Goal: Task Accomplishment & Management: Manage account settings

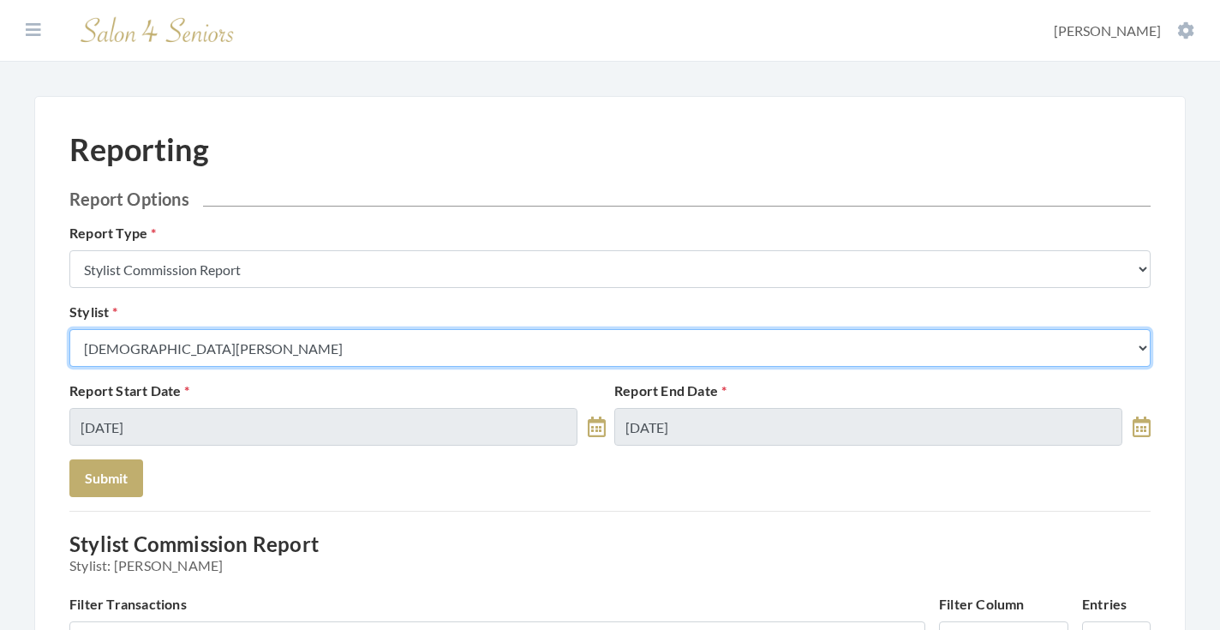
select select "49"
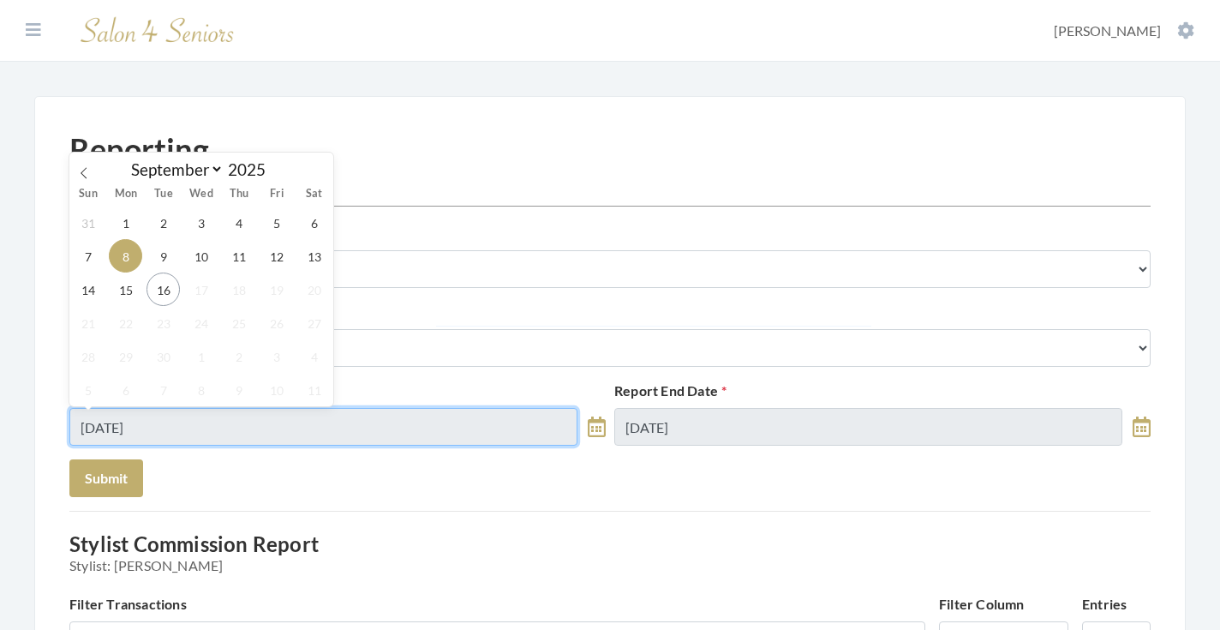
click at [242, 419] on input "09/08/2025" at bounding box center [323, 427] width 508 height 38
click at [135, 283] on span "15" at bounding box center [125, 288] width 33 height 33
type input "[DATE]"
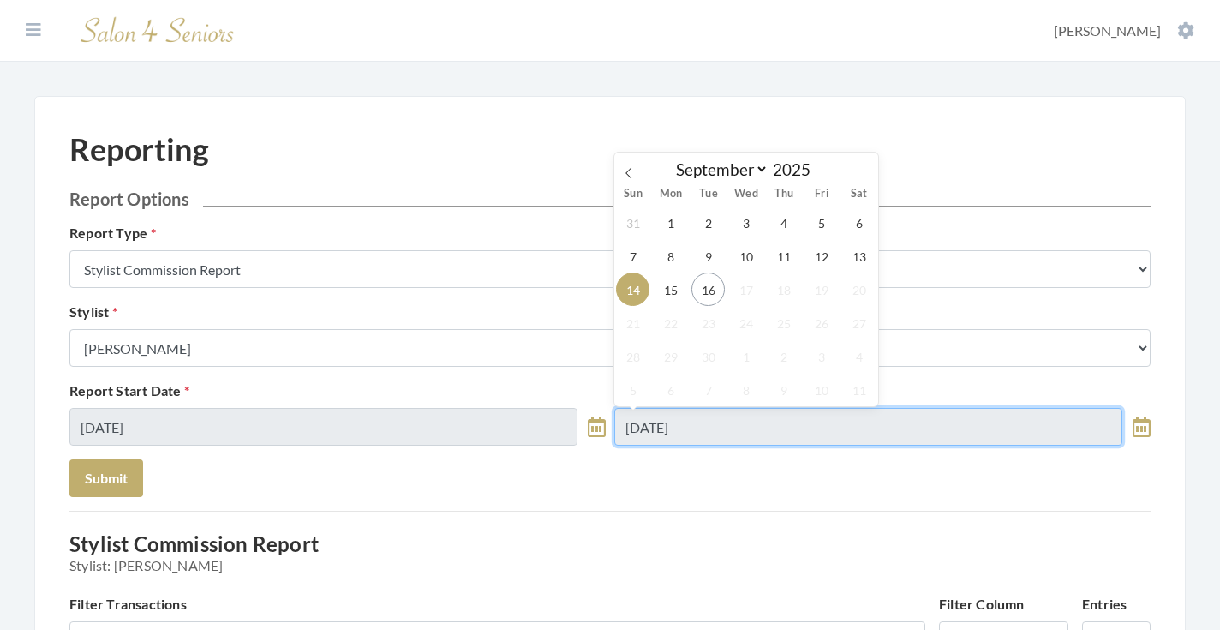
click at [744, 409] on input "09/14/2025" at bounding box center [868, 427] width 508 height 38
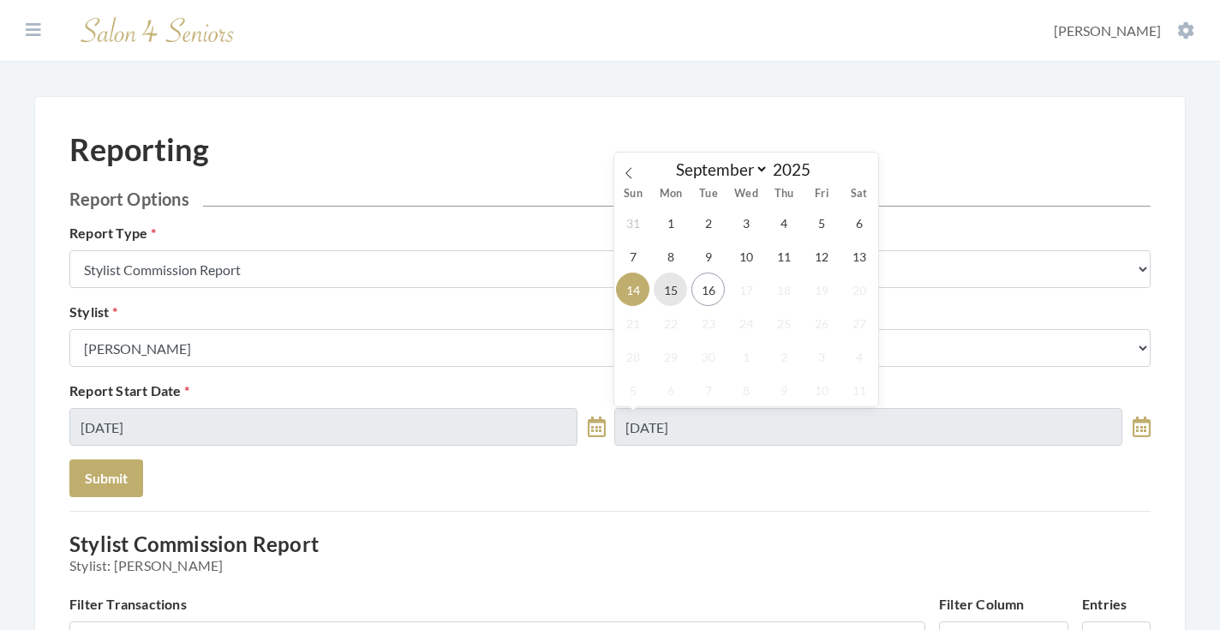
click at [680, 293] on span "15" at bounding box center [670, 288] width 33 height 33
type input "[DATE]"
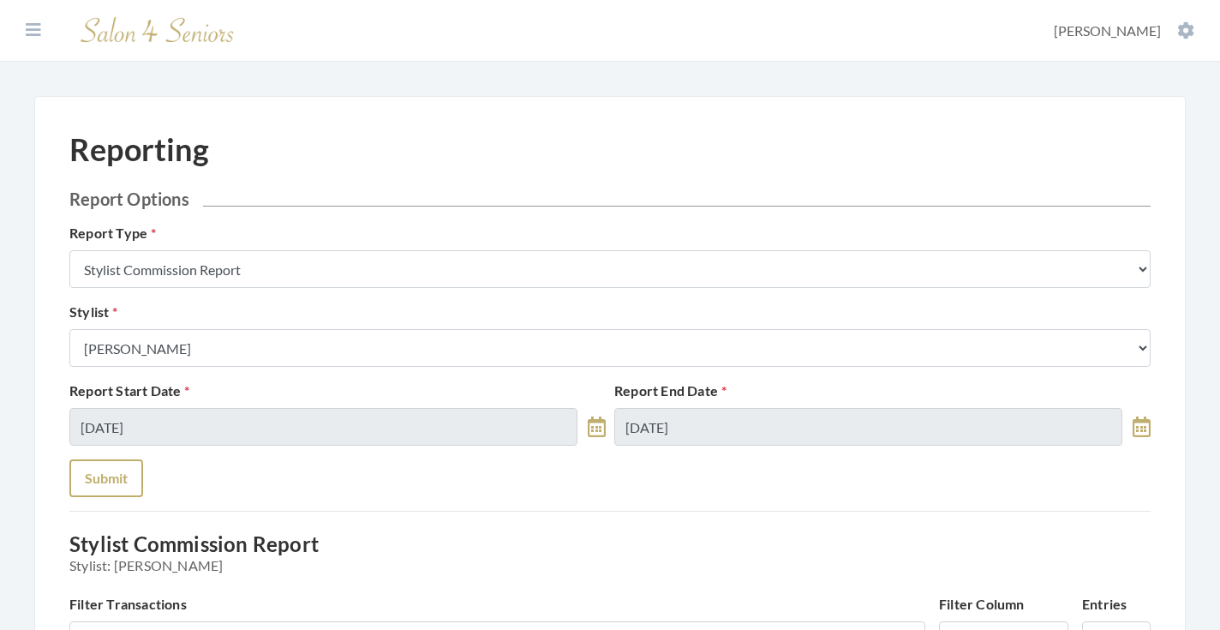
click at [142, 478] on button "Submit" at bounding box center [106, 478] width 74 height 38
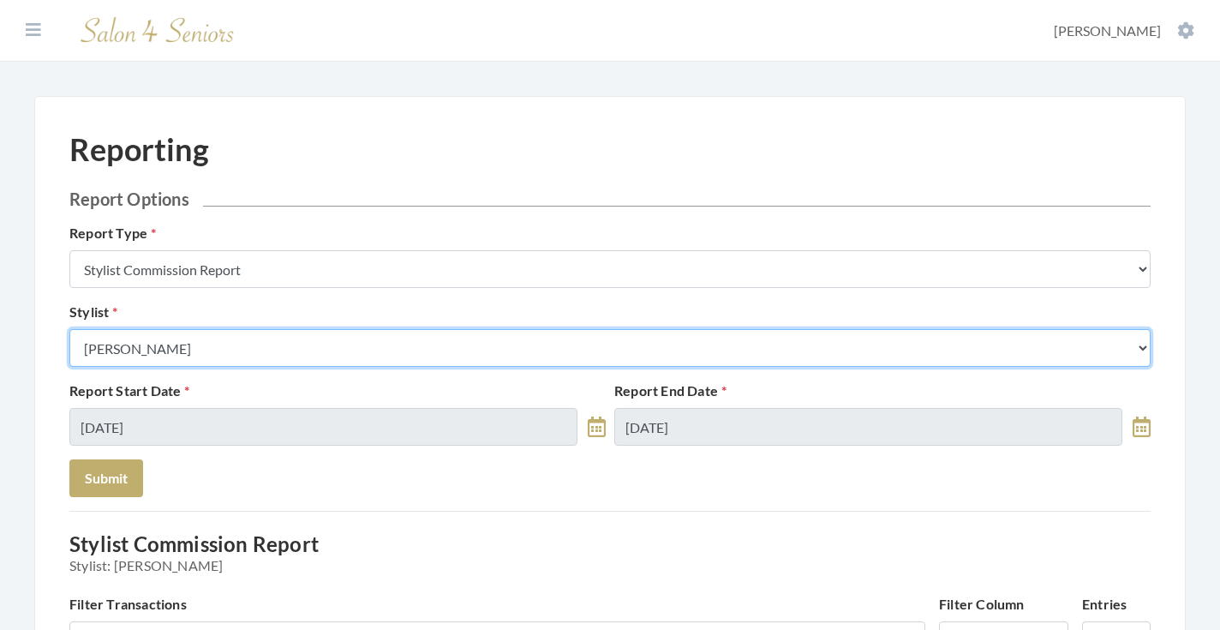
select select "43"
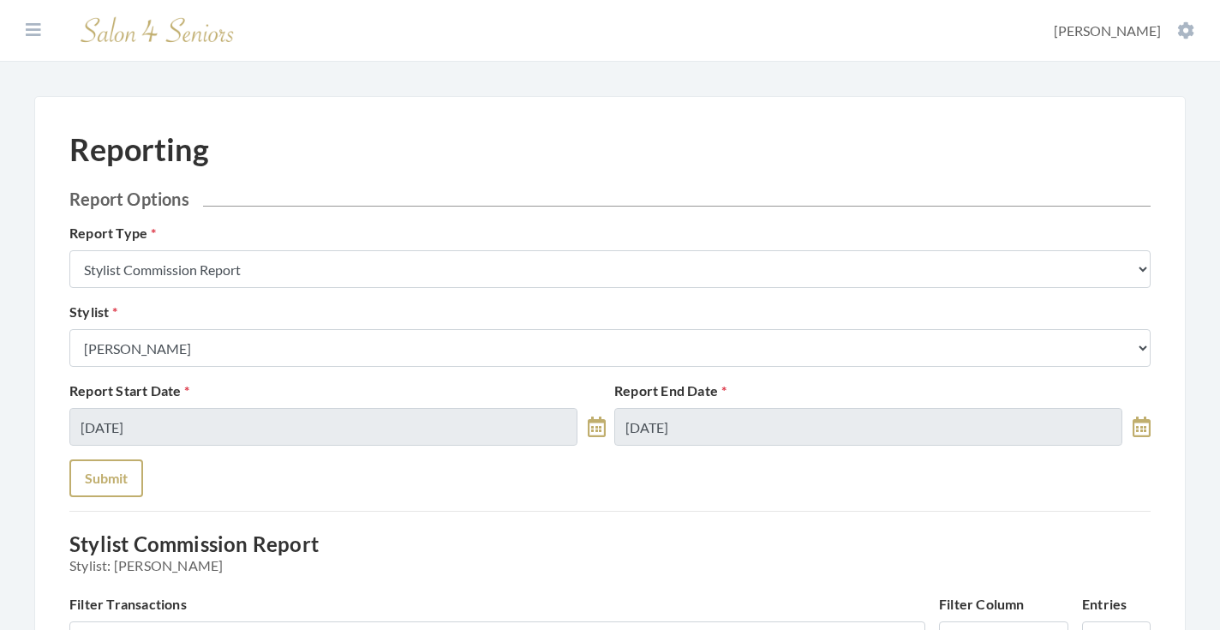
click at [110, 485] on button "Submit" at bounding box center [106, 478] width 74 height 38
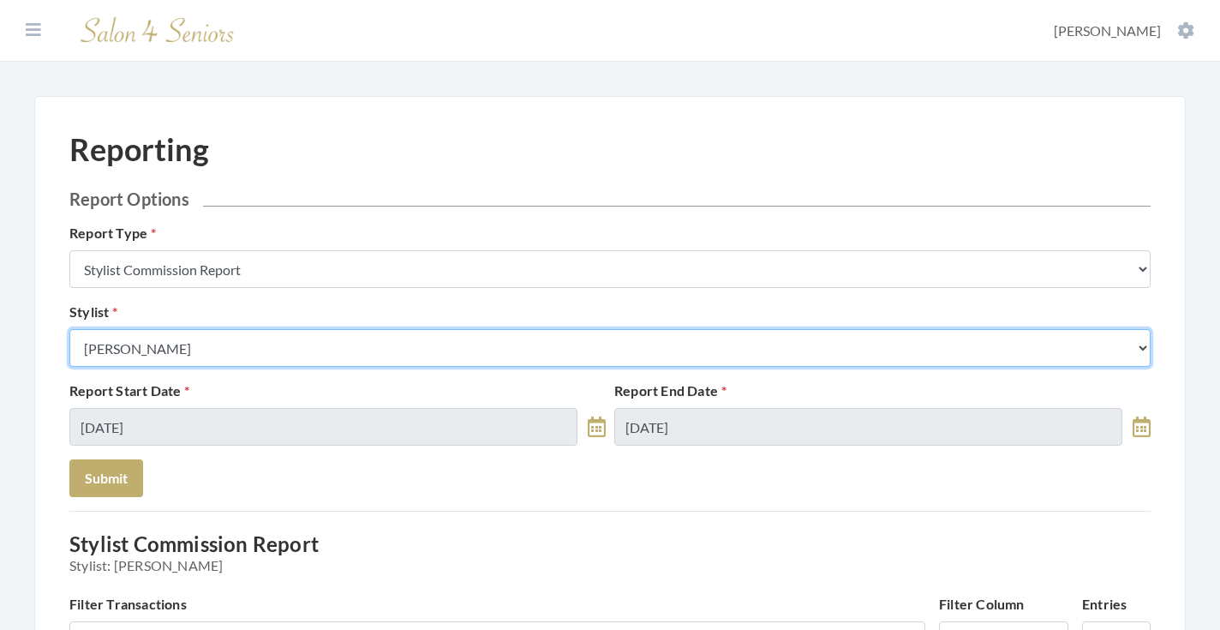
select select "13"
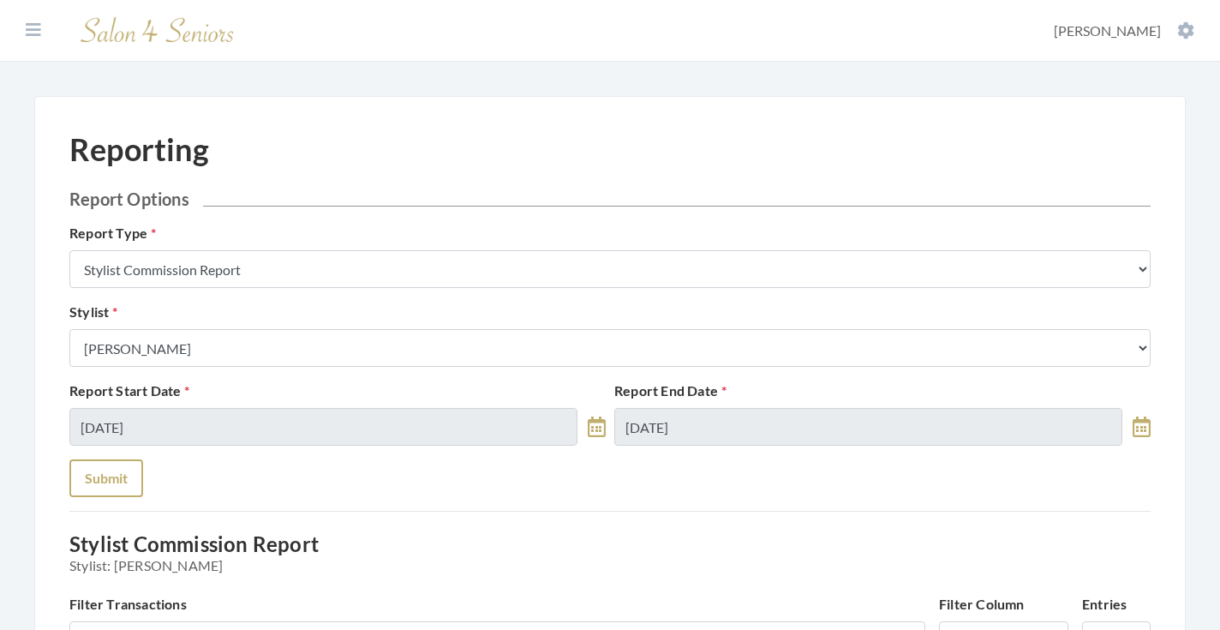
click at [123, 478] on button "Submit" at bounding box center [106, 478] width 74 height 38
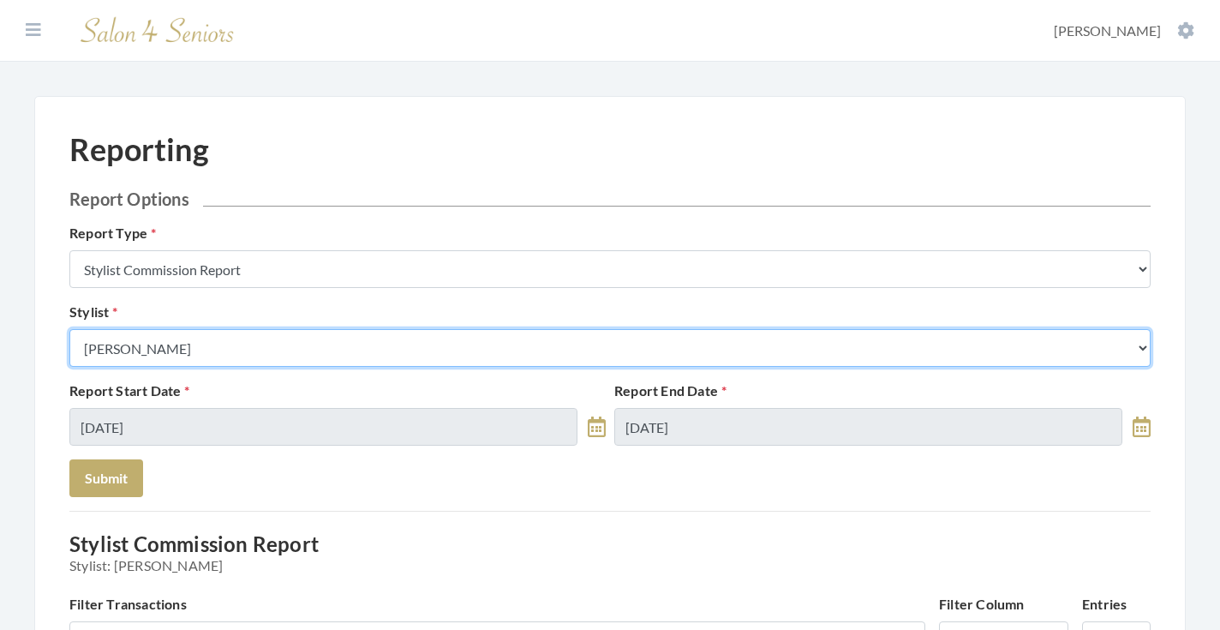
select select "28"
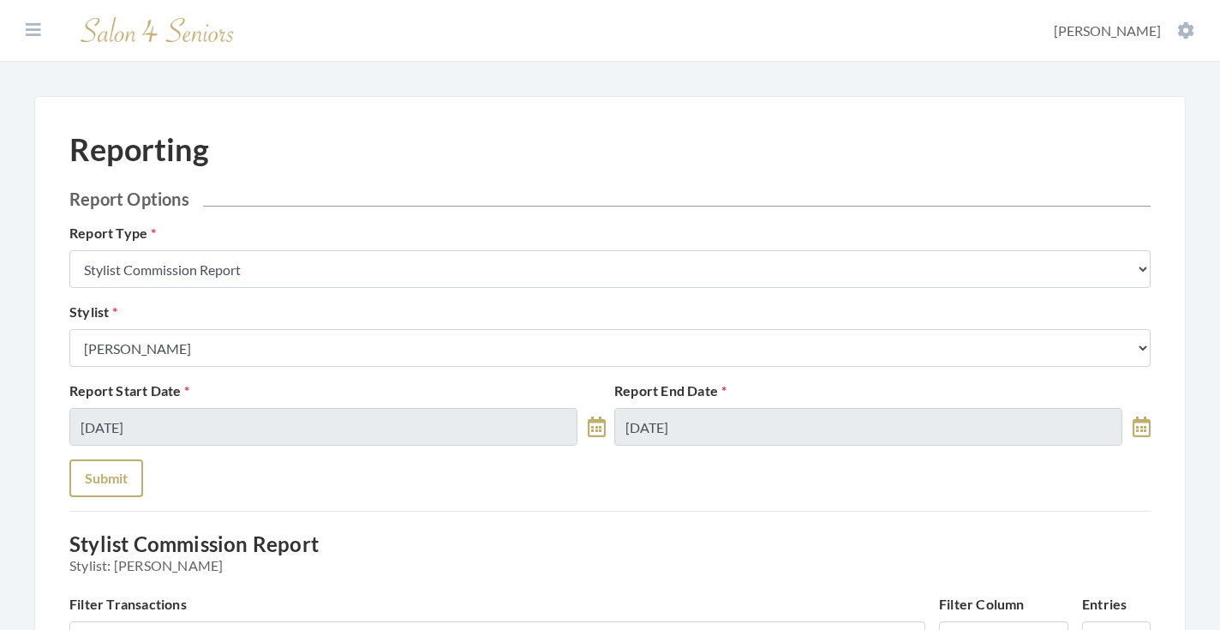
click at [113, 473] on button "Submit" at bounding box center [106, 478] width 74 height 38
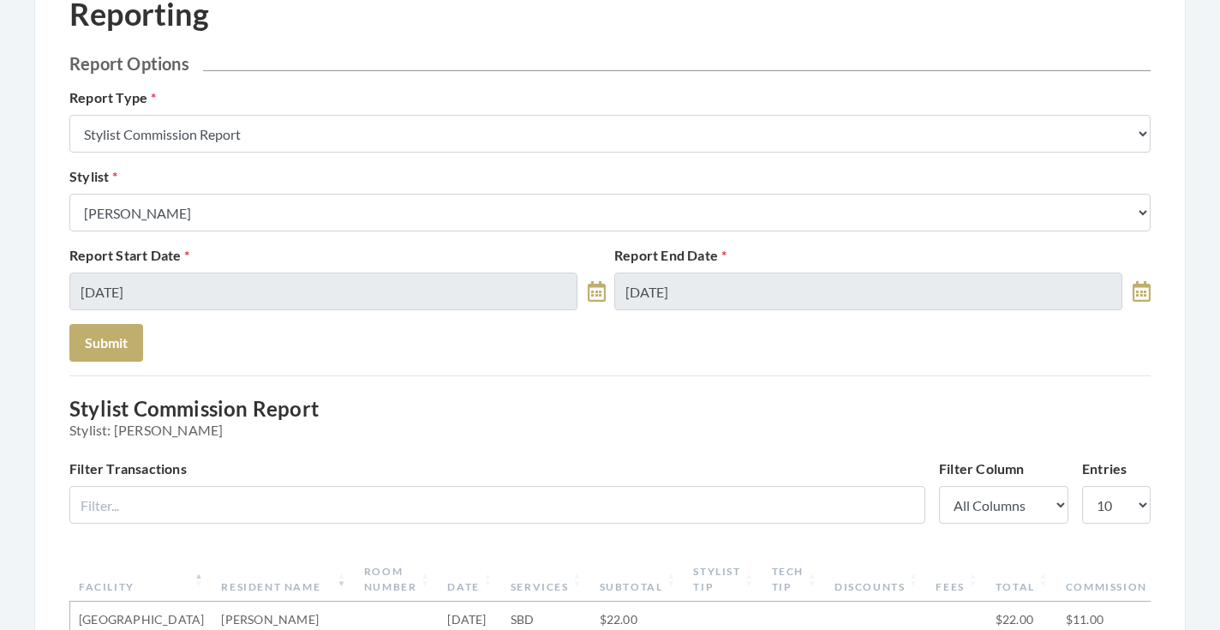
scroll to position [76, 0]
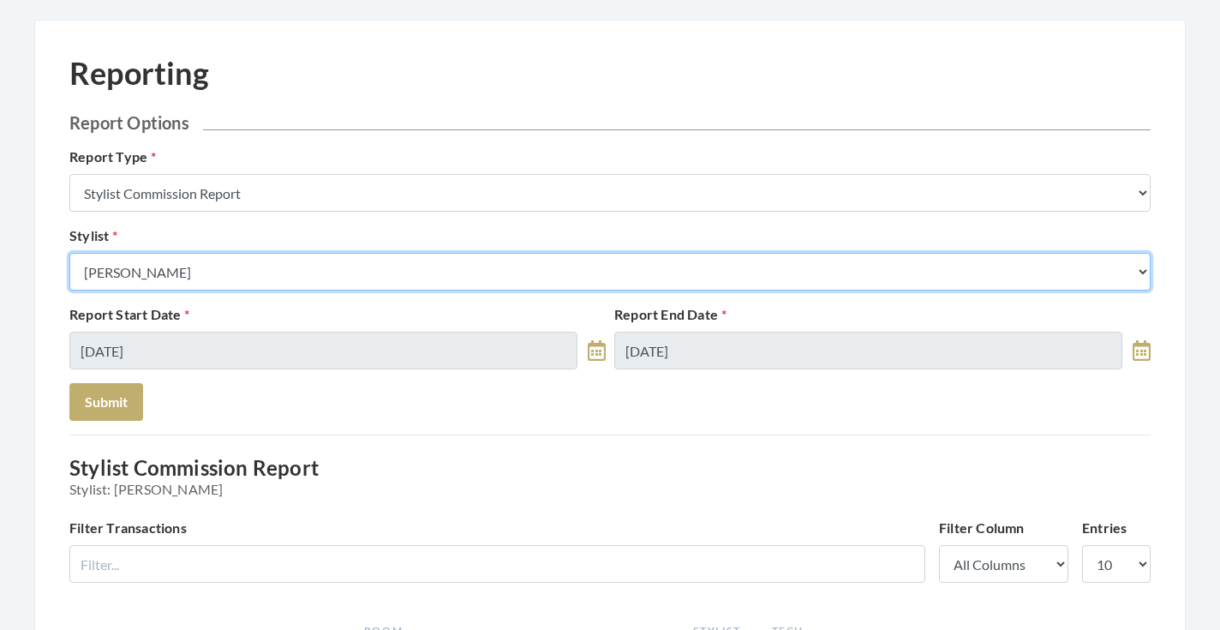
select select "127"
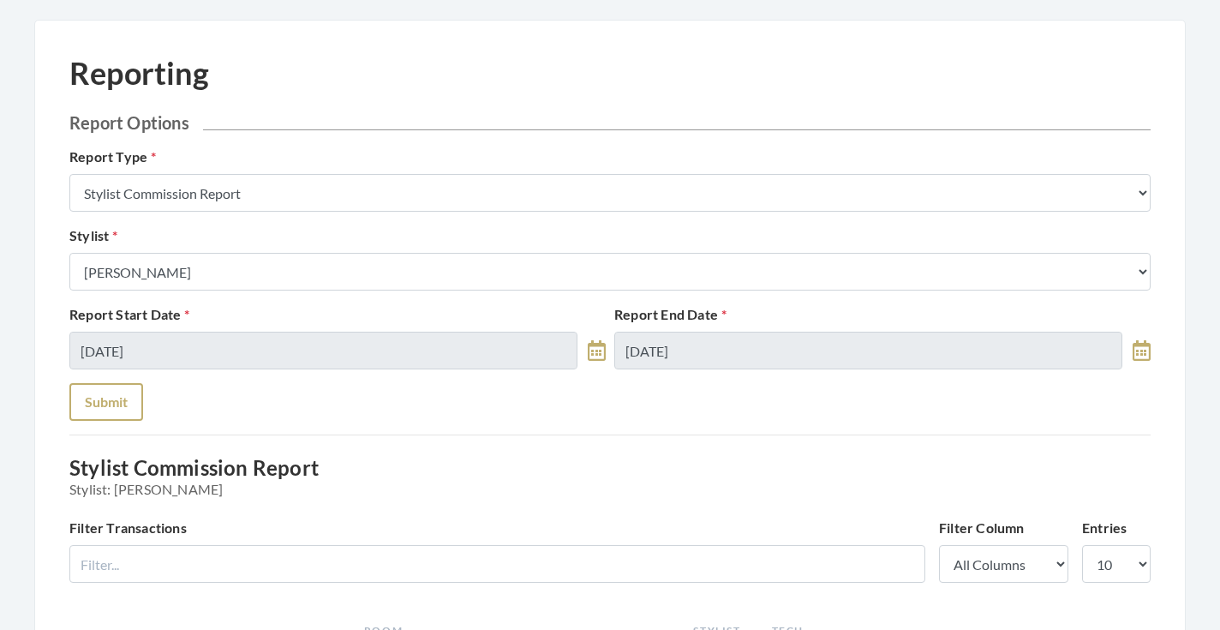
click at [128, 397] on button "Submit" at bounding box center [106, 402] width 74 height 38
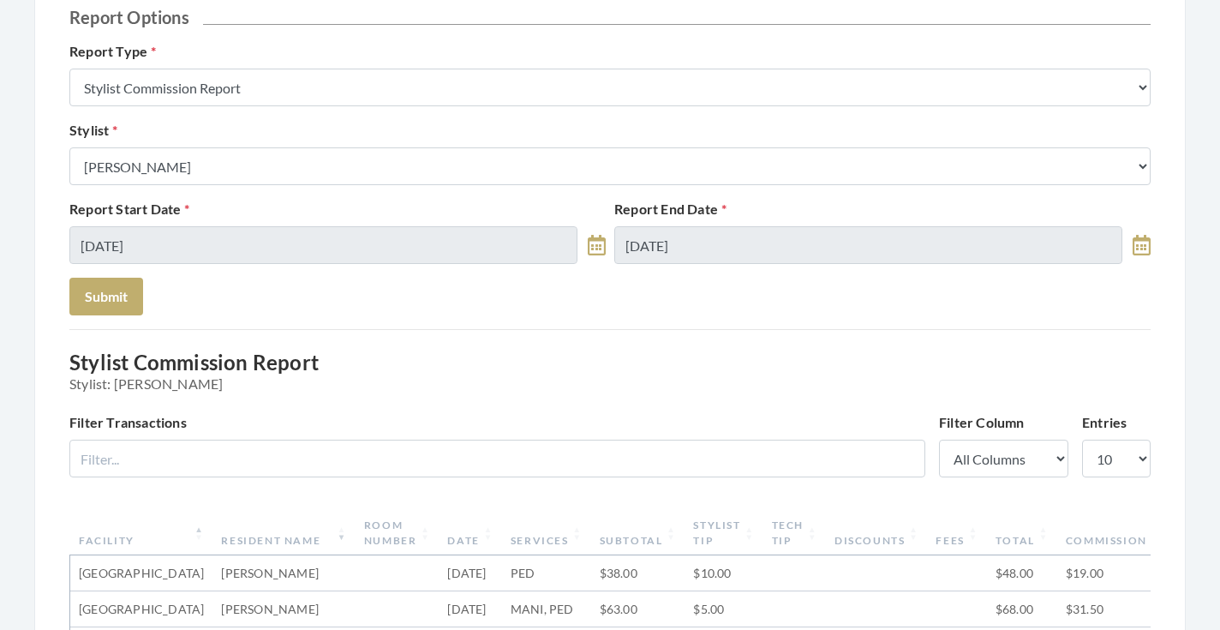
scroll to position [140, 0]
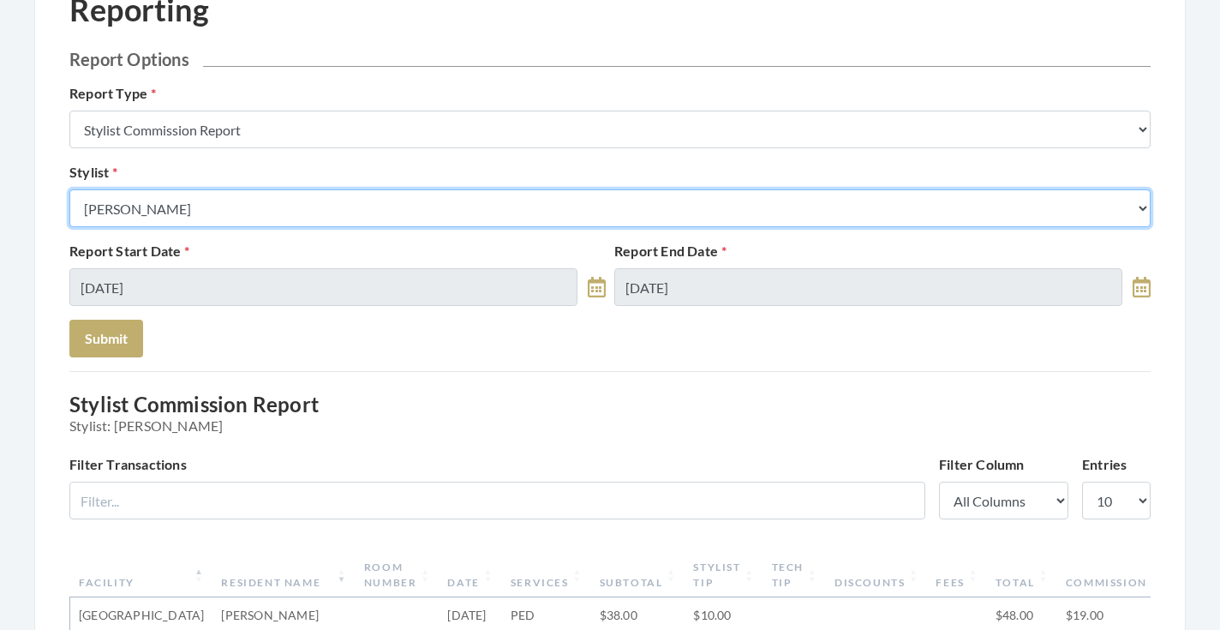
select select "146"
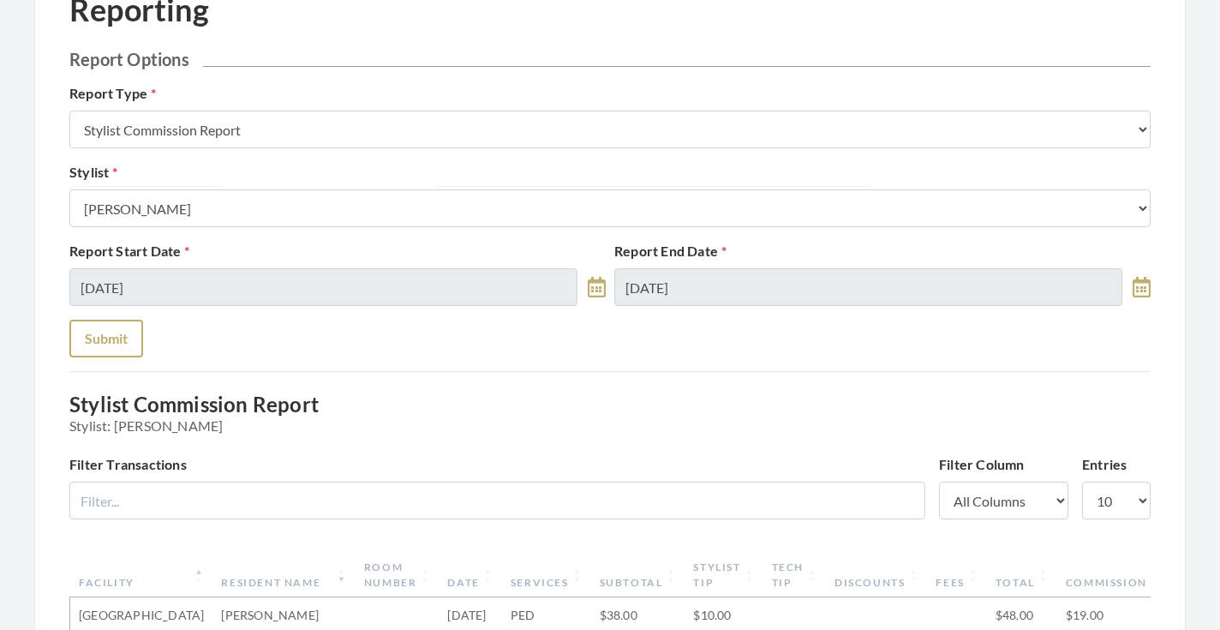
click at [119, 346] on button "Submit" at bounding box center [106, 339] width 74 height 38
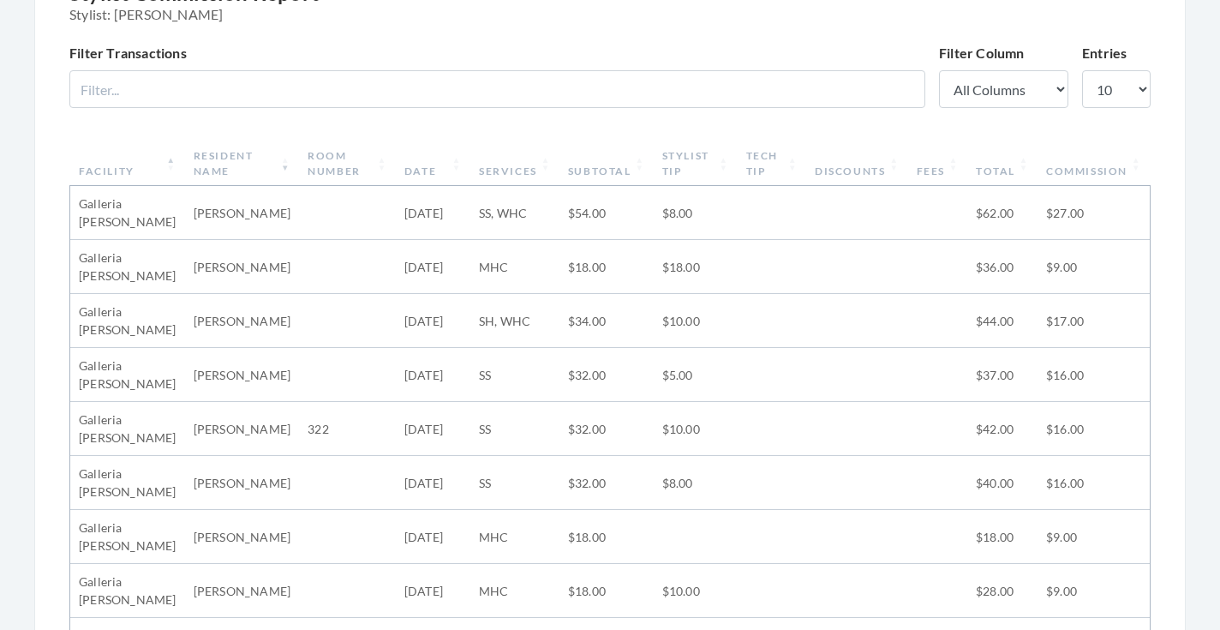
scroll to position [457, 0]
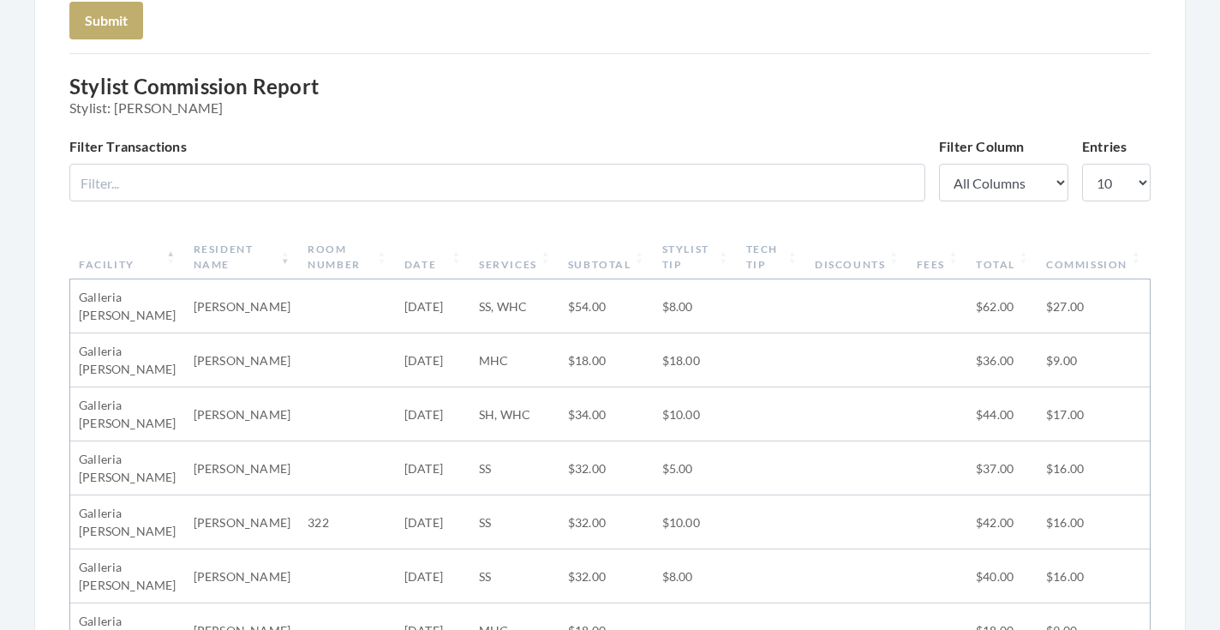
click at [683, 253] on th "Stylist Tip" at bounding box center [696, 257] width 84 height 45
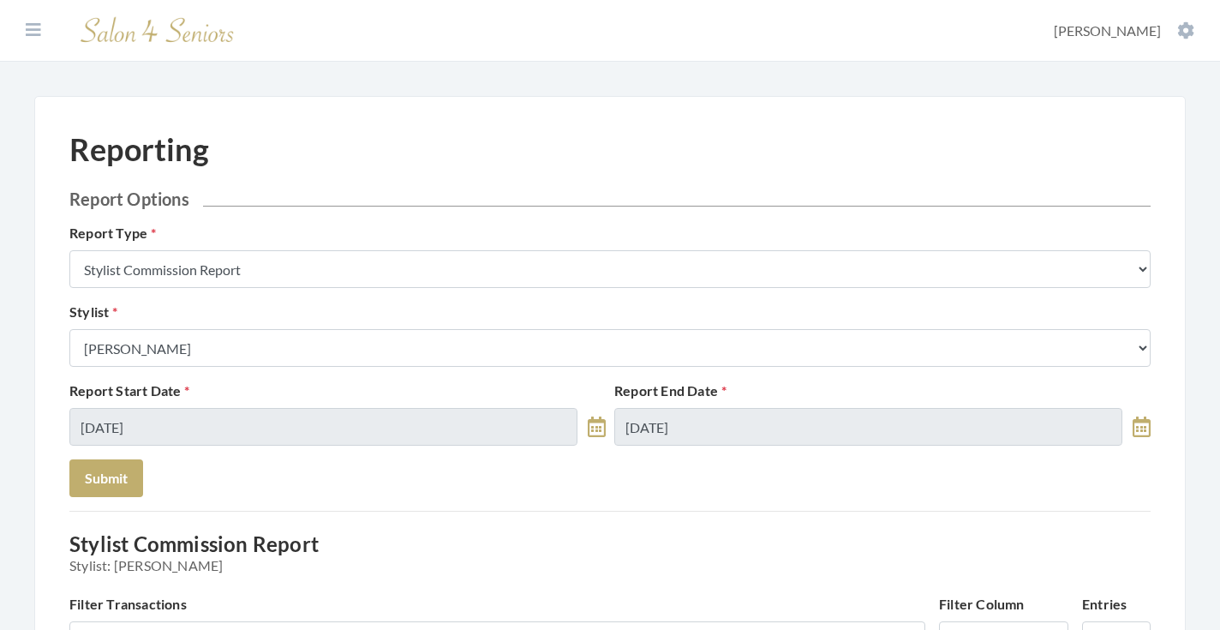
scroll to position [0, 0]
click at [35, 29] on icon at bounding box center [33, 29] width 15 height 17
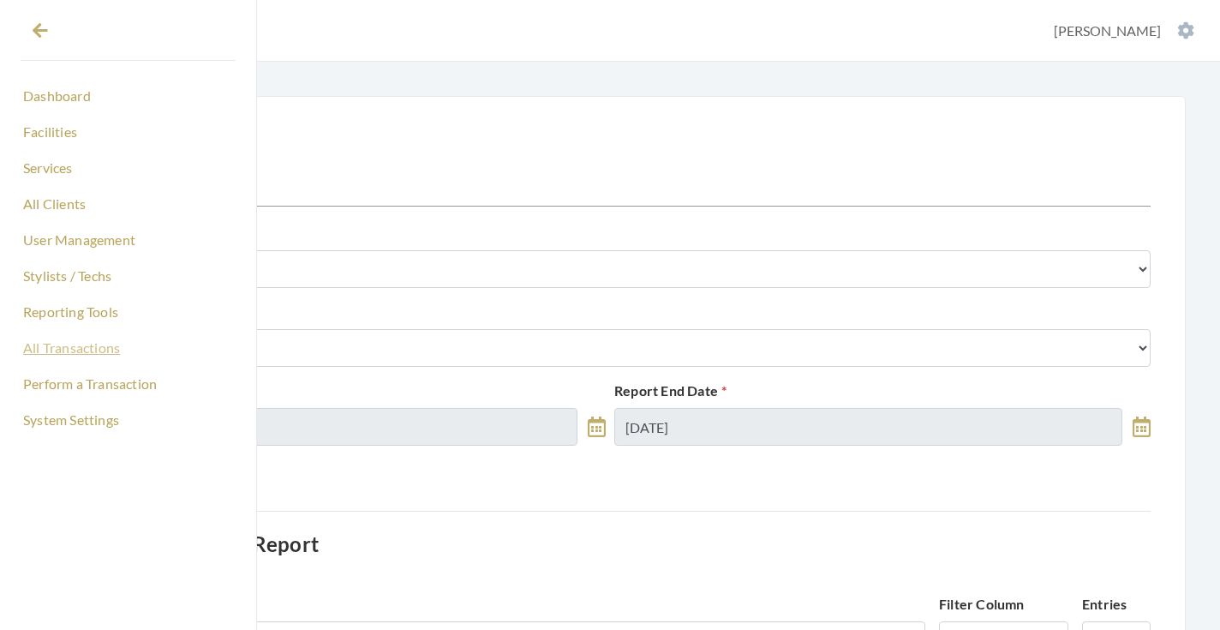
click at [64, 350] on link "All Transactions" at bounding box center [128, 347] width 215 height 29
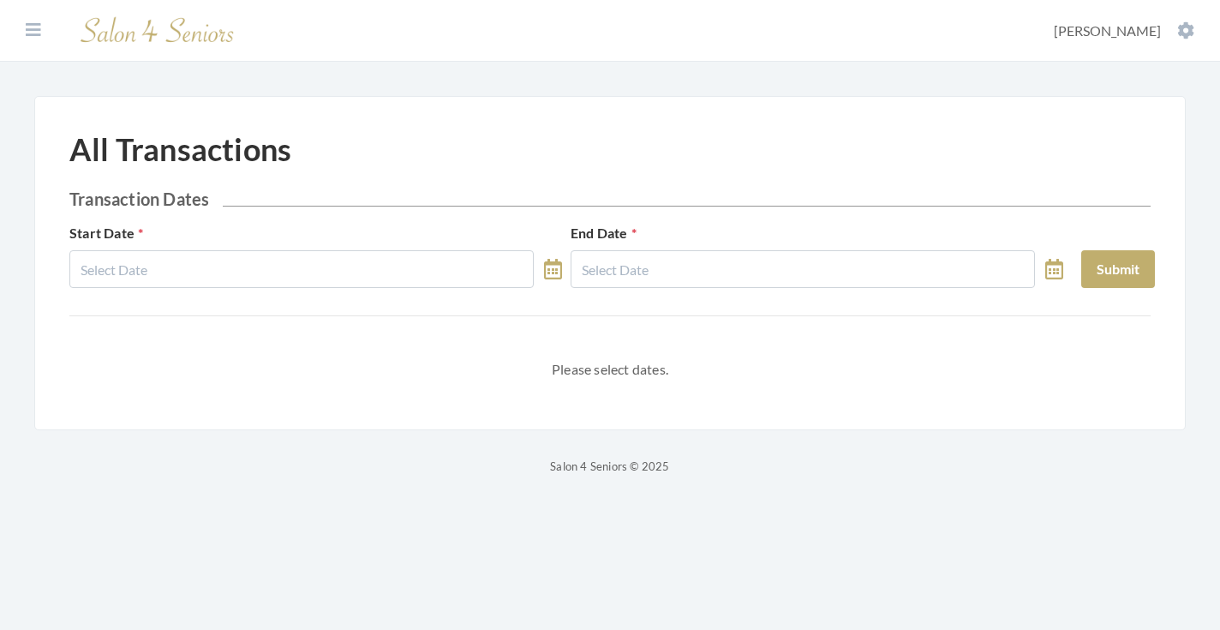
select select "8"
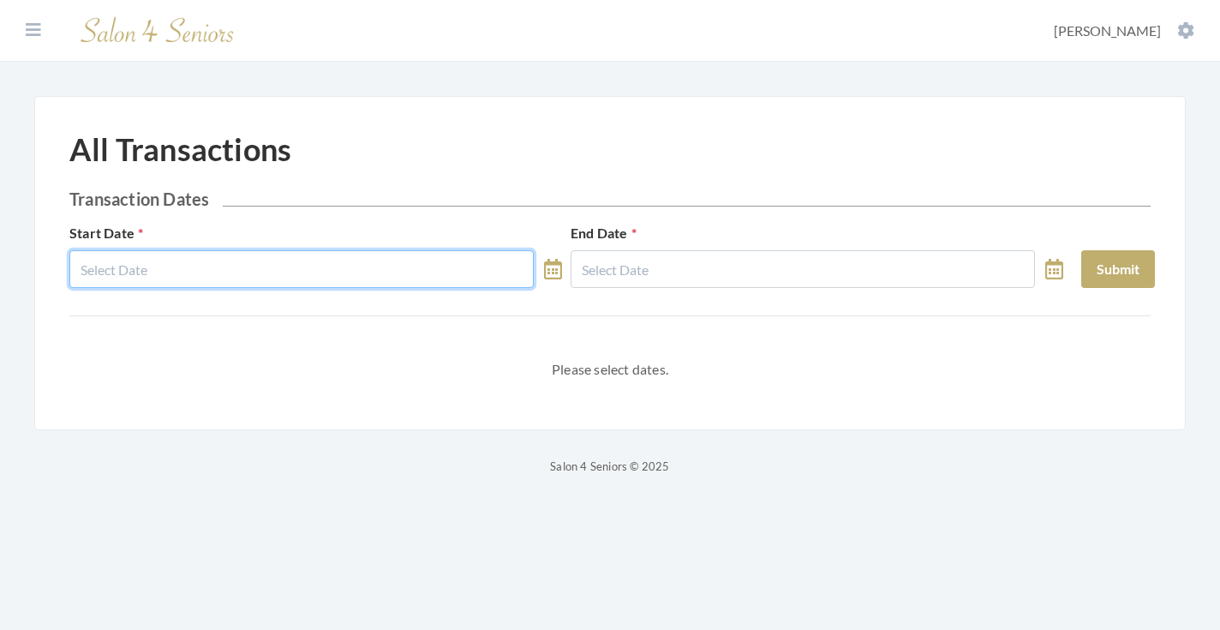
click at [228, 276] on body "Dashboard Facilities Services All Clients User Management Stylists / Techs Repo…" at bounding box center [610, 238] width 1220 height 476
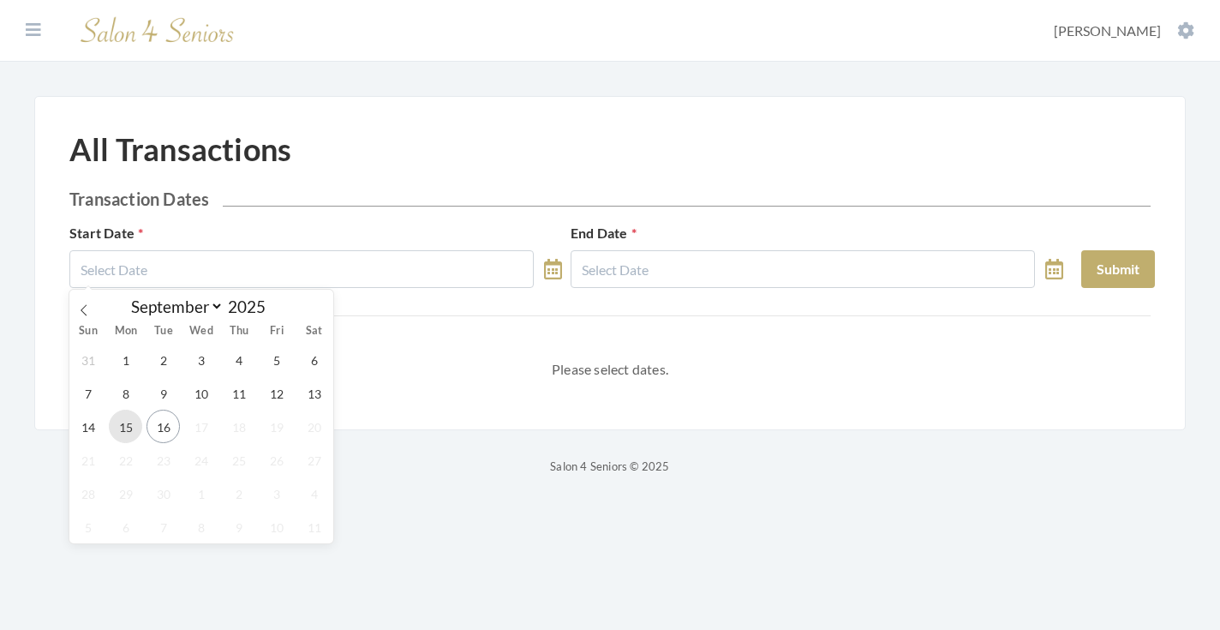
click at [135, 427] on span "15" at bounding box center [125, 425] width 33 height 33
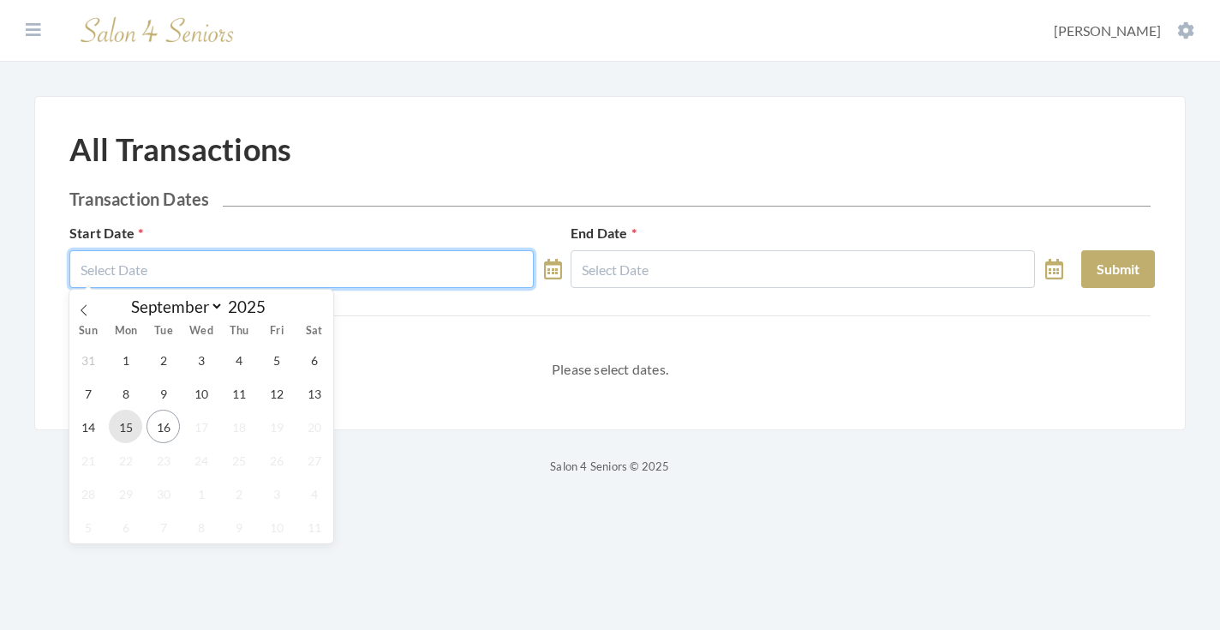
type input "[DATE]"
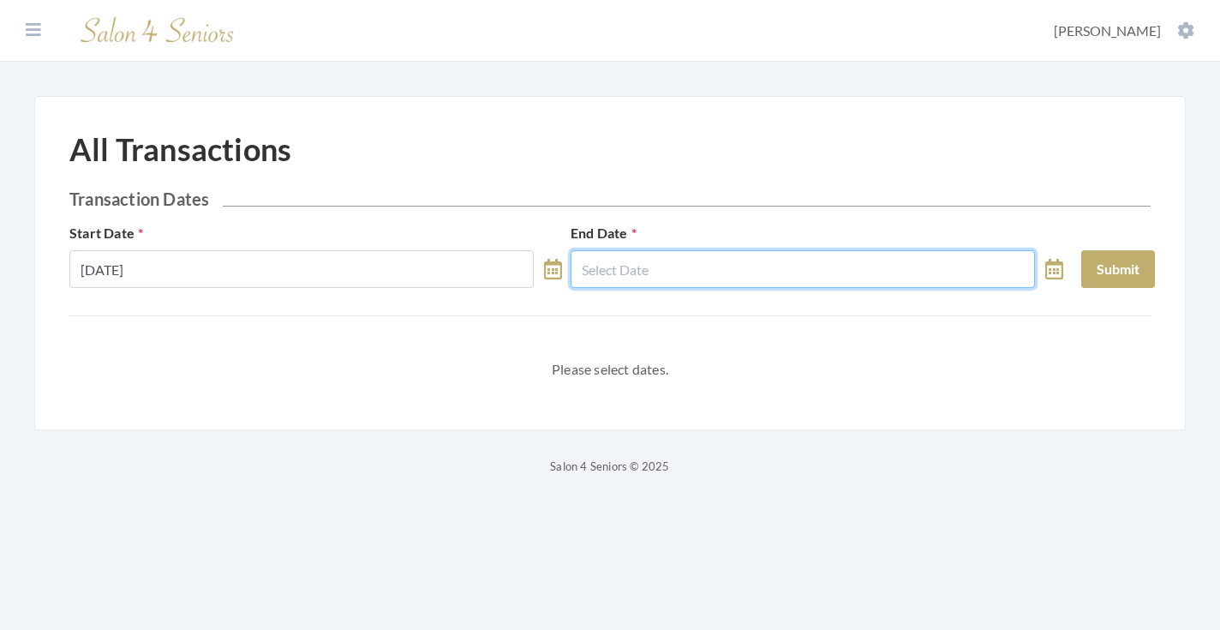
click at [610, 283] on input "text" at bounding box center [803, 269] width 464 height 38
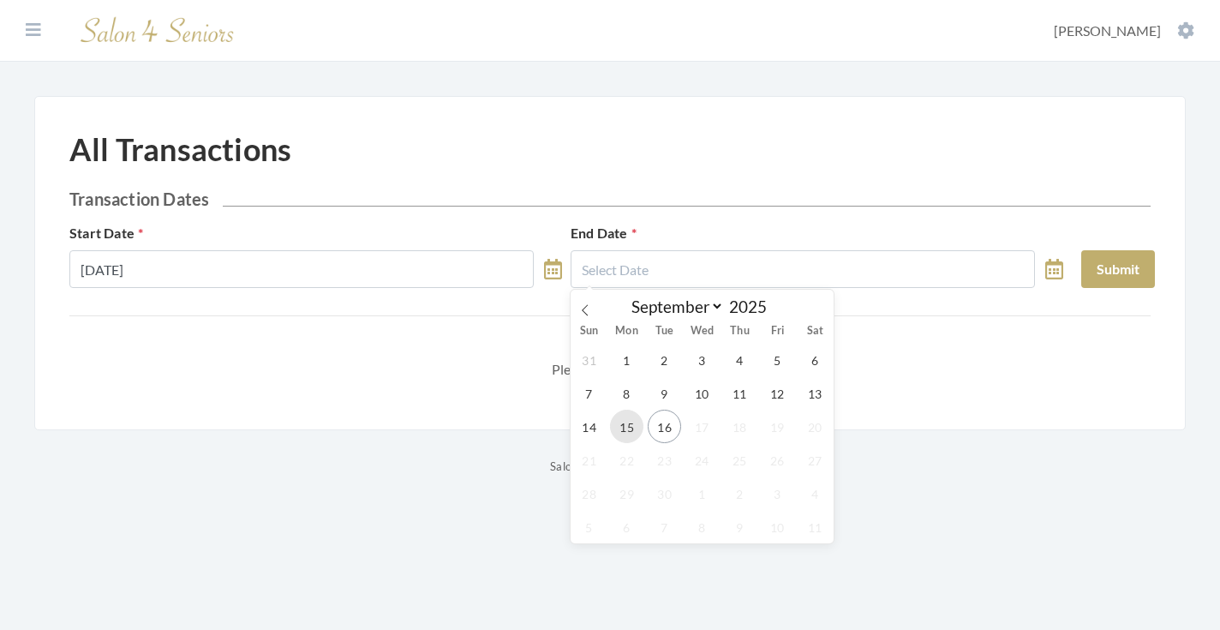
click at [622, 435] on span "15" at bounding box center [626, 425] width 33 height 33
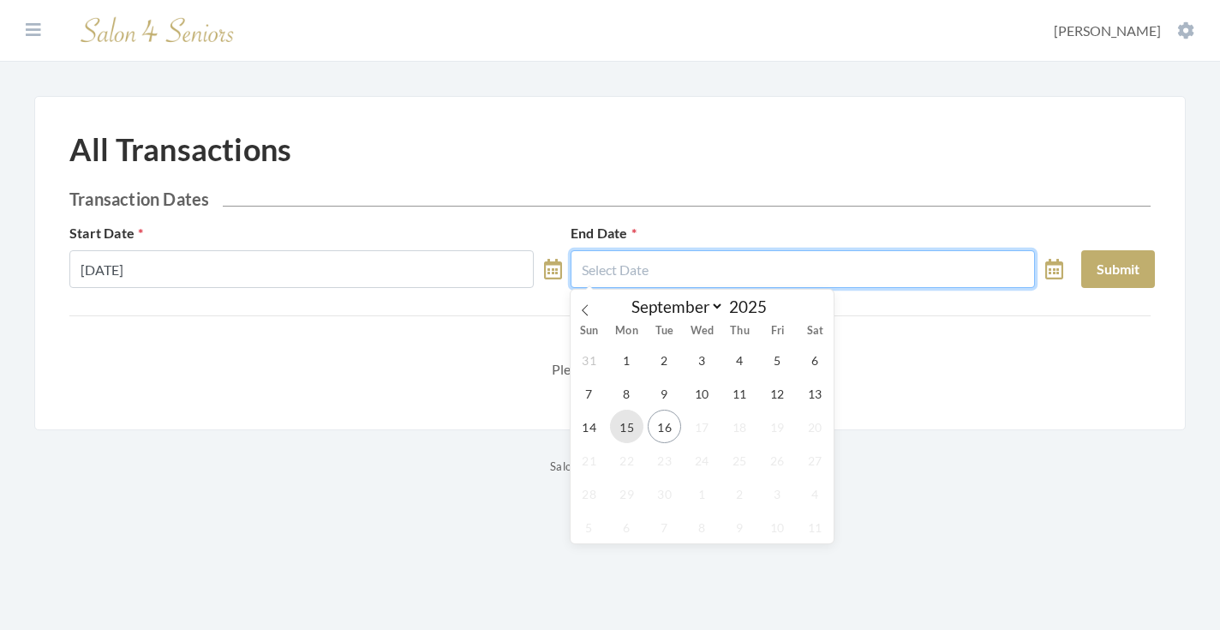
type input "09/15/2025"
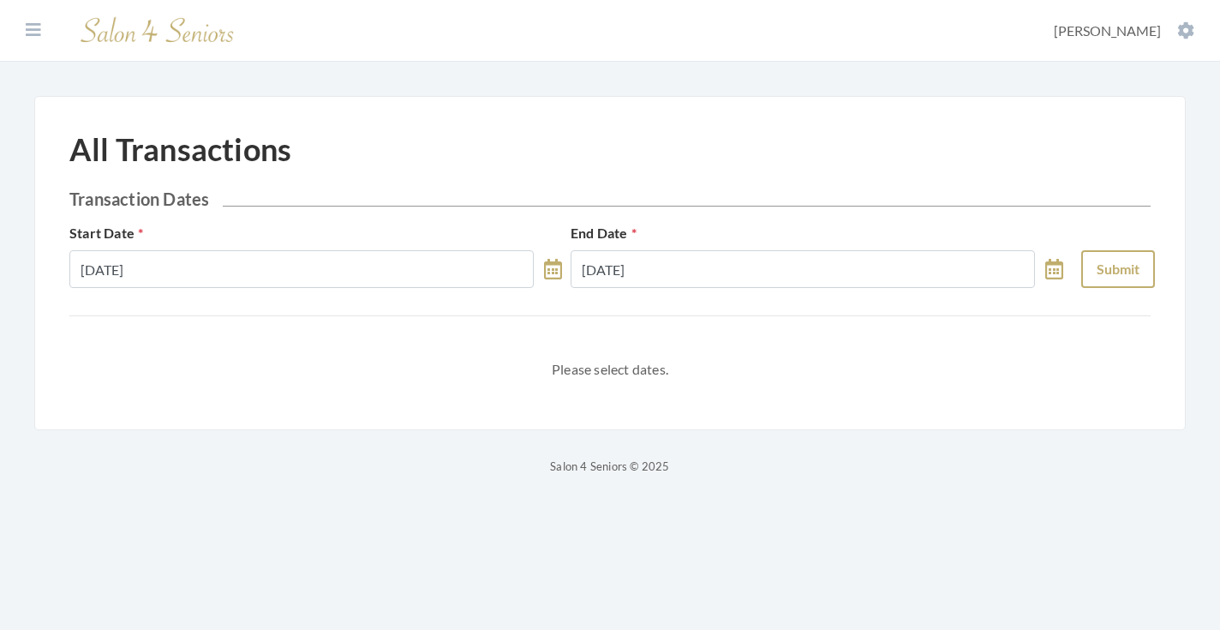
click at [1123, 274] on button "Submit" at bounding box center [1118, 269] width 74 height 38
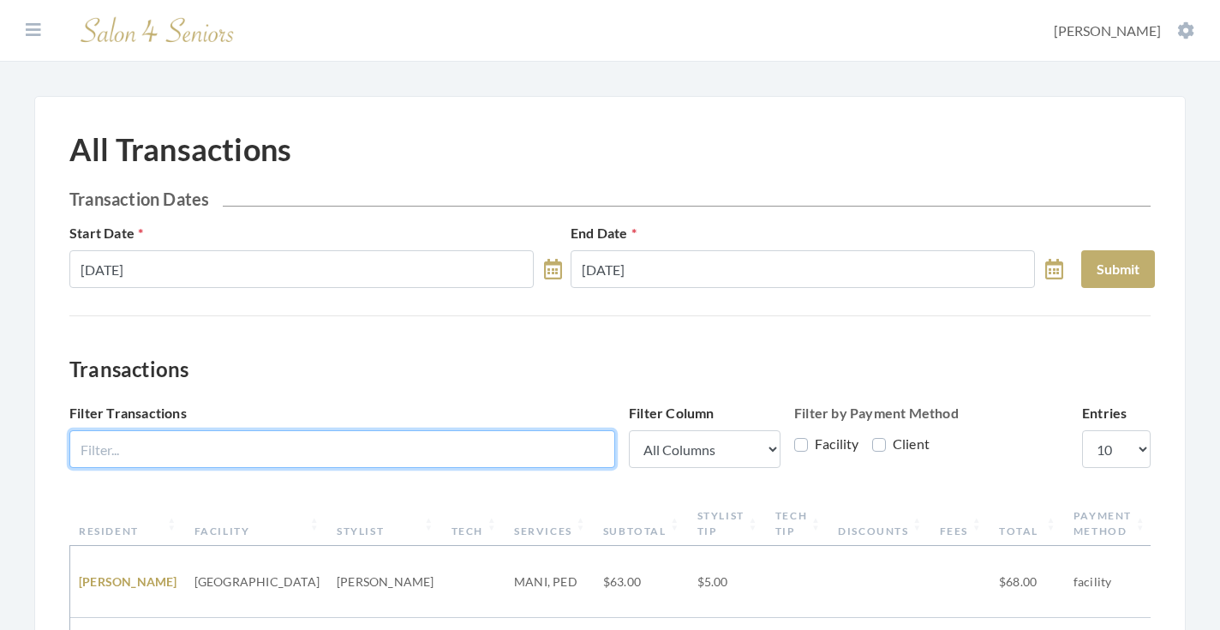
click at [488, 454] on input "Filter Transactions" at bounding box center [342, 449] width 546 height 38
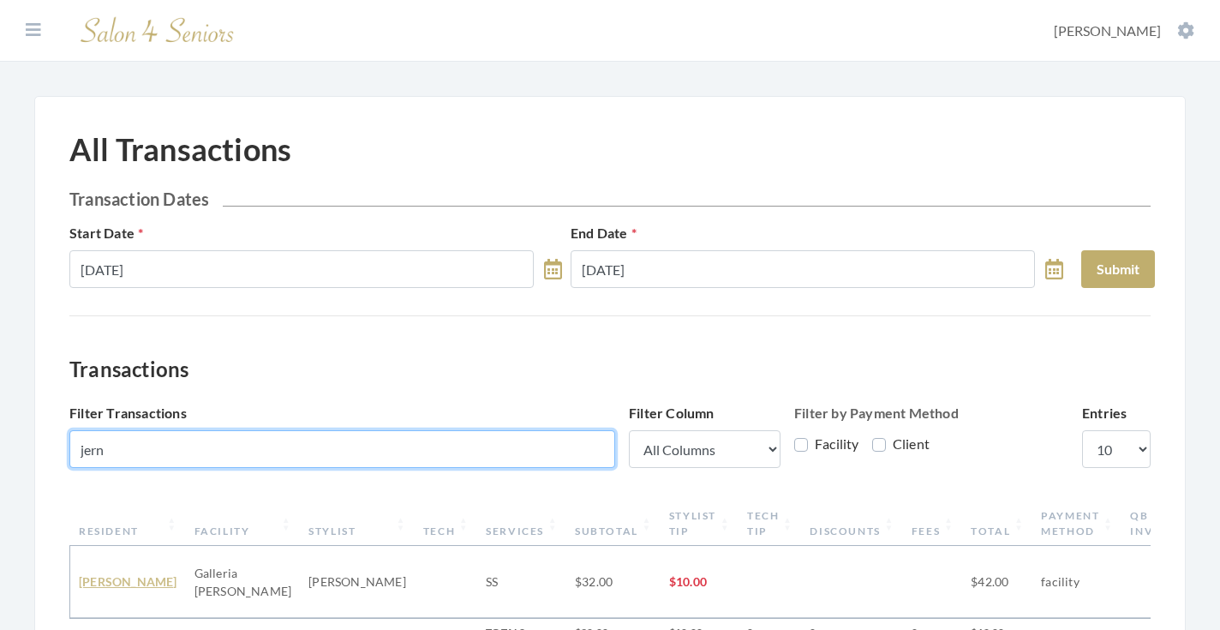
type input "jern"
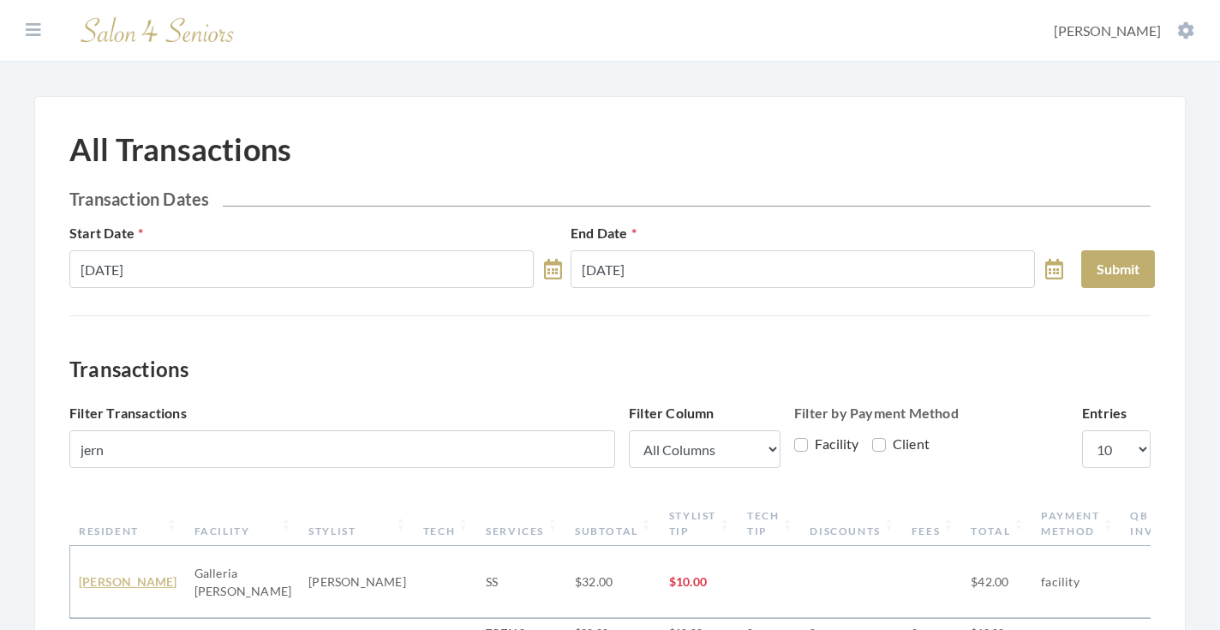
click at [99, 574] on link "Sue Jernigan" at bounding box center [128, 581] width 99 height 15
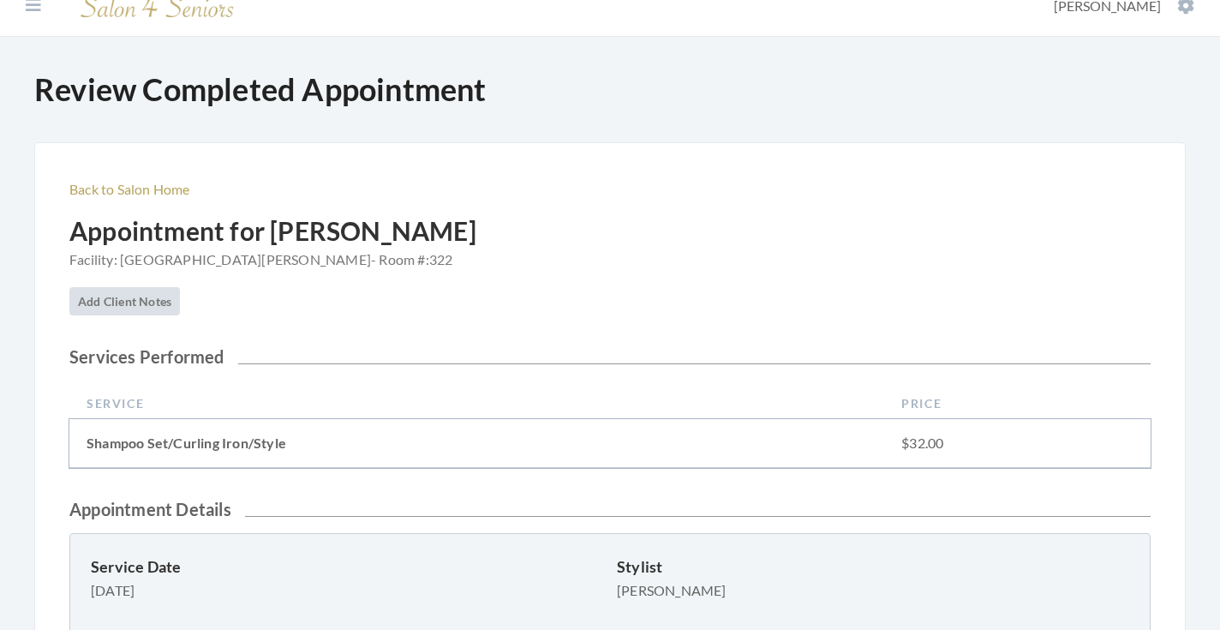
scroll to position [566, 0]
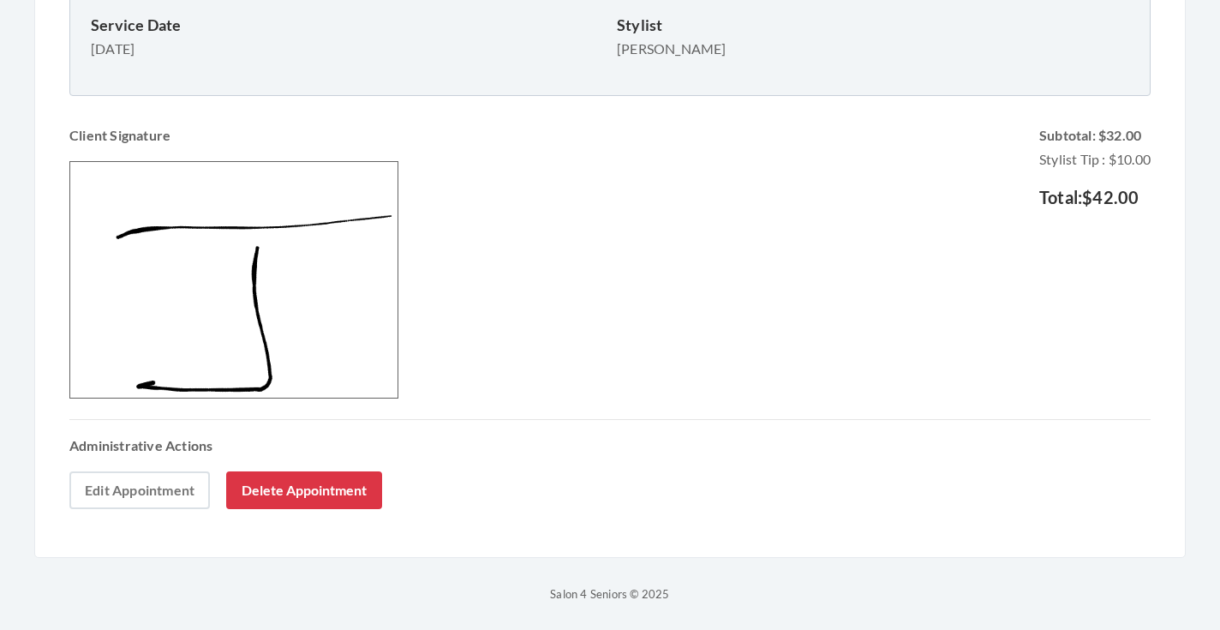
click at [152, 488] on link "Edit Appointment" at bounding box center [139, 490] width 140 height 38
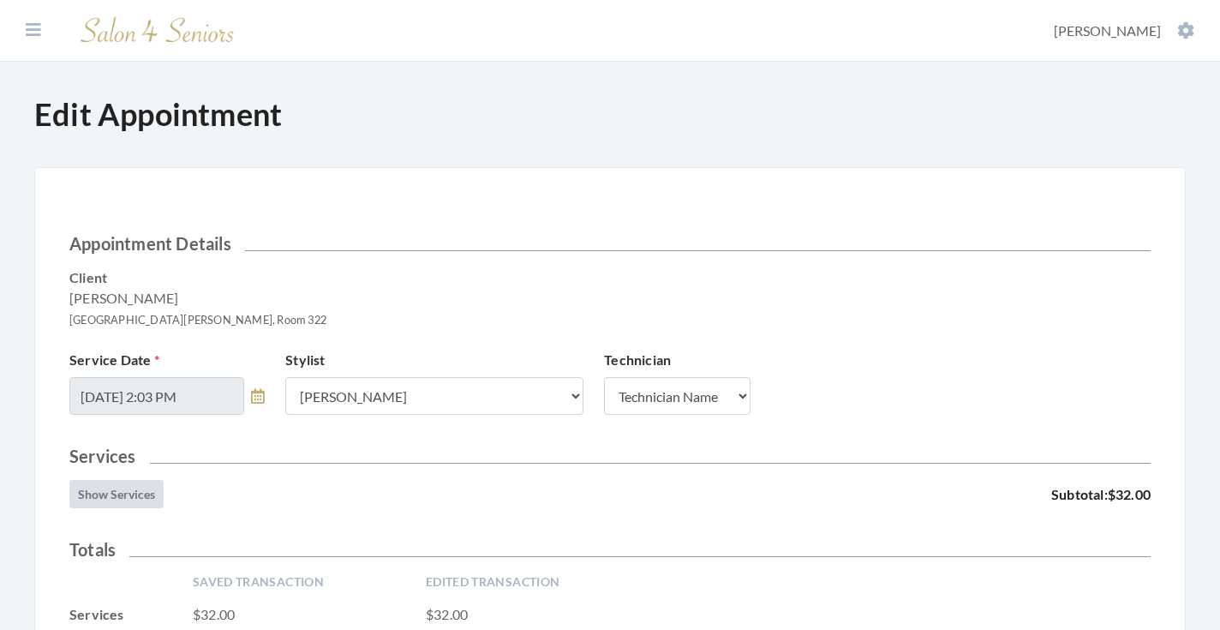
scroll to position [250, 0]
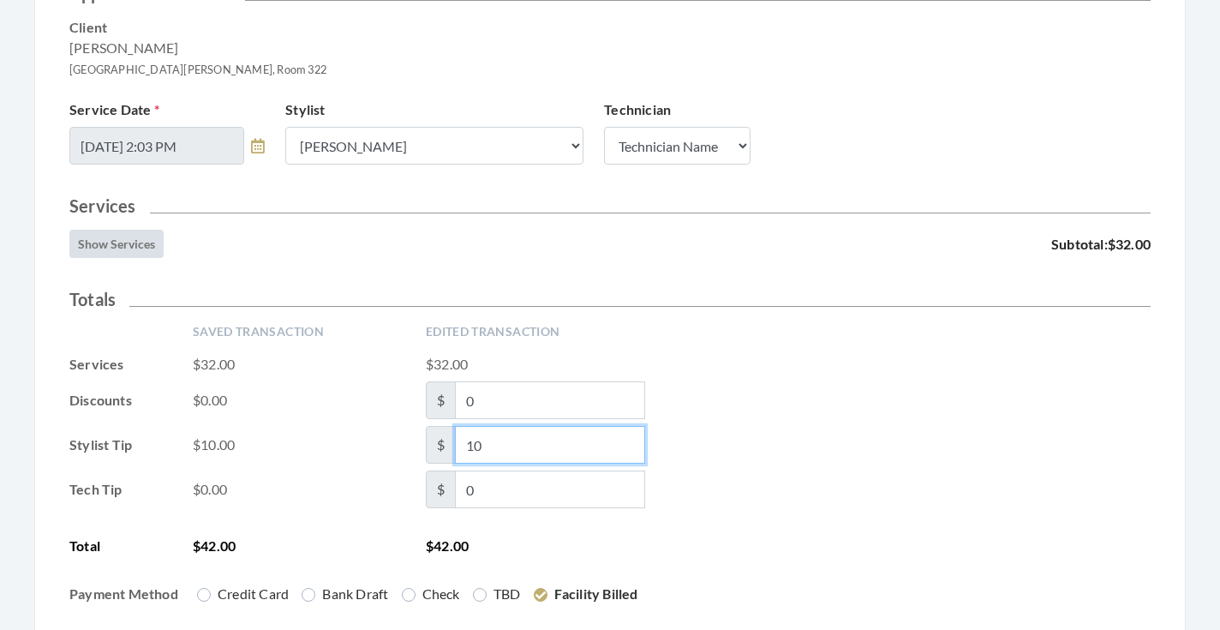
drag, startPoint x: 498, startPoint y: 450, endPoint x: 445, endPoint y: 449, distance: 52.3
click at [445, 449] on span "$ 10" at bounding box center [535, 445] width 219 height 38
type input "8"
click at [859, 493] on div "Tech Tip $0.00 $ 0" at bounding box center [609, 489] width 1081 height 38
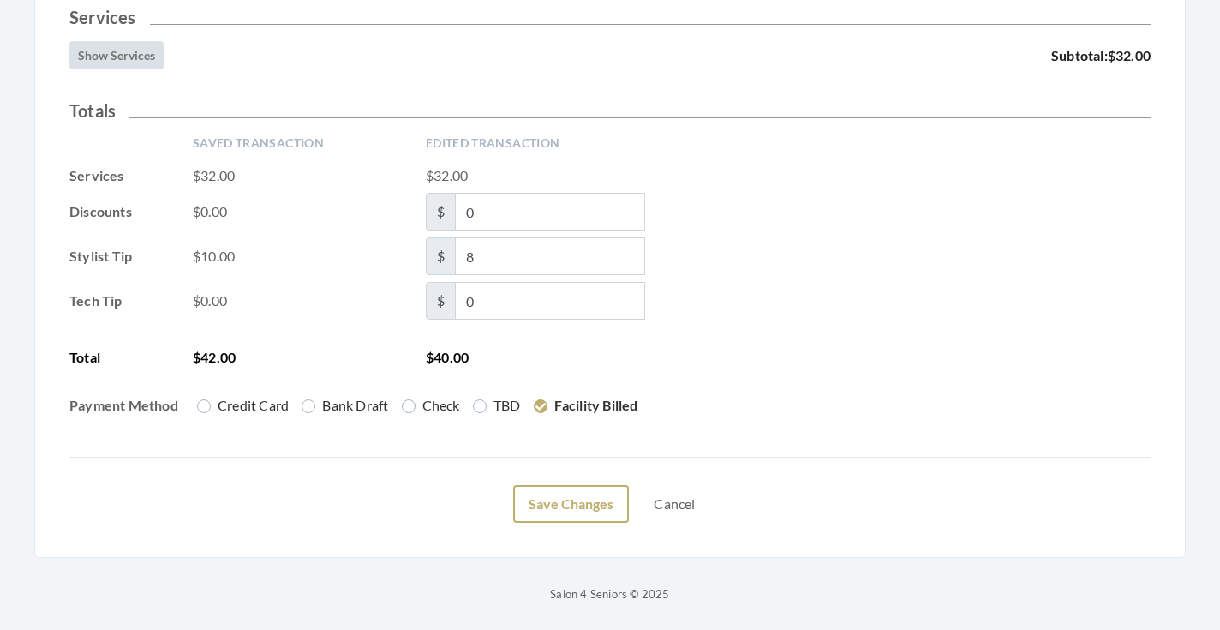
scroll to position [439, 0]
click at [577, 518] on button "Save Changes" at bounding box center [571, 504] width 116 height 38
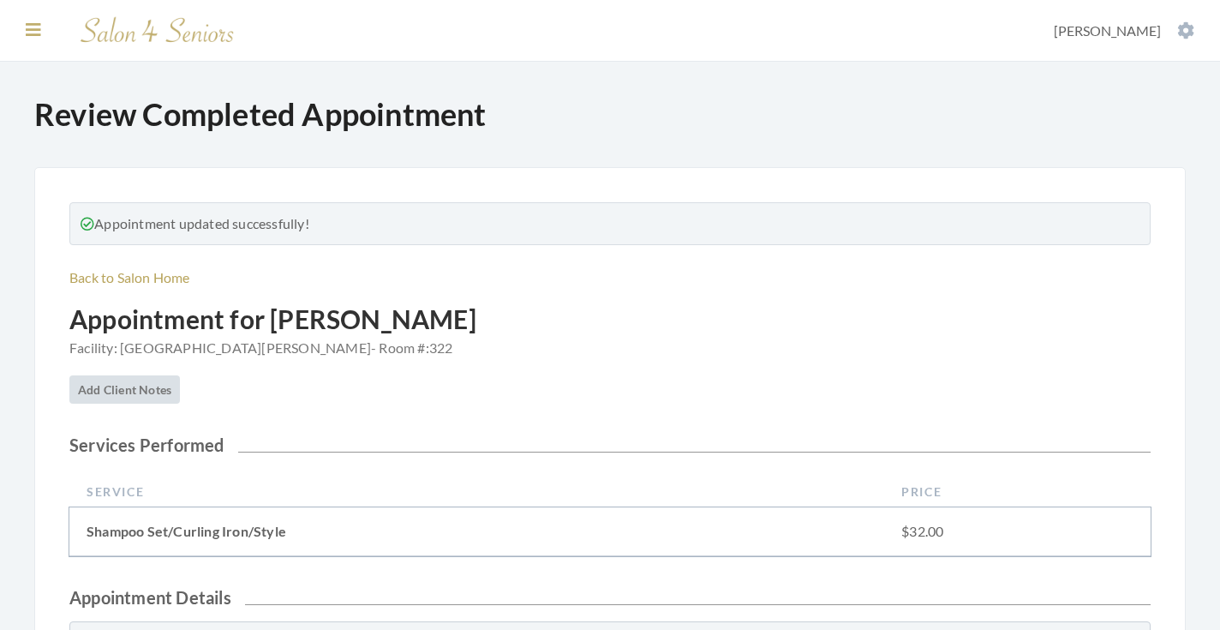
click at [33, 22] on icon at bounding box center [33, 29] width 15 height 17
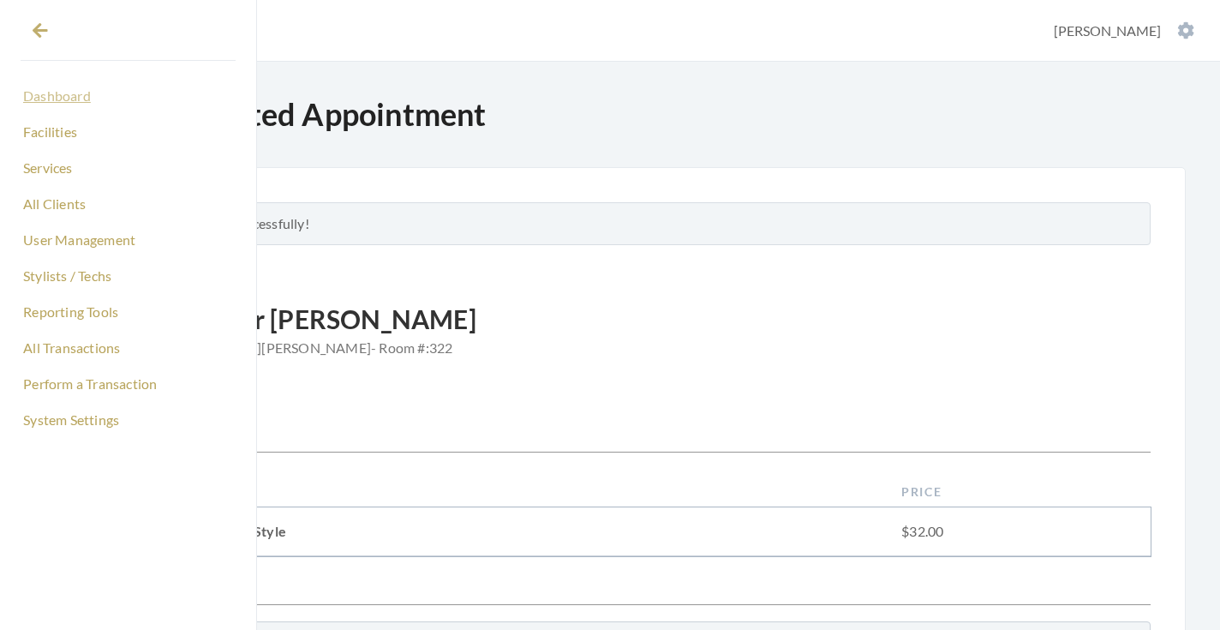
click at [67, 91] on link "Dashboard" at bounding box center [128, 95] width 215 height 29
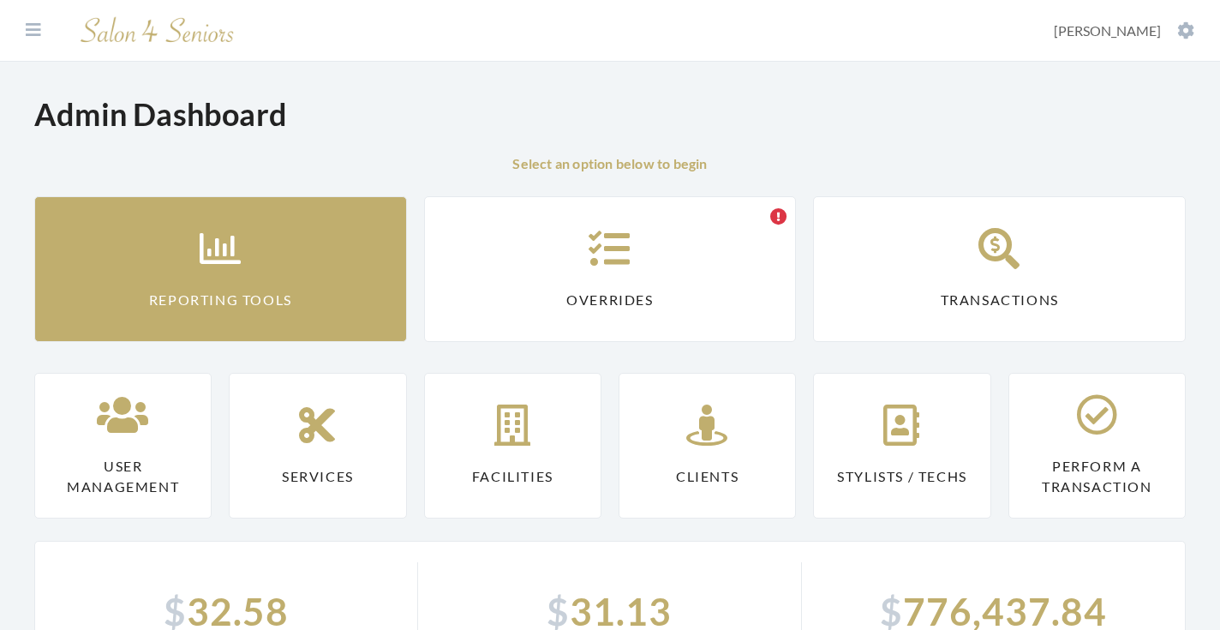
click at [178, 242] on link "Reporting Tools" at bounding box center [220, 269] width 373 height 146
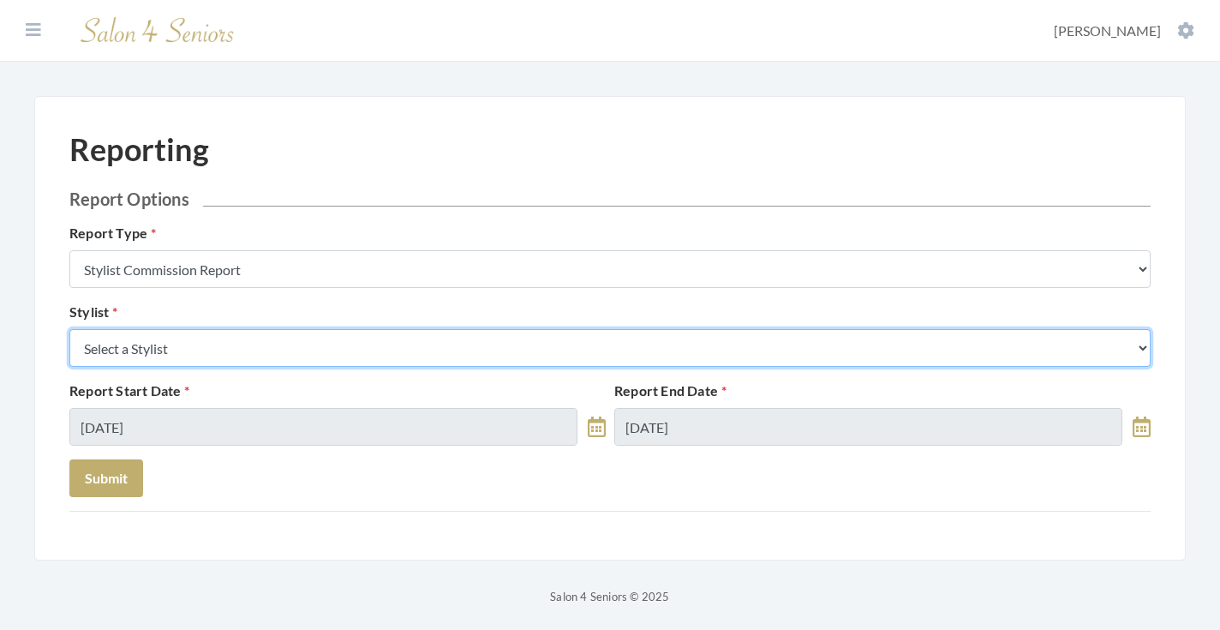
click at [221, 341] on select "Select a Stylist [PERSON_NAME] [PERSON_NAME] [PERSON_NAME] [PERSON_NAME] [PERSO…" at bounding box center [609, 348] width 1081 height 38
select select "146"
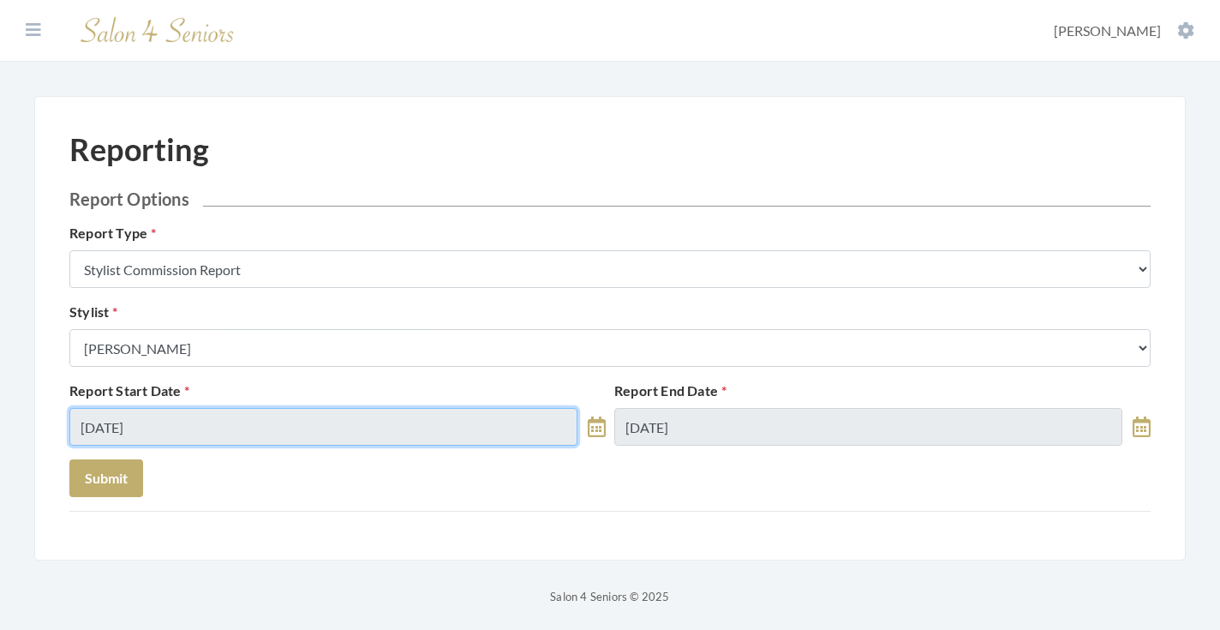
click at [196, 438] on input "09/16/2025" at bounding box center [323, 427] width 508 height 38
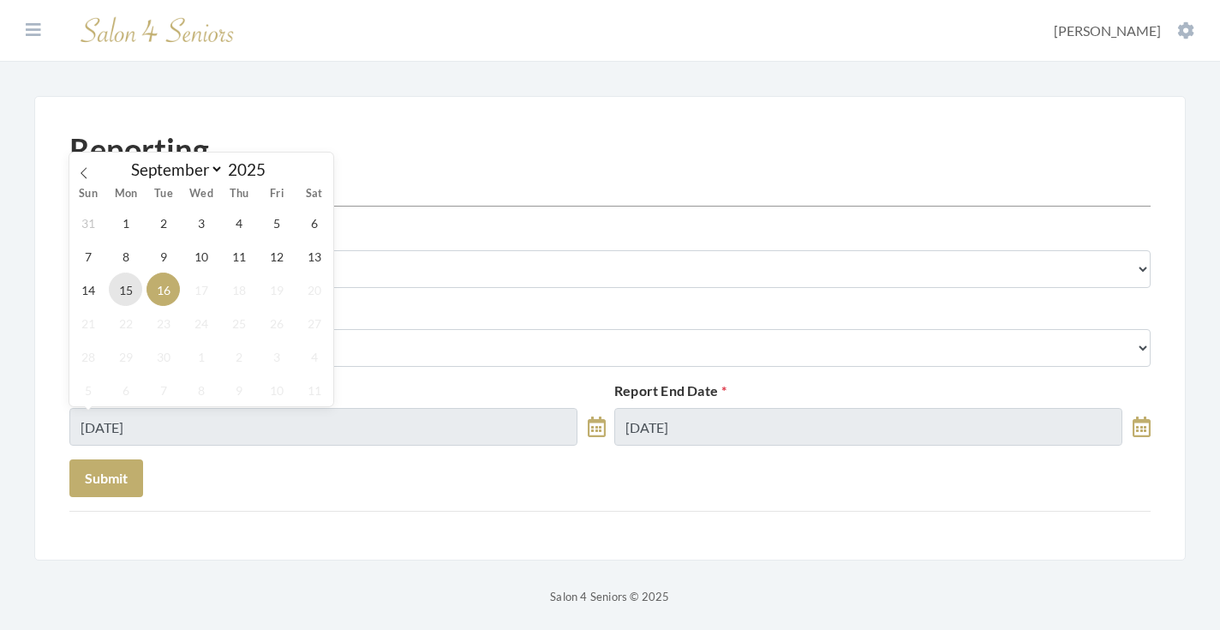
click at [124, 281] on span "15" at bounding box center [125, 288] width 33 height 33
type input "[DATE]"
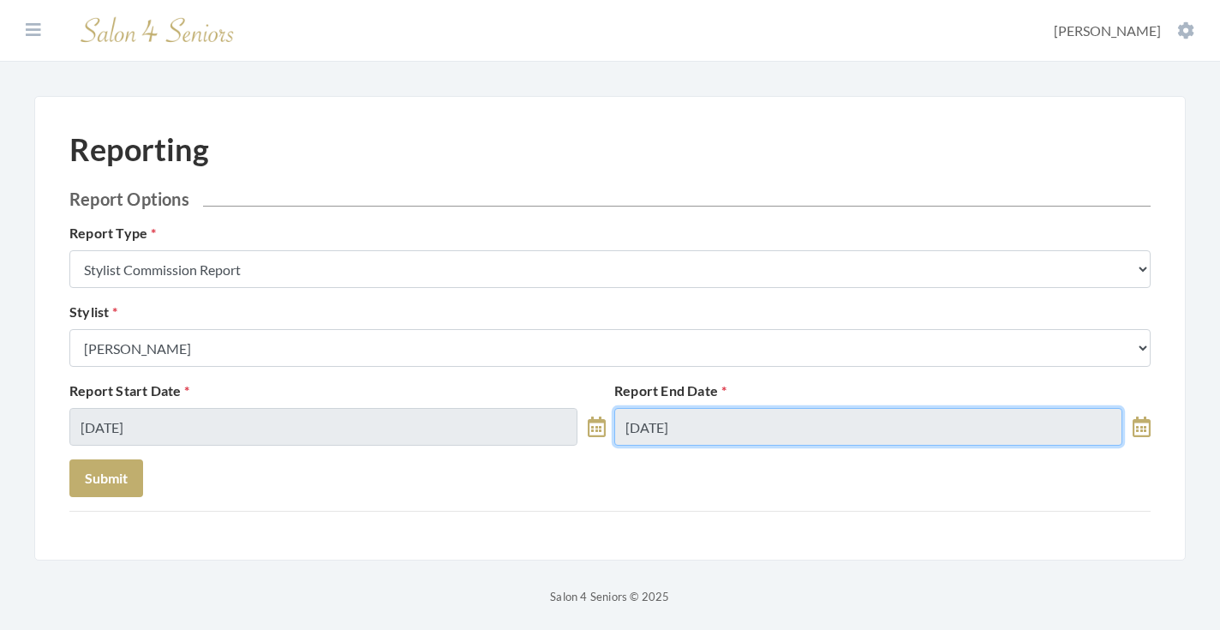
click at [693, 437] on input "09/16/2025" at bounding box center [868, 427] width 508 height 38
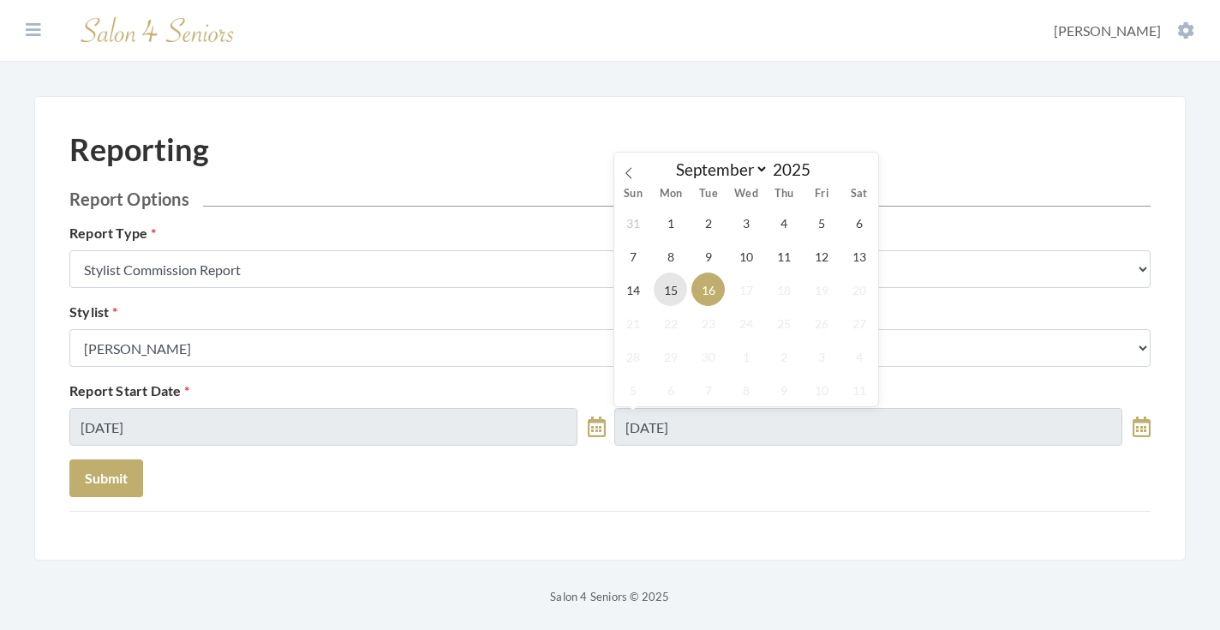
click at [683, 297] on span "15" at bounding box center [670, 288] width 33 height 33
type input "[DATE]"
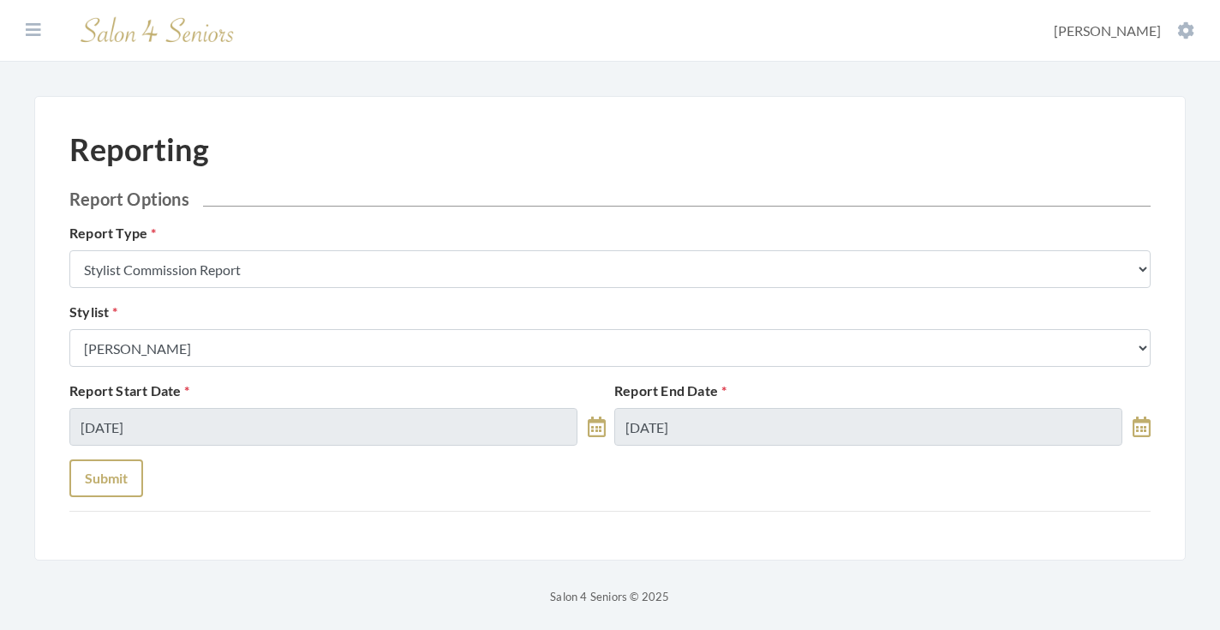
click at [130, 482] on button "Submit" at bounding box center [106, 478] width 74 height 38
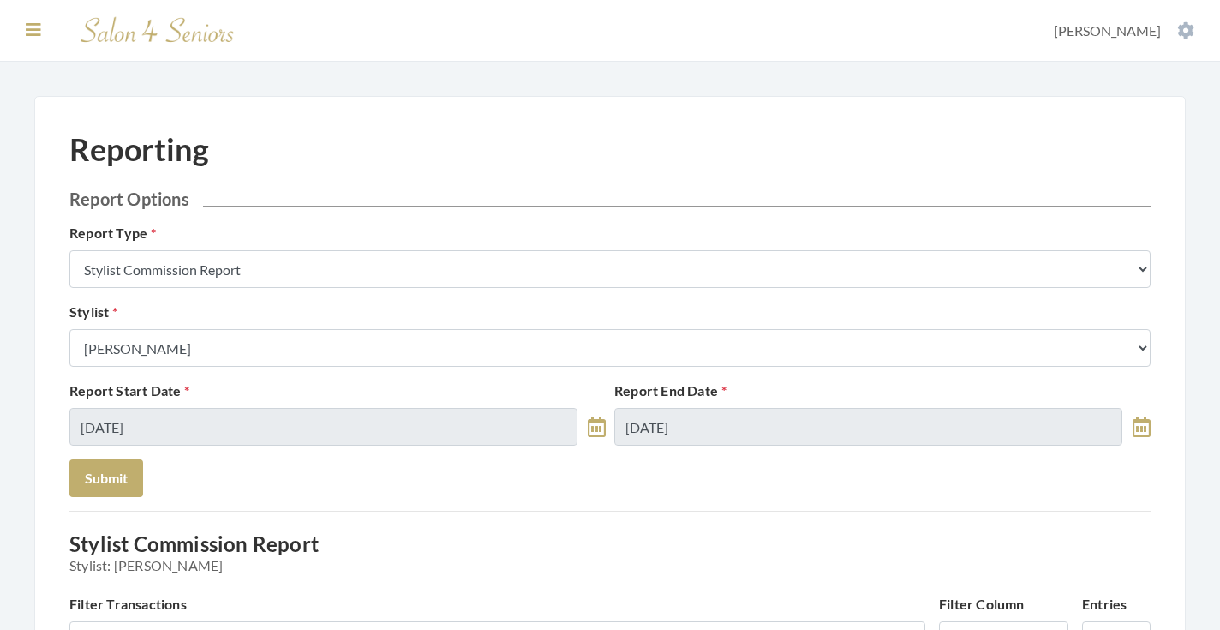
click at [37, 34] on icon at bounding box center [33, 29] width 15 height 17
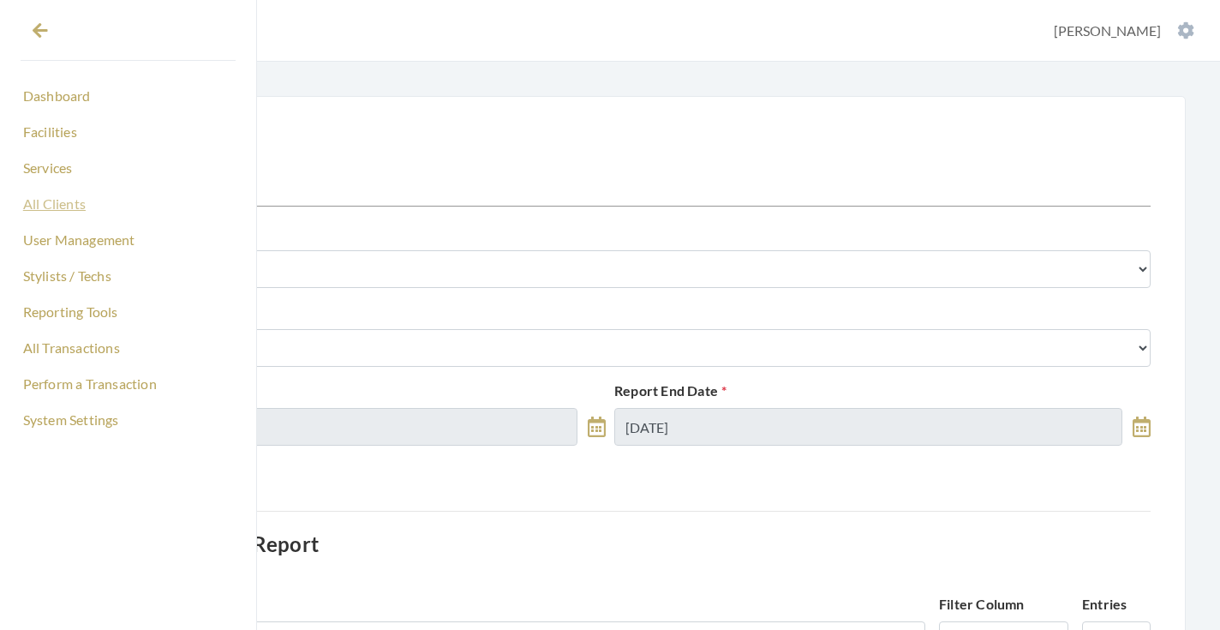
click at [51, 209] on link "All Clients" at bounding box center [128, 203] width 215 height 29
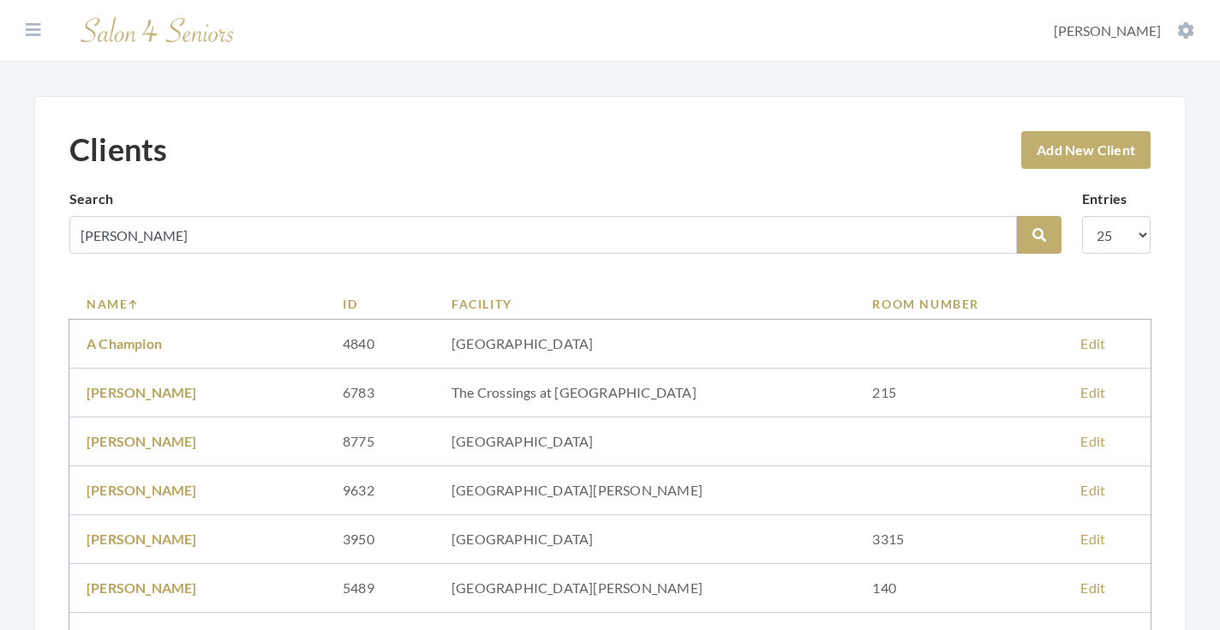
type input "[PERSON_NAME]"
click at [1039, 235] on button "Search" at bounding box center [1039, 235] width 45 height 38
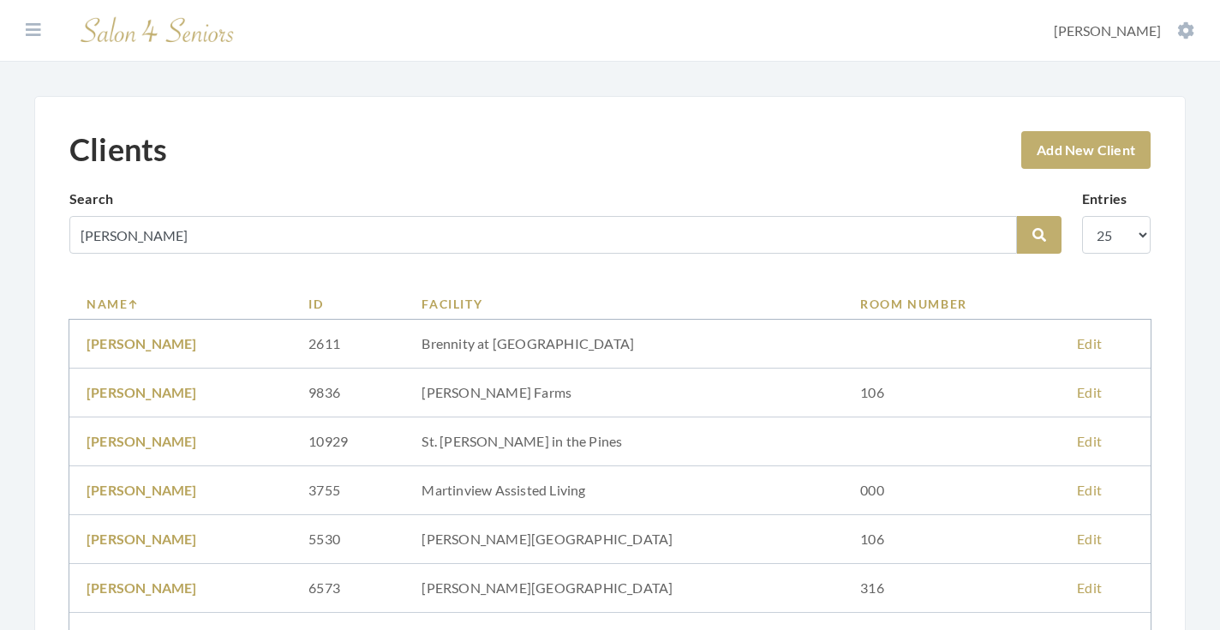
scroll to position [150, 0]
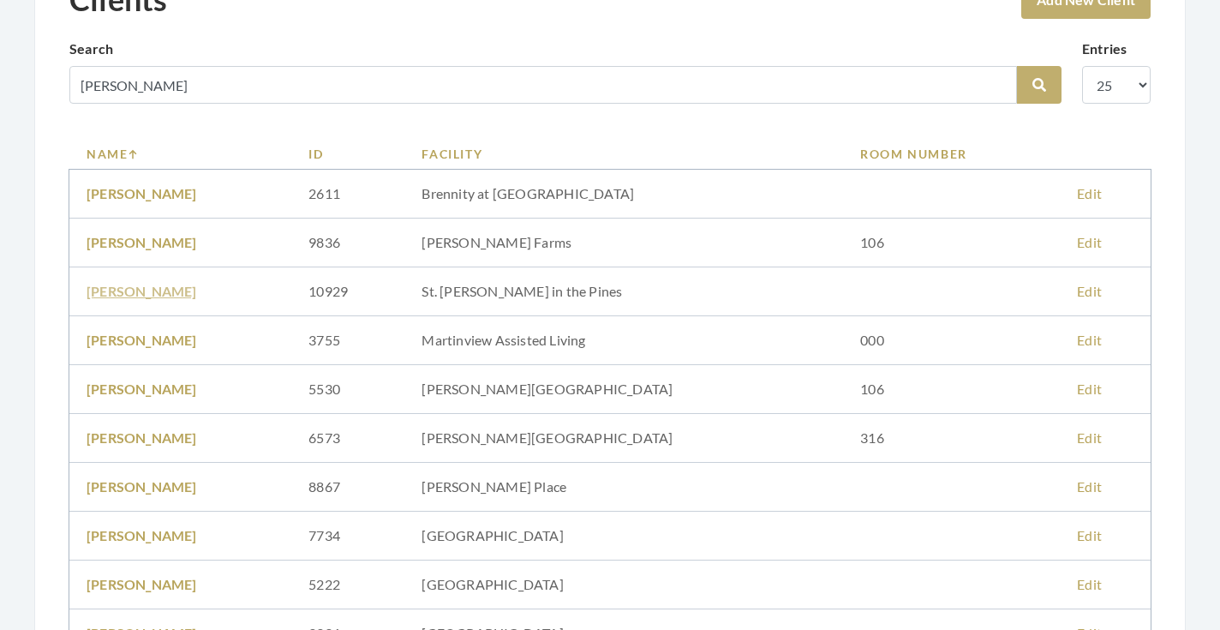
click at [197, 292] on link "[PERSON_NAME]" at bounding box center [142, 291] width 111 height 16
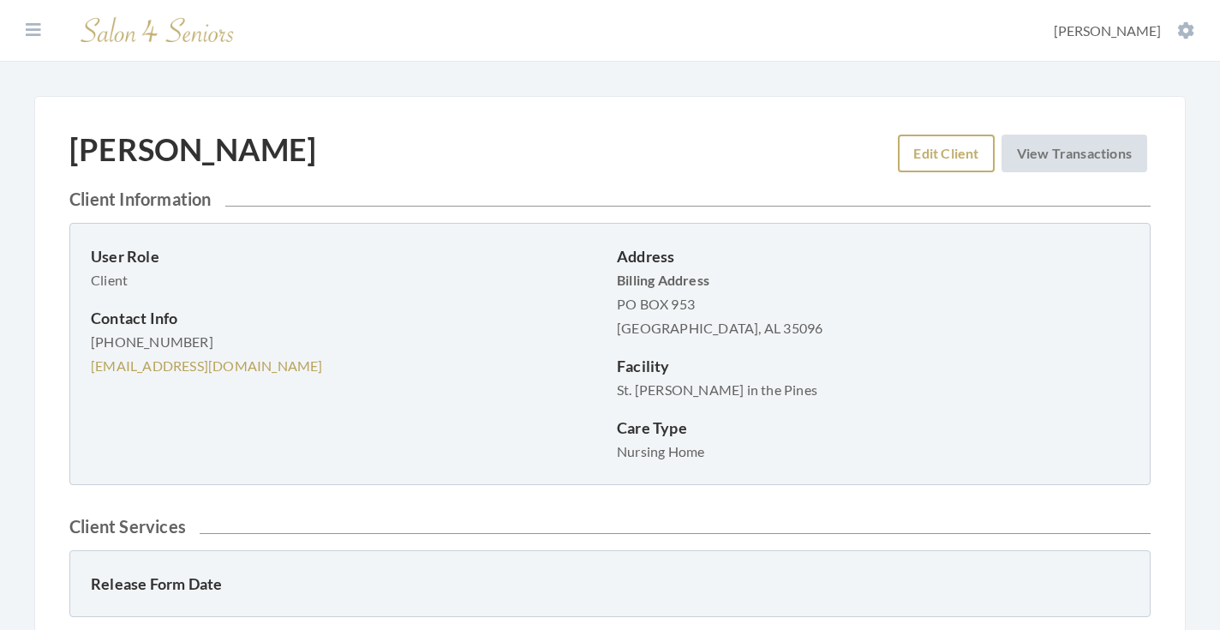
click at [904, 164] on link "Edit Client" at bounding box center [946, 153] width 96 height 38
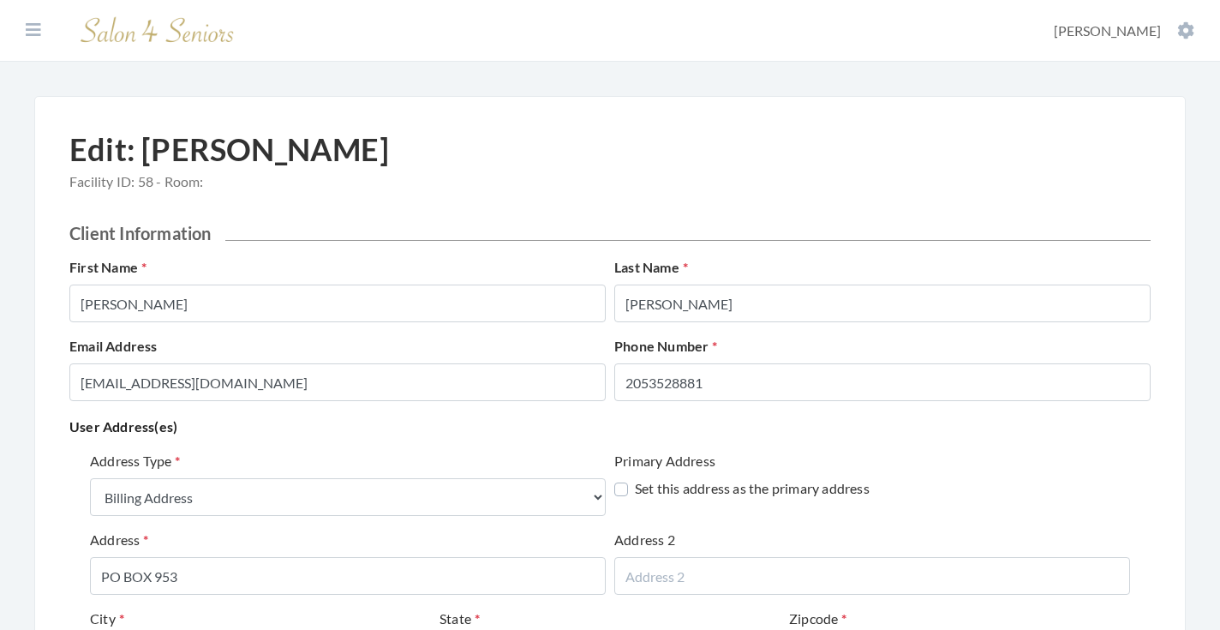
select select "billing"
select select "al"
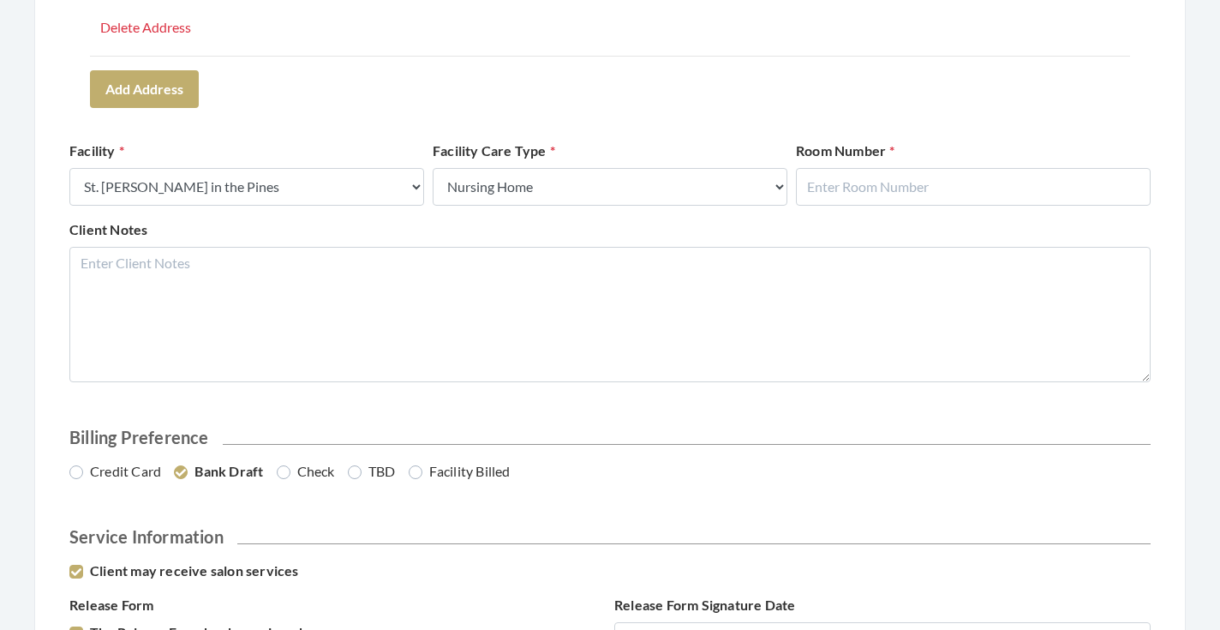
scroll to position [674, 0]
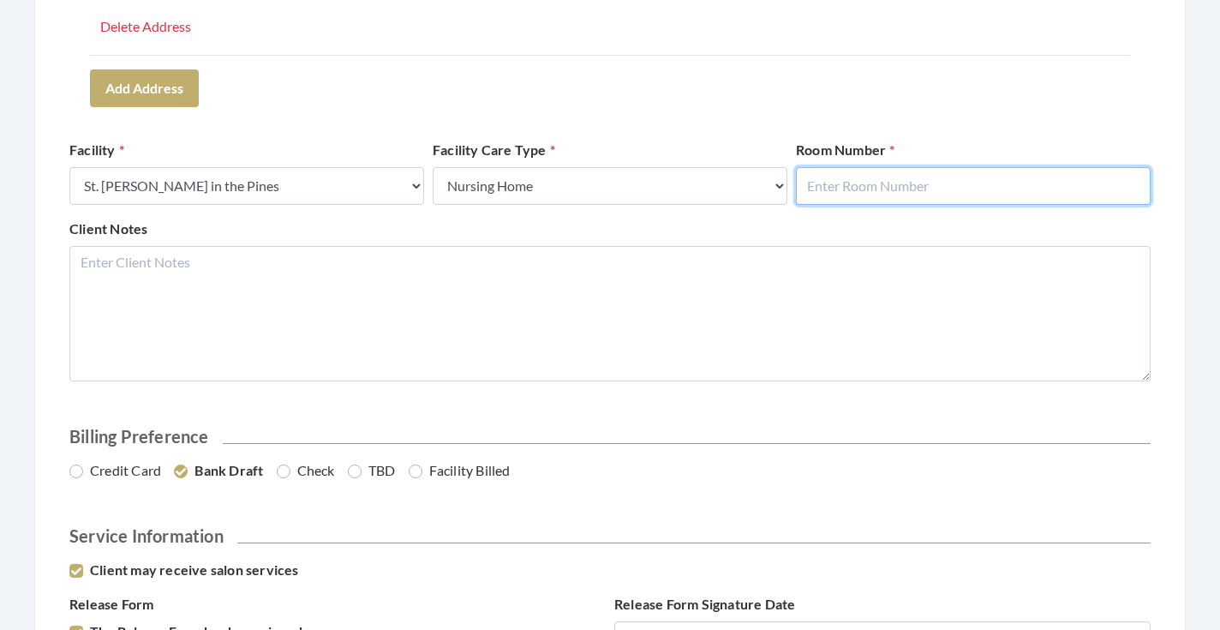
click at [874, 180] on input "text" at bounding box center [973, 186] width 355 height 38
type input "9"
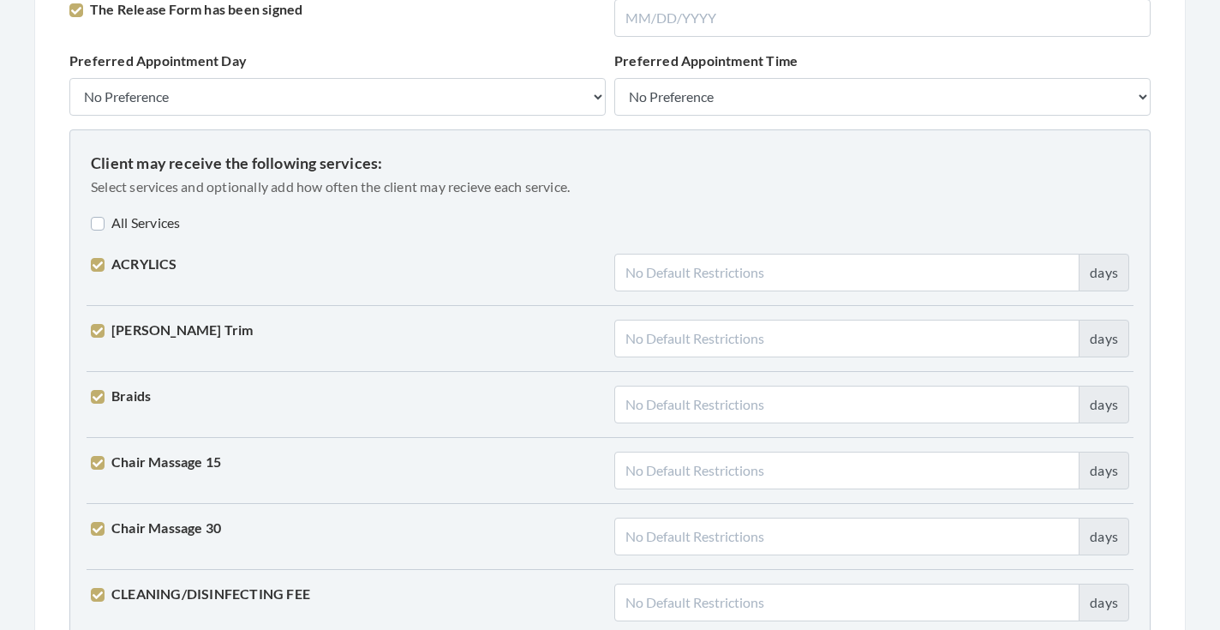
scroll to position [1312, 0]
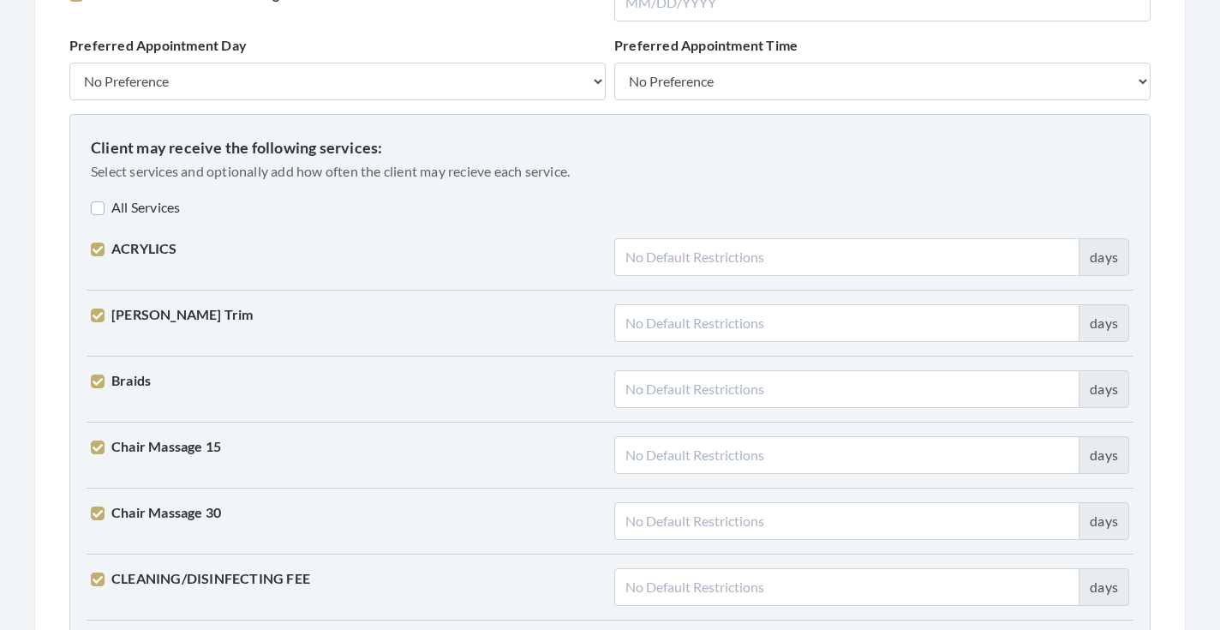
click at [145, 212] on label "All Services" at bounding box center [135, 207] width 89 height 21
click at [145, 212] on label "All Services" at bounding box center [138, 207] width 94 height 21
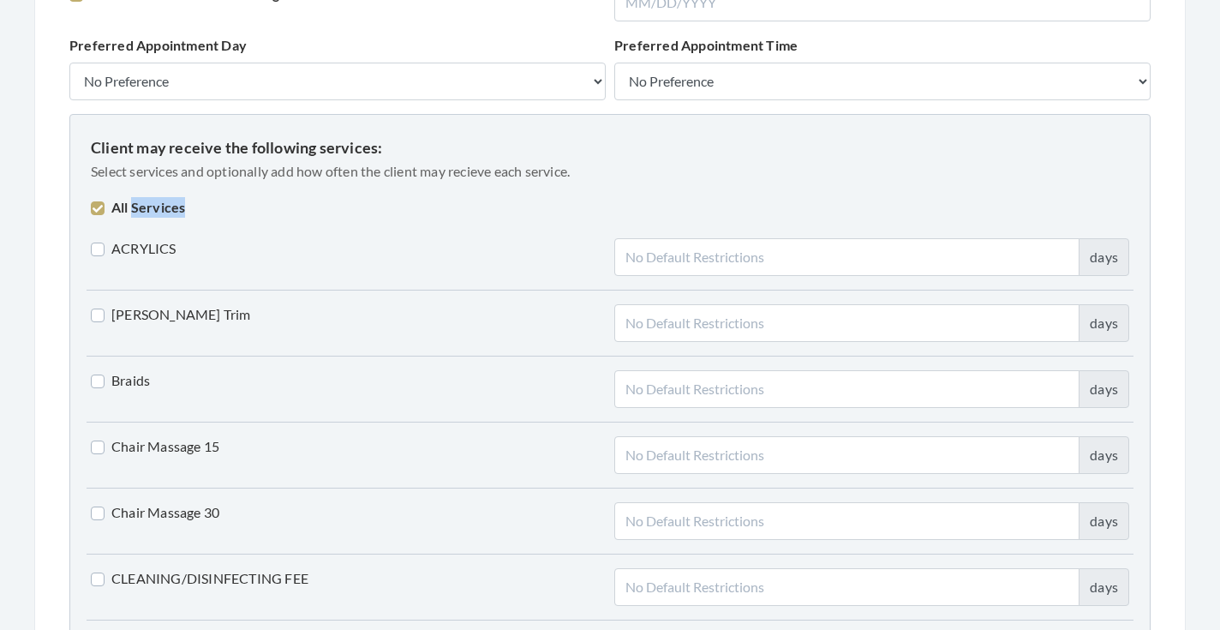
checkbox input "false"
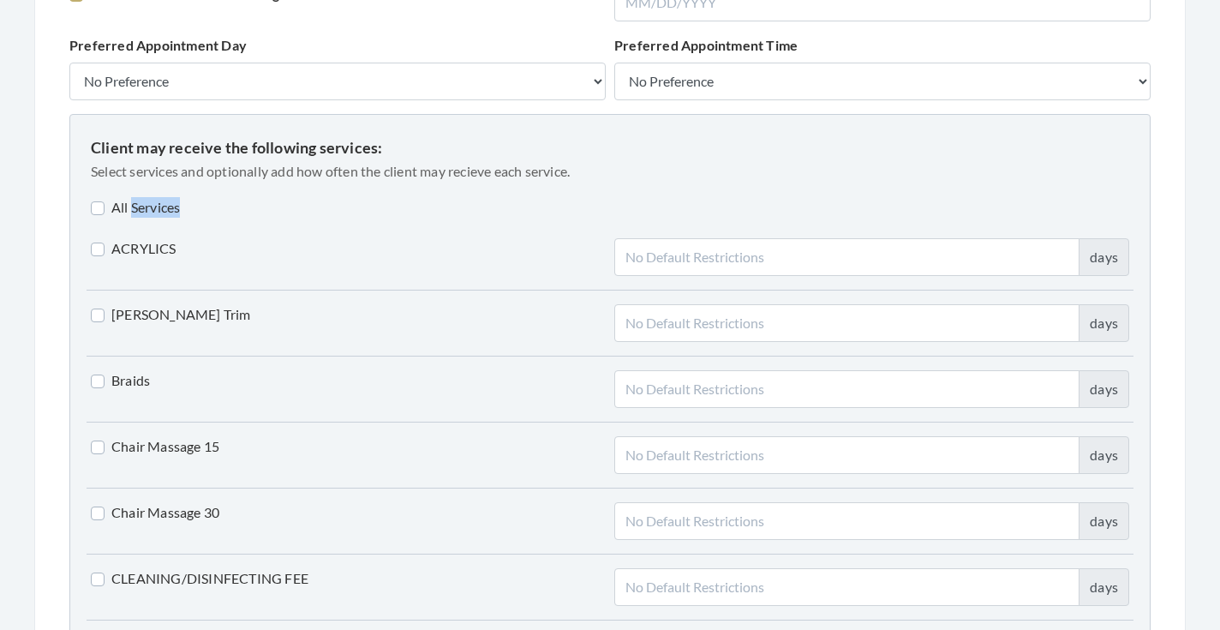
checkbox input "false"
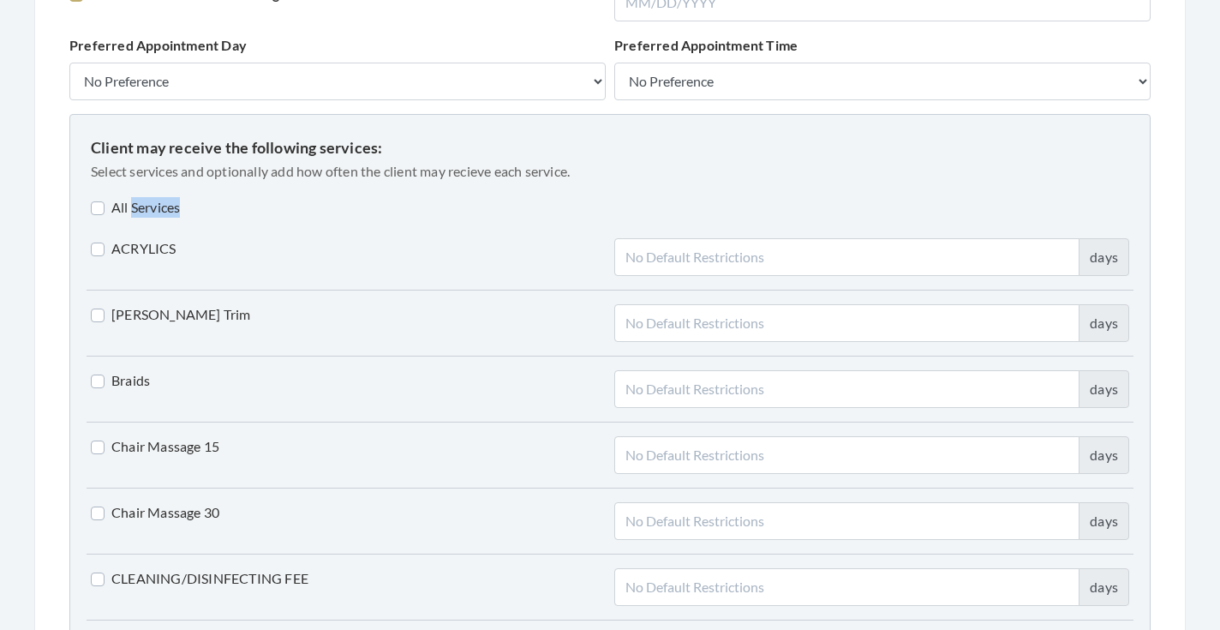
checkbox input "false"
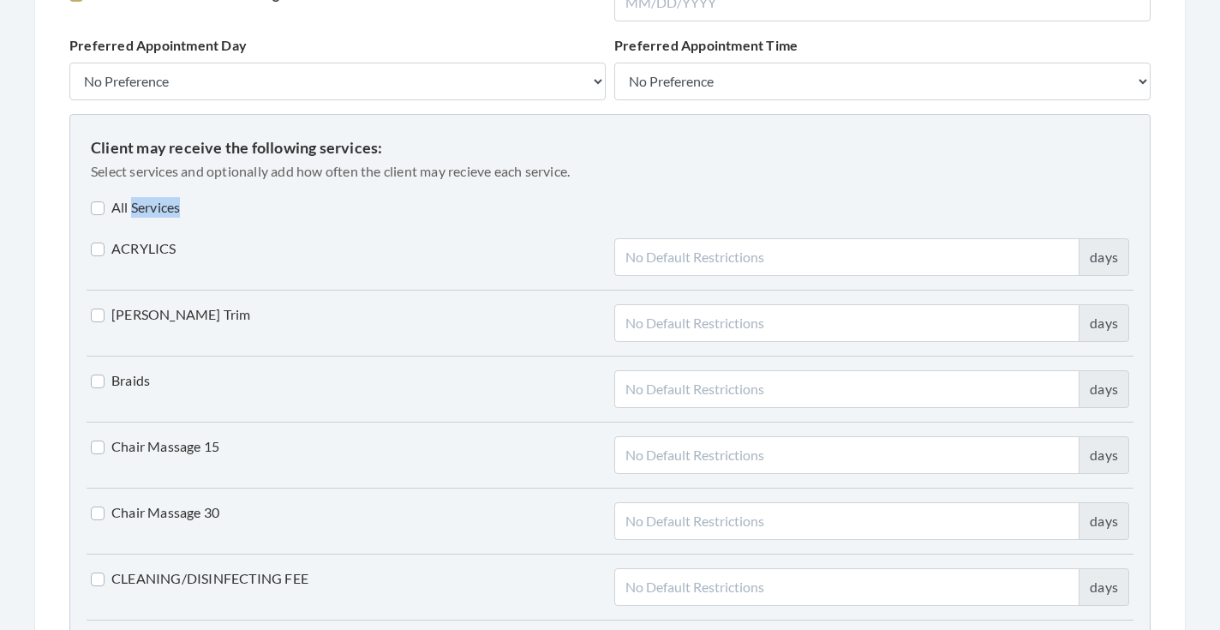
checkbox input "false"
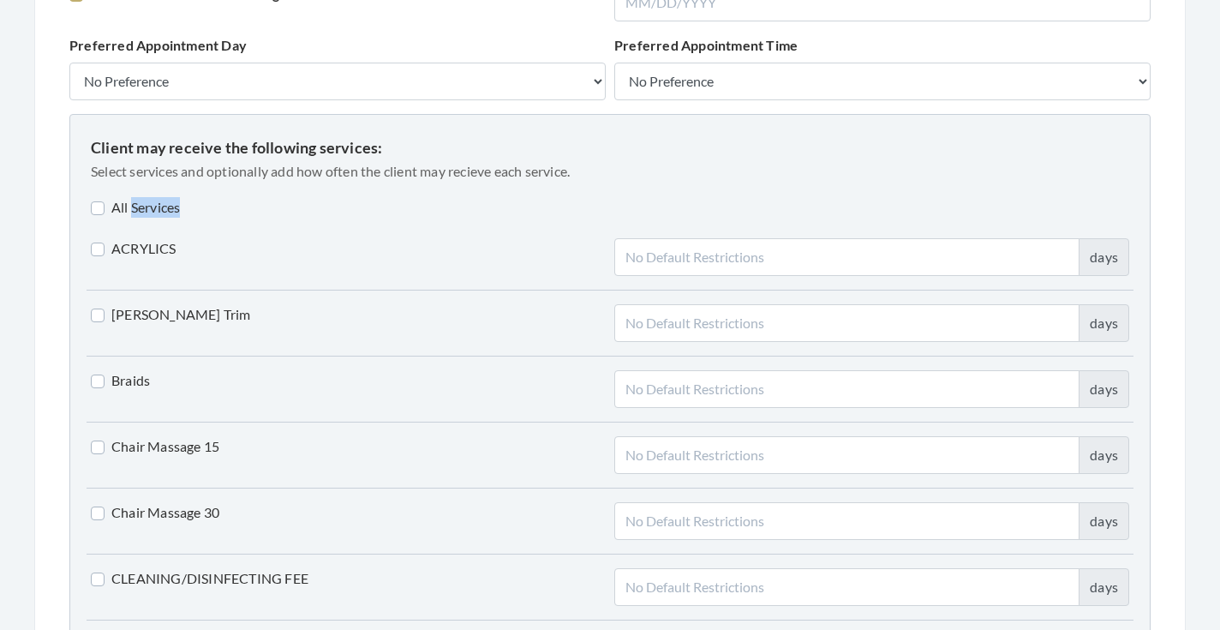
checkbox input "false"
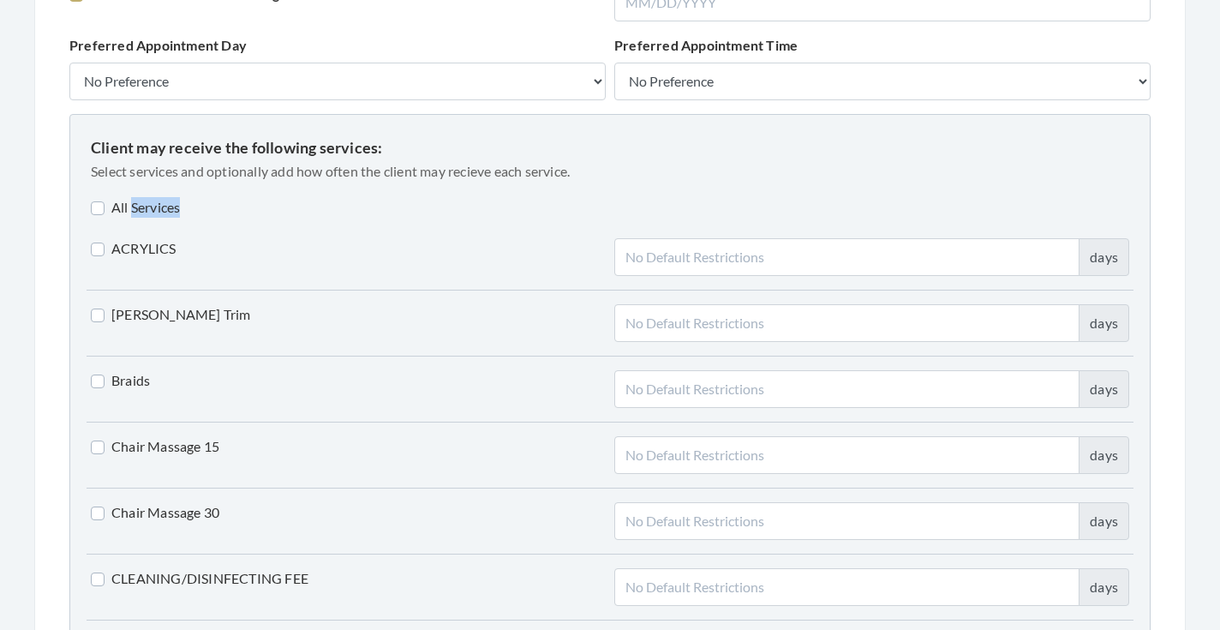
checkbox input "false"
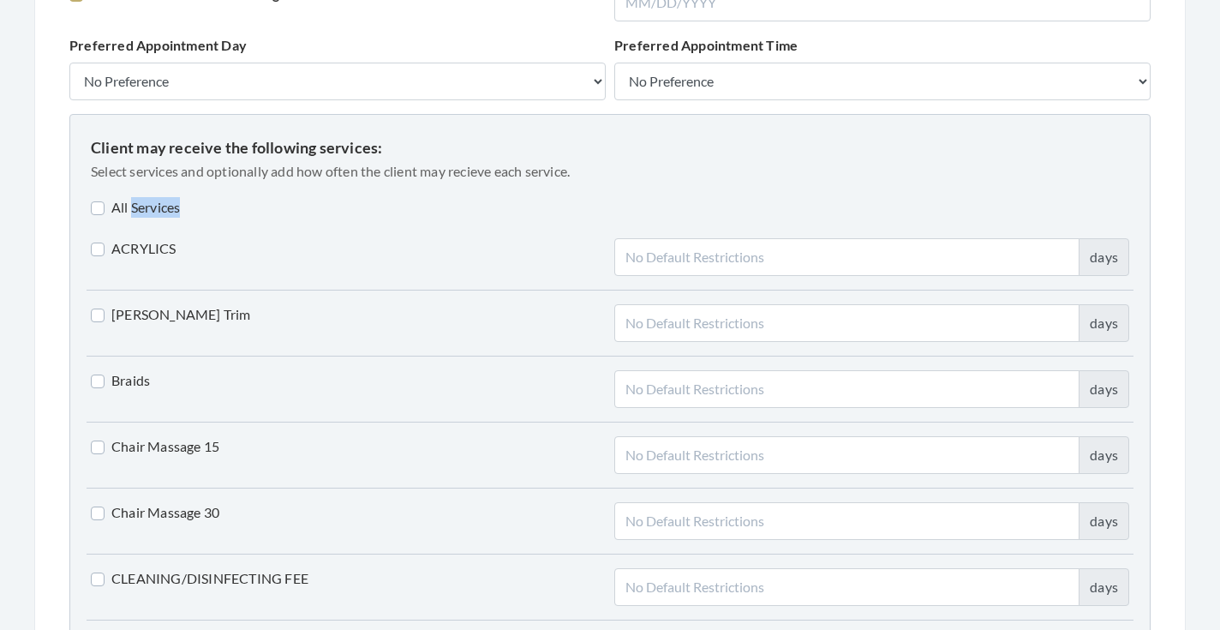
checkbox input "false"
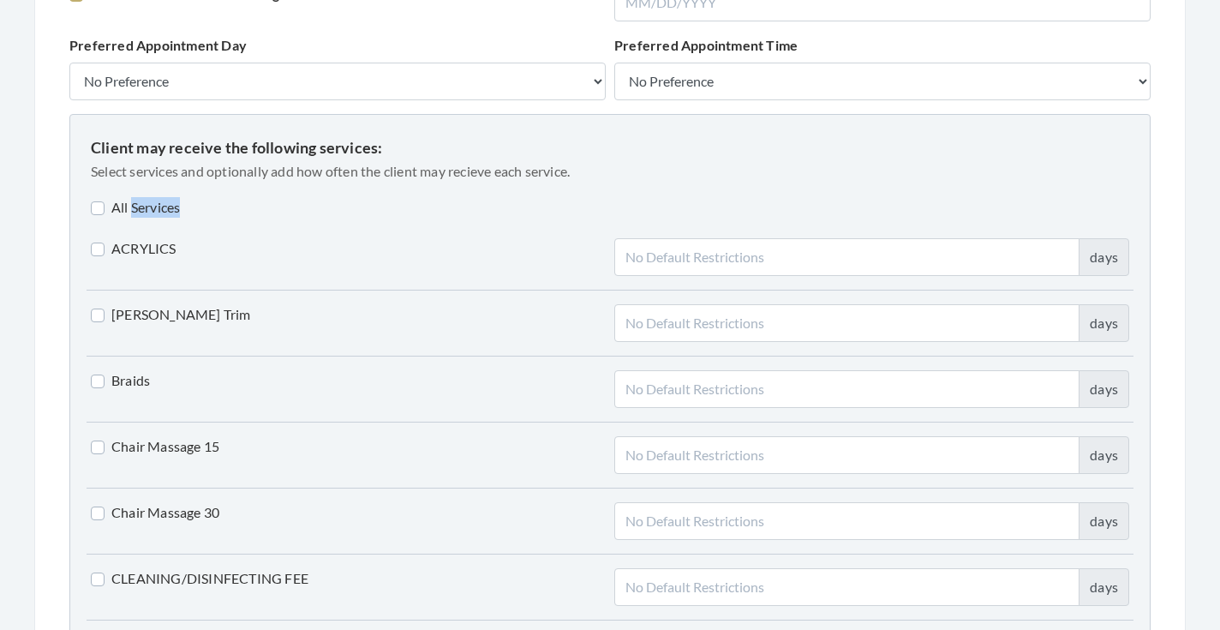
checkbox input "false"
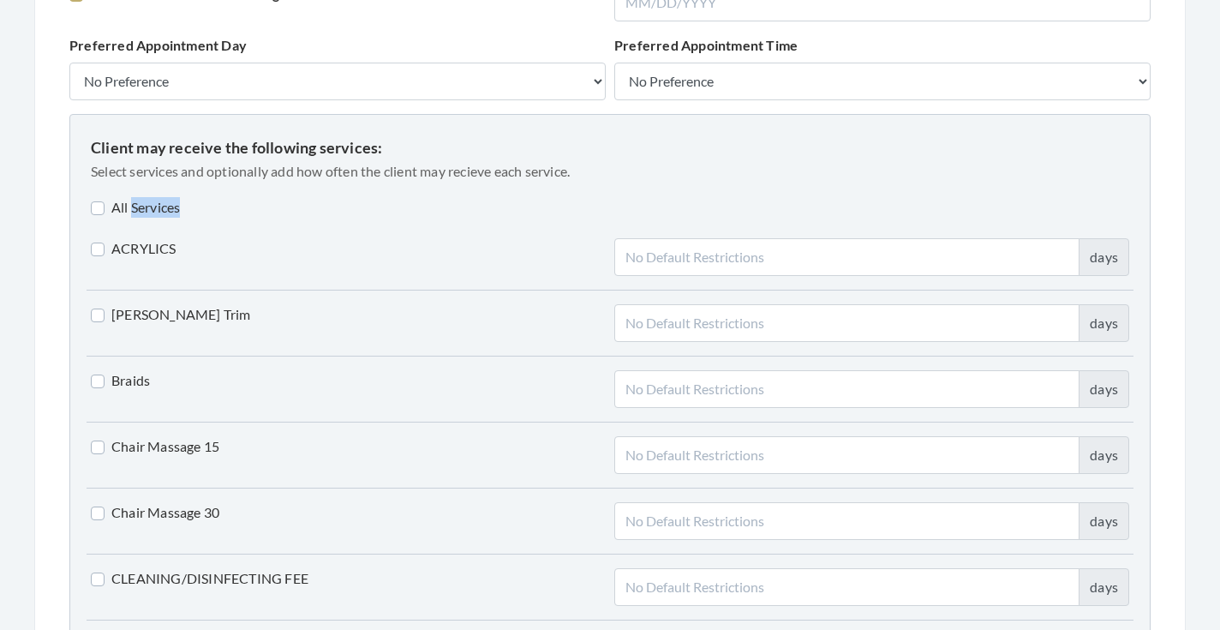
checkbox input "false"
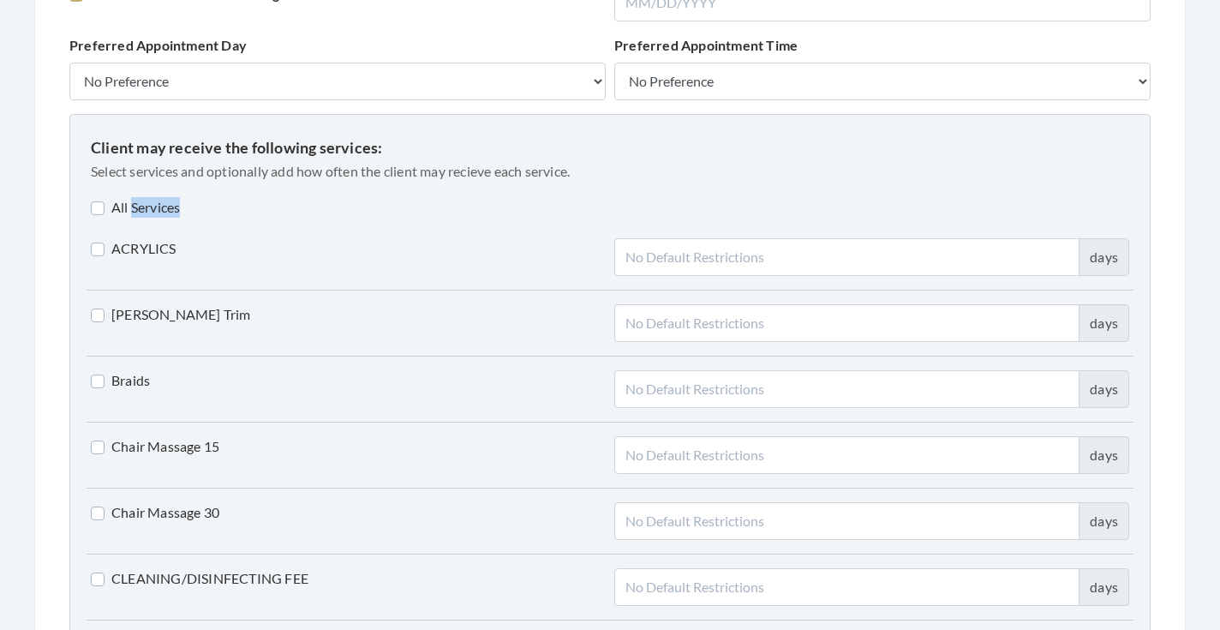
checkbox input "false"
click at [244, 214] on div "All Services" at bounding box center [610, 207] width 1047 height 21
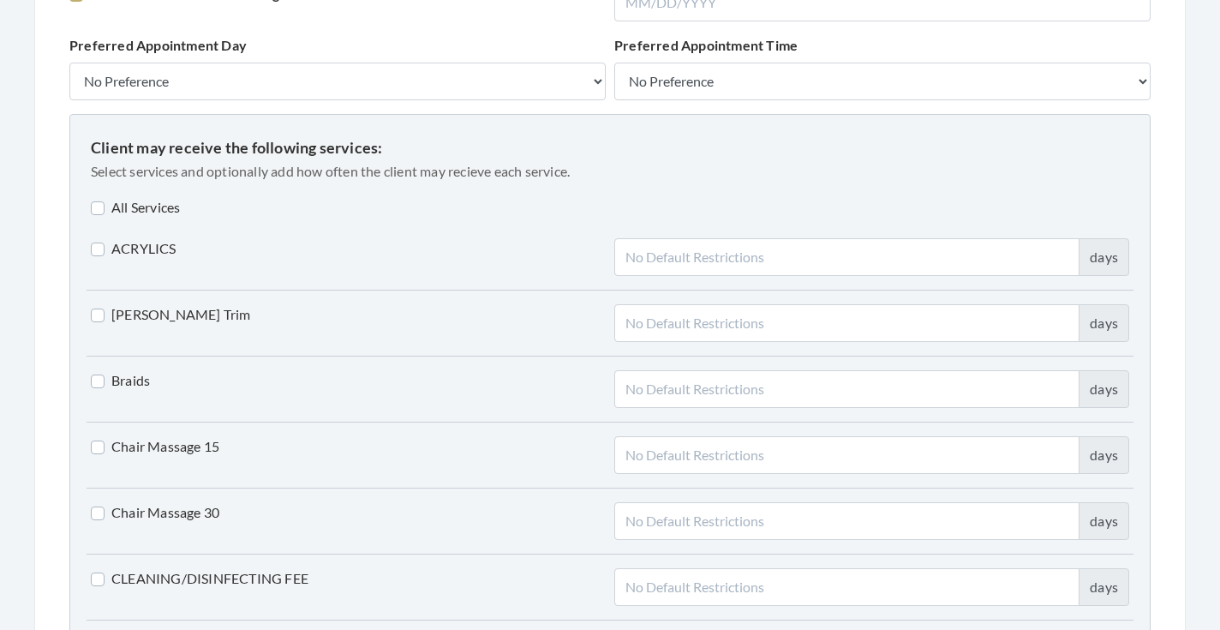
click at [126, 223] on div "All Services" at bounding box center [610, 217] width 1047 height 41
click at [128, 209] on label "All Services" at bounding box center [135, 207] width 89 height 21
checkbox input "true"
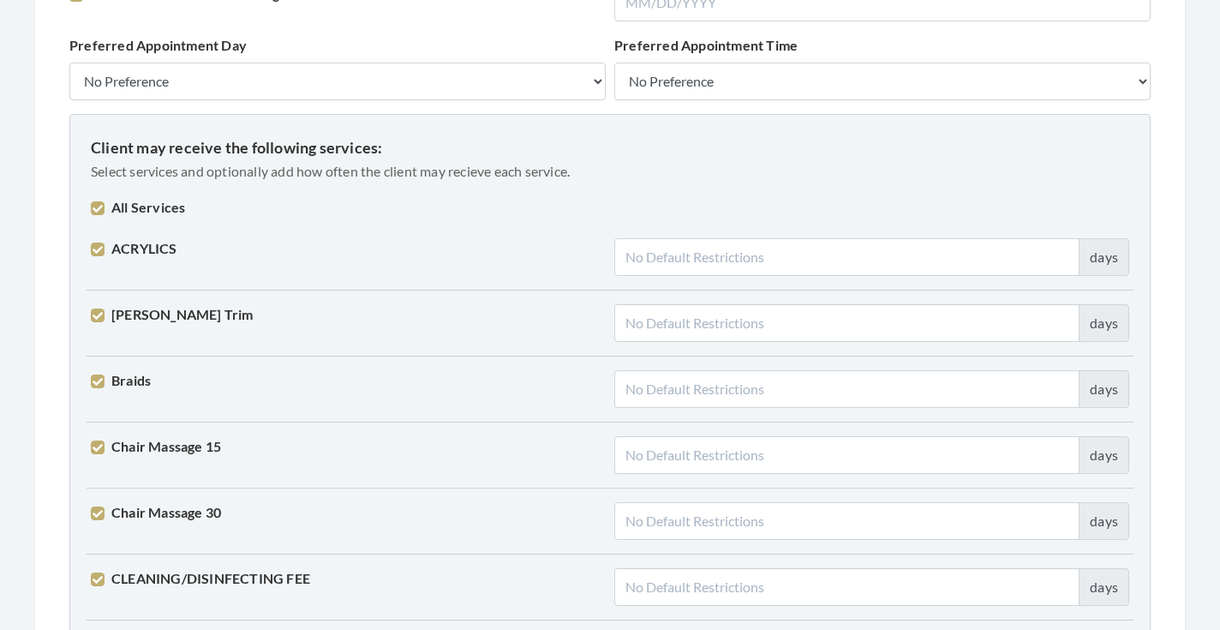
checkbox input "true"
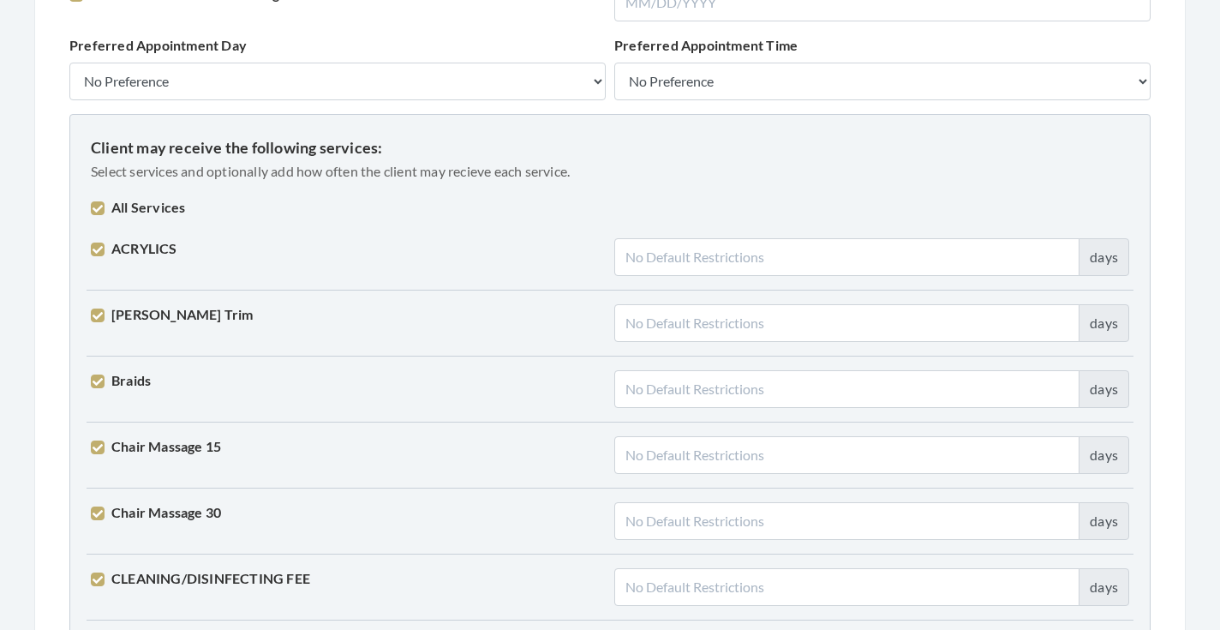
checkbox input "true"
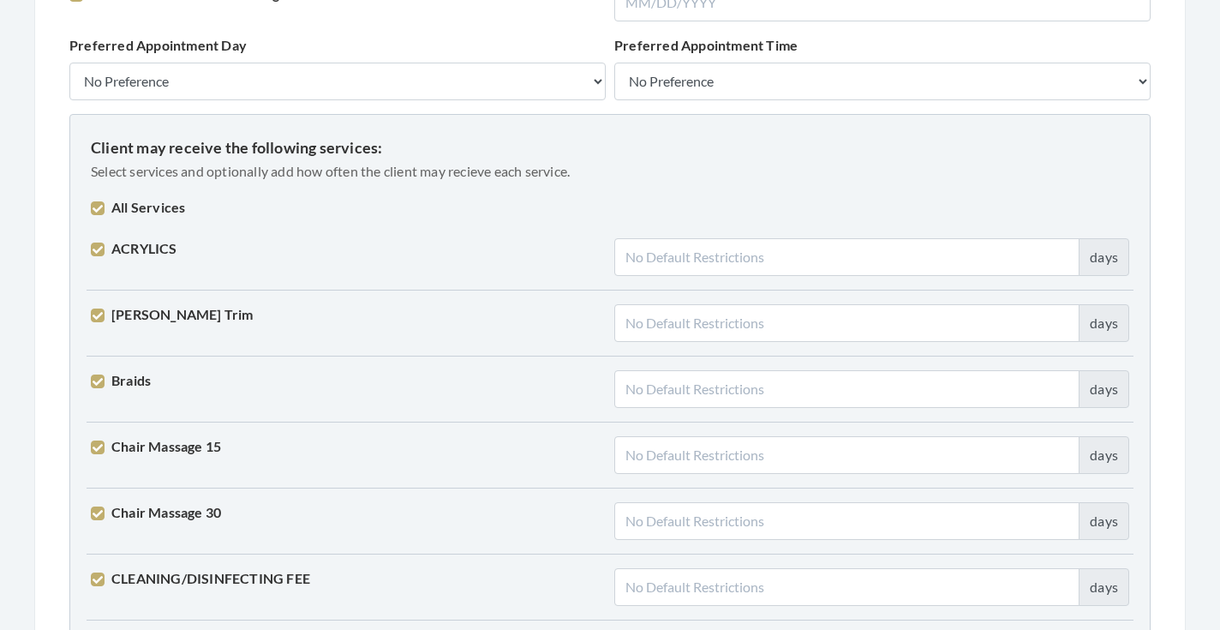
checkbox input "true"
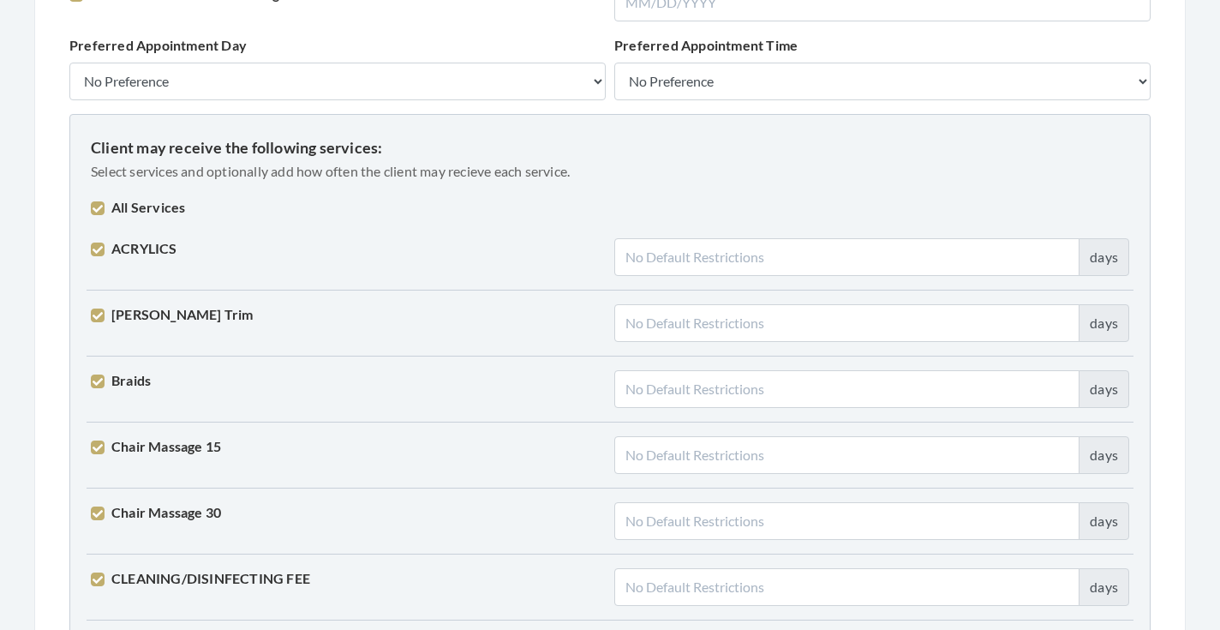
checkbox input "true"
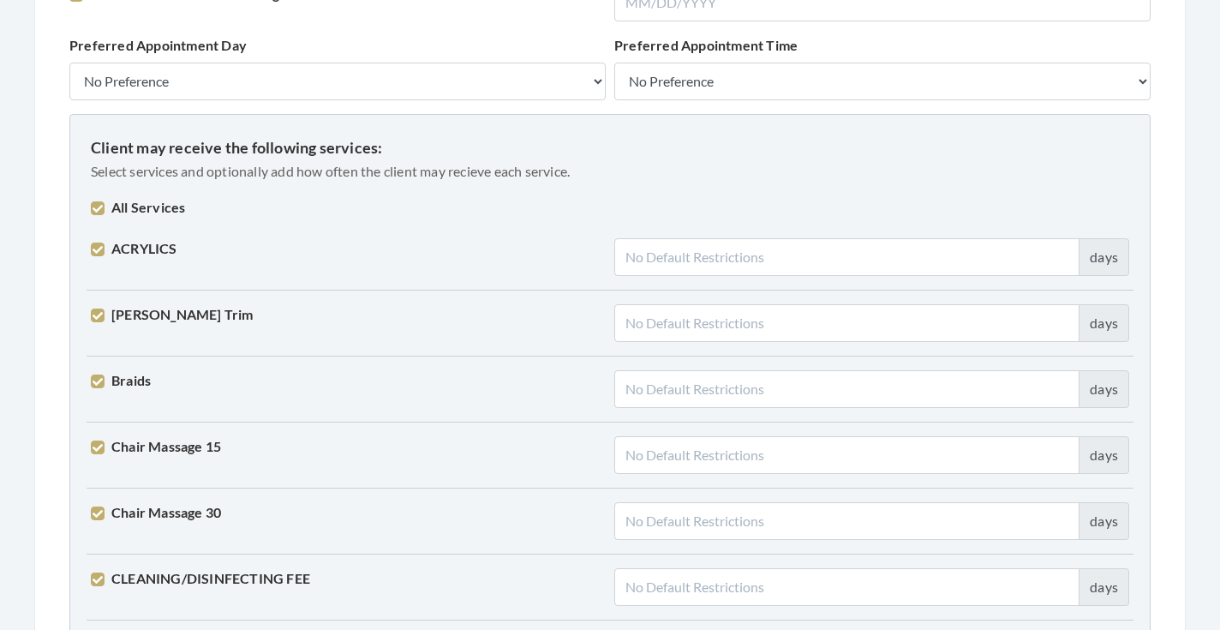
checkbox input "true"
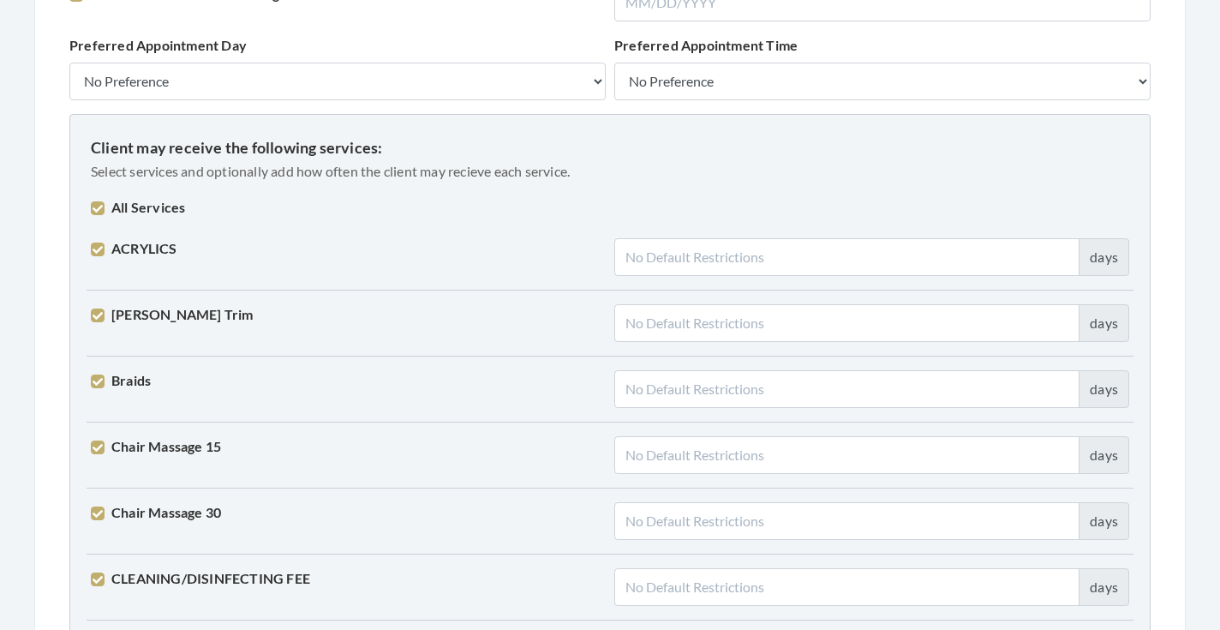
checkbox input "true"
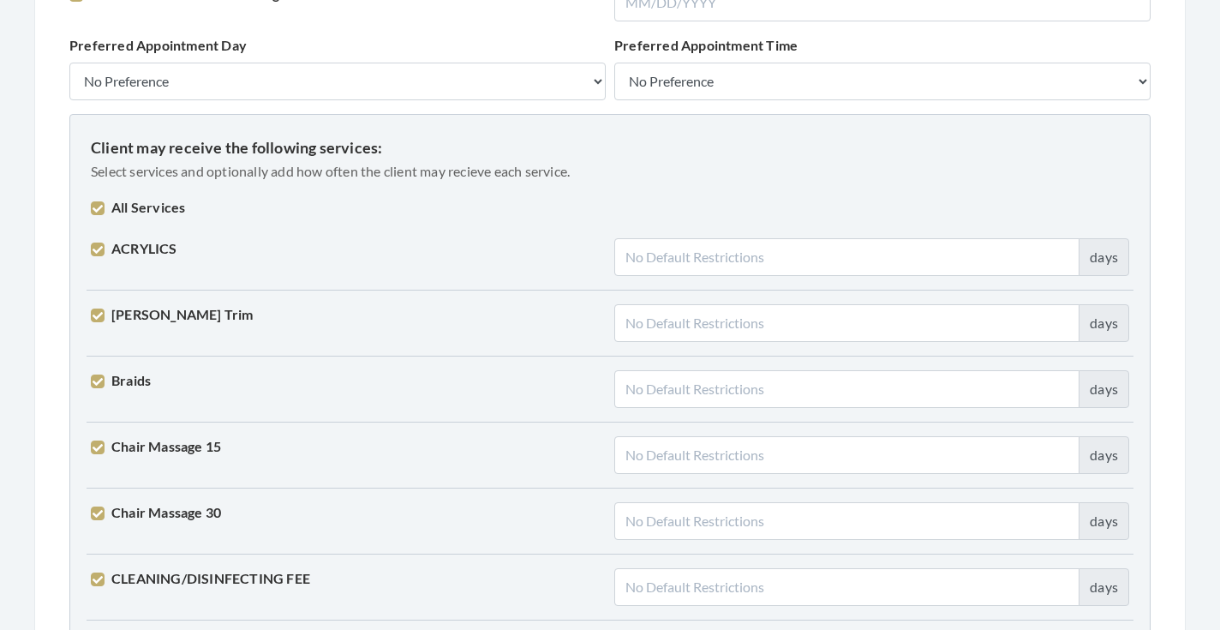
checkbox input "true"
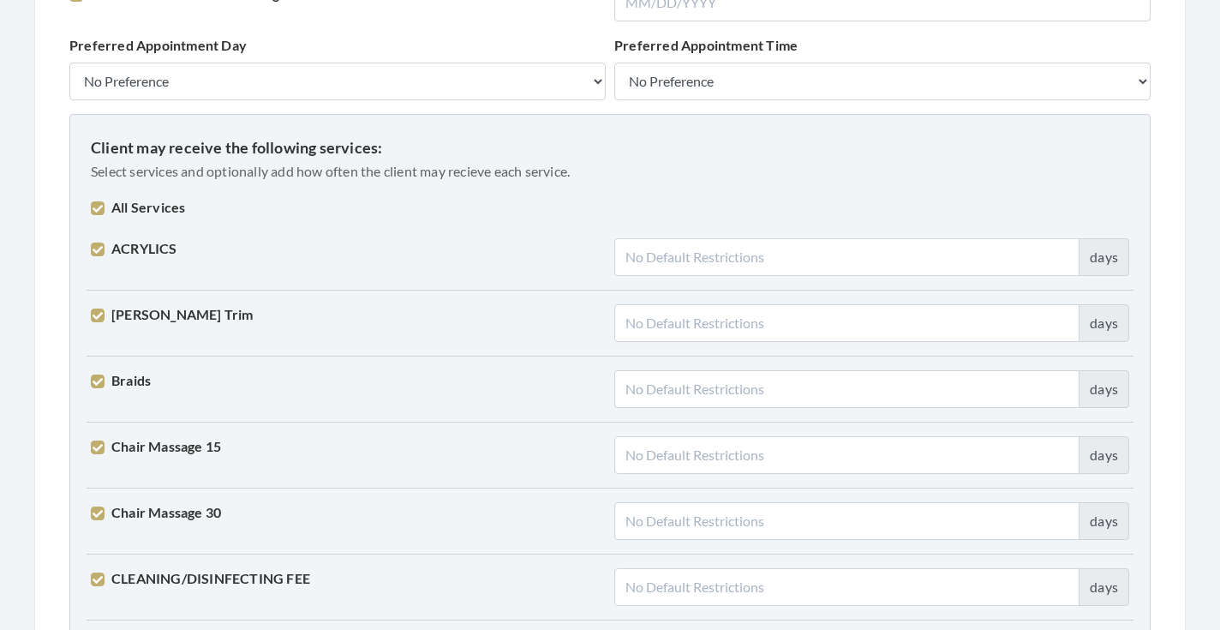
checkbox input "true"
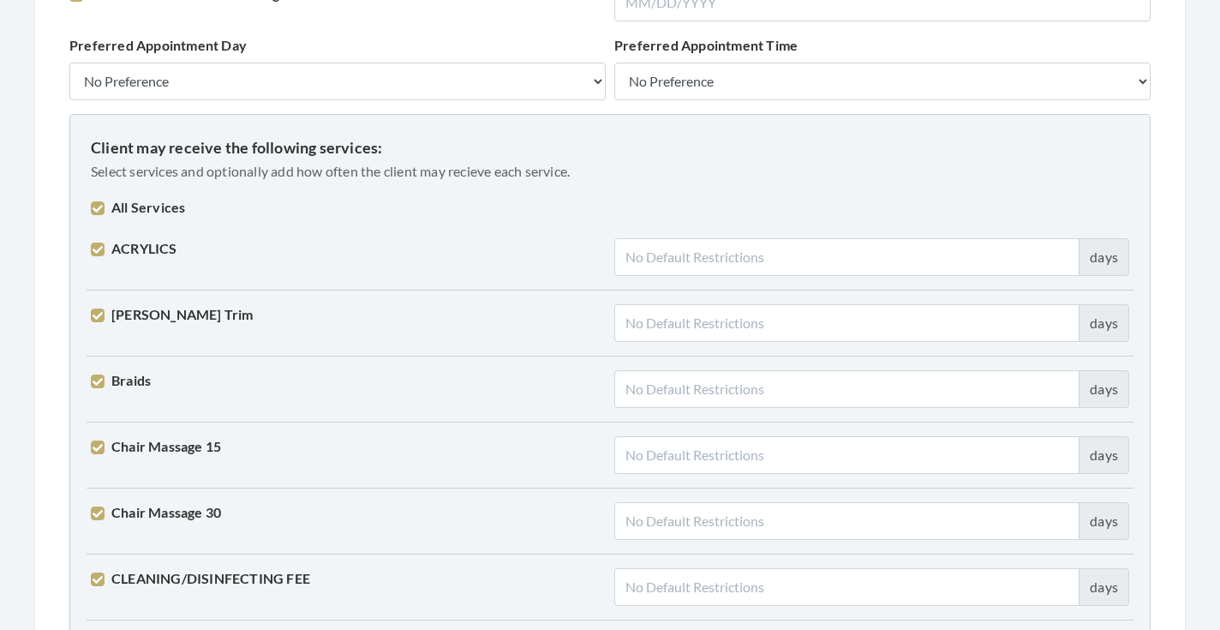
checkbox input "true"
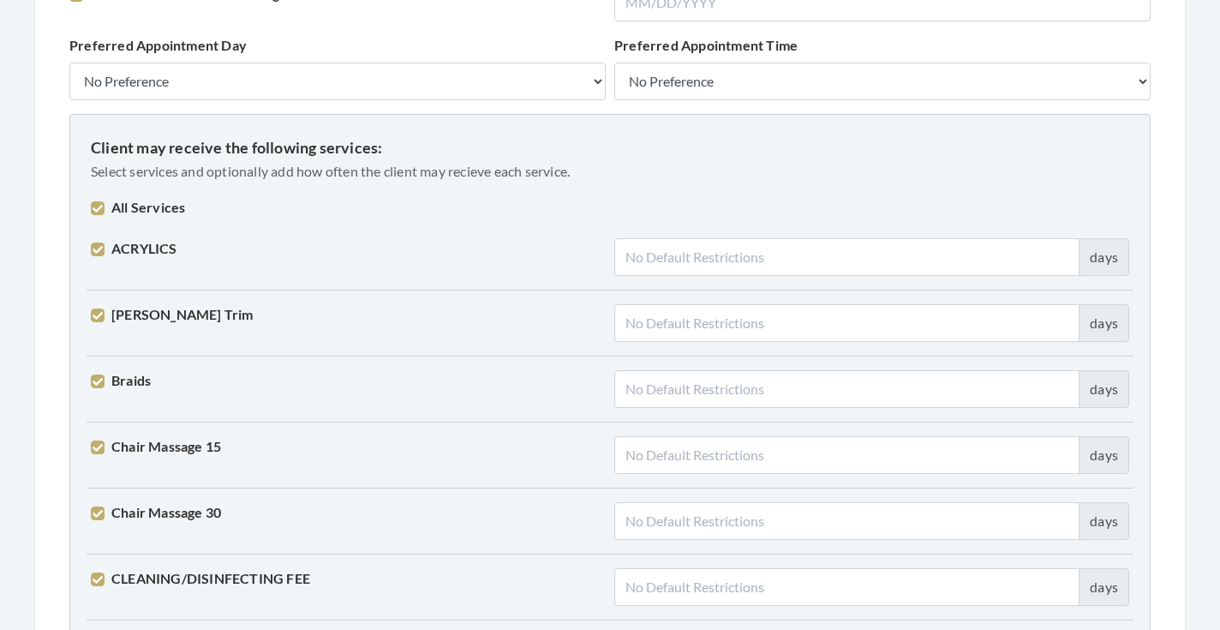
checkbox input "true"
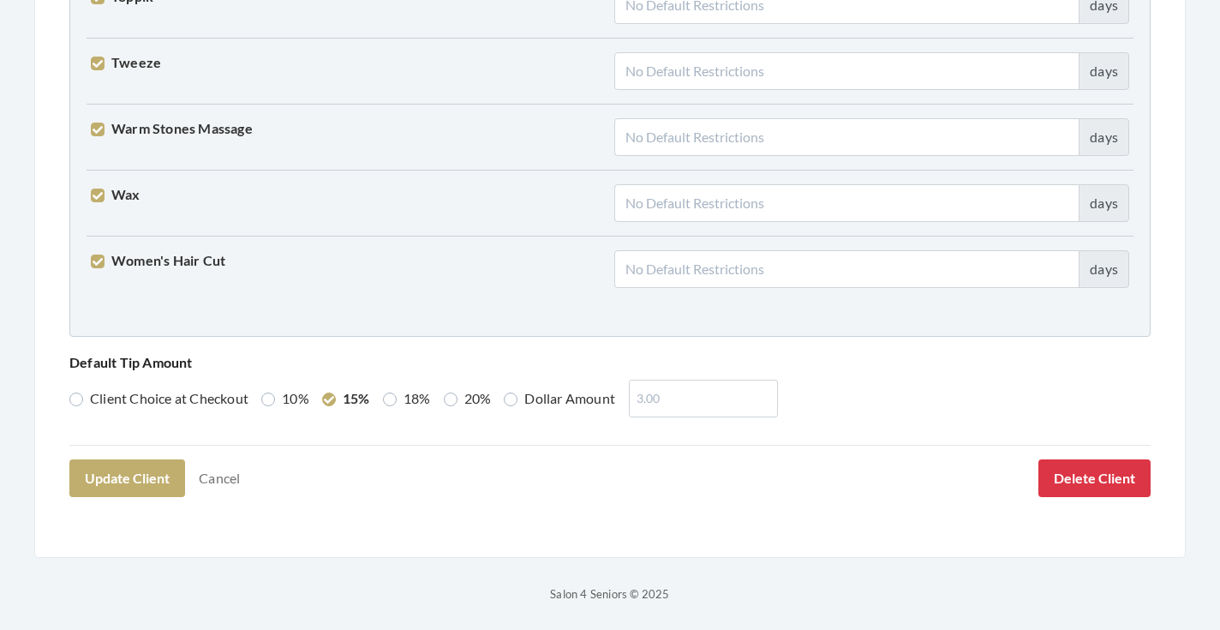
scroll to position [4399, 0]
click at [149, 478] on button "Update Client" at bounding box center [127, 479] width 116 height 38
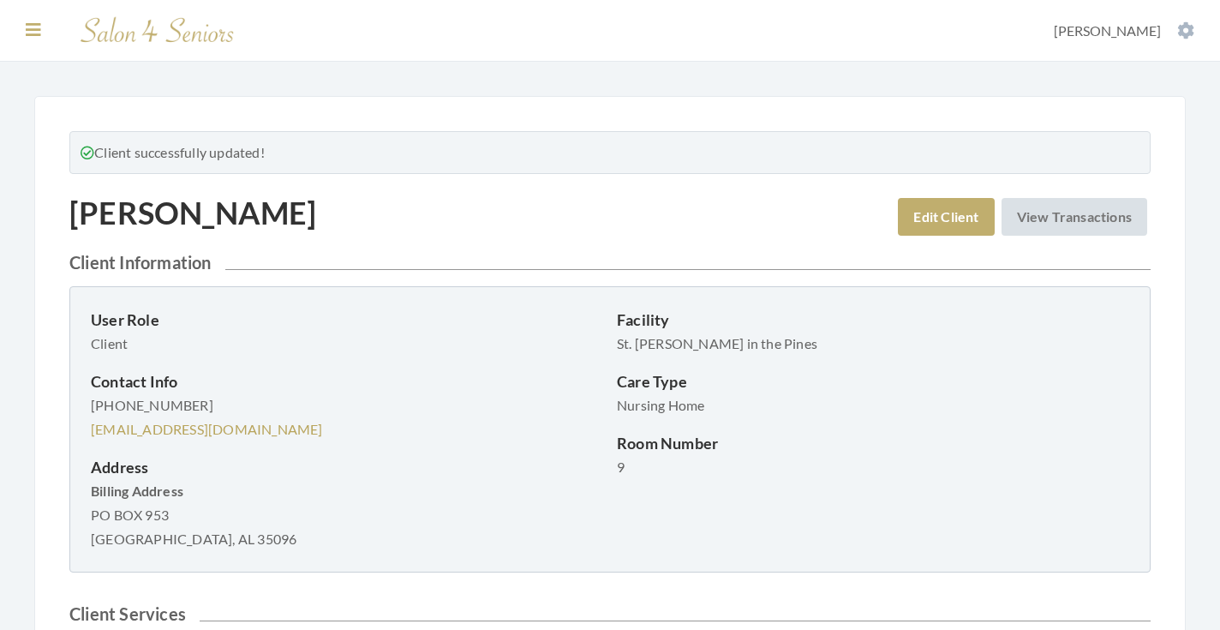
click at [32, 30] on icon at bounding box center [33, 29] width 15 height 17
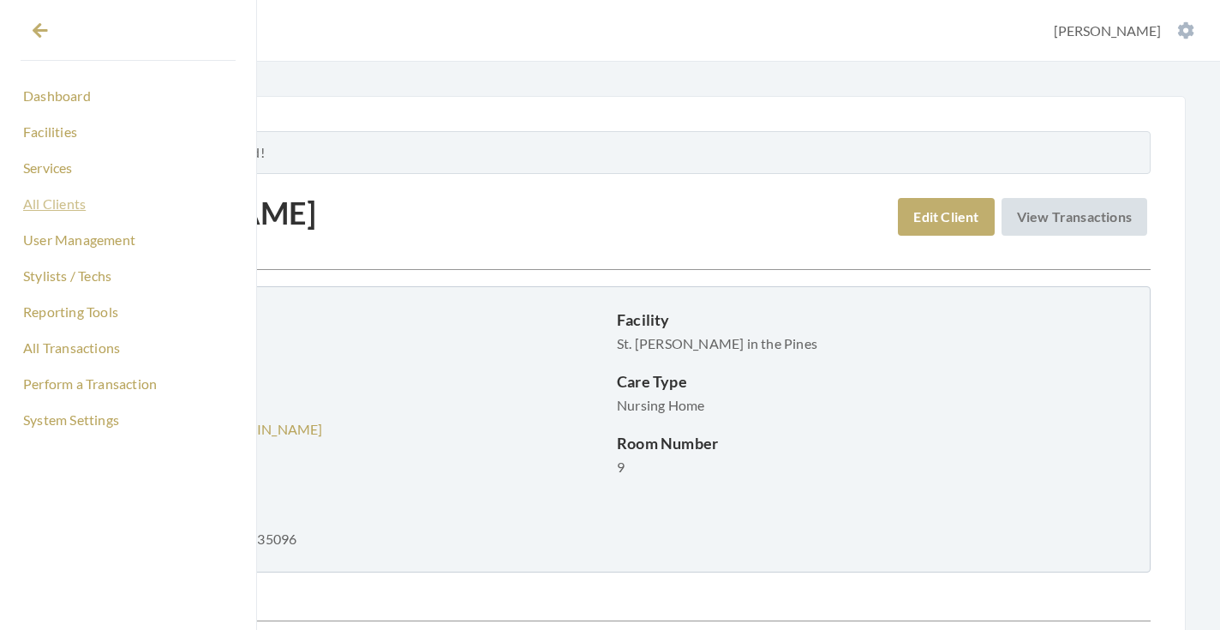
click at [50, 208] on link "All Clients" at bounding box center [128, 203] width 215 height 29
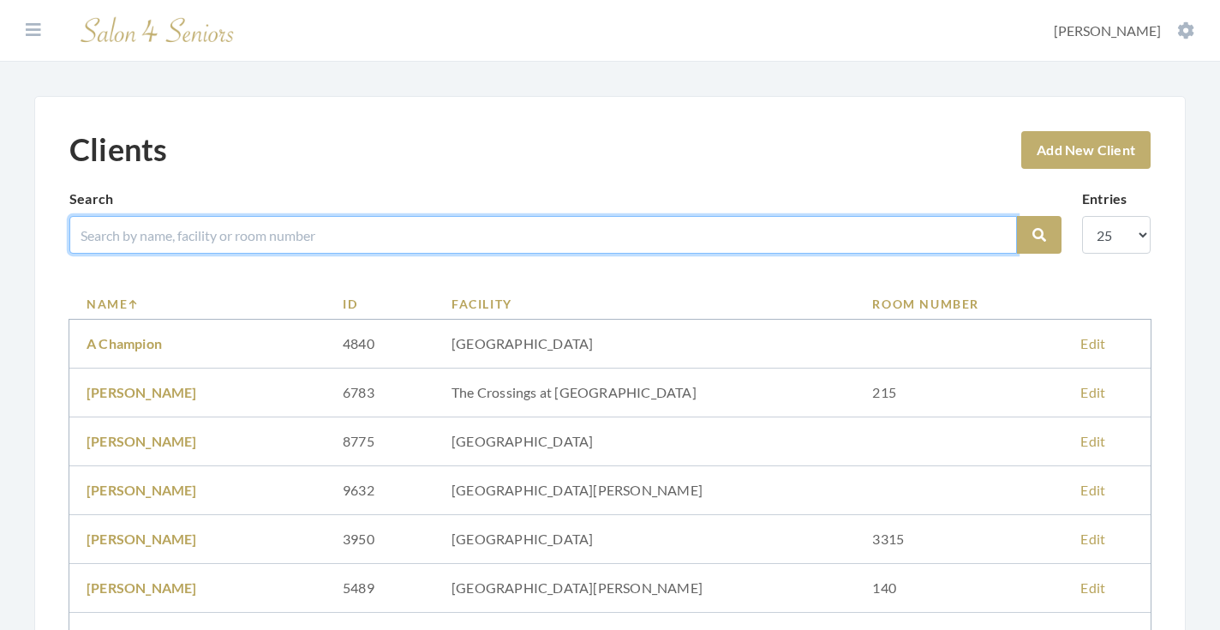
click at [321, 240] on input "search" at bounding box center [542, 235] width 947 height 38
type input "m"
type input "[PERSON_NAME]"
click at [1039, 235] on button "Search" at bounding box center [1039, 235] width 45 height 38
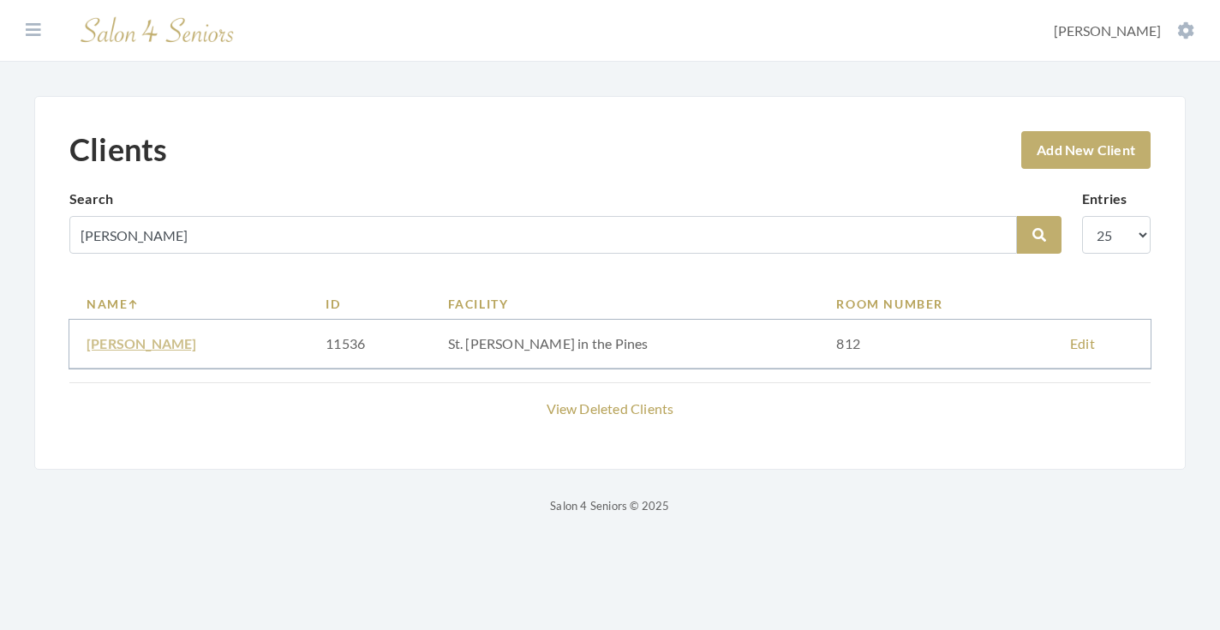
click at [168, 343] on link "[PERSON_NAME]" at bounding box center [142, 343] width 111 height 16
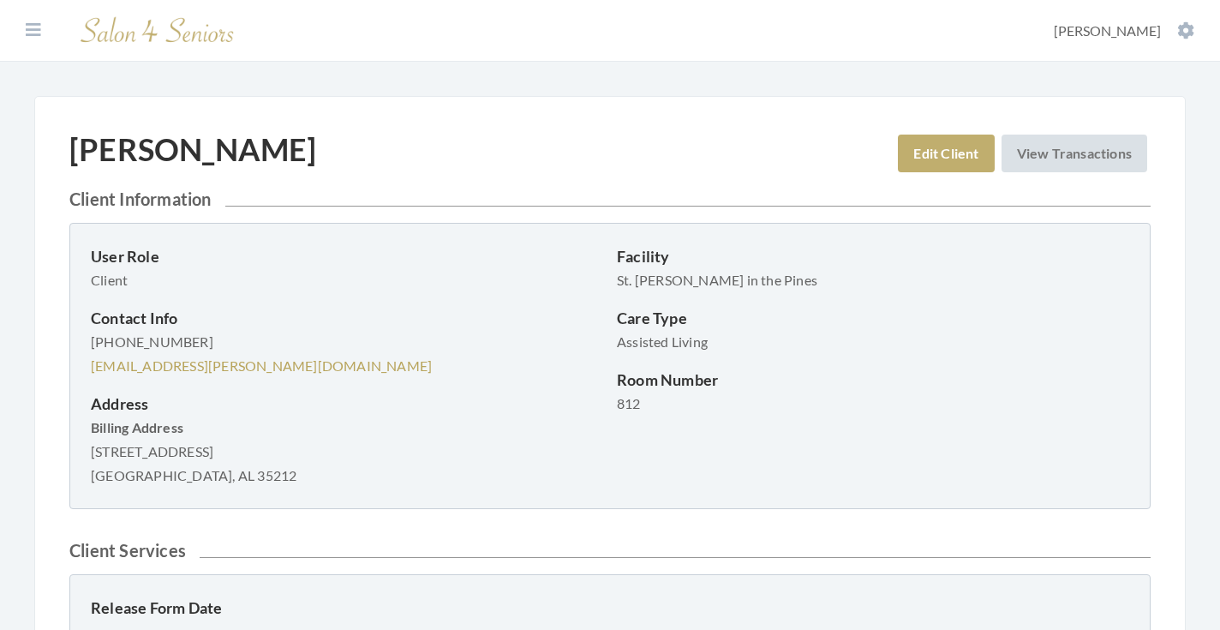
scroll to position [137, 0]
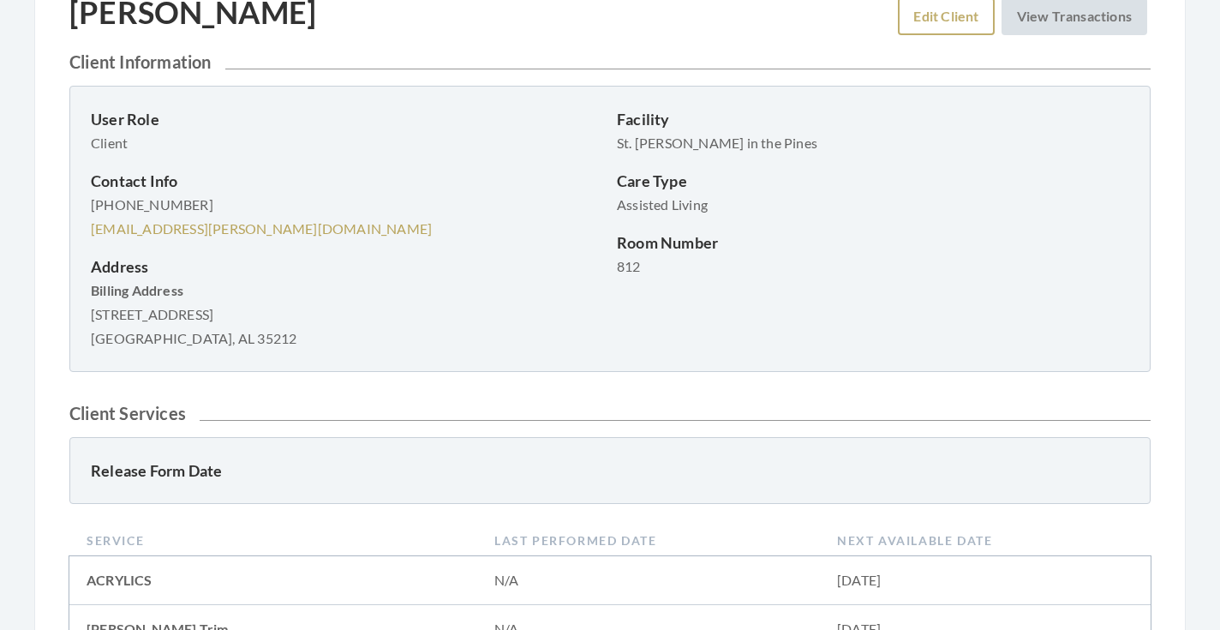
click at [907, 19] on link "Edit Client" at bounding box center [946, 16] width 96 height 38
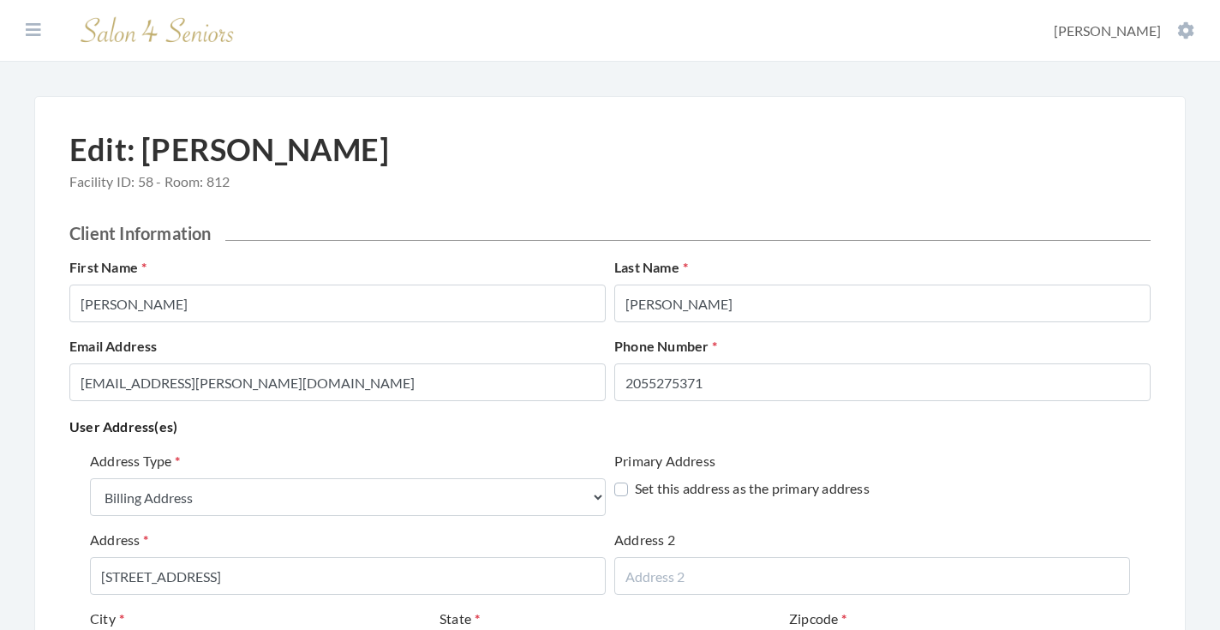
select select "billing"
select select "al"
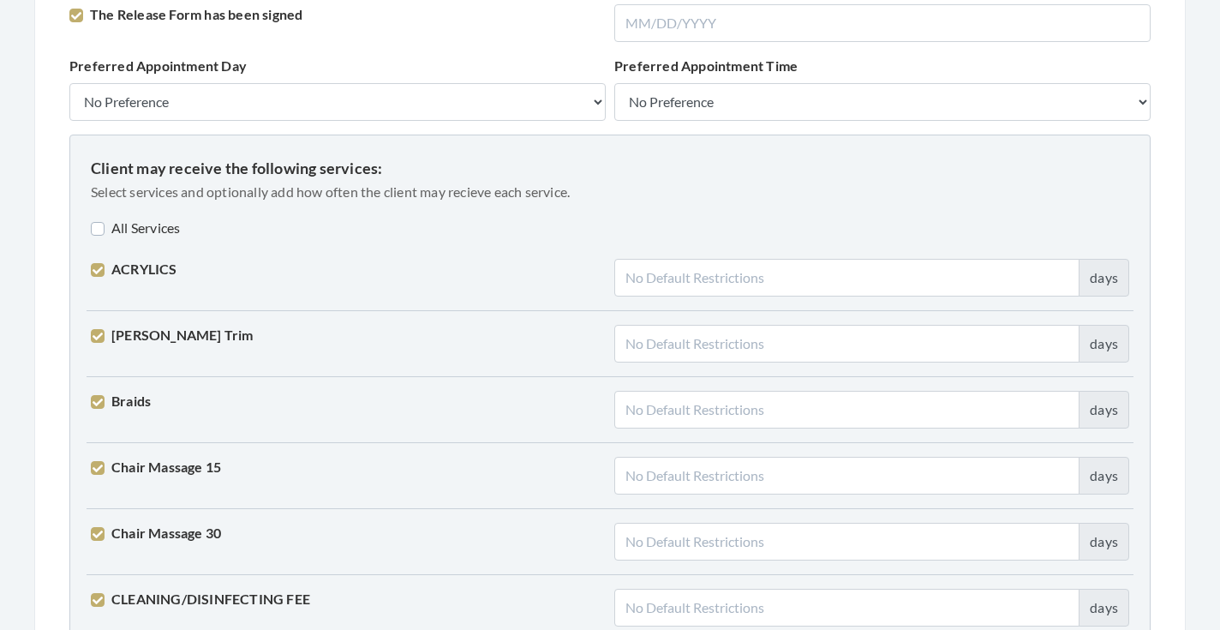
scroll to position [1288, 0]
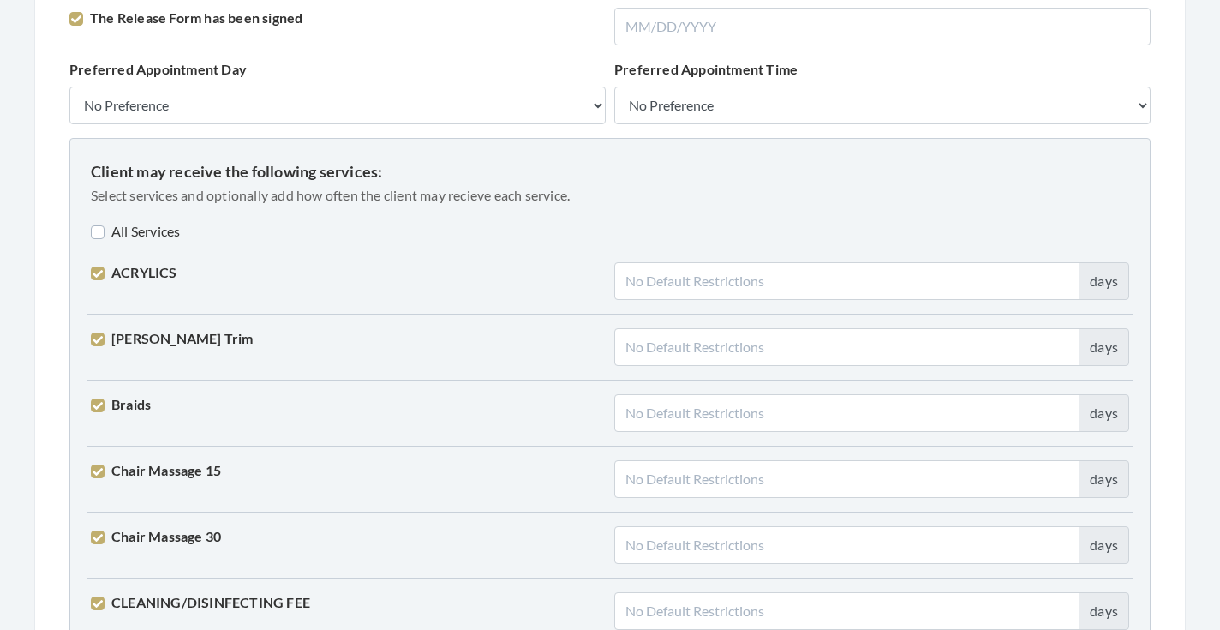
click at [126, 233] on label "All Services" at bounding box center [135, 231] width 89 height 21
click at [126, 233] on label "All Services" at bounding box center [138, 231] width 94 height 21
checkbox input "false"
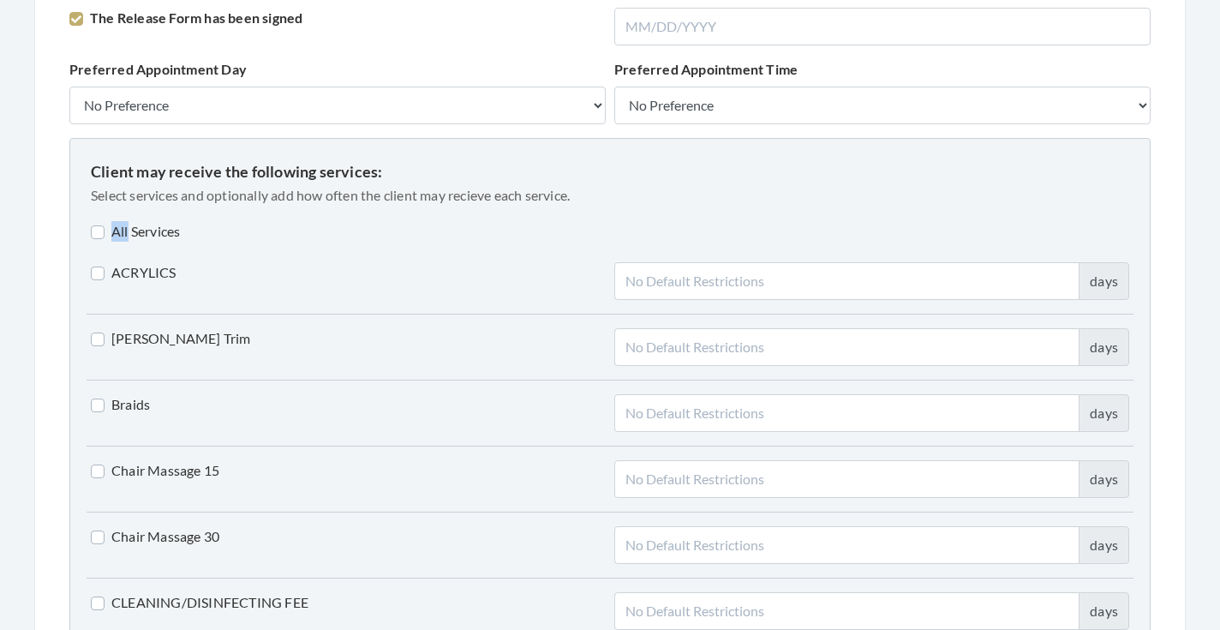
checkbox input "false"
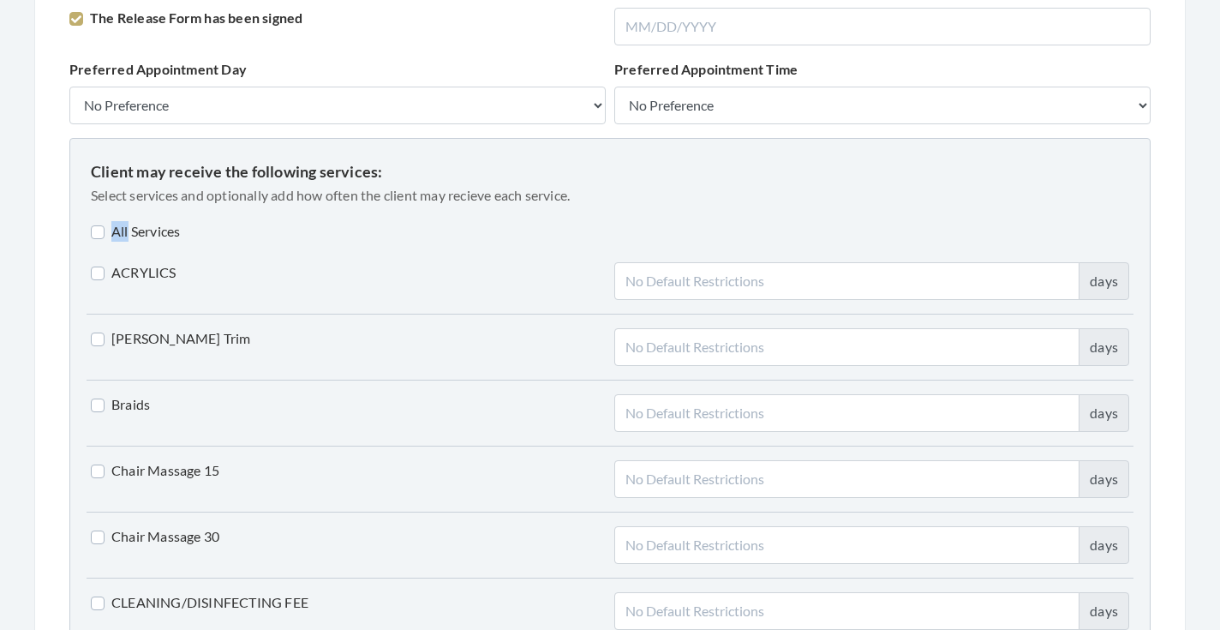
checkbox input "false"
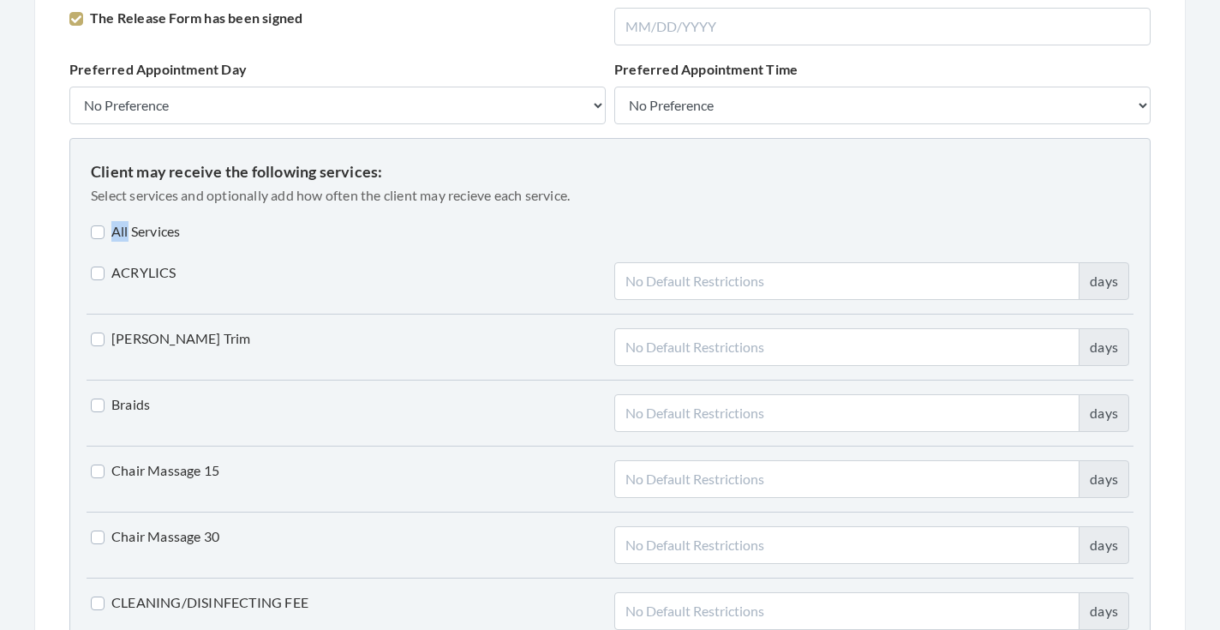
checkbox input "false"
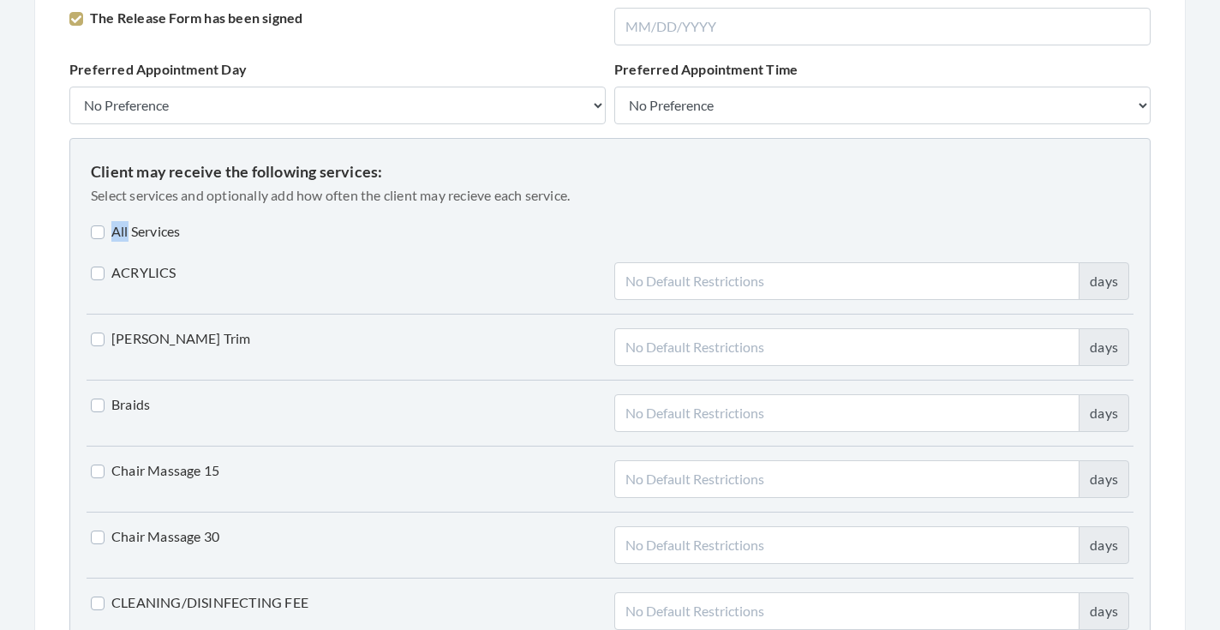
checkbox input "false"
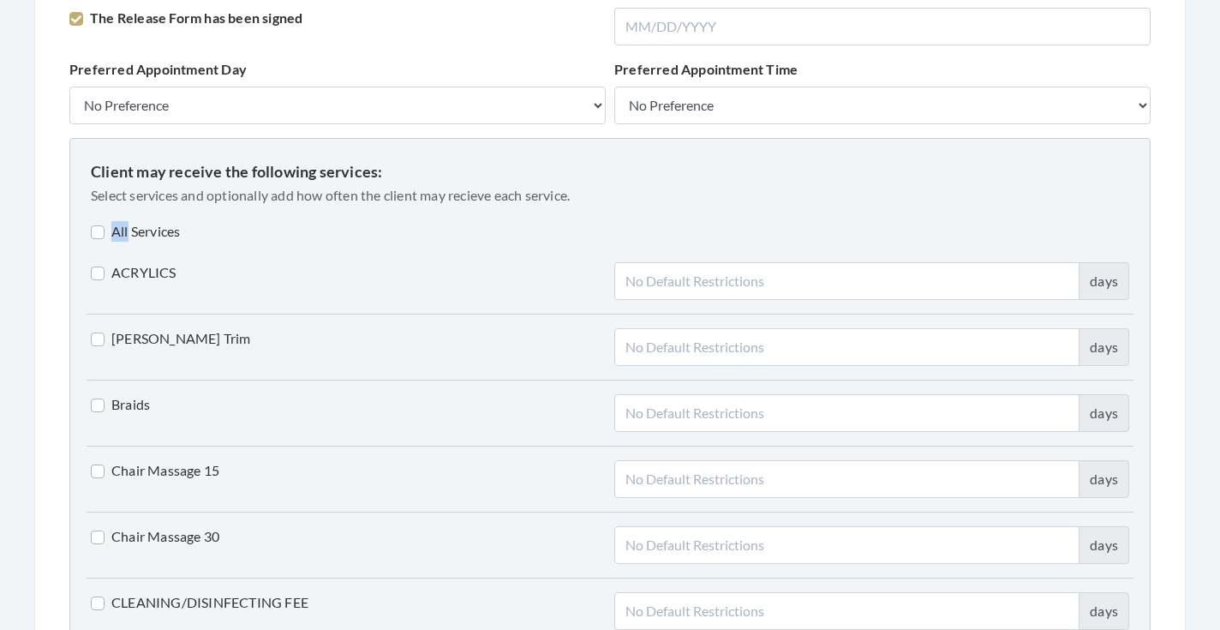
checkbox input "false"
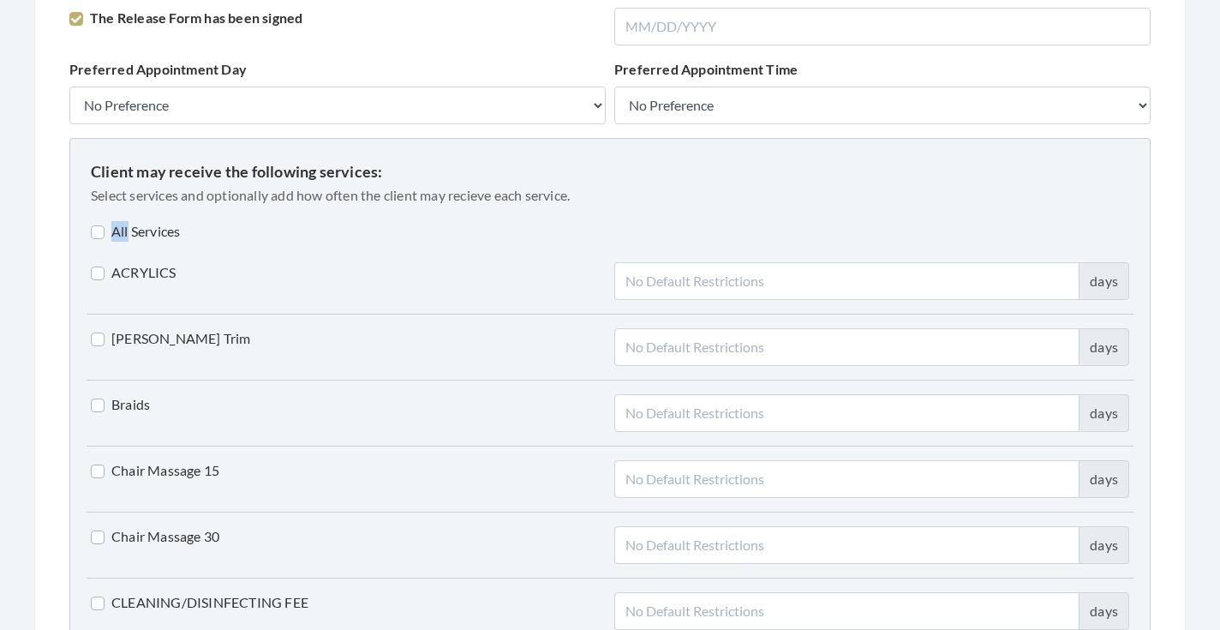
checkbox input "false"
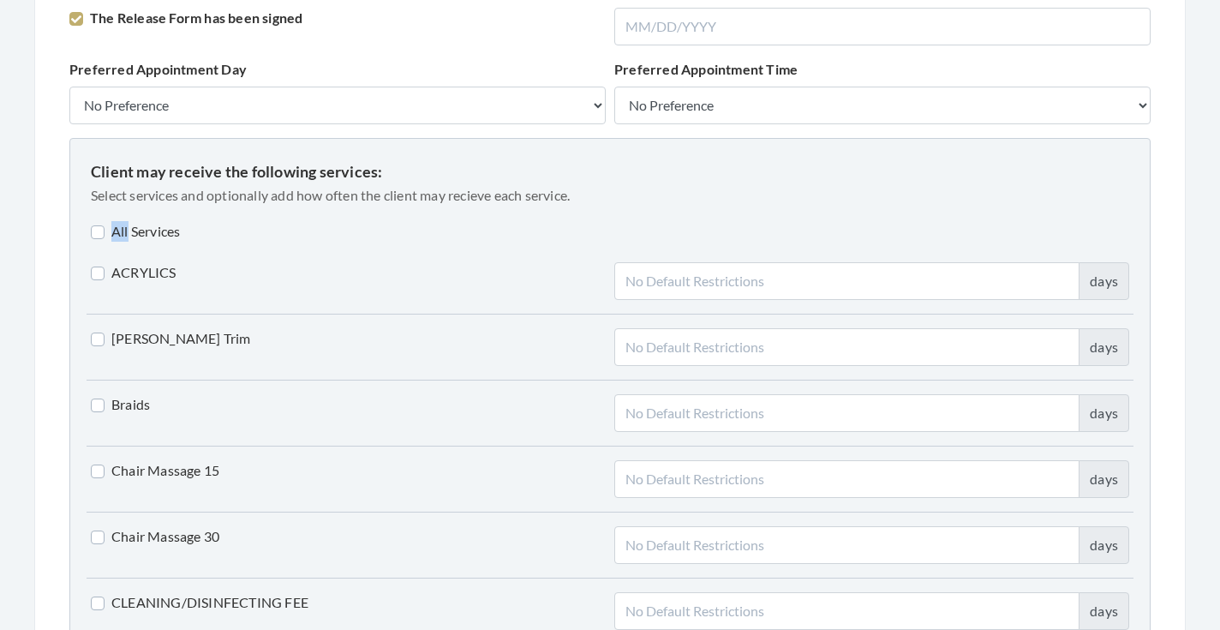
checkbox input "false"
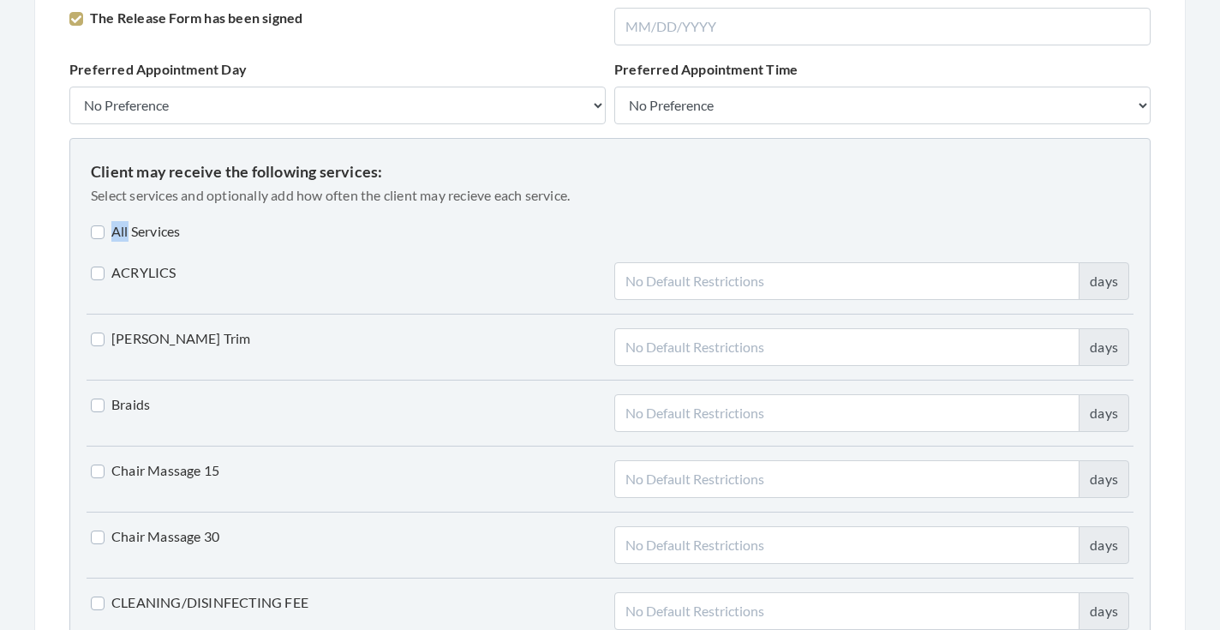
checkbox input "false"
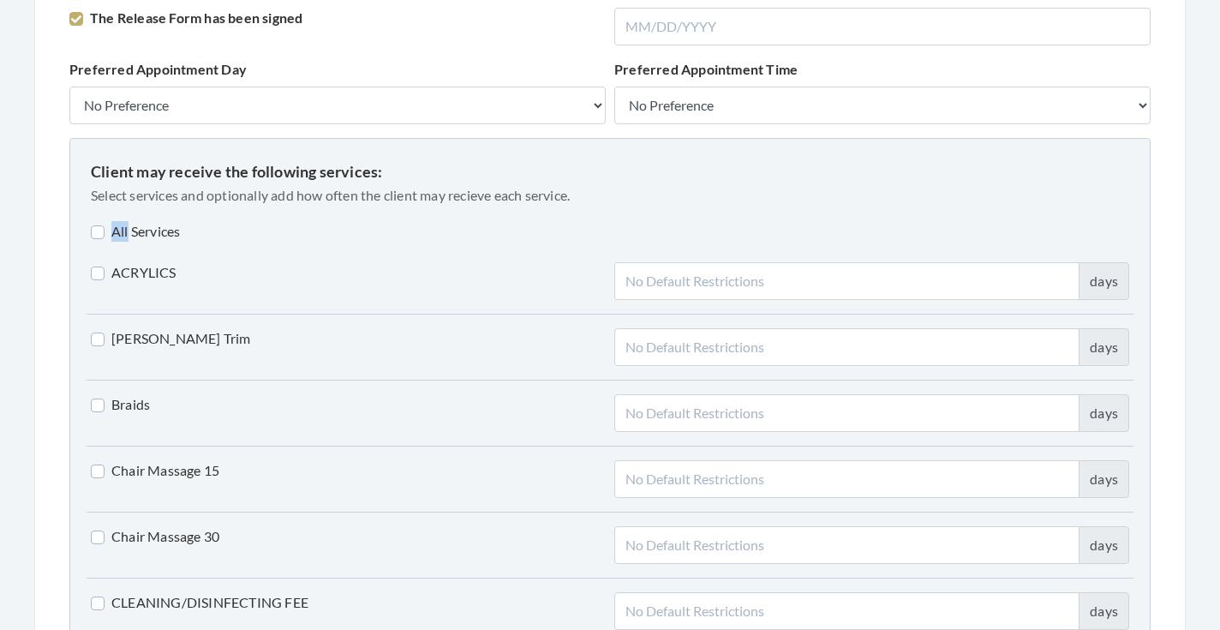
checkbox input "false"
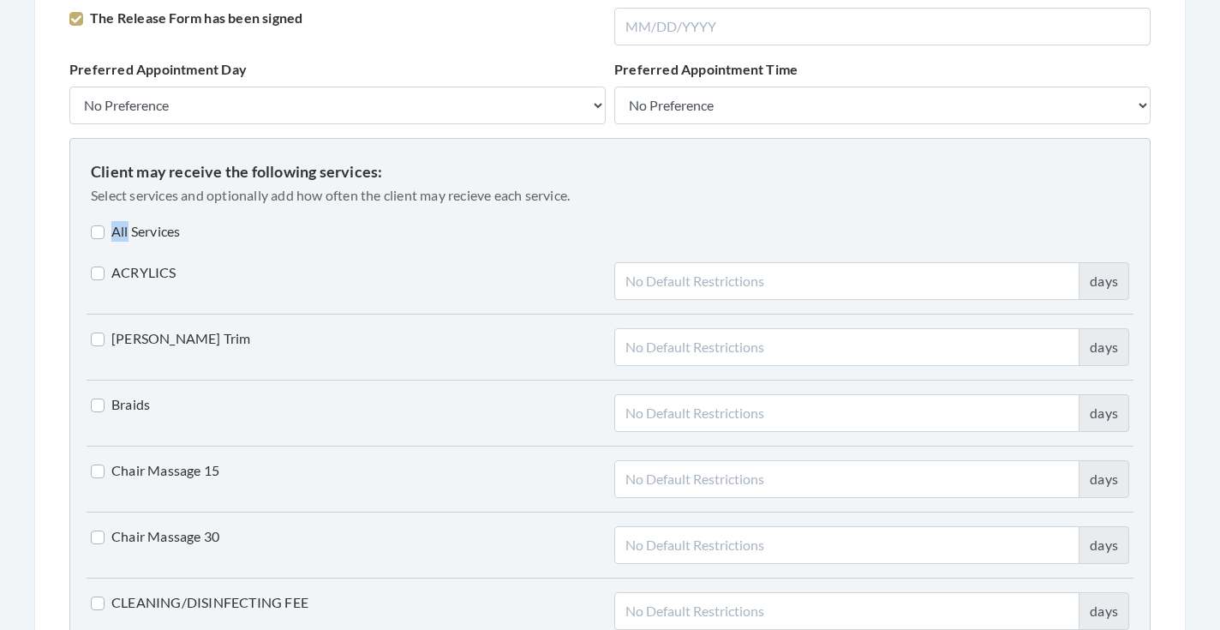
checkbox input "false"
click at [194, 233] on div "All Services" at bounding box center [610, 231] width 1047 height 21
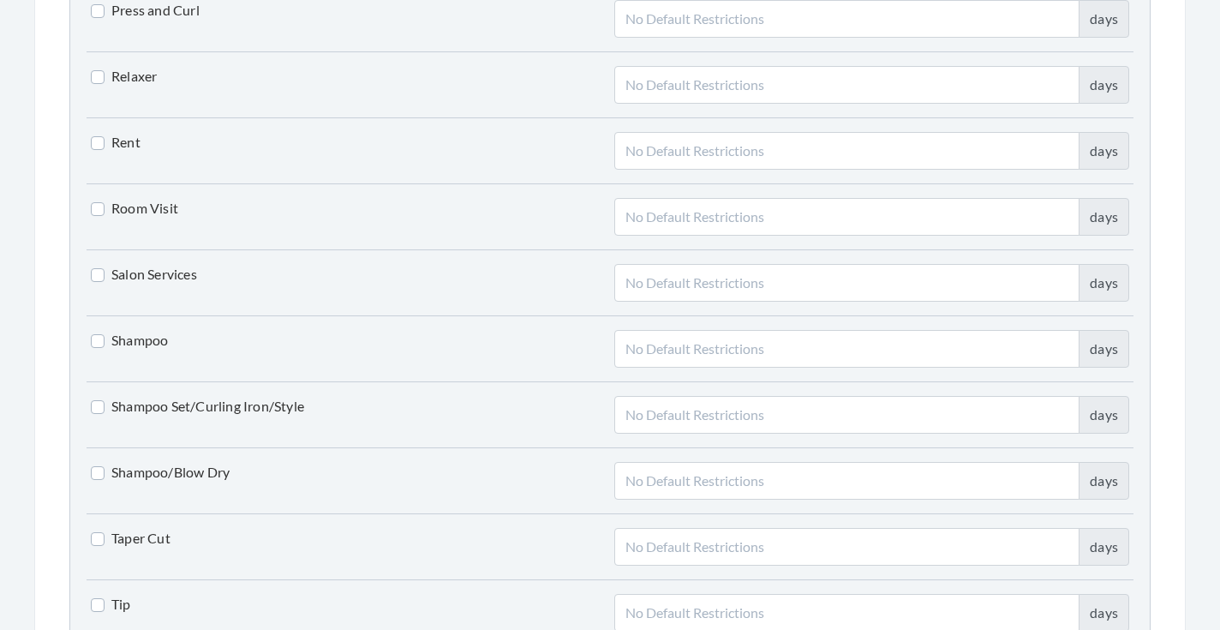
scroll to position [3678, 0]
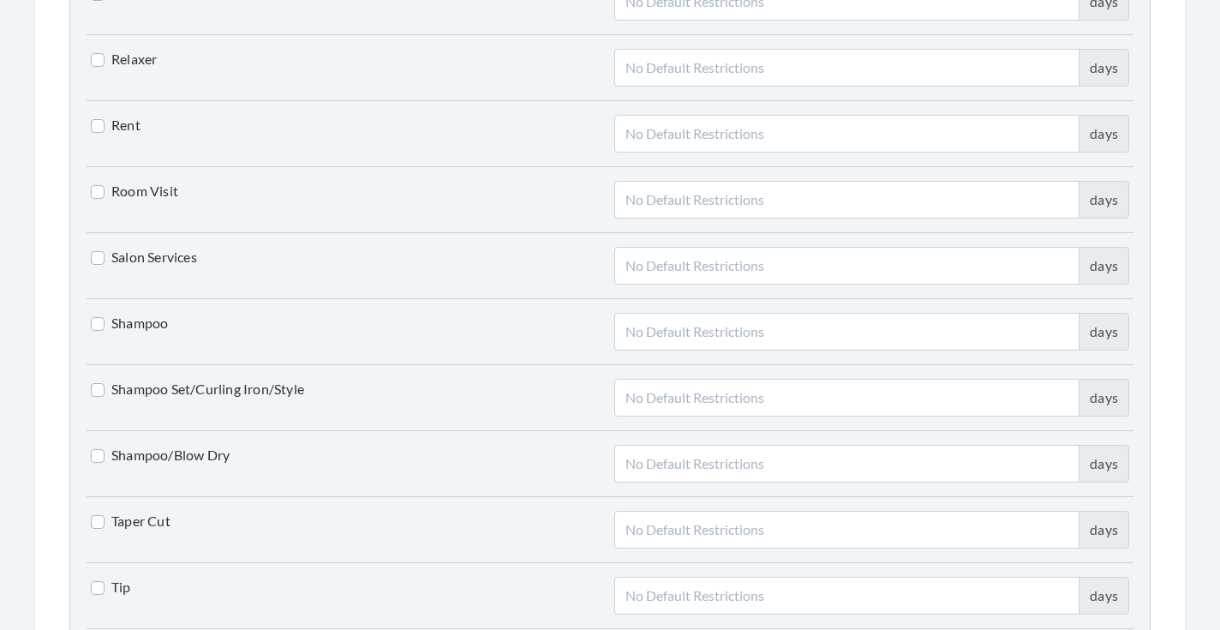
click at [230, 392] on label "Shampoo Set/Curling Iron/Style" at bounding box center [197, 389] width 213 height 21
checkbox input "true"
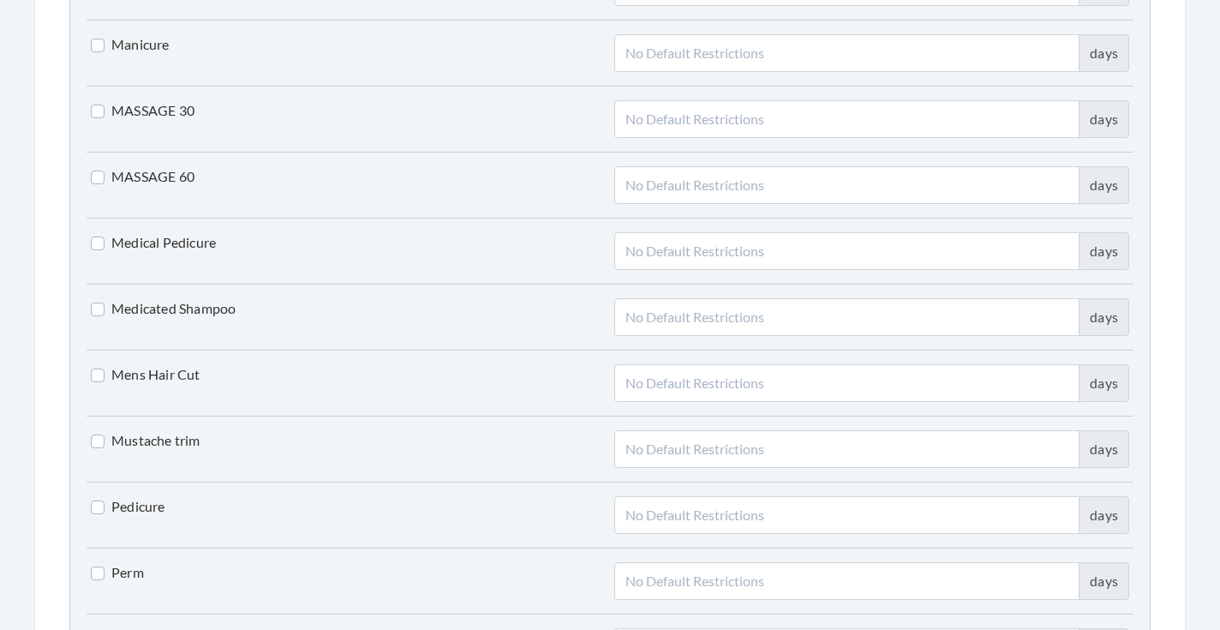
scroll to position [2901, 0]
click at [154, 39] on label "Manicure" at bounding box center [130, 44] width 79 height 21
checkbox input "true"
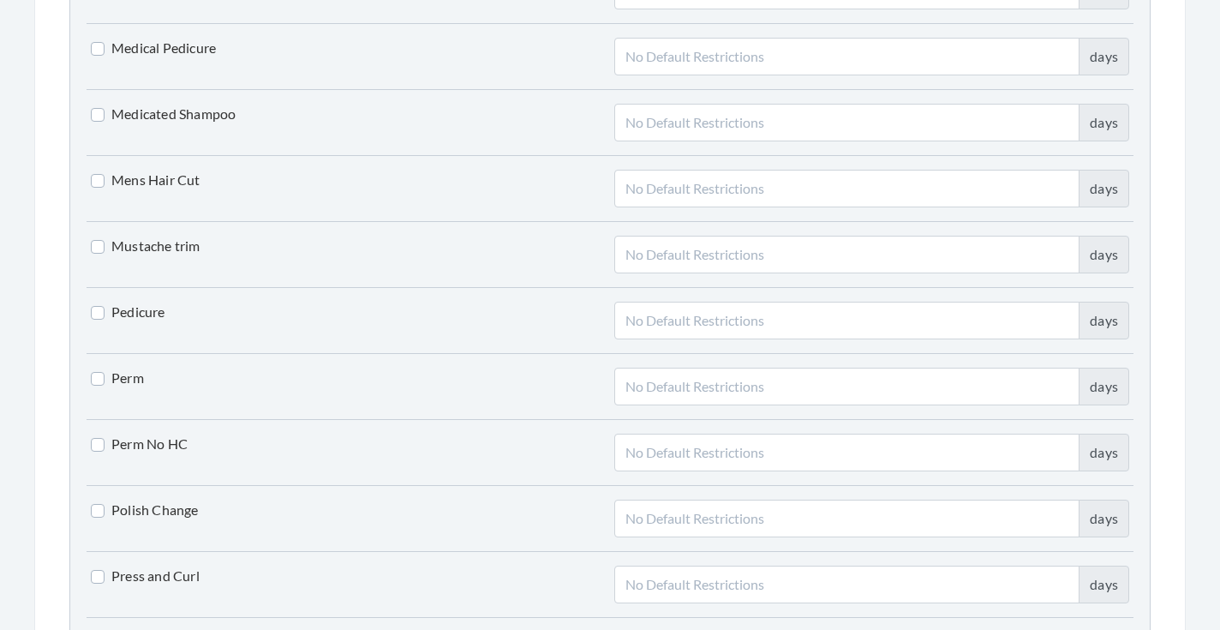
scroll to position [3101, 0]
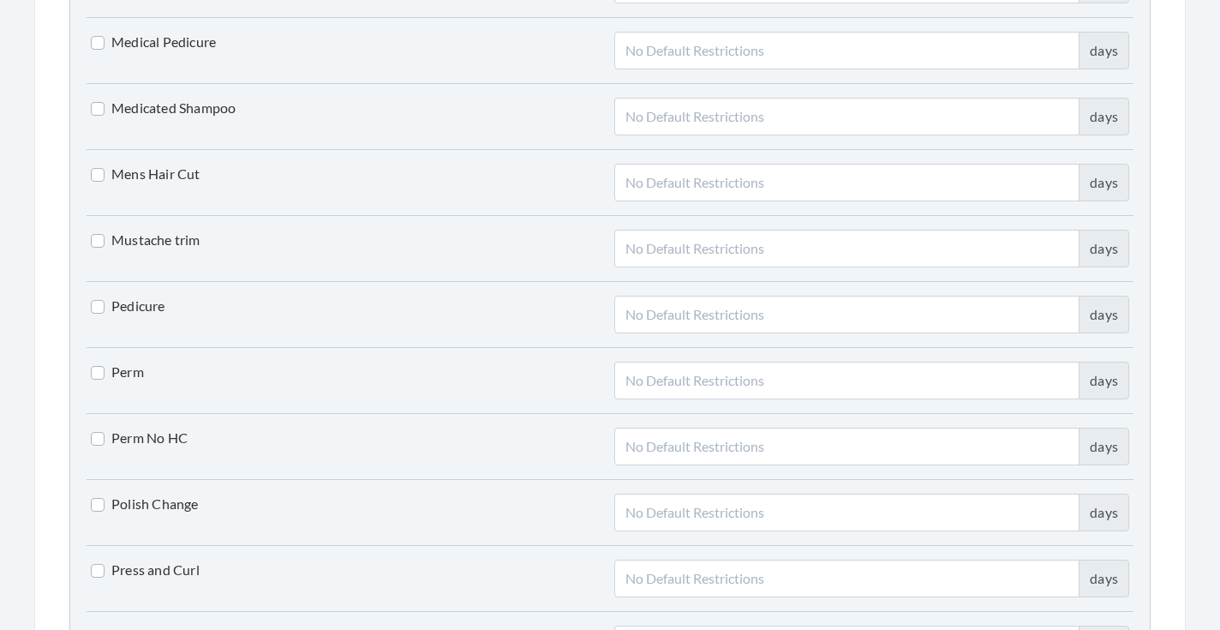
click at [158, 311] on label "Pedicure" at bounding box center [128, 306] width 75 height 21
checkbox input "true"
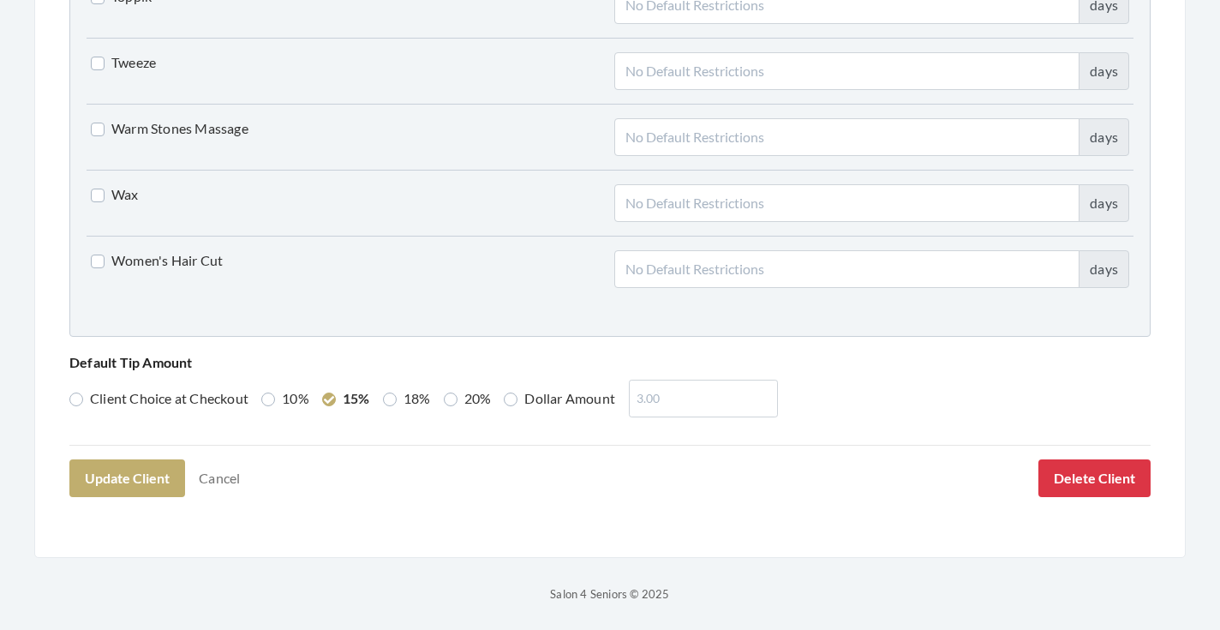
scroll to position [4399, 0]
click at [138, 479] on button "Update Client" at bounding box center [127, 479] width 116 height 38
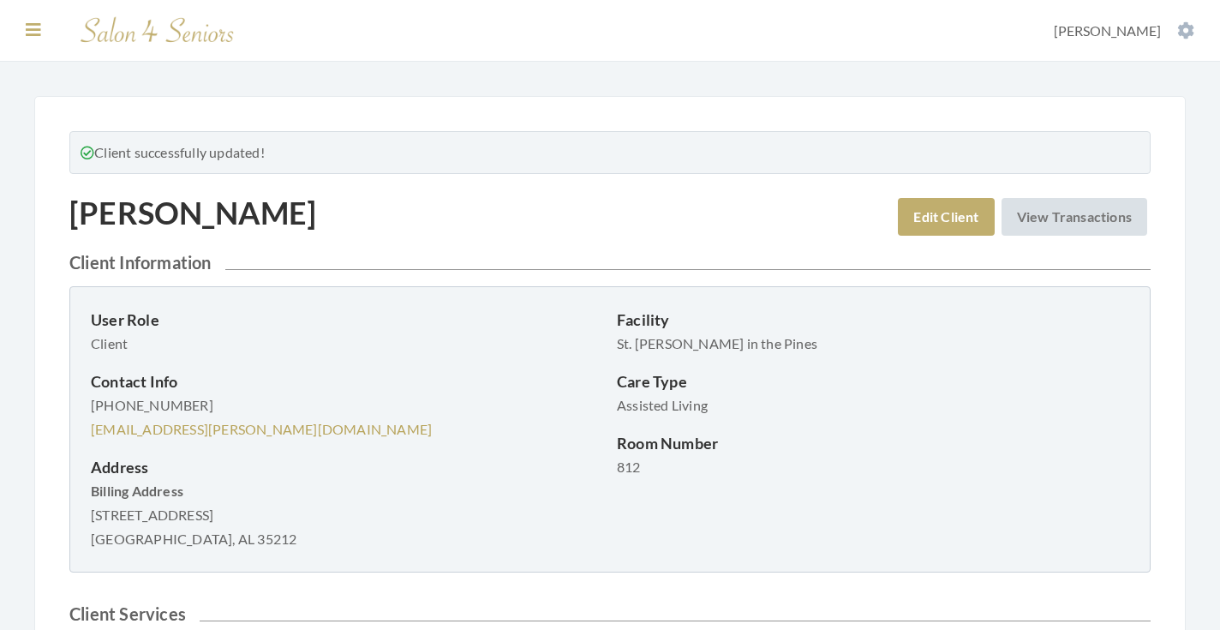
click at [40, 27] on icon at bounding box center [33, 29] width 15 height 17
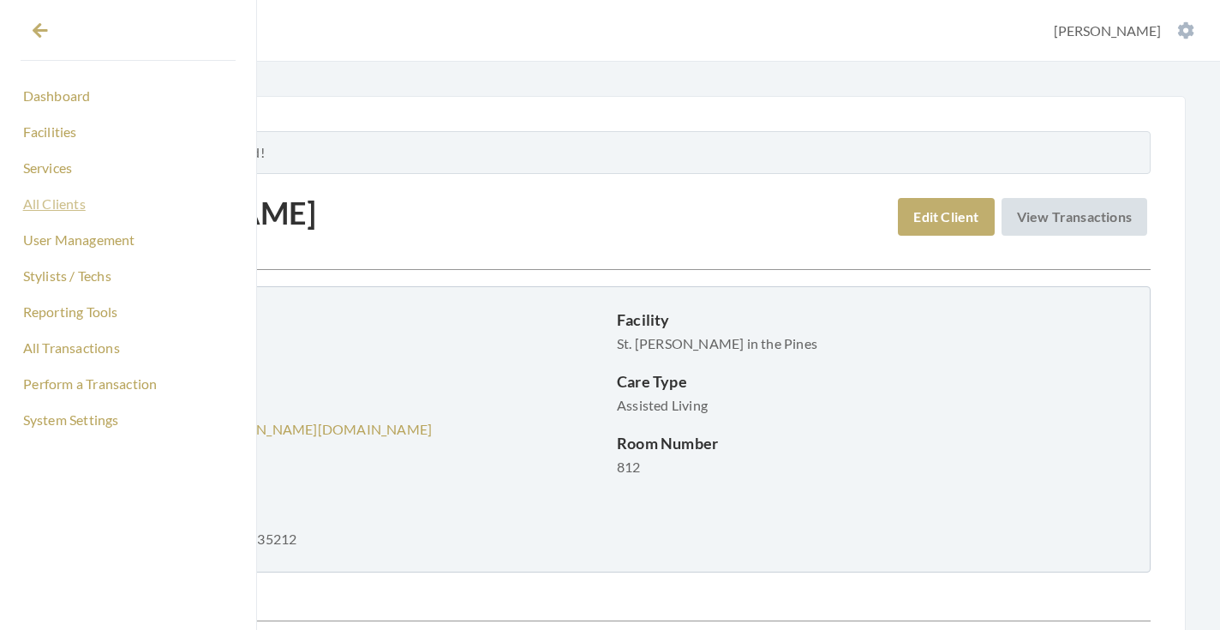
click at [72, 213] on link "All Clients" at bounding box center [128, 203] width 215 height 29
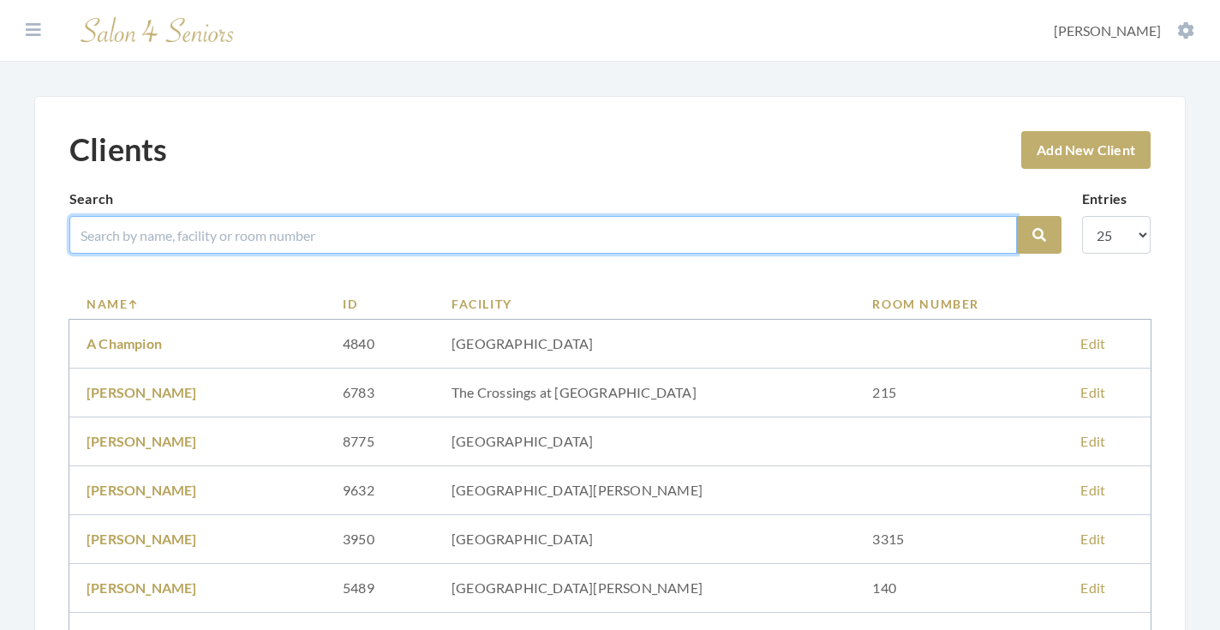
click at [332, 239] on input "search" at bounding box center [542, 235] width 947 height 38
type input "[PERSON_NAME]"
click at [1039, 235] on button "Search" at bounding box center [1039, 235] width 45 height 38
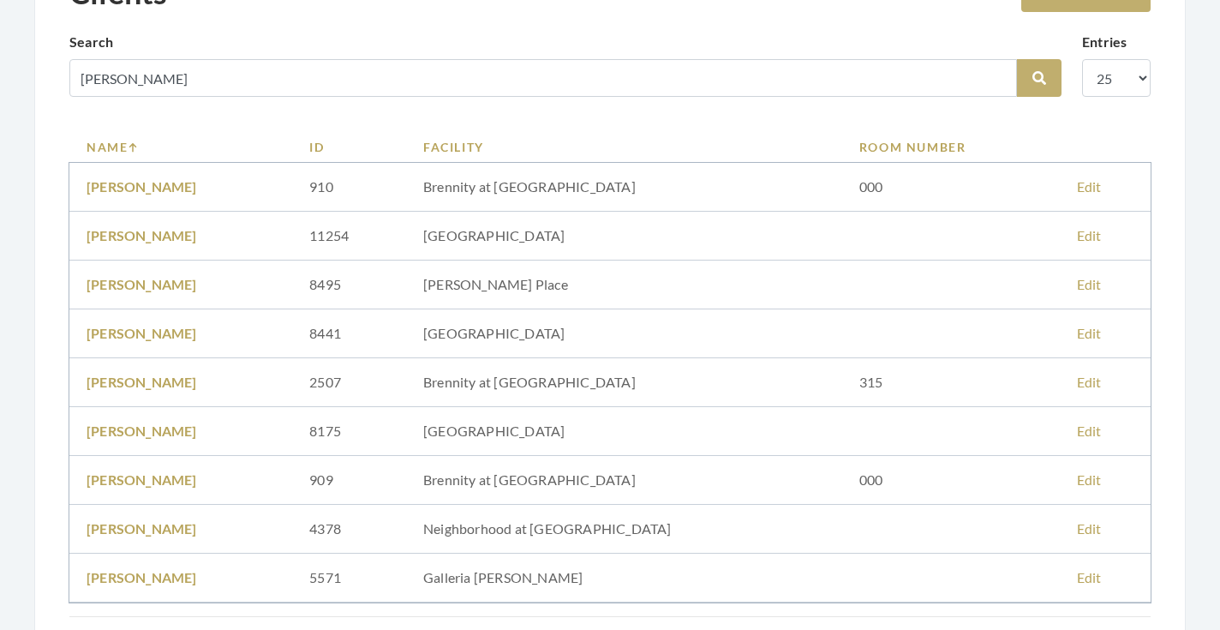
scroll to position [155, 0]
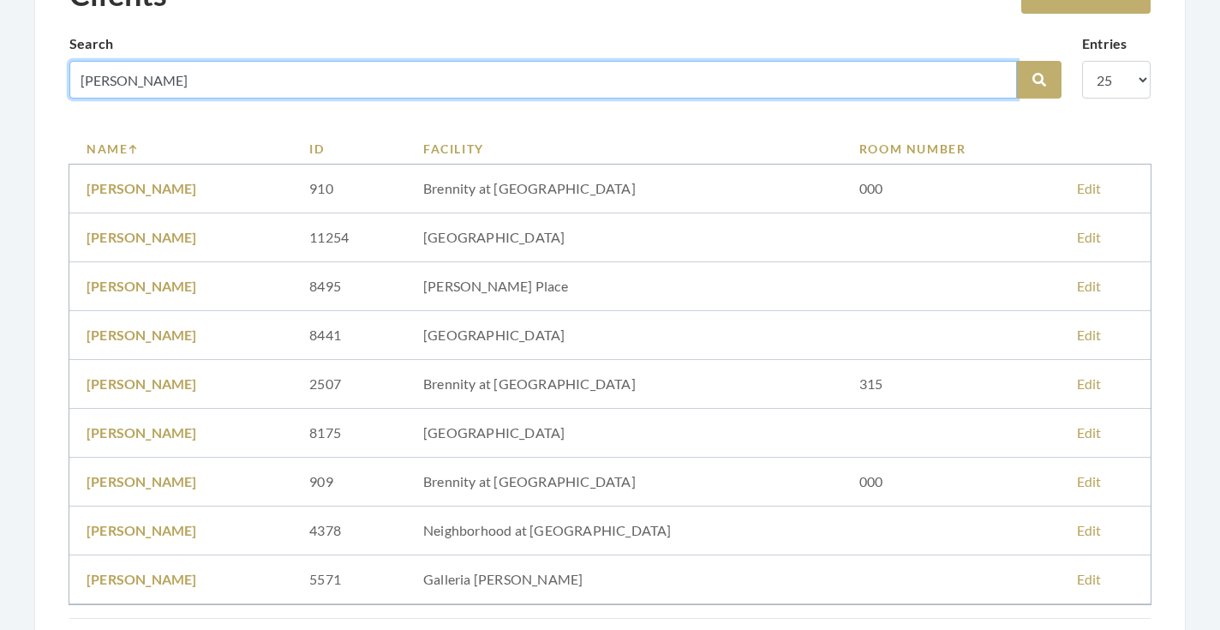
click at [995, 80] on input "[PERSON_NAME]" at bounding box center [542, 80] width 947 height 38
type input "[PERSON_NAME]"
click at [1039, 80] on button "Search" at bounding box center [1039, 80] width 45 height 38
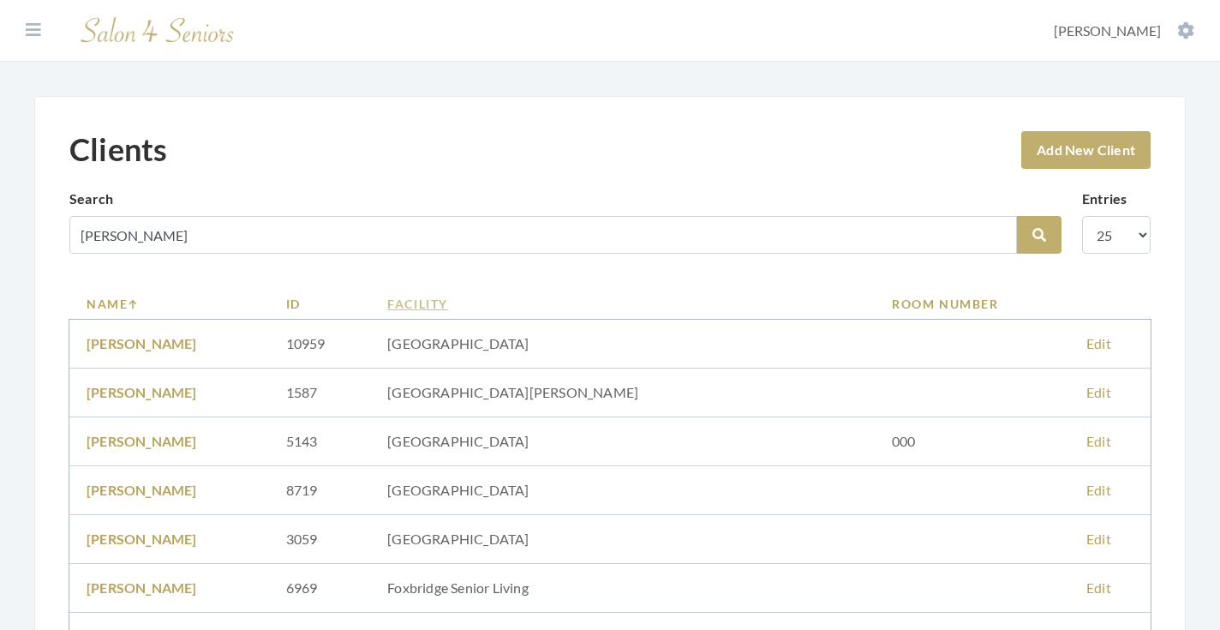
click at [534, 301] on link "Facility" at bounding box center [622, 304] width 470 height 18
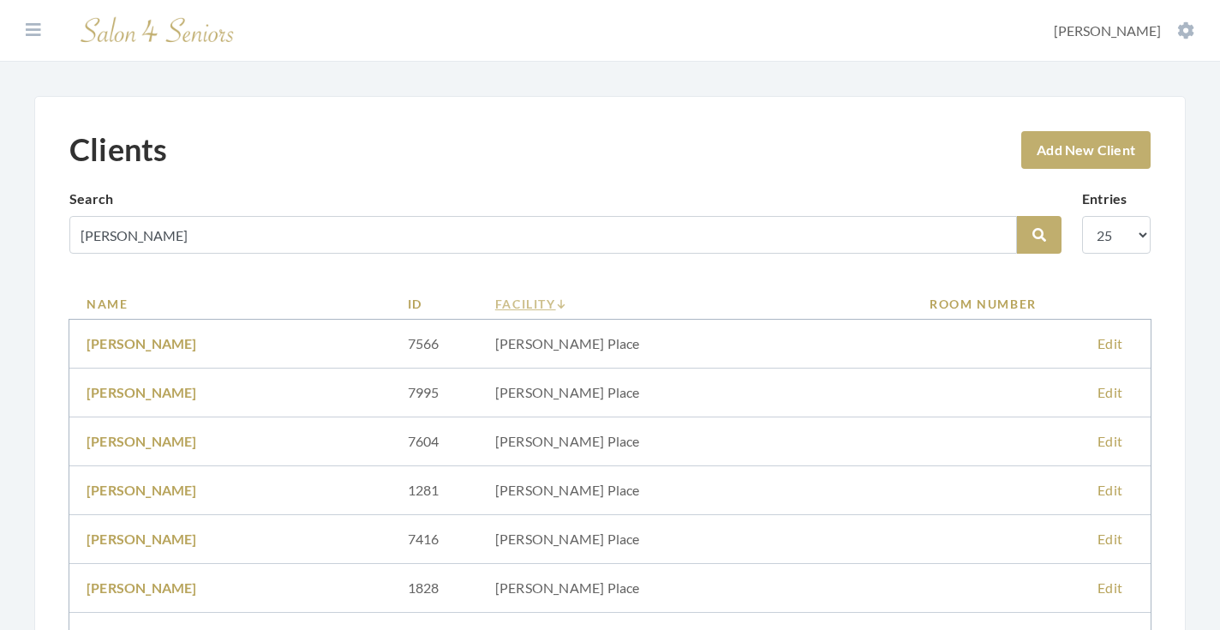
scroll to position [117, 0]
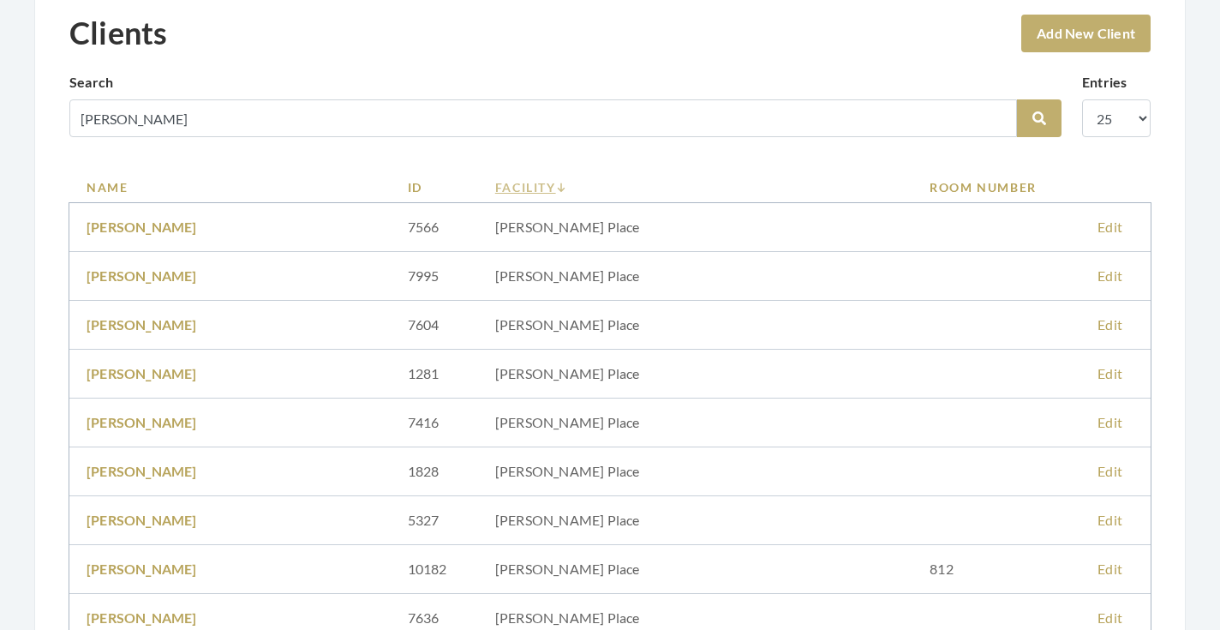
click at [540, 183] on link "Facility" at bounding box center [695, 187] width 401 height 18
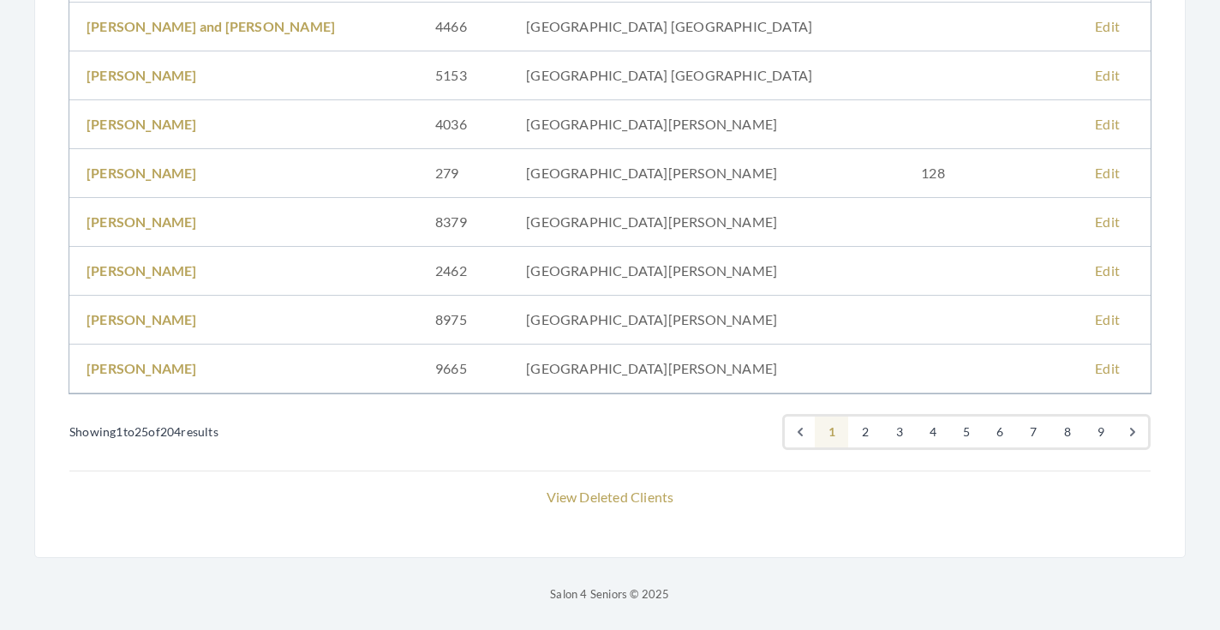
scroll to position [1147, 0]
click at [897, 427] on link "3" at bounding box center [899, 431] width 34 height 31
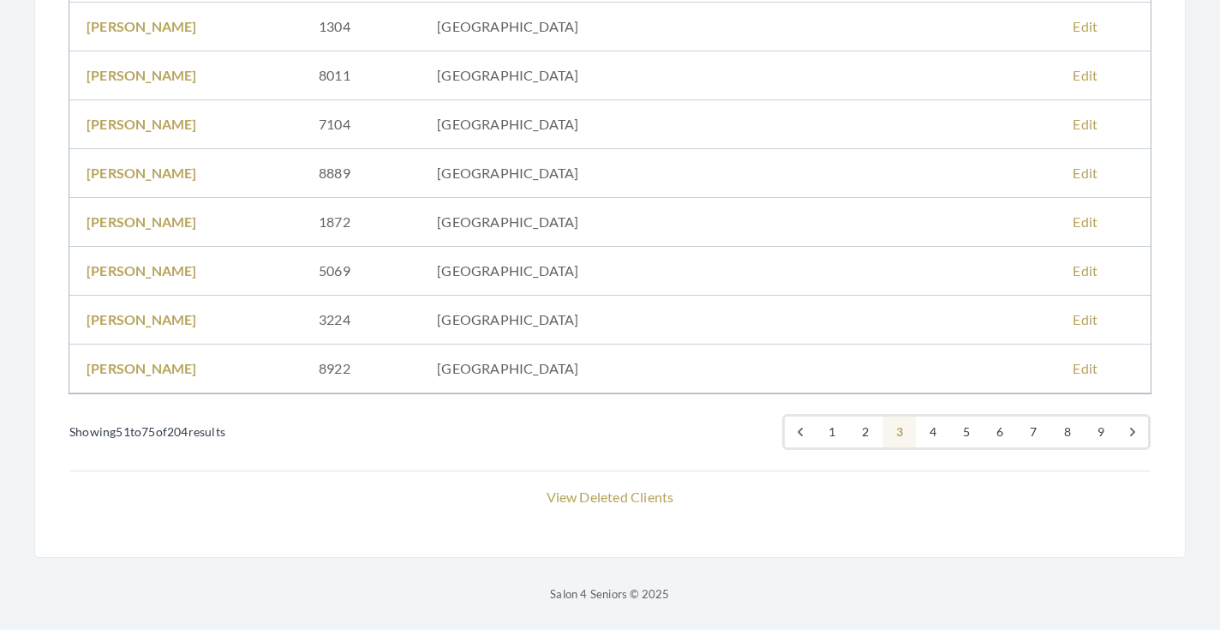
scroll to position [1147, 0]
click at [920, 430] on link "4" at bounding box center [933, 431] width 34 height 31
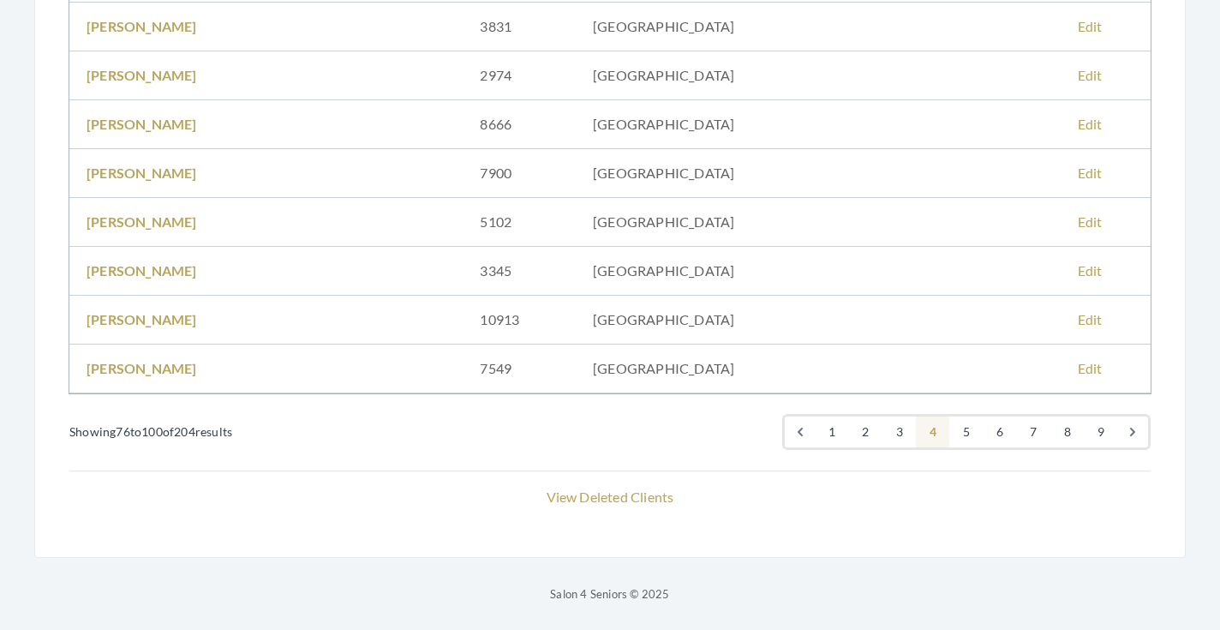
scroll to position [1147, 0]
click at [956, 428] on link "5" at bounding box center [966, 431] width 34 height 31
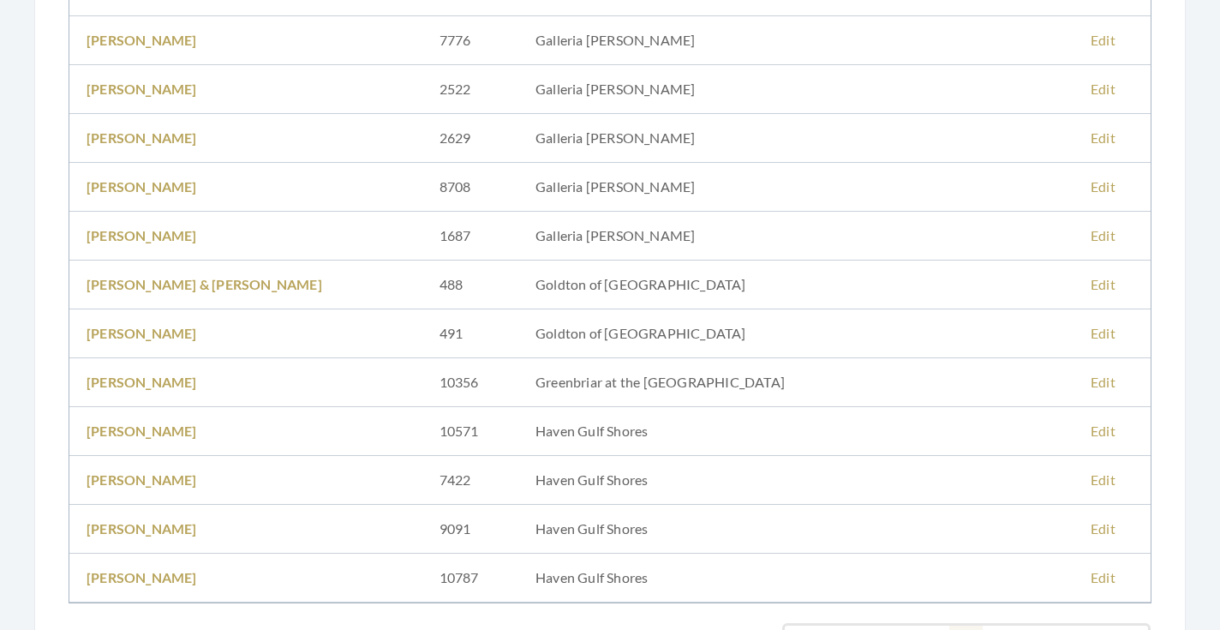
scroll to position [1071, 0]
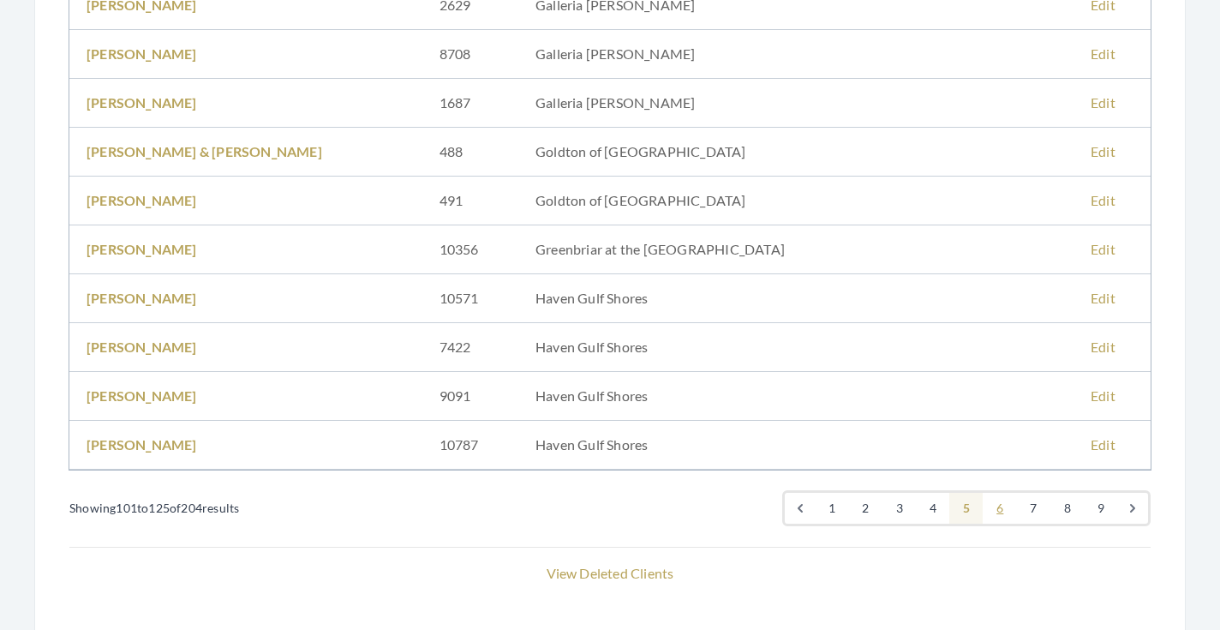
click at [996, 505] on link "6" at bounding box center [1000, 508] width 34 height 31
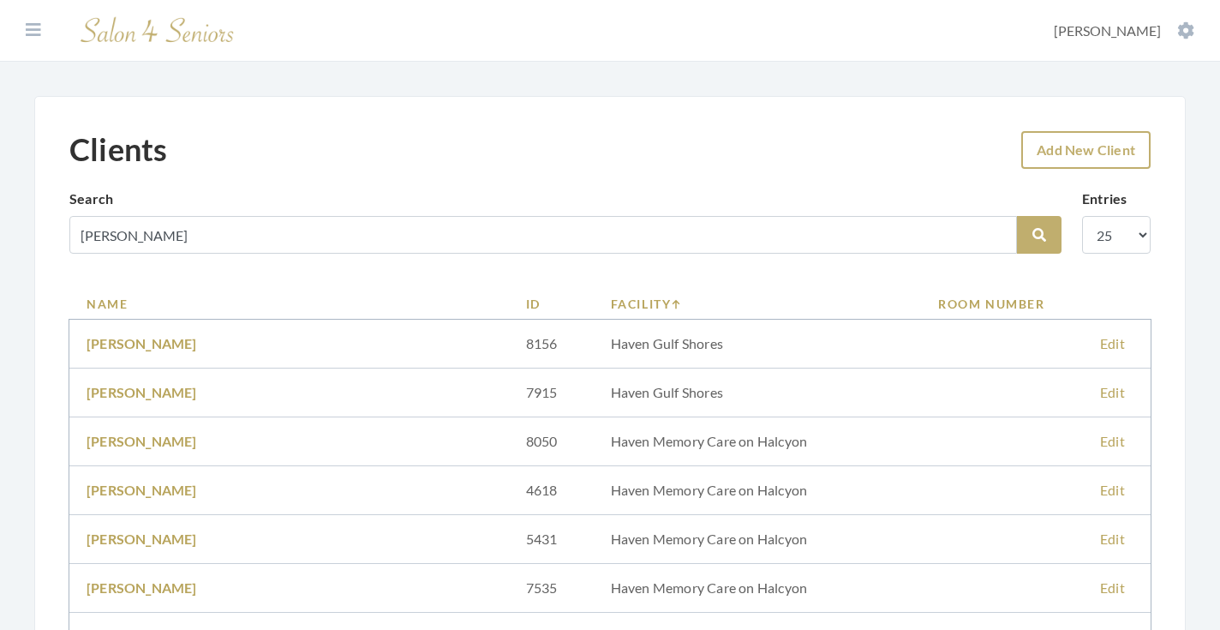
click at [1057, 158] on link "Add New Client" at bounding box center [1085, 150] width 129 height 38
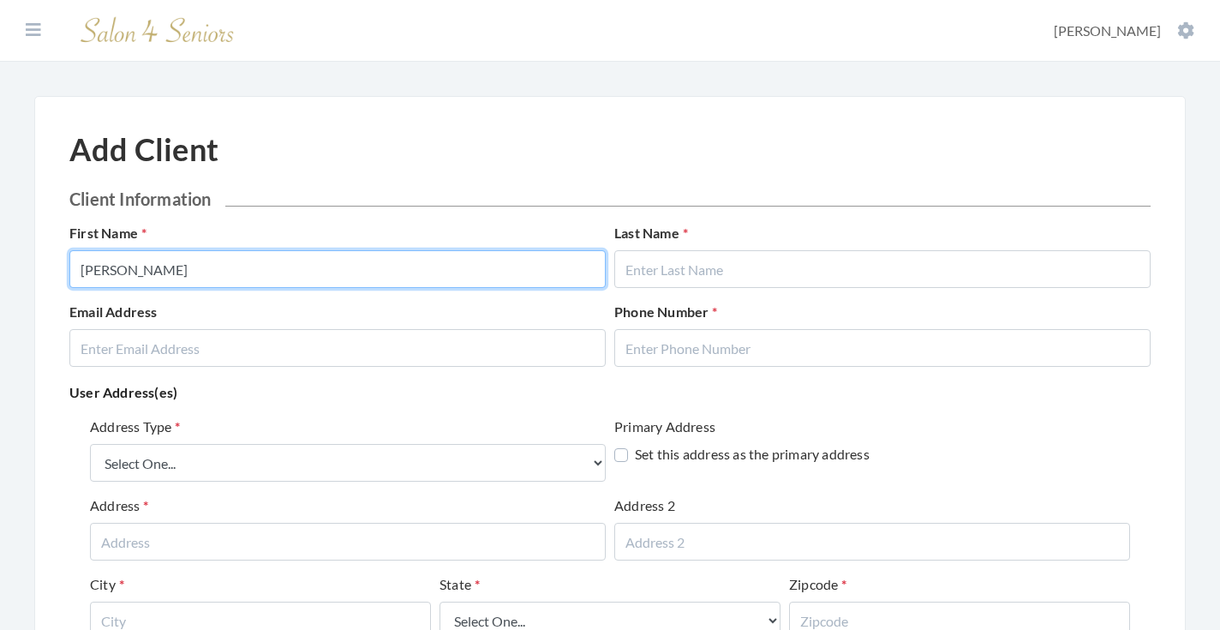
type input "BETTY"
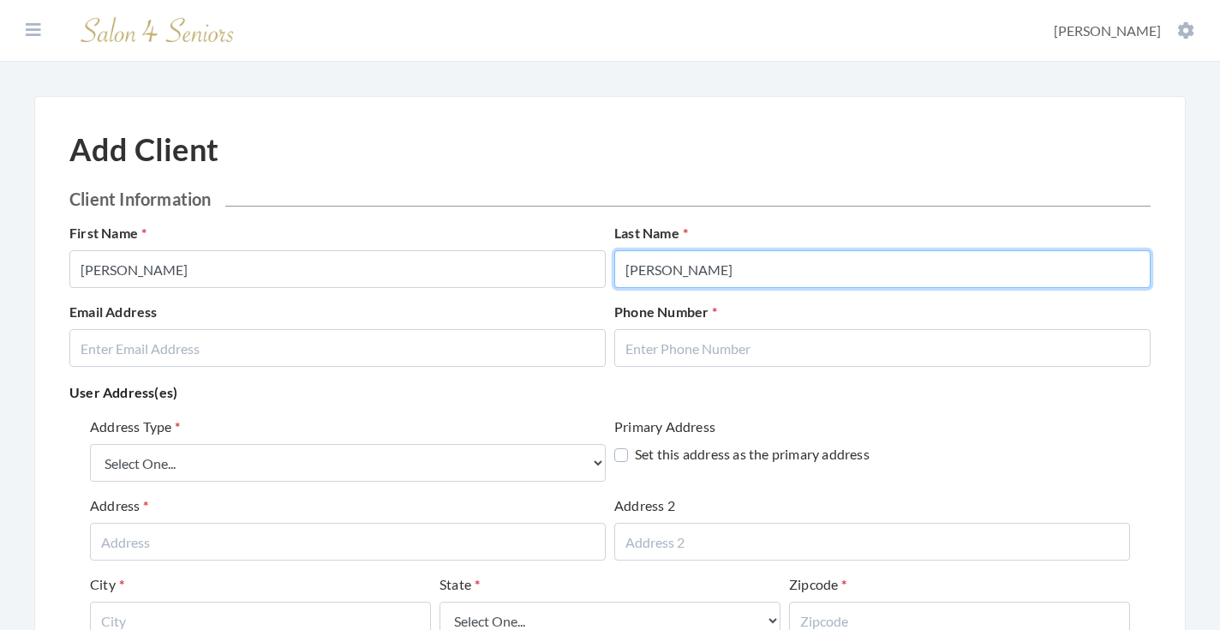
type input "CALDWELL"
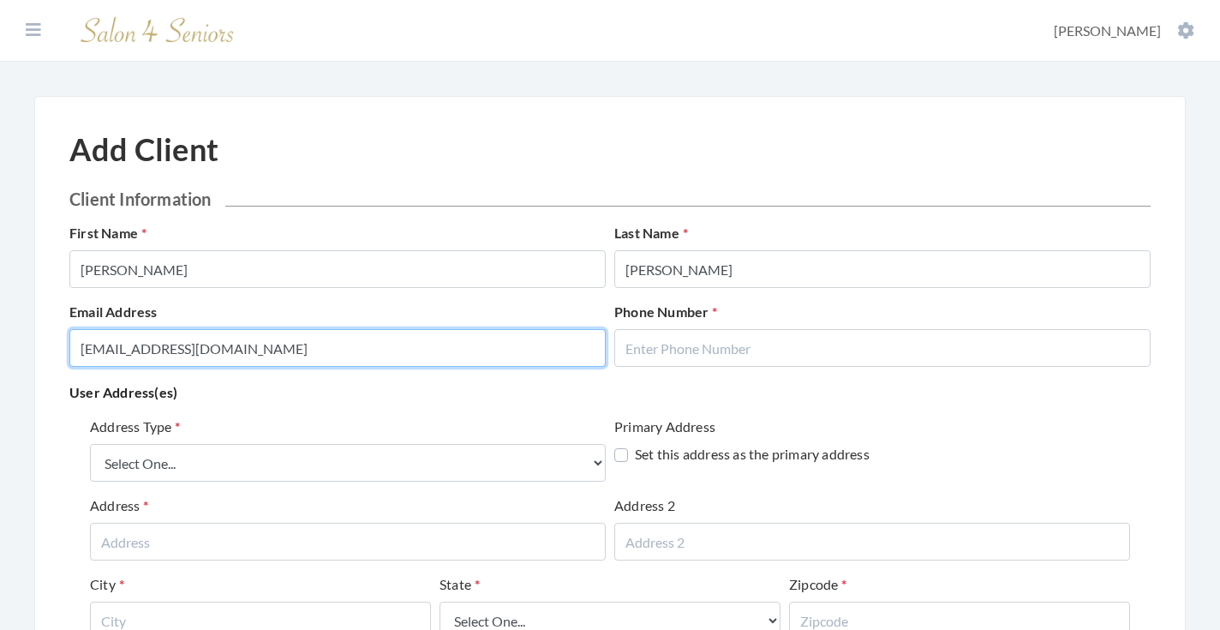
type input "KIMLOWERY111@GMAIL.COM"
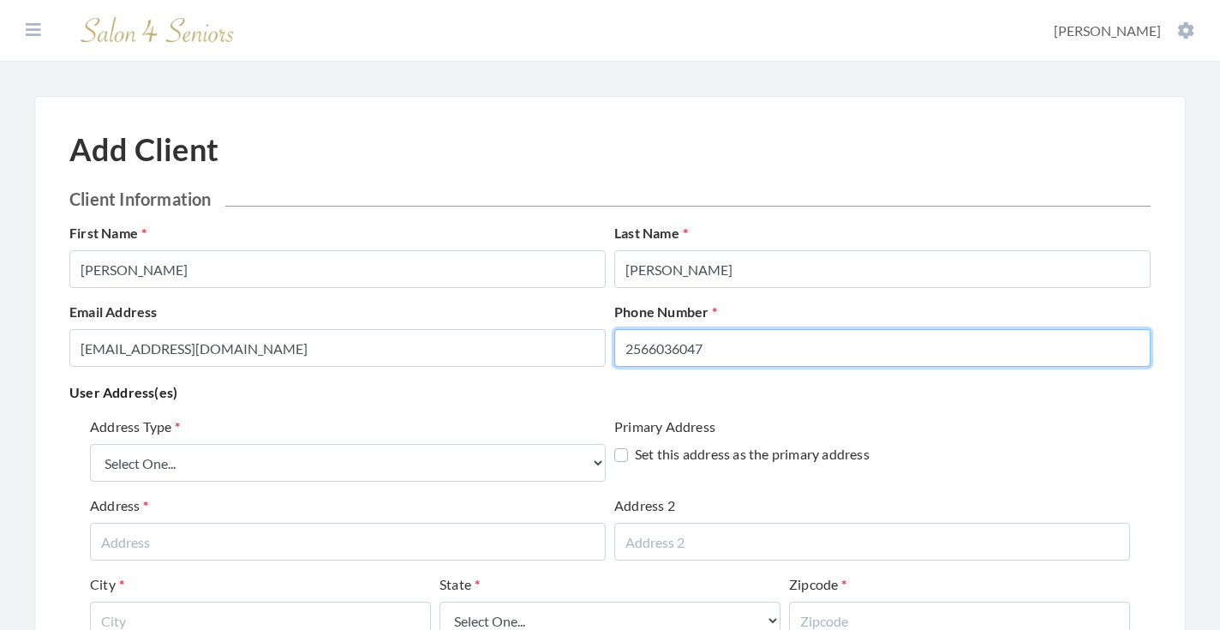
type input "2566036047"
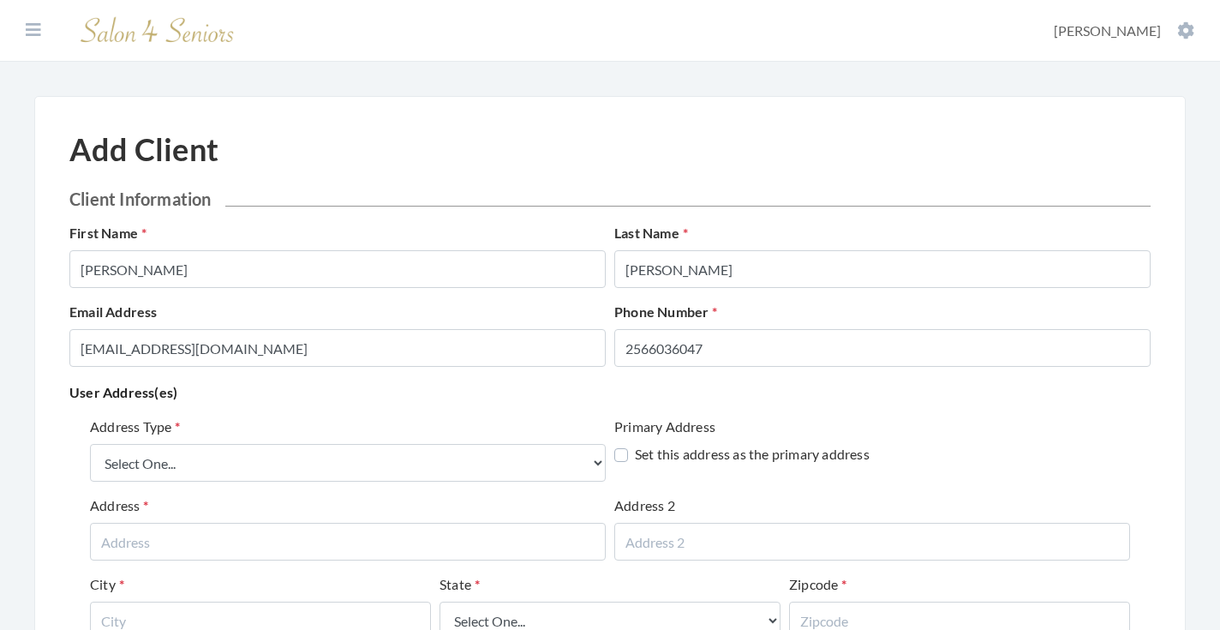
click at [421, 400] on p "User Address(es)" at bounding box center [609, 392] width 1081 height 24
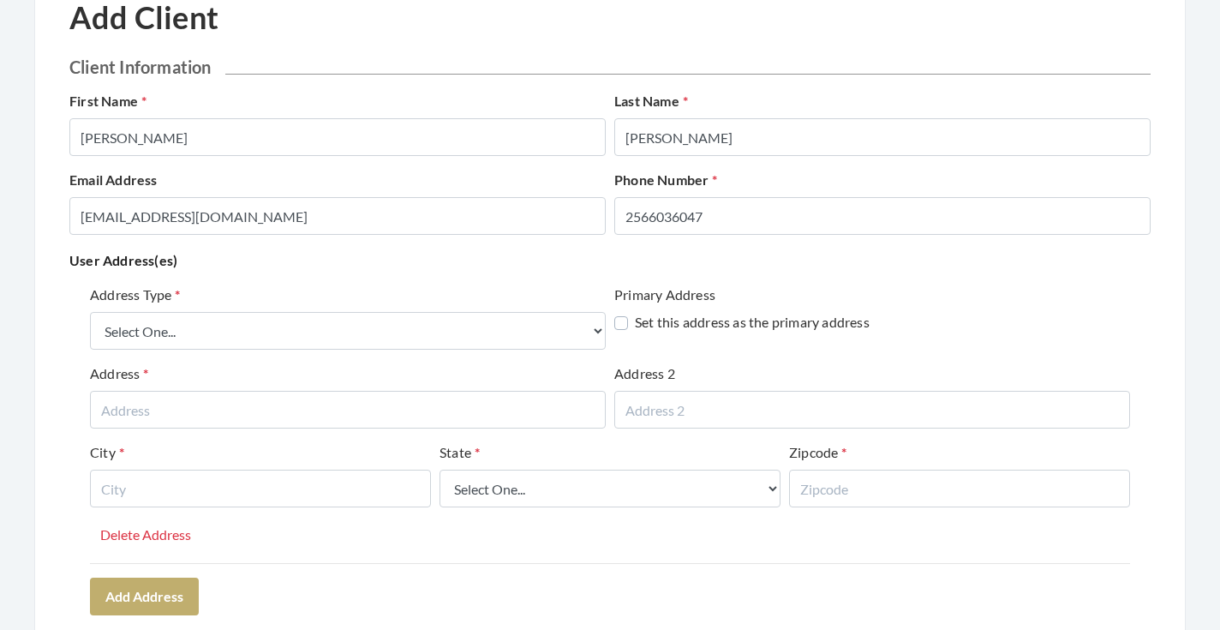
scroll to position [133, 0]
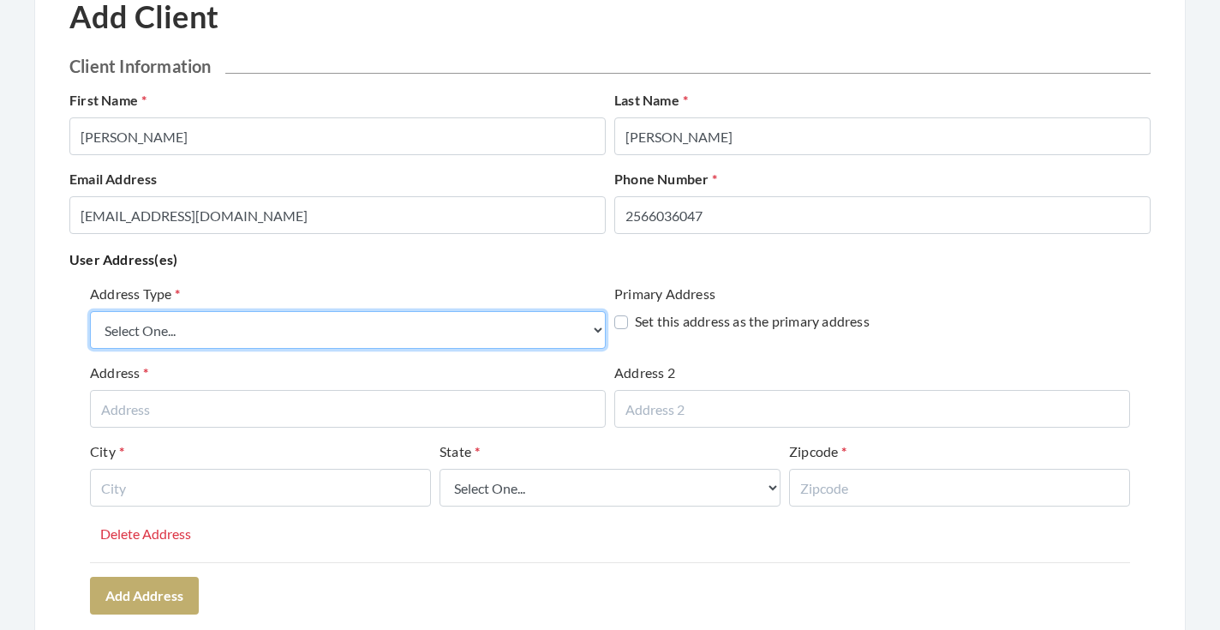
select select "billing"
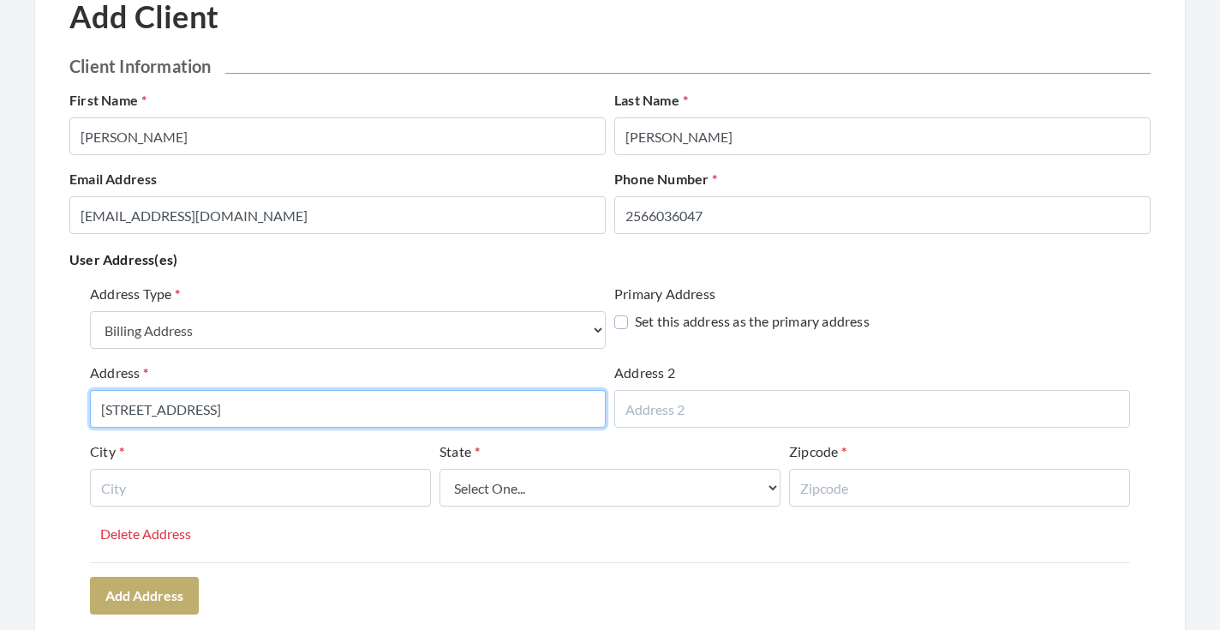
type input "111 TURNBROOK DRIVE SW"
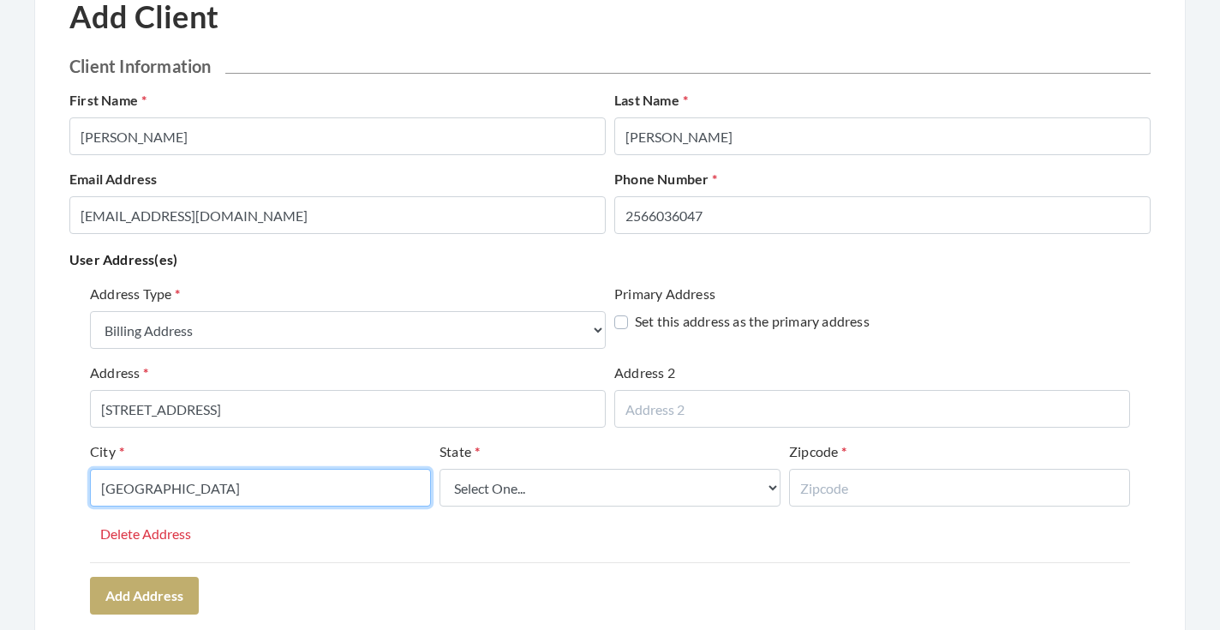
type input "HUNTSVILLE"
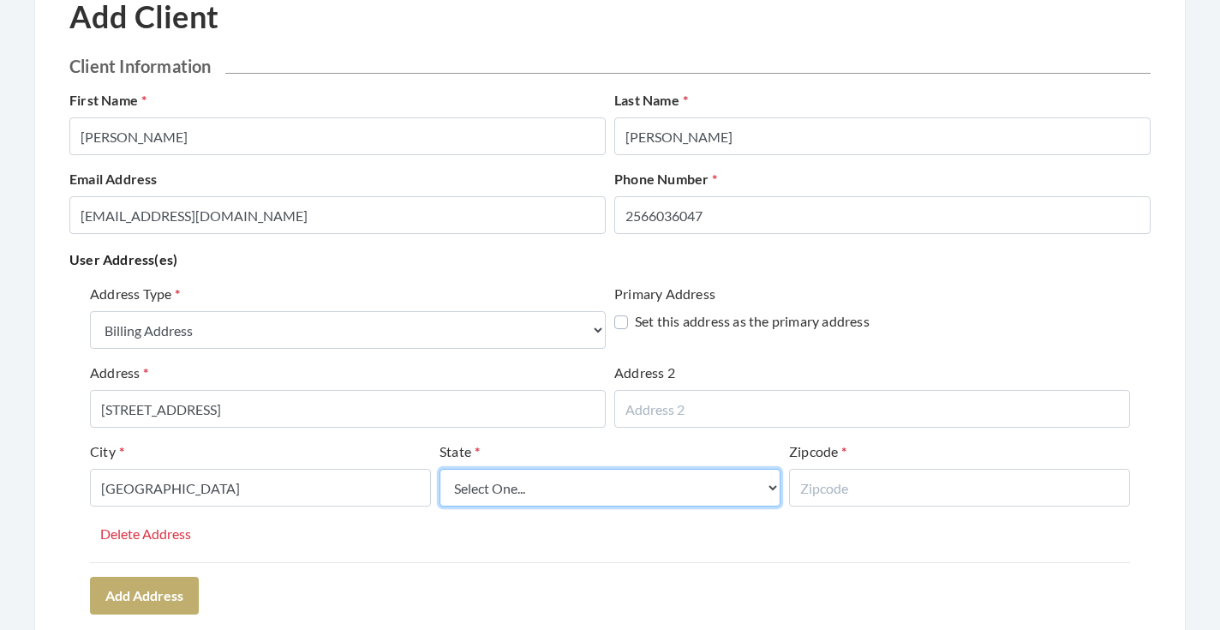
select select "al"
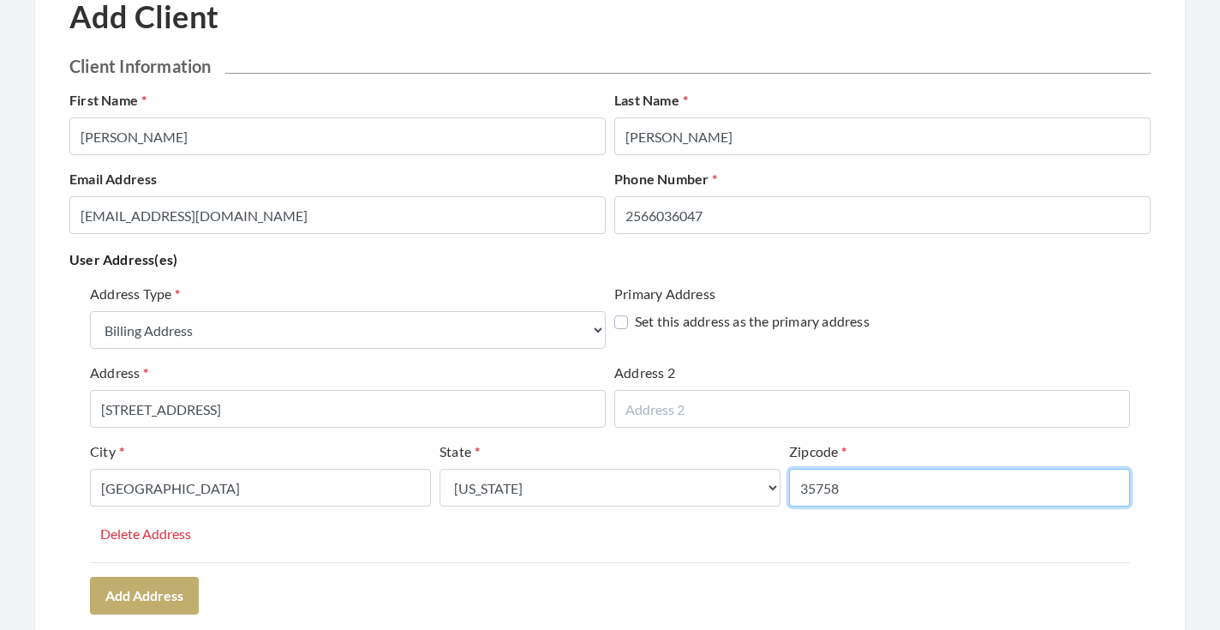
type input "35758"
click at [366, 582] on div "Address Type Select One... Office Address Home Address Billing Address Primary …" at bounding box center [609, 449] width 1081 height 344
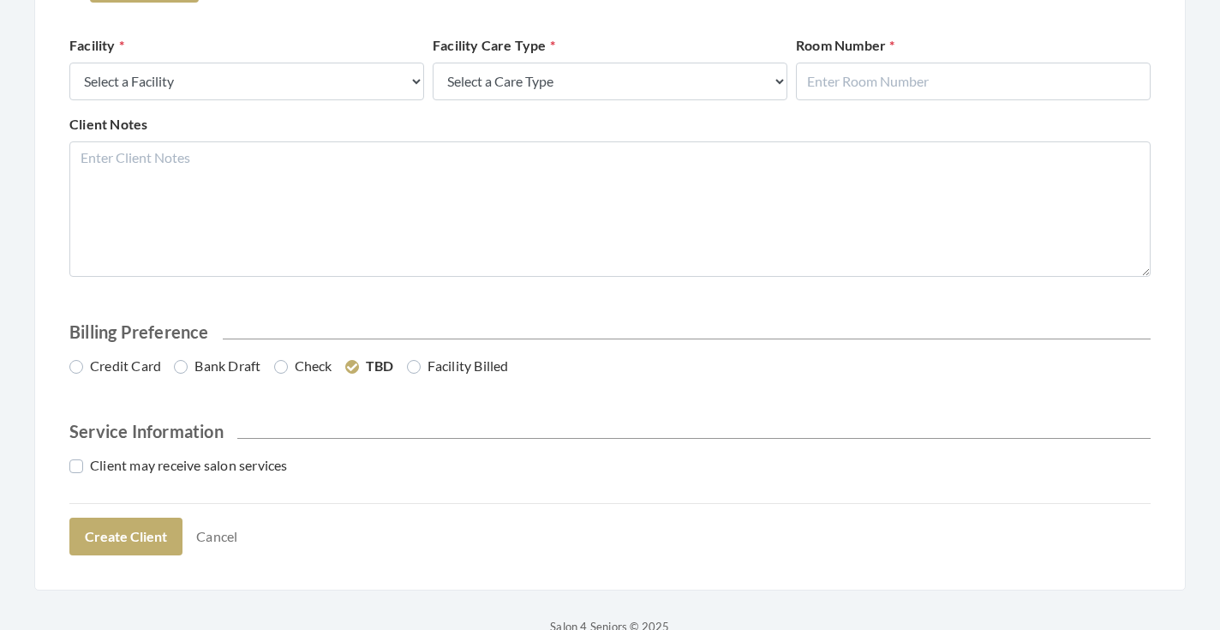
scroll to position [753, 0]
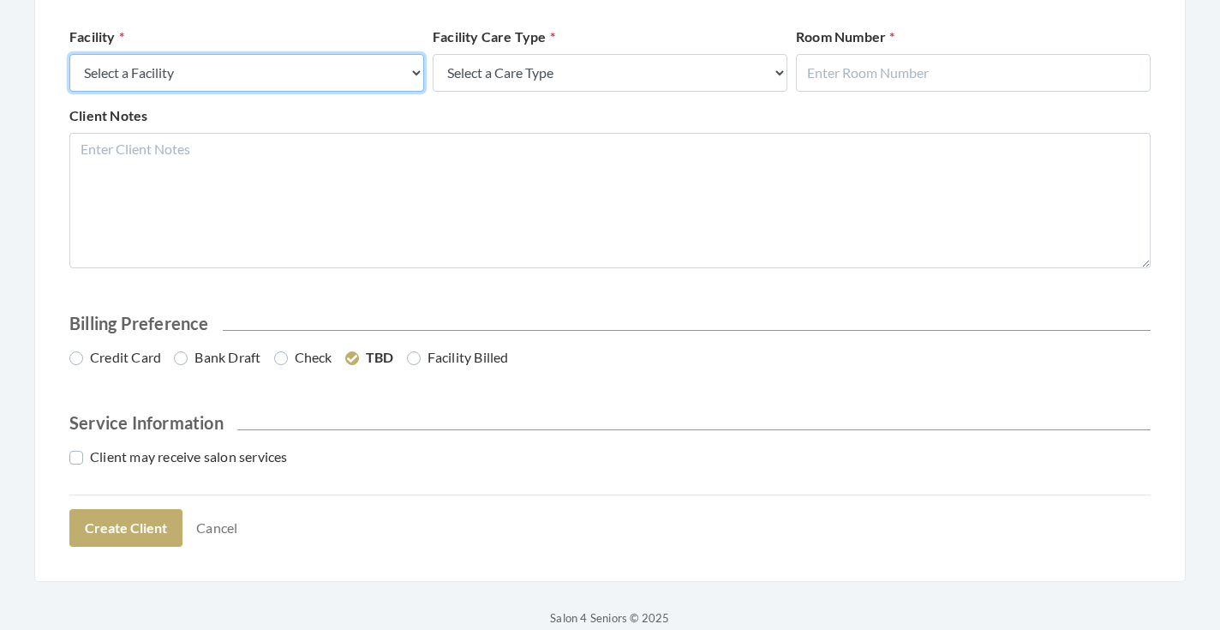
select select "13"
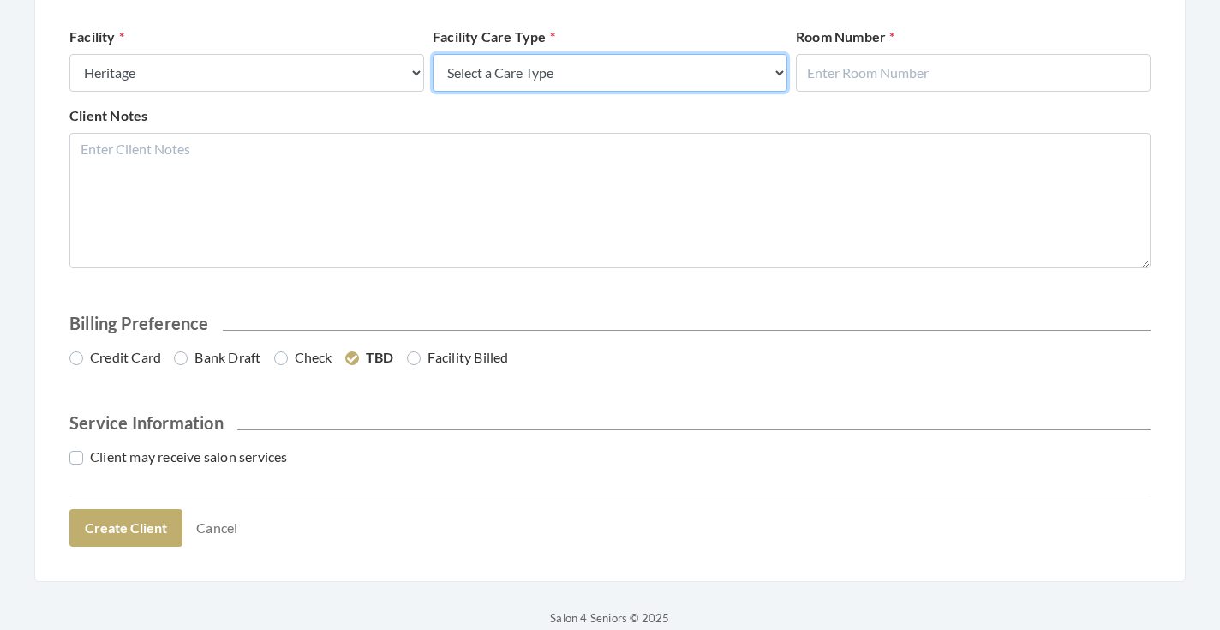
select select "4"
click at [792, 101] on div "Facility Select a Facility Creekside at Three Rivers Brookdale Jones Farm Merri…" at bounding box center [610, 66] width 1090 height 79
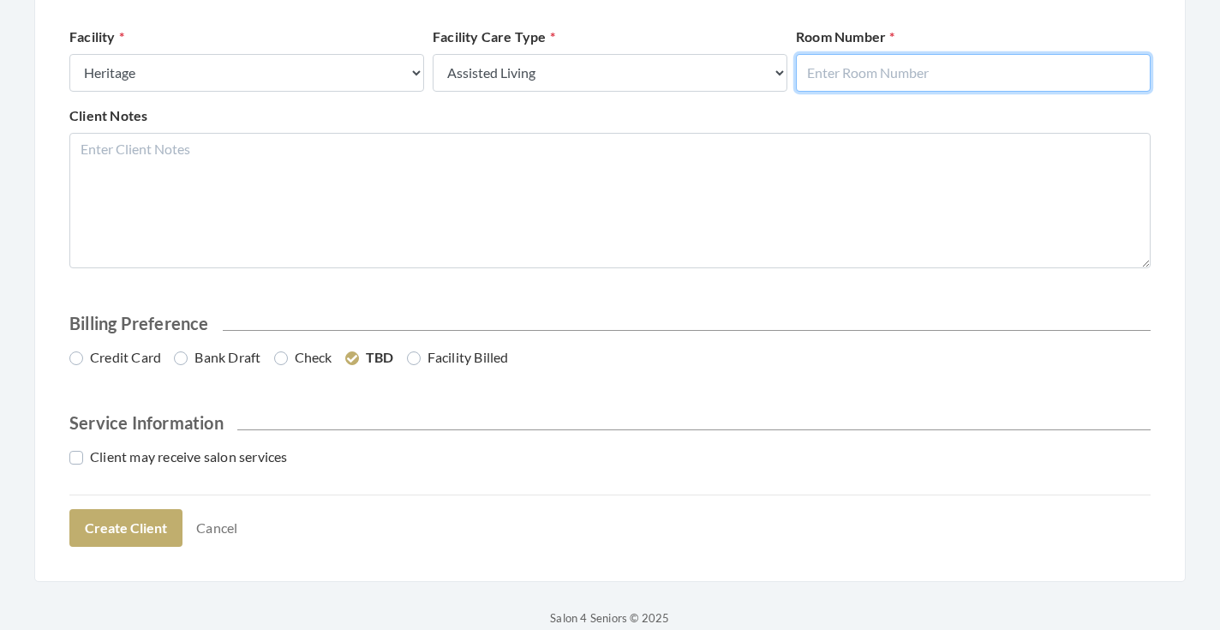
click at [804, 77] on input "text" at bounding box center [973, 73] width 355 height 38
type input "206"
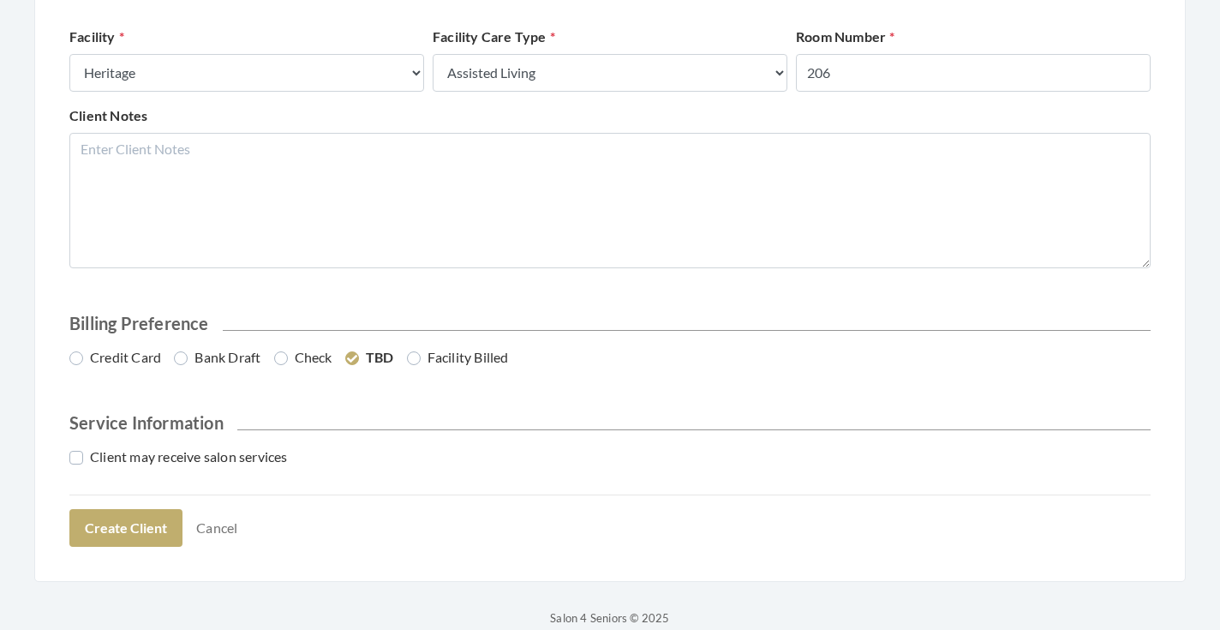
click at [720, 316] on h2 "Billing Preference" at bounding box center [609, 323] width 1081 height 21
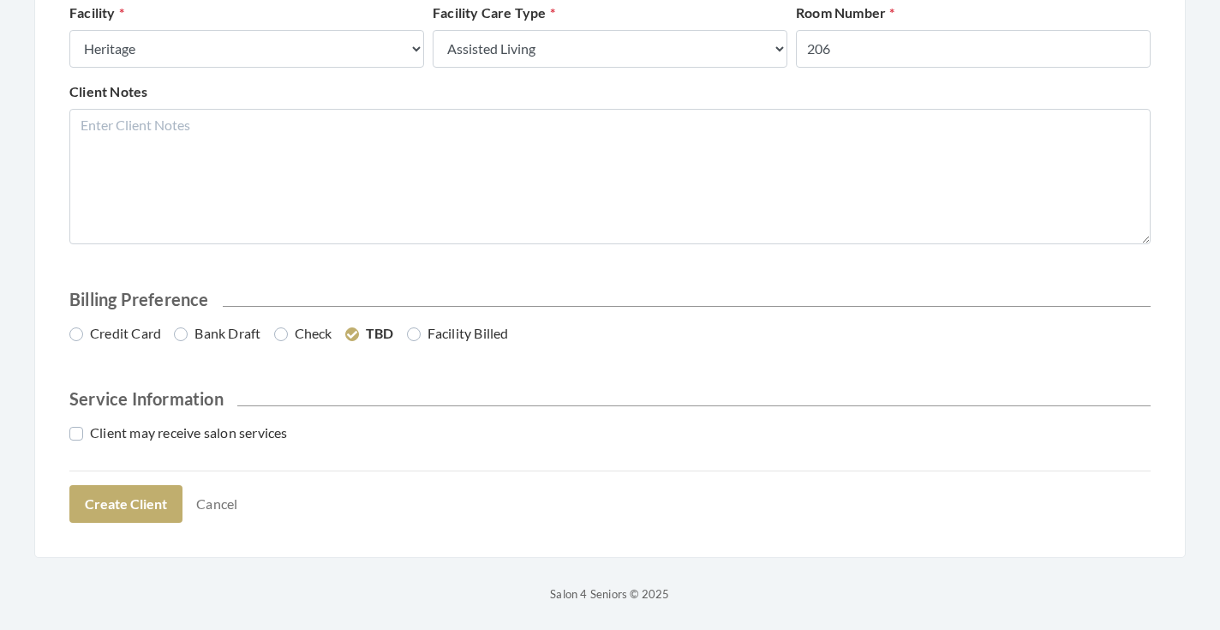
scroll to position [776, 0]
drag, startPoint x: 119, startPoint y: 334, endPoint x: 121, endPoint y: 344, distance: 9.6
click at [119, 333] on label "Credit Card" at bounding box center [115, 334] width 92 height 21
radio input "true"
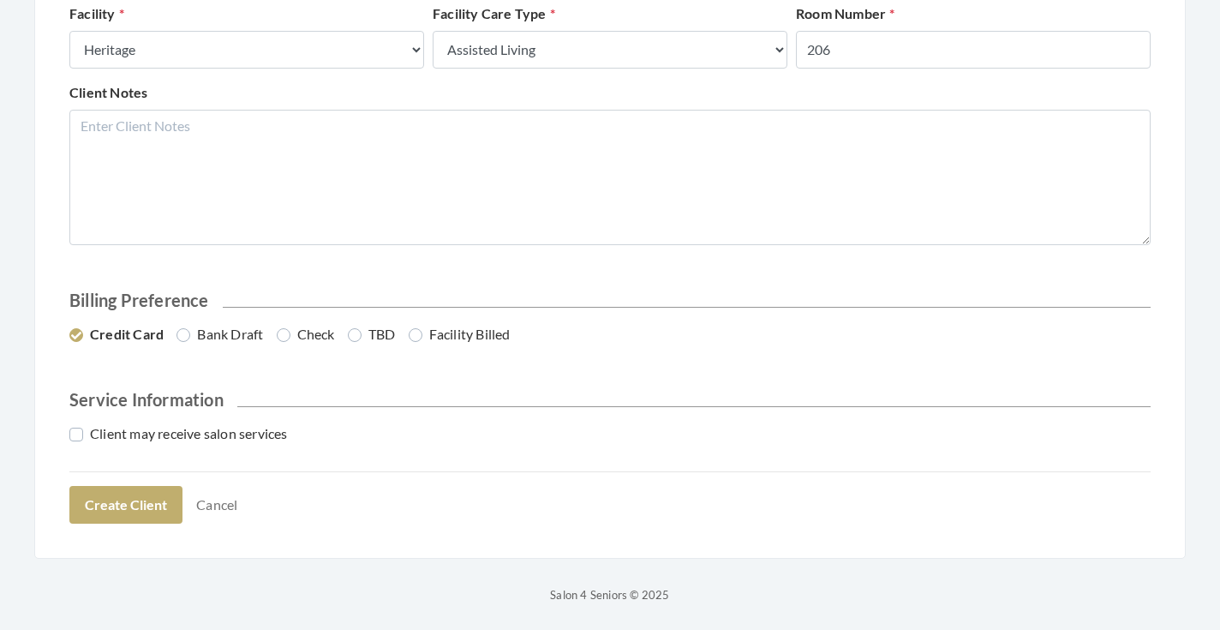
click at [146, 427] on label "Client may receive salon services" at bounding box center [178, 433] width 218 height 21
checkbox input "true"
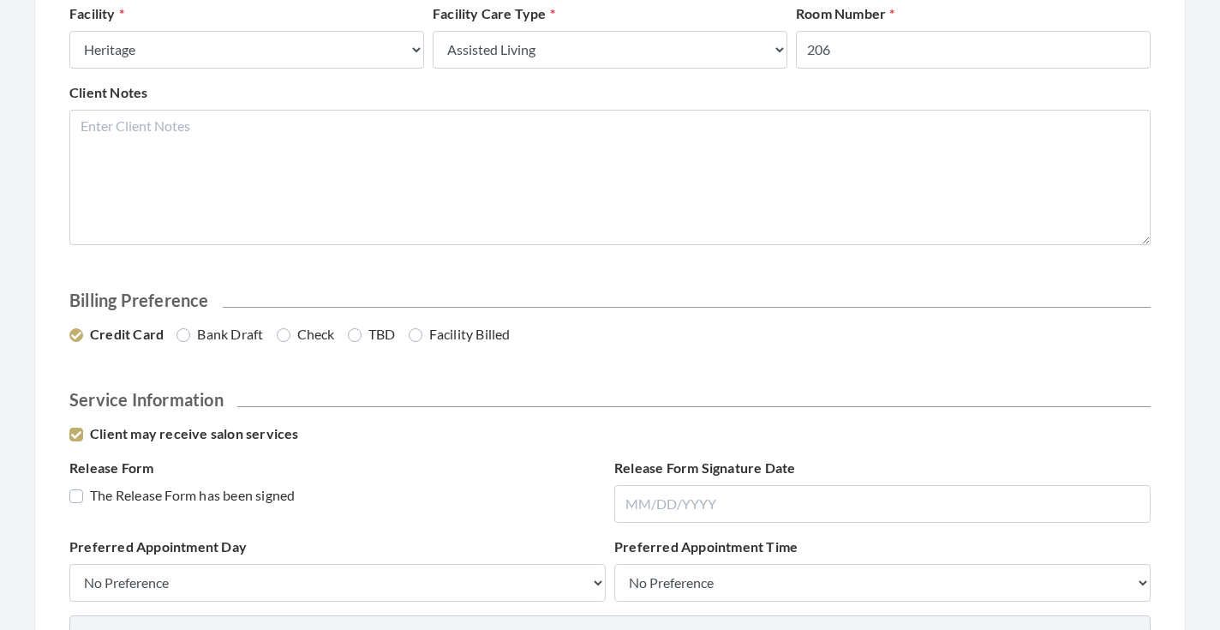
click at [146, 493] on label "The Release Form has been signed" at bounding box center [181, 495] width 225 height 21
checkbox input "true"
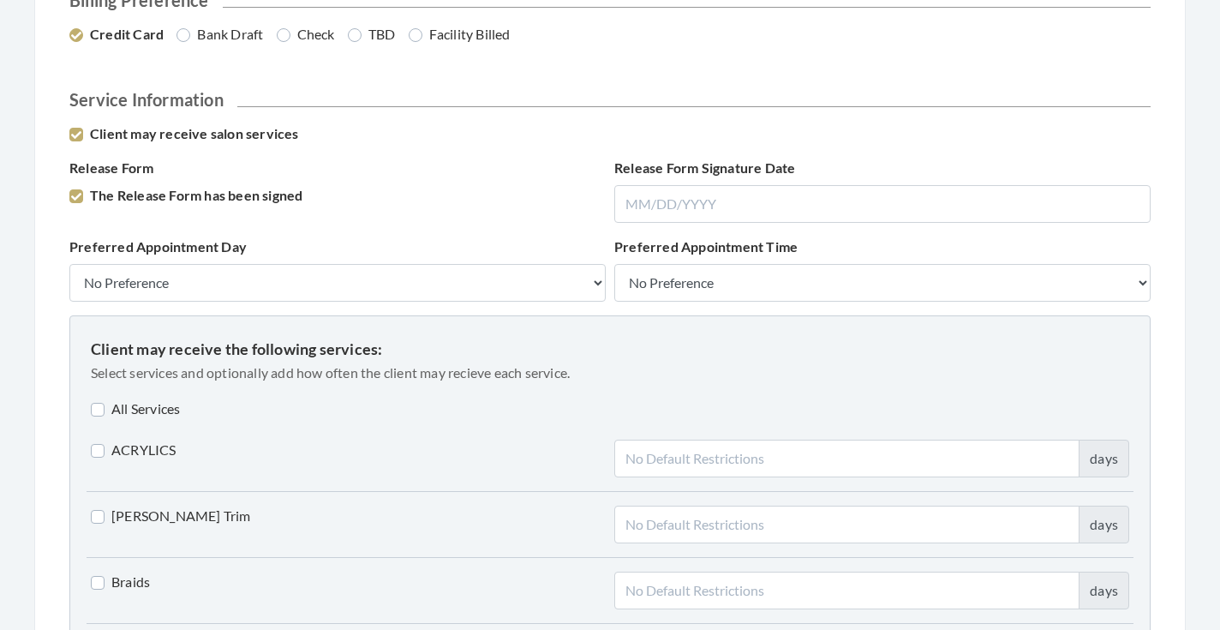
scroll to position [1077, 0]
click at [155, 406] on label "All Services" at bounding box center [135, 407] width 89 height 21
checkbox input "true"
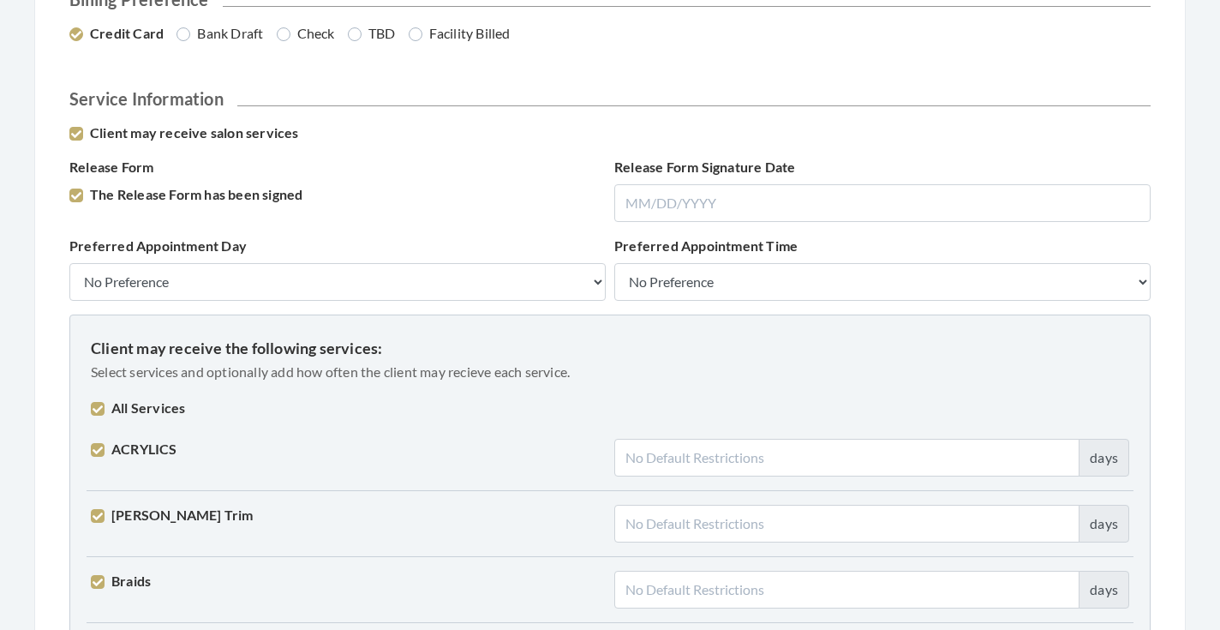
checkbox input "true"
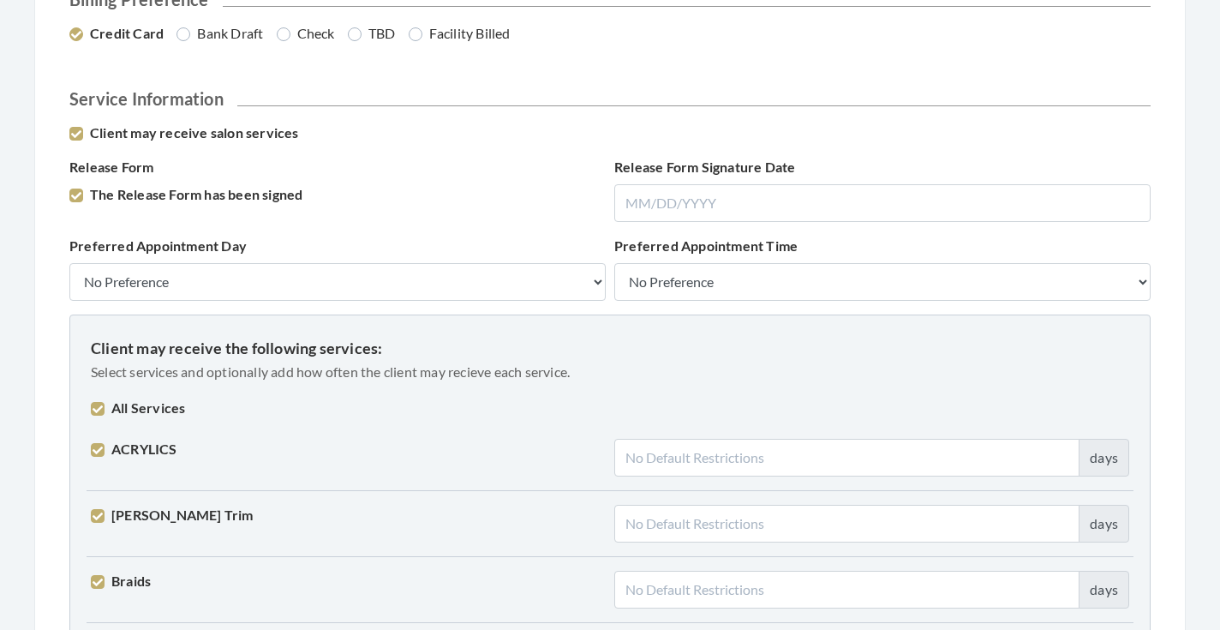
checkbox input "true"
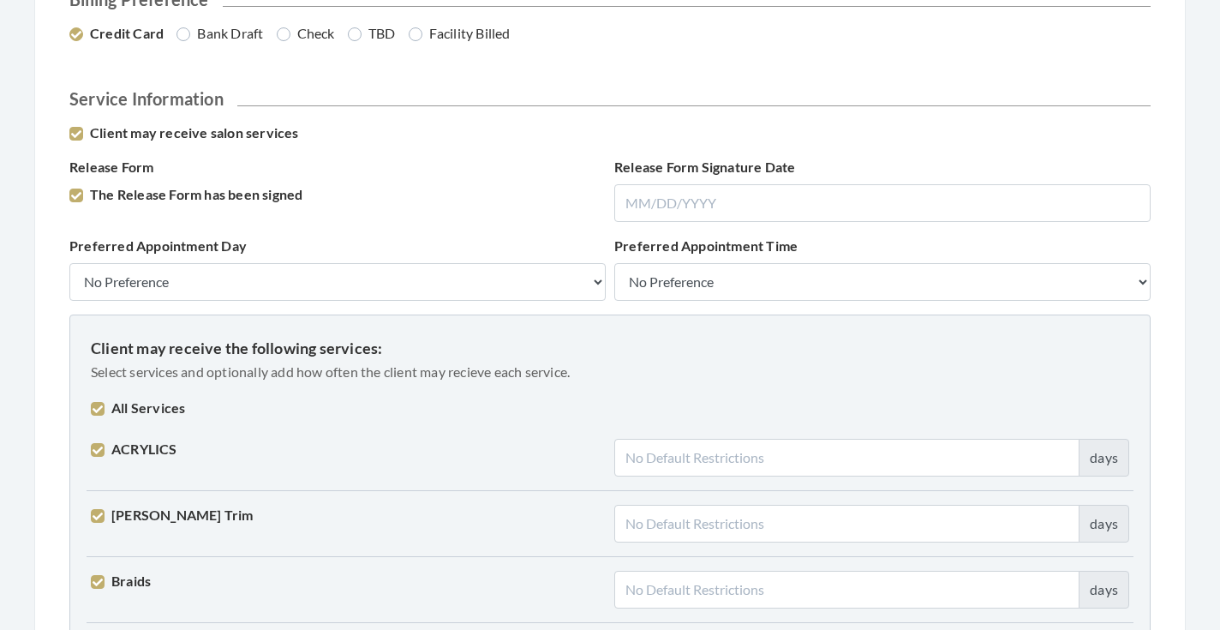
checkbox input "true"
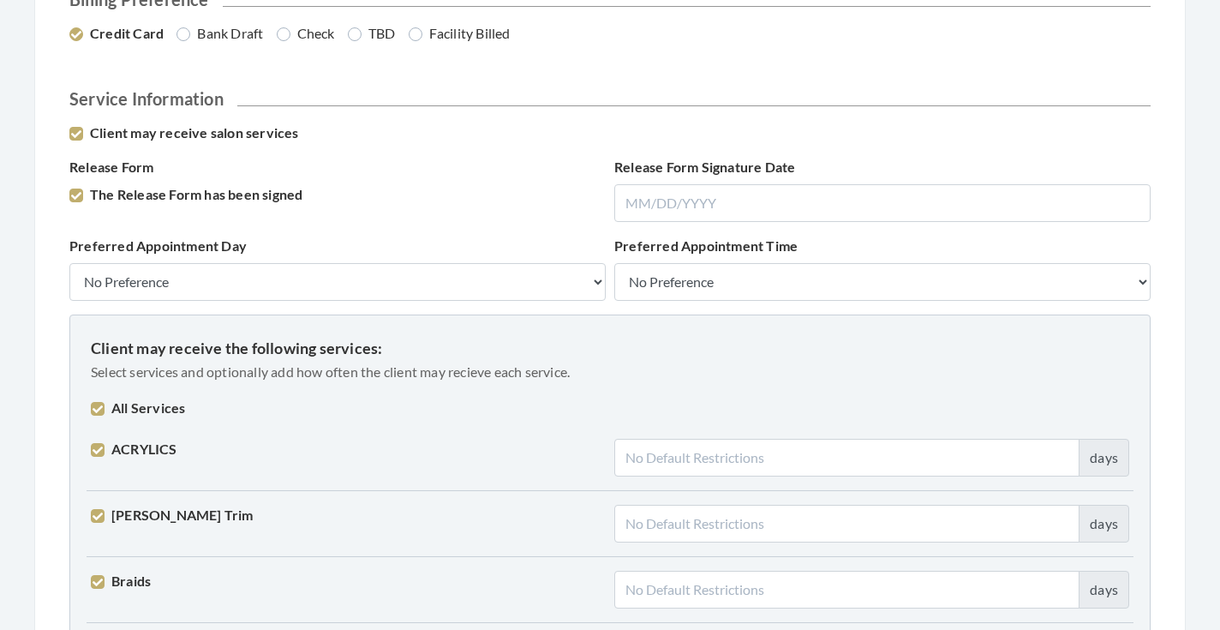
checkbox input "true"
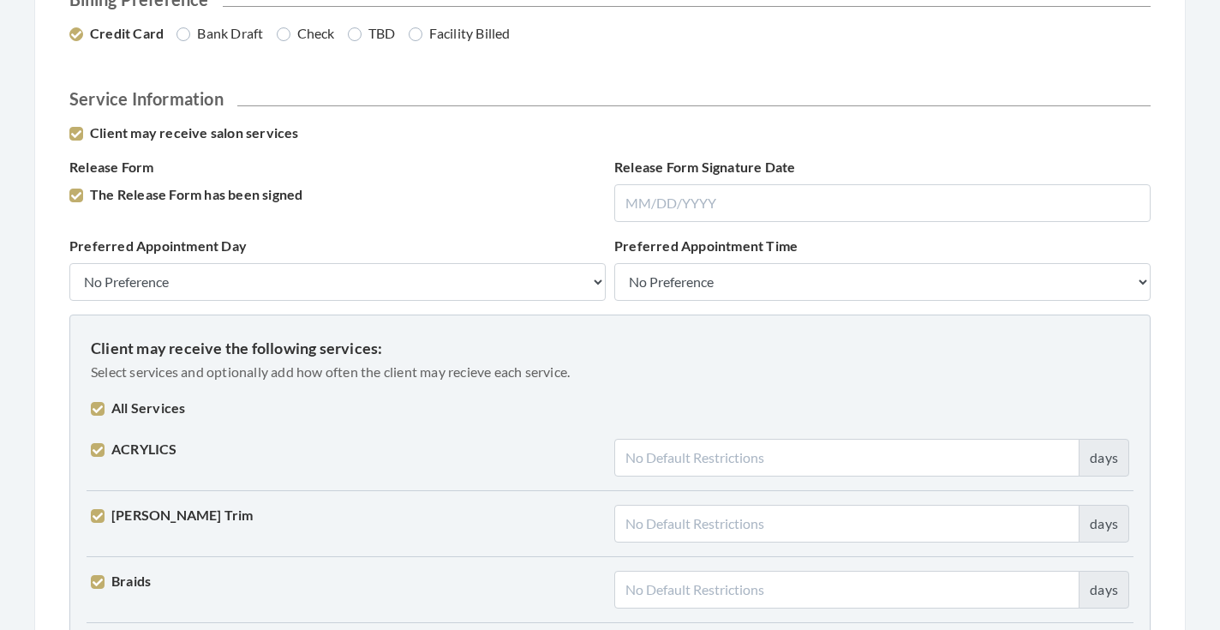
checkbox input "true"
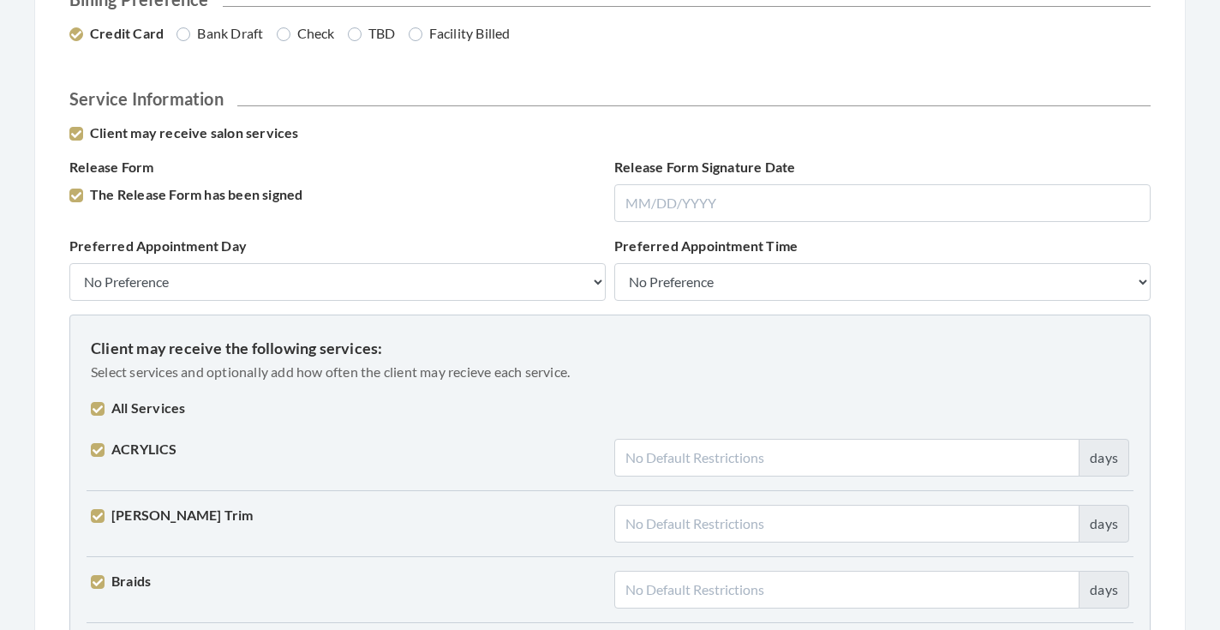
checkbox input "true"
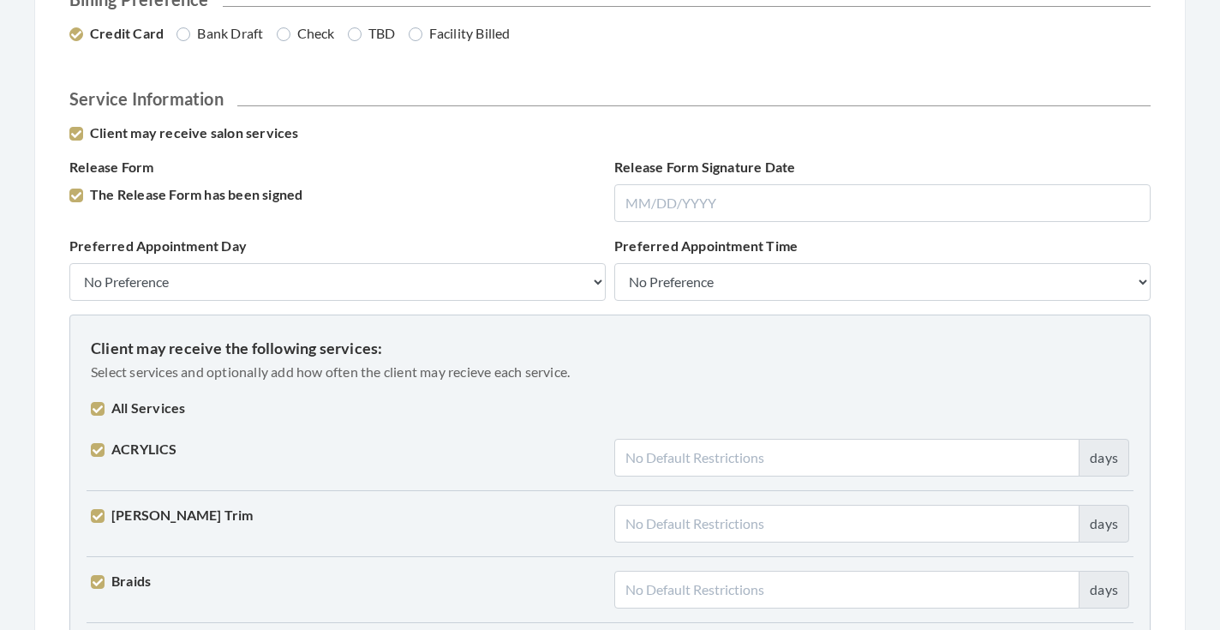
checkbox input "true"
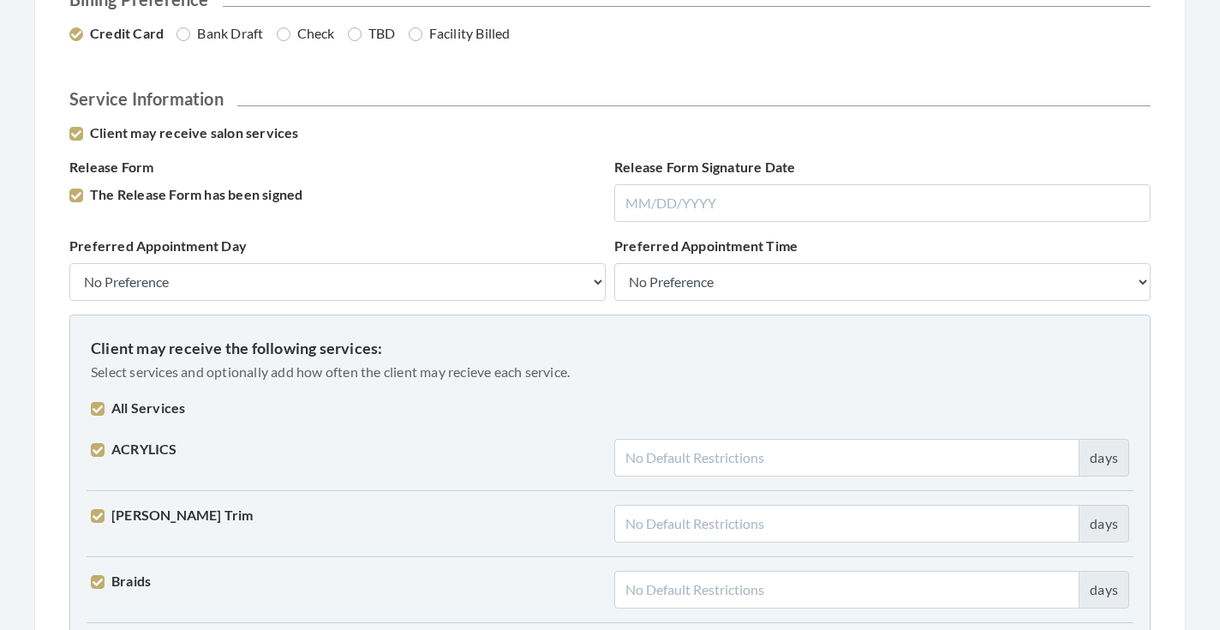
checkbox input "true"
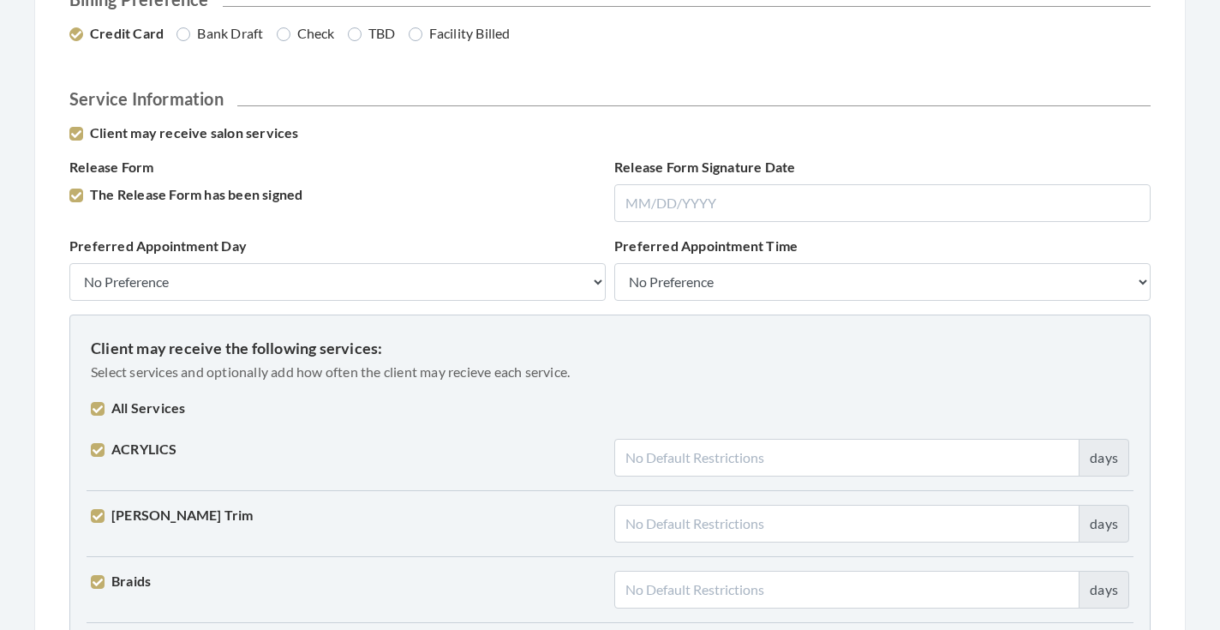
checkbox input "true"
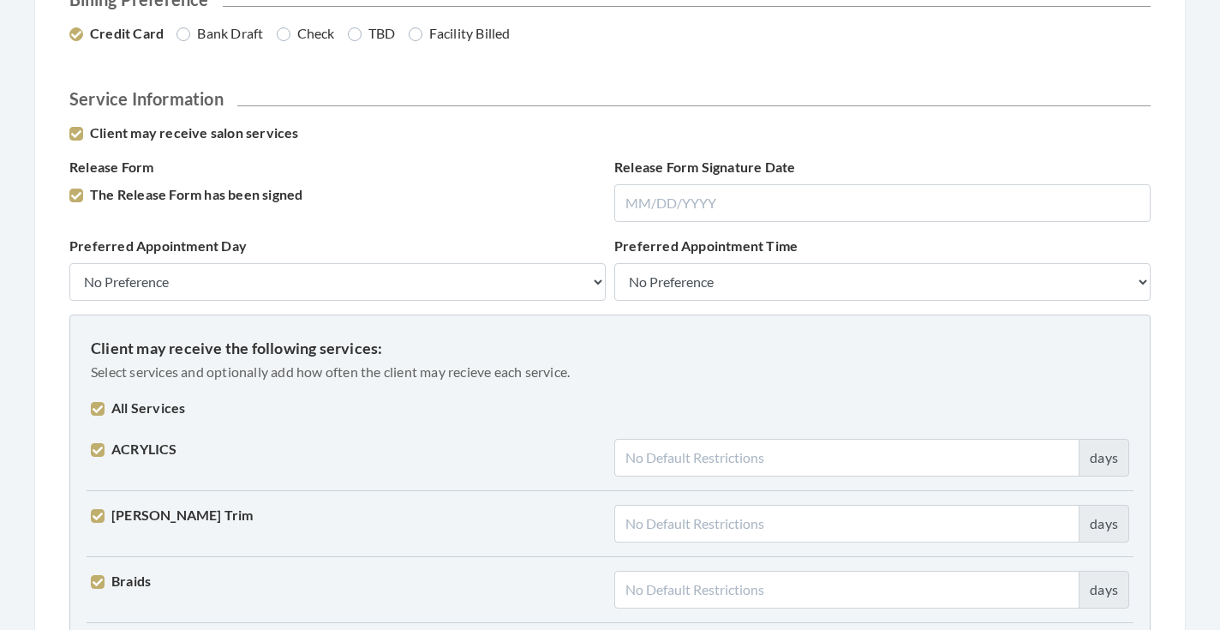
checkbox input "true"
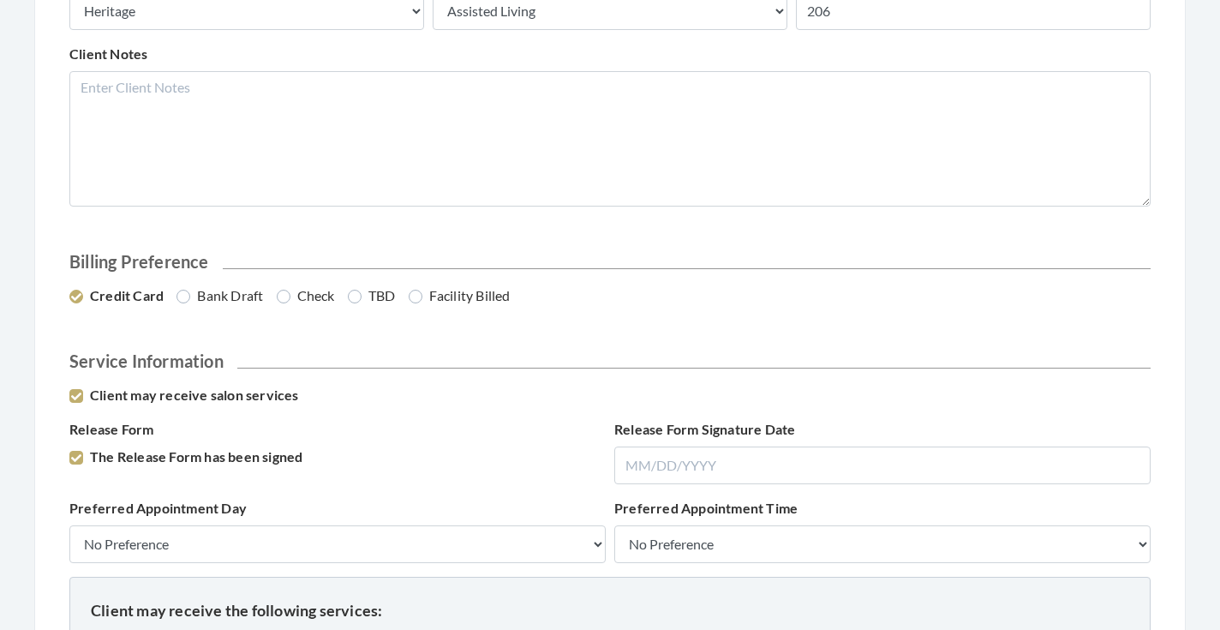
scroll to position [800, 0]
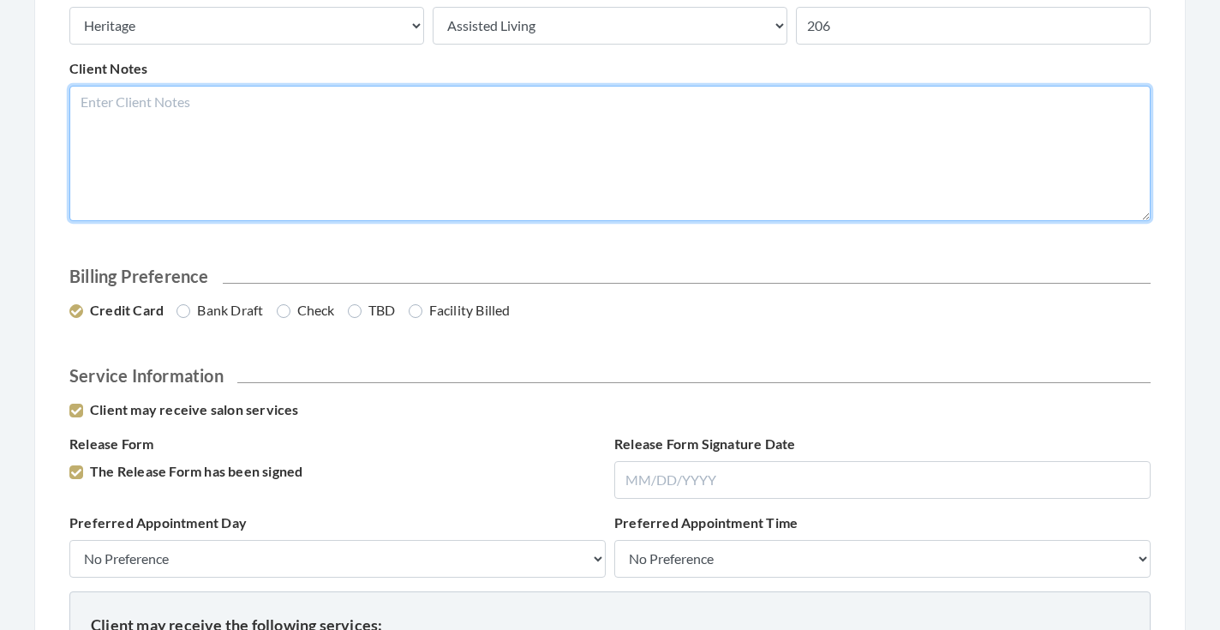
click at [278, 146] on textarea "Client Notes" at bounding box center [609, 153] width 1081 height 135
type textarea "HER OLD SYLIST COMES ON SATURDAYS TO DO HER SBD"
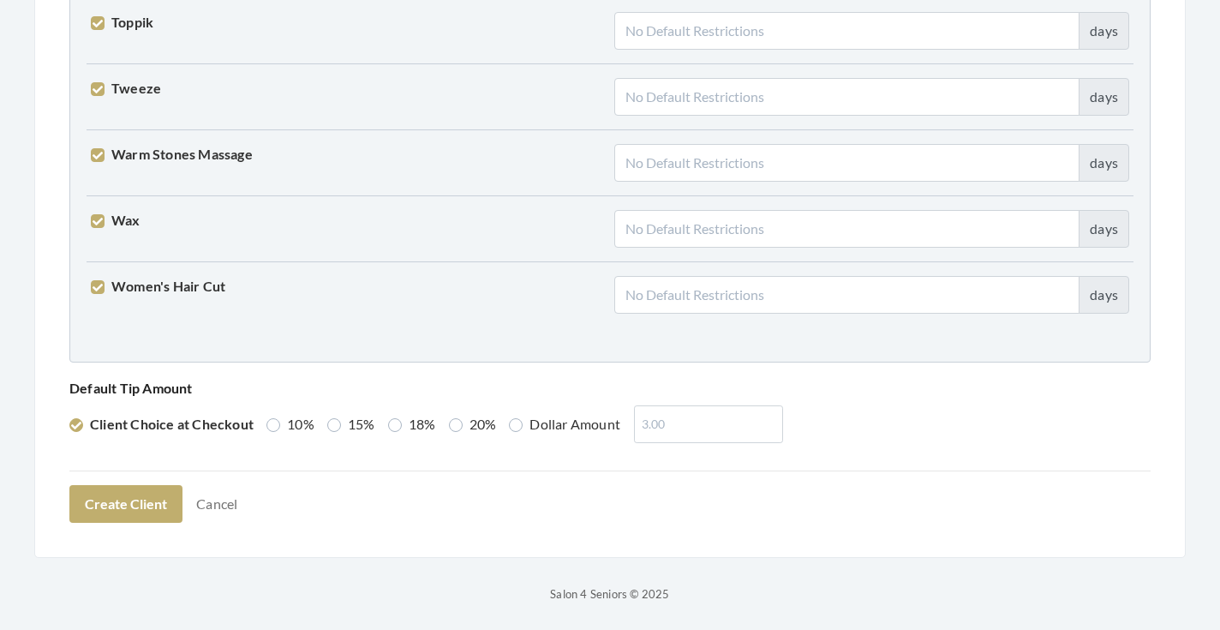
scroll to position [4339, 0]
click at [351, 421] on label "15%" at bounding box center [351, 425] width 48 height 21
radio input "true"
click at [150, 492] on button "Create Client" at bounding box center [125, 505] width 113 height 38
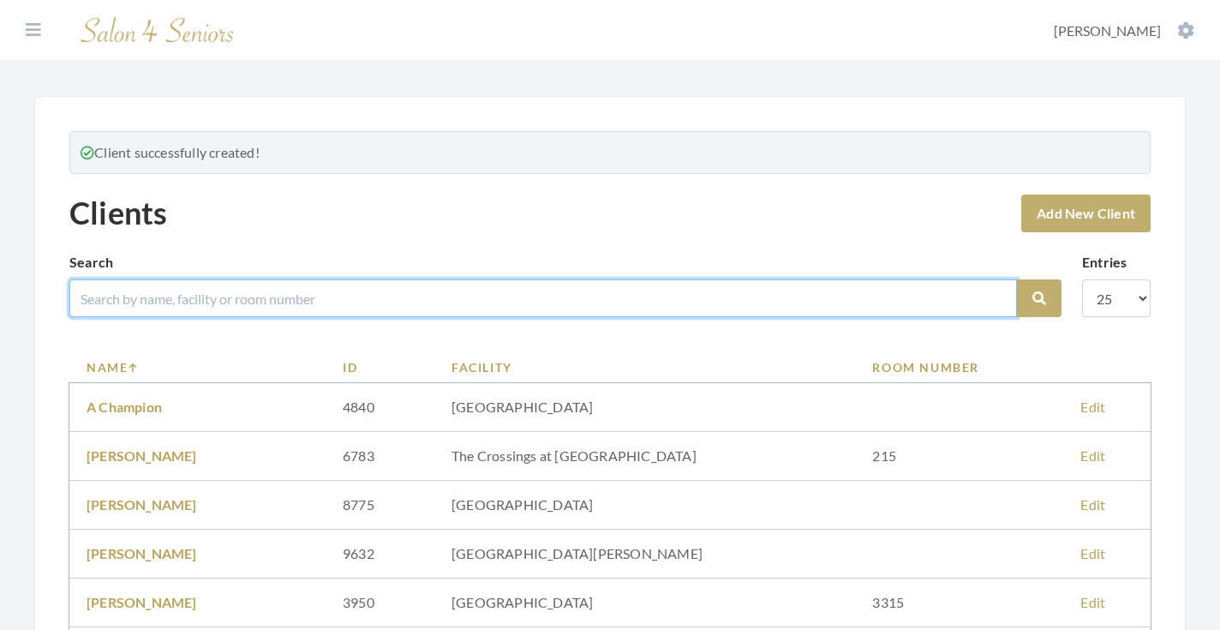
click at [394, 303] on input "search" at bounding box center [542, 298] width 947 height 38
type input "[PERSON_NAME]"
click at [1039, 298] on button "Search" at bounding box center [1039, 298] width 45 height 38
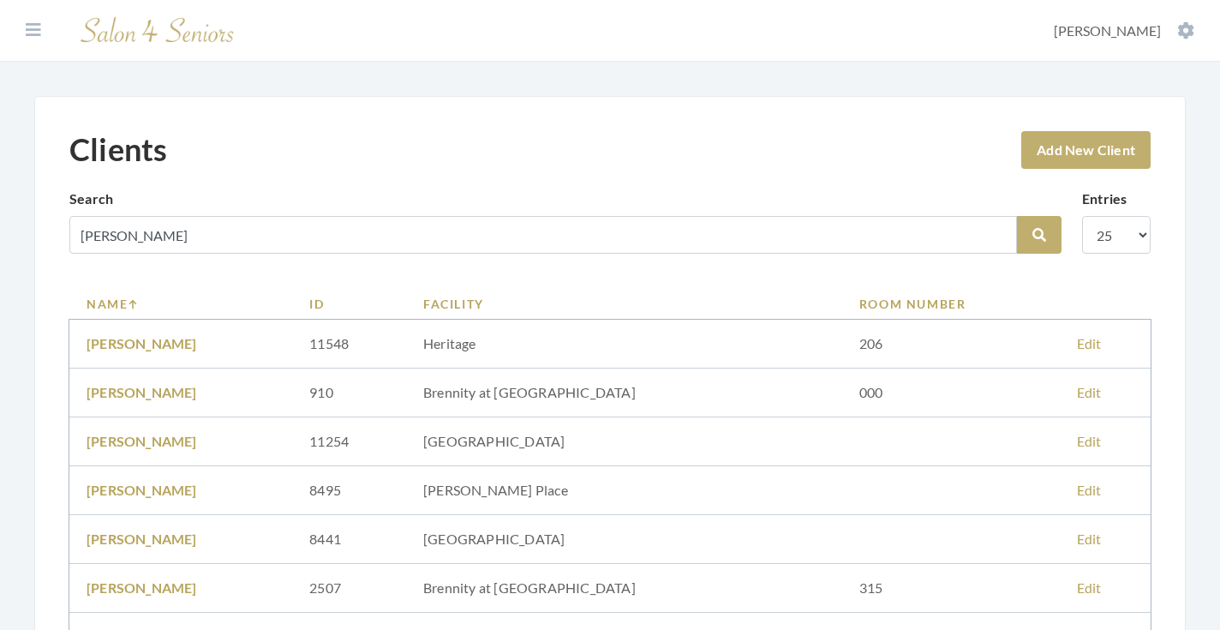
click at [183, 340] on link "[PERSON_NAME]" at bounding box center [142, 343] width 111 height 16
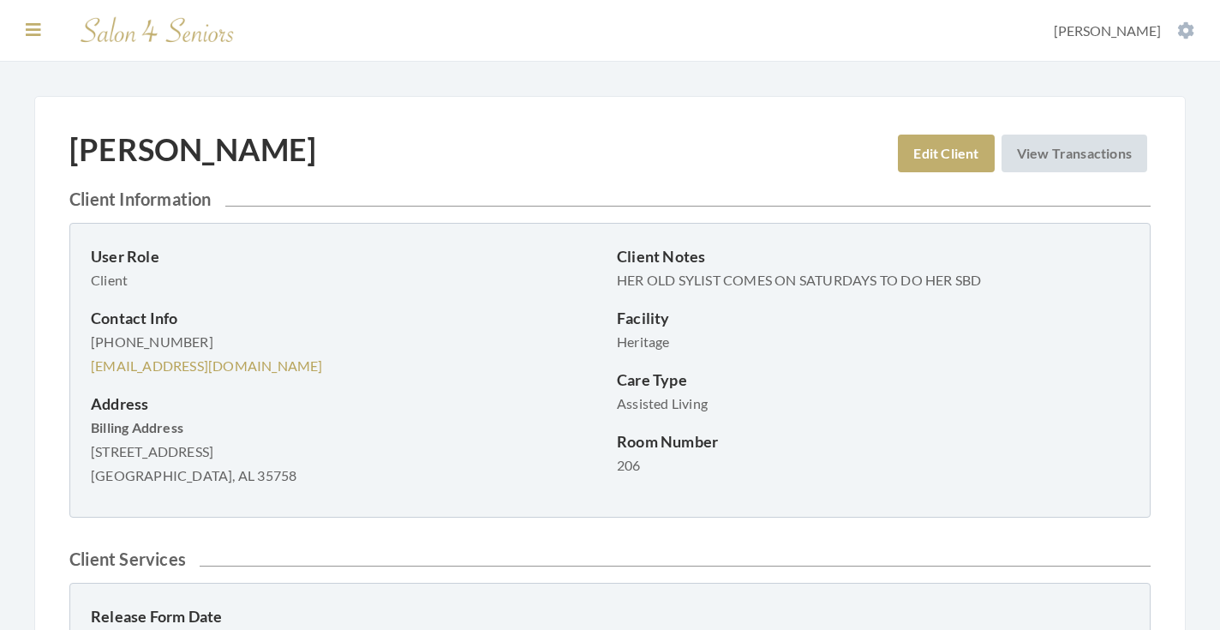
click at [35, 28] on icon at bounding box center [33, 29] width 15 height 17
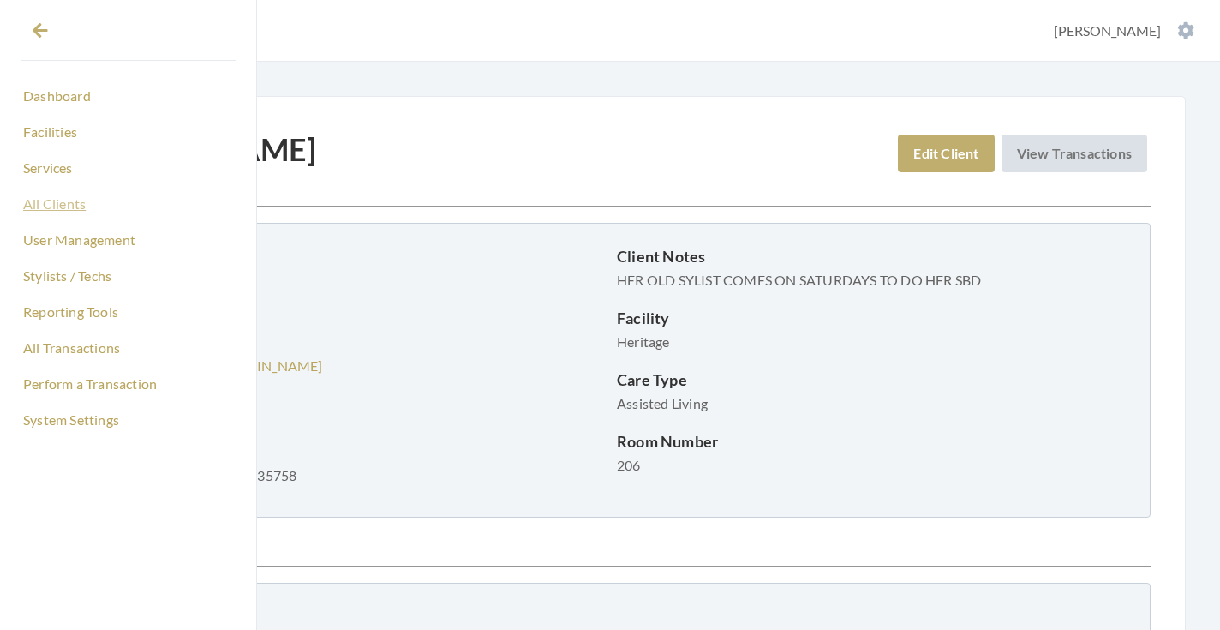
click at [51, 202] on link "All Clients" at bounding box center [128, 203] width 215 height 29
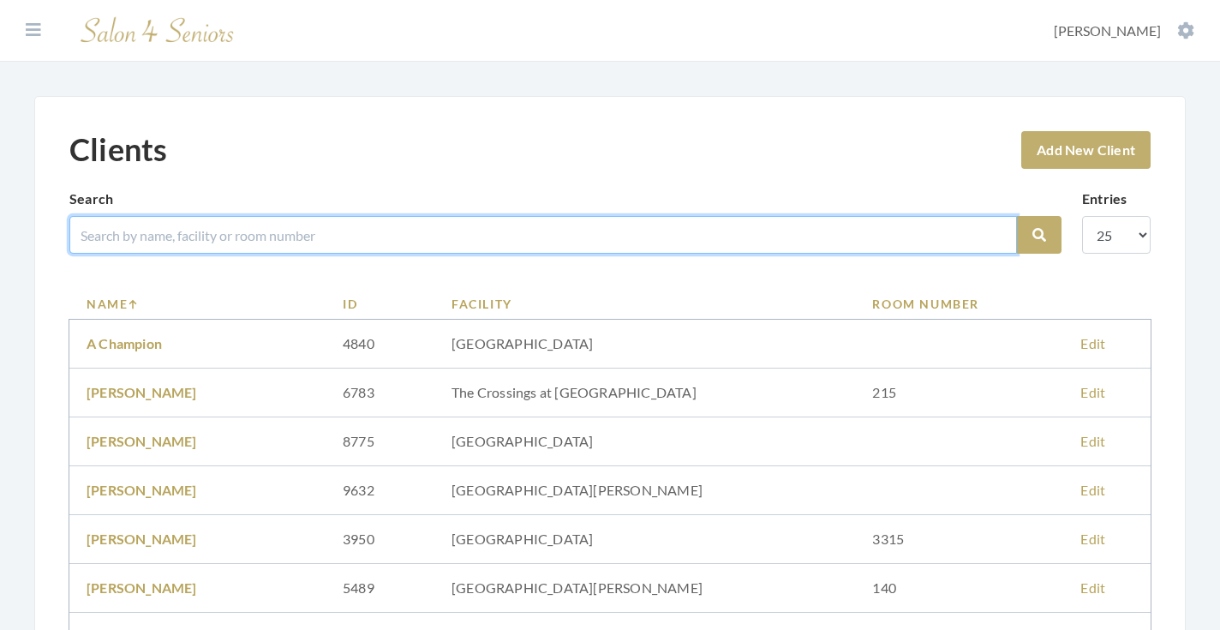
click at [308, 230] on input "search" at bounding box center [542, 235] width 947 height 38
type input "[PERSON_NAME]"
click at [1039, 235] on button "Search" at bounding box center [1039, 235] width 45 height 38
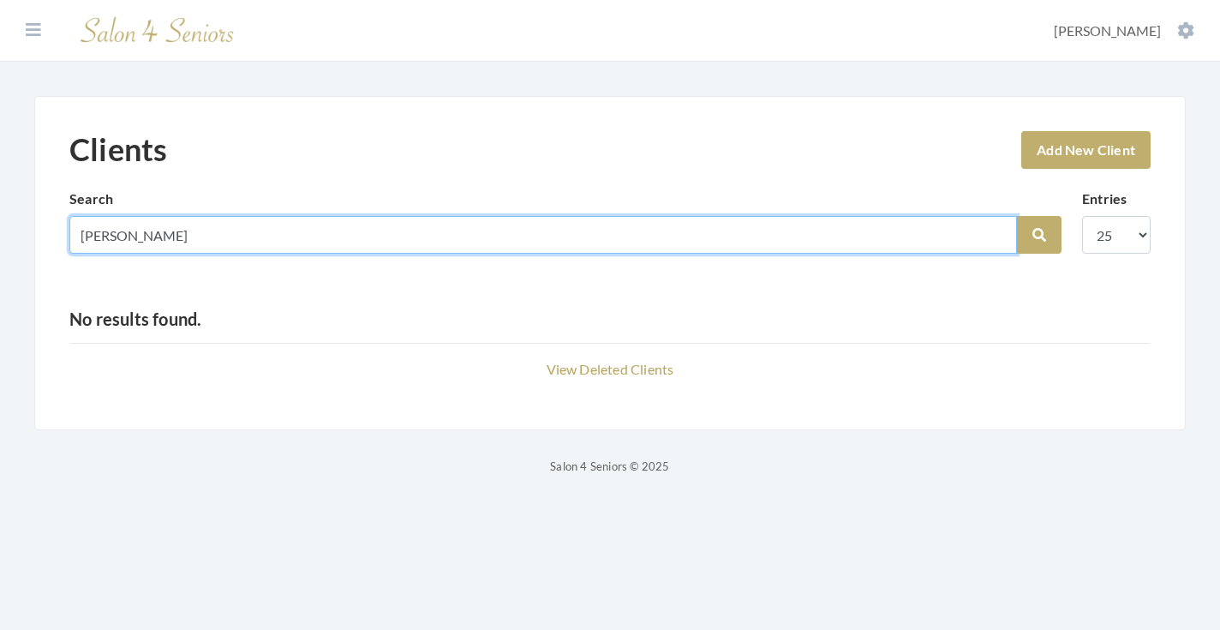
click at [991, 229] on input "FRAZEE" at bounding box center [542, 235] width 947 height 38
type input "[PERSON_NAME]"
click at [1039, 235] on button "Search" at bounding box center [1039, 235] width 45 height 38
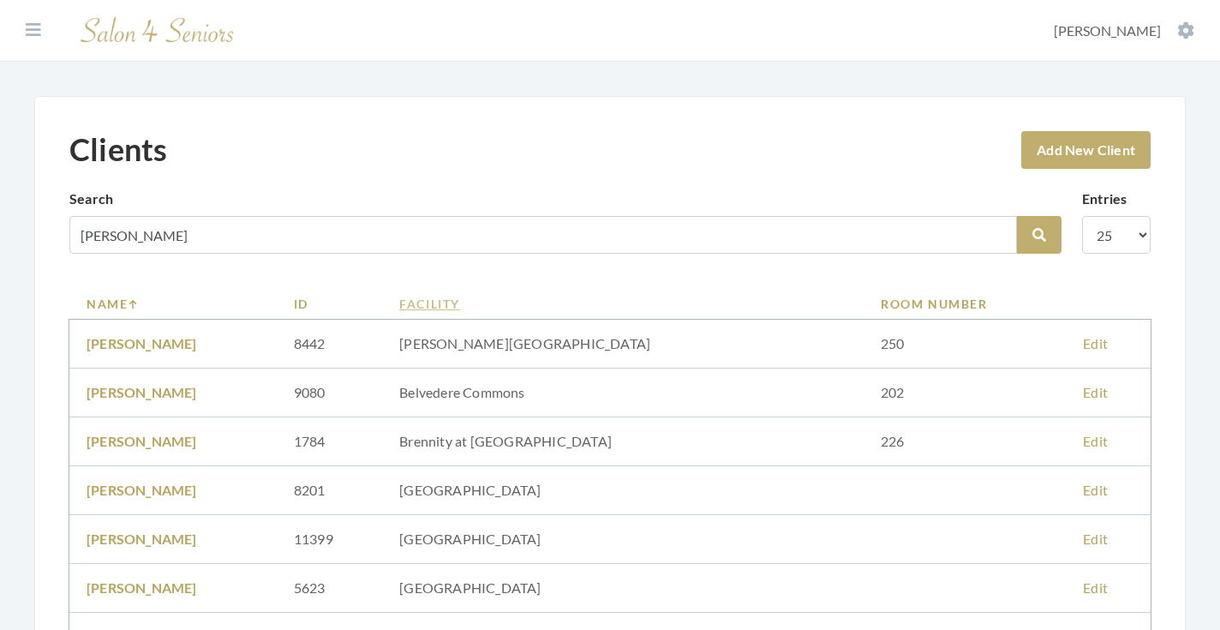
click at [547, 305] on link "Facility" at bounding box center [622, 304] width 447 height 18
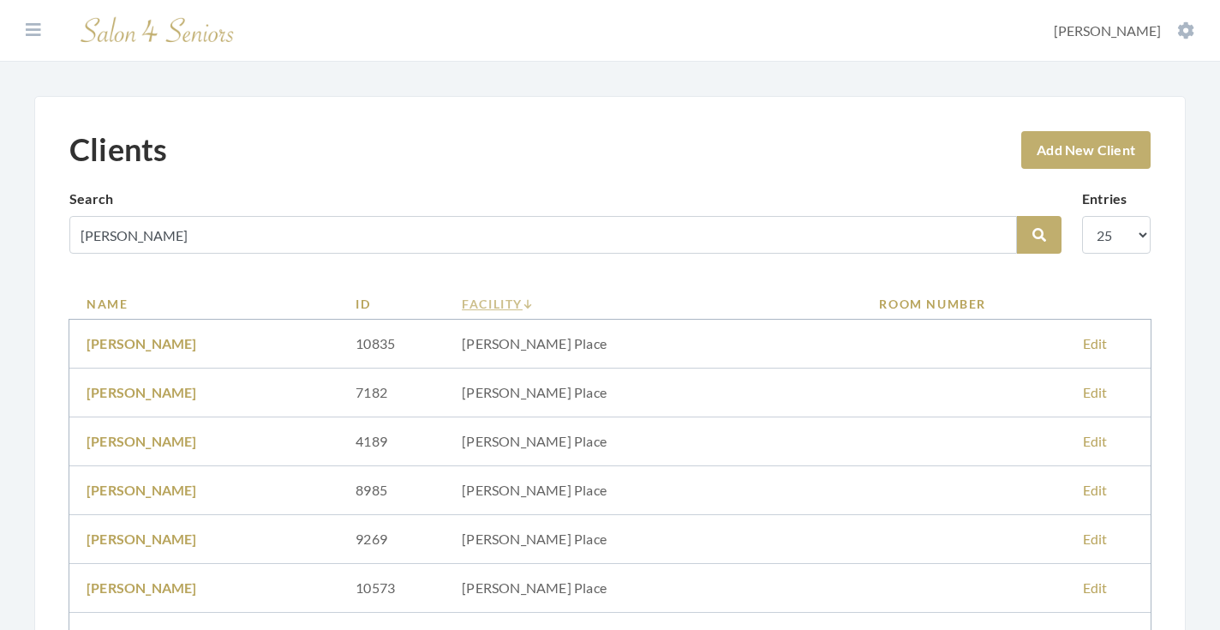
click at [542, 300] on link "Facility" at bounding box center [653, 304] width 383 height 18
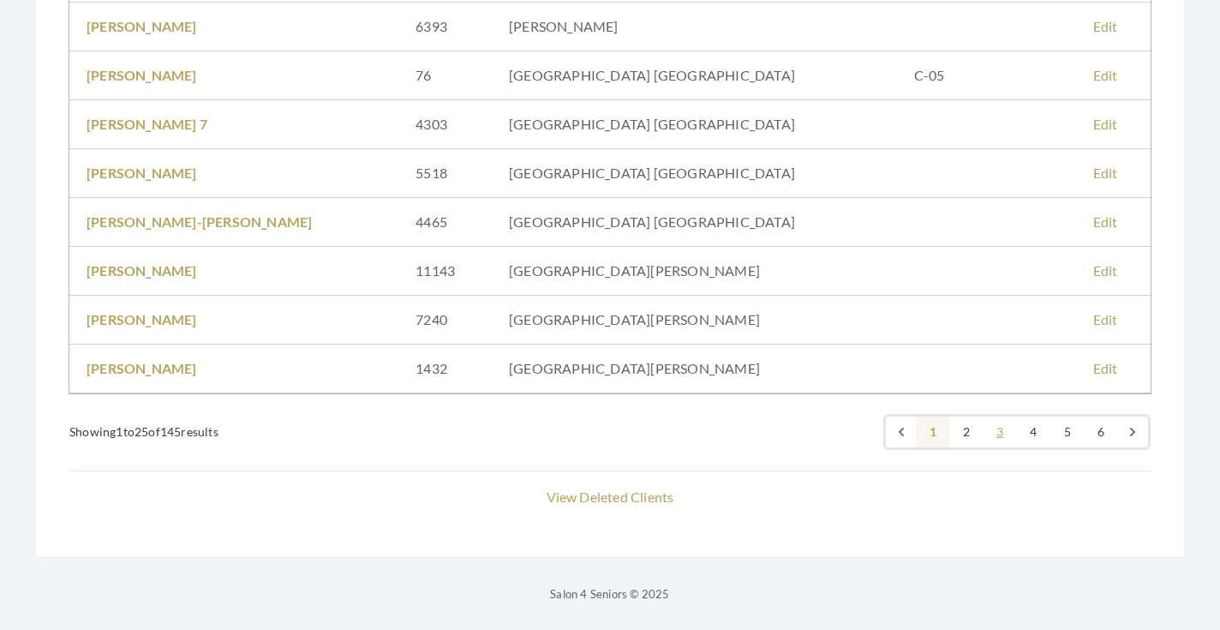
scroll to position [1147, 0]
click at [993, 435] on link "3" at bounding box center [1000, 431] width 34 height 31
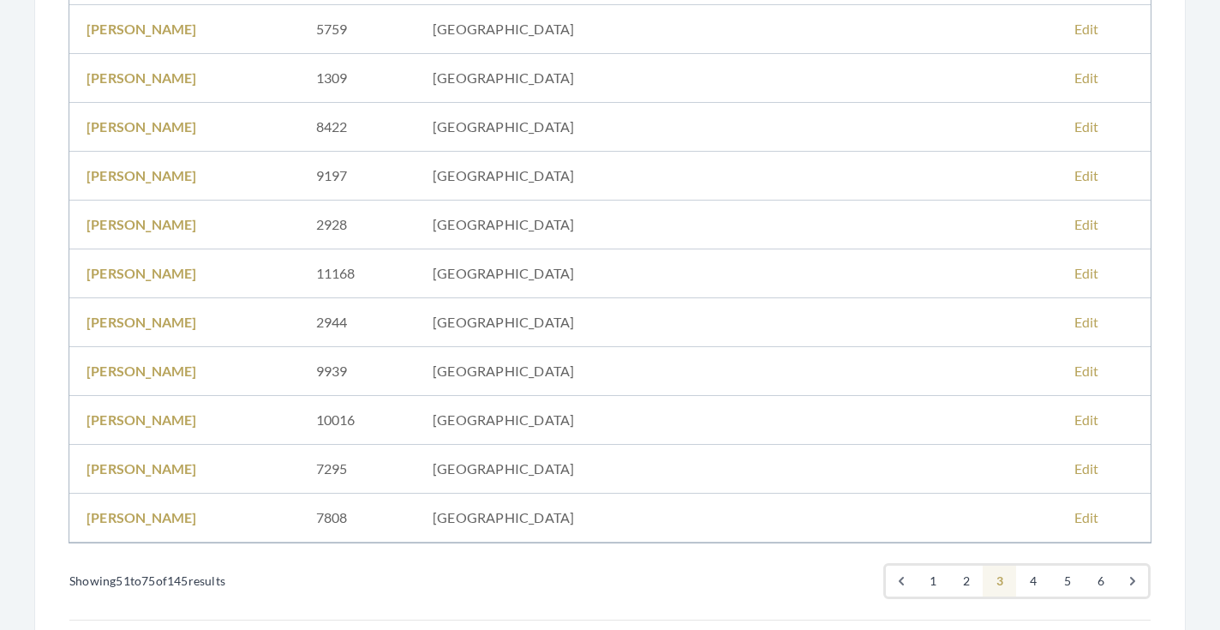
scroll to position [1116, 0]
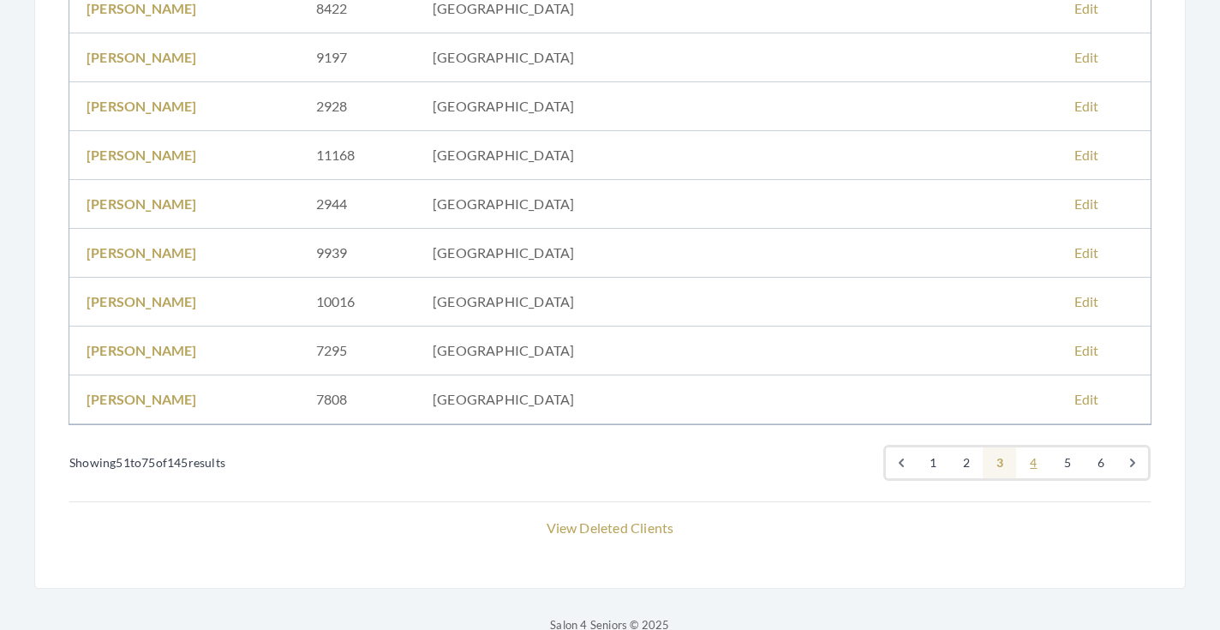
click at [1019, 464] on link "4" at bounding box center [1033, 462] width 34 height 31
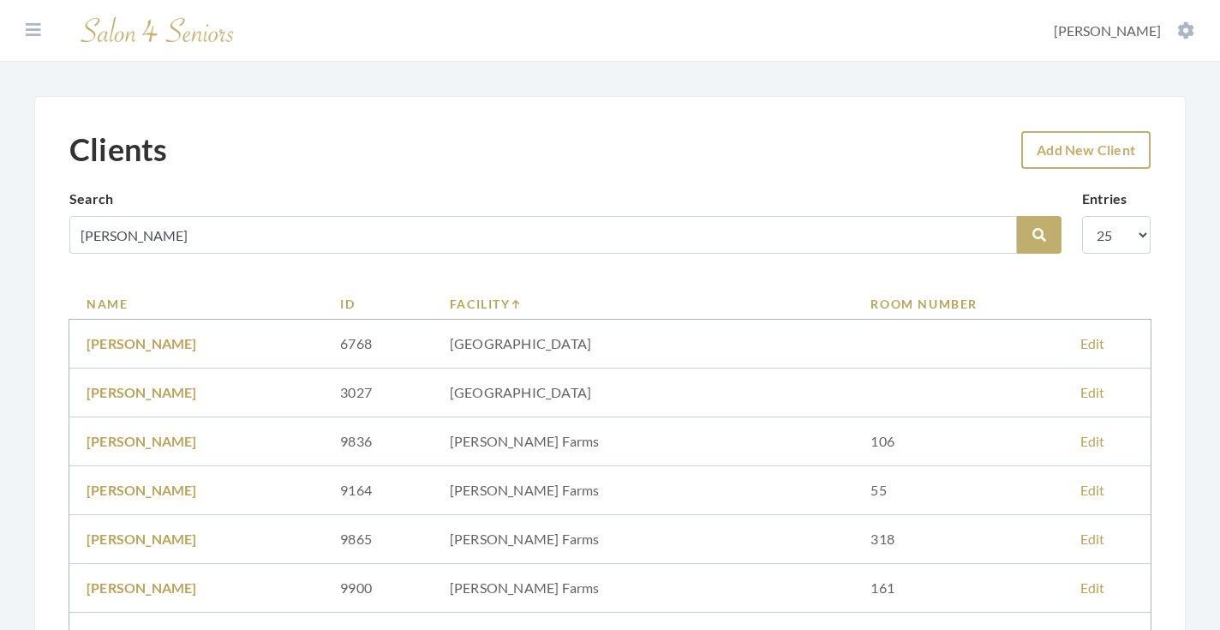
click at [1067, 158] on link "Add New Client" at bounding box center [1085, 150] width 129 height 38
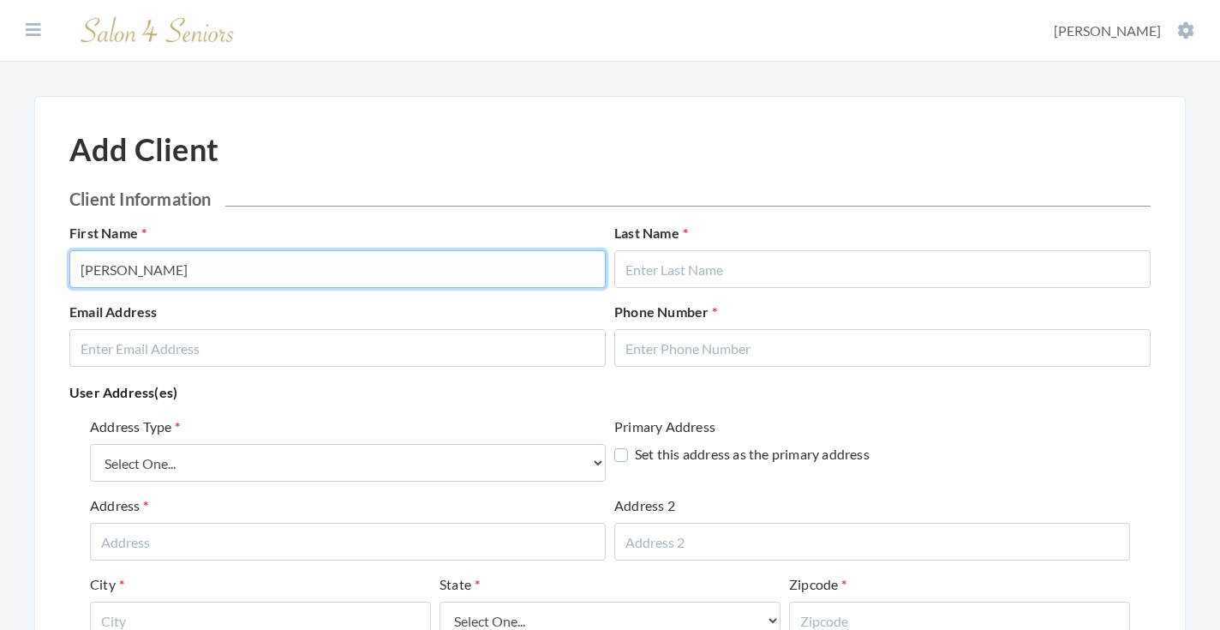
type input "[PERSON_NAME]"
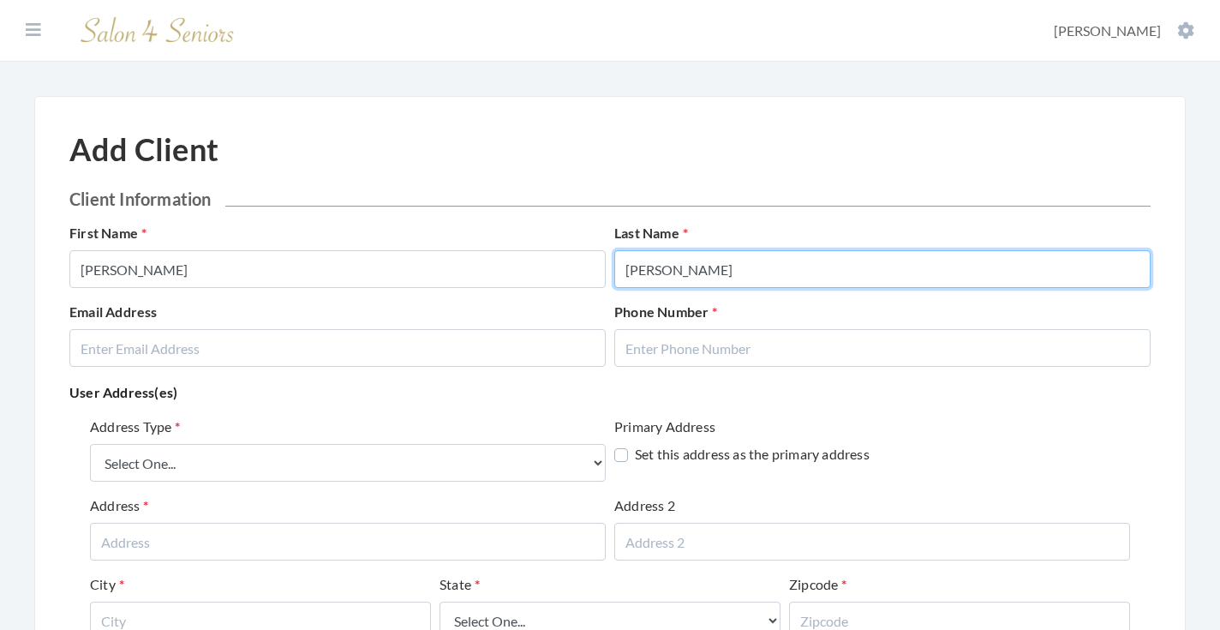
type input "[PERSON_NAME]"
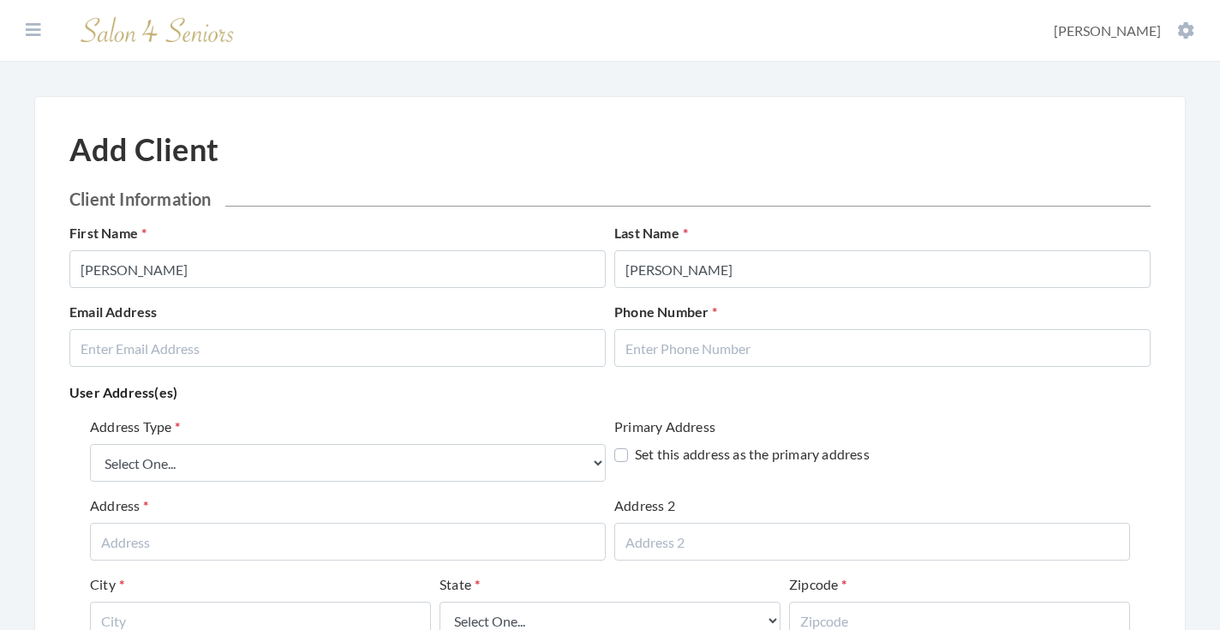
click at [530, 383] on p "User Address(es)" at bounding box center [609, 392] width 1081 height 24
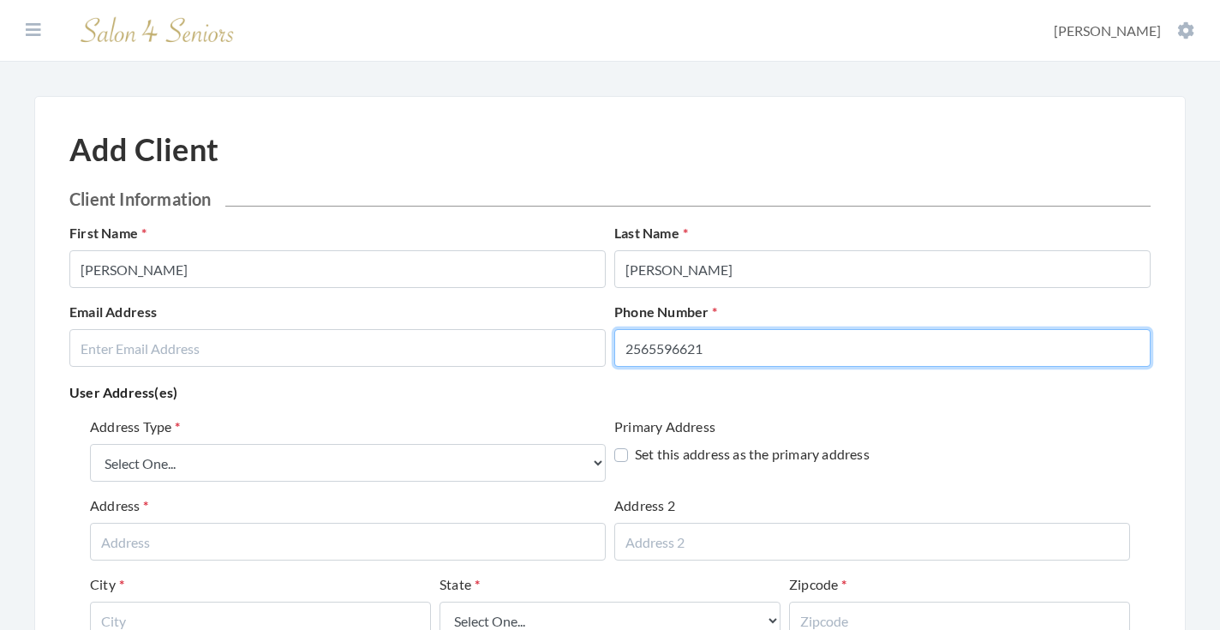
type input "2565596621"
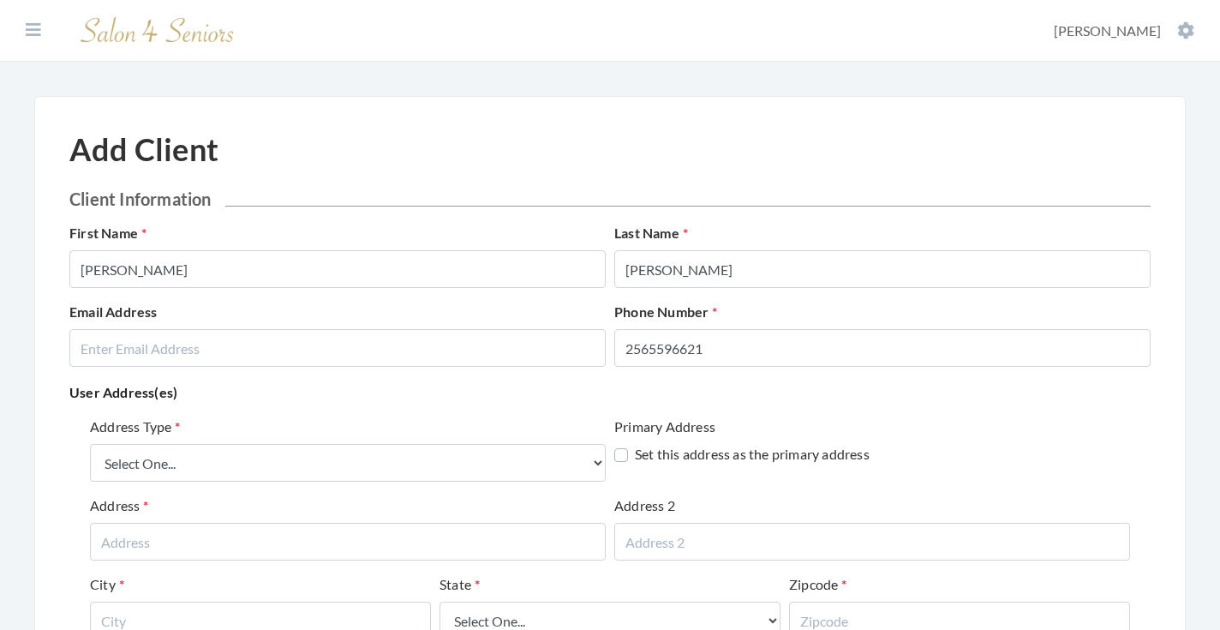
click at [477, 415] on div "Address Type Select One... Office Address Home Address Billing Address Primary …" at bounding box center [609, 581] width 1081 height 344
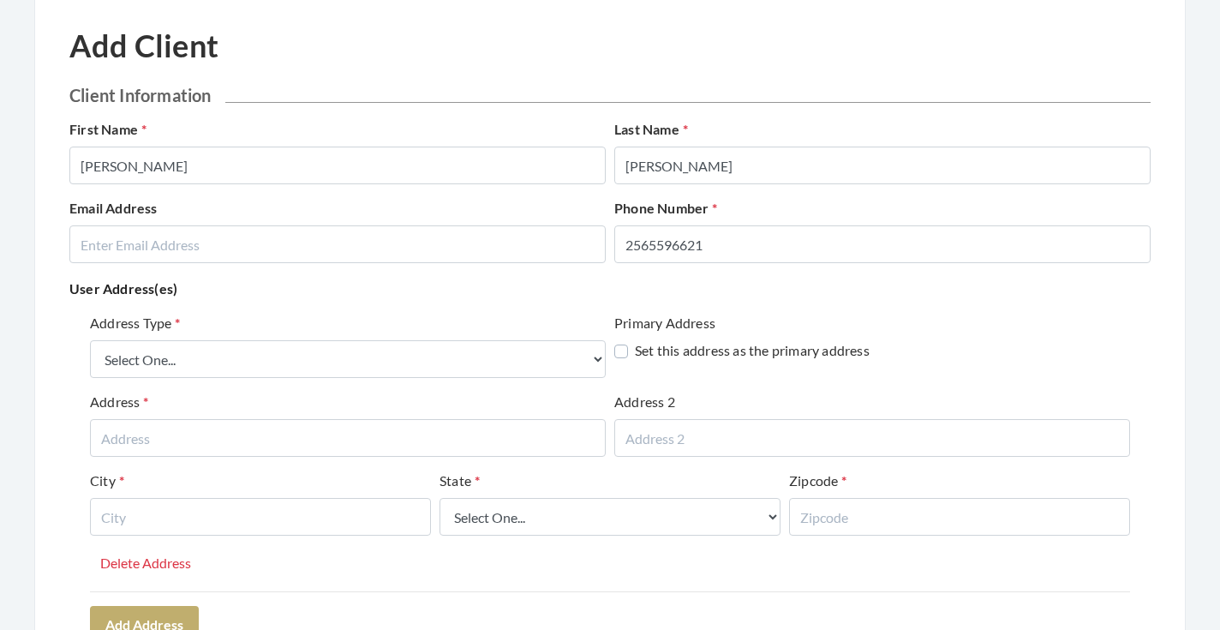
scroll to position [115, 0]
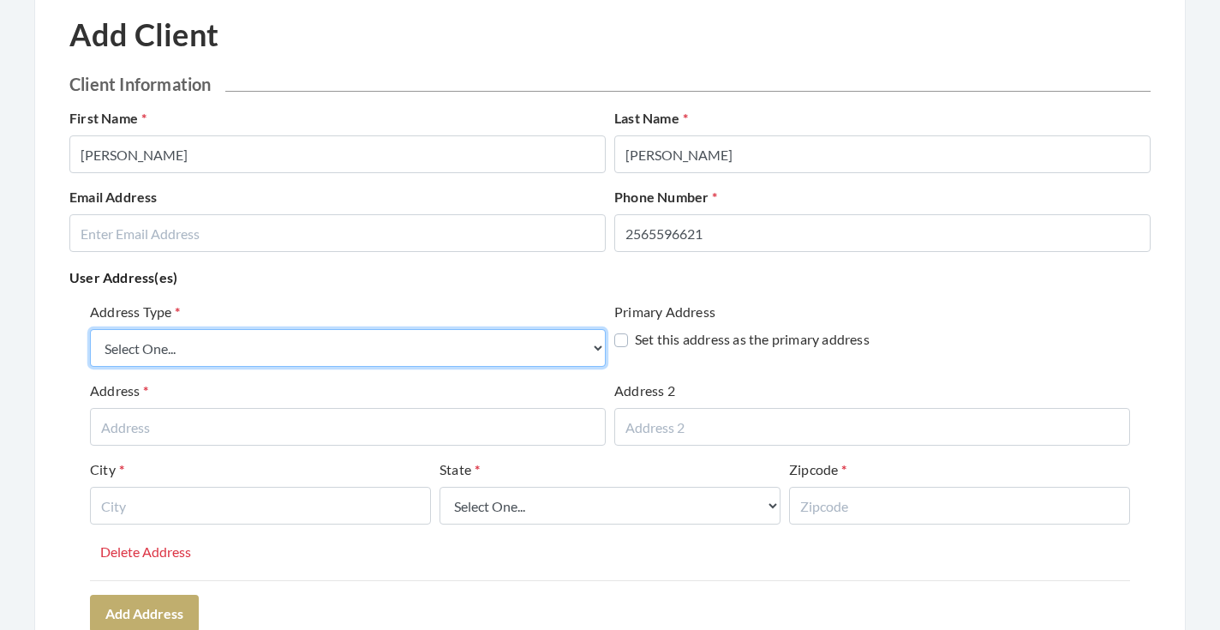
select select "billing"
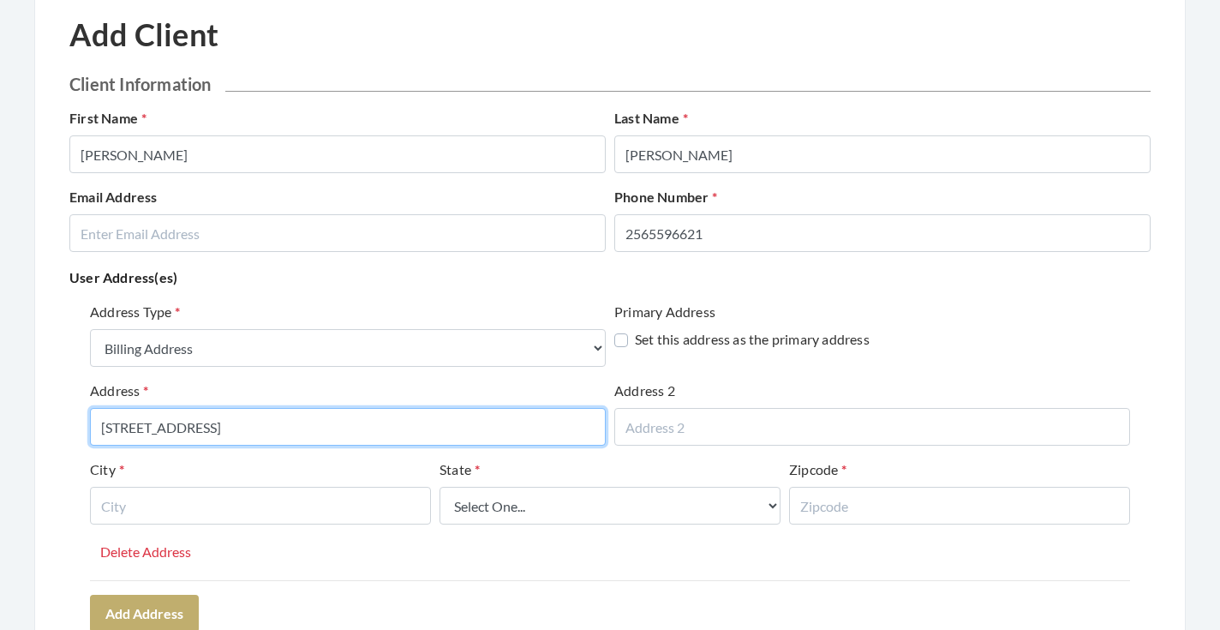
type input "11682 COUNTY LINE ROAD"
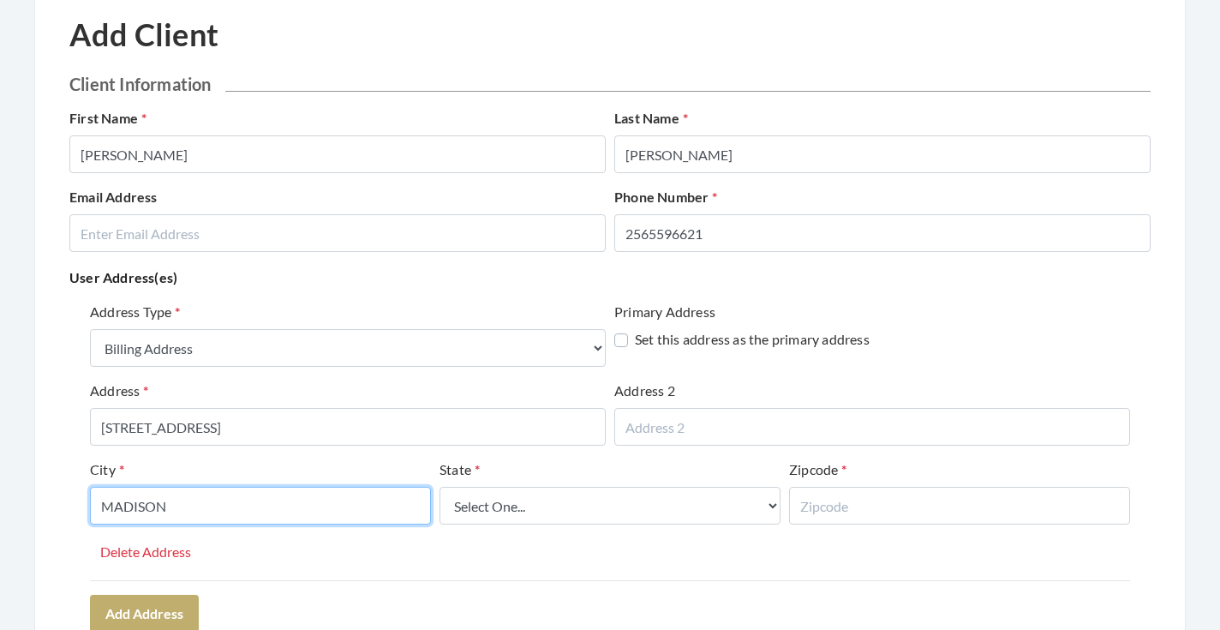
type input "MADISON"
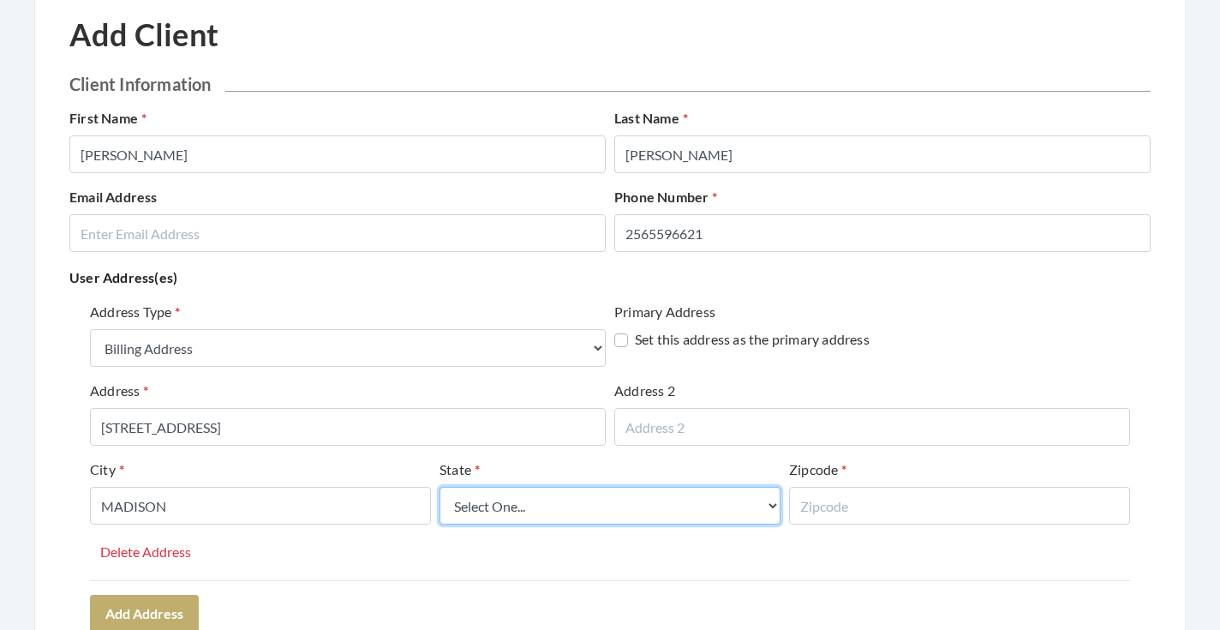
select select "al"
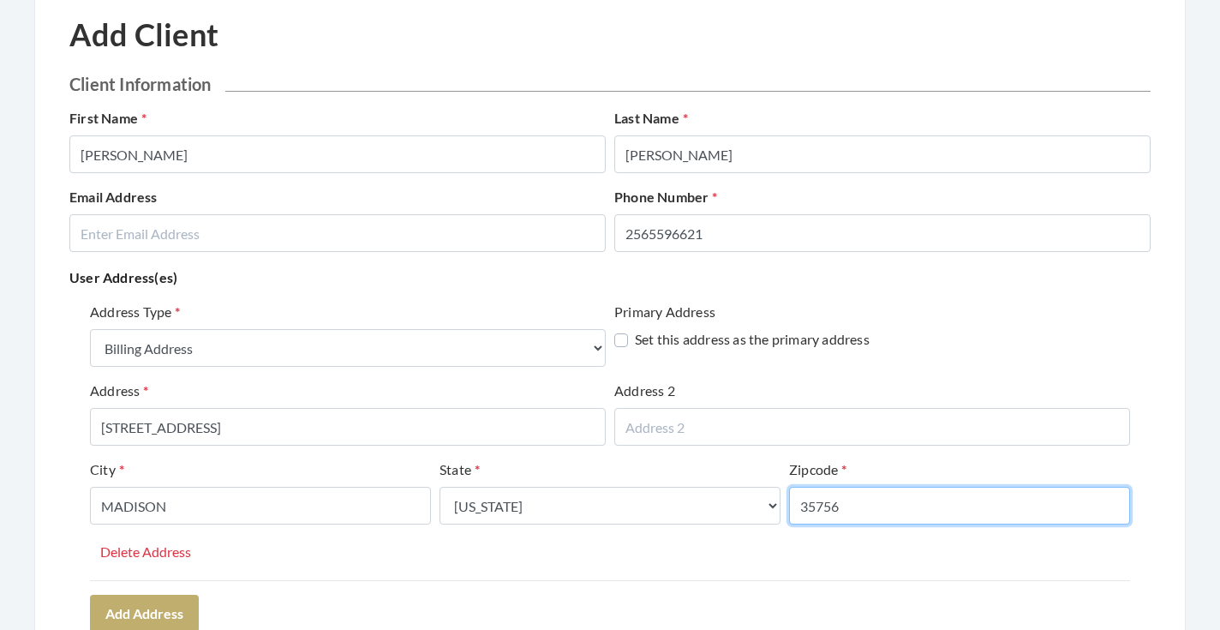
type input "35756"
click at [479, 547] on div "Address Type Select One... Office Address Home Address Billing Address Primary …" at bounding box center [610, 441] width 1040 height 278
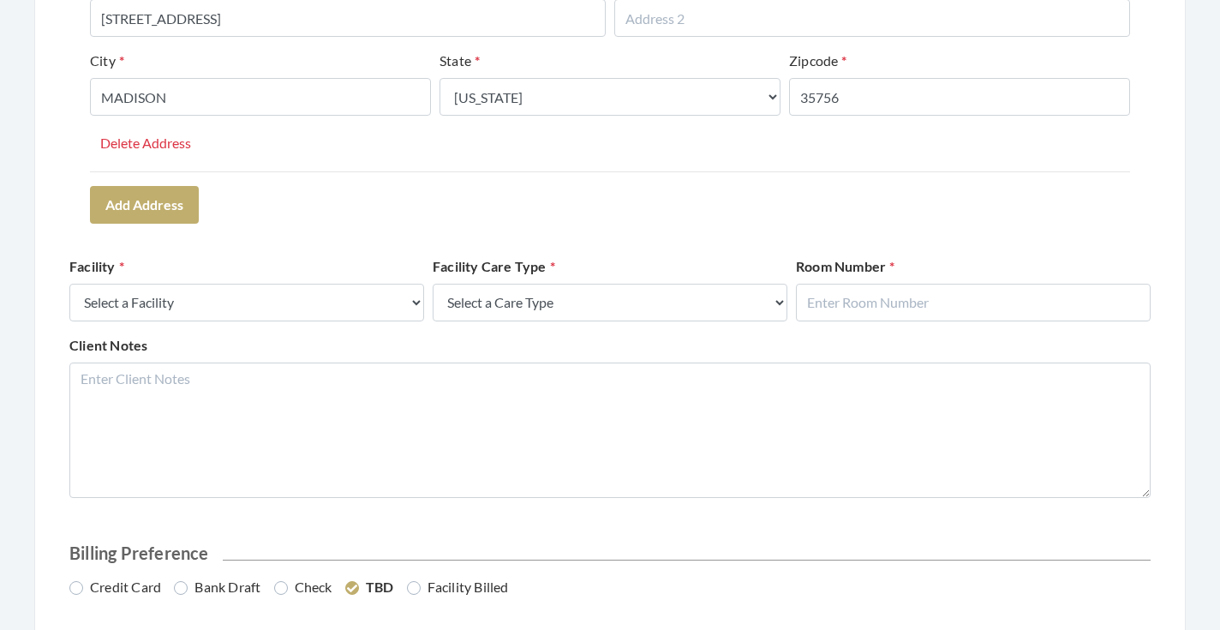
scroll to position [554, 0]
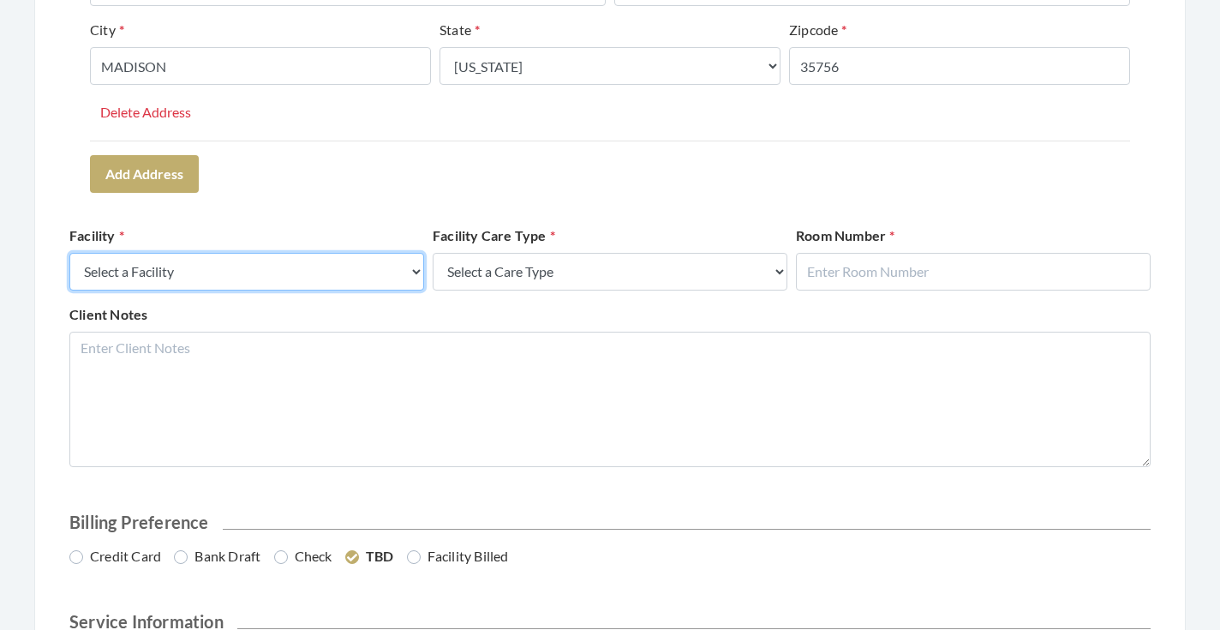
select select "13"
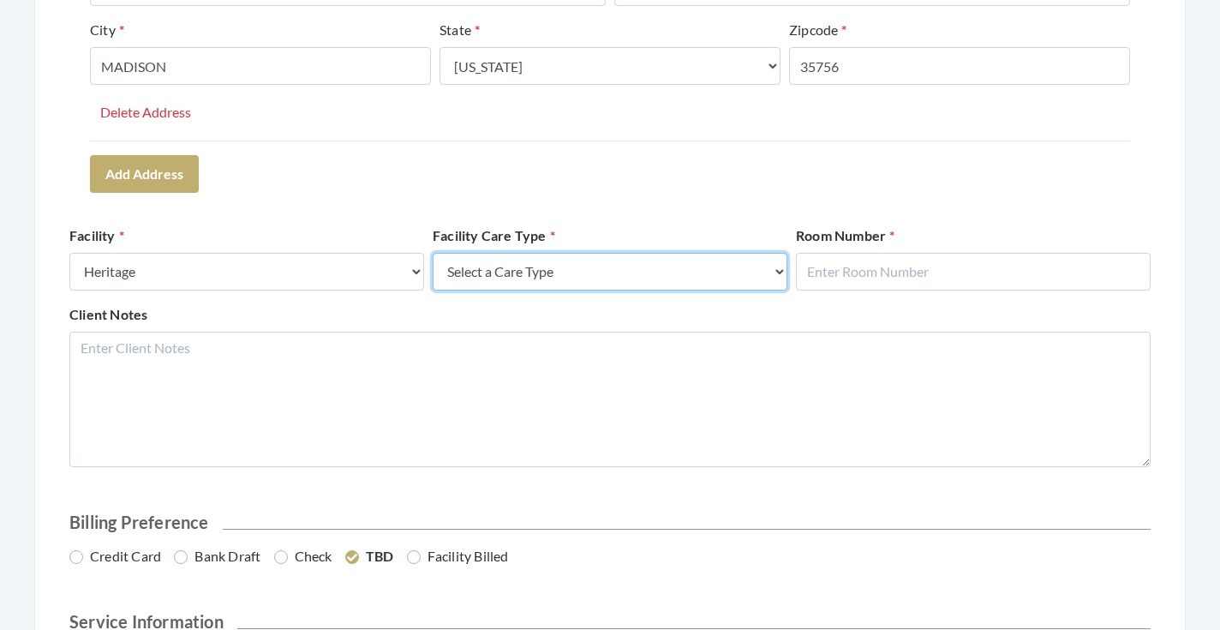
select select "4"
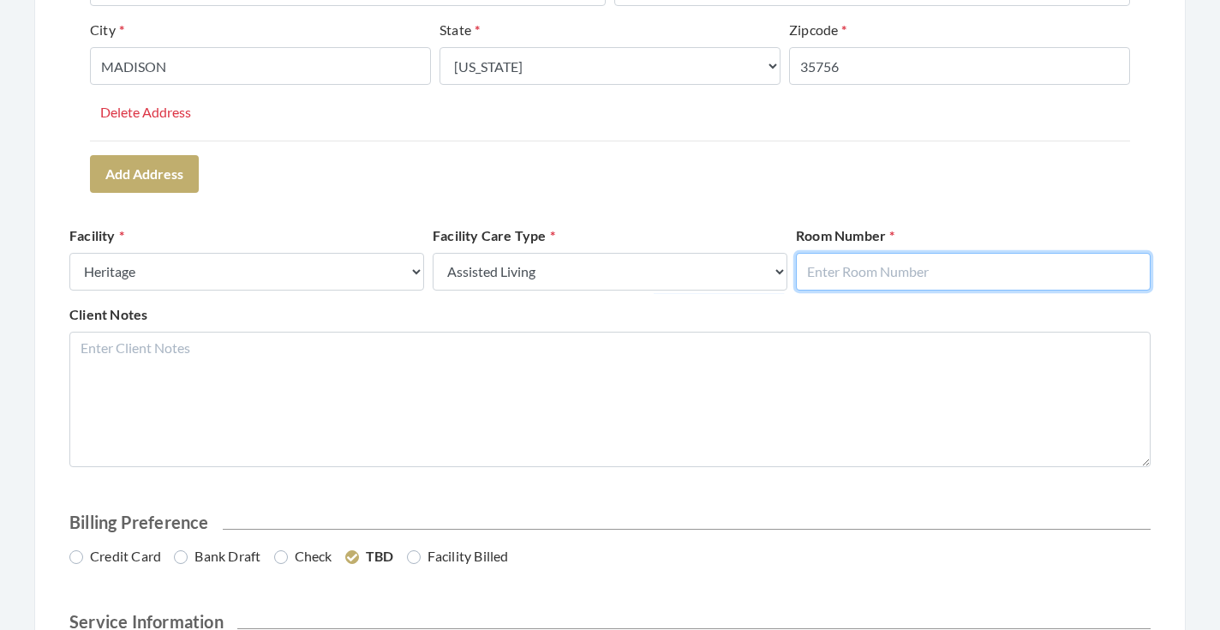
click at [891, 276] on input "text" at bounding box center [973, 272] width 355 height 38
type input "128"
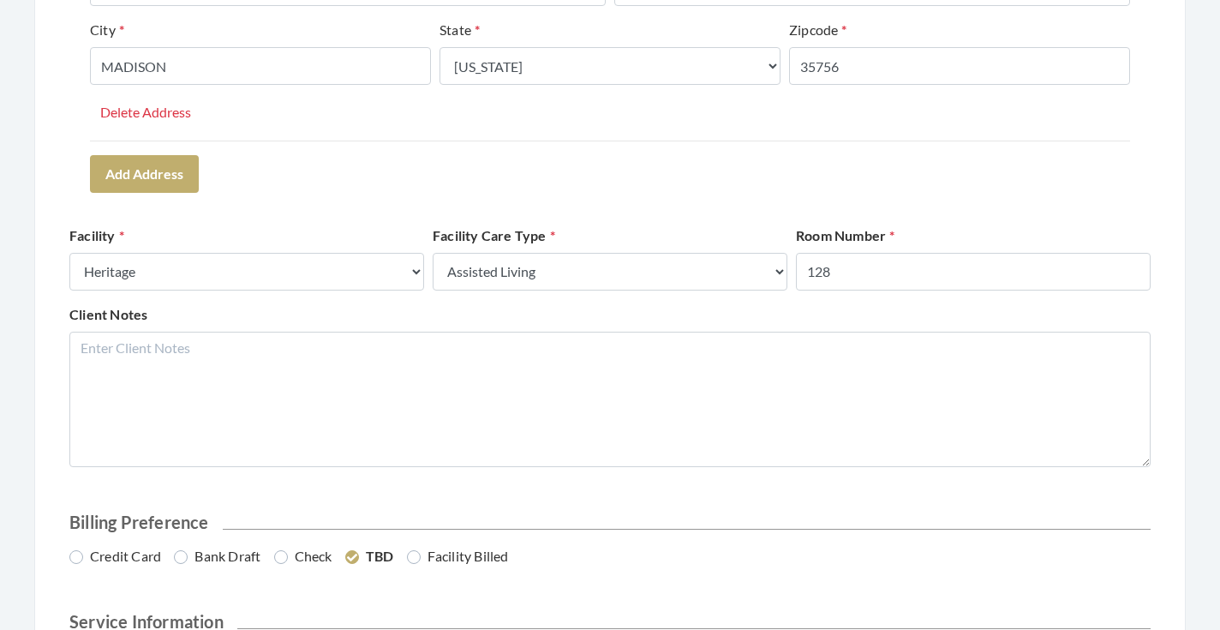
click at [953, 245] on div "Room Number 128" at bounding box center [973, 257] width 363 height 65
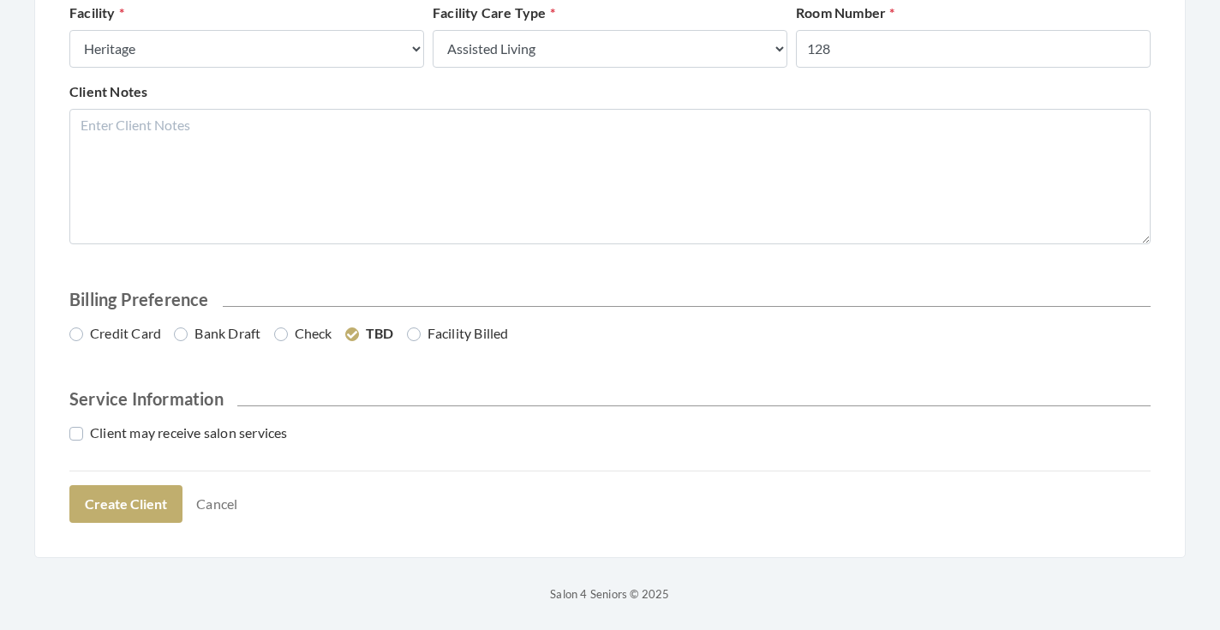
scroll to position [776, 0]
click at [221, 333] on label "Bank Draft" at bounding box center [217, 334] width 87 height 21
radio input "true"
click at [220, 438] on label "Client may receive salon services" at bounding box center [178, 433] width 218 height 21
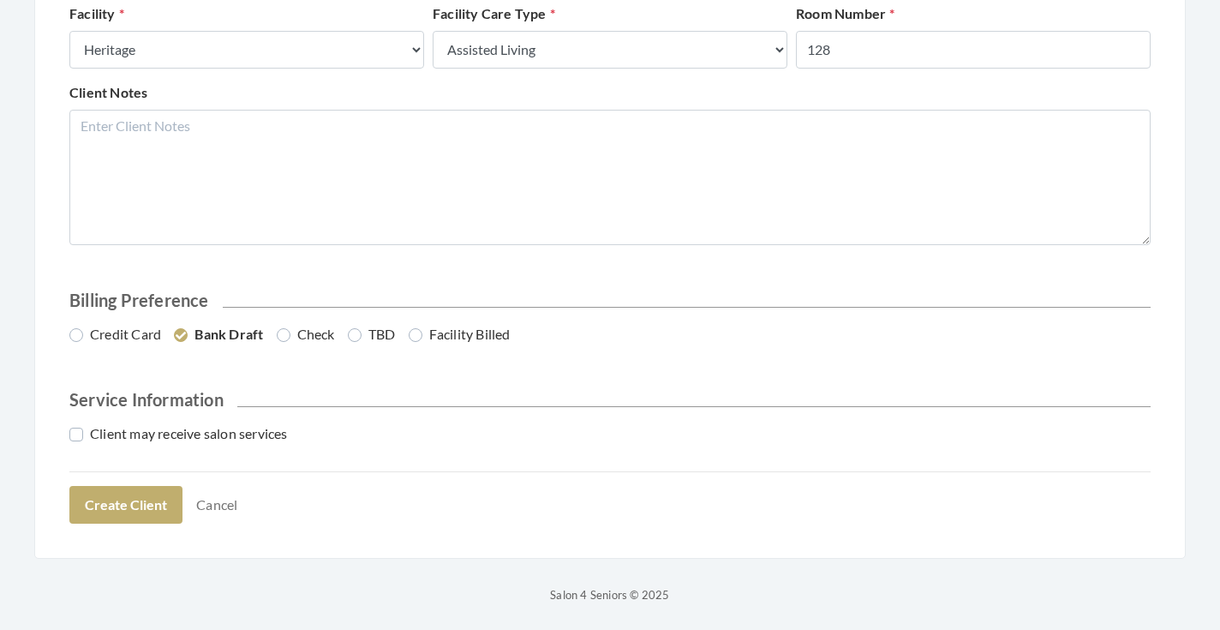
checkbox input "true"
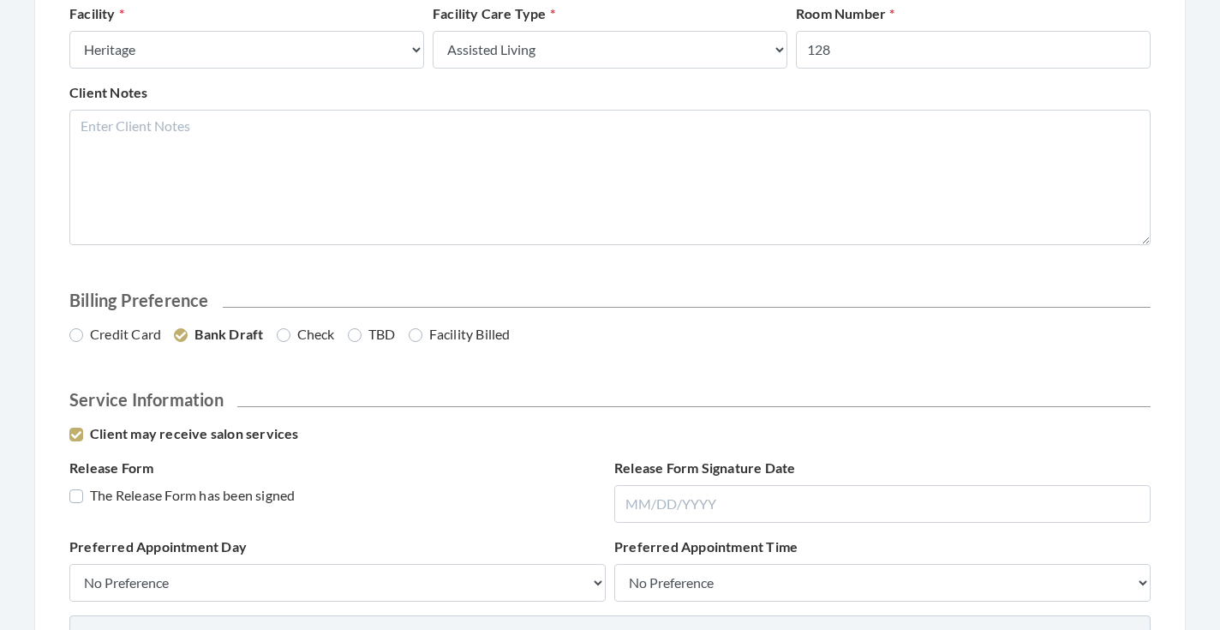
click at [201, 490] on label "The Release Form has been signed" at bounding box center [181, 495] width 225 height 21
checkbox input "true"
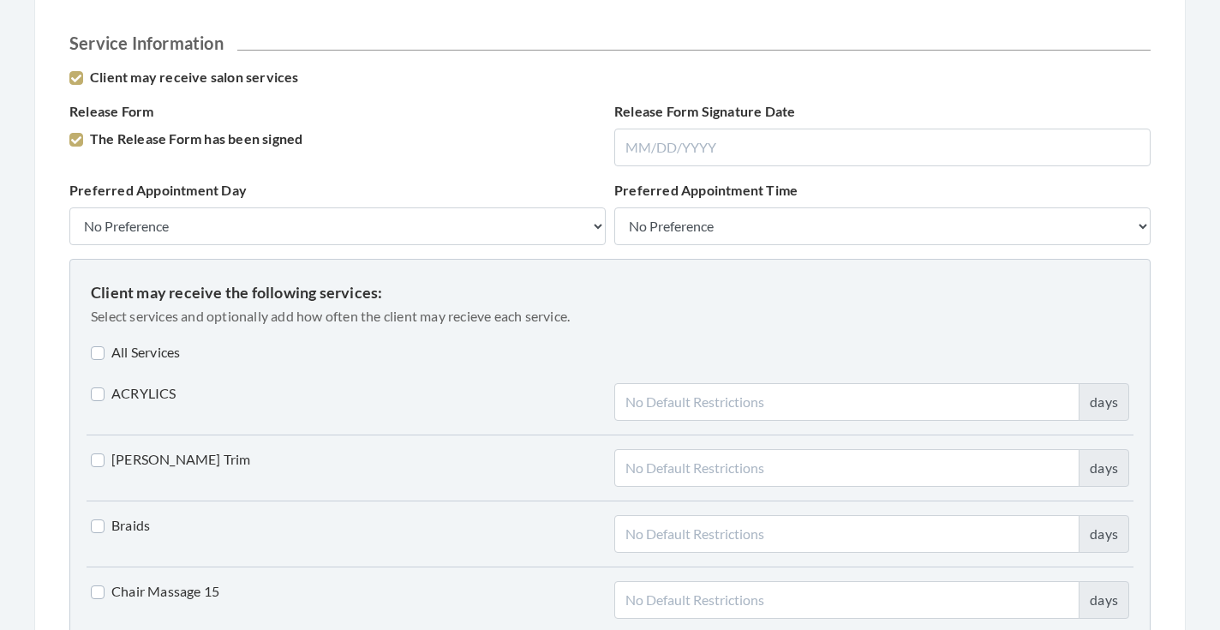
scroll to position [1133, 0]
click at [123, 353] on label "All Services" at bounding box center [135, 352] width 89 height 21
checkbox input "true"
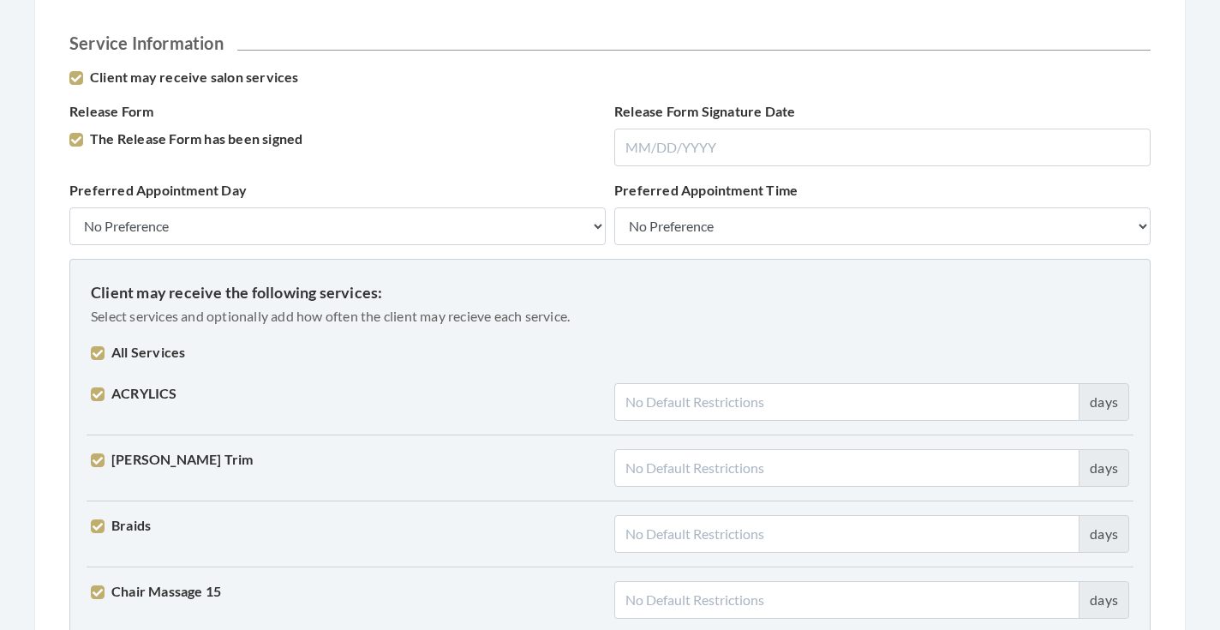
checkbox input "true"
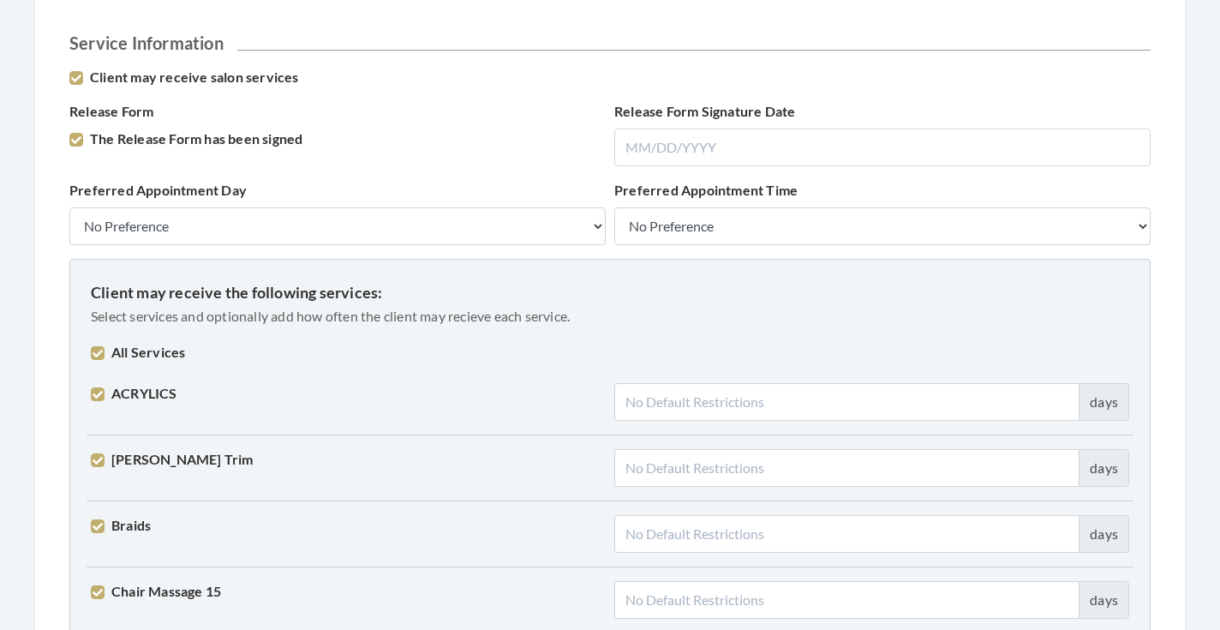
checkbox input "true"
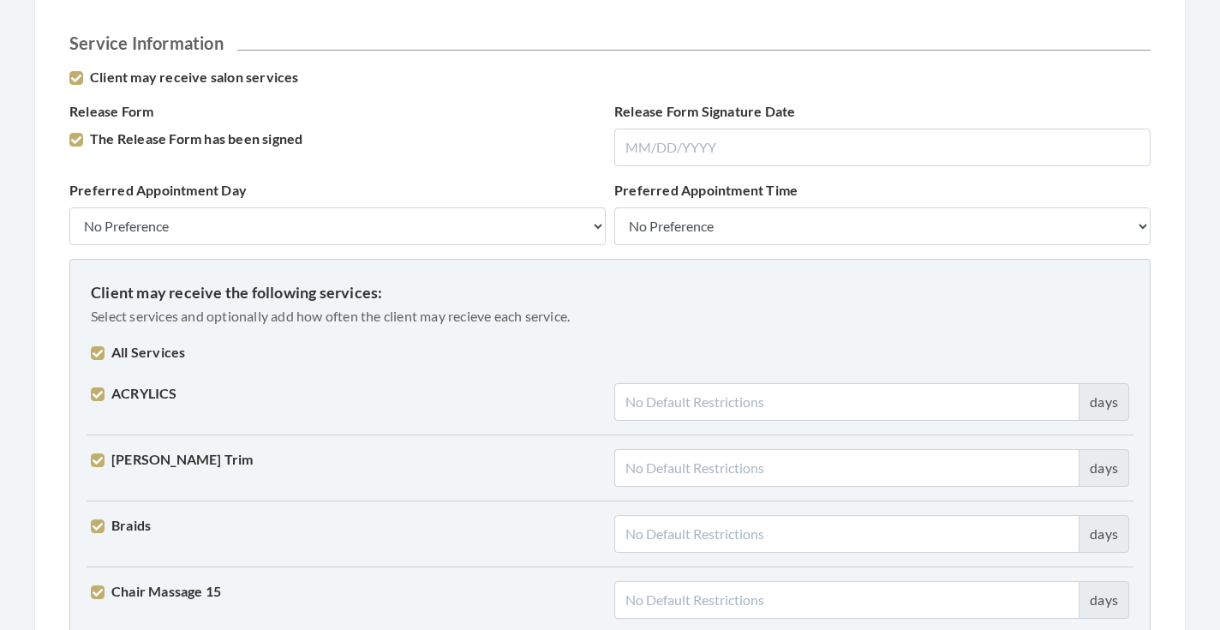
checkbox input "true"
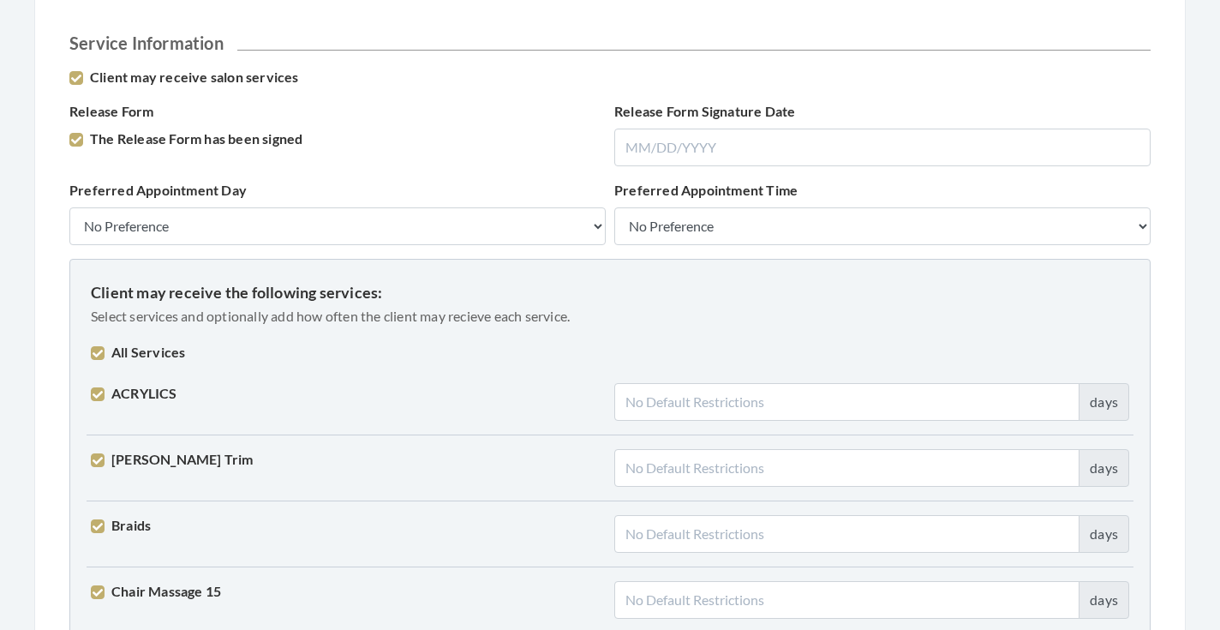
checkbox input "true"
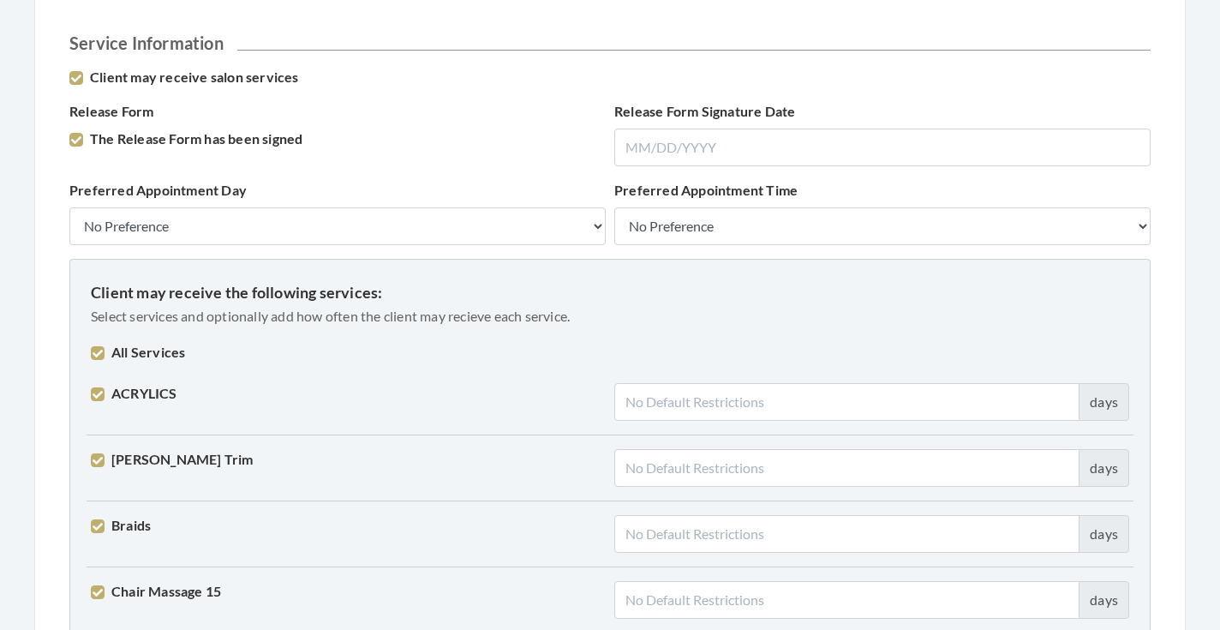
checkbox input "true"
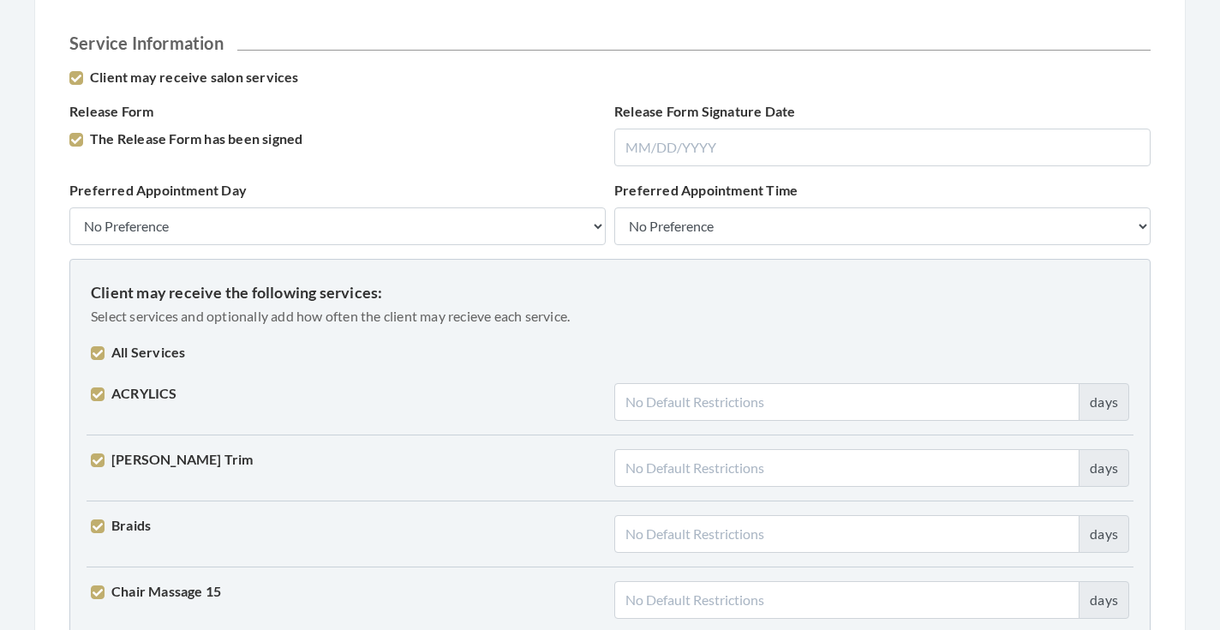
checkbox input "true"
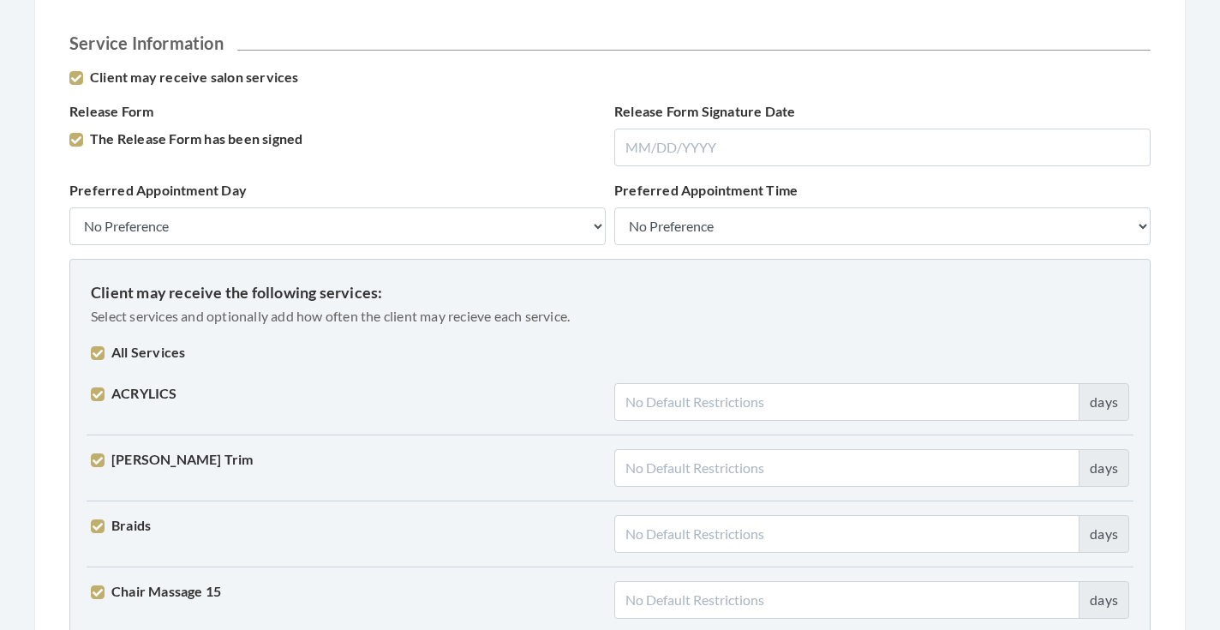
checkbox input "true"
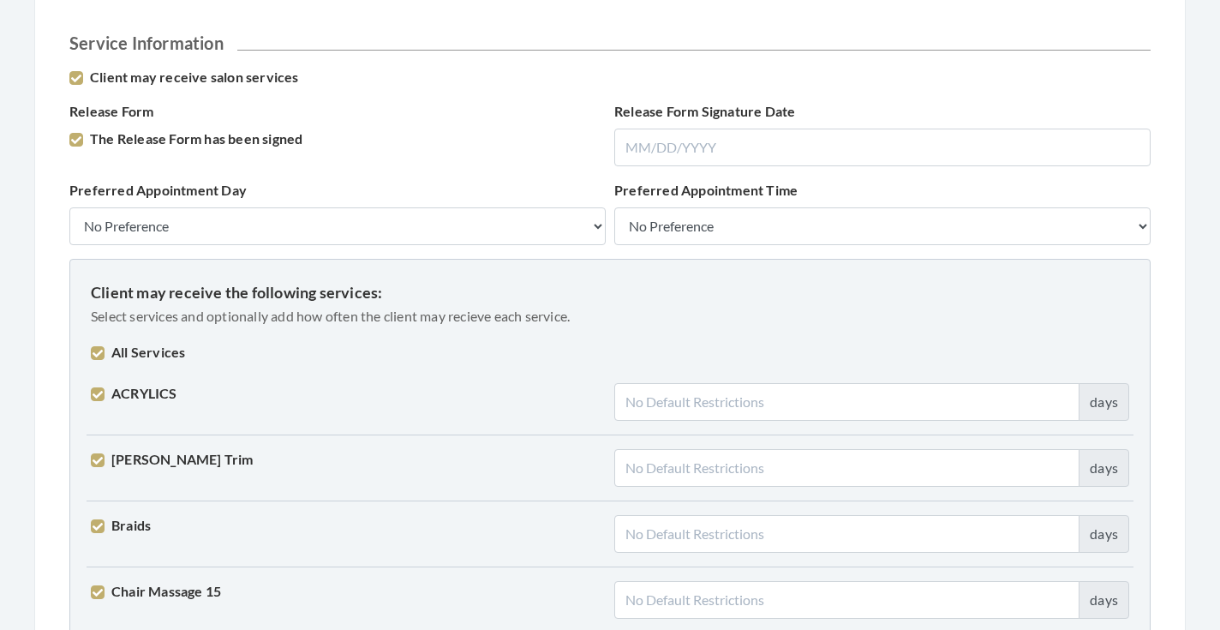
checkbox input "true"
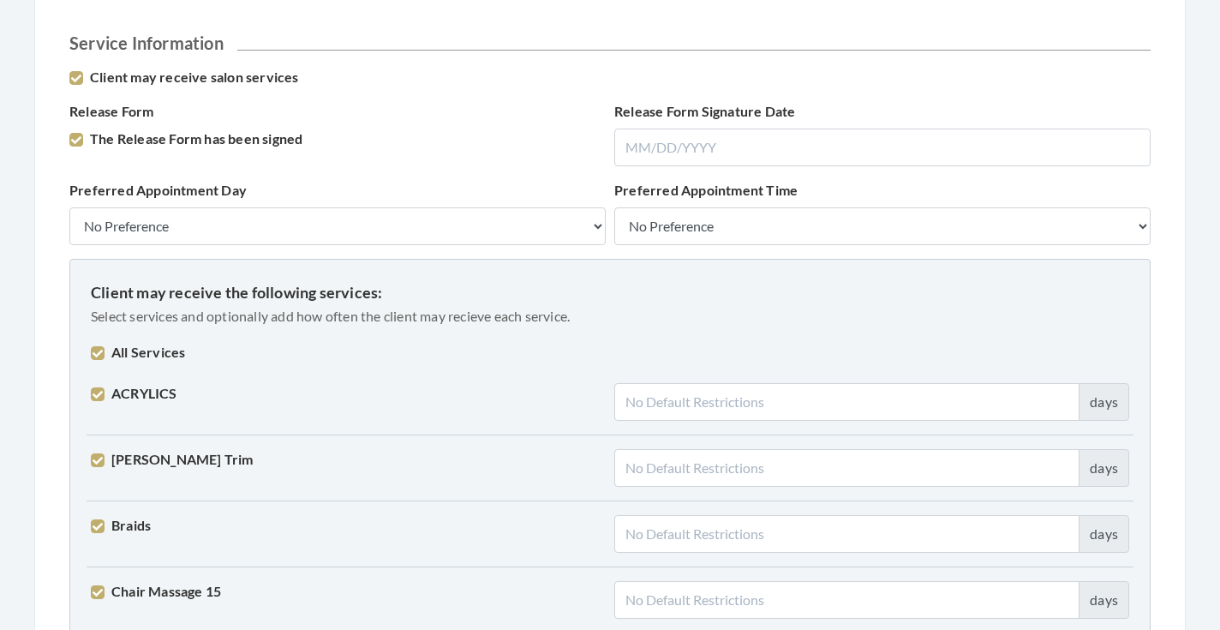
checkbox input "true"
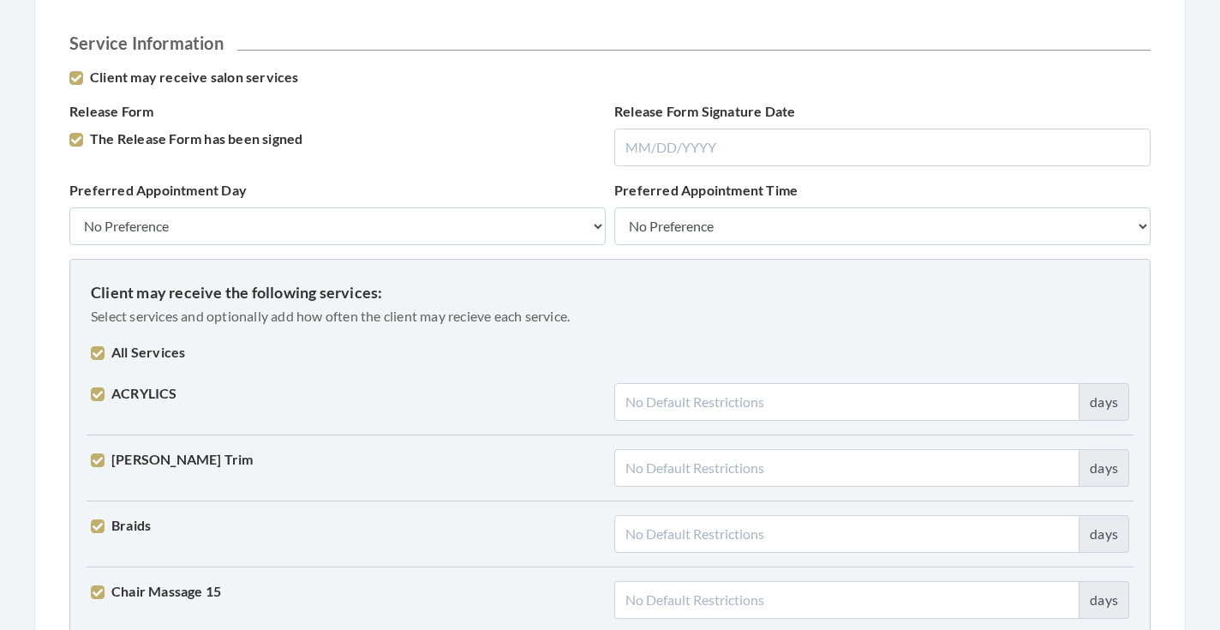
checkbox input "true"
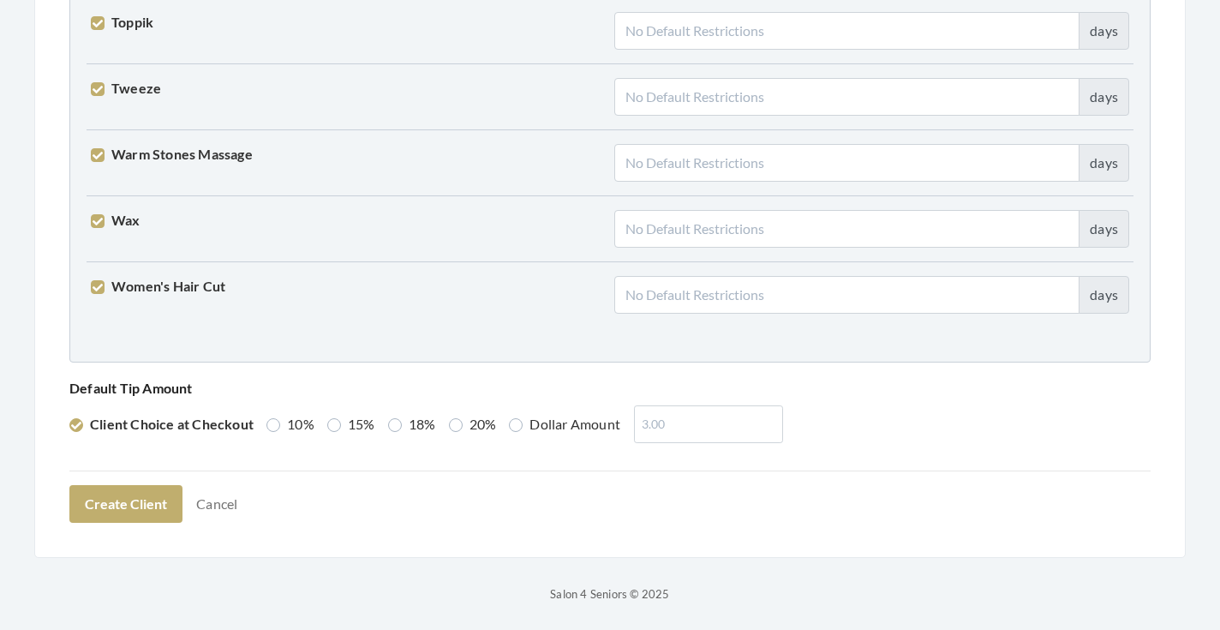
scroll to position [4339, 0]
click at [112, 511] on button "Create Client" at bounding box center [125, 505] width 113 height 38
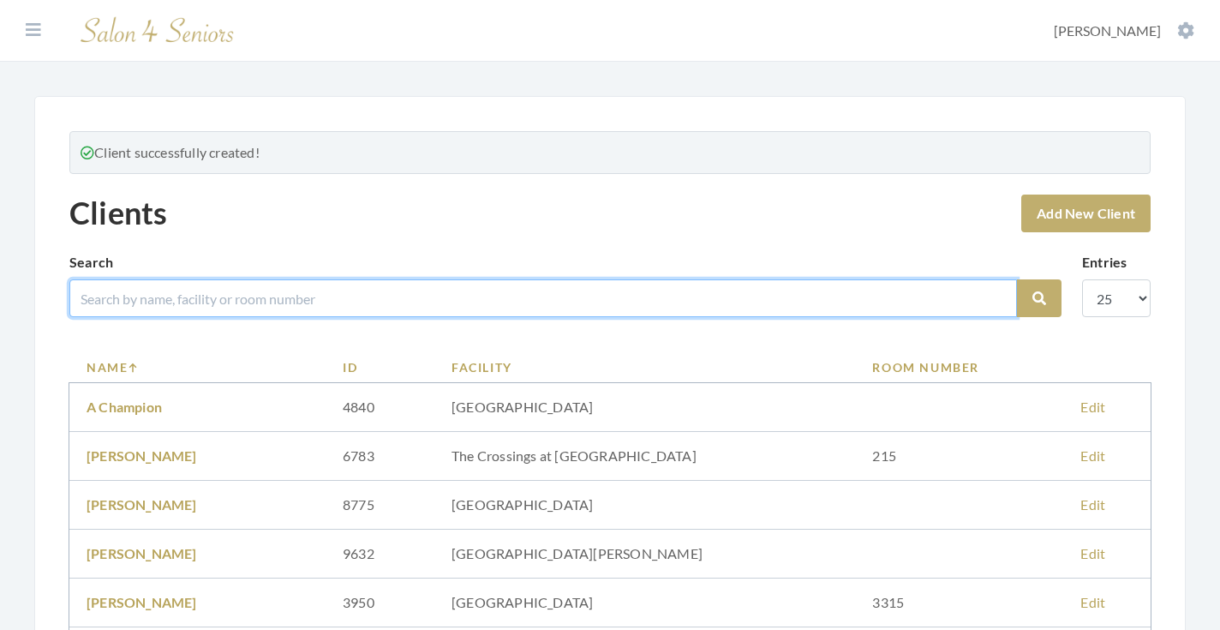
click at [344, 302] on input "search" at bounding box center [542, 298] width 947 height 38
type input "[PERSON_NAME]"
click at [1039, 298] on button "Search" at bounding box center [1039, 298] width 45 height 38
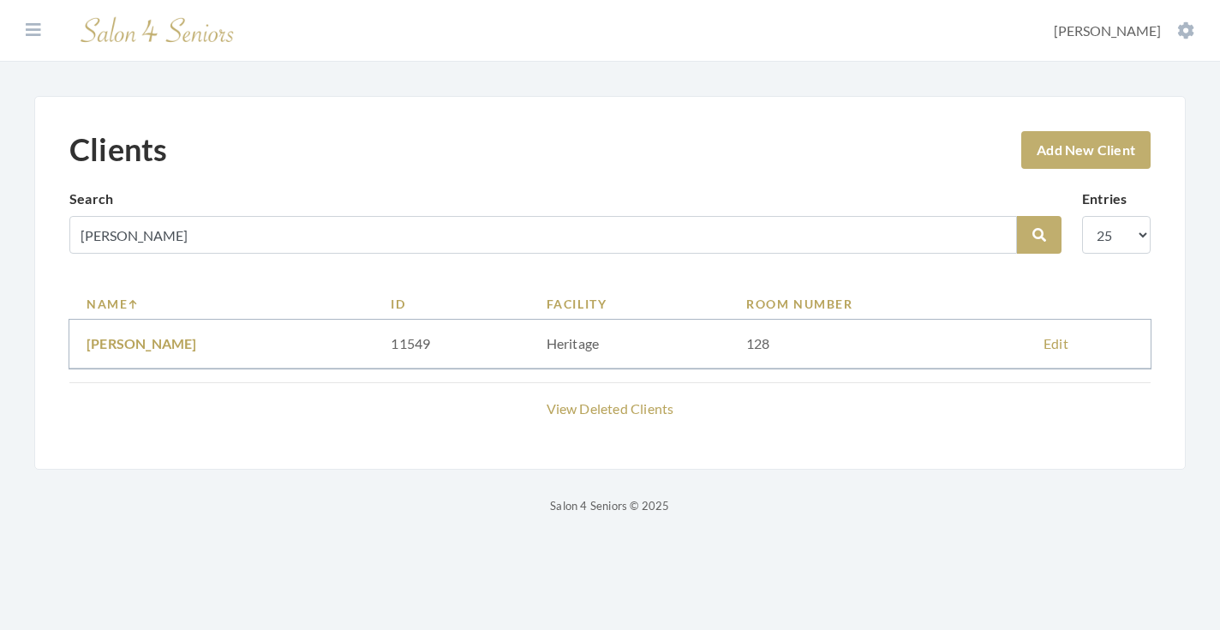
click at [146, 341] on link "[PERSON_NAME]" at bounding box center [142, 343] width 111 height 16
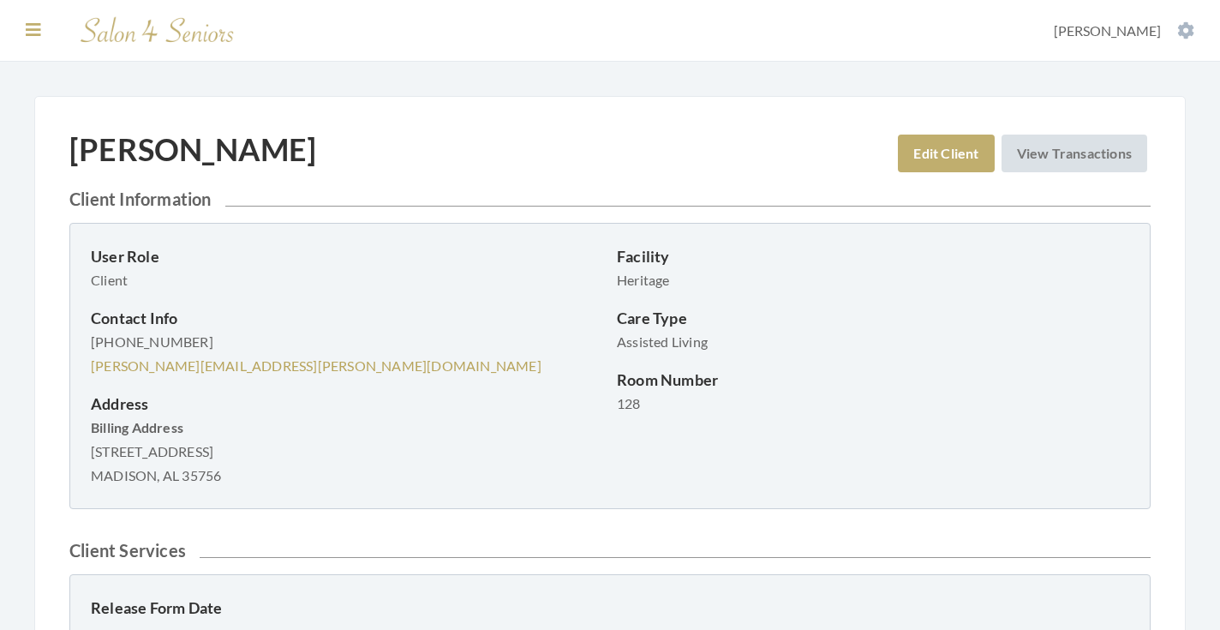
click at [45, 27] on button at bounding box center [34, 30] width 26 height 19
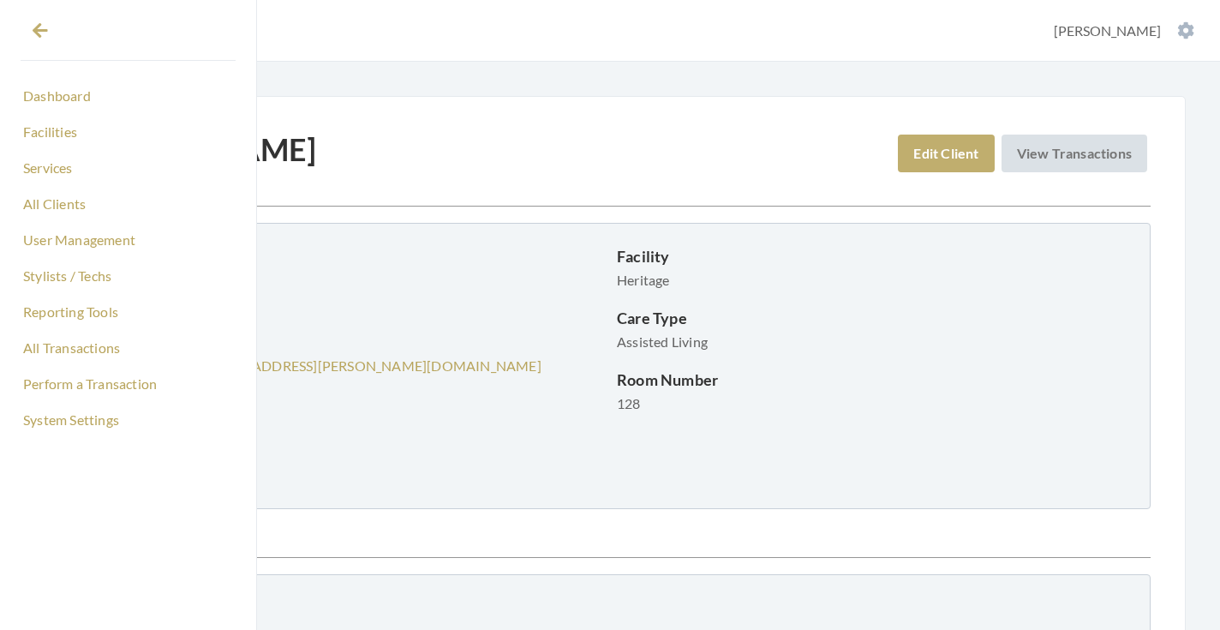
click at [53, 202] on link "All Clients" at bounding box center [128, 203] width 215 height 29
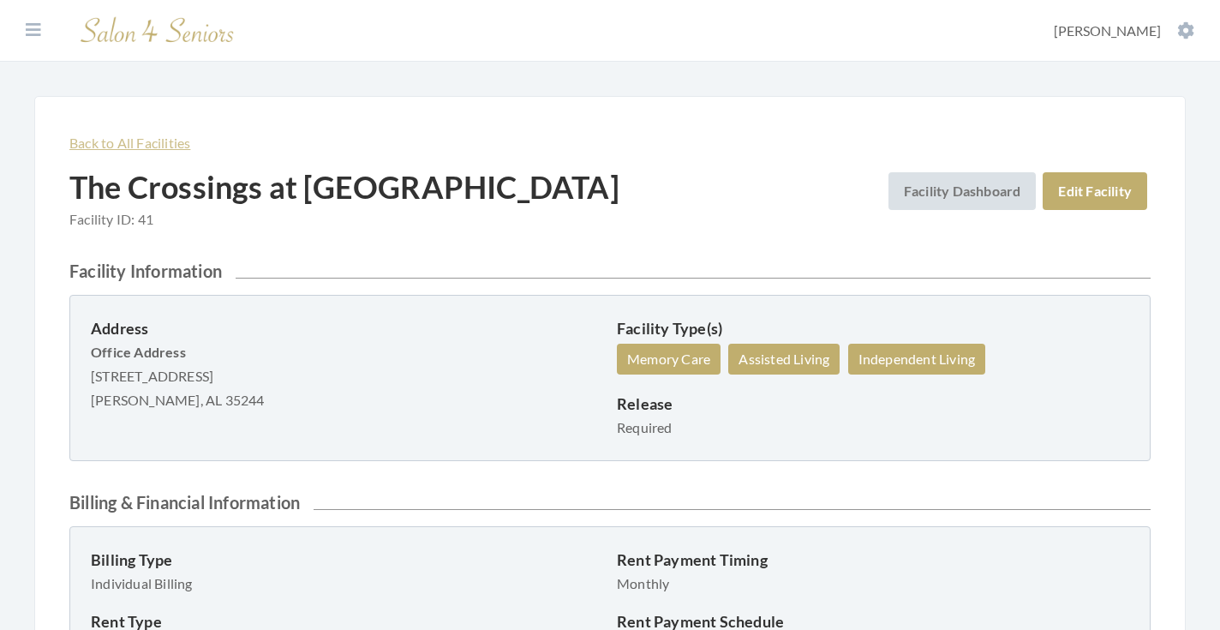
click at [134, 146] on link "Back to All Facilities" at bounding box center [129, 142] width 121 height 16
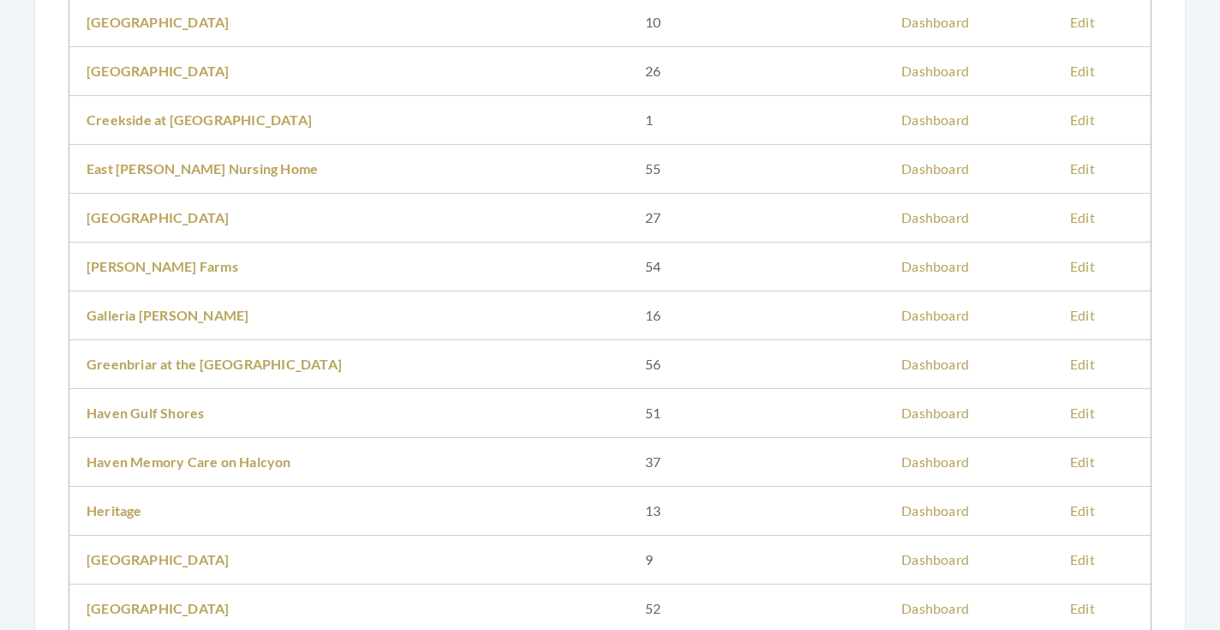
scroll to position [517, 0]
click at [129, 510] on link "Heritage" at bounding box center [115, 509] width 56 height 16
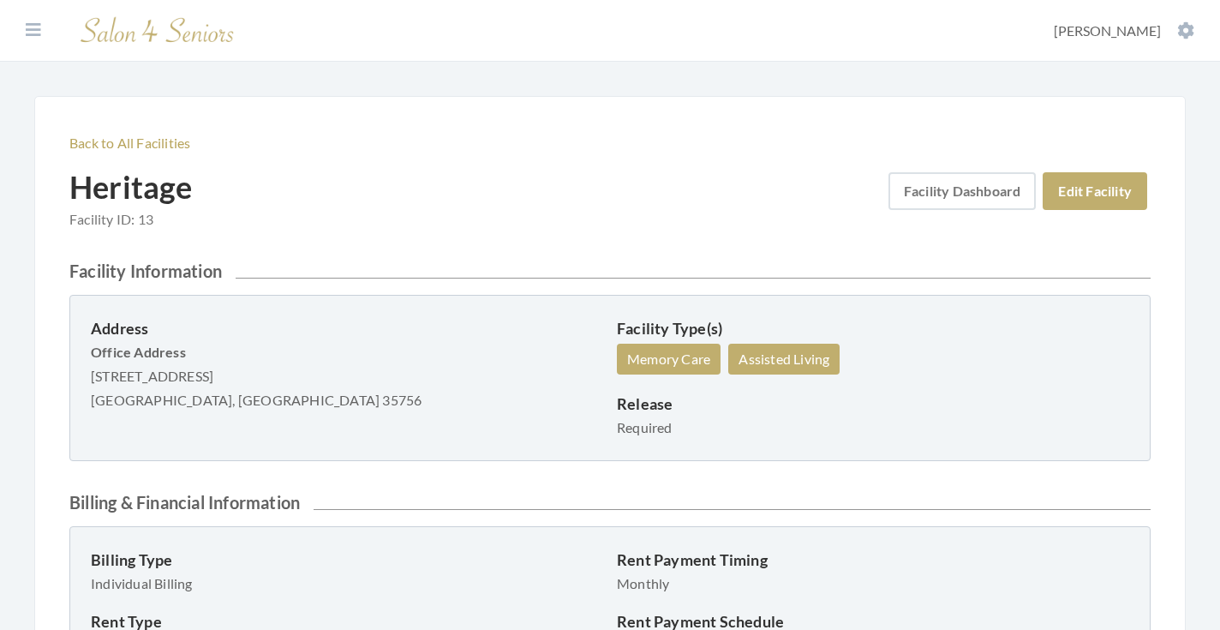
click at [980, 194] on link "Facility Dashboard" at bounding box center [962, 191] width 148 height 38
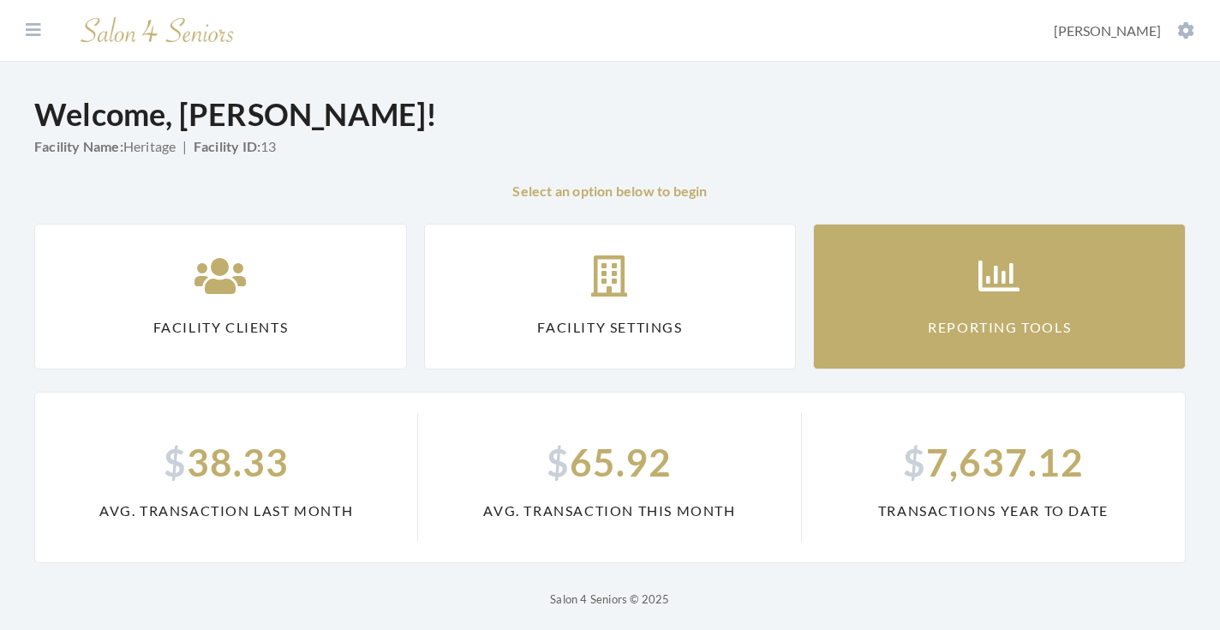
click at [900, 321] on link "Reporting Tools" at bounding box center [999, 297] width 373 height 146
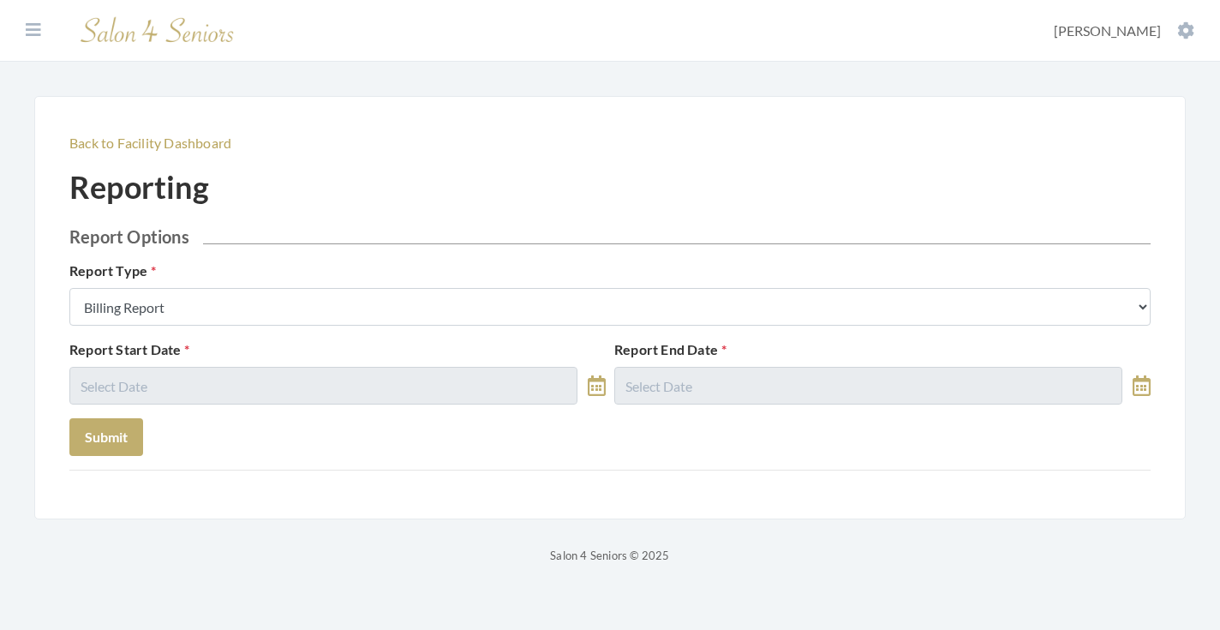
select select "8"
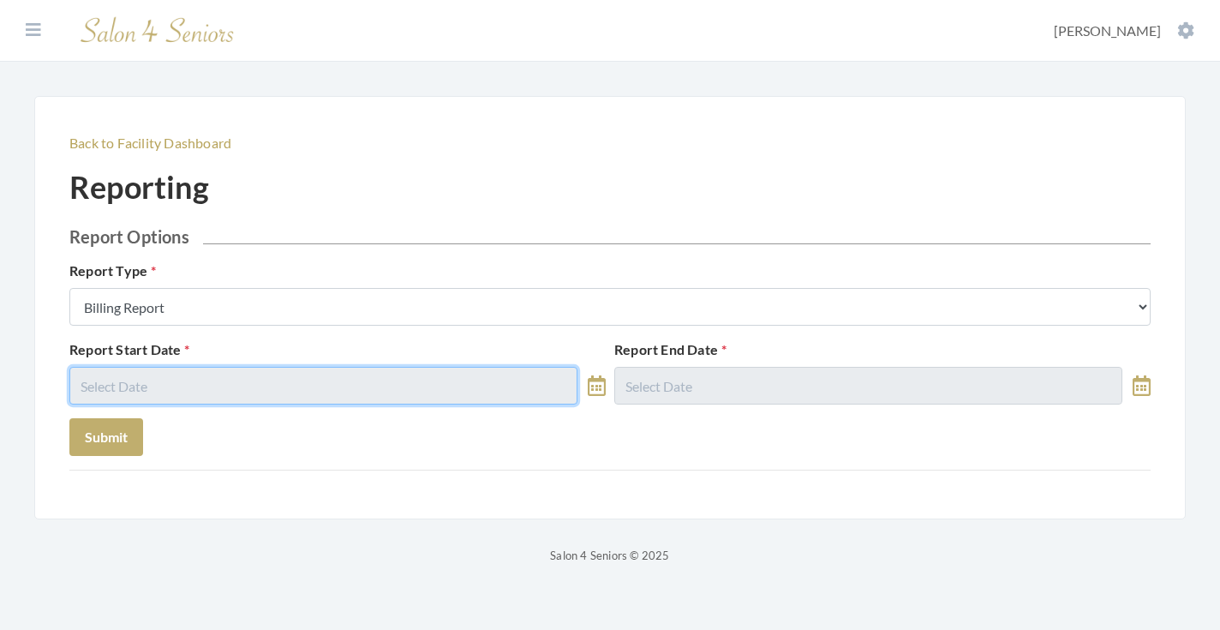
click at [457, 388] on input "text" at bounding box center [323, 386] width 508 height 38
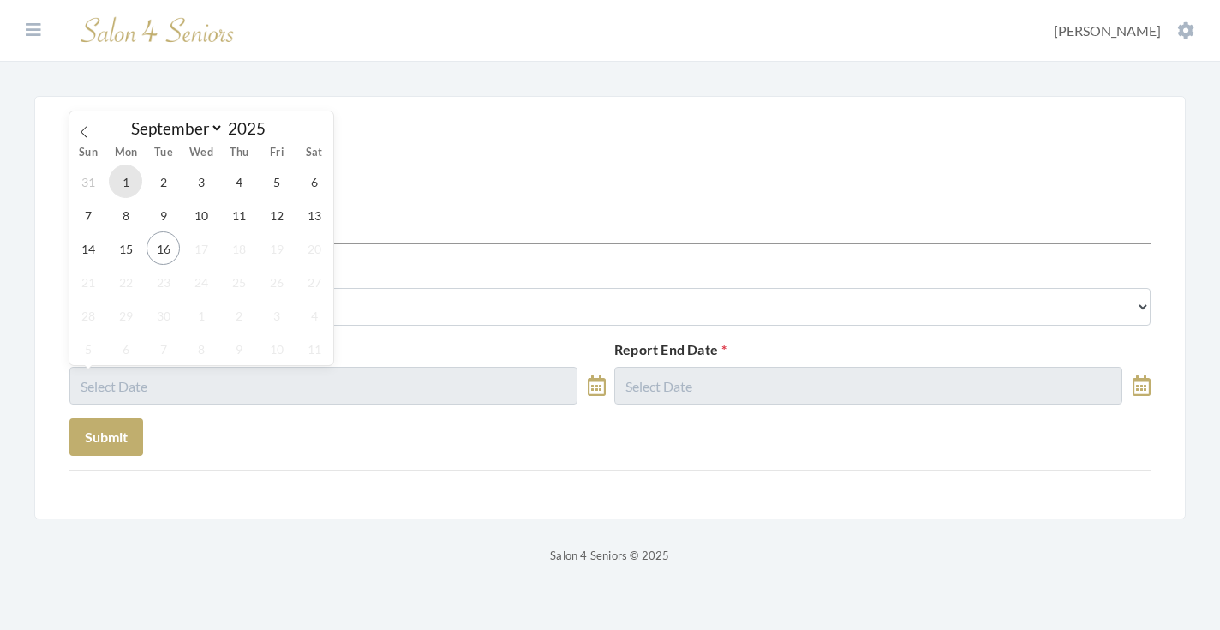
click at [121, 184] on span "1" at bounding box center [125, 180] width 33 height 33
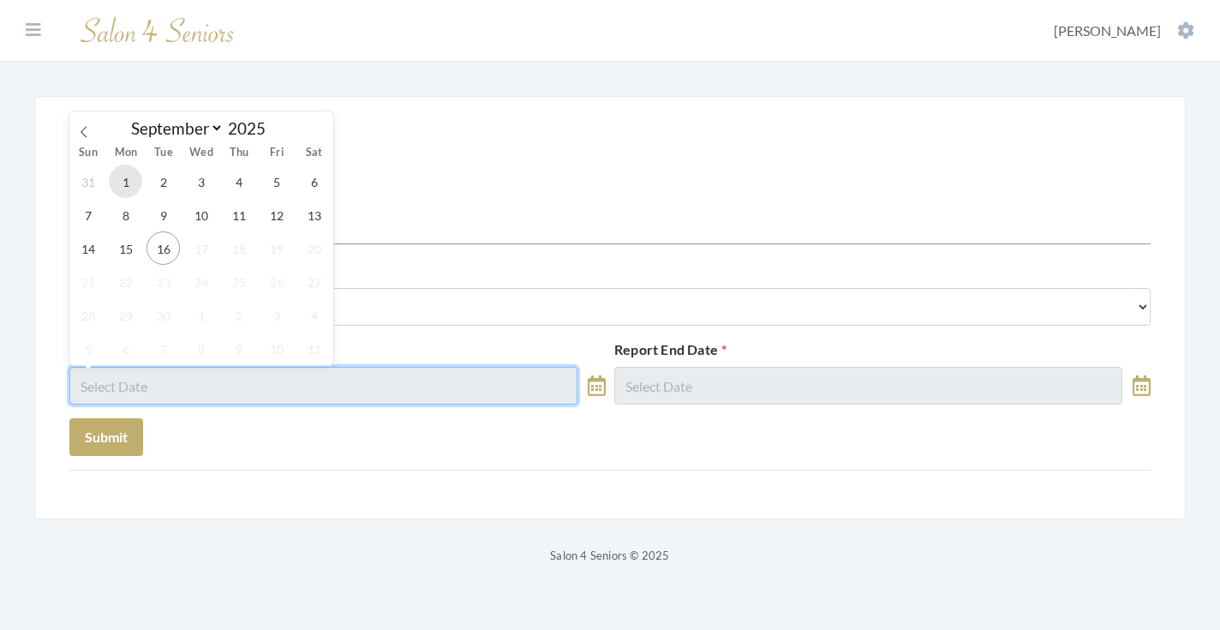
type input "09/01/2025"
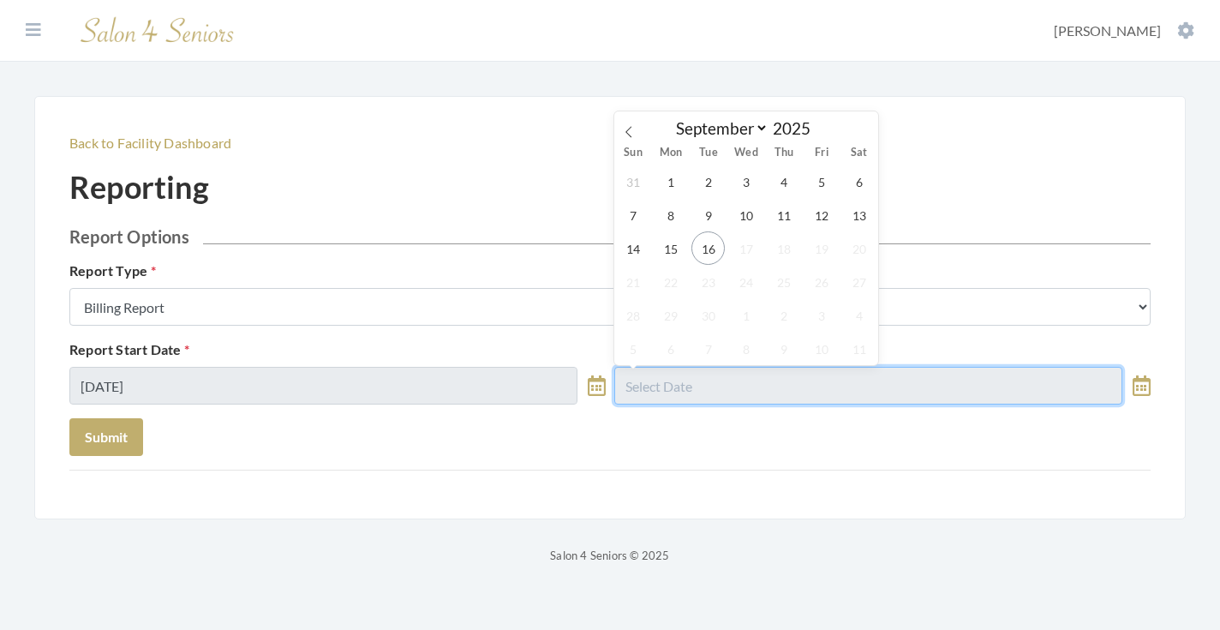
click at [685, 403] on input "text" at bounding box center [868, 386] width 508 height 38
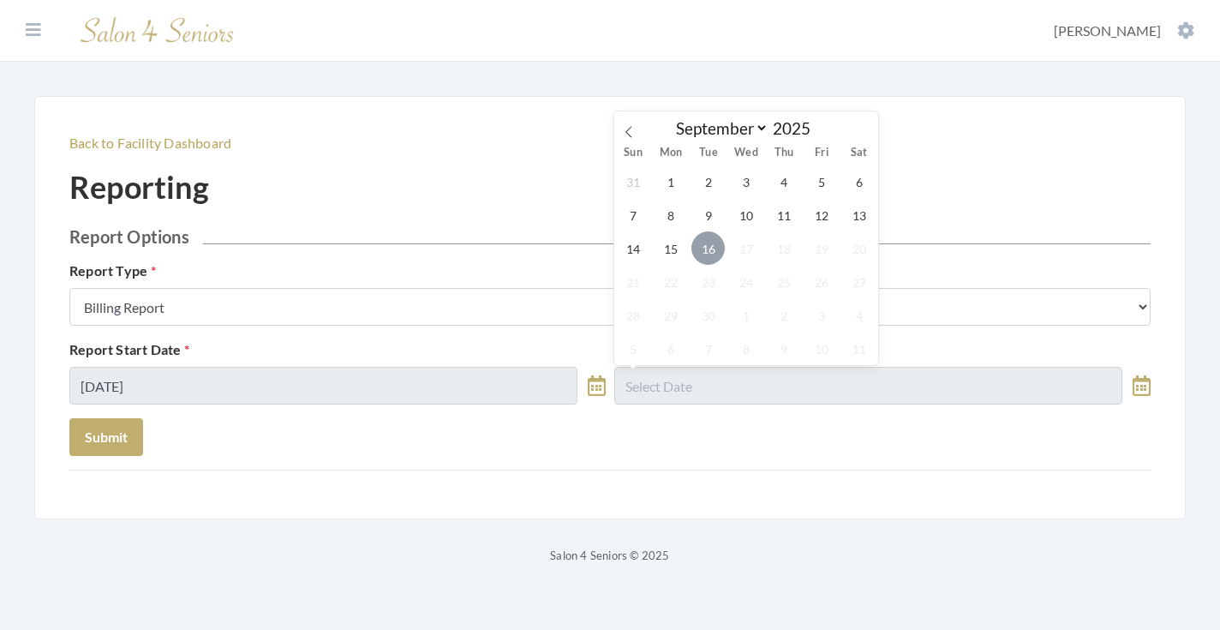
click at [703, 240] on span "16" at bounding box center [707, 247] width 33 height 33
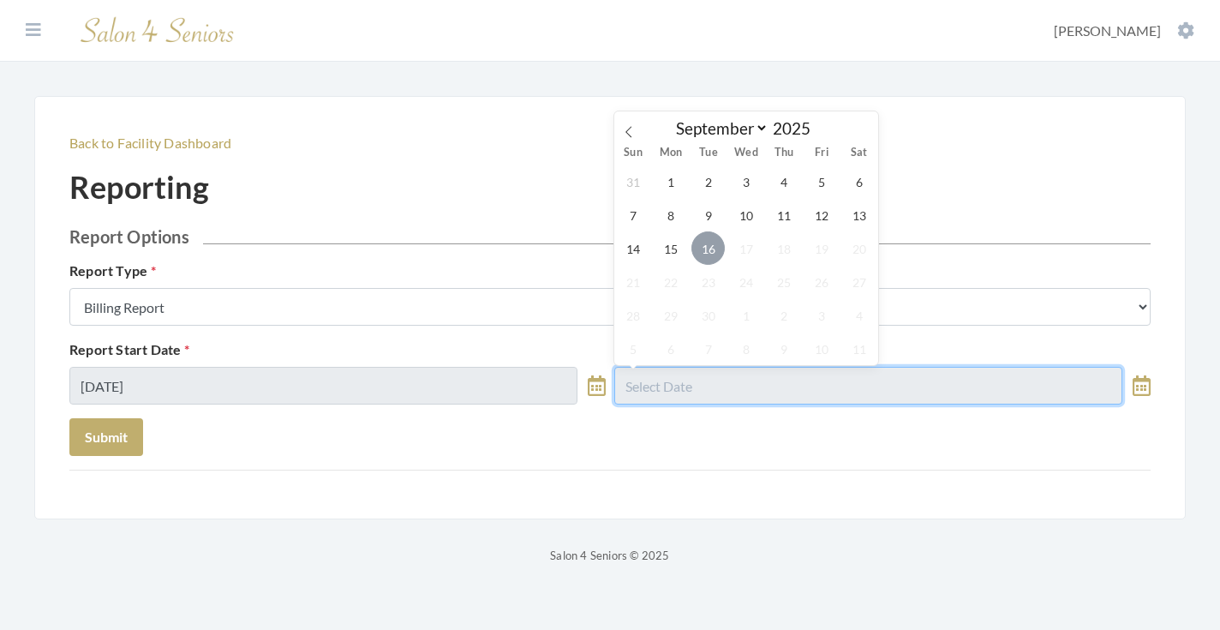
type input "09/16/2025"
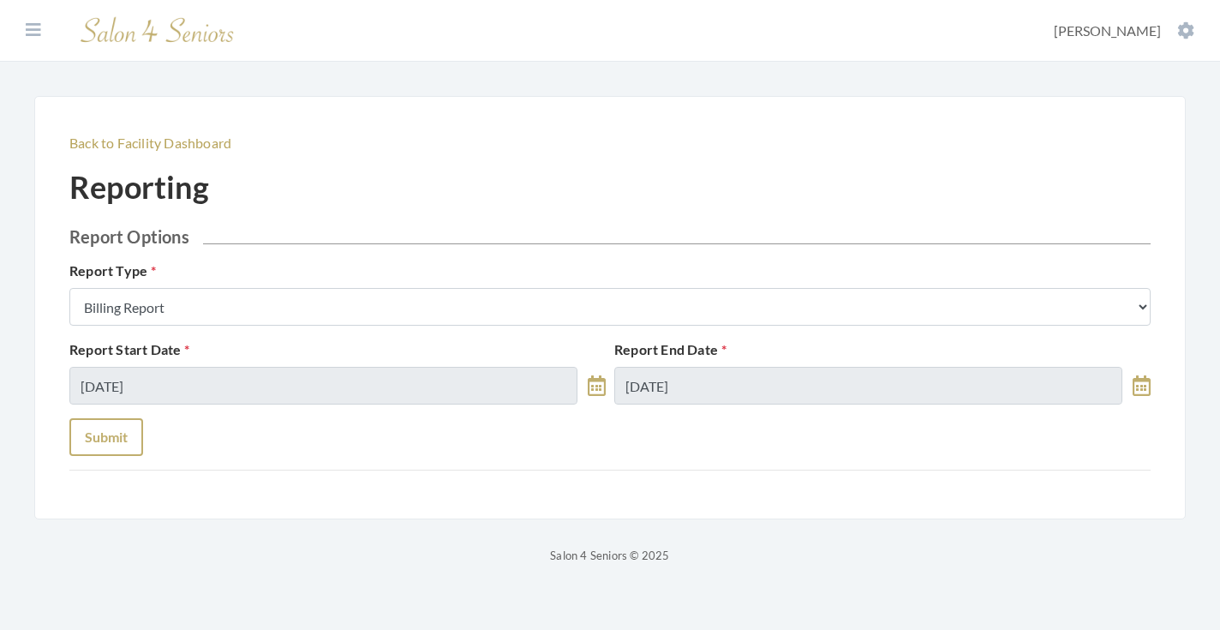
click at [86, 438] on button "Submit" at bounding box center [106, 437] width 74 height 38
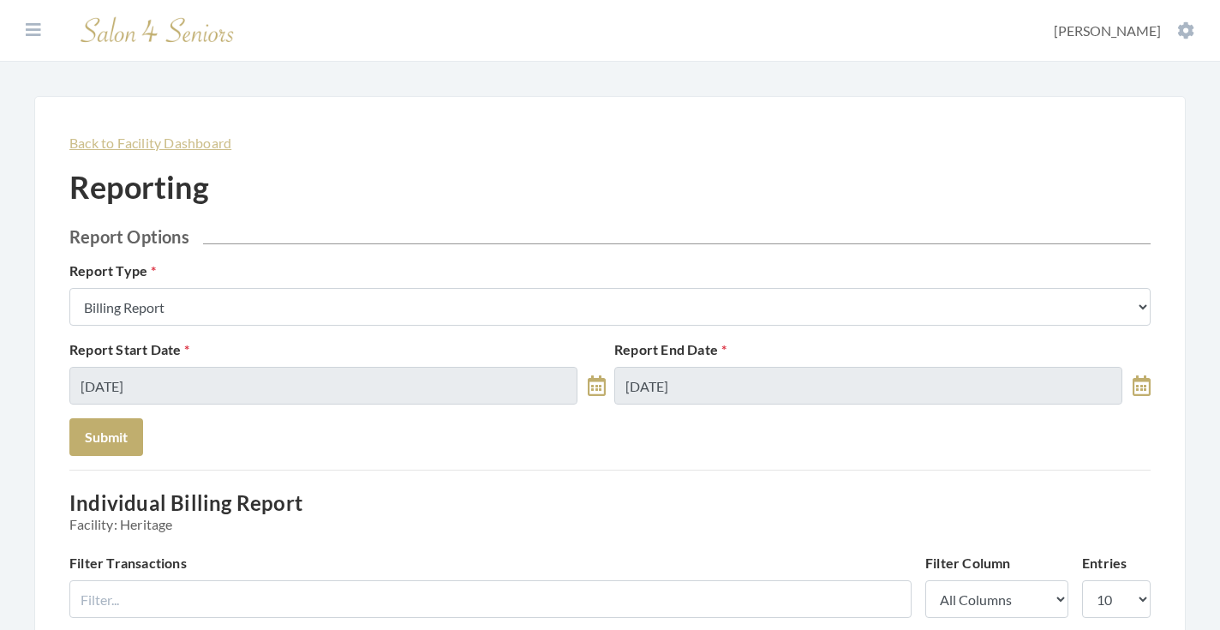
click at [143, 144] on link "Back to Facility Dashboard" at bounding box center [150, 142] width 162 height 16
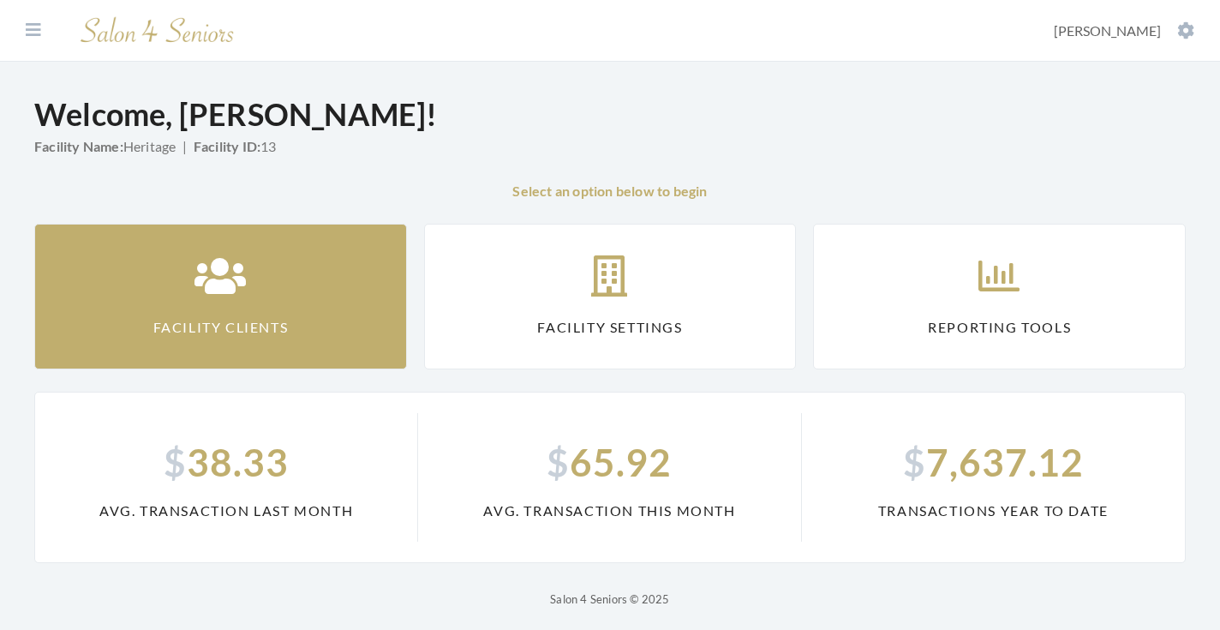
click at [324, 295] on link "Facility Clients" at bounding box center [220, 297] width 373 height 146
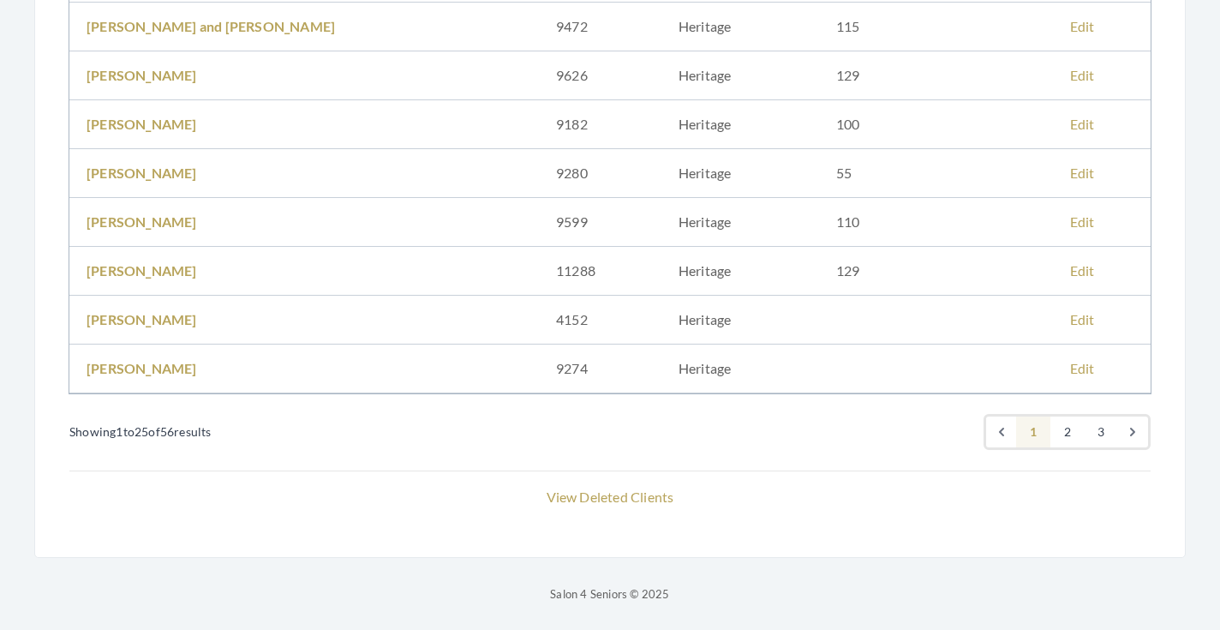
scroll to position [1185, 0]
click at [1068, 427] on link "2" at bounding box center [1067, 431] width 34 height 31
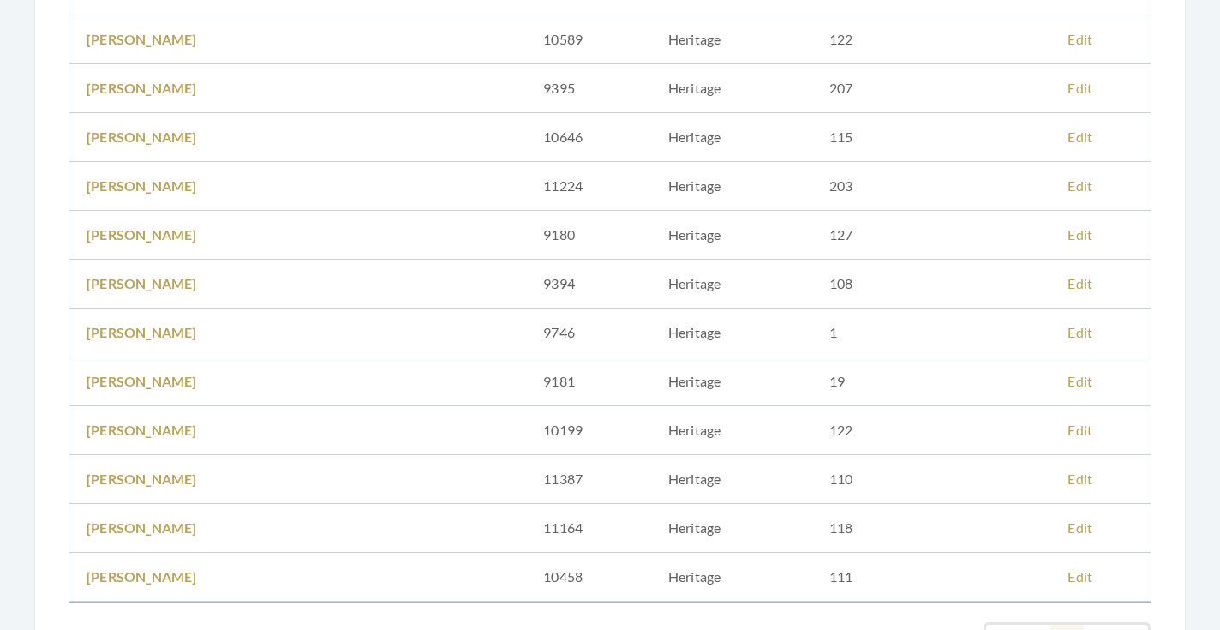
scroll to position [977, 0]
click at [169, 381] on link "ROBBIE BEECH" at bounding box center [142, 380] width 111 height 16
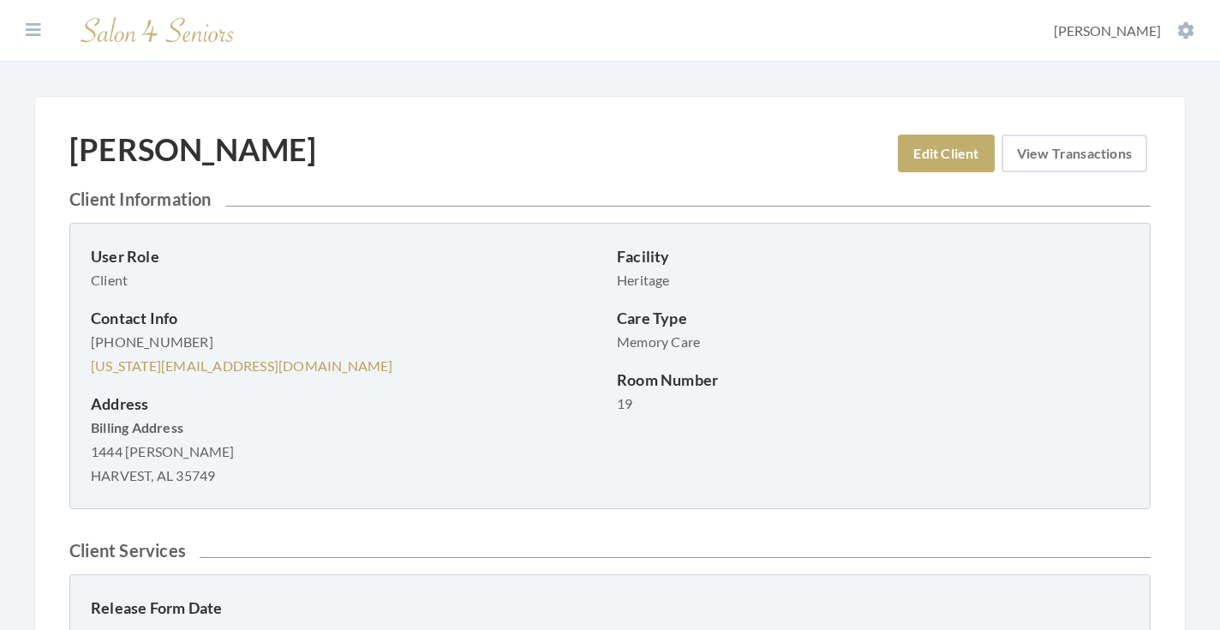
click at [1029, 150] on link "View Transactions" at bounding box center [1074, 153] width 146 height 38
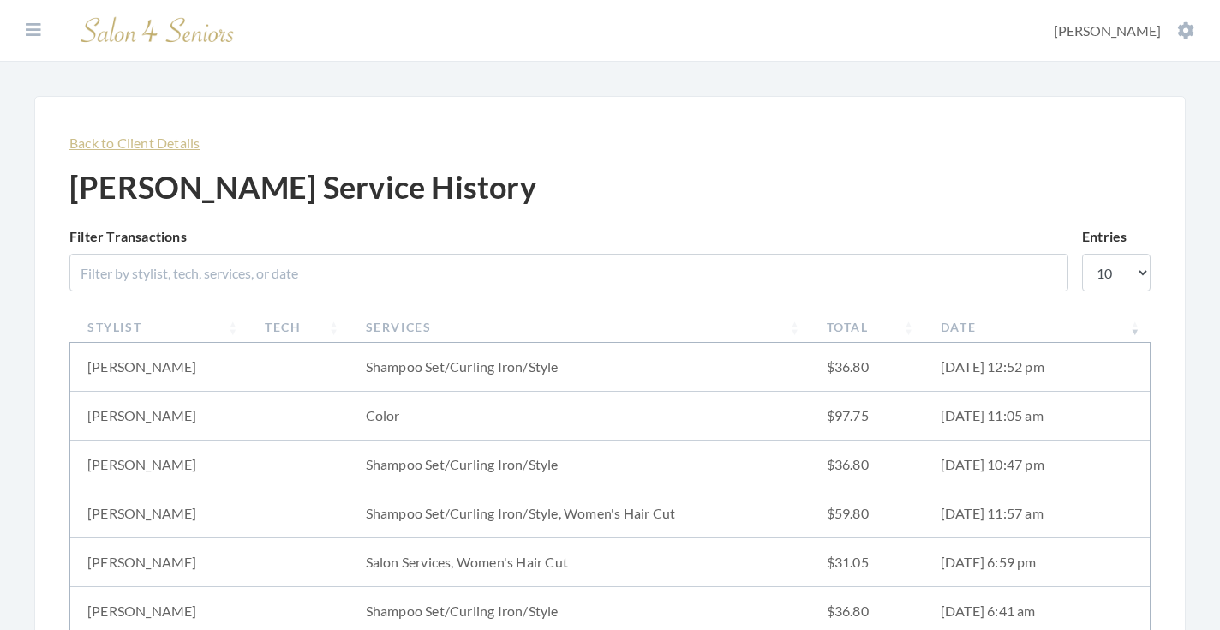
click at [170, 140] on link "Back to Client Details" at bounding box center [134, 142] width 130 height 16
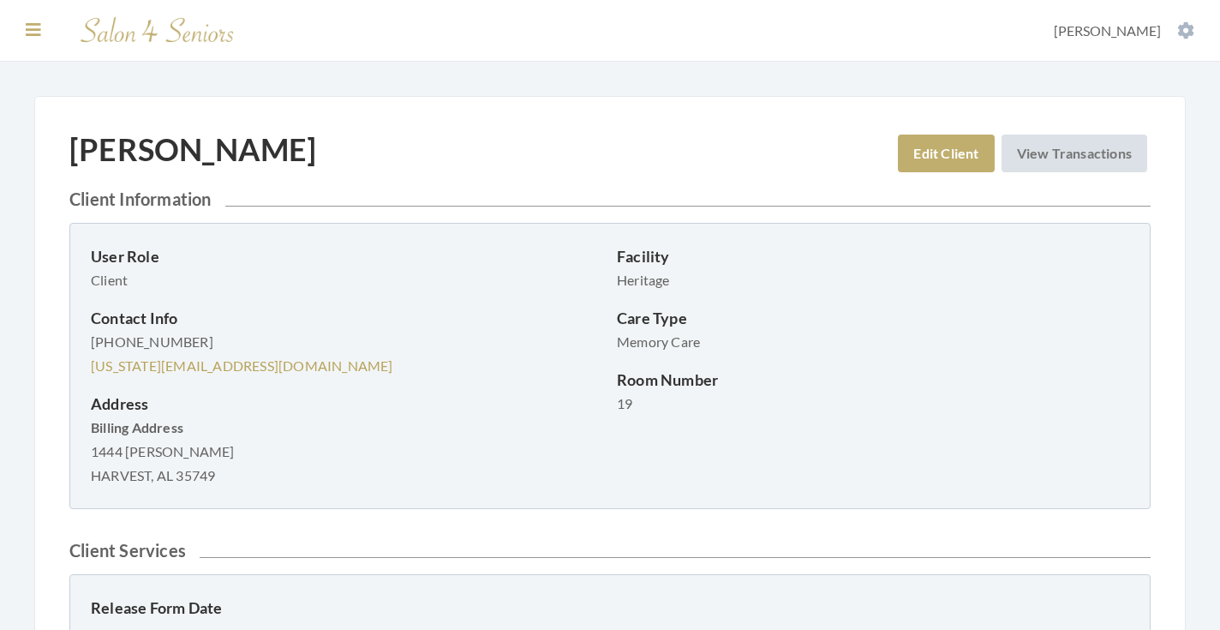
click at [44, 39] on button at bounding box center [34, 30] width 26 height 19
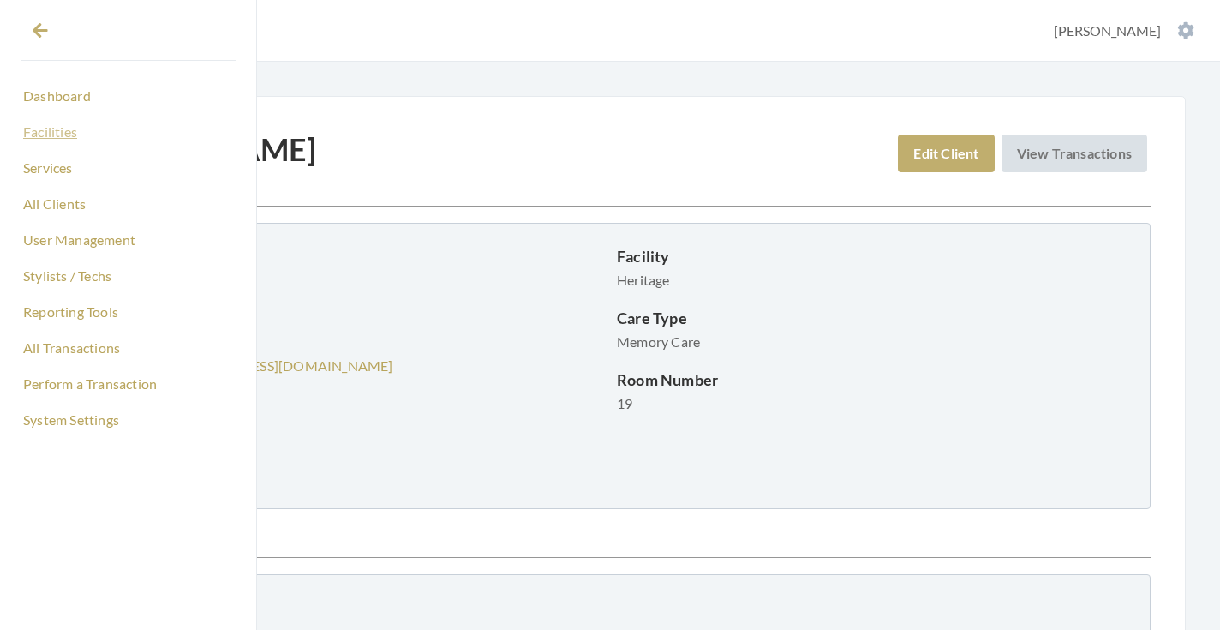
click at [57, 135] on link "Facilities" at bounding box center [128, 131] width 215 height 29
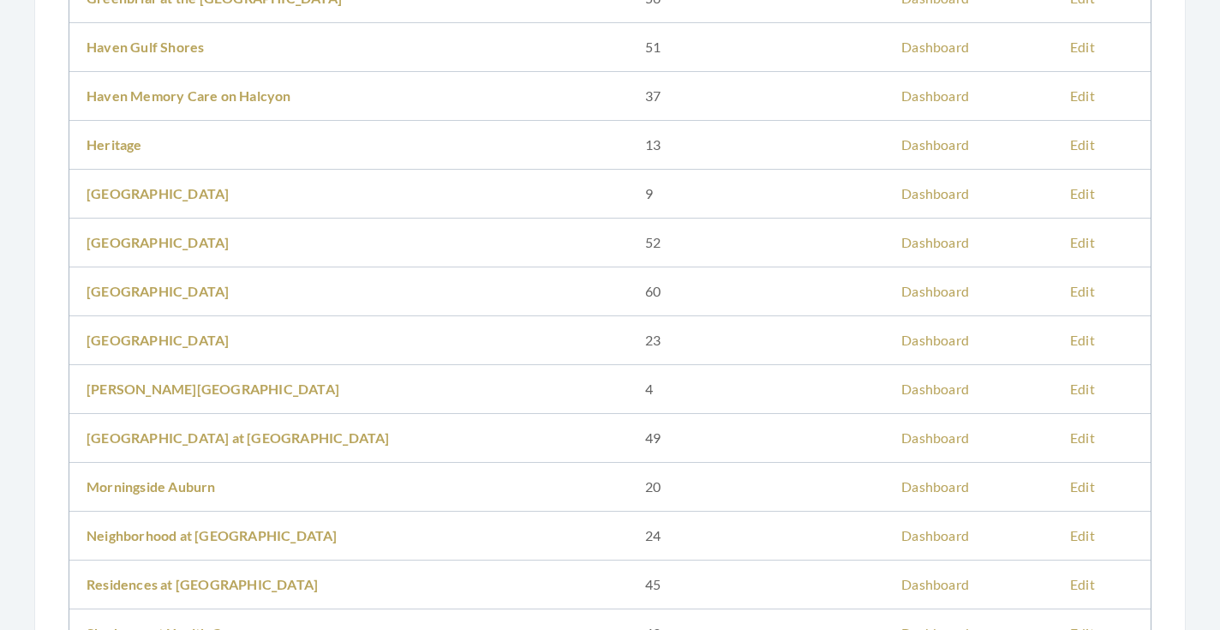
scroll to position [881, 0]
click at [144, 386] on link "[PERSON_NAME][GEOGRAPHIC_DATA]" at bounding box center [213, 390] width 253 height 16
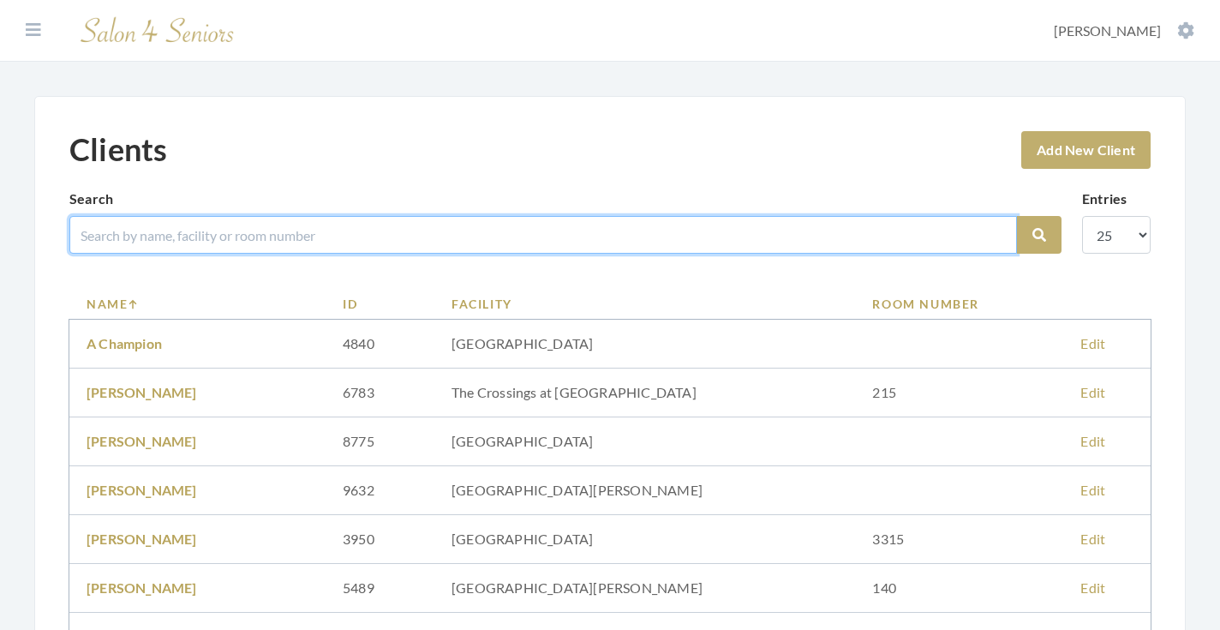
click at [310, 227] on input "search" at bounding box center [542, 235] width 947 height 38
type input "[PERSON_NAME]"
click at [1039, 235] on button "Search" at bounding box center [1039, 235] width 45 height 38
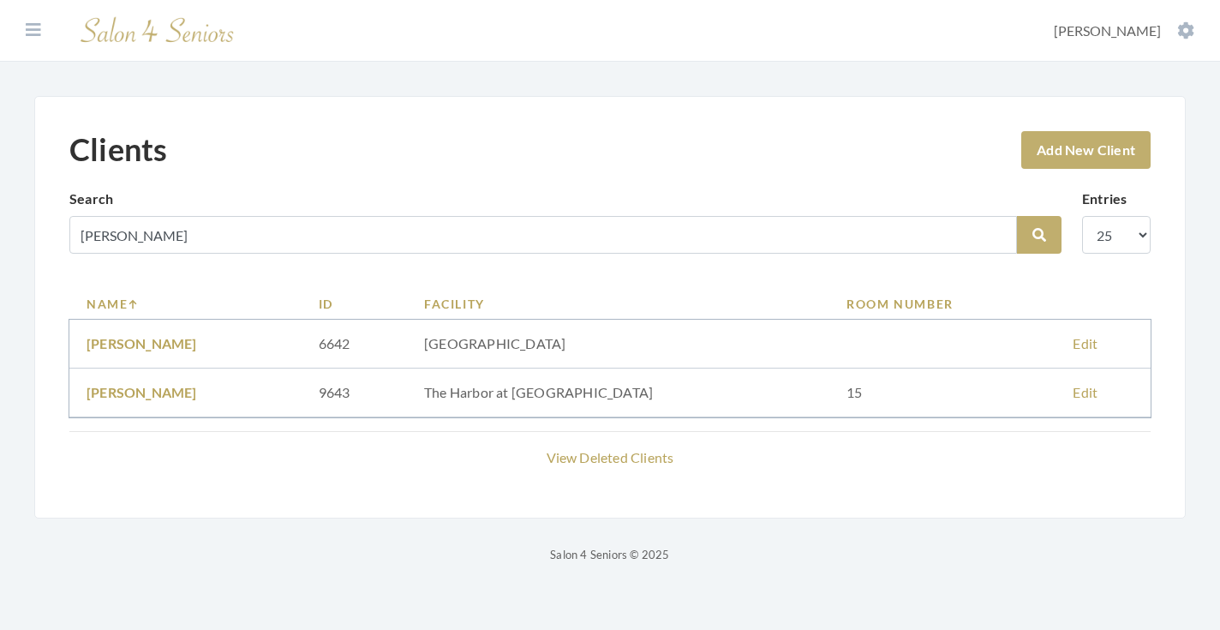
click at [189, 392] on link "JOHN WASHBURN" at bounding box center [142, 392] width 111 height 16
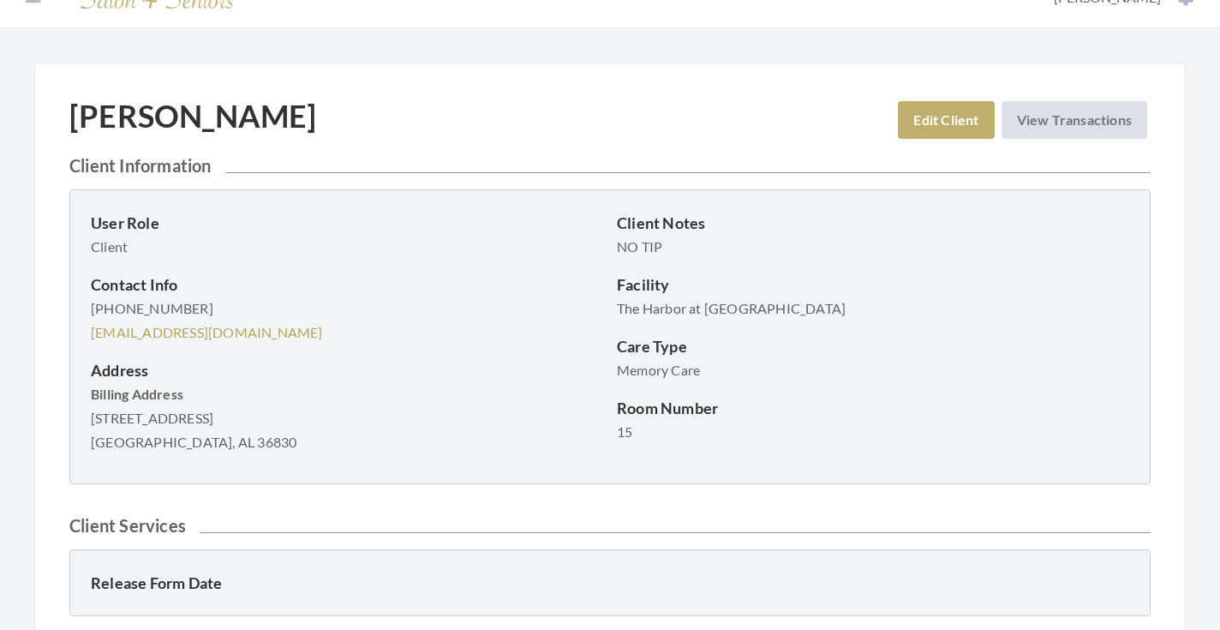
scroll to position [43, 0]
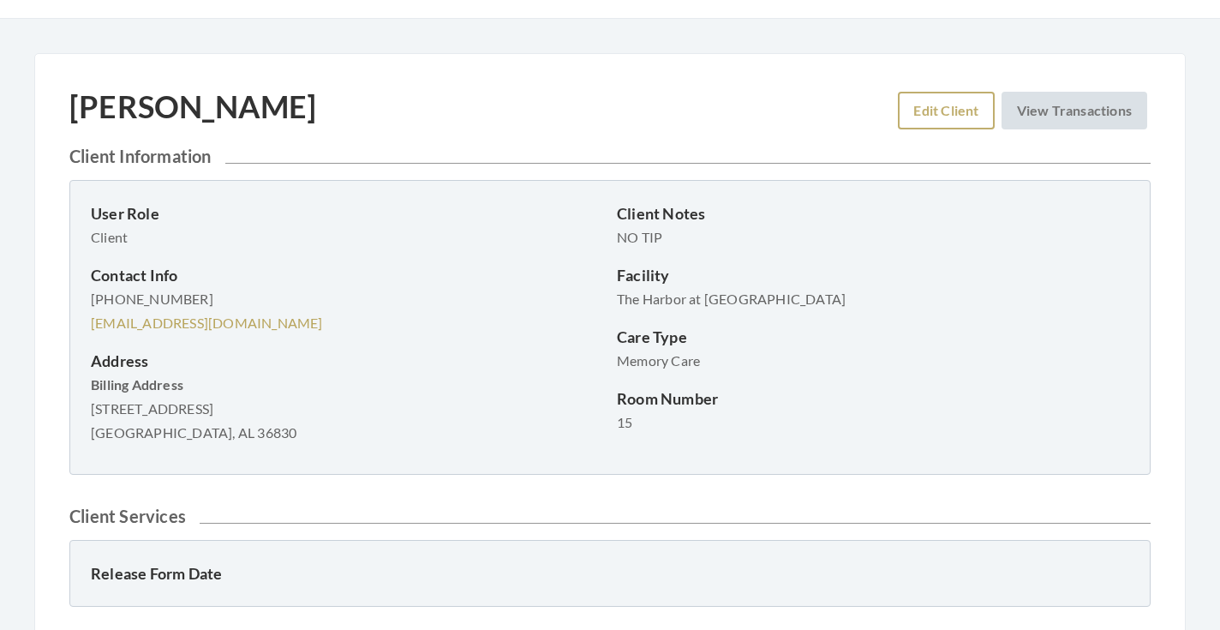
click at [912, 113] on link "Edit Client" at bounding box center [946, 111] width 96 height 38
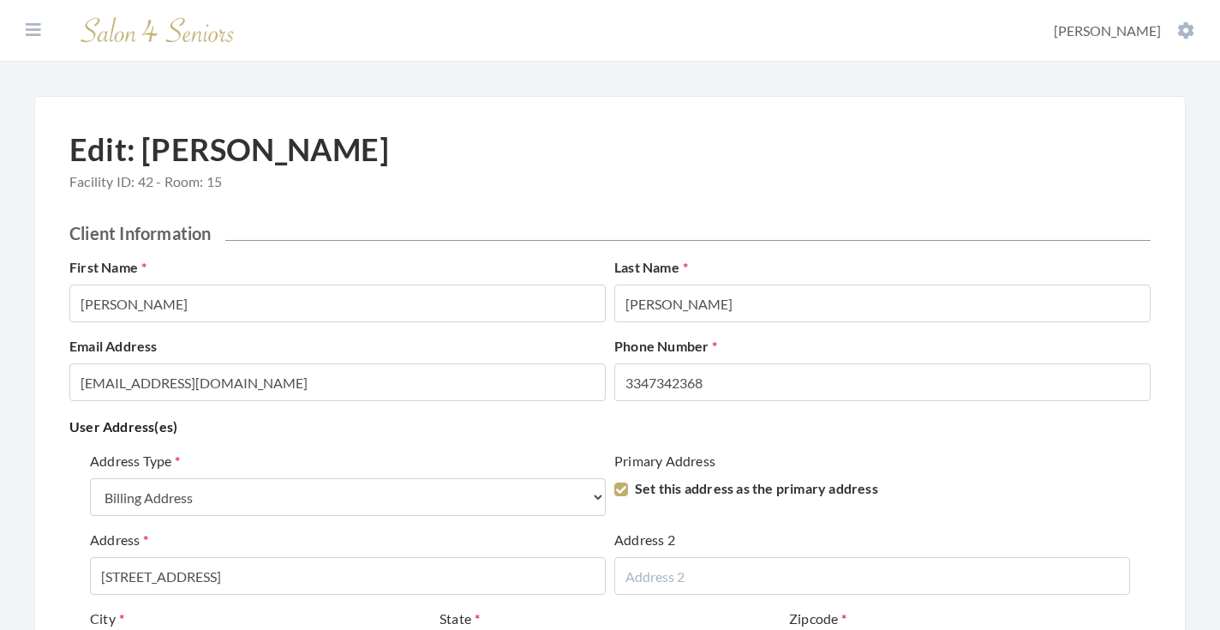
select select "billing"
select select "al"
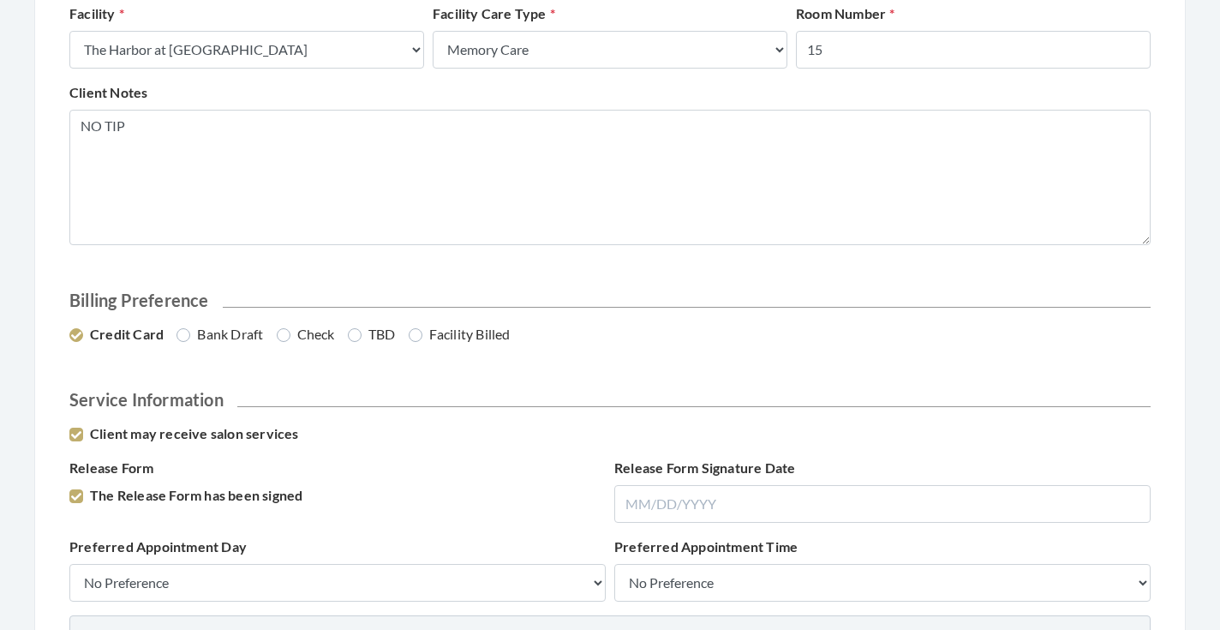
scroll to position [750, 0]
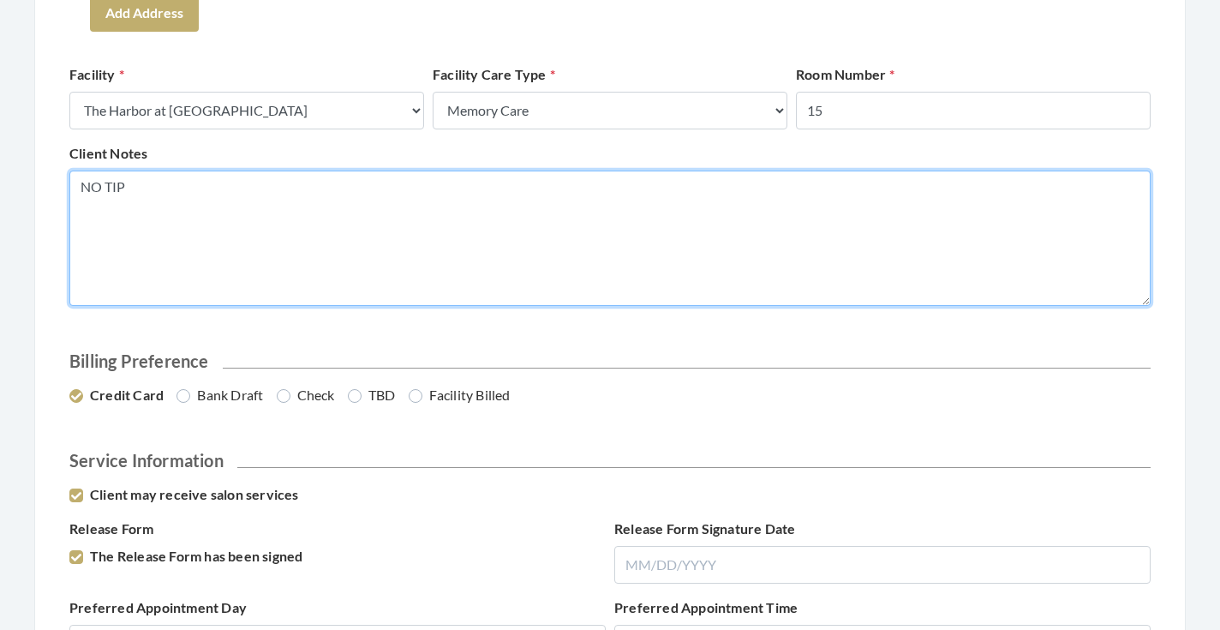
drag, startPoint x: 147, startPoint y: 185, endPoint x: 54, endPoint y: 183, distance: 93.4
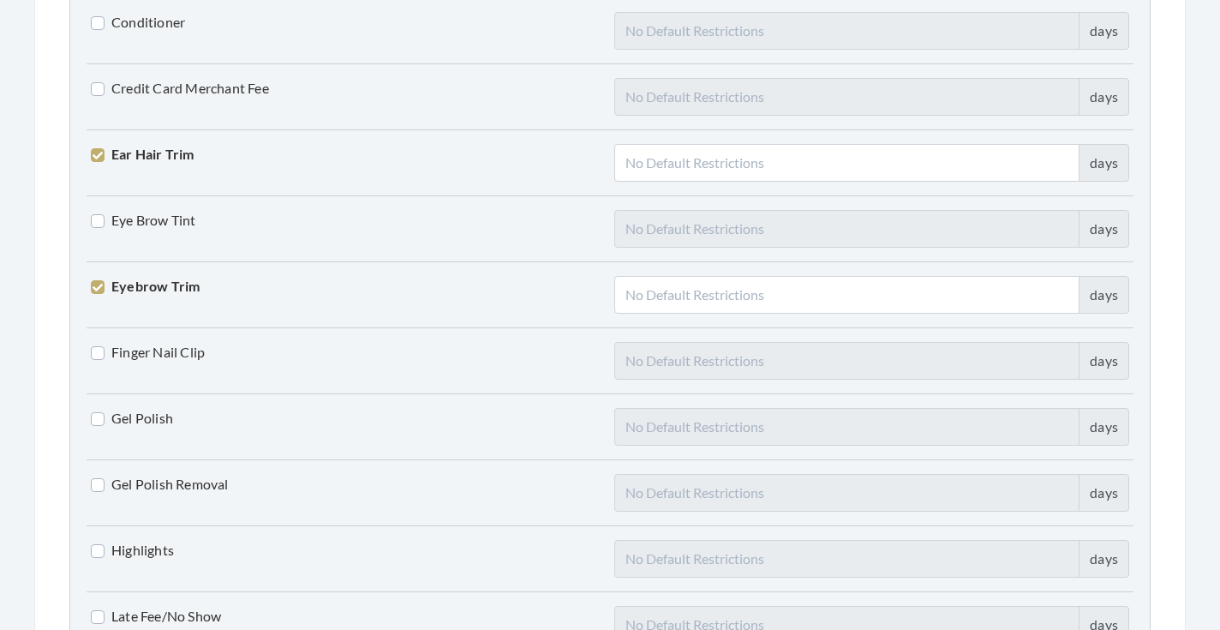
scroll to position [2290, 0]
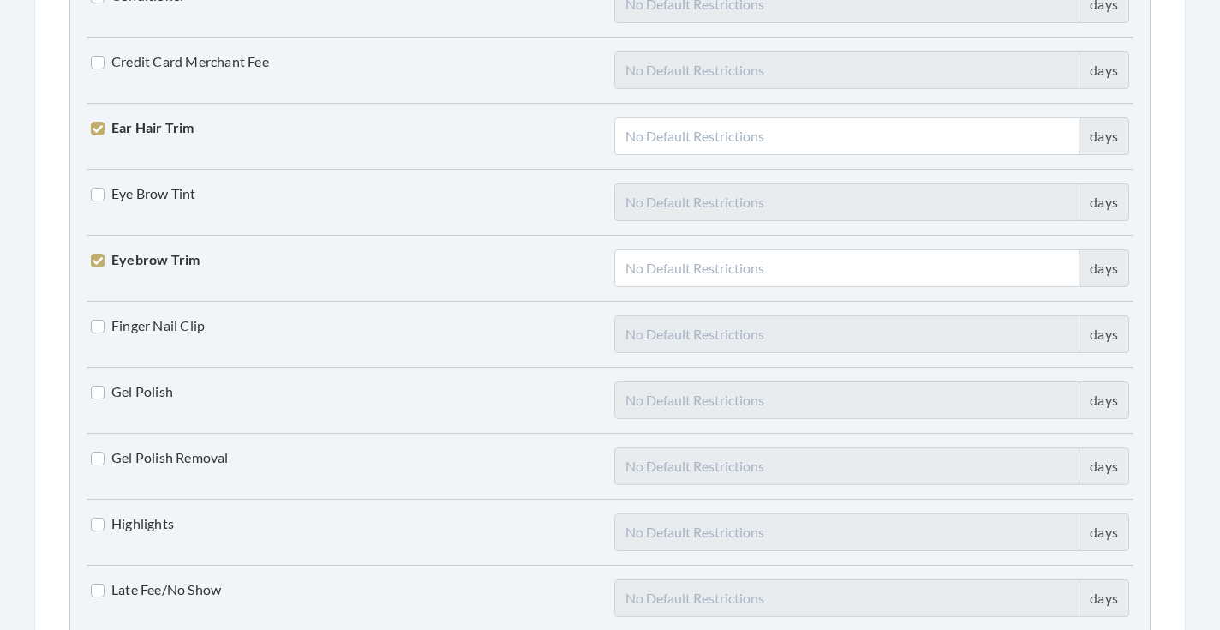
click at [170, 123] on label "Ear Hair Trim" at bounding box center [143, 127] width 104 height 21
checkbox input "false"
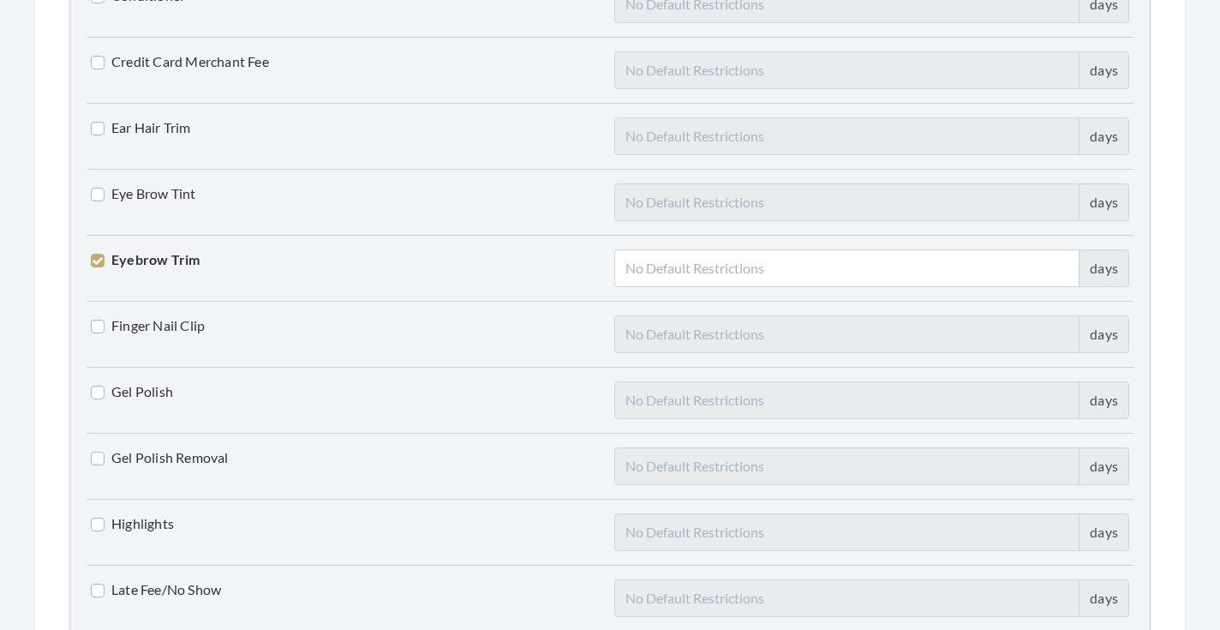
click at [171, 254] on label "Eyebrow Trim" at bounding box center [145, 259] width 109 height 21
checkbox input "false"
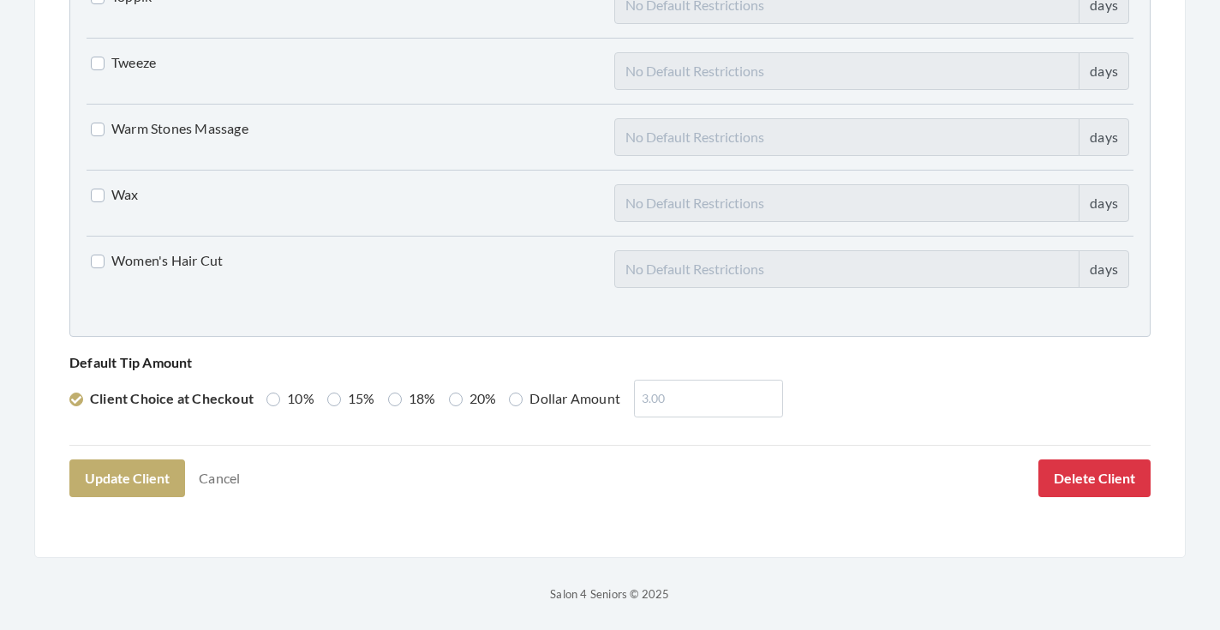
scroll to position [4399, 0]
click at [337, 401] on label "15%" at bounding box center [351, 399] width 48 height 21
radio input "true"
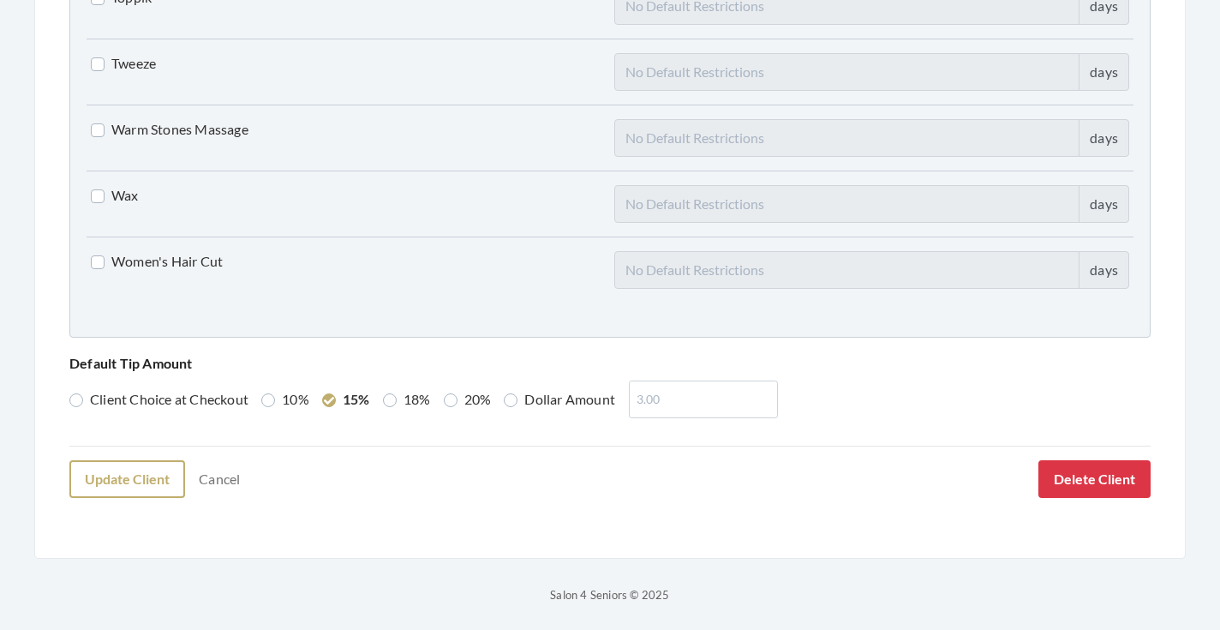
click at [156, 475] on button "Update Client" at bounding box center [127, 479] width 116 height 38
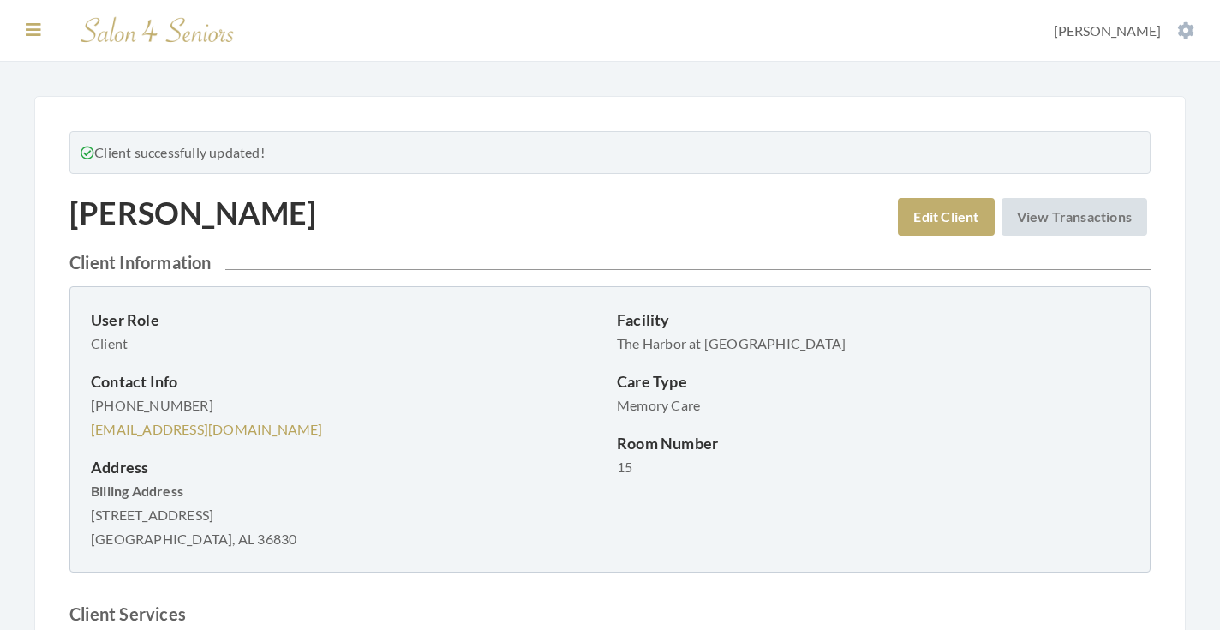
click at [35, 31] on icon at bounding box center [33, 29] width 15 height 17
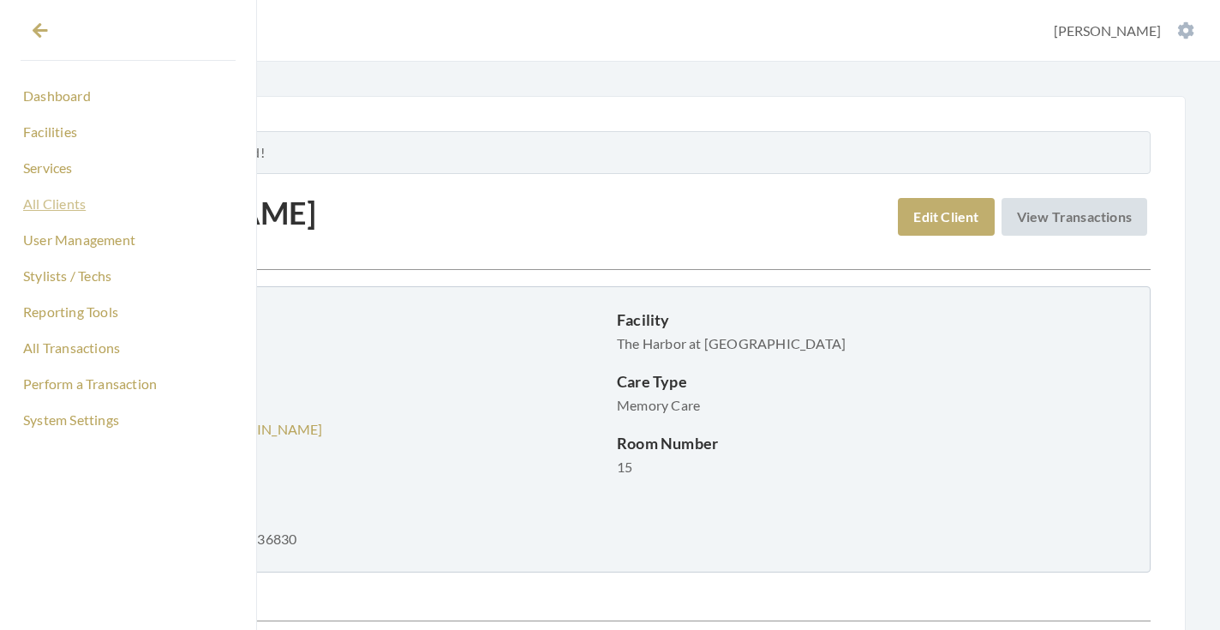
click at [69, 199] on link "All Clients" at bounding box center [128, 203] width 215 height 29
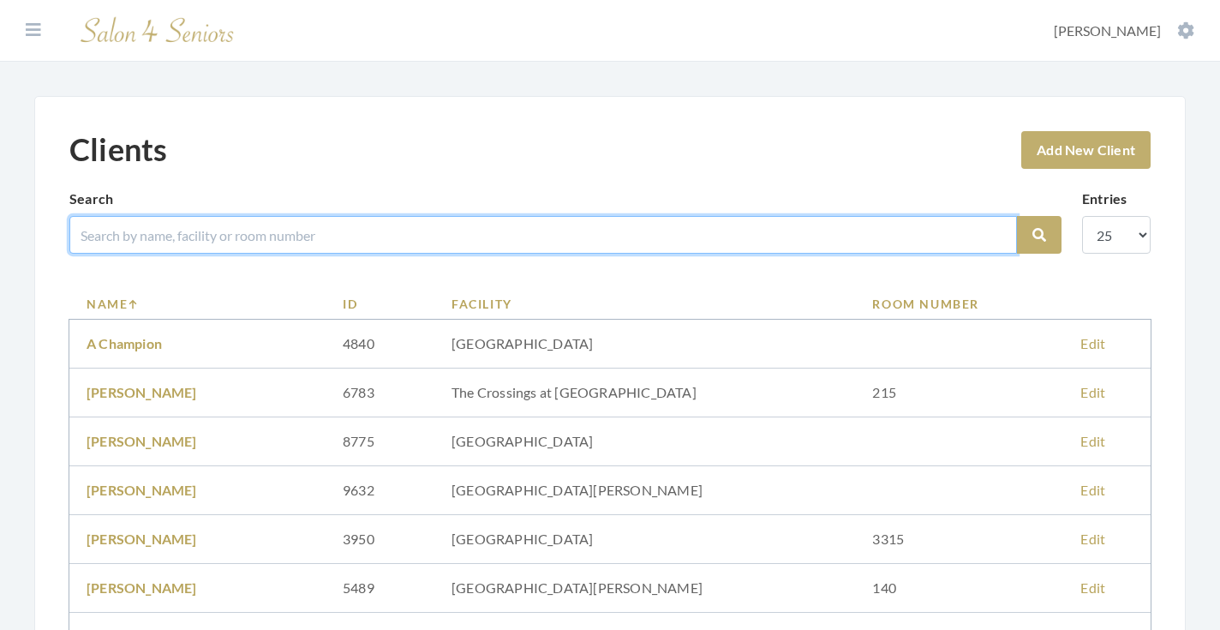
click at [258, 237] on input "search" at bounding box center [542, 235] width 947 height 38
type input "[PERSON_NAME]"
click at [1039, 235] on button "Search" at bounding box center [1039, 235] width 45 height 38
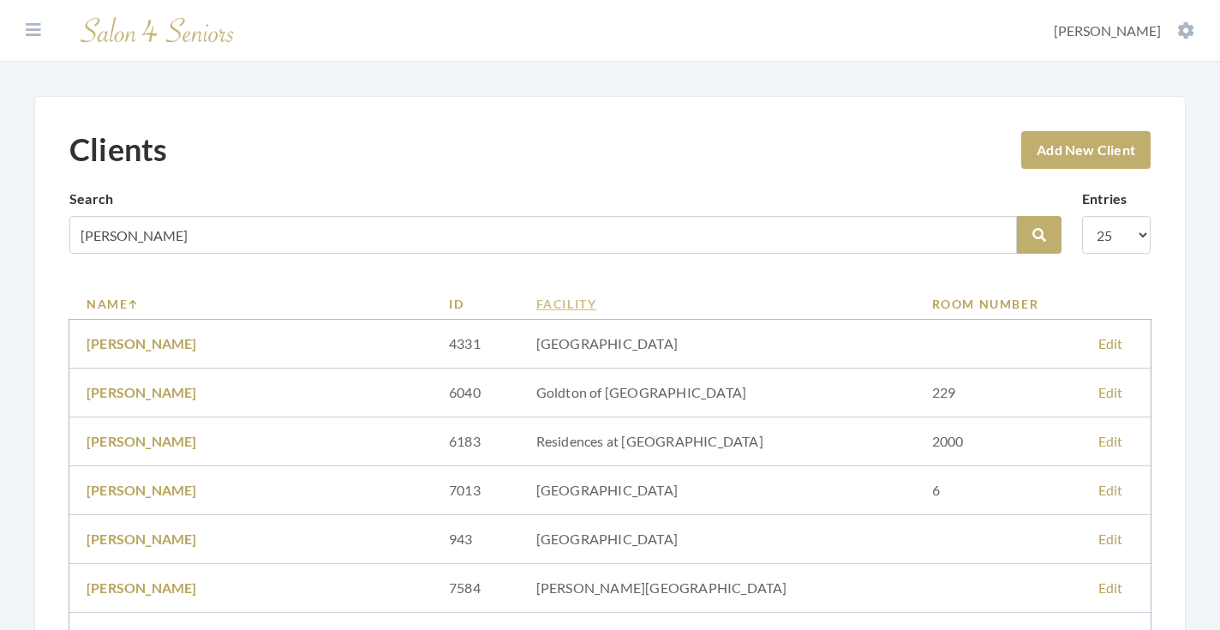
click at [579, 301] on link "Facility" at bounding box center [717, 304] width 362 height 18
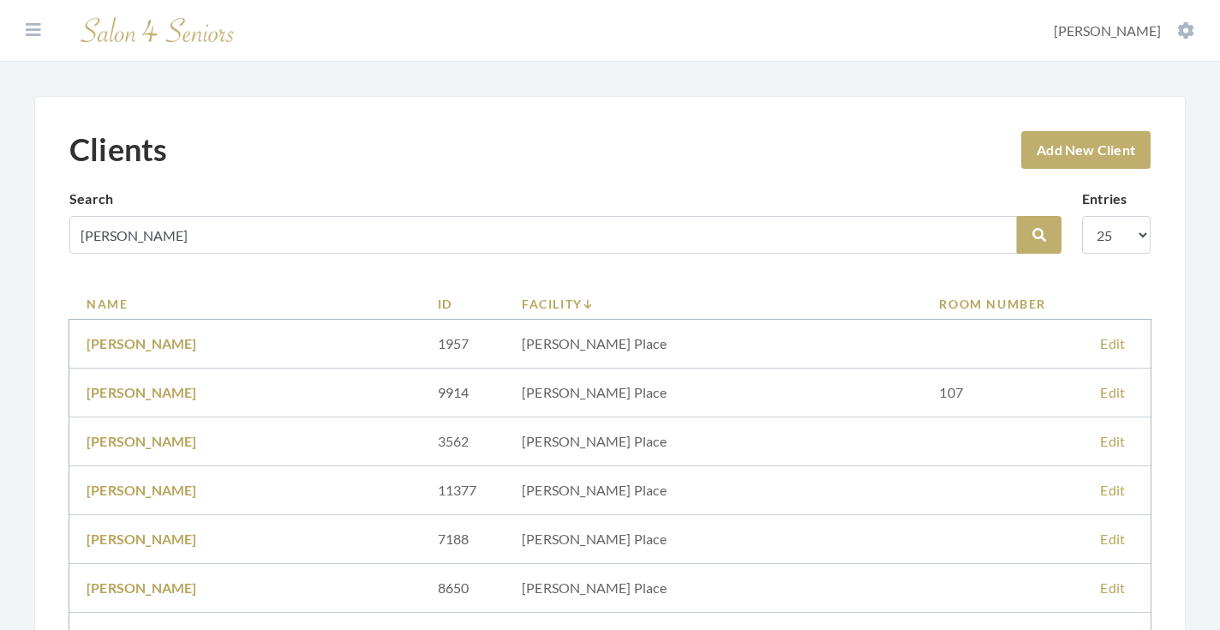
click at [579, 301] on link "Facility" at bounding box center [713, 304] width 383 height 18
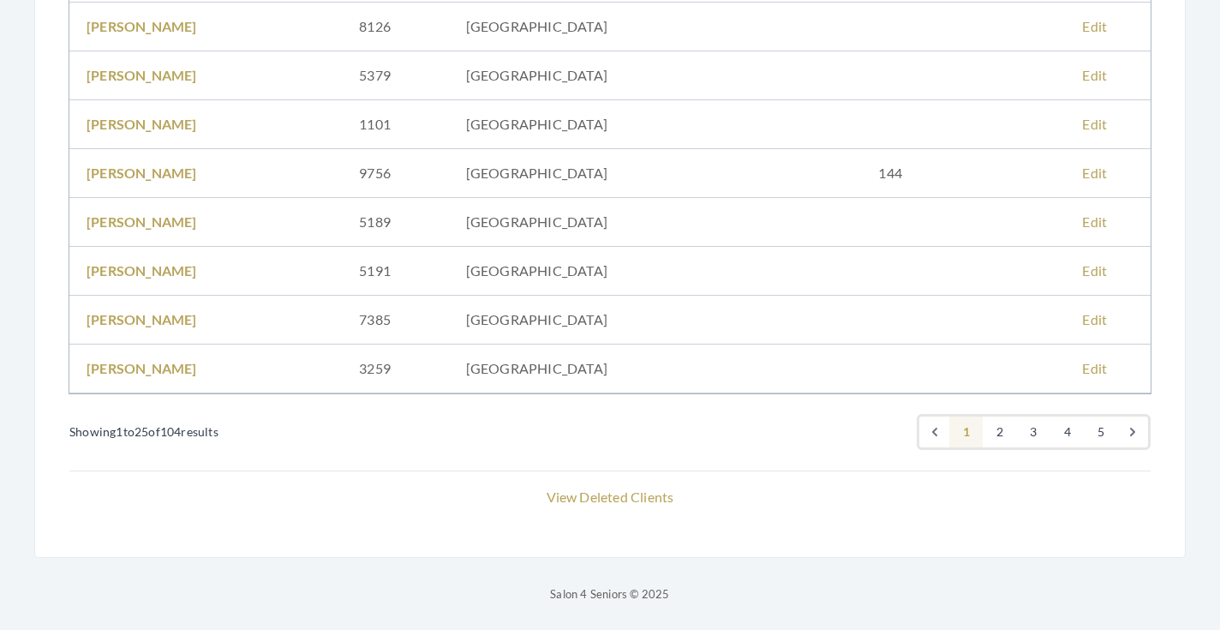
scroll to position [1147, 0]
click at [1026, 433] on link "3" at bounding box center [1033, 431] width 34 height 31
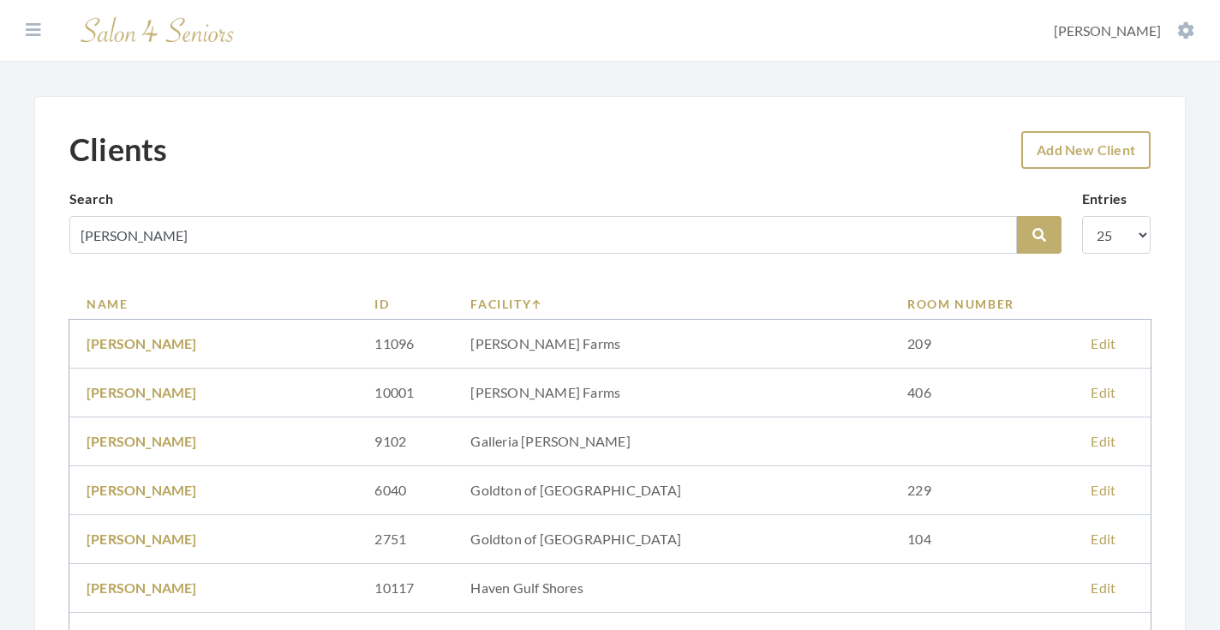
click at [1057, 146] on link "Add New Client" at bounding box center [1085, 150] width 129 height 38
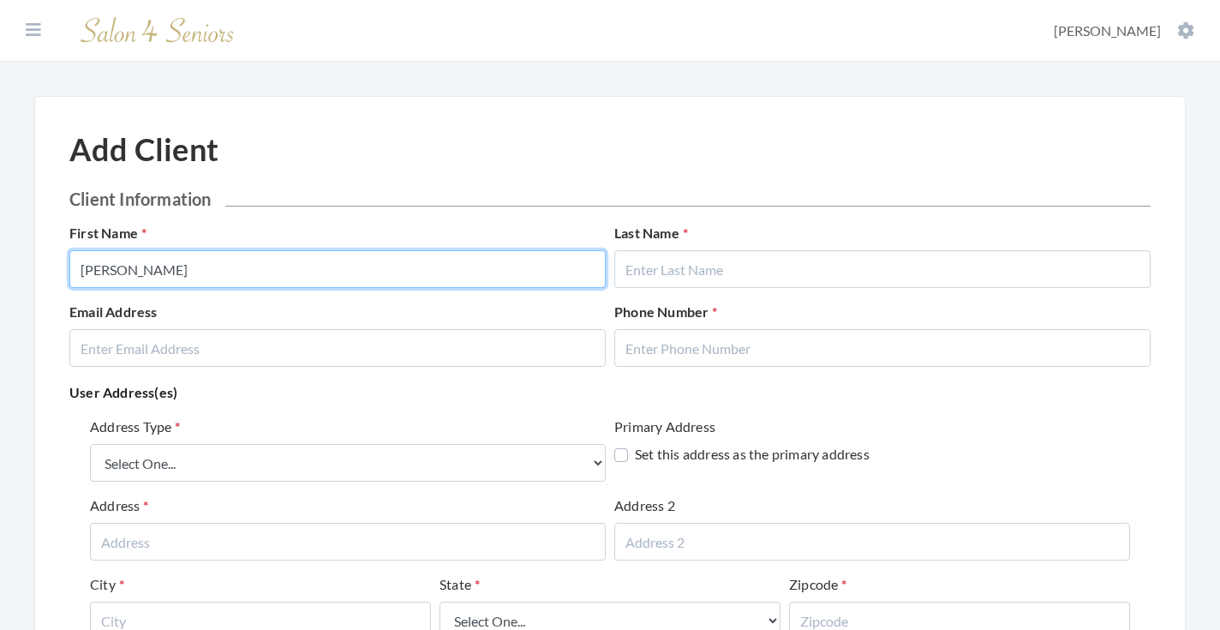
type input "[PERSON_NAME]"
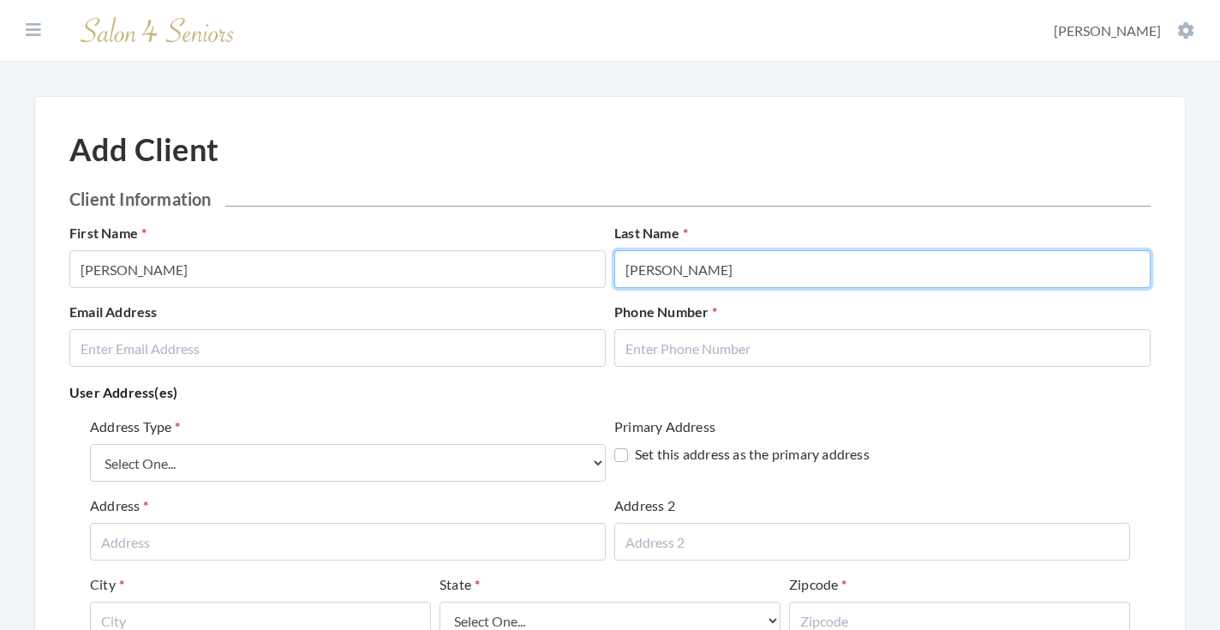
type input "[PERSON_NAME]"
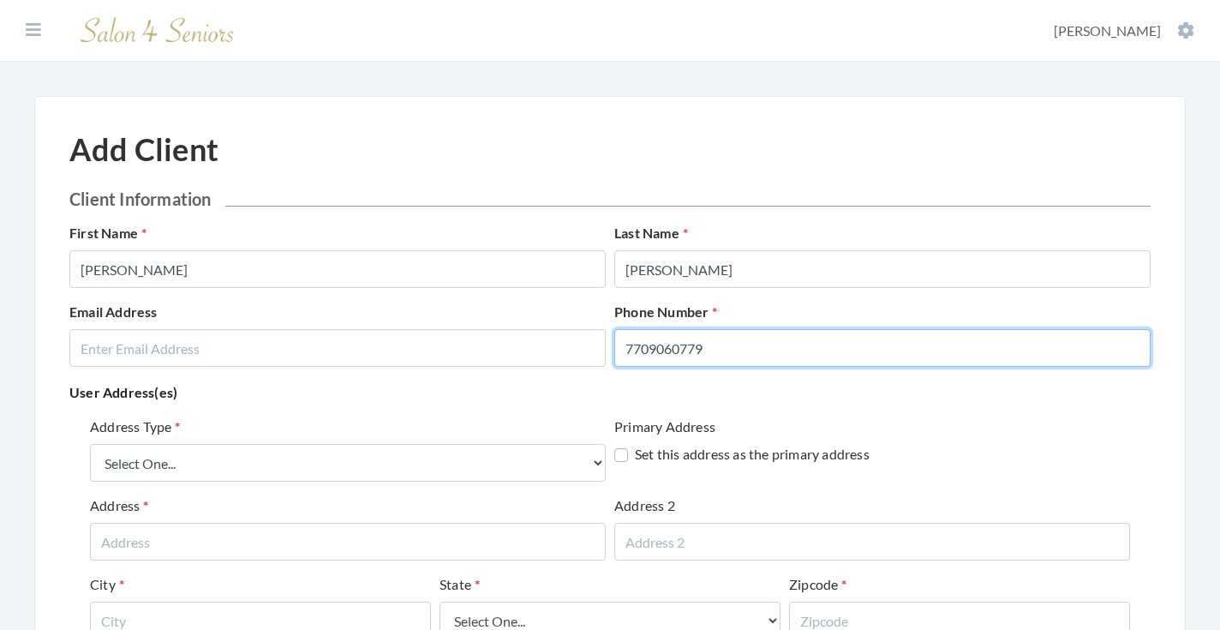
type input "7709060779"
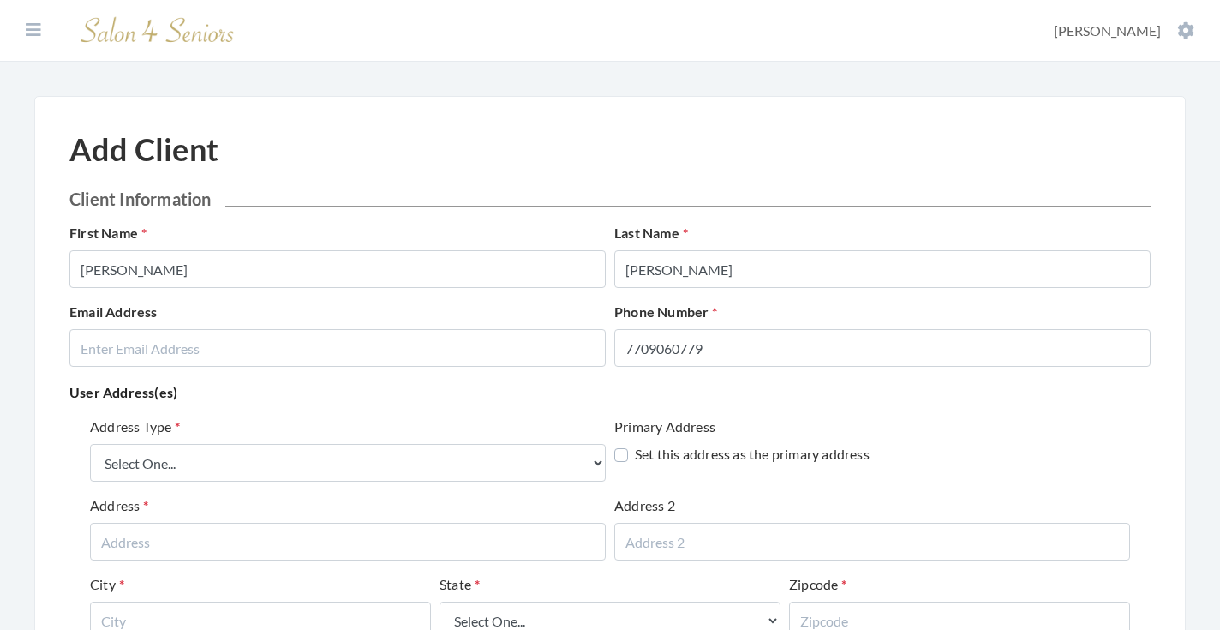
click at [462, 415] on div "Address Type Select One... Office Address Home Address Billing Address Primary …" at bounding box center [609, 581] width 1081 height 344
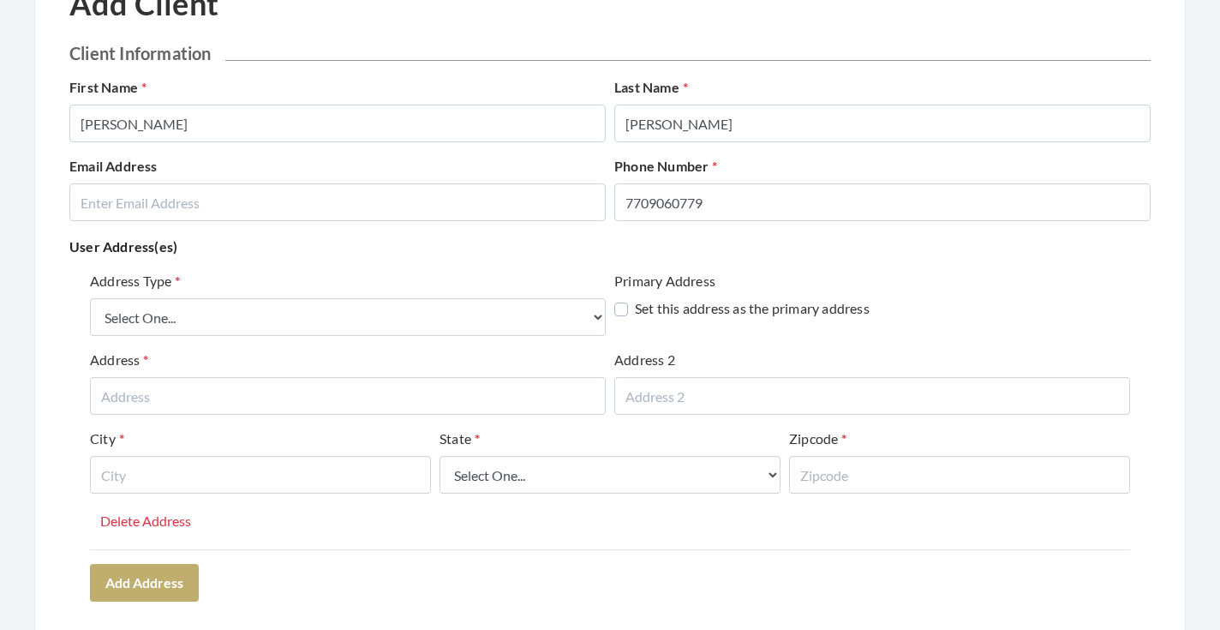
scroll to position [186, 0]
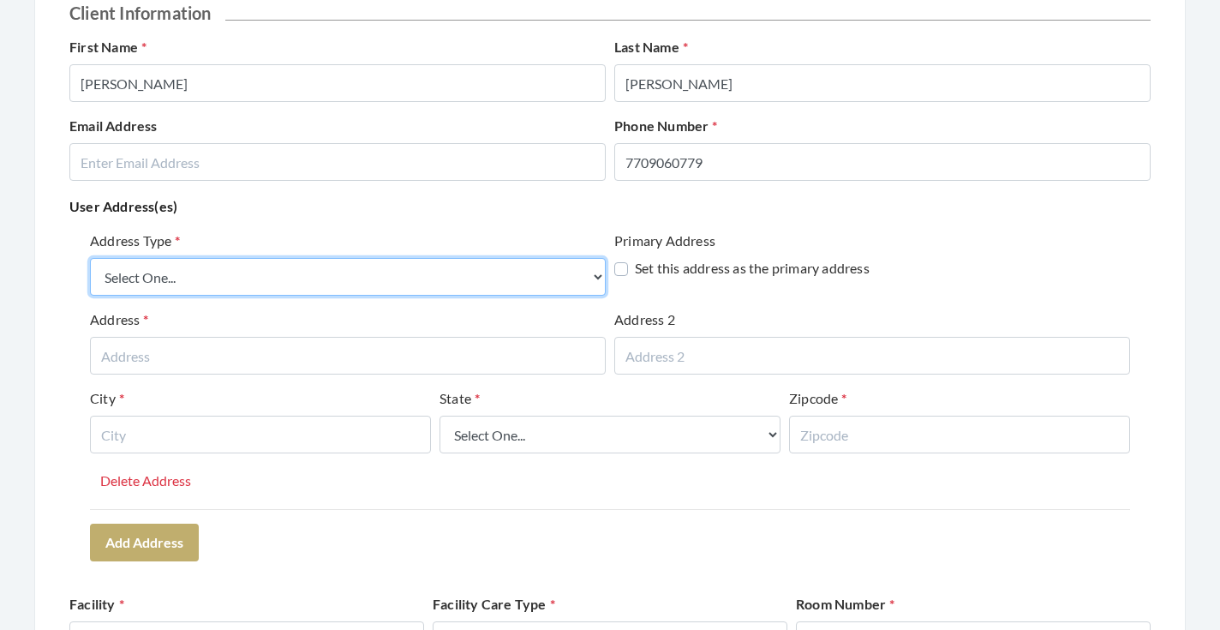
select select "billing"
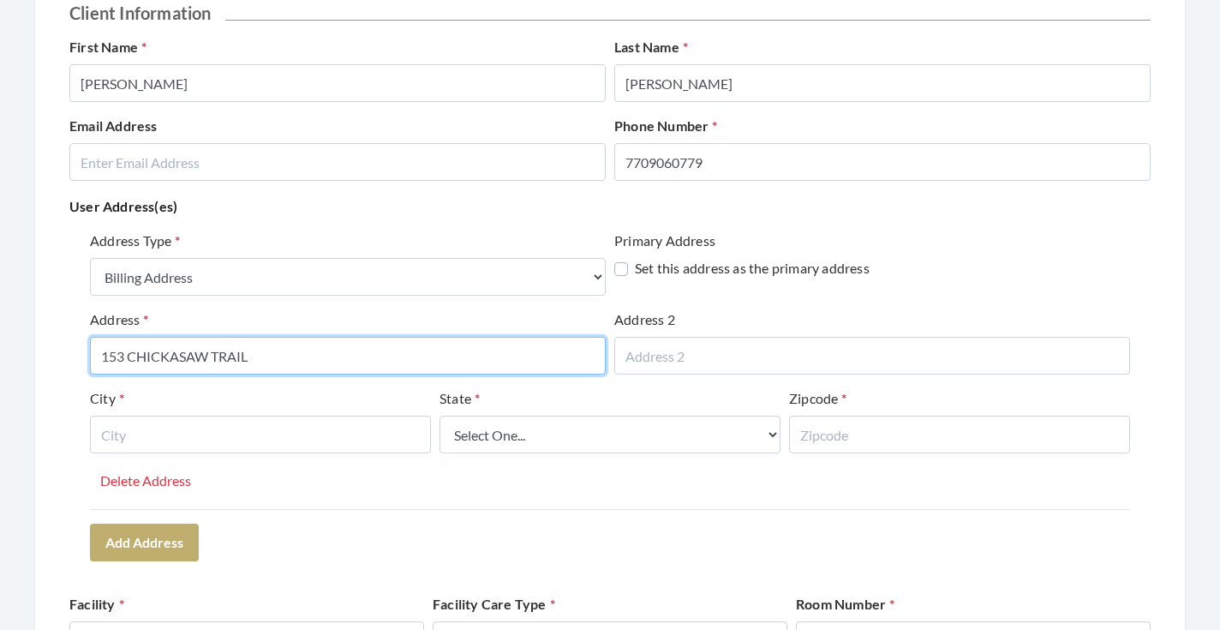
type input "153 CHICKASAW TRAIL"
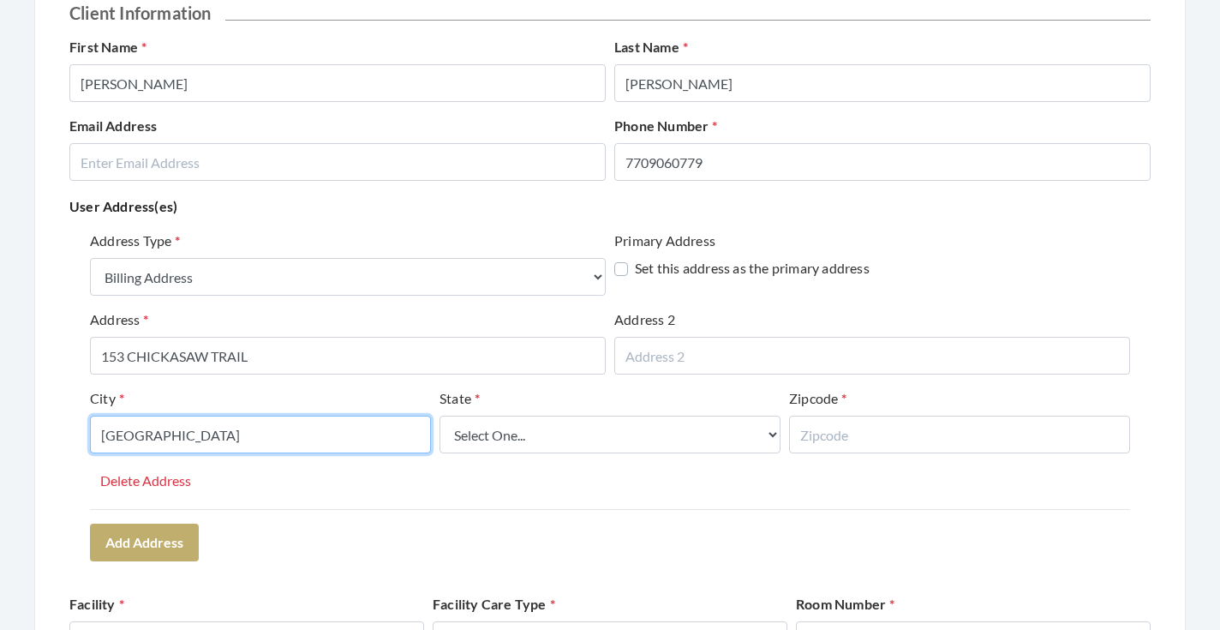
type input "DADESVILLE"
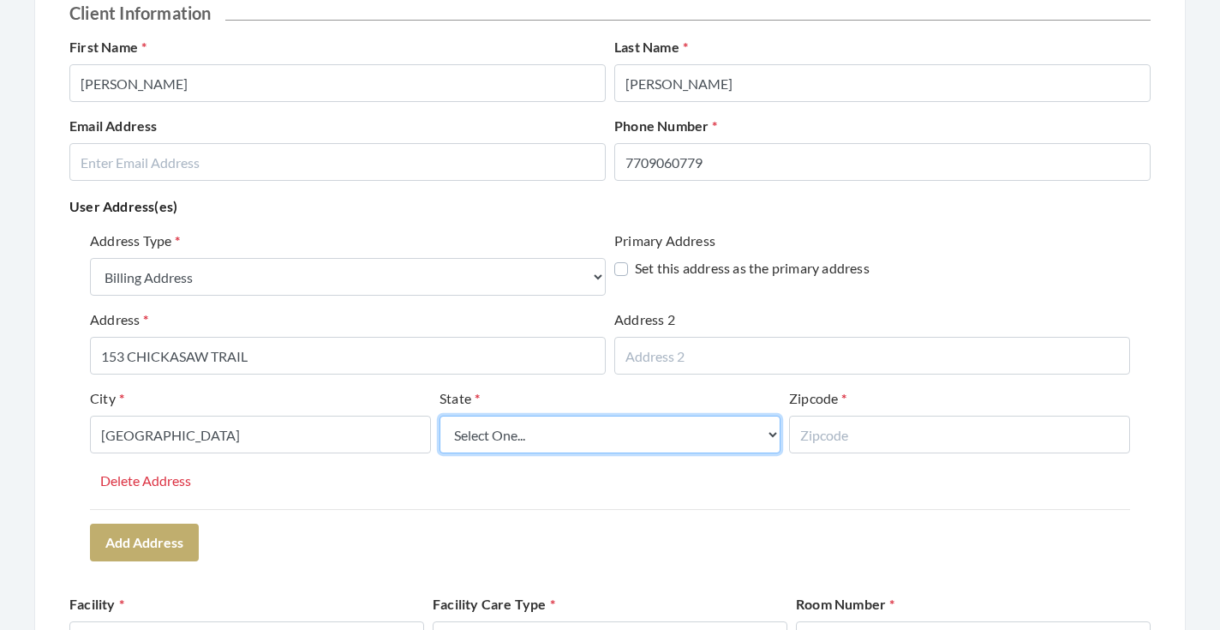
select select "al"
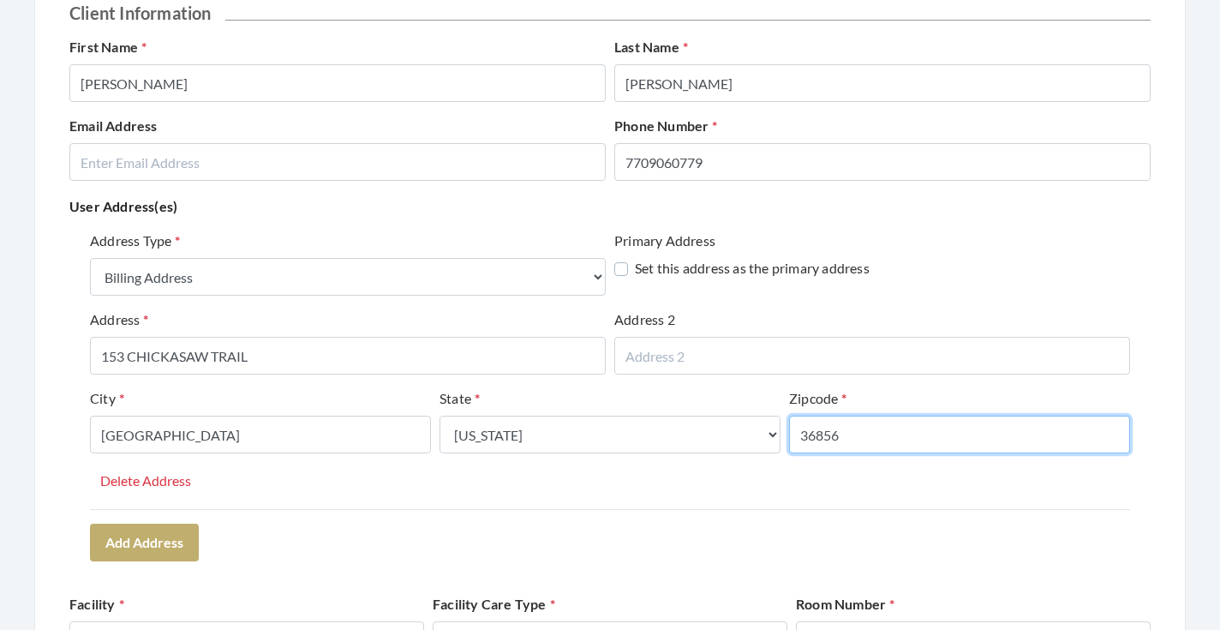
type input "36856"
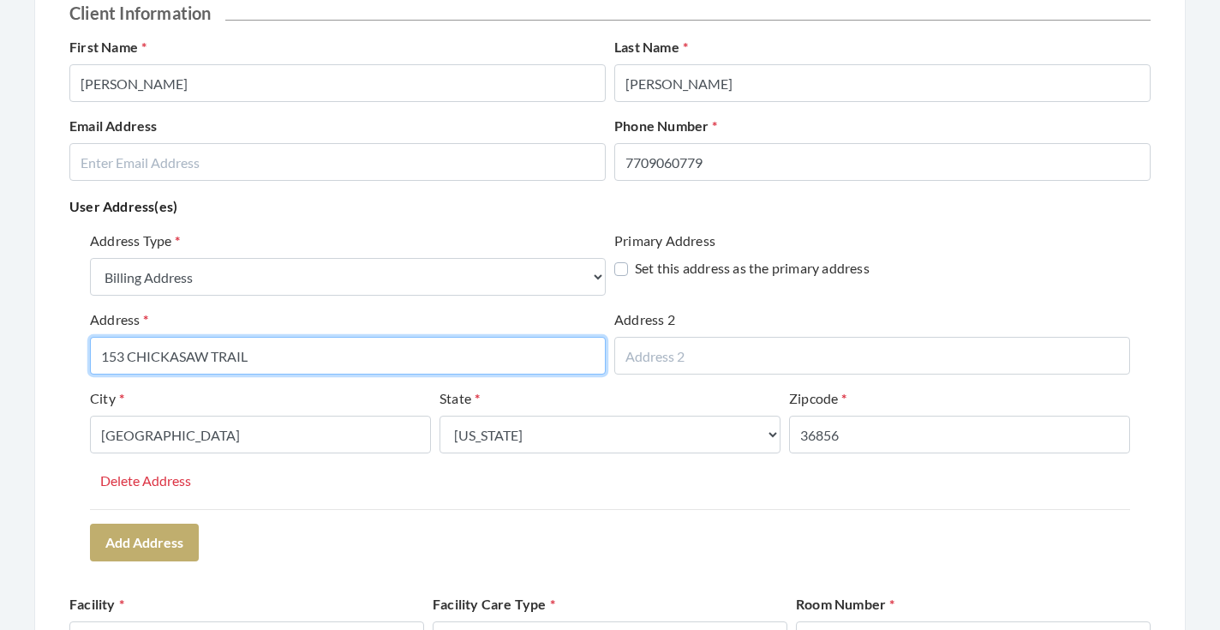
drag, startPoint x: 298, startPoint y: 361, endPoint x: 63, endPoint y: 350, distance: 235.8
click at [62, 350] on div "Add Client Client Information First Name BETTY Last Name SMITH Email Address Ph…" at bounding box center [609, 529] width 1151 height 1239
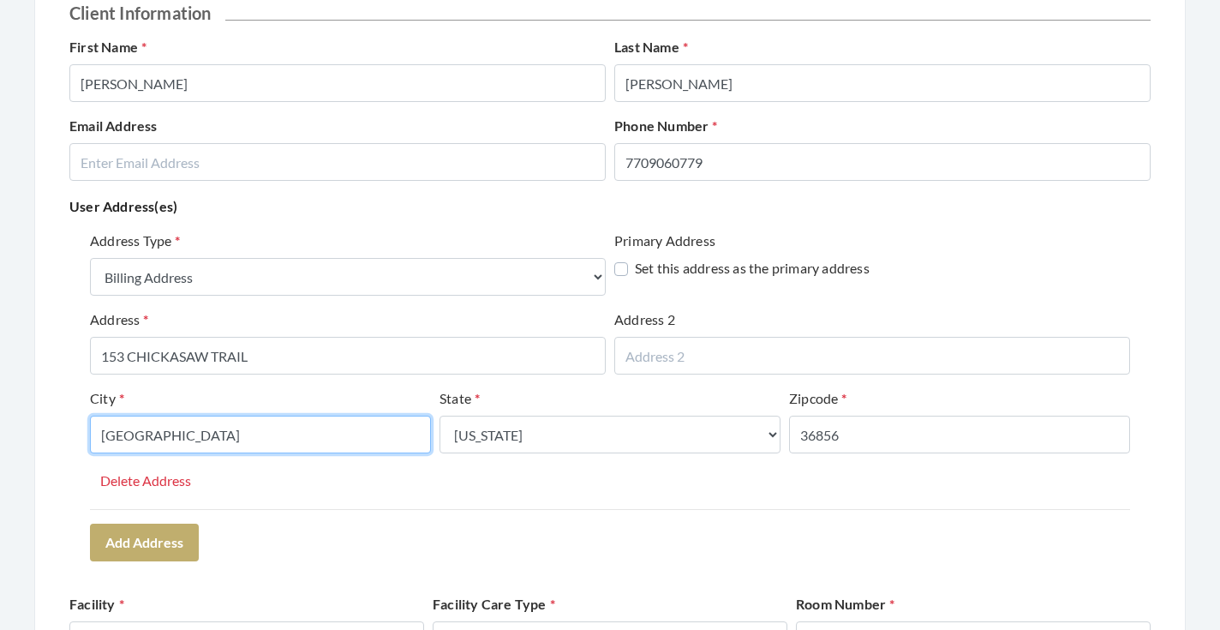
click at [147, 438] on input "DADESVILLE" at bounding box center [260, 434] width 341 height 38
type input "DADEVILLE"
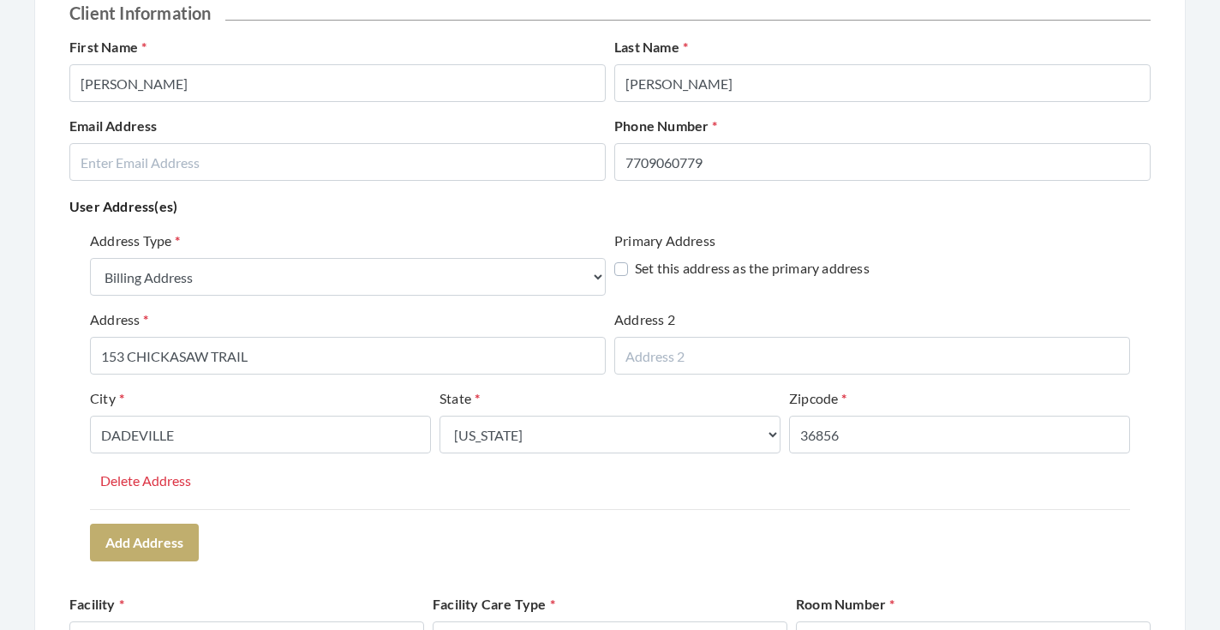
click at [300, 469] on div "Address Type Select One... Office Address Home Address Billing Address Primary …" at bounding box center [610, 369] width 1040 height 278
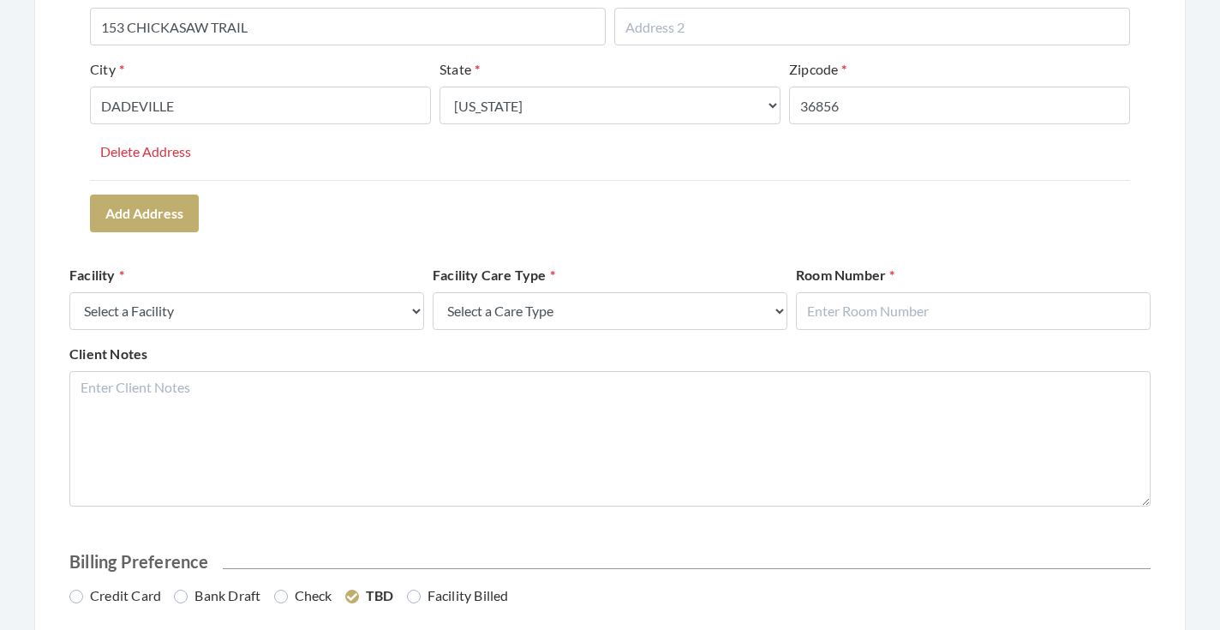
scroll to position [518, 0]
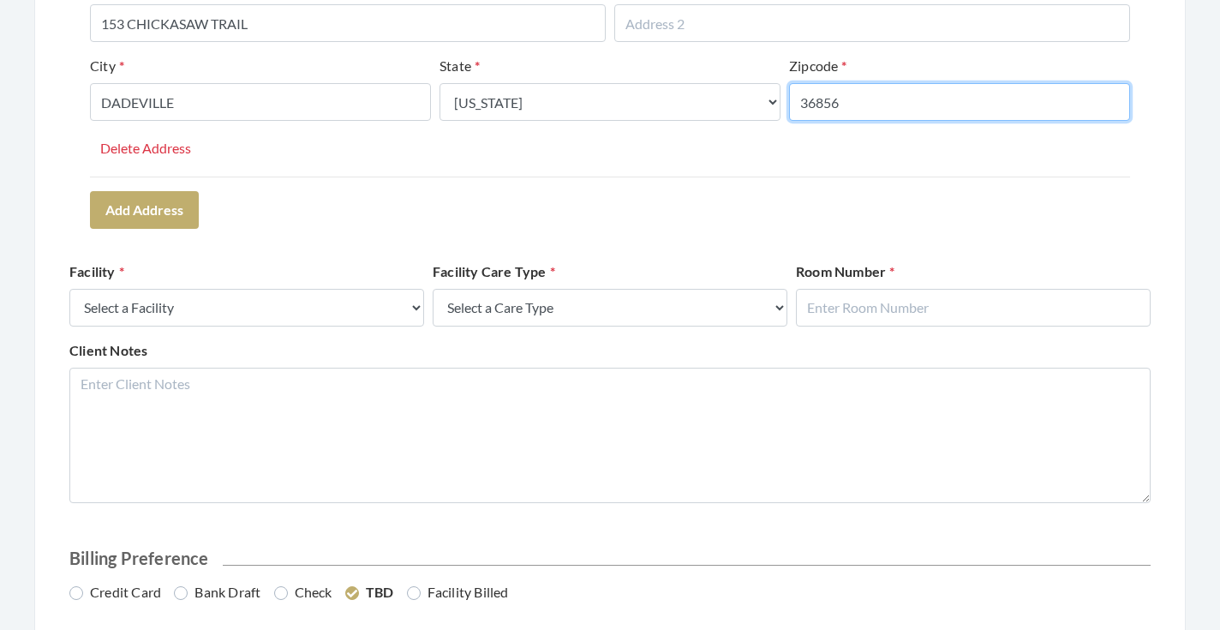
click at [864, 113] on input "36856" at bounding box center [959, 102] width 341 height 38
type input "36853"
click at [863, 190] on div "Address Type Select One... Office Address Home Address Billing Address Primary …" at bounding box center [609, 63] width 1081 height 344
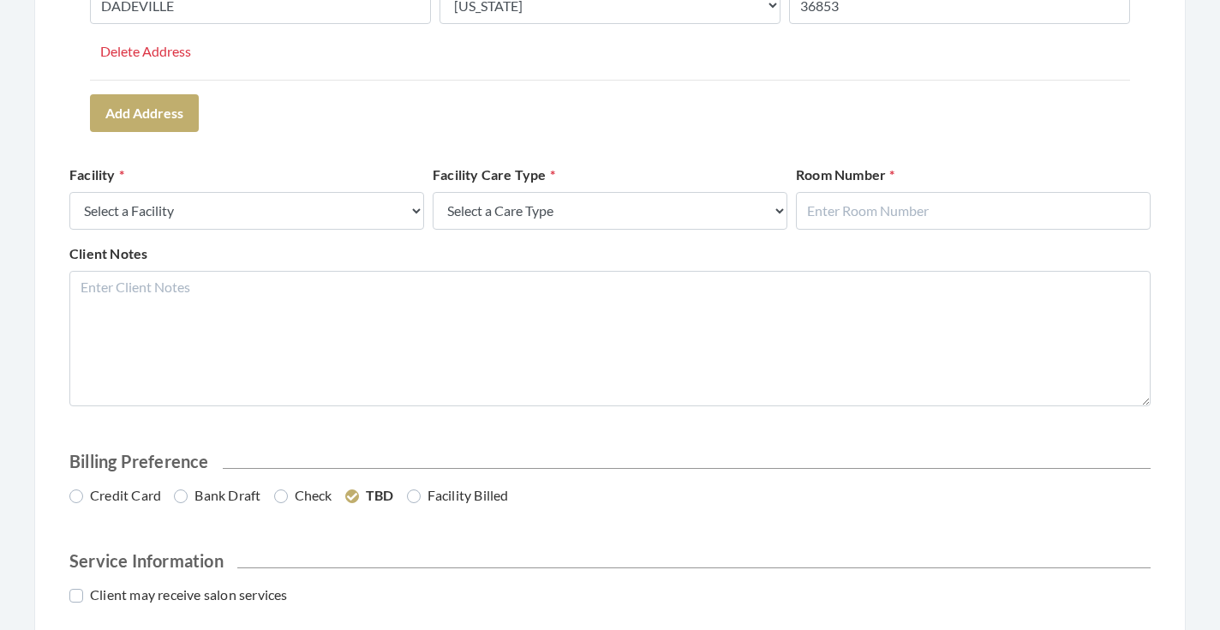
scroll to position [619, 0]
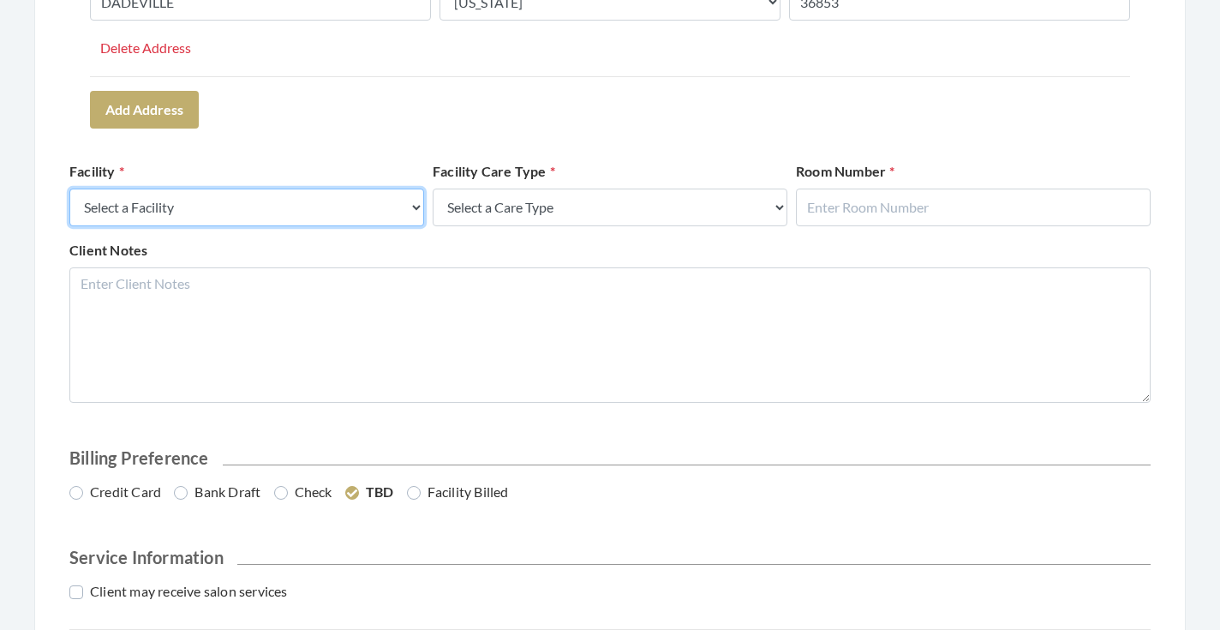
select select "42"
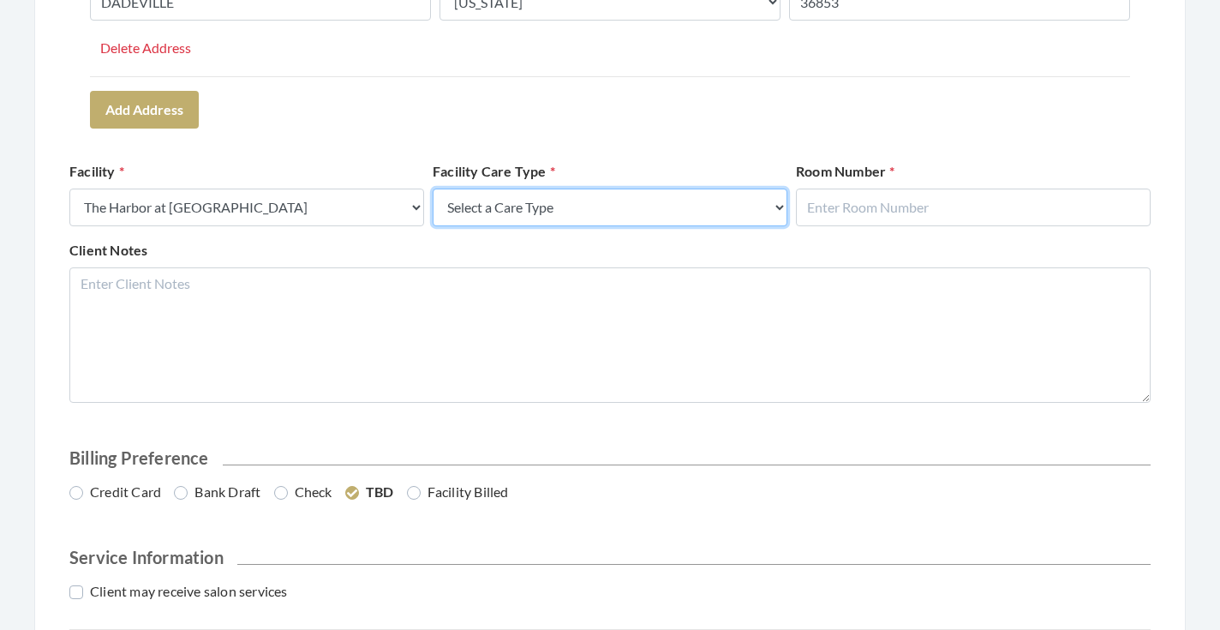
select select "4"
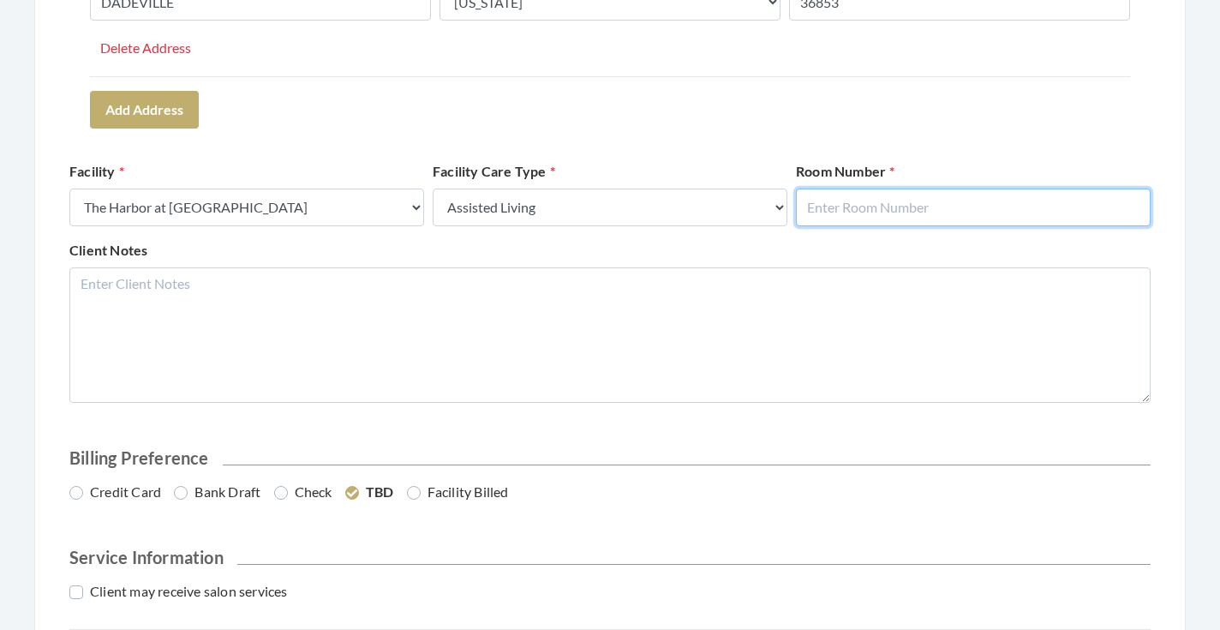
click at [851, 218] on input "text" at bounding box center [973, 207] width 355 height 38
type input "13"
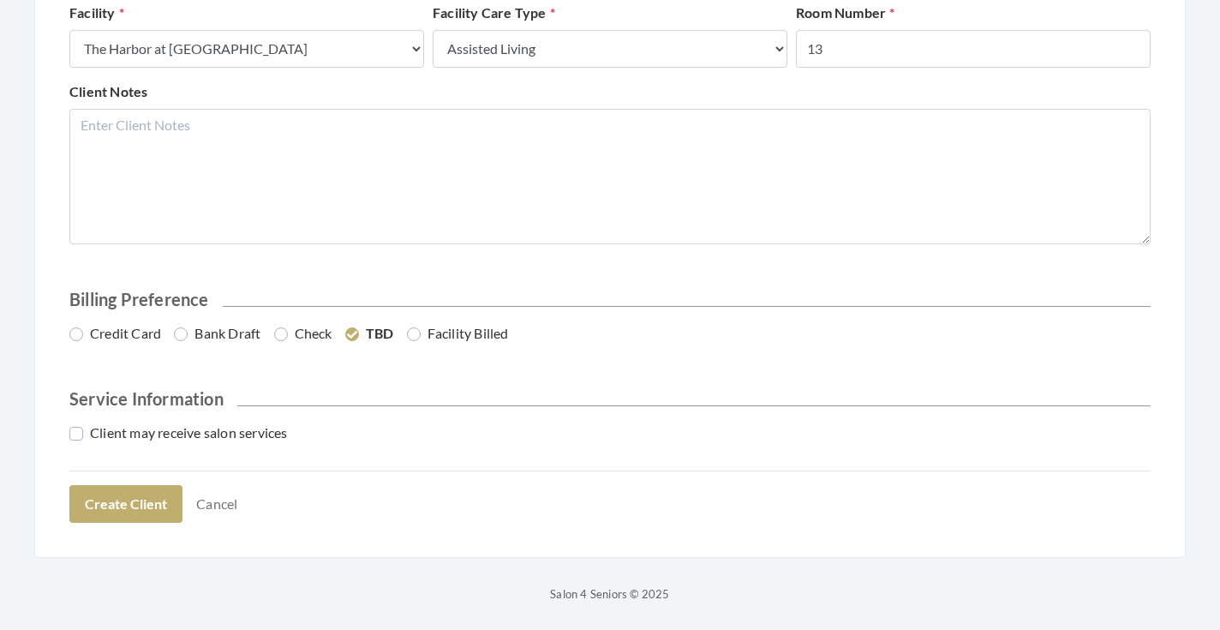
scroll to position [776, 0]
click at [119, 337] on label "Credit Card" at bounding box center [115, 334] width 92 height 21
radio input "true"
click at [140, 430] on label "Client may receive salon services" at bounding box center [178, 433] width 218 height 21
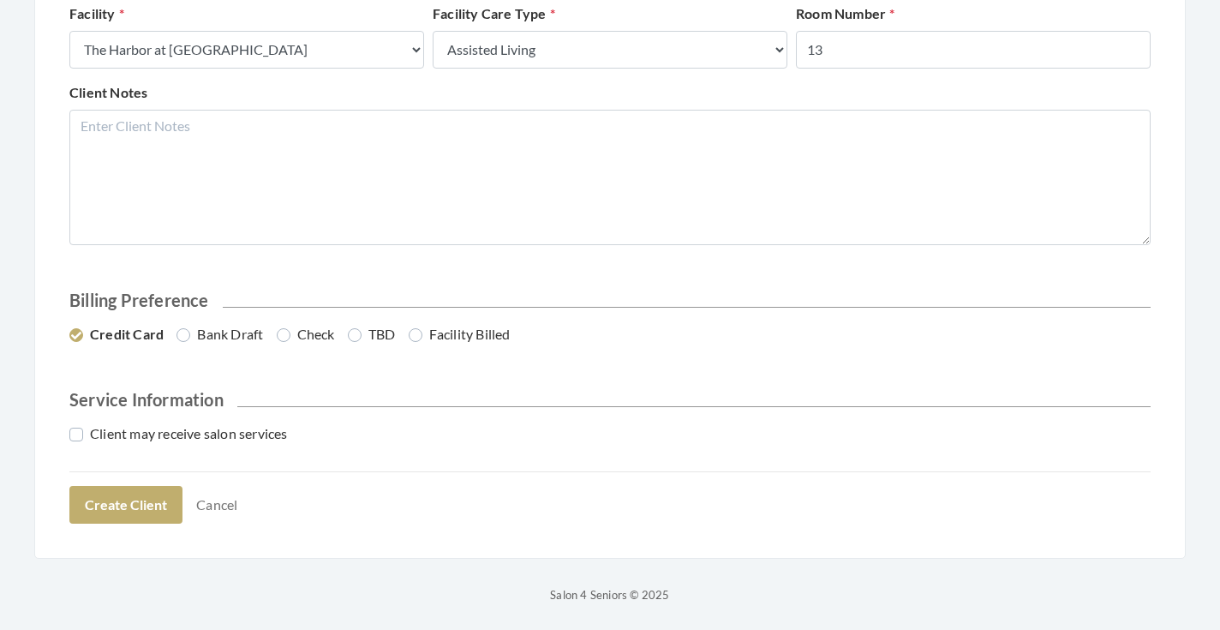
checkbox input "true"
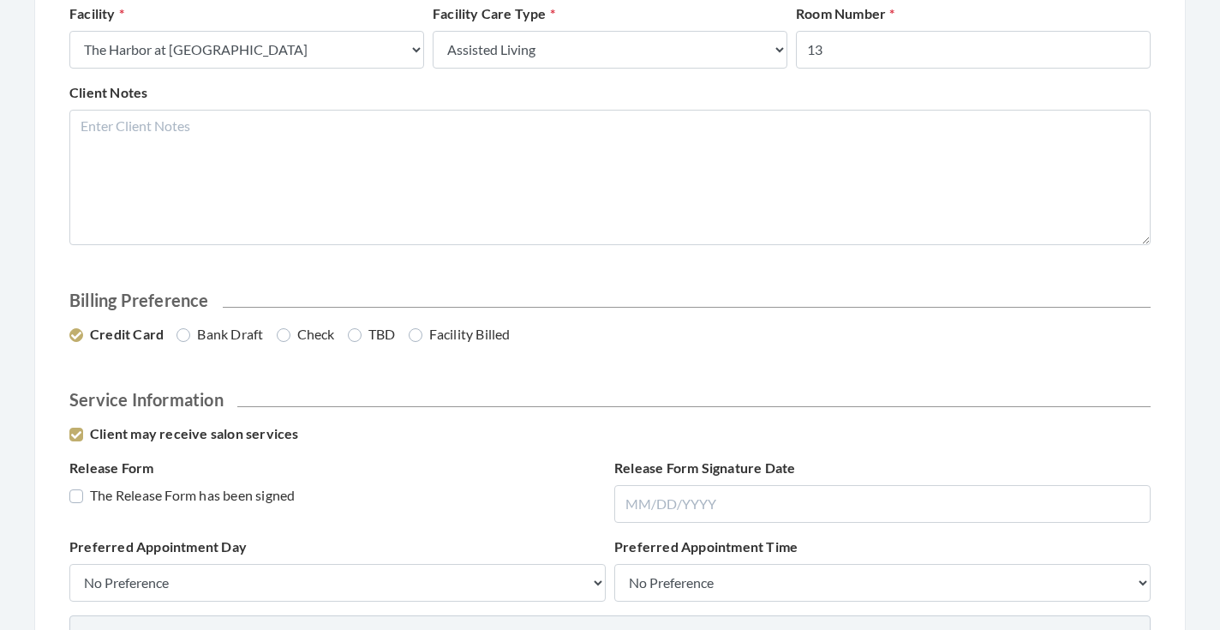
click at [143, 497] on label "The Release Form has been signed" at bounding box center [181, 495] width 225 height 21
checkbox input "true"
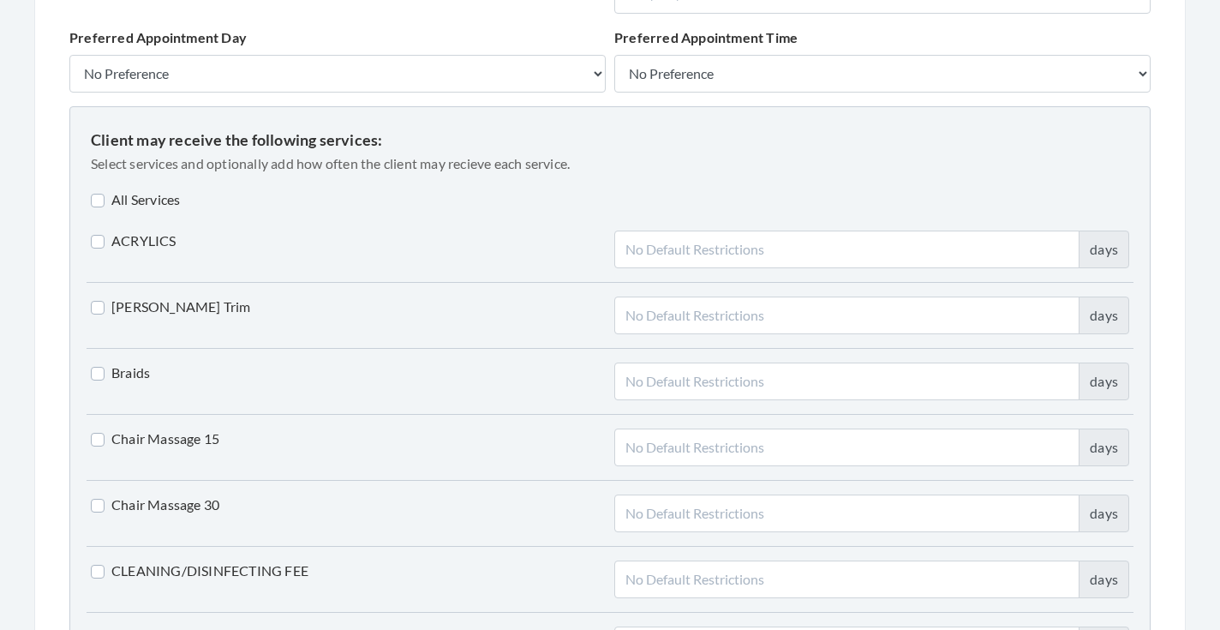
scroll to position [1311, 0]
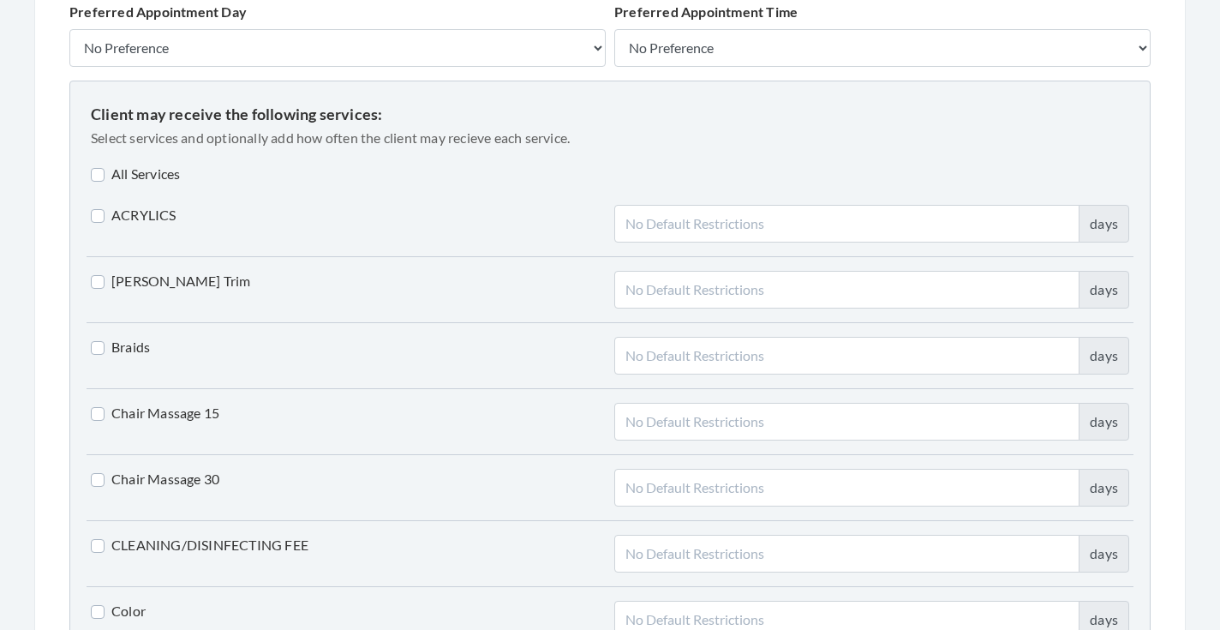
click at [157, 169] on label "All Services" at bounding box center [135, 174] width 89 height 21
checkbox input "true"
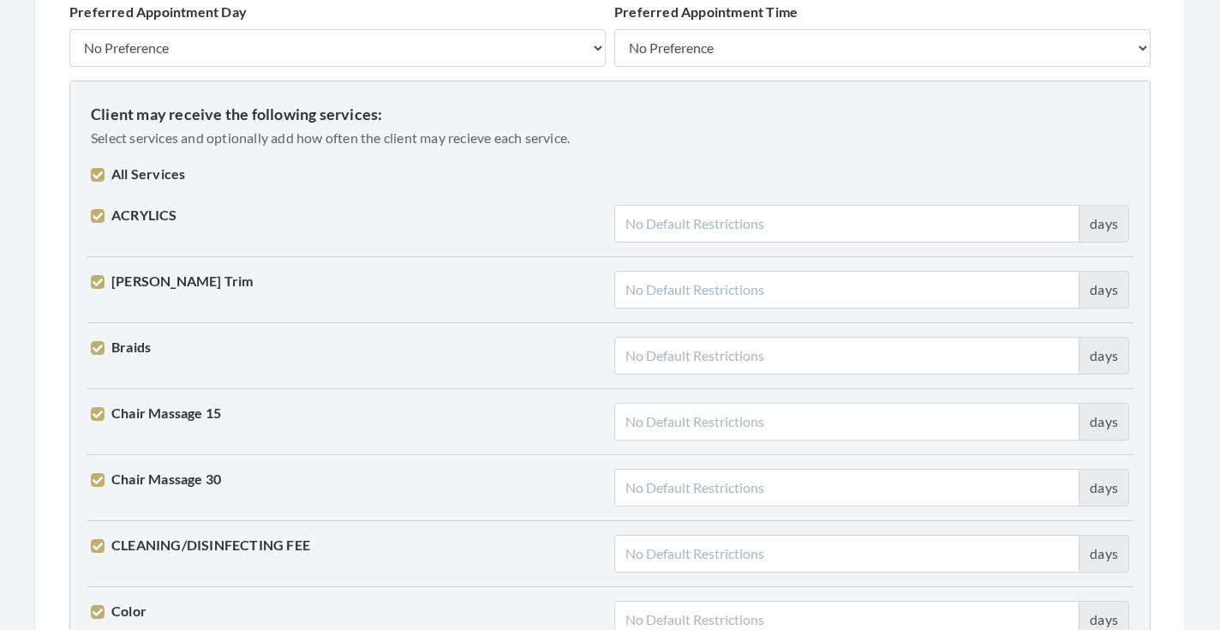
checkbox input "true"
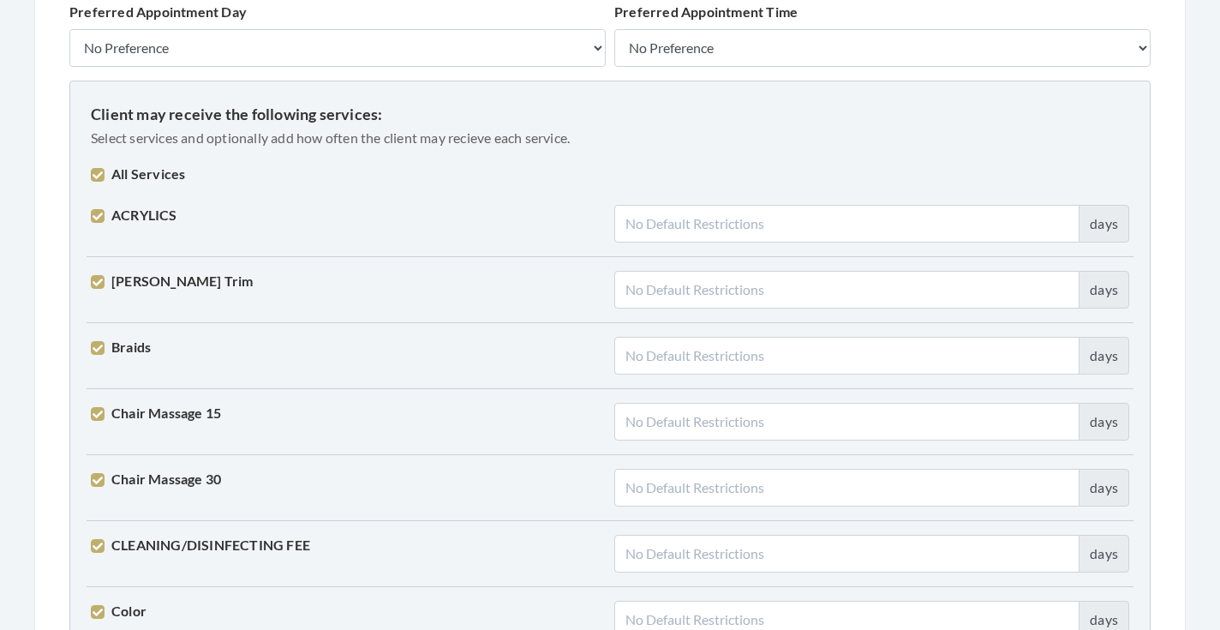
checkbox input "true"
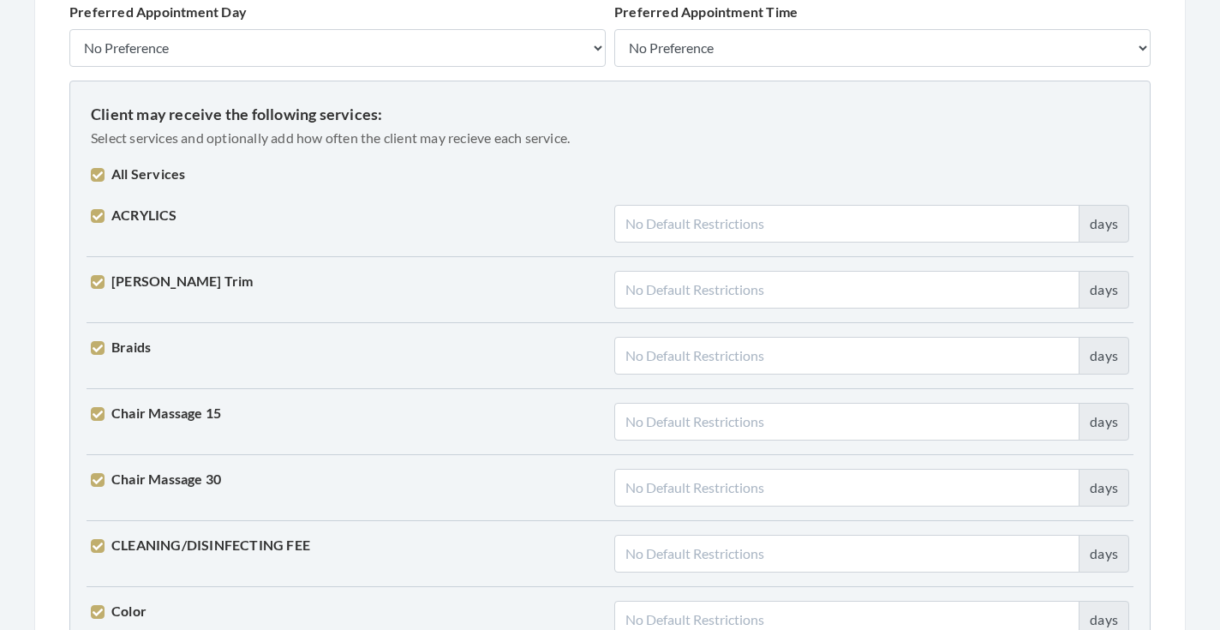
checkbox input "true"
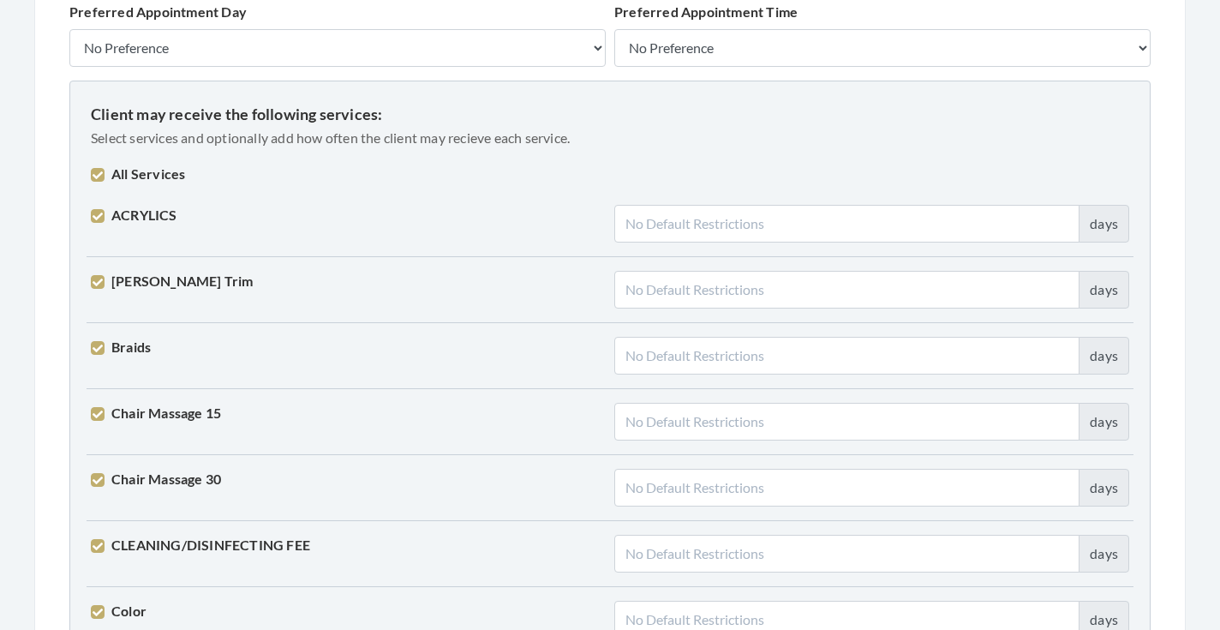
checkbox input "true"
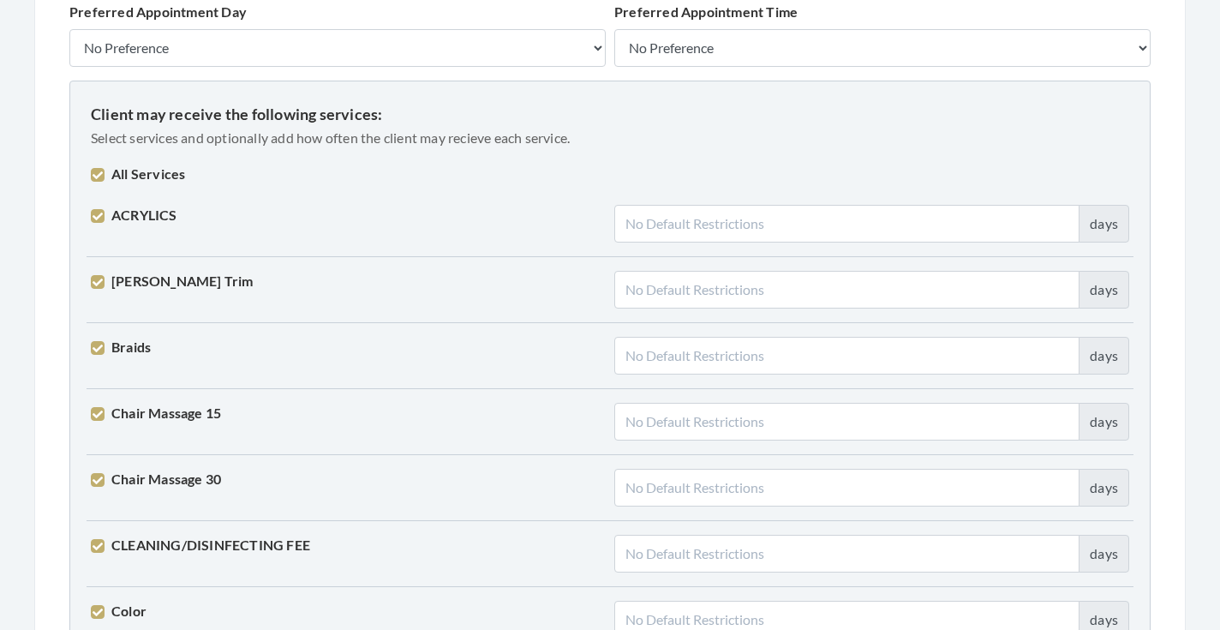
checkbox input "true"
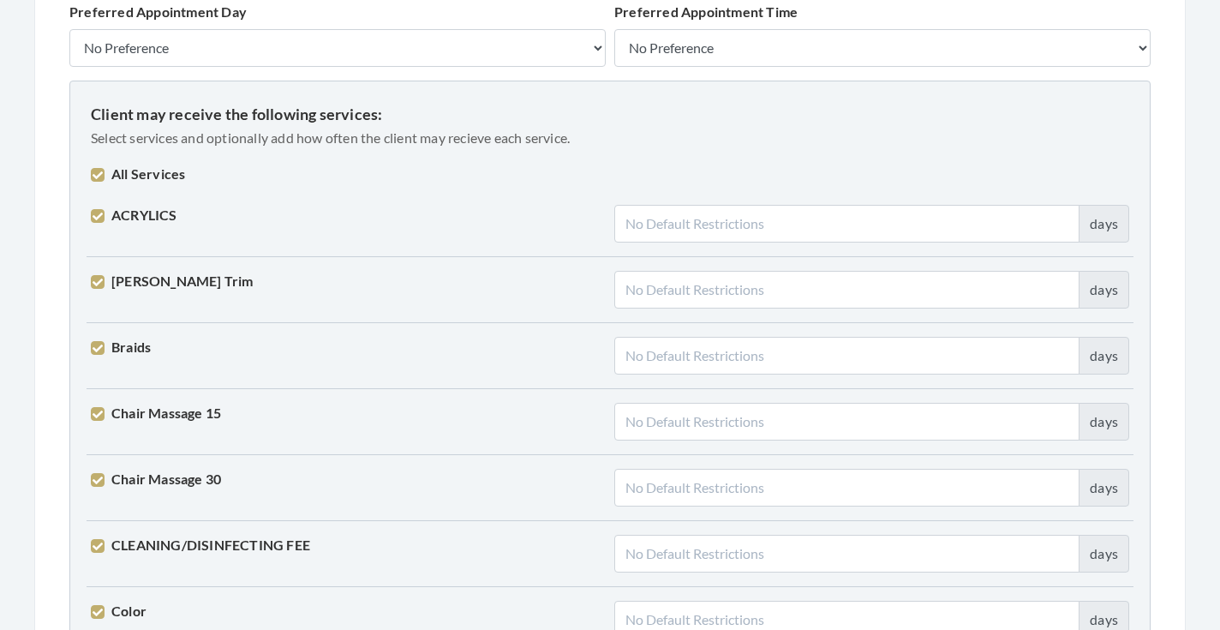
checkbox input "true"
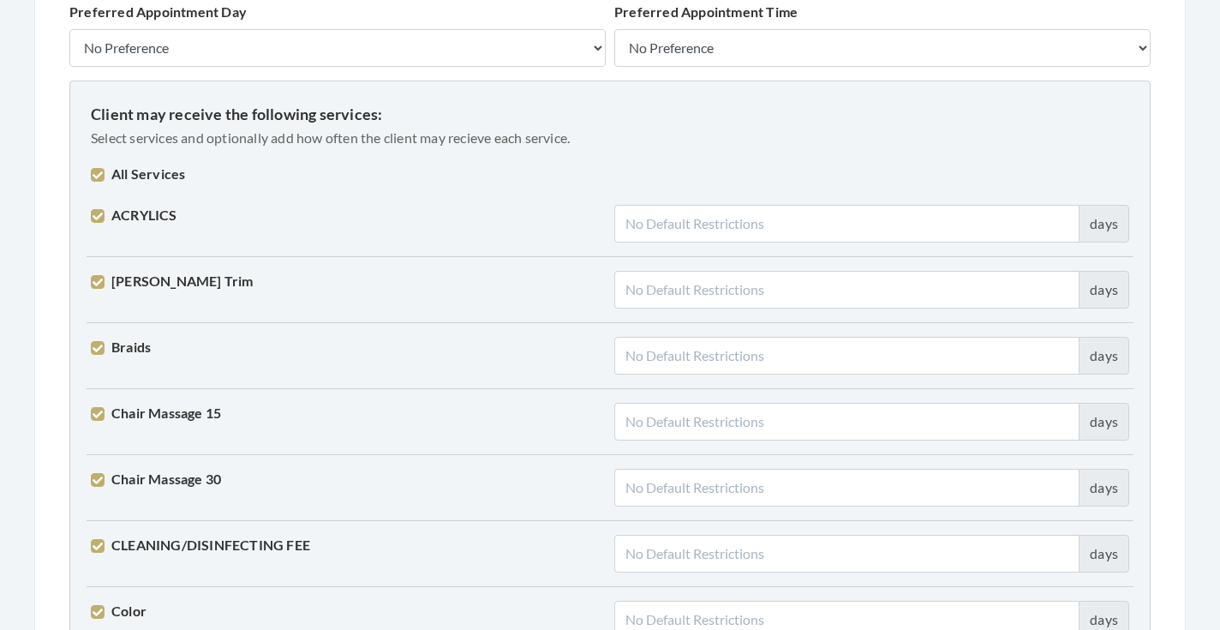
checkbox input "true"
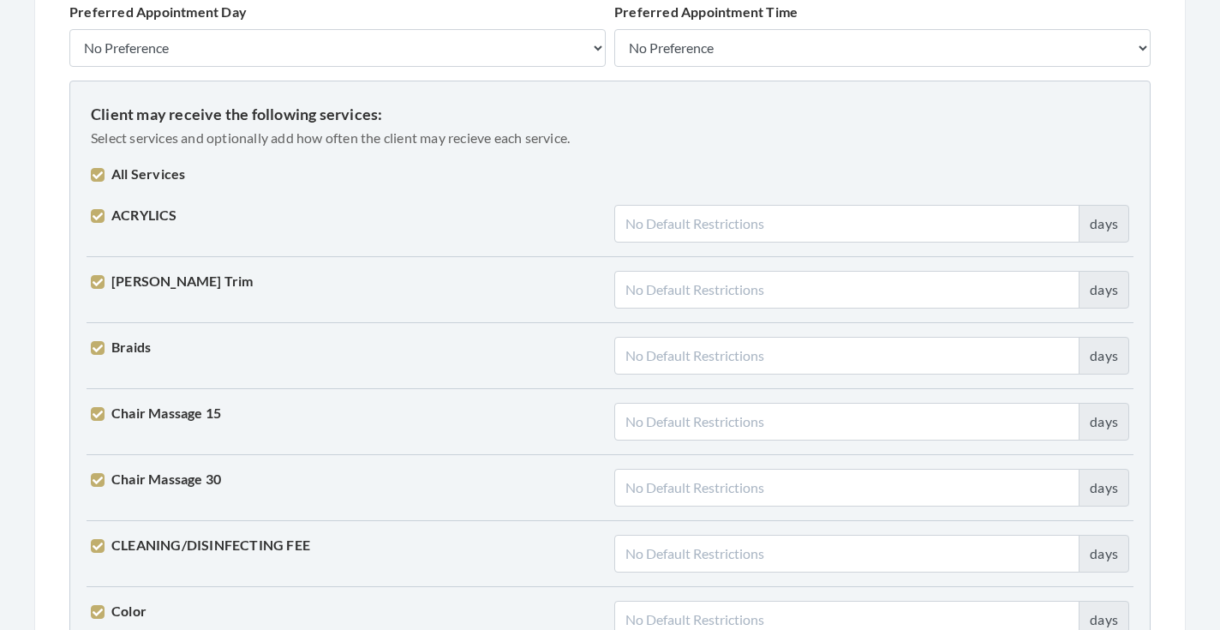
checkbox input "true"
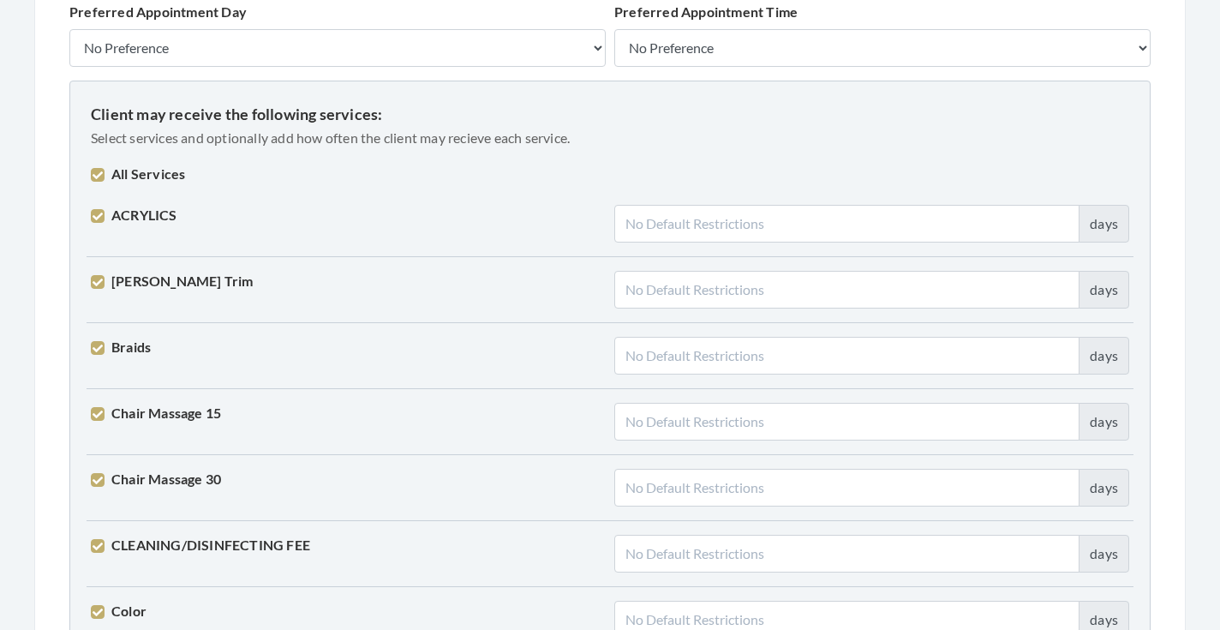
checkbox input "true"
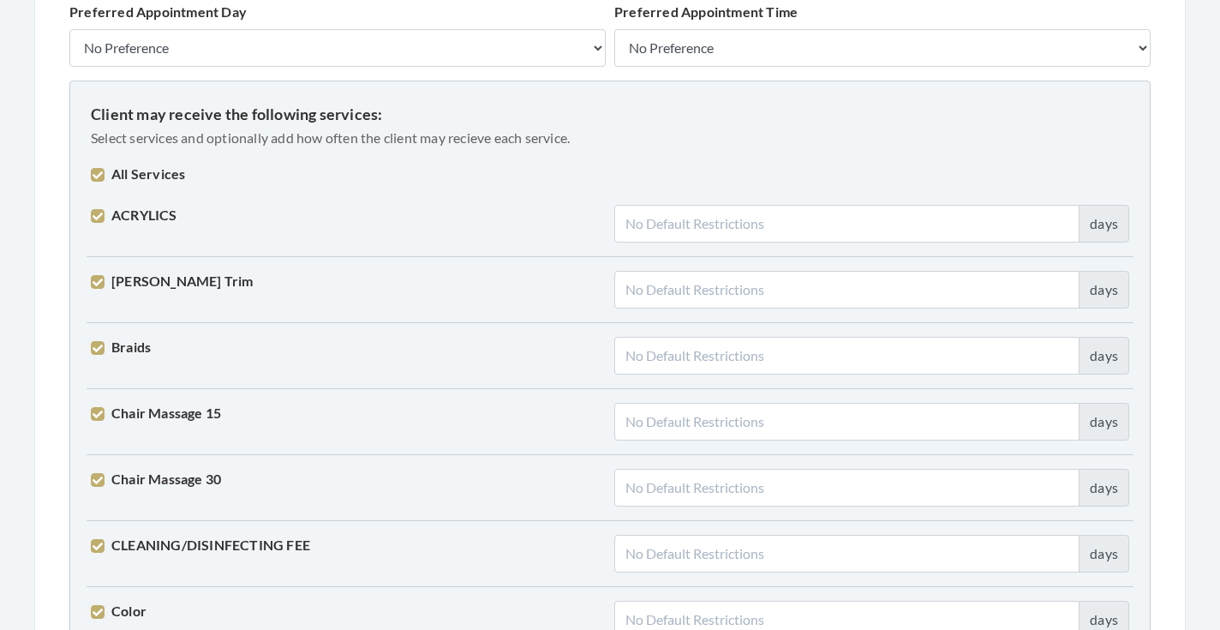
checkbox input "true"
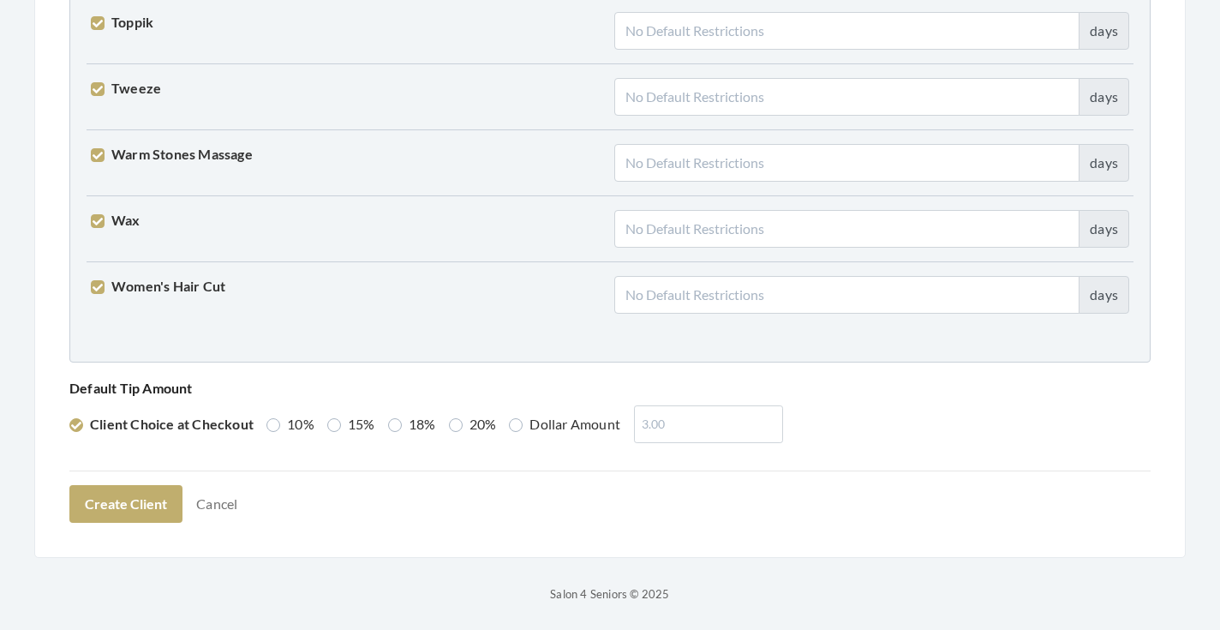
scroll to position [4339, 0]
click at [382, 427] on div "Default Tip Amount Client Choice at Checkout 10% 15% 18% 20% Dollar Amount" at bounding box center [610, 410] width 1090 height 67
click at [402, 423] on label "18%" at bounding box center [412, 425] width 48 height 21
radio input "true"
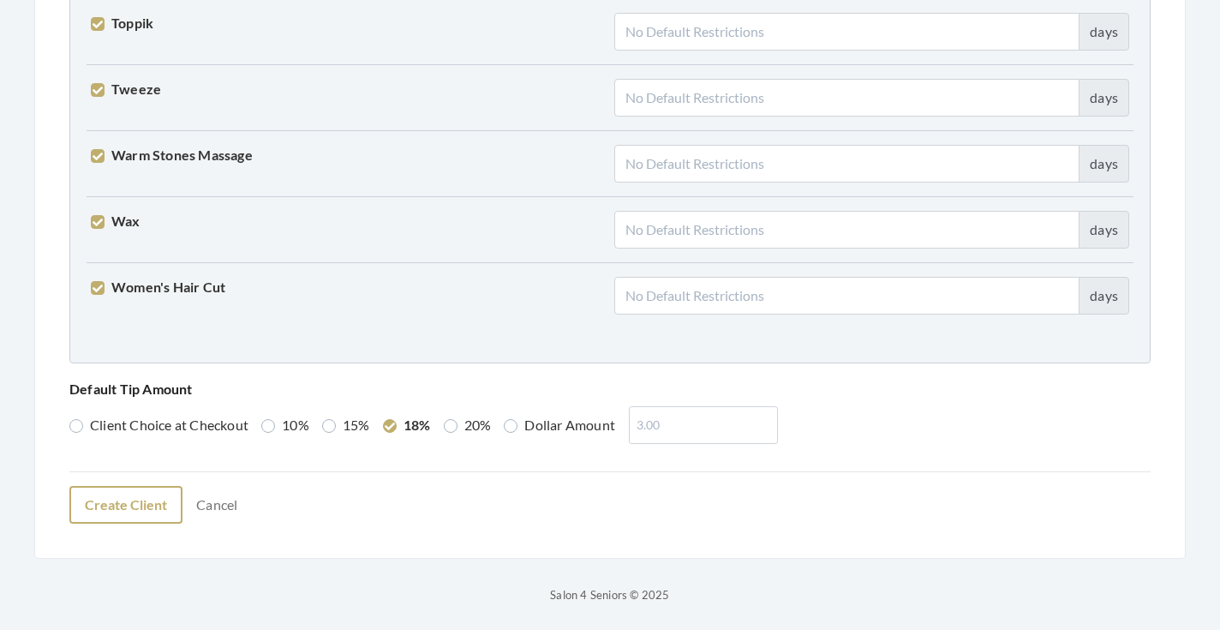
click at [151, 496] on button "Create Client" at bounding box center [125, 505] width 113 height 38
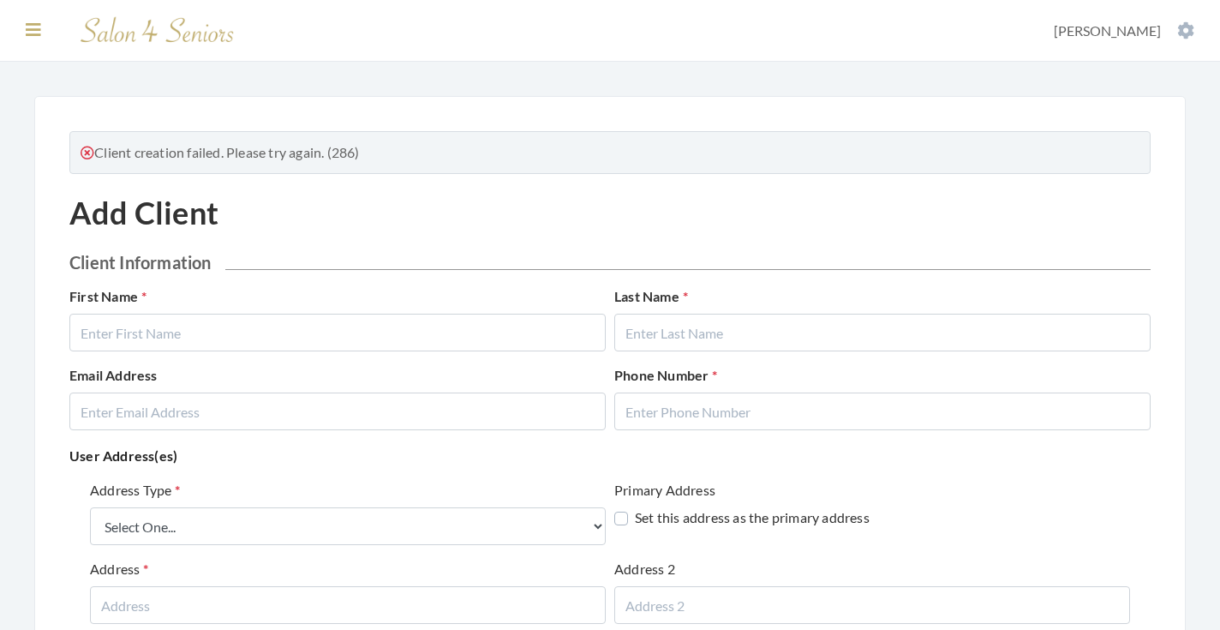
click at [33, 30] on icon at bounding box center [33, 29] width 15 height 17
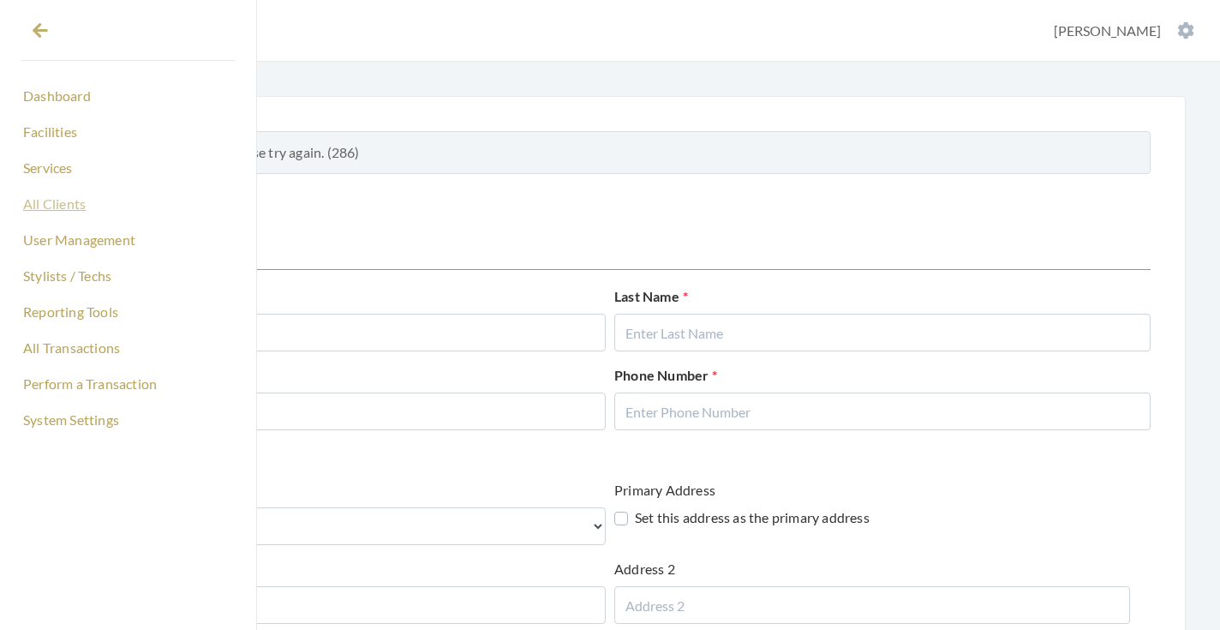
click at [75, 200] on link "All Clients" at bounding box center [128, 203] width 215 height 29
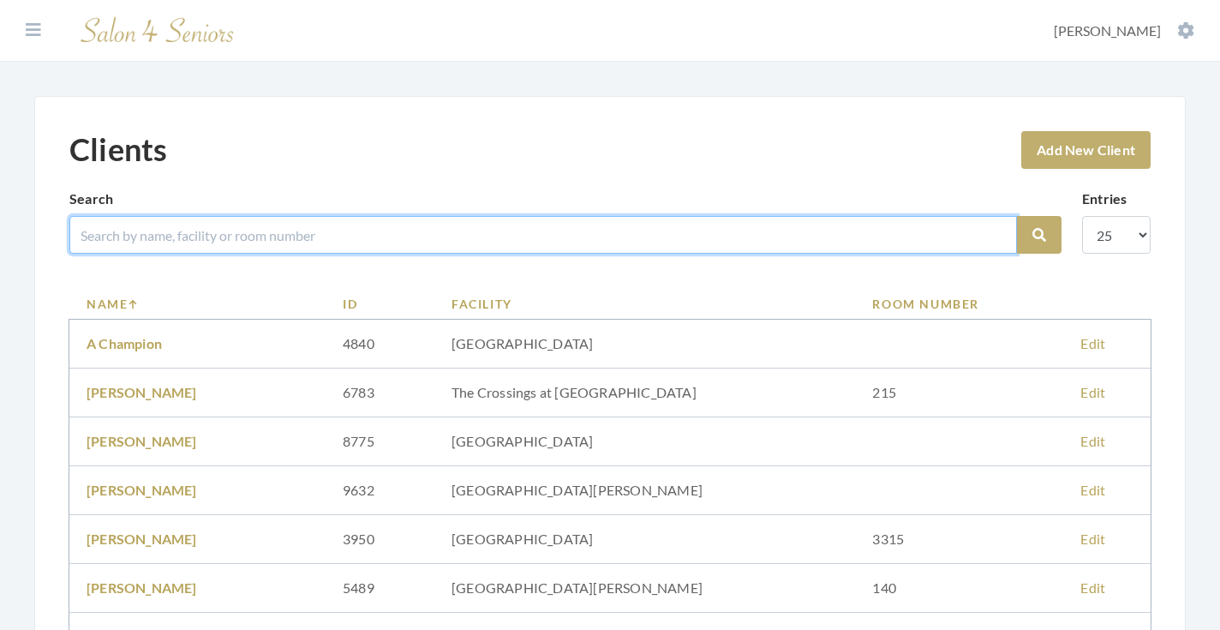
click at [228, 233] on input "search" at bounding box center [542, 235] width 947 height 38
type input "[PERSON_NAME]"
click at [1039, 235] on button "Search" at bounding box center [1039, 235] width 45 height 38
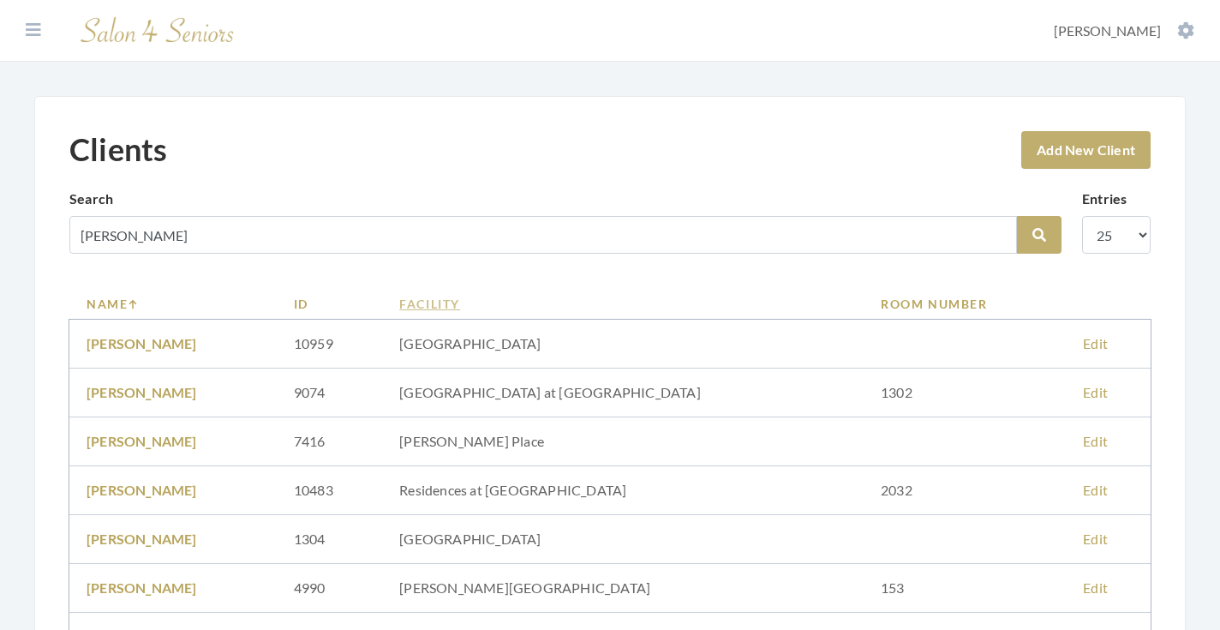
click at [521, 306] on link "Facility" at bounding box center [622, 304] width 447 height 18
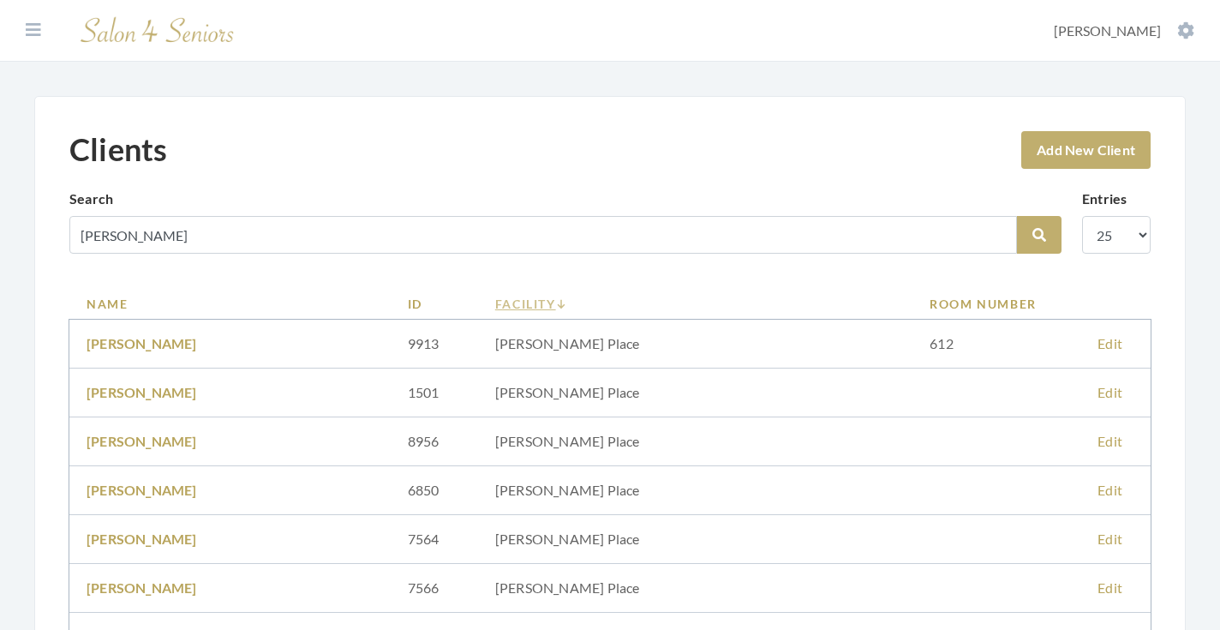
click at [571, 300] on link "Facility" at bounding box center [695, 304] width 401 height 18
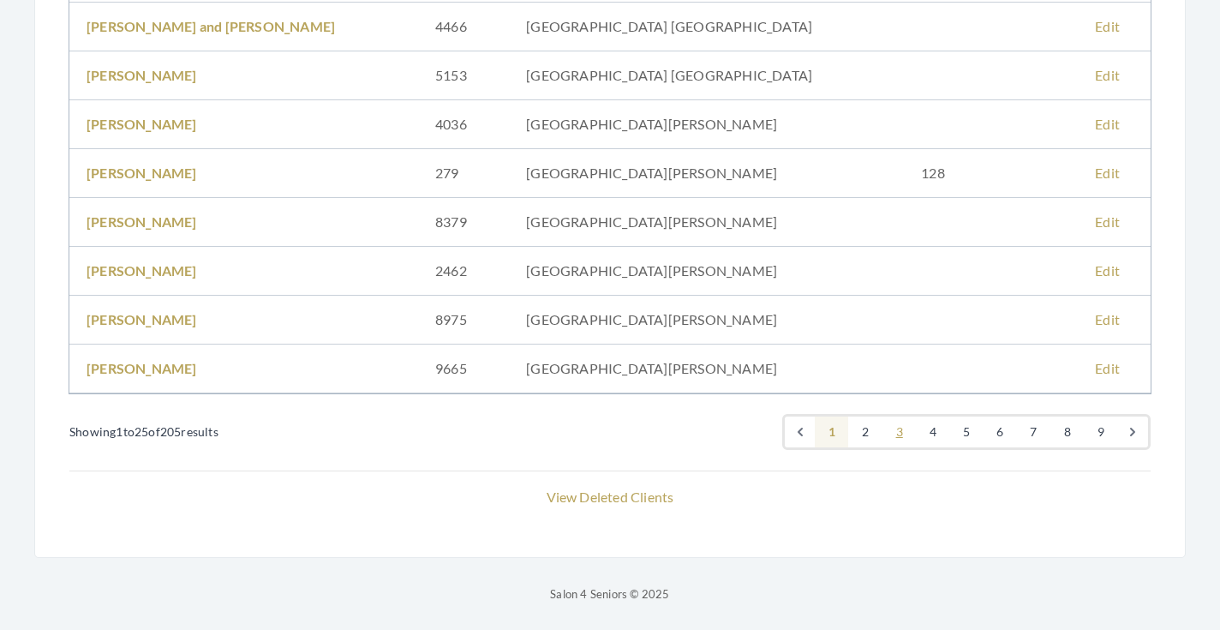
scroll to position [1147, 0]
click at [961, 430] on link "5" at bounding box center [966, 431] width 34 height 31
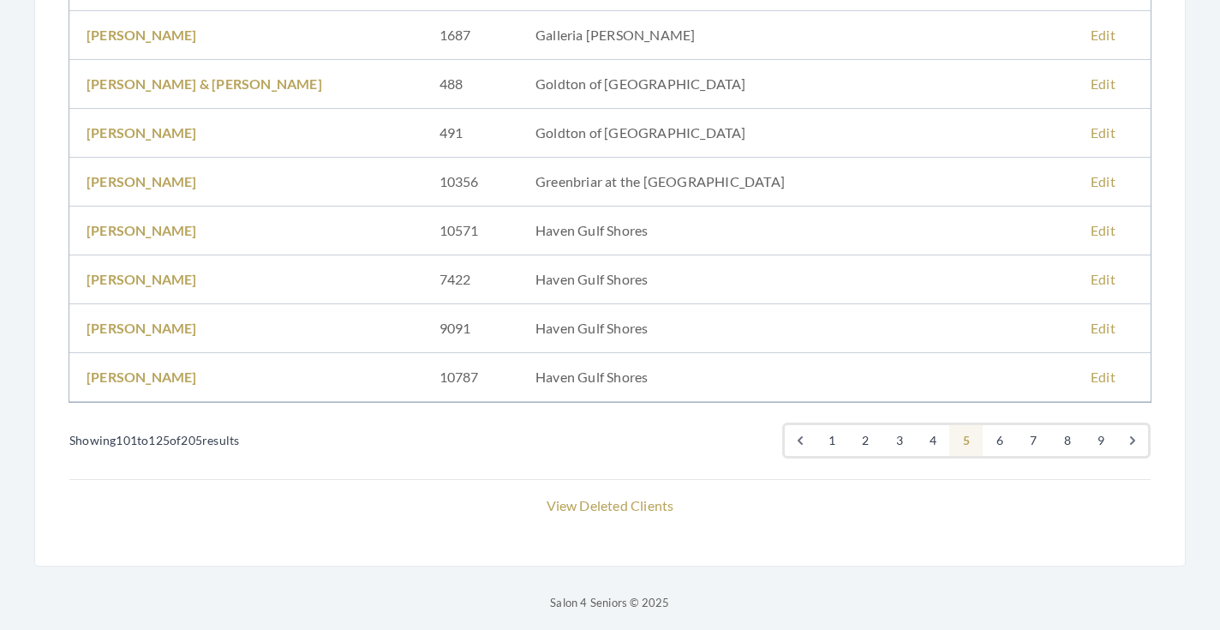
scroll to position [1147, 0]
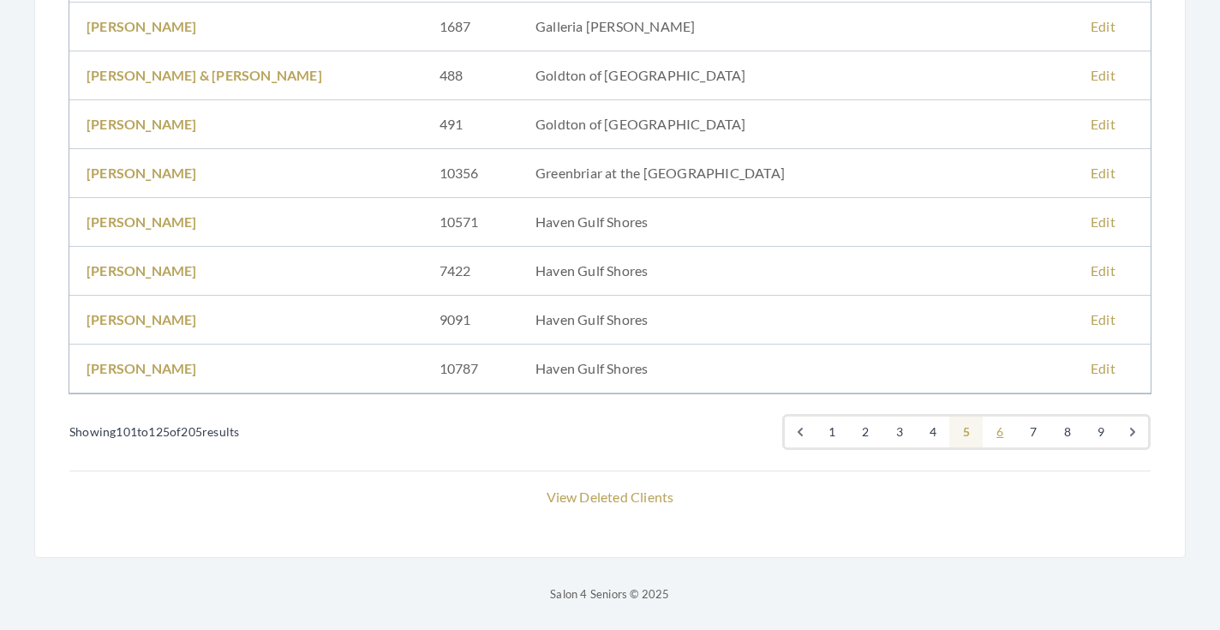
click at [995, 434] on link "6" at bounding box center [1000, 431] width 34 height 31
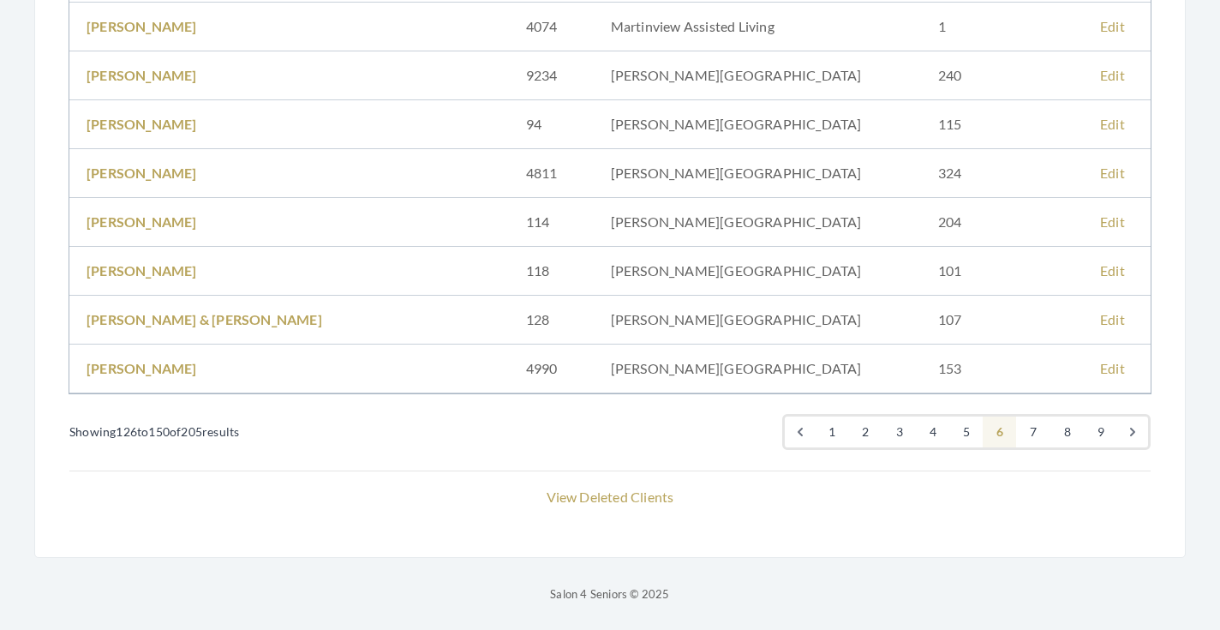
scroll to position [1147, 0]
click at [1032, 427] on link "7" at bounding box center [1033, 431] width 34 height 31
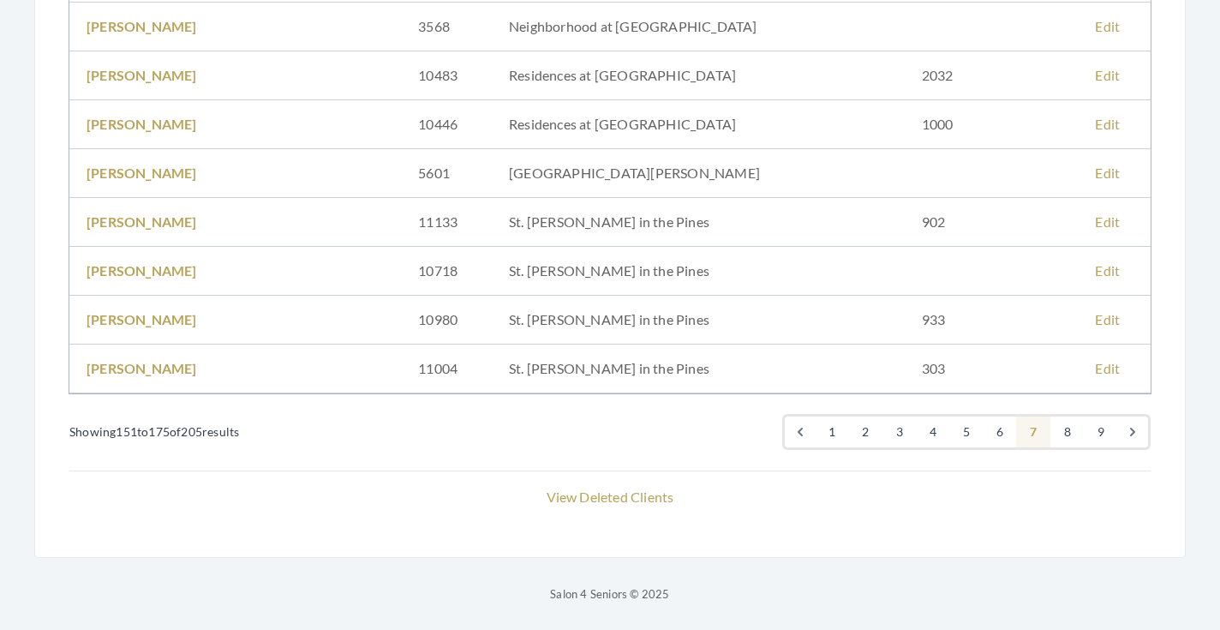
scroll to position [1147, 0]
click at [1057, 430] on link "8" at bounding box center [1067, 431] width 34 height 31
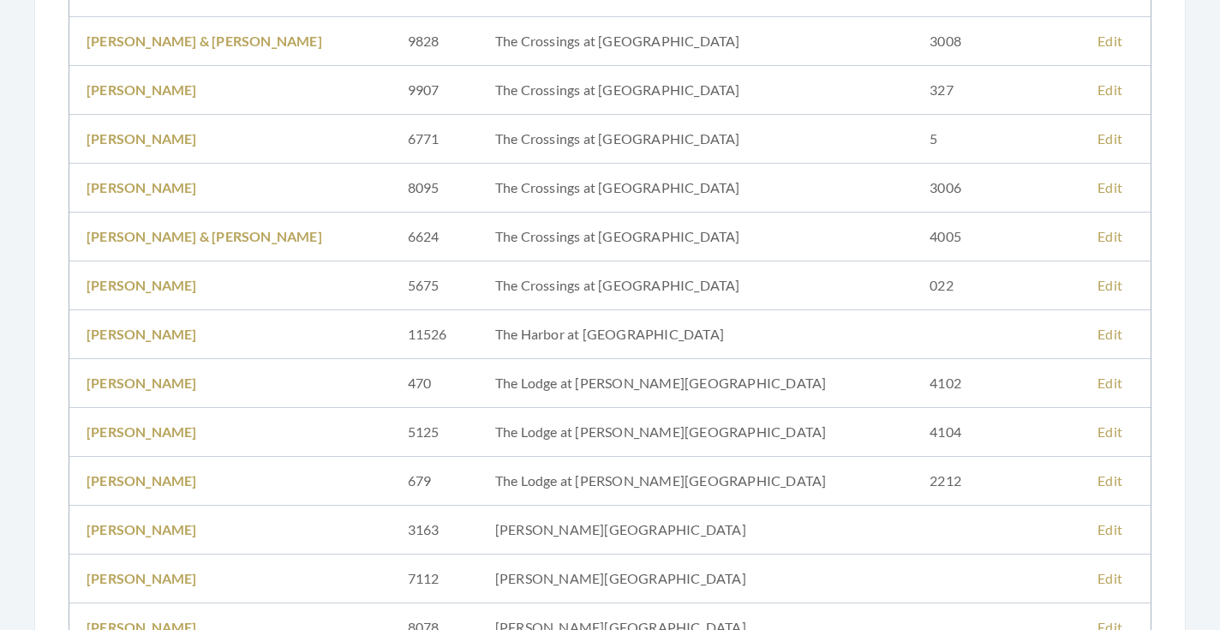
scroll to position [368, 0]
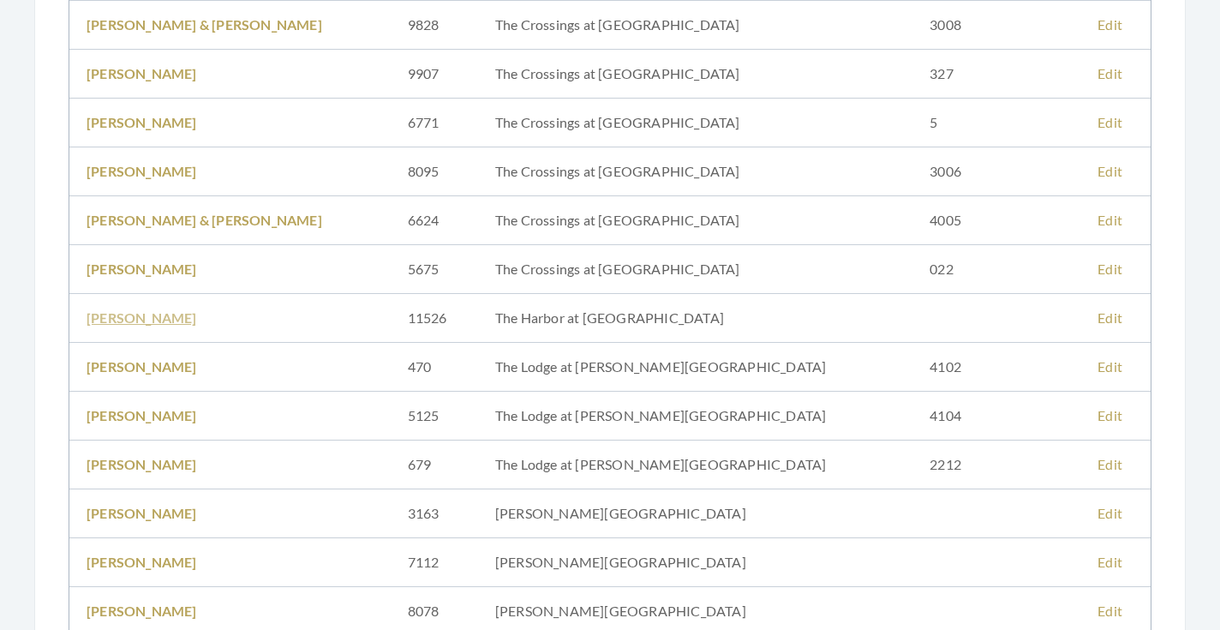
click at [146, 317] on link "Betty Smith" at bounding box center [142, 317] width 111 height 16
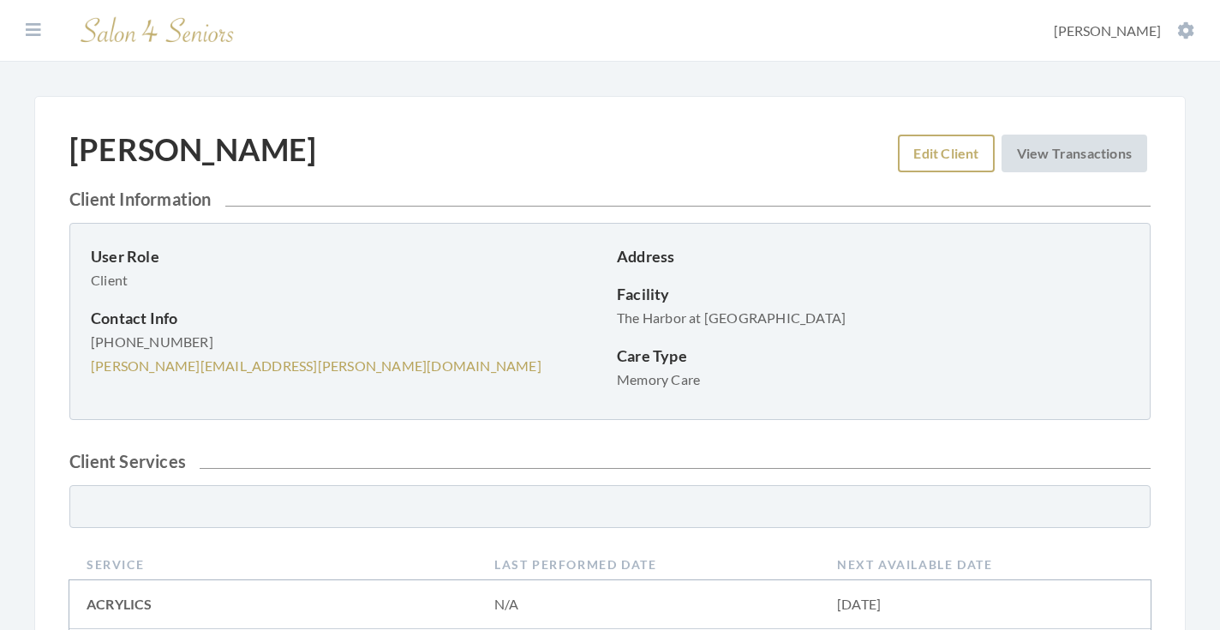
click at [941, 168] on link "Edit Client" at bounding box center [946, 153] width 96 height 38
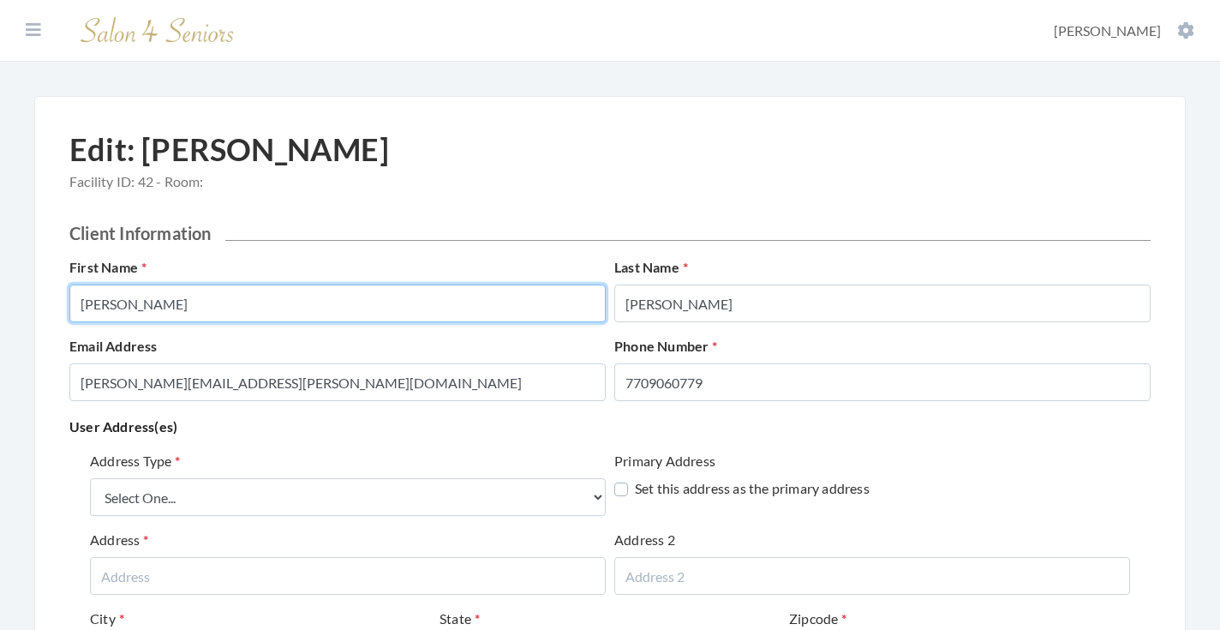
click at [392, 303] on input "Betty" at bounding box center [337, 303] width 536 height 38
type input "BETTY"
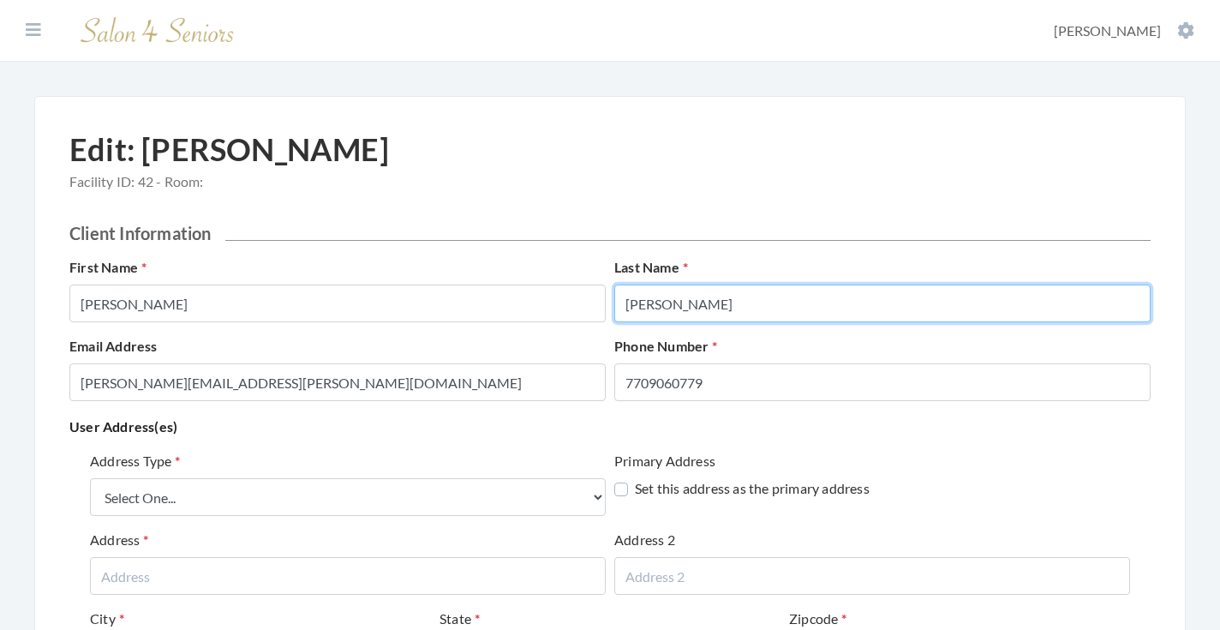
type input "SMITH"
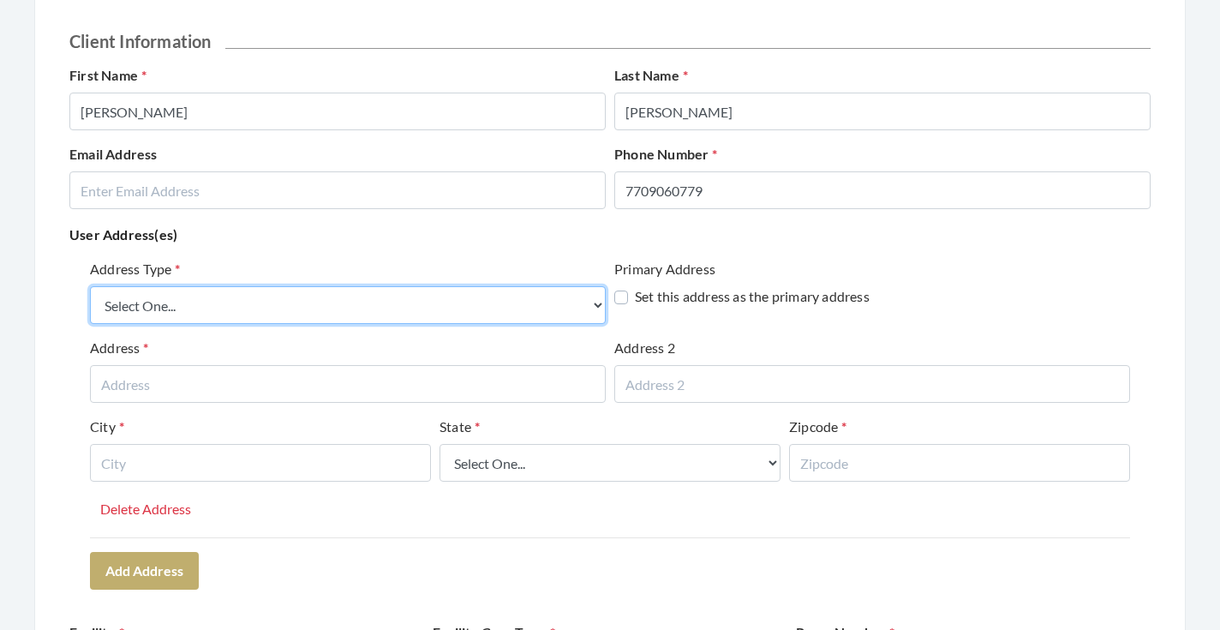
scroll to position [213, 0]
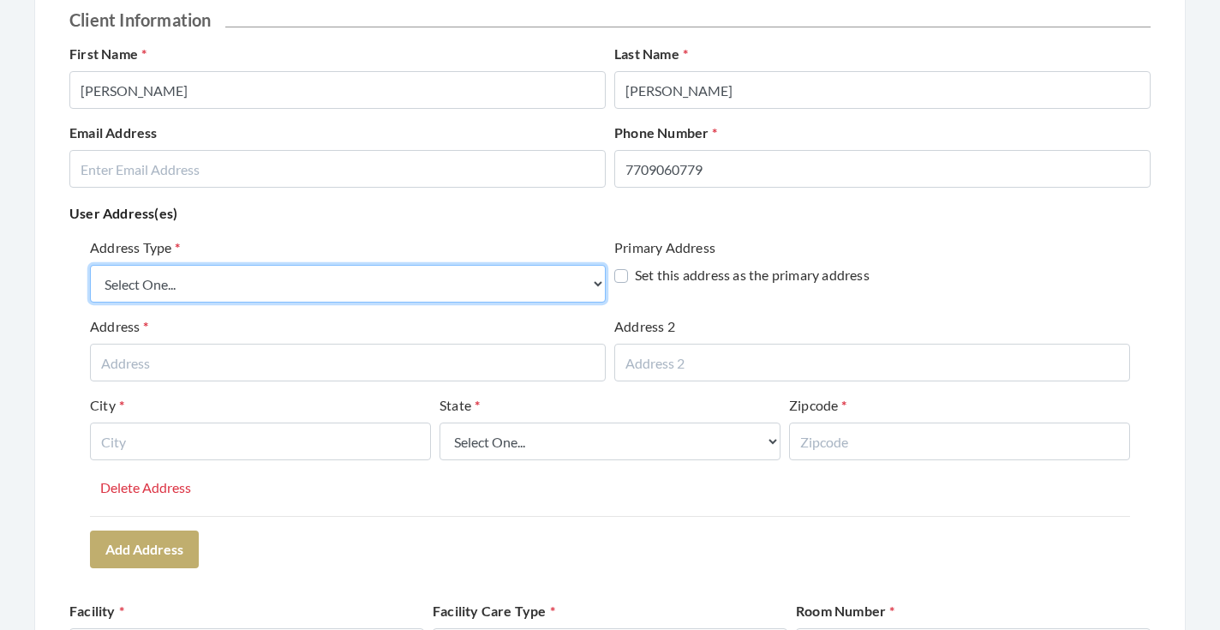
select select "billing"
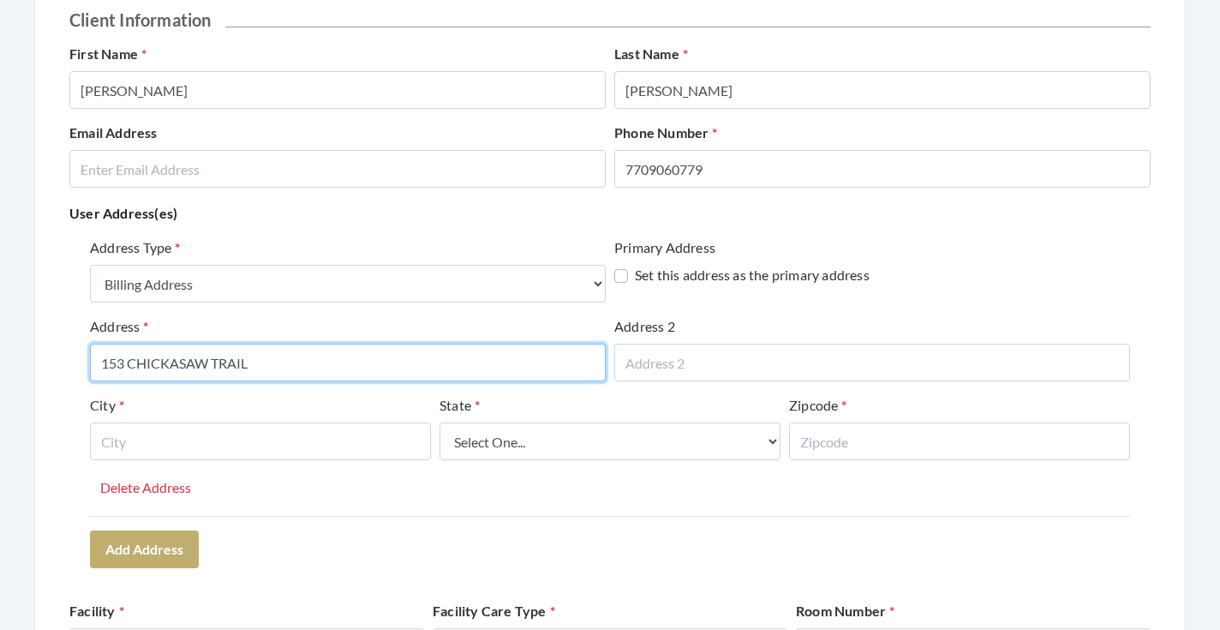
type input "153 CHICKASAW TRAIL"
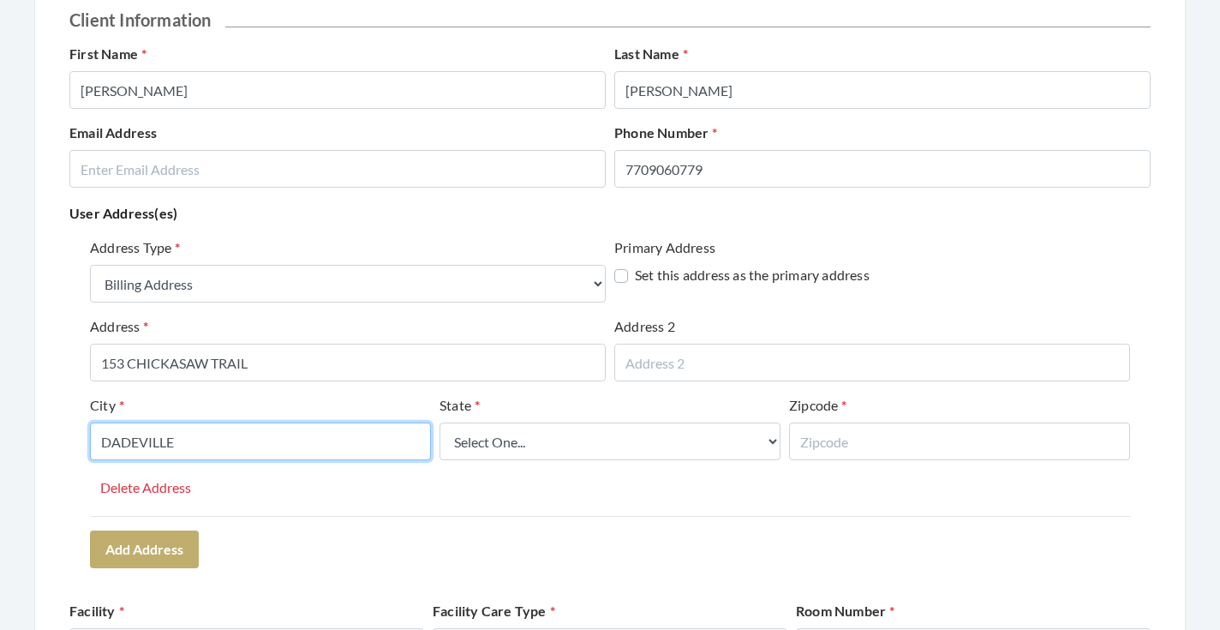
type input "DADEVILLE"
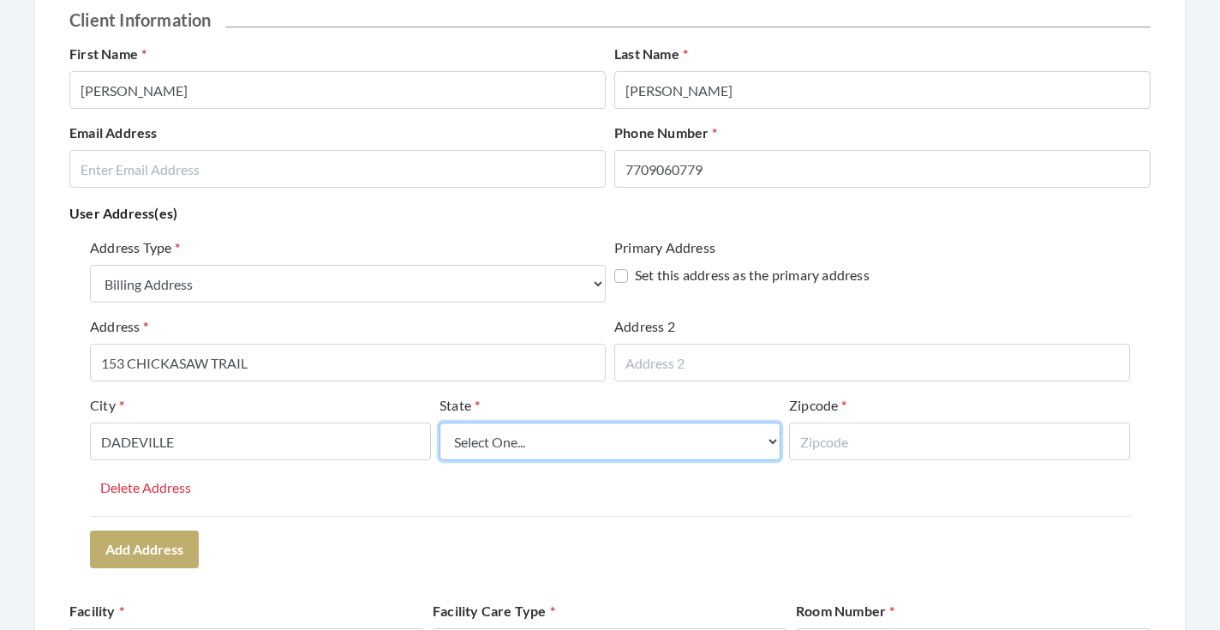
select select "al"
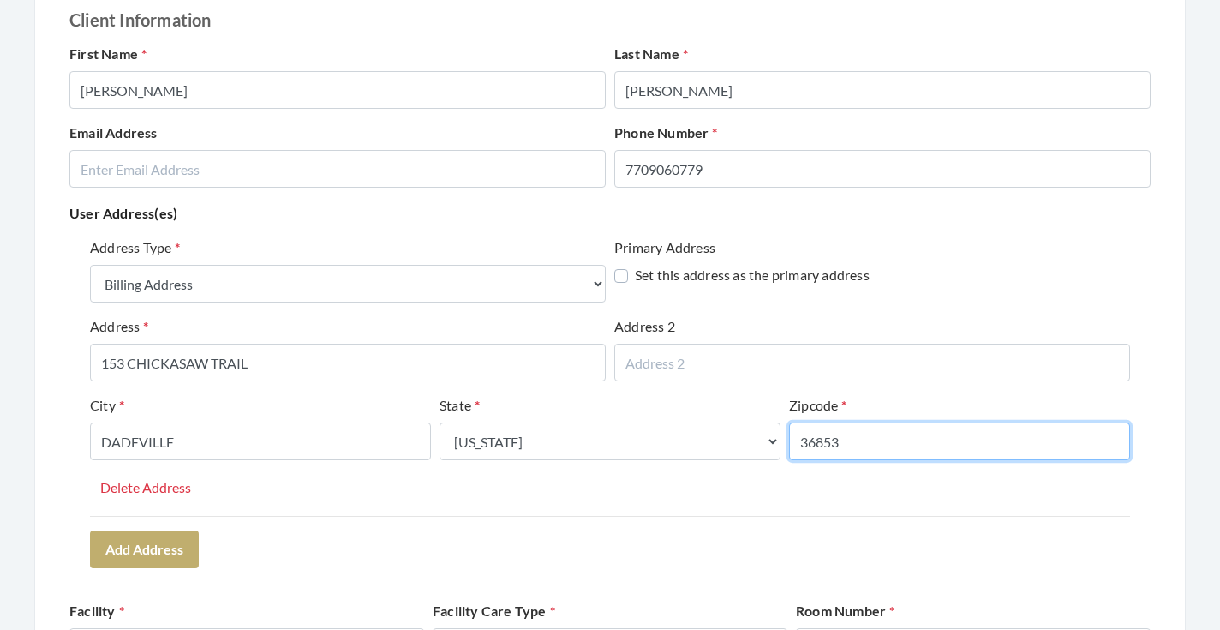
type input "36853"
click at [392, 541] on div "Address Type Select One... Office Address Home Address Billing Address Primary …" at bounding box center [609, 402] width 1081 height 344
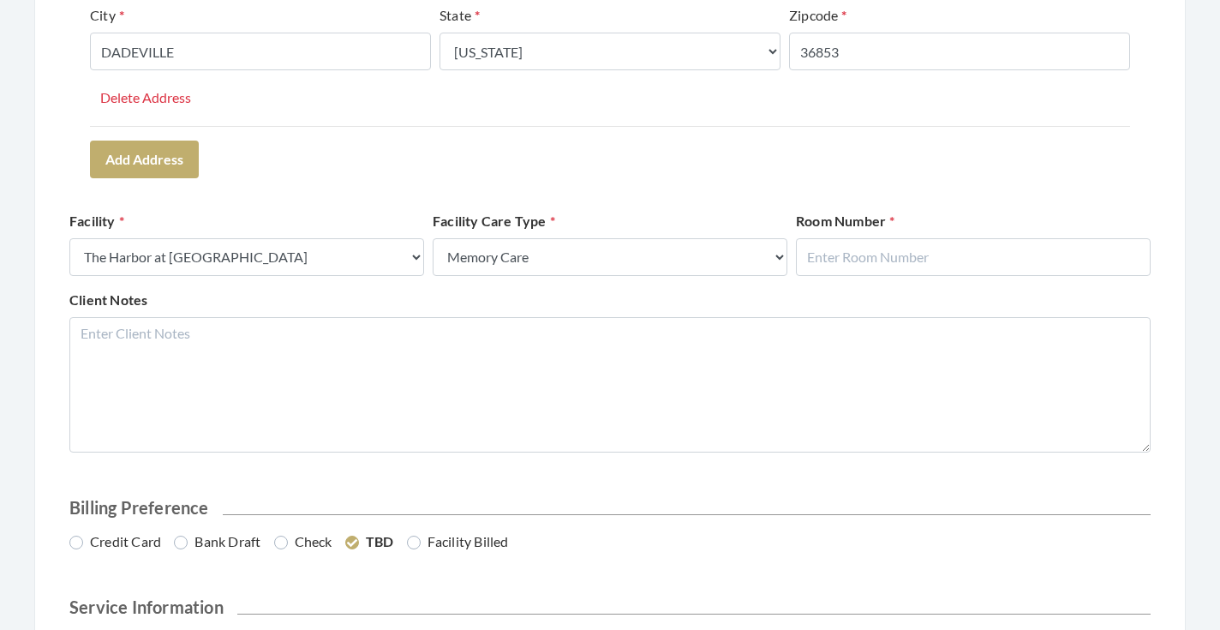
scroll to position [616, 0]
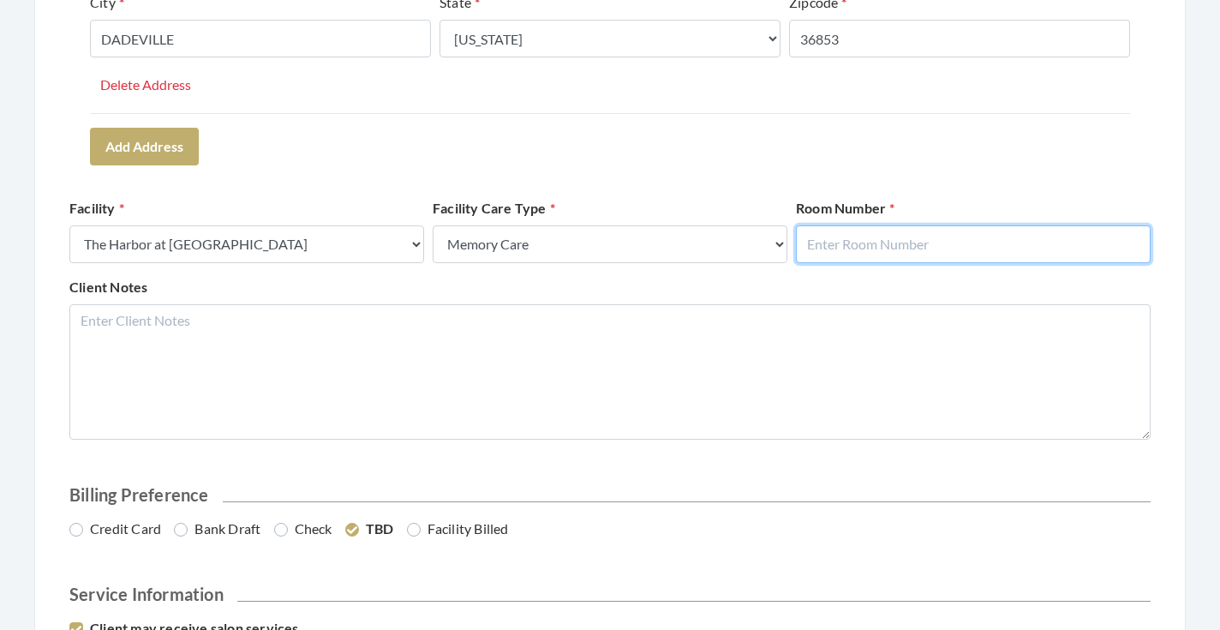
click at [848, 256] on input "text" at bounding box center [973, 244] width 355 height 38
type input "13"
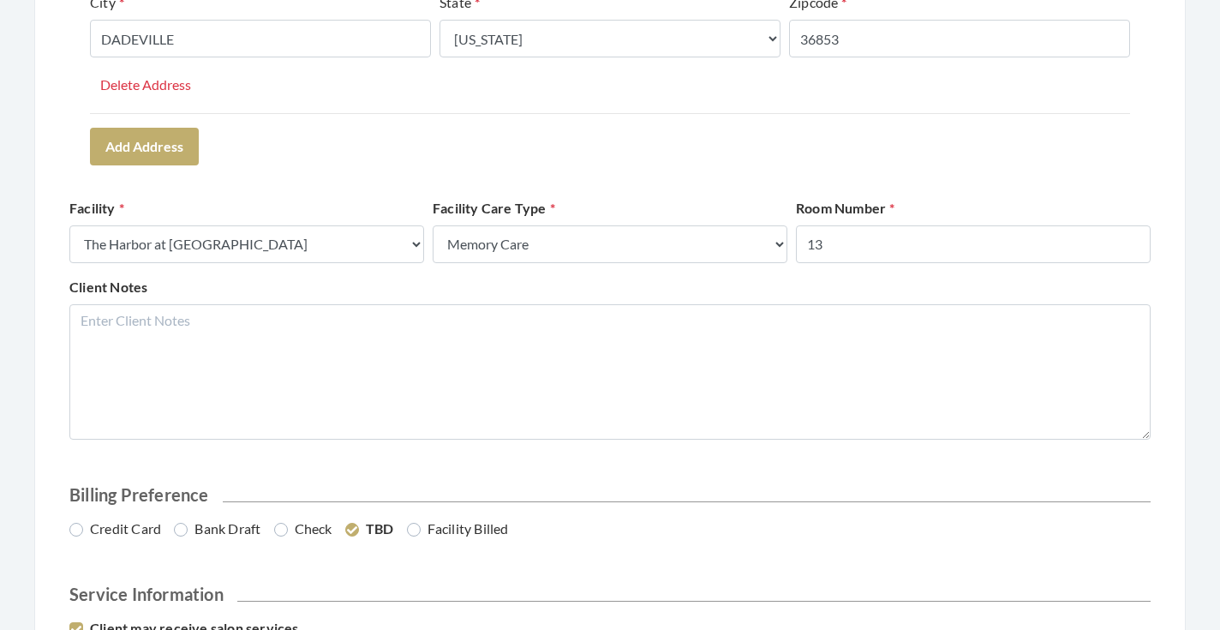
click at [868, 288] on div "Client Notes" at bounding box center [610, 358] width 1090 height 163
click at [131, 529] on label "Credit Card" at bounding box center [115, 528] width 92 height 21
radio input "true"
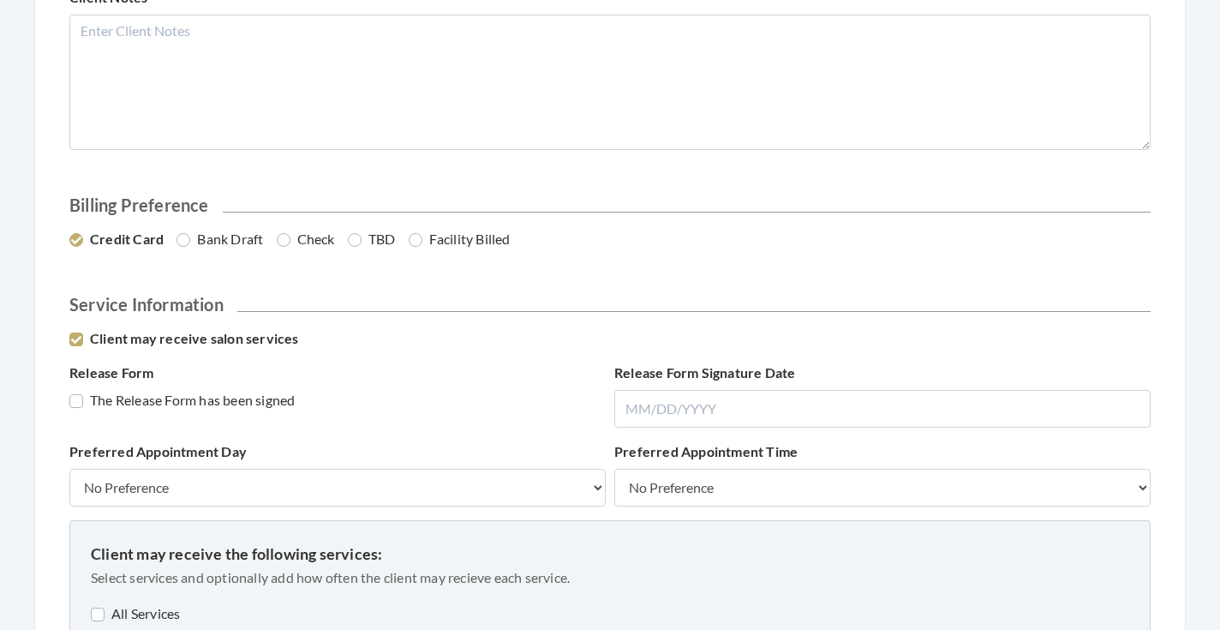
scroll to position [953, 0]
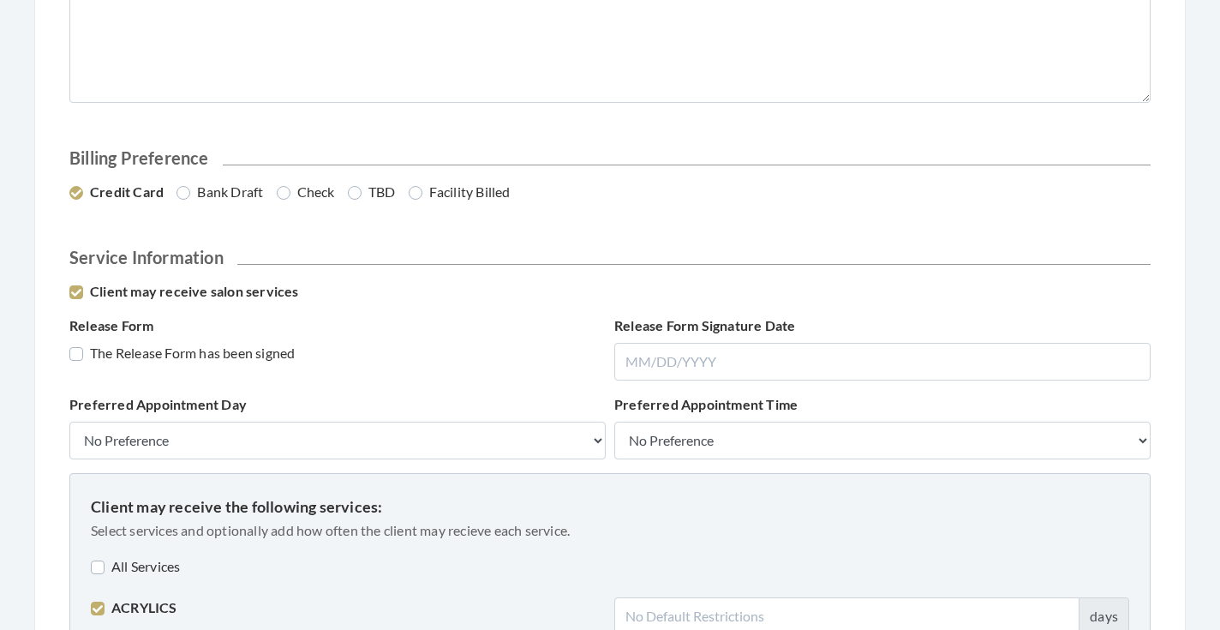
click at [206, 352] on label "The Release Form has been signed" at bounding box center [181, 353] width 225 height 21
checkbox input "true"
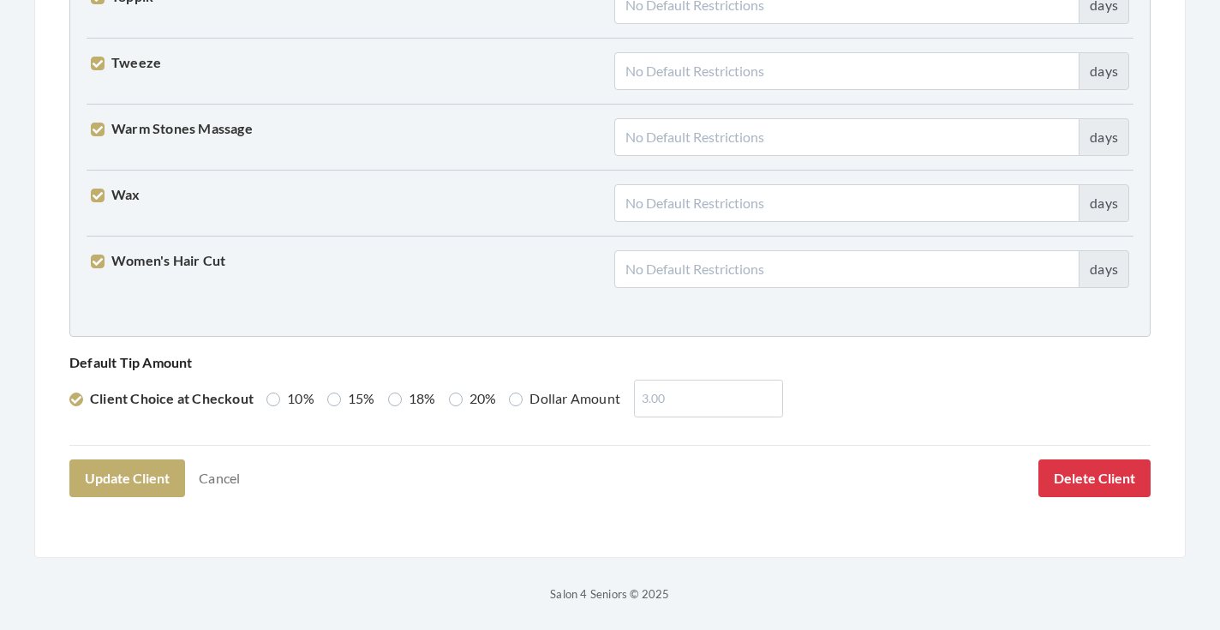
scroll to position [4399, 0]
click at [421, 394] on label "18%" at bounding box center [412, 399] width 48 height 21
radio input "true"
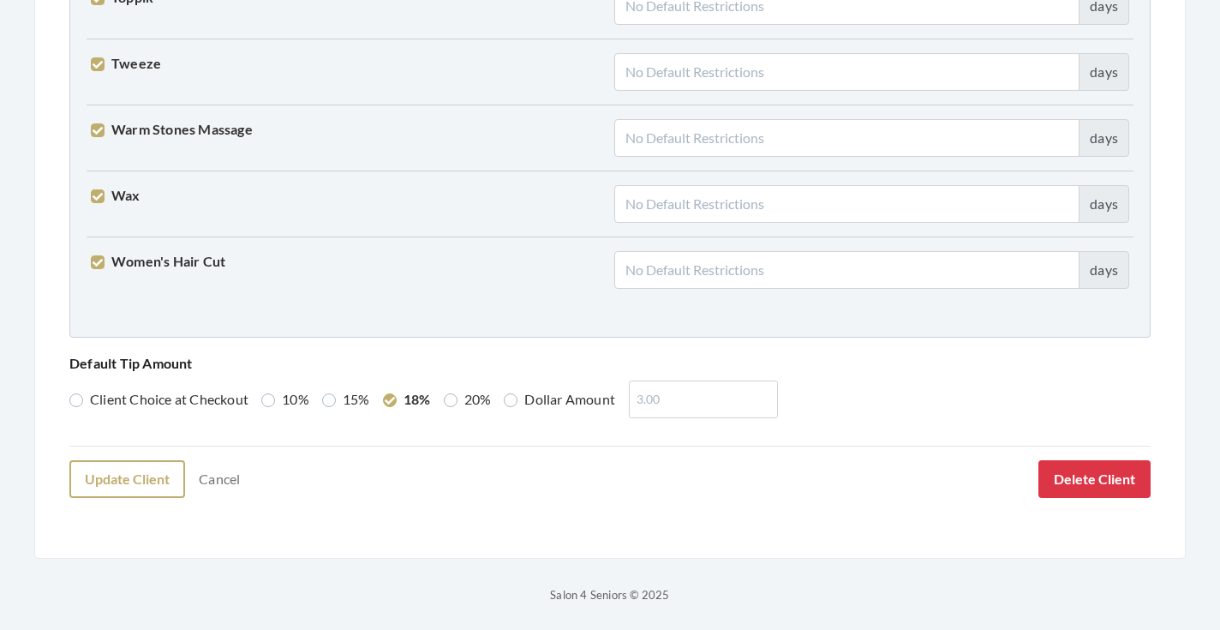
click at [150, 468] on button "Update Client" at bounding box center [127, 479] width 116 height 38
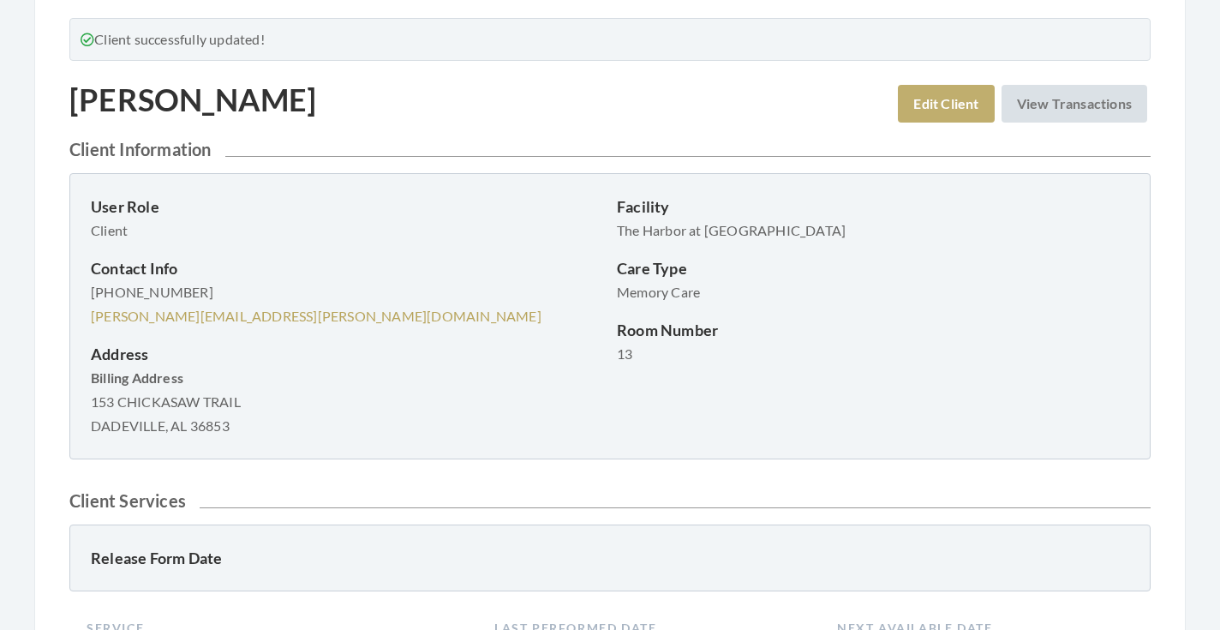
scroll to position [112, 0]
click at [1026, 117] on link "View Transactions" at bounding box center [1074, 105] width 146 height 38
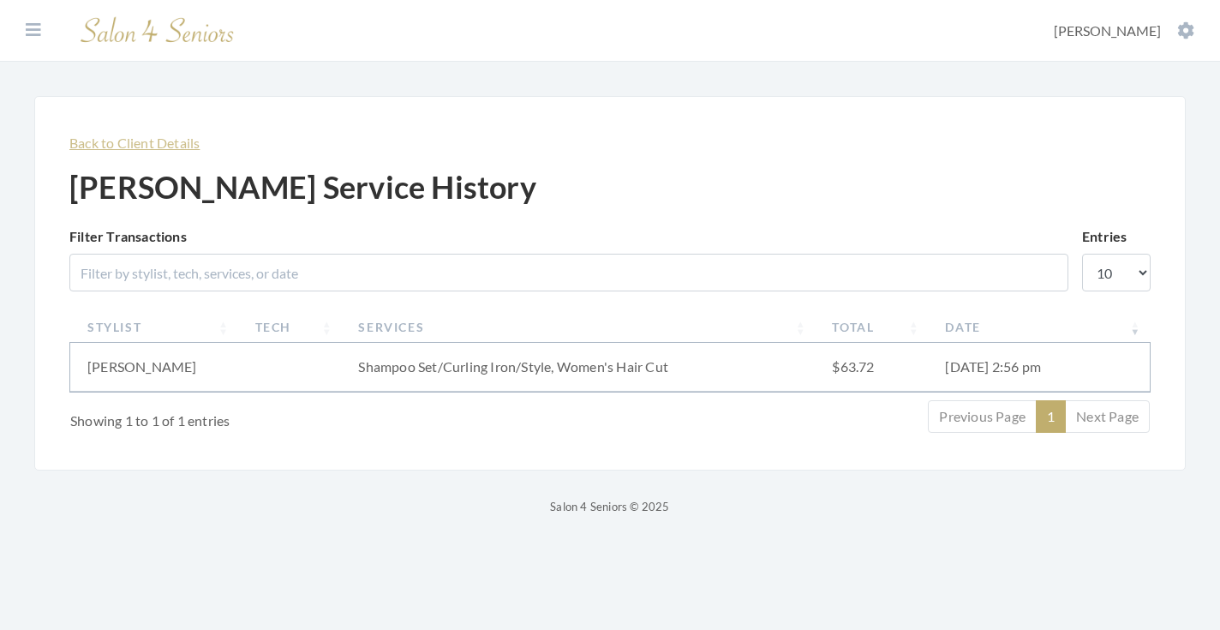
click at [177, 146] on link "Back to Client Details" at bounding box center [134, 142] width 130 height 16
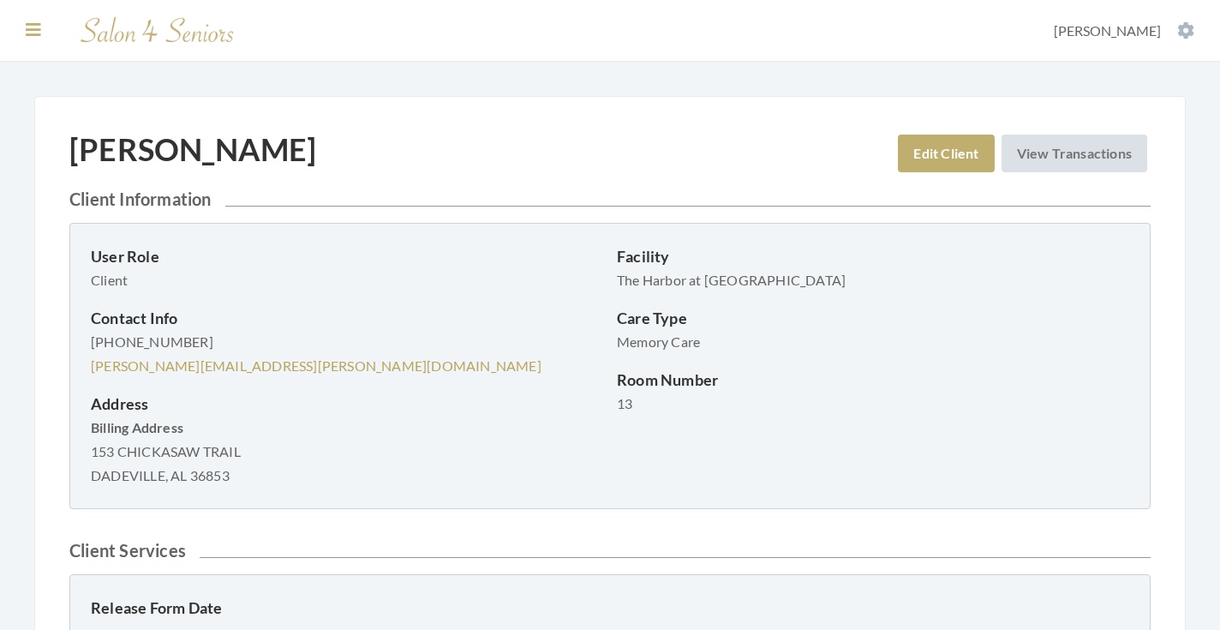
click at [39, 25] on icon at bounding box center [33, 29] width 15 height 17
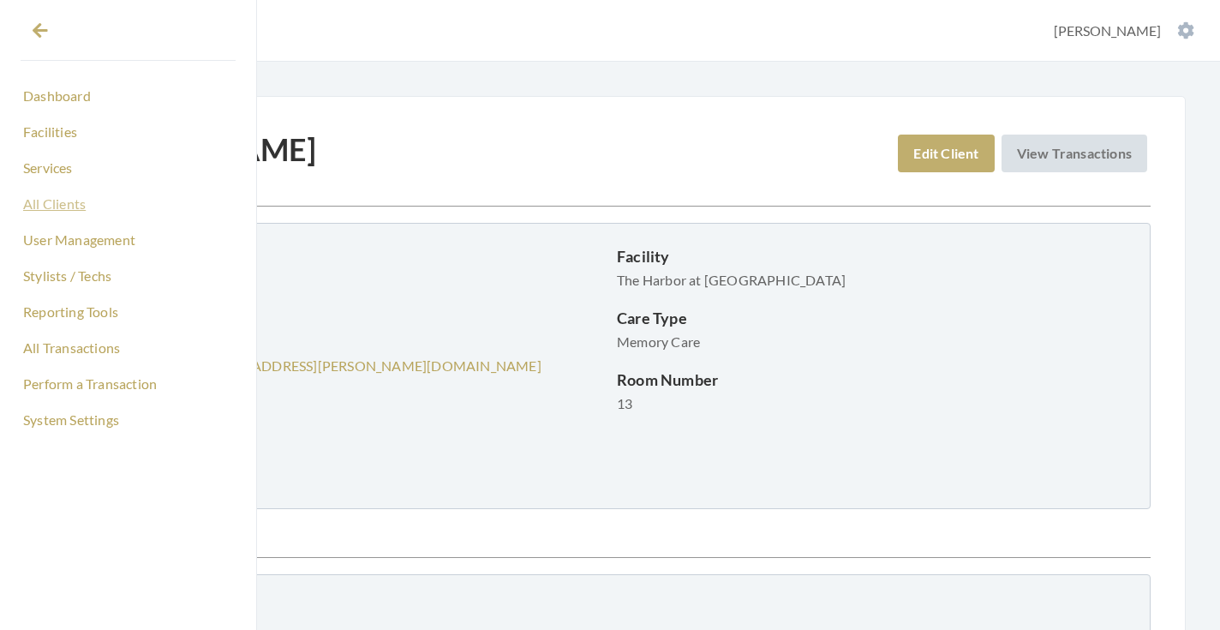
click at [79, 210] on link "All Clients" at bounding box center [128, 203] width 215 height 29
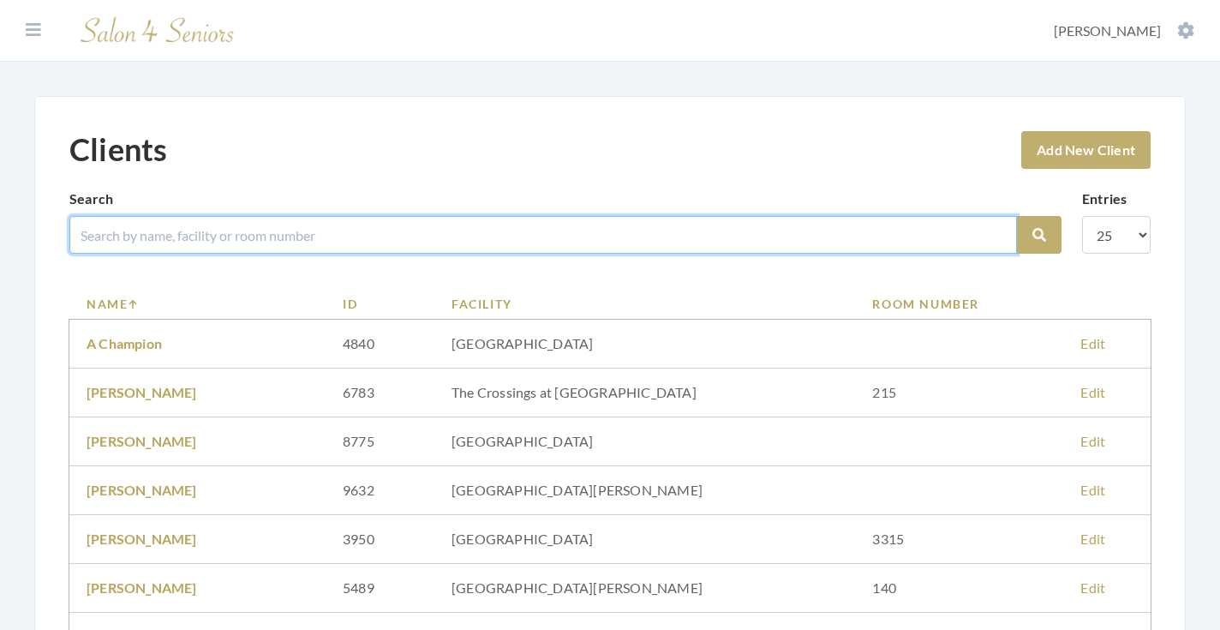
click at [328, 234] on input "search" at bounding box center [542, 235] width 947 height 38
type input "RADEKE"
click at [1039, 235] on button "Search" at bounding box center [1039, 235] width 45 height 38
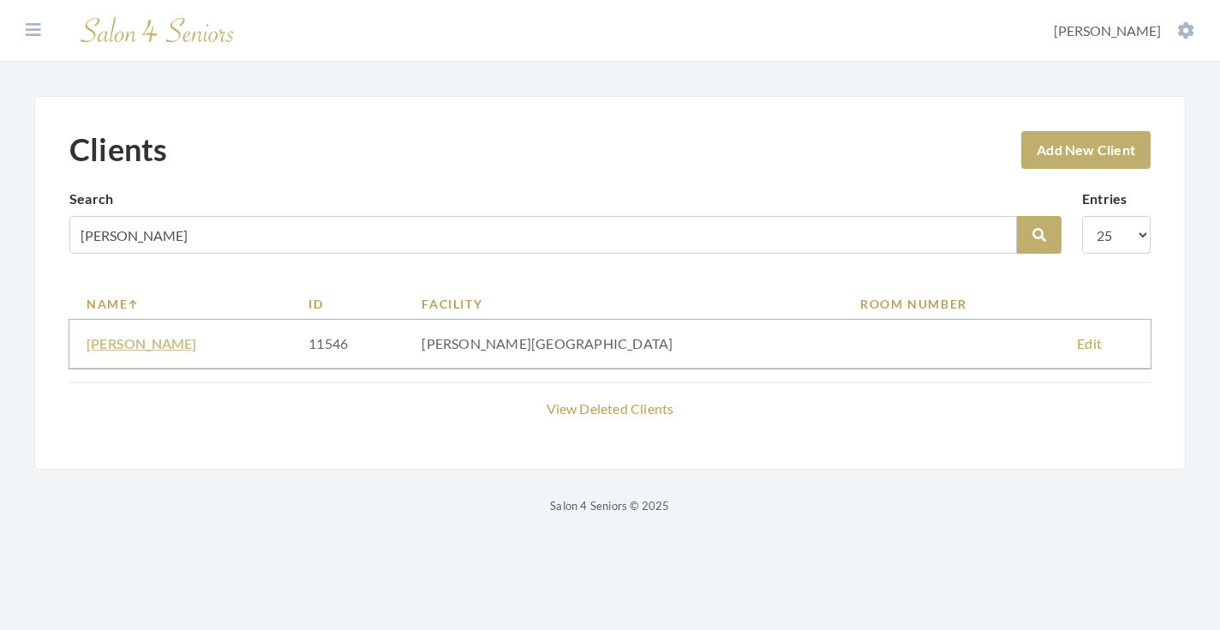
click at [171, 346] on link "DOROTHY RADEKE" at bounding box center [142, 343] width 111 height 16
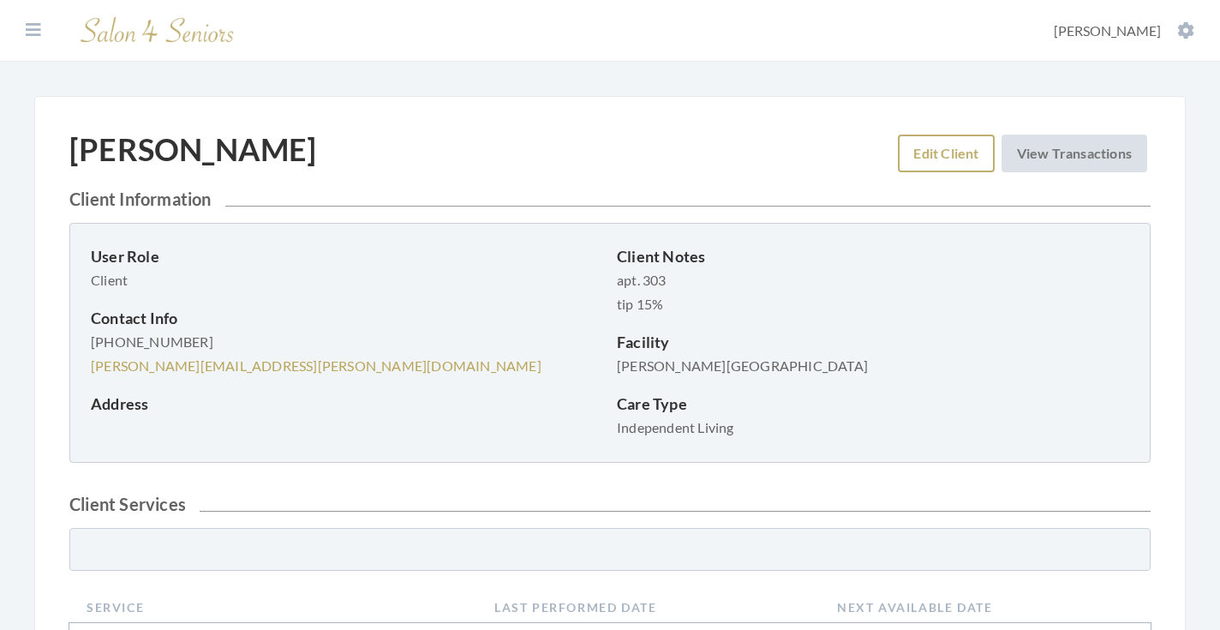
click at [915, 159] on link "Edit Client" at bounding box center [946, 153] width 96 height 38
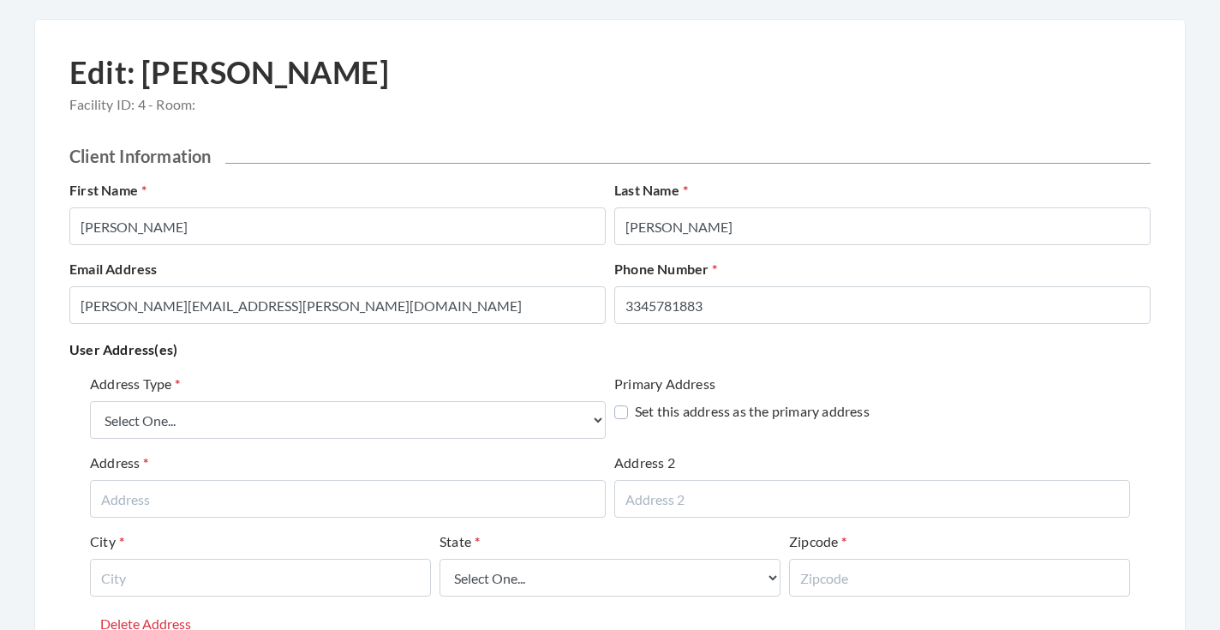
scroll to position [83, 0]
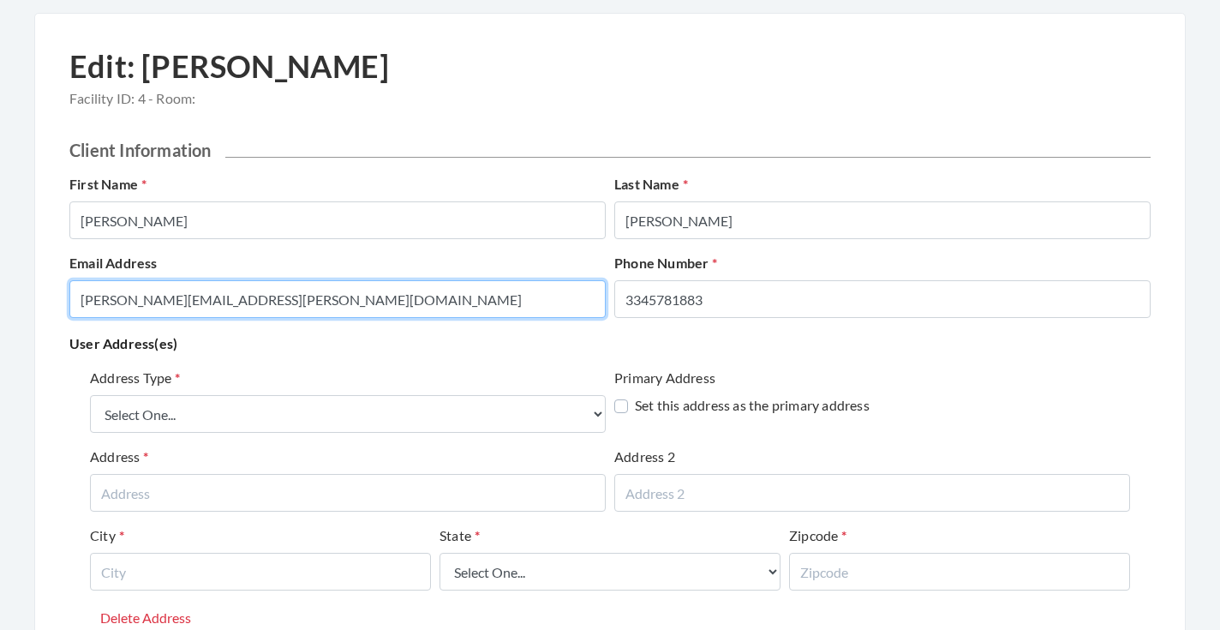
click at [496, 305] on input "DOROTHY.RADEKE.3345781883@salon4seniors.com" at bounding box center [337, 299] width 536 height 38
type input "[EMAIL_ADDRESS][DOMAIN_NAME]"
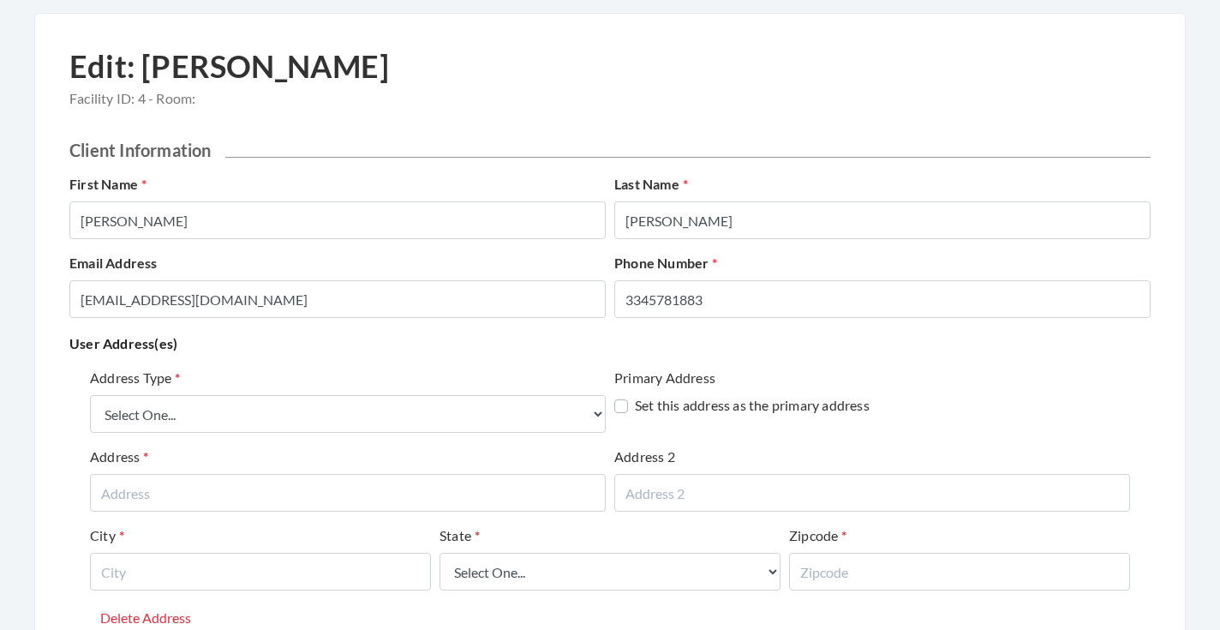
click at [447, 362] on div "Address Type Select One... Office Address Home Address Billing Address Primary …" at bounding box center [609, 533] width 1081 height 344
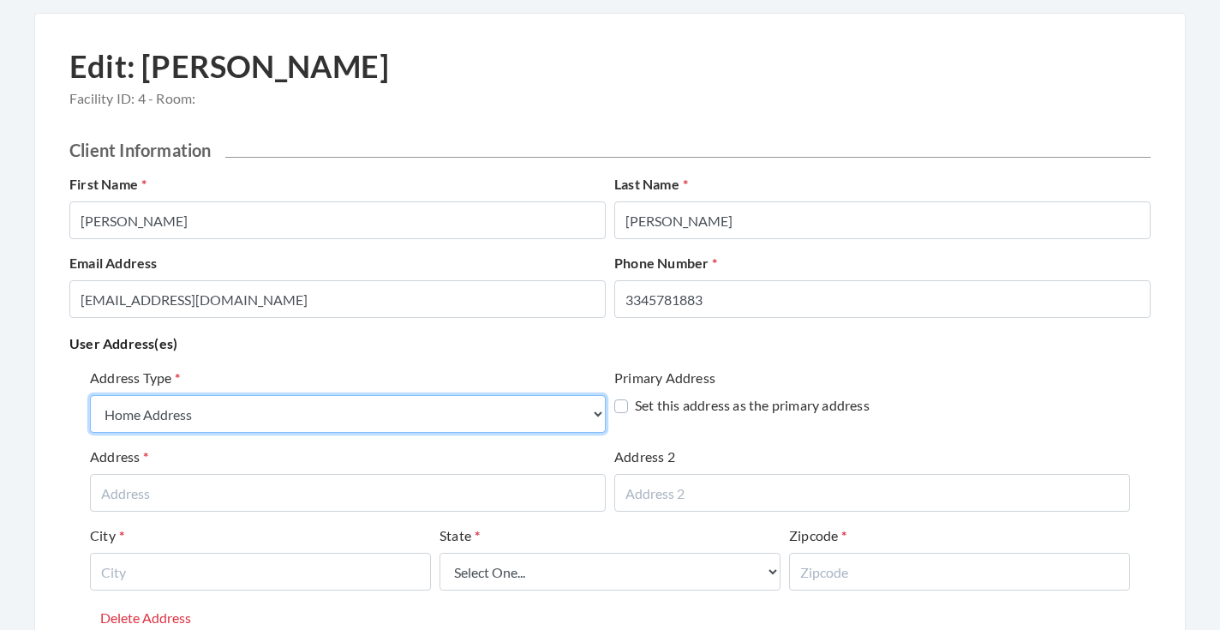
select select "billing"
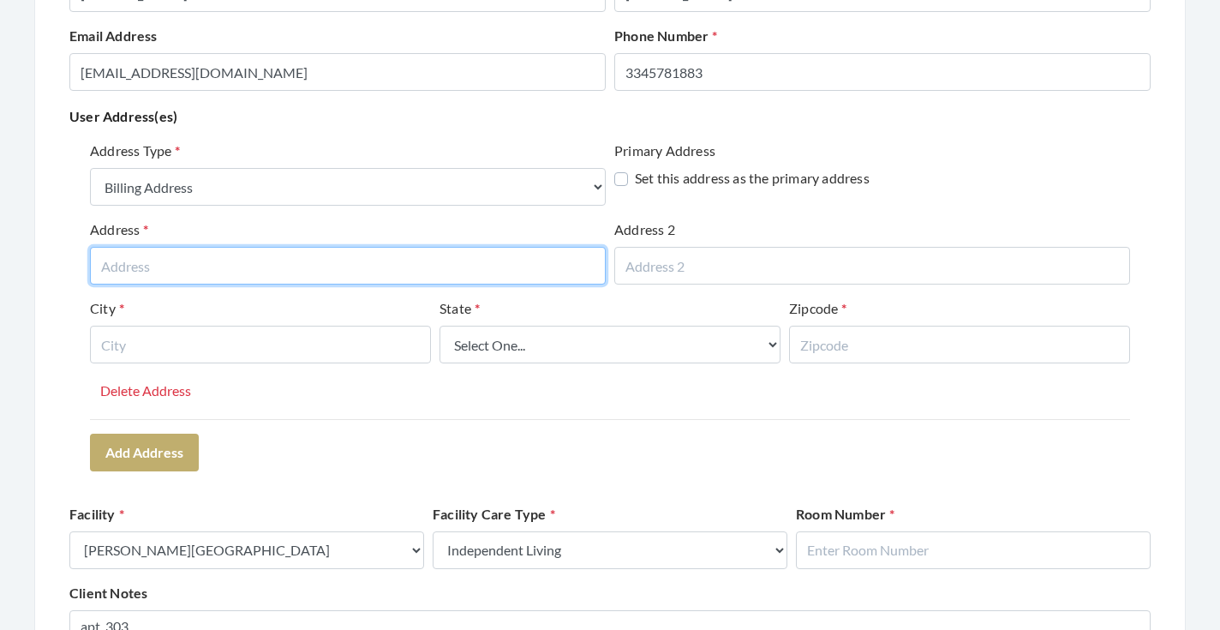
scroll to position [319, 0]
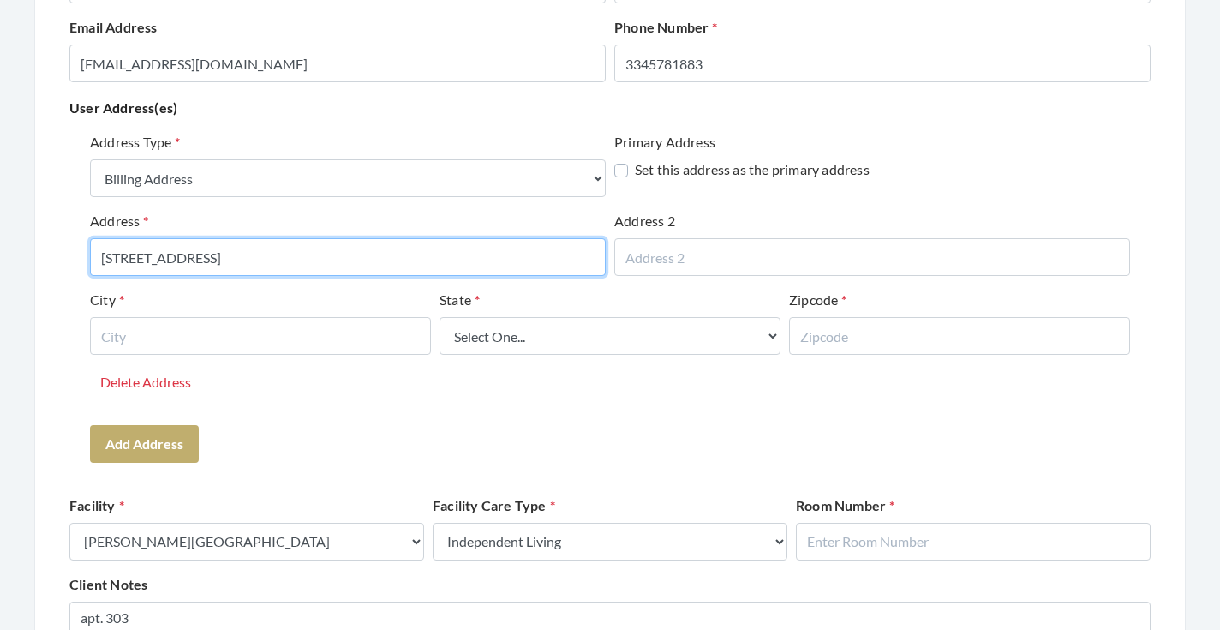
type input "[STREET_ADDRESS]"
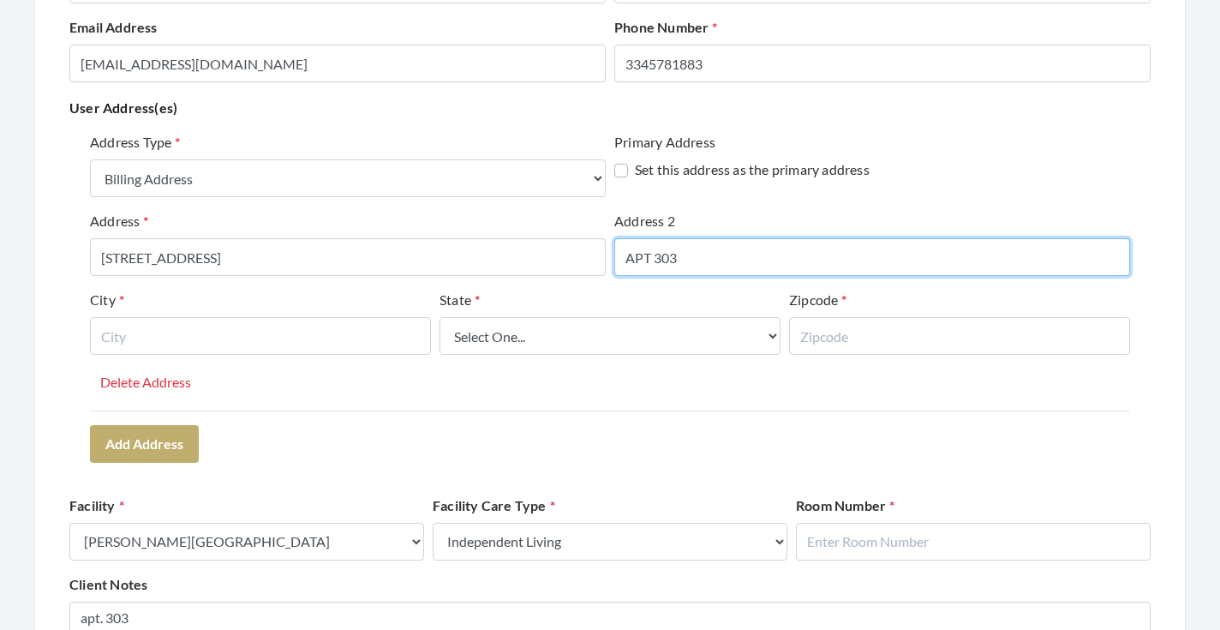
type input "APT 303"
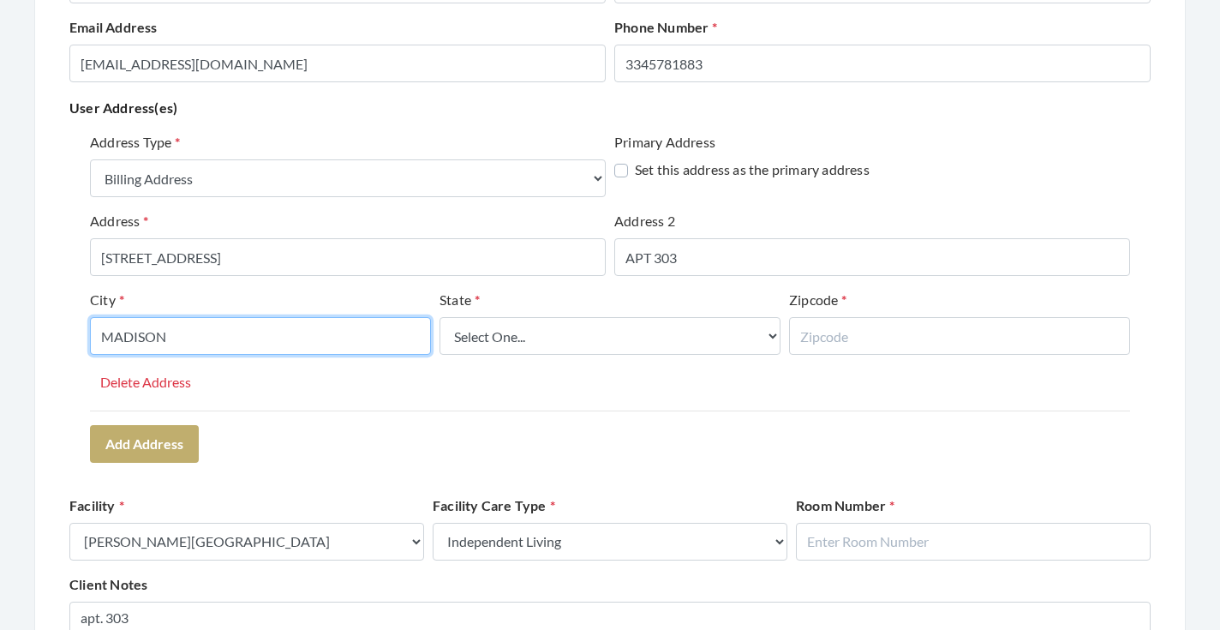
type input "MADISON"
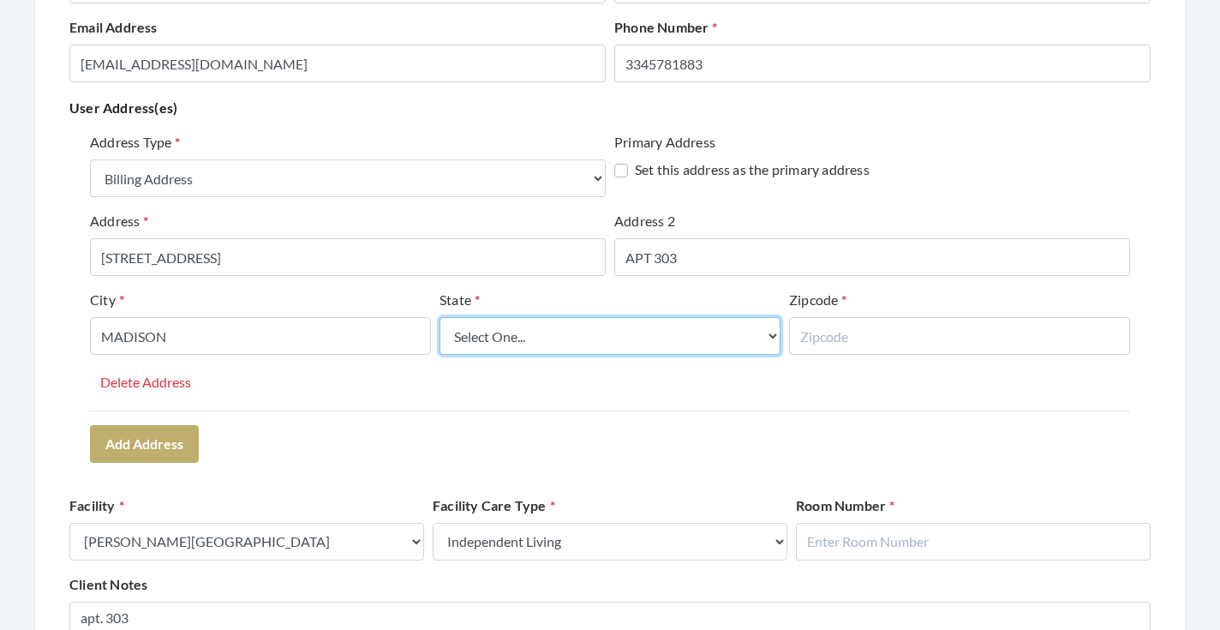
select select "al"
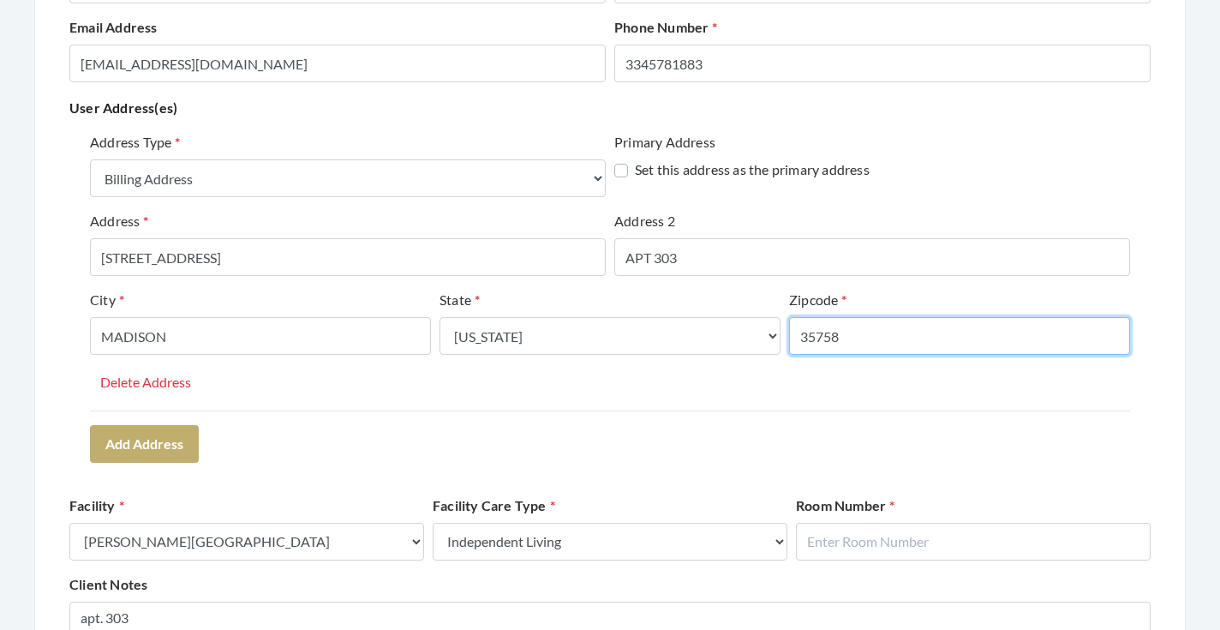
type input "35758"
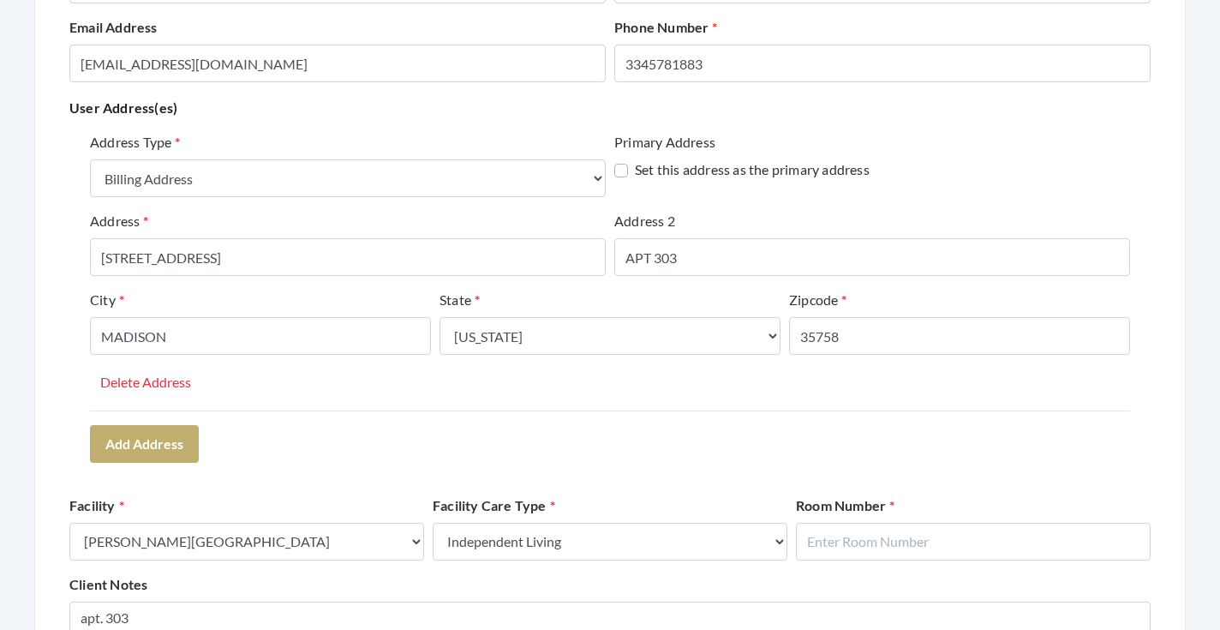
click at [523, 447] on div "Address Type Select One... Office Address Home Address Billing Address Primary …" at bounding box center [609, 297] width 1081 height 344
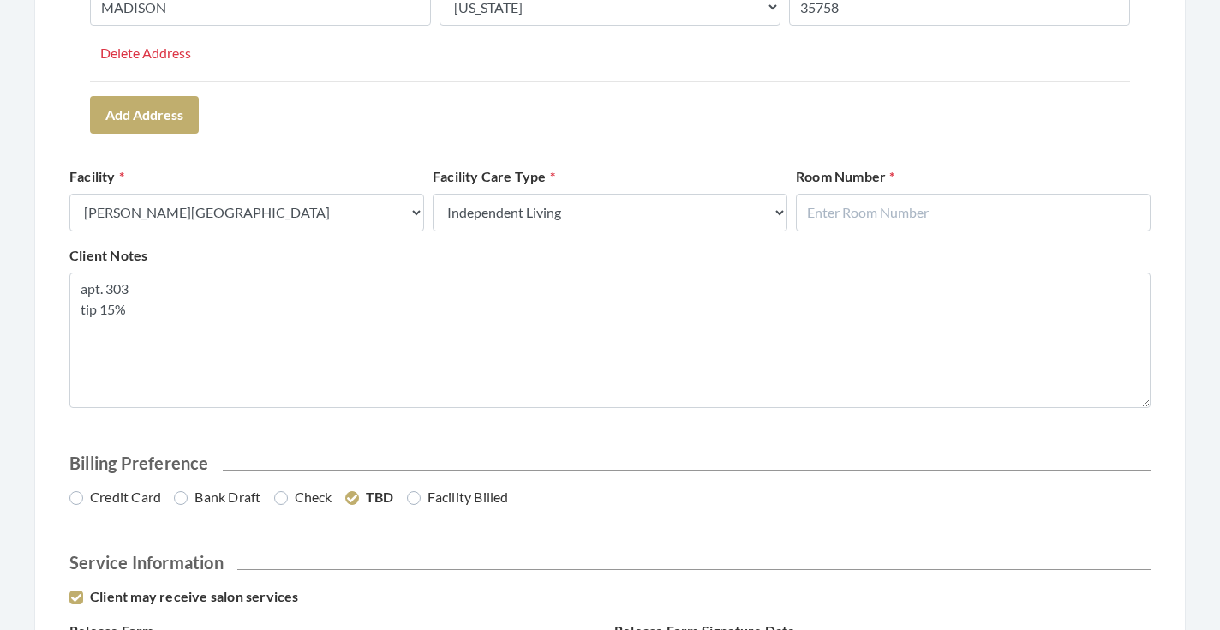
scroll to position [649, 0]
click at [871, 220] on input "text" at bounding box center [973, 212] width 355 height 38
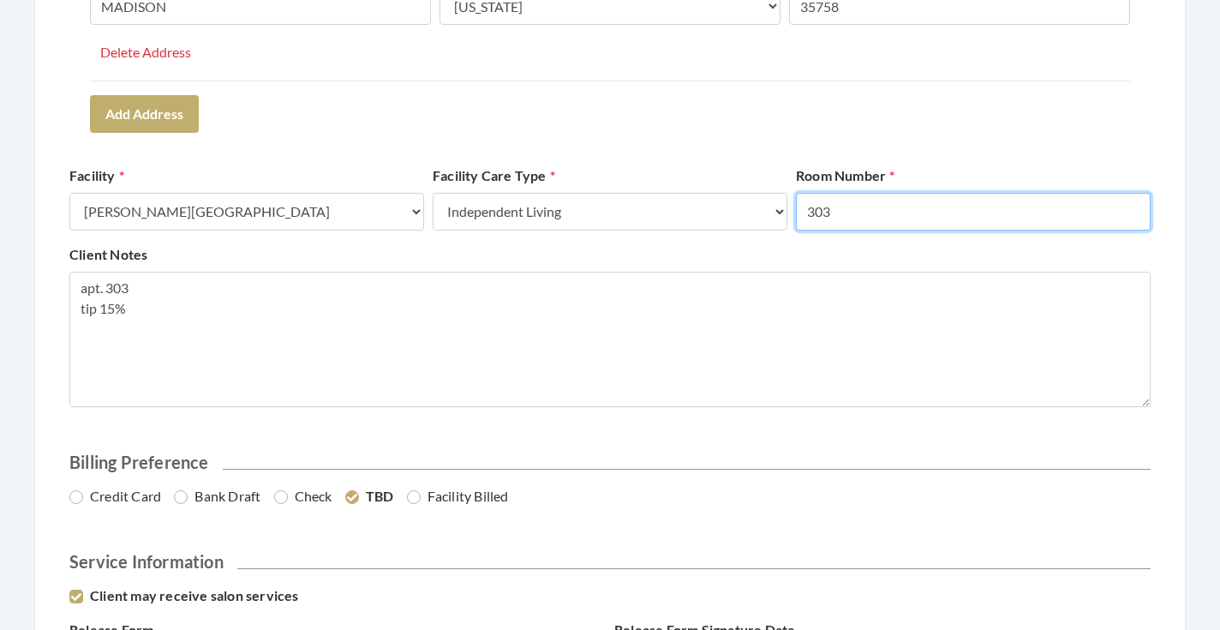
type input "303"
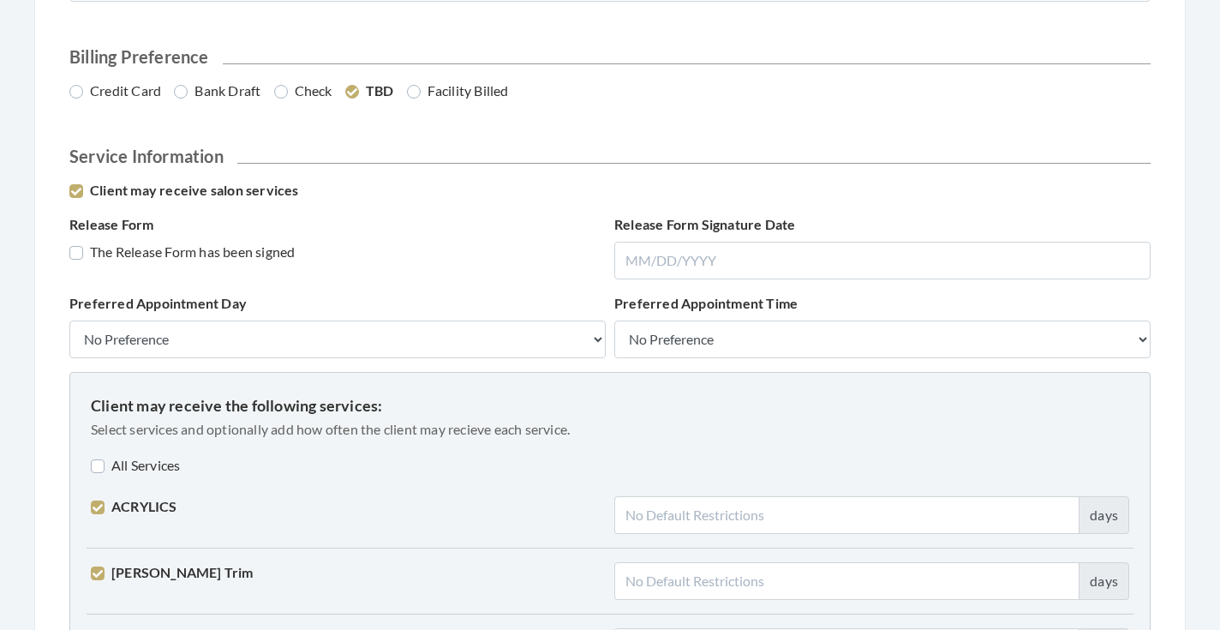
scroll to position [1067, 0]
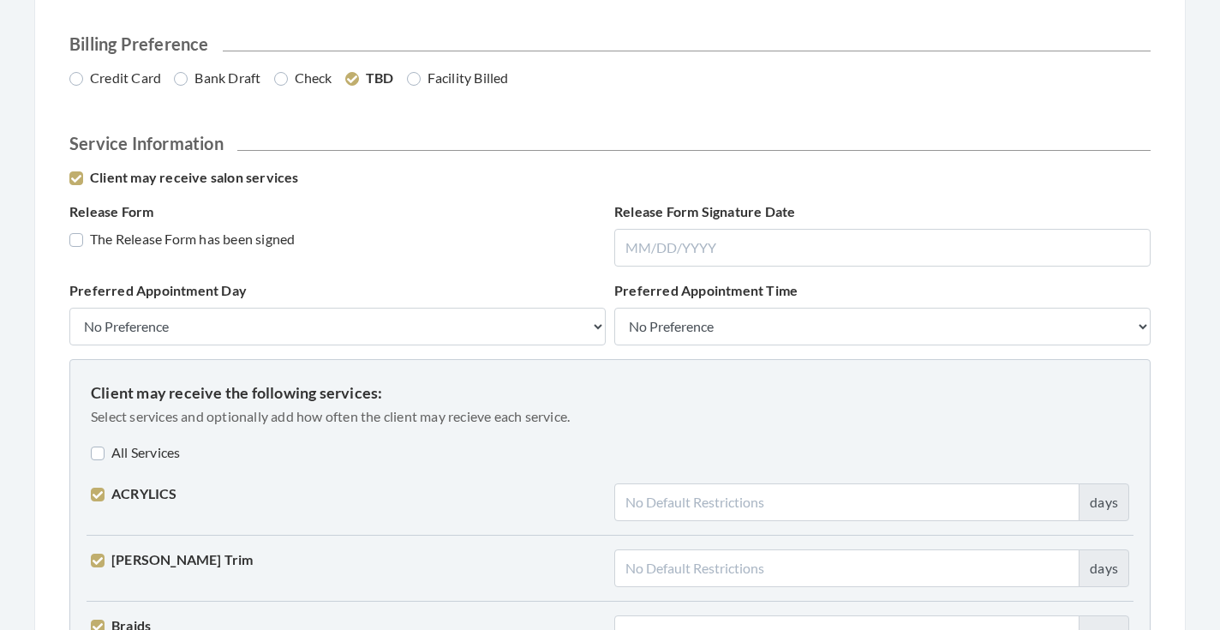
click at [128, 82] on label "Credit Card" at bounding box center [115, 78] width 92 height 21
radio input "true"
click at [176, 243] on label "The Release Form has been signed" at bounding box center [181, 239] width 225 height 21
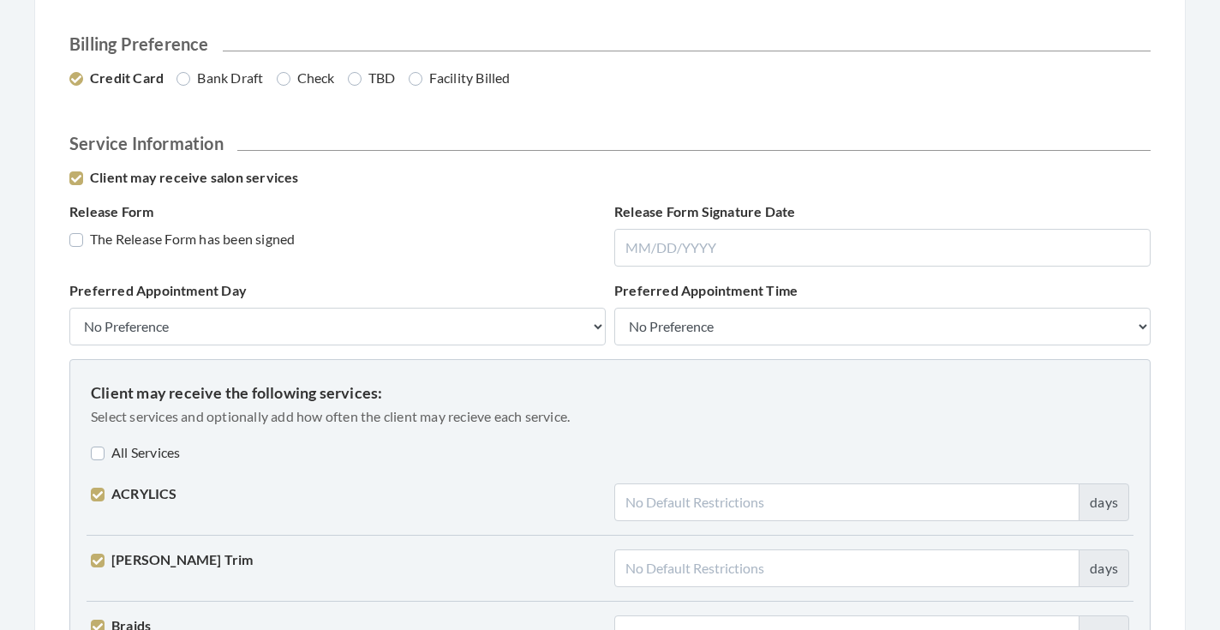
checkbox input "true"
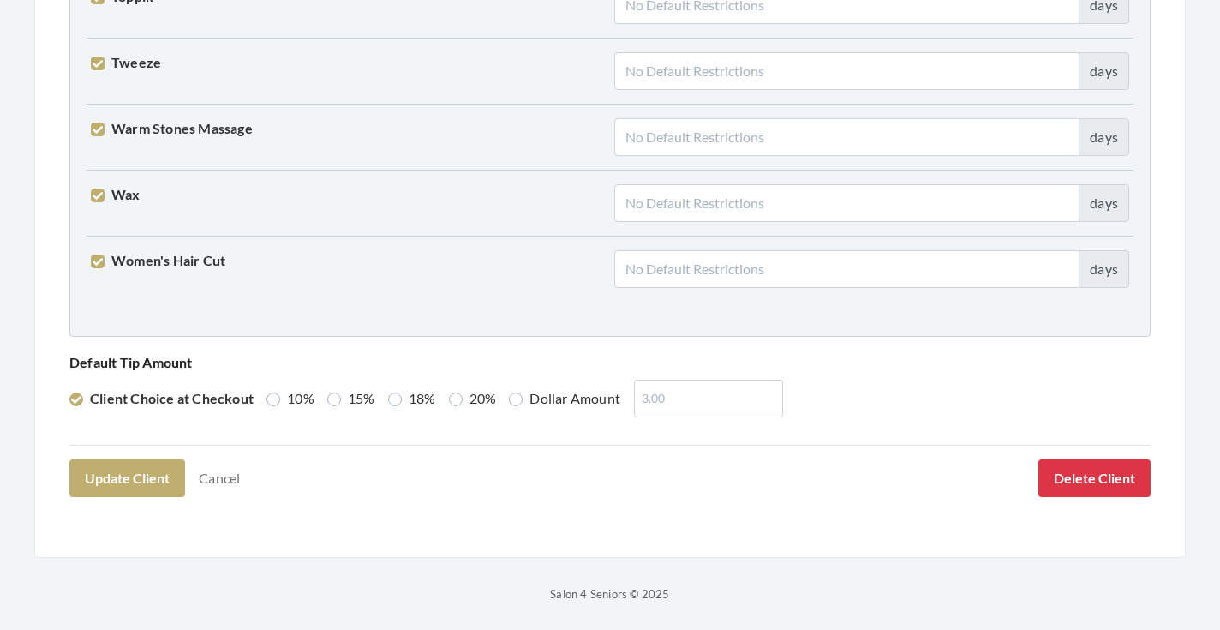
scroll to position [4399, 0]
click at [354, 397] on label "15%" at bounding box center [351, 399] width 48 height 21
radio input "true"
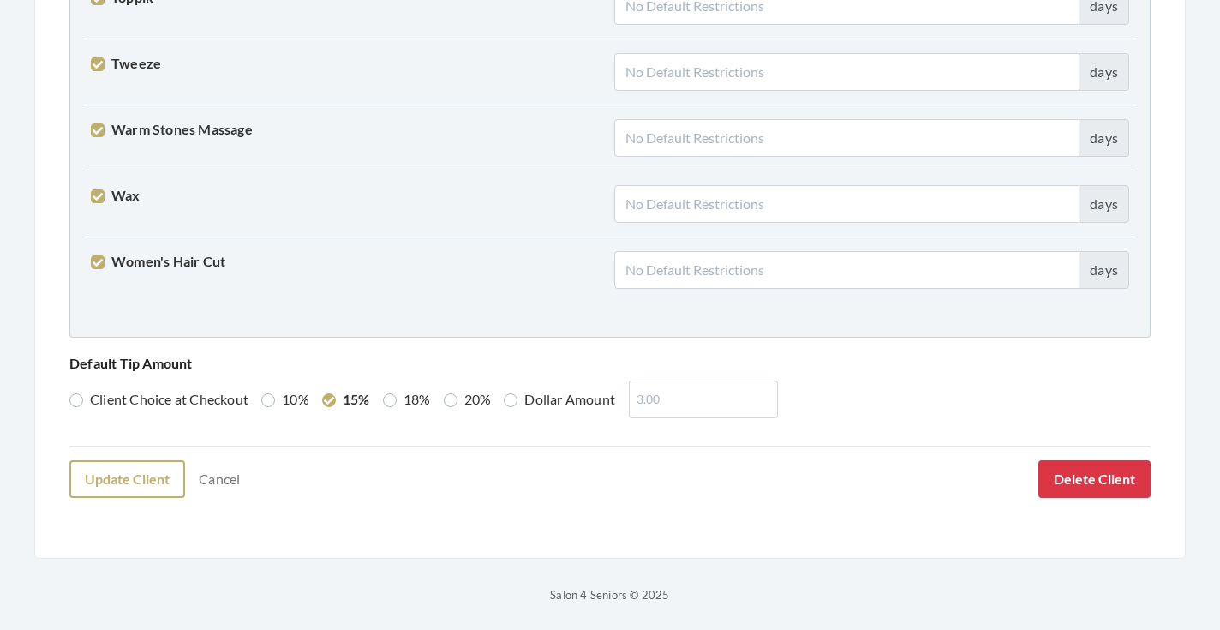
click at [153, 473] on button "Update Client" at bounding box center [127, 479] width 116 height 38
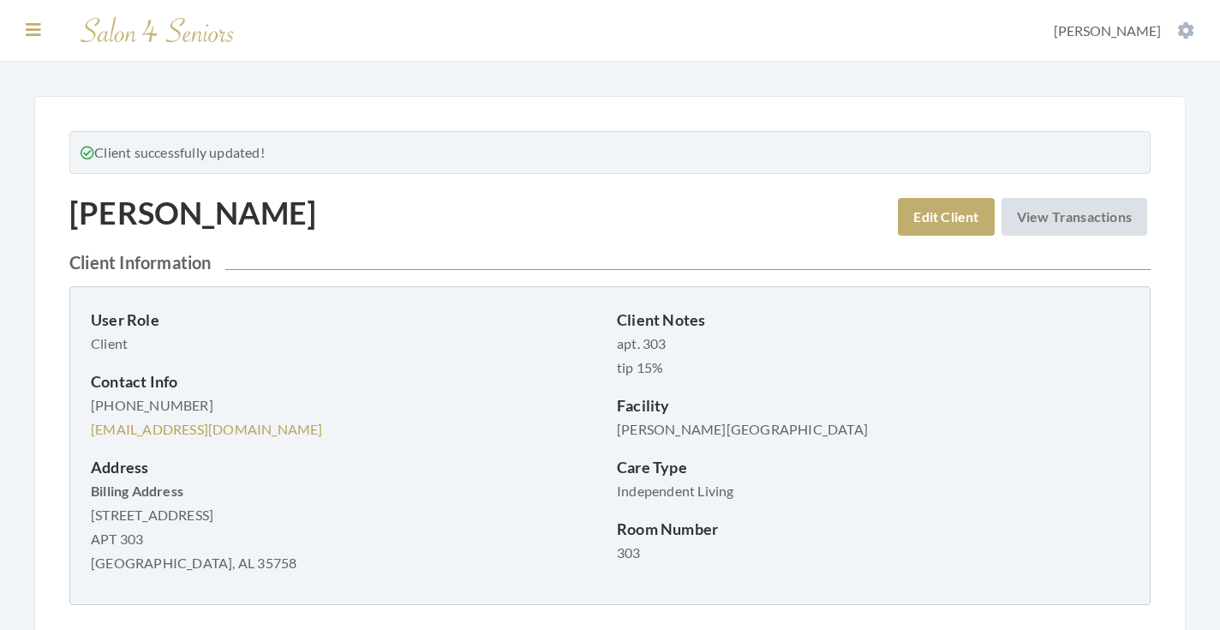
click at [42, 33] on button at bounding box center [34, 30] width 26 height 19
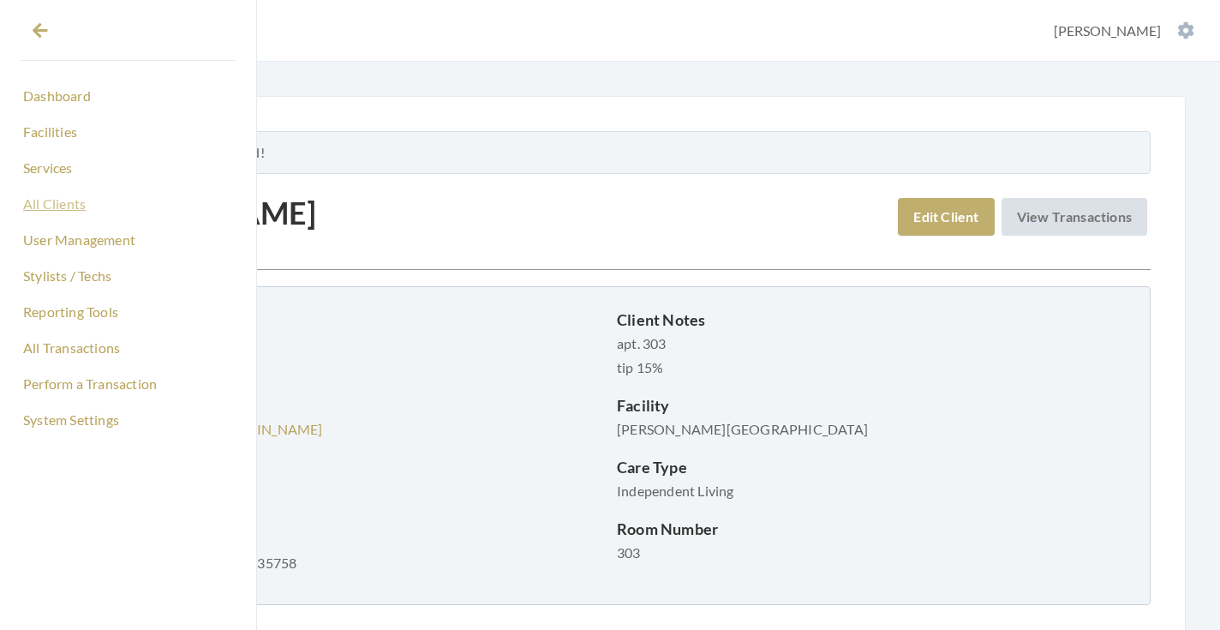
click at [76, 203] on link "All Clients" at bounding box center [128, 203] width 215 height 29
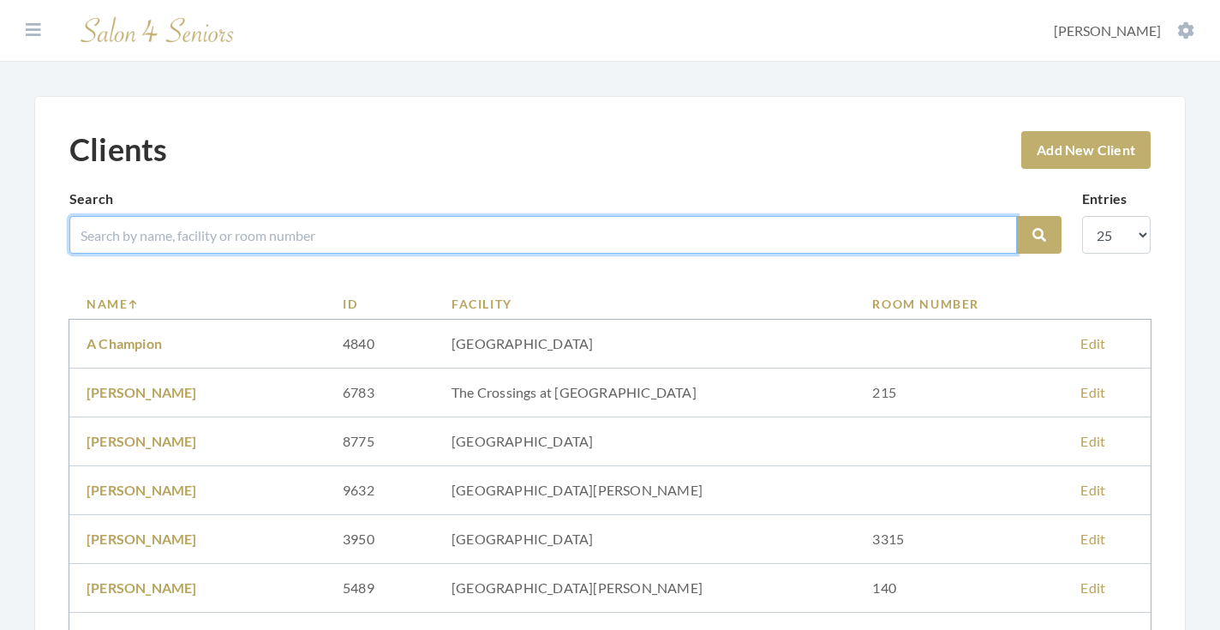
click at [260, 233] on input "search" at bounding box center [542, 235] width 947 height 38
type input "[PERSON_NAME]"
click at [1039, 235] on button "Search" at bounding box center [1039, 235] width 45 height 38
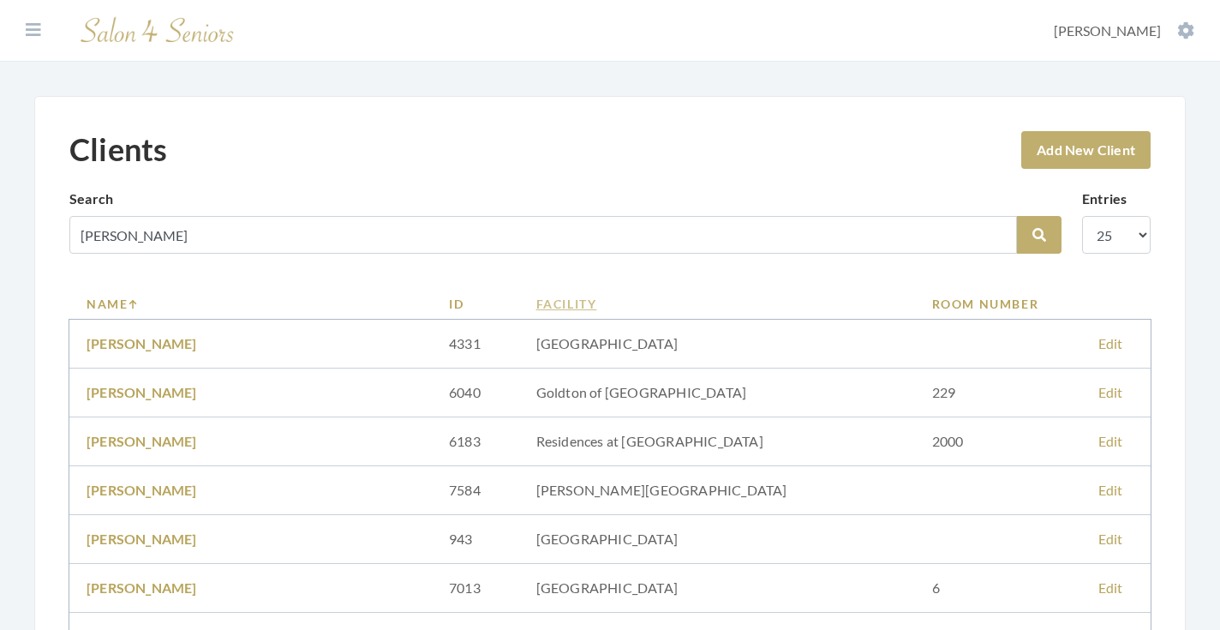
click at [587, 307] on link "Facility" at bounding box center [717, 304] width 362 height 18
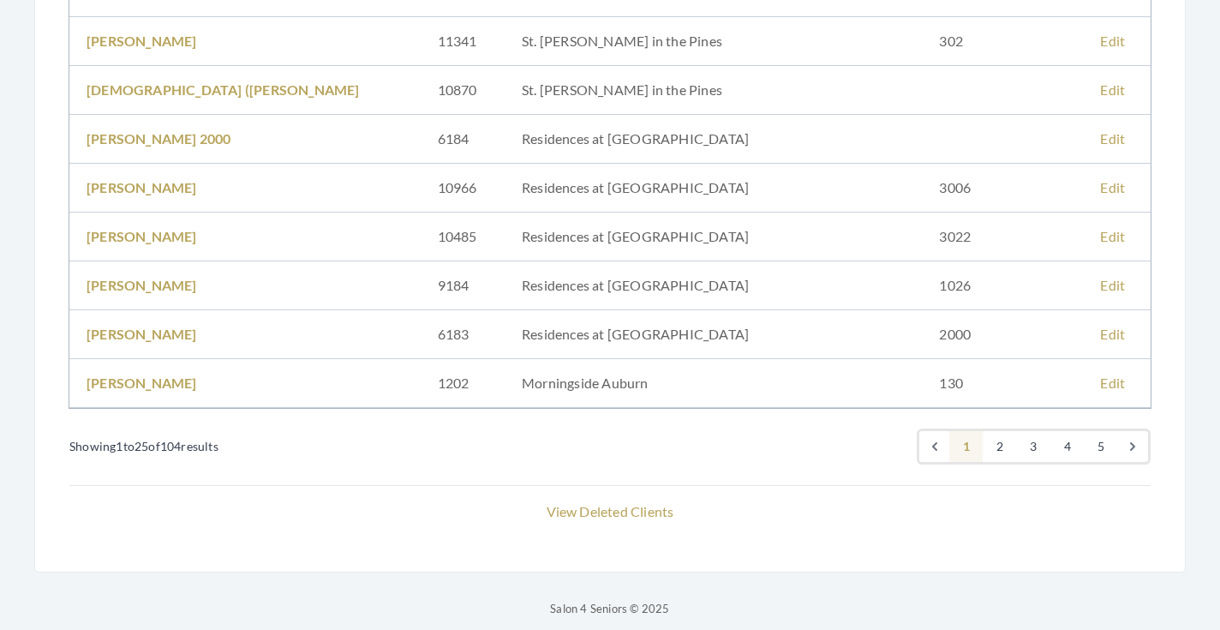
scroll to position [1140, 0]
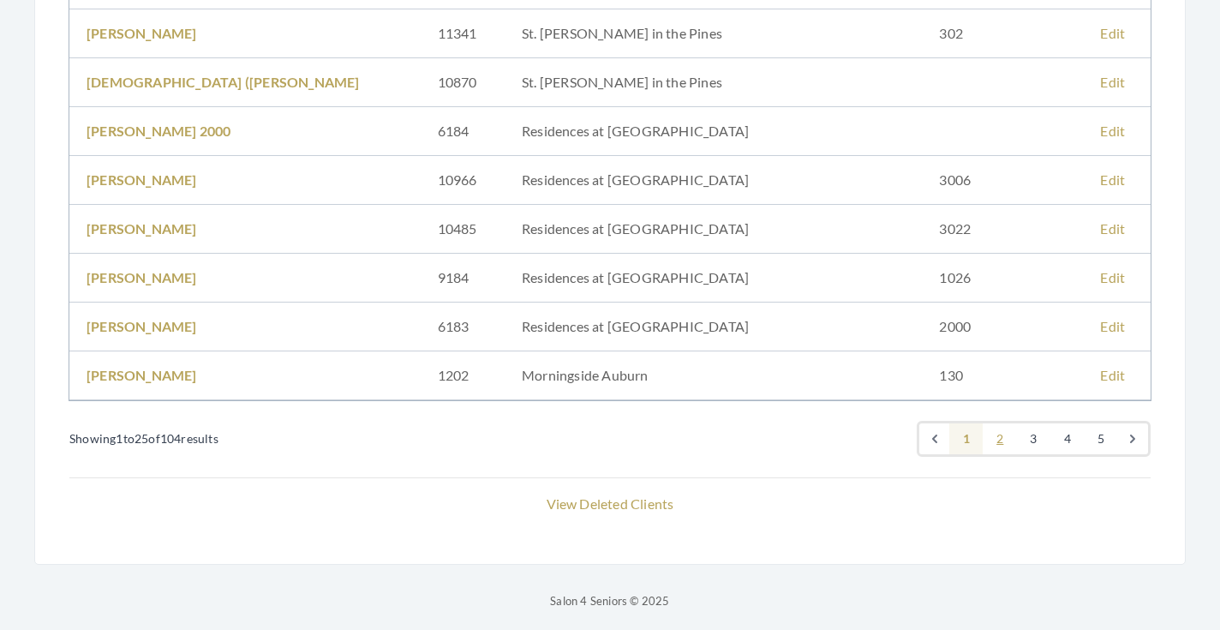
click at [1002, 445] on link "2" at bounding box center [1000, 438] width 34 height 31
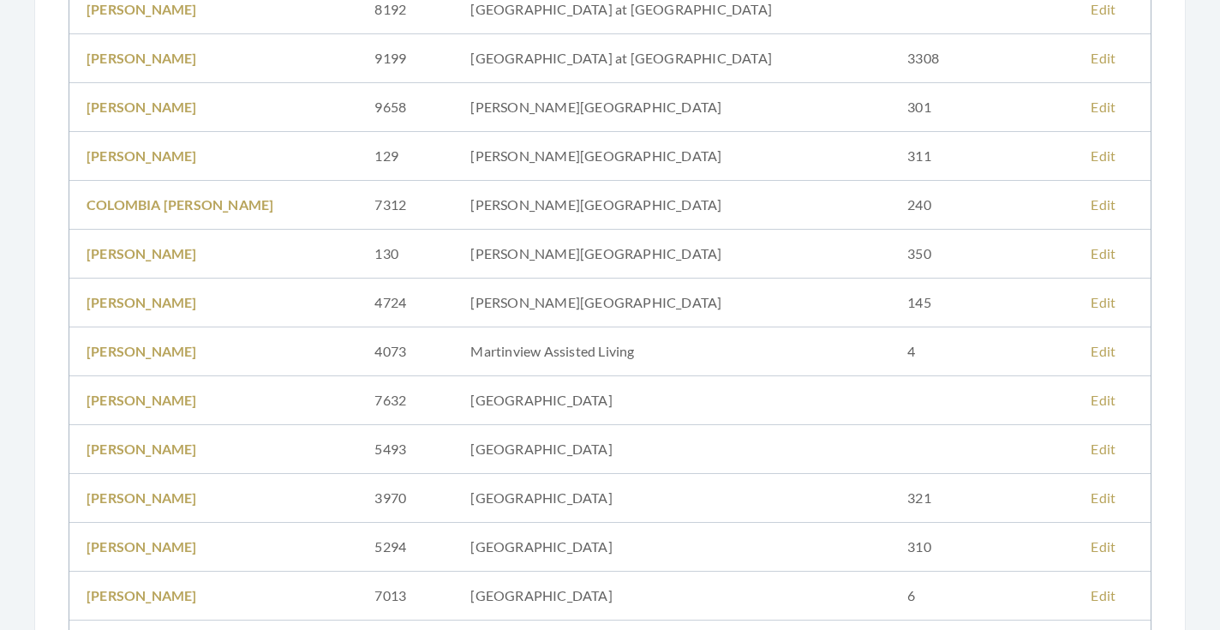
scroll to position [740, 0]
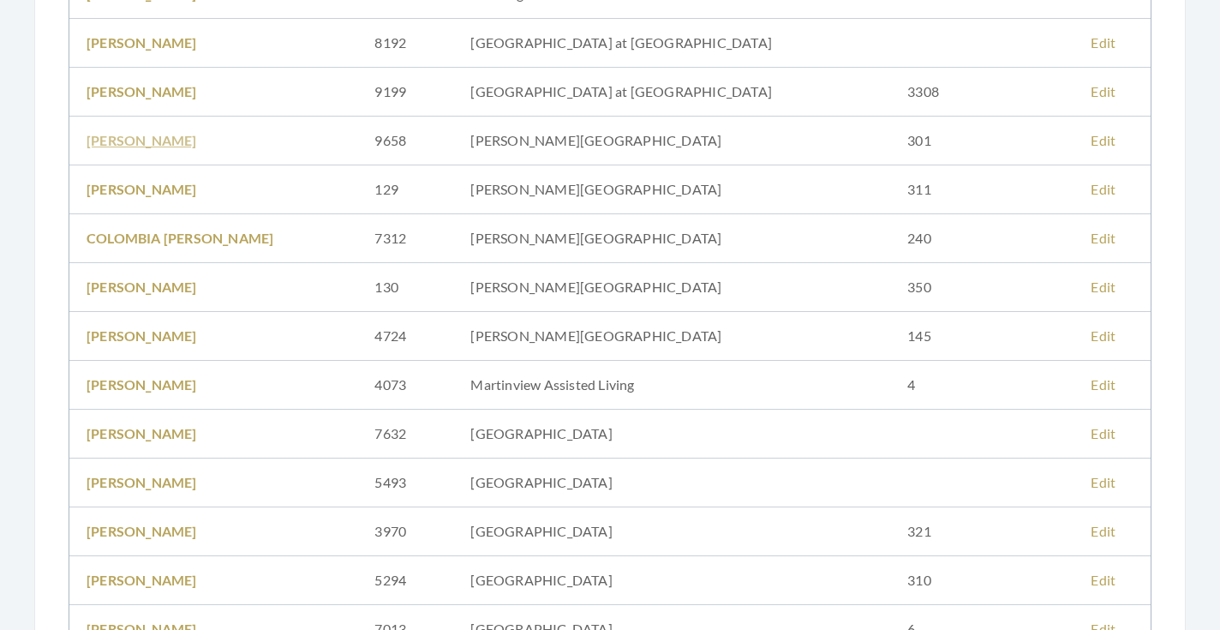
click at [135, 145] on link "[PERSON_NAME]" at bounding box center [142, 140] width 111 height 16
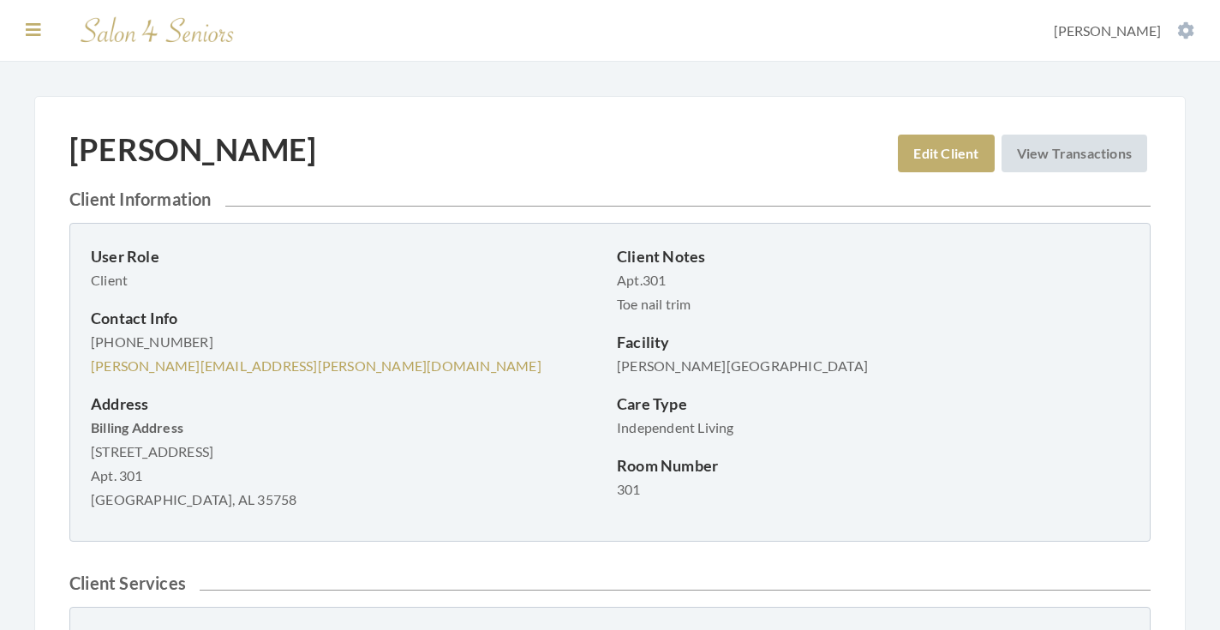
click at [45, 32] on button at bounding box center [34, 30] width 26 height 19
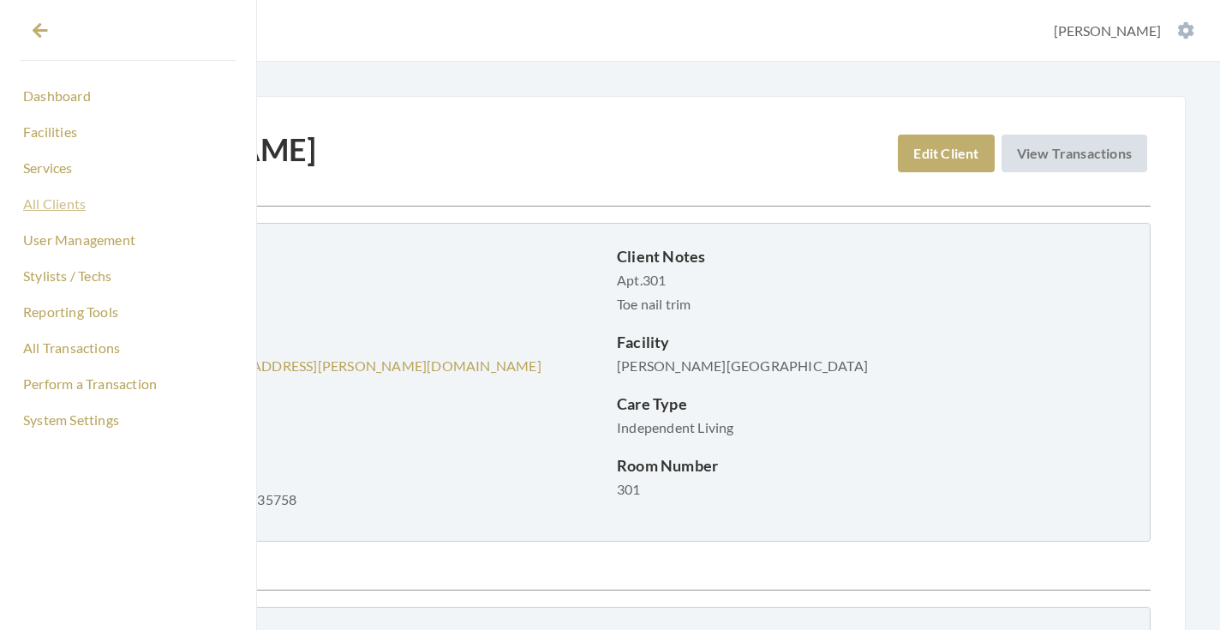
click at [71, 205] on link "All Clients" at bounding box center [128, 203] width 215 height 29
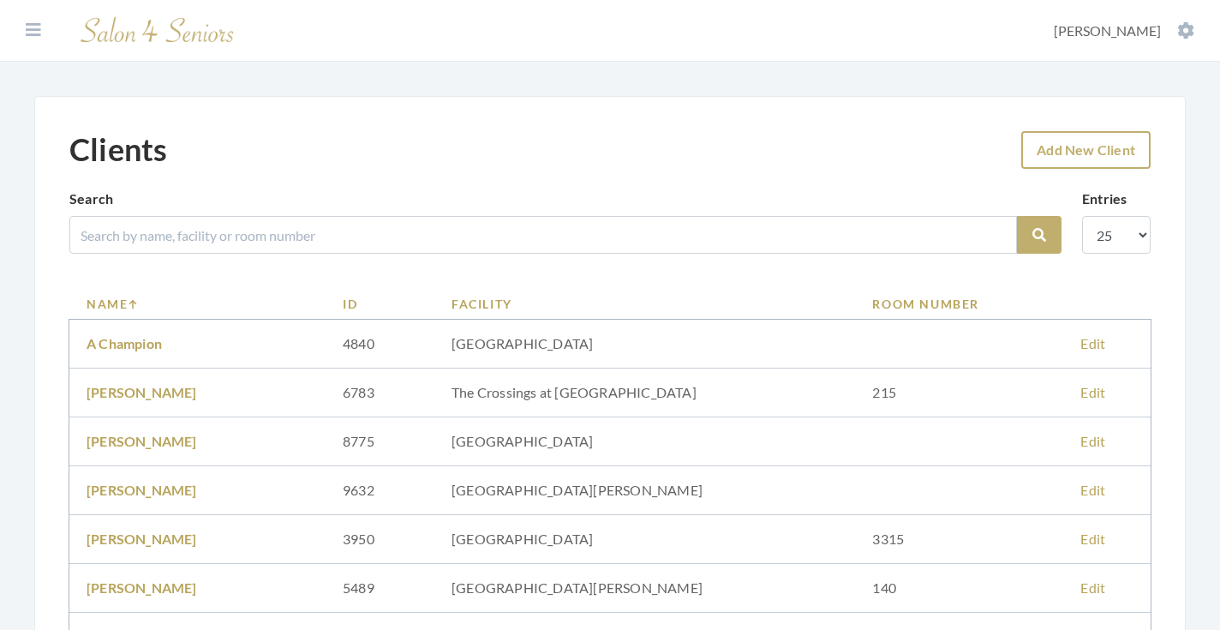
click at [1064, 157] on link "Add New Client" at bounding box center [1085, 150] width 129 height 38
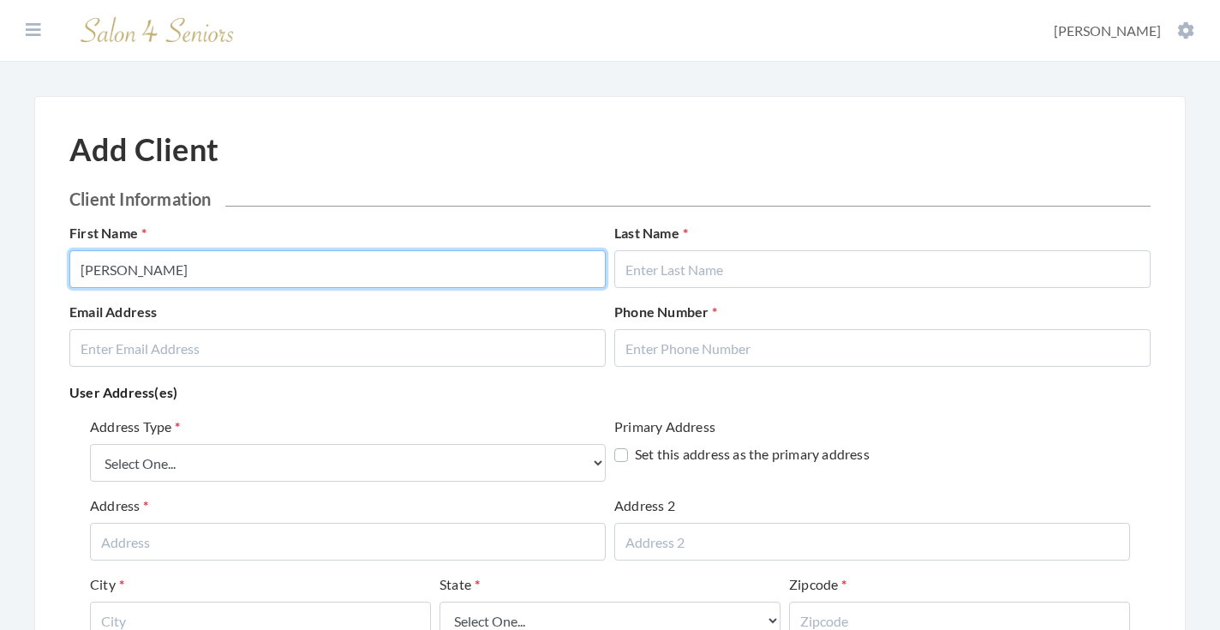
type input "[PERSON_NAME]"
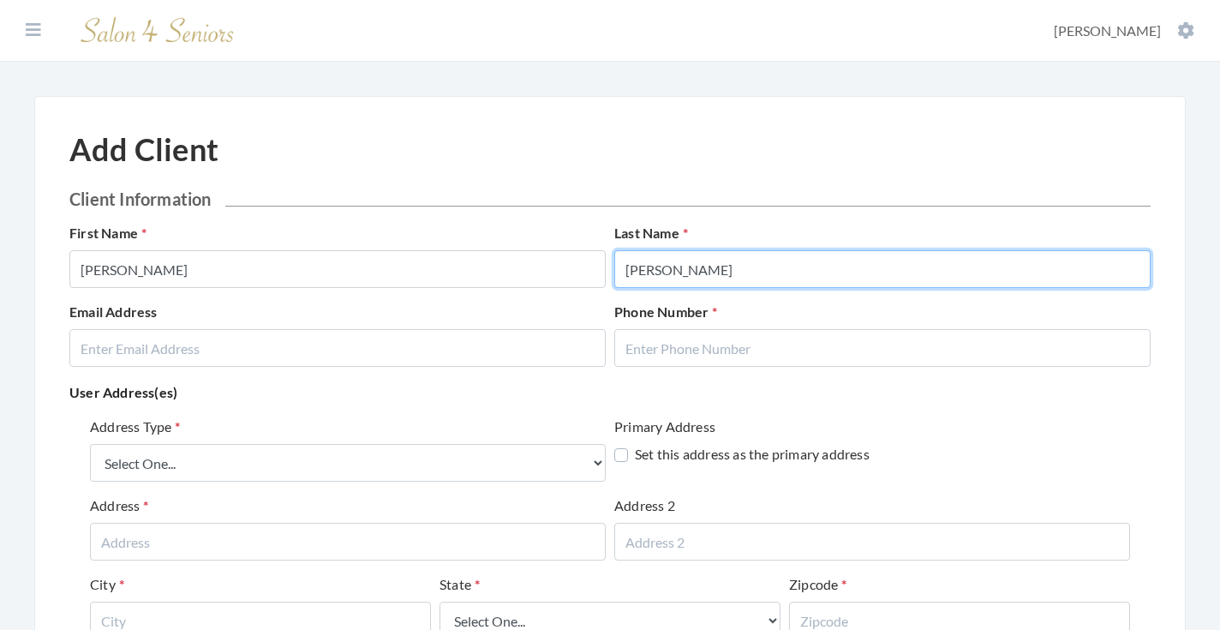
type input "[PERSON_NAME]"
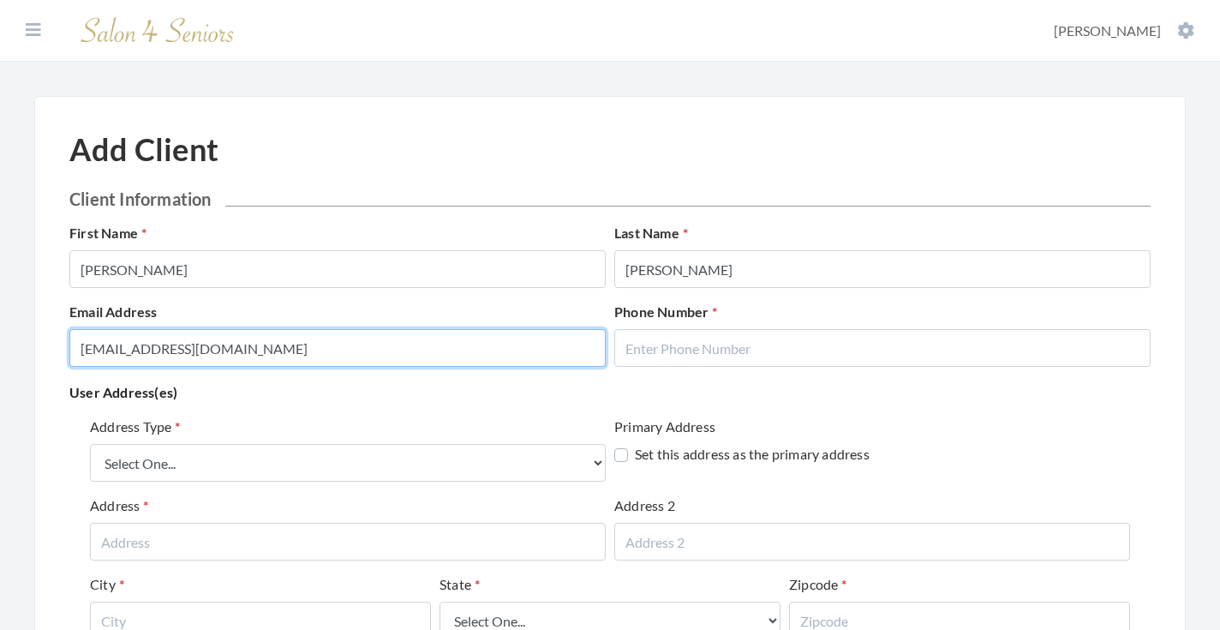
type input "[EMAIL_ADDRESS][DOMAIN_NAME]"
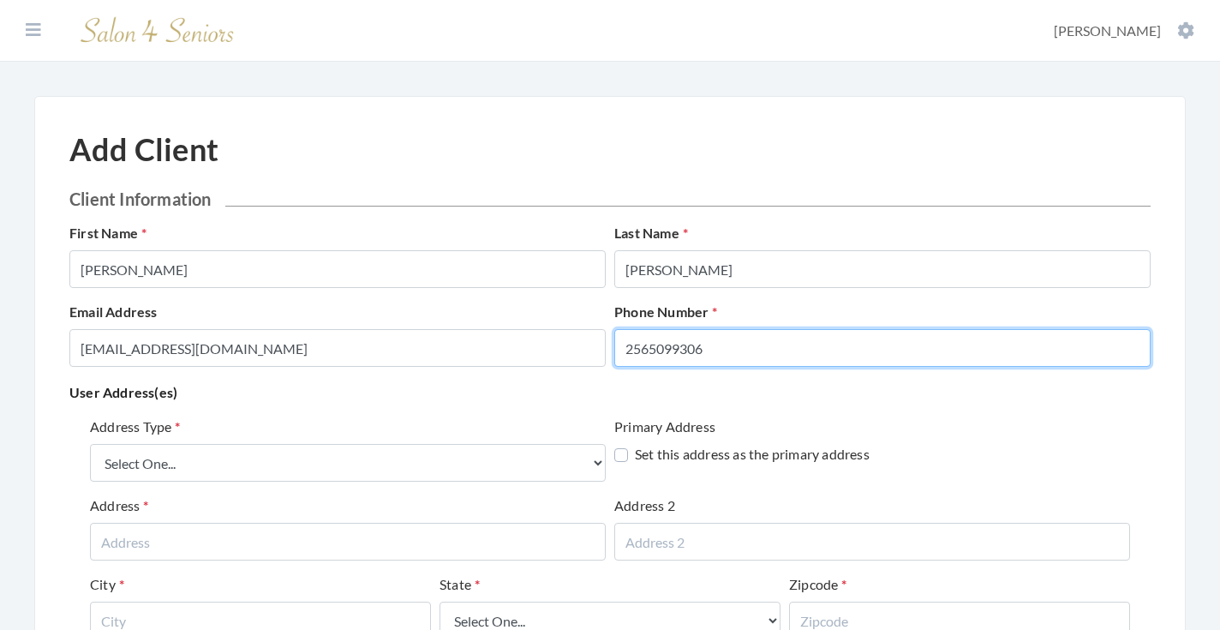
type input "2565099306"
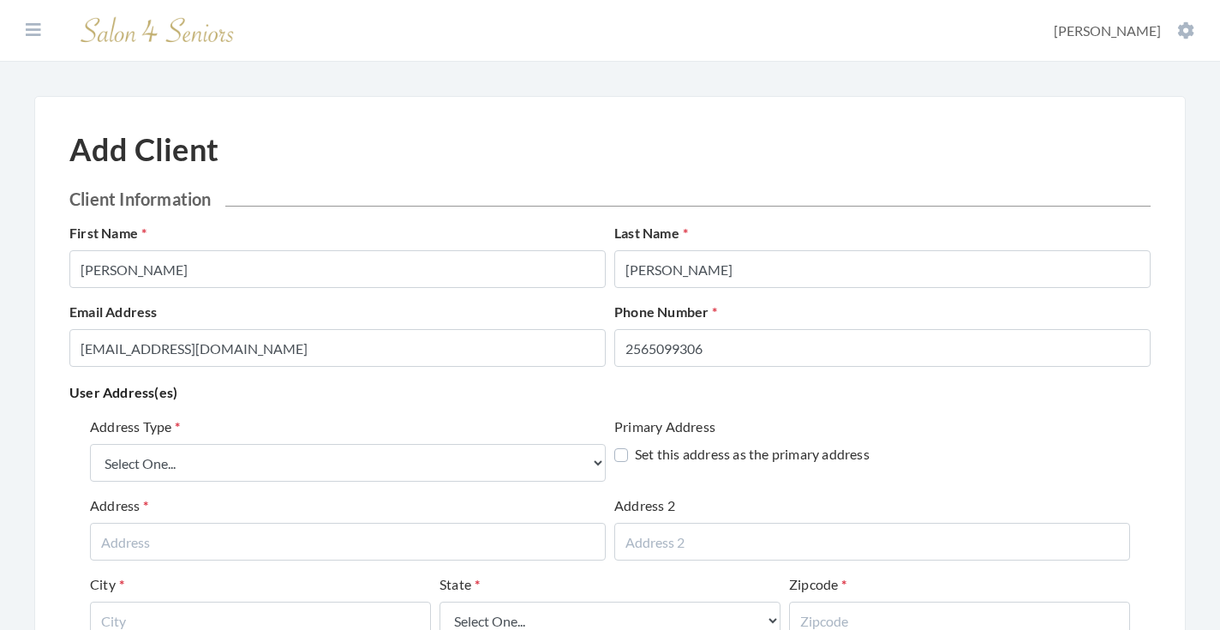
click at [509, 426] on div "Address Type Select One... Office Address Home Address Billing Address" at bounding box center [348, 448] width 516 height 65
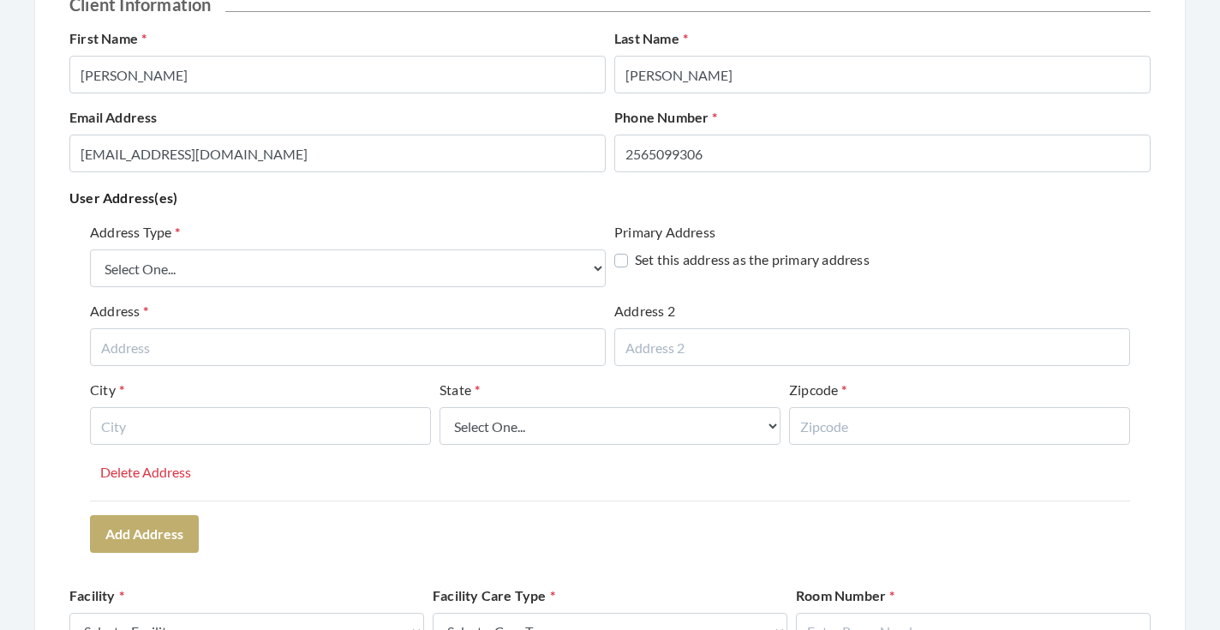
scroll to position [558, 0]
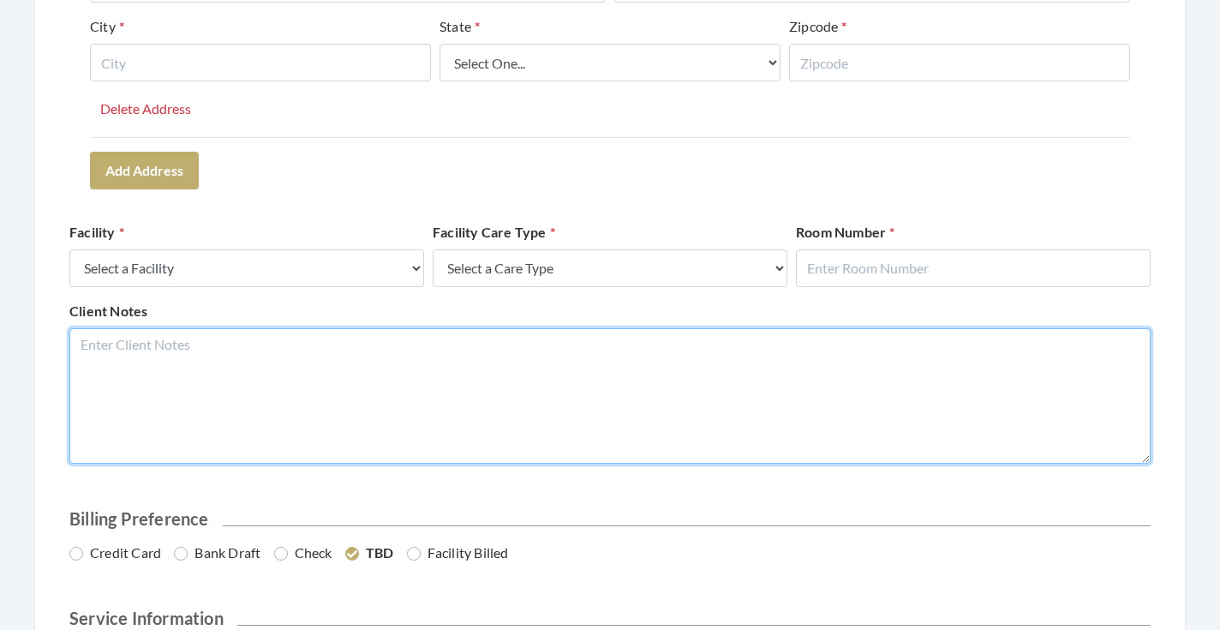
click at [453, 389] on textarea "Client Notes" at bounding box center [609, 395] width 1081 height 135
type textarea "NEW CLIENT- DIFFERENT THAN [PERSON_NAME]"
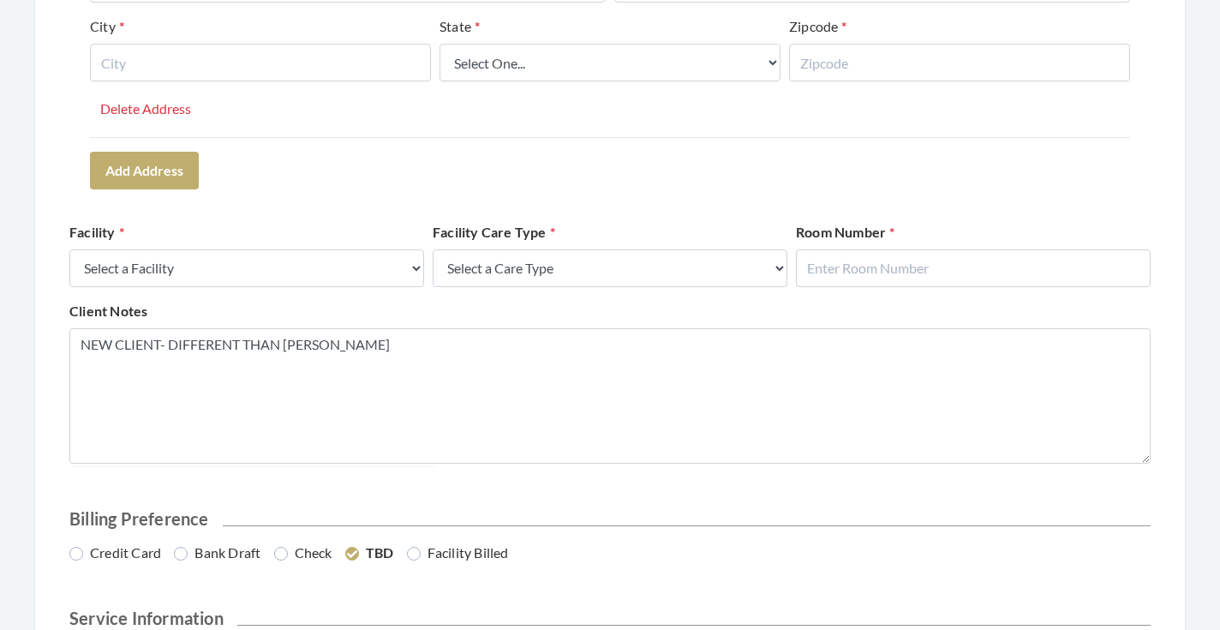
click at [548, 508] on h2 "Billing Preference" at bounding box center [609, 518] width 1081 height 21
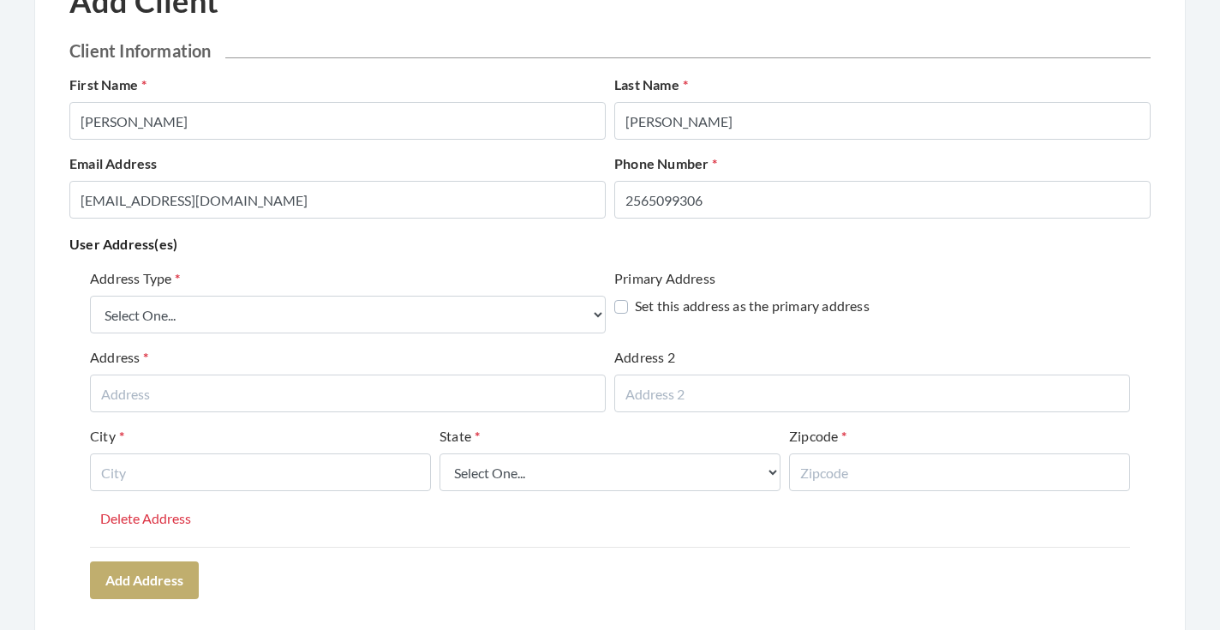
scroll to position [147, 0]
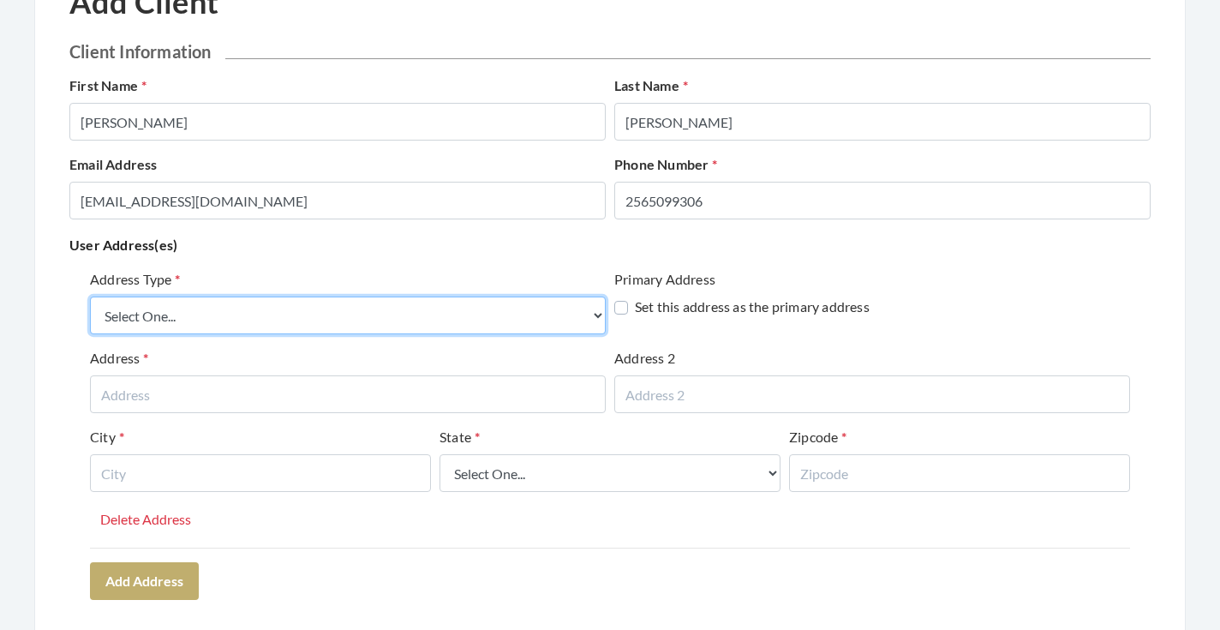
select select "billing"
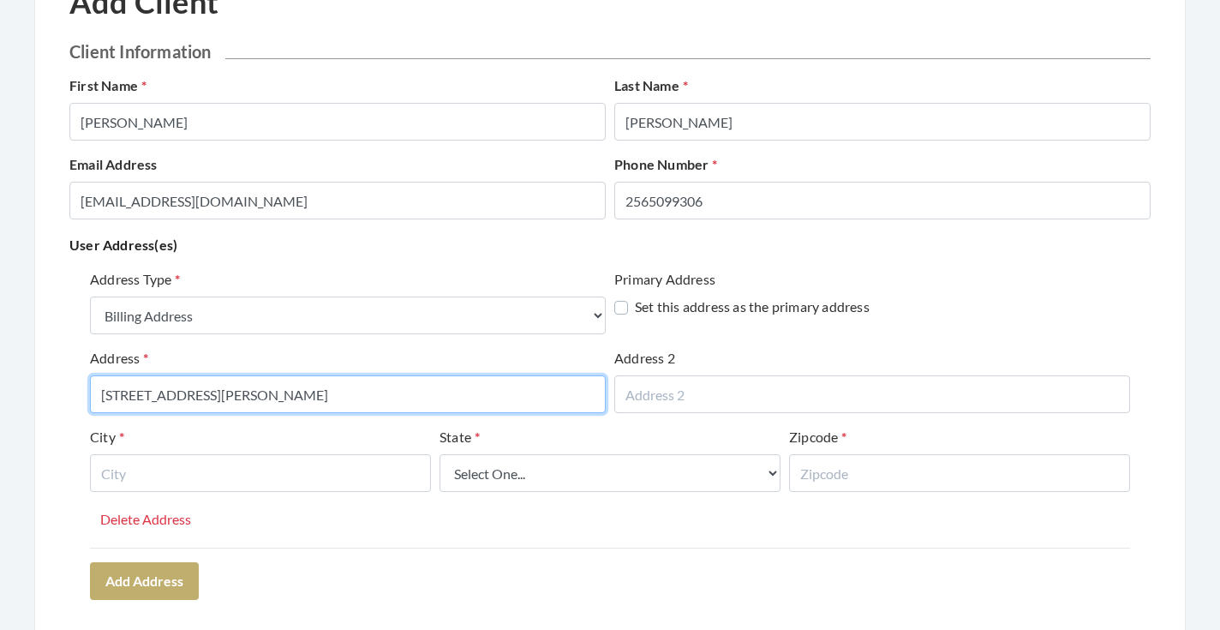
type input "[STREET_ADDRESS][PERSON_NAME]"
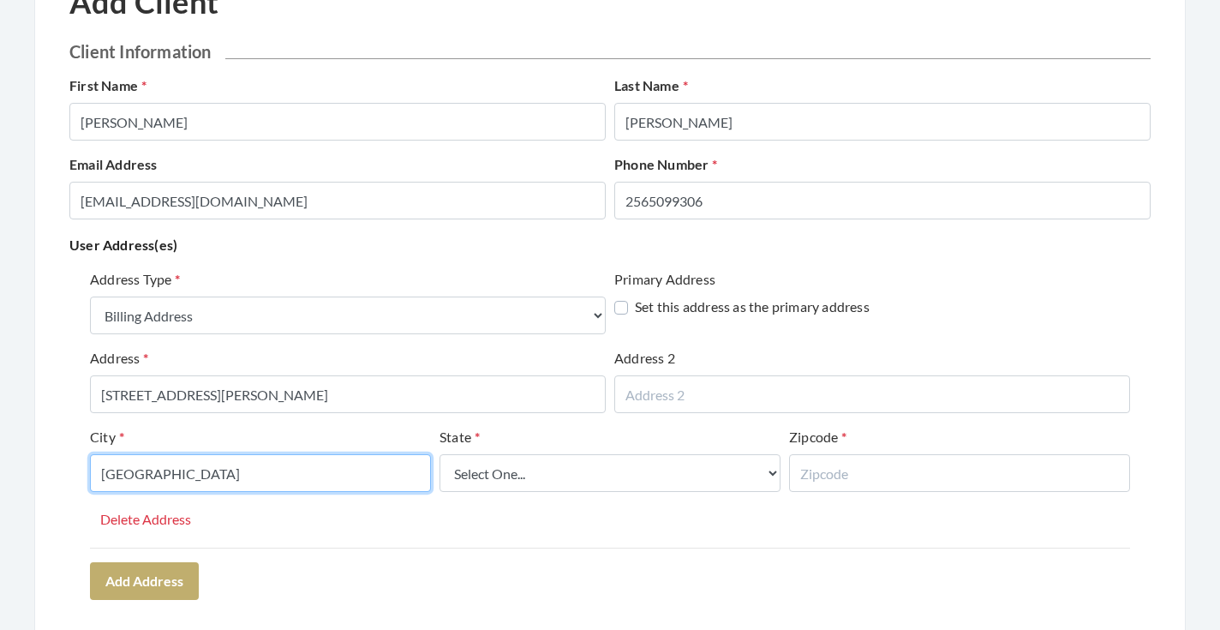
type input "[GEOGRAPHIC_DATA]"
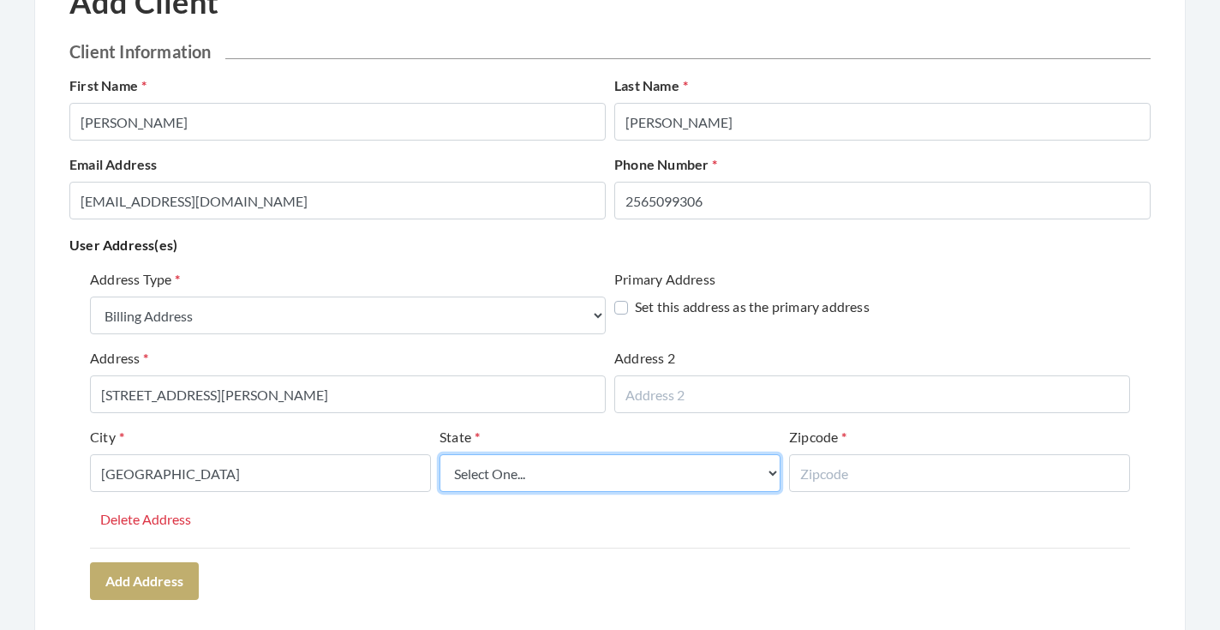
select select "al"
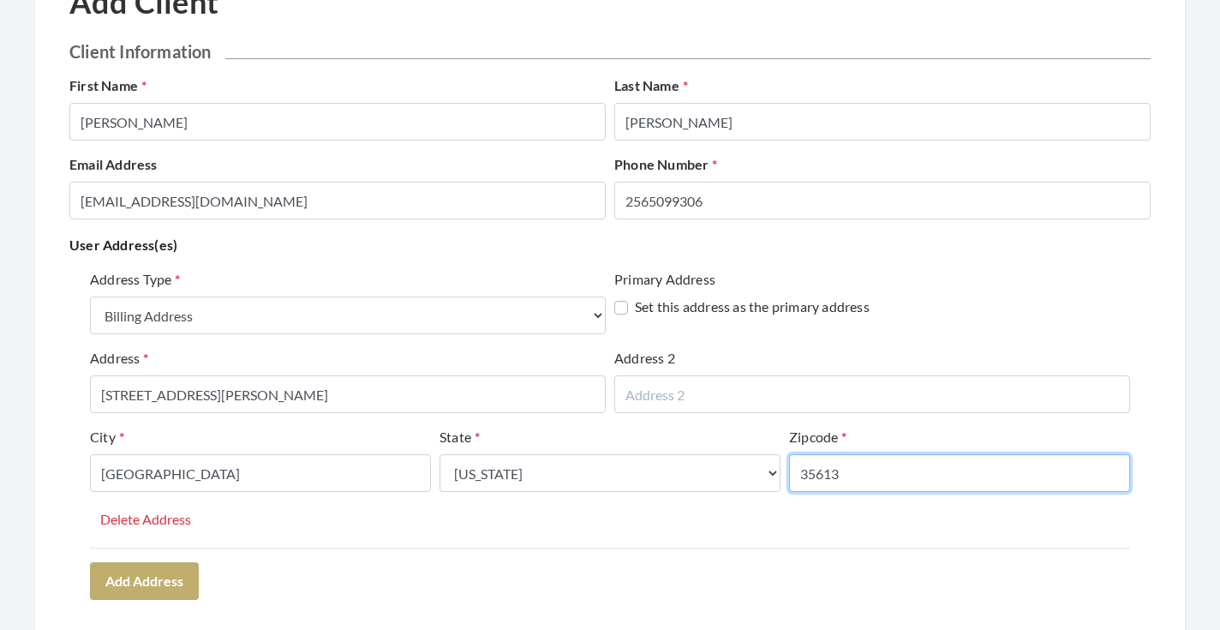
type input "35613"
click at [557, 531] on div "Address Type Select One... Office Address Home Address Billing Address Primary …" at bounding box center [610, 408] width 1040 height 278
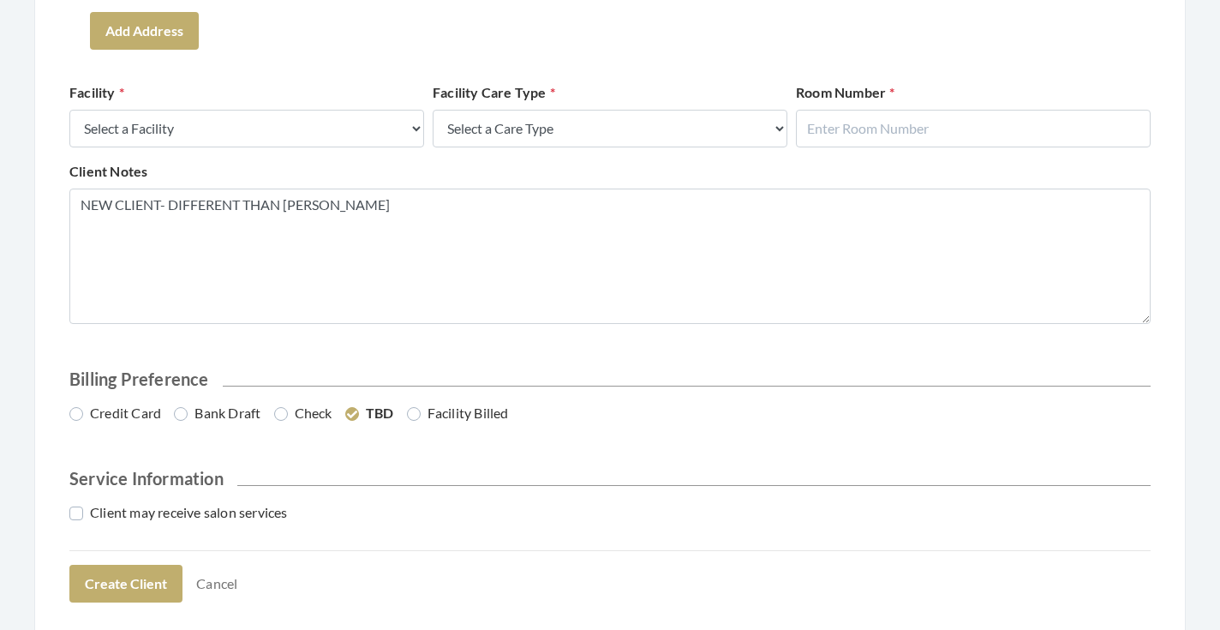
scroll to position [707, 0]
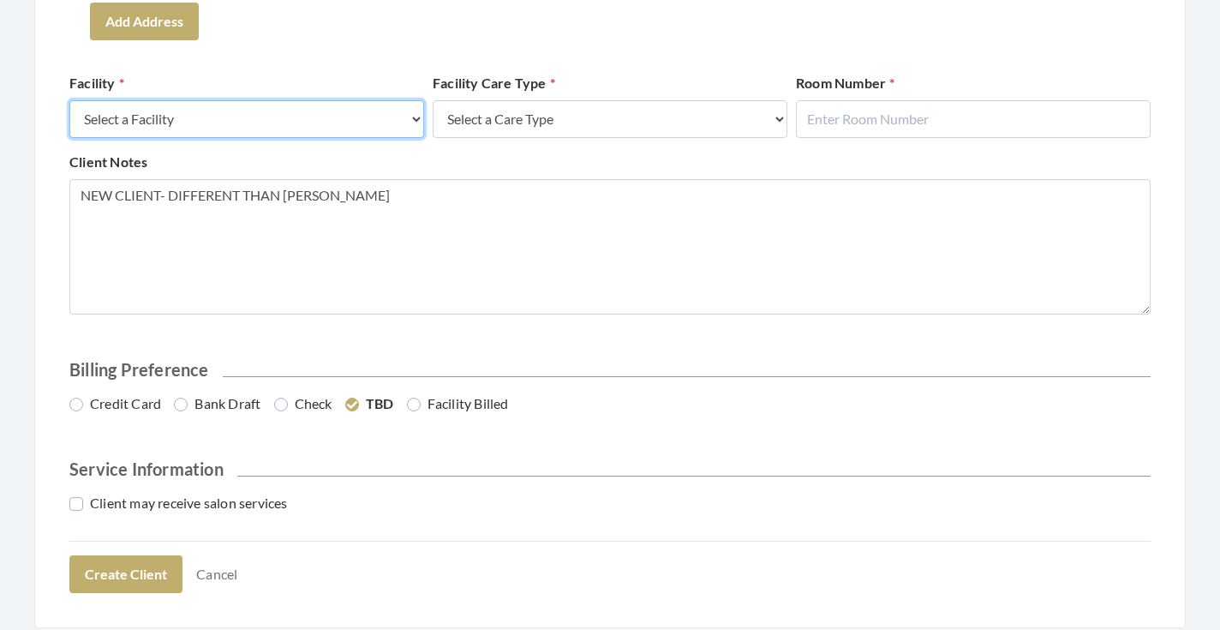
select select "4"
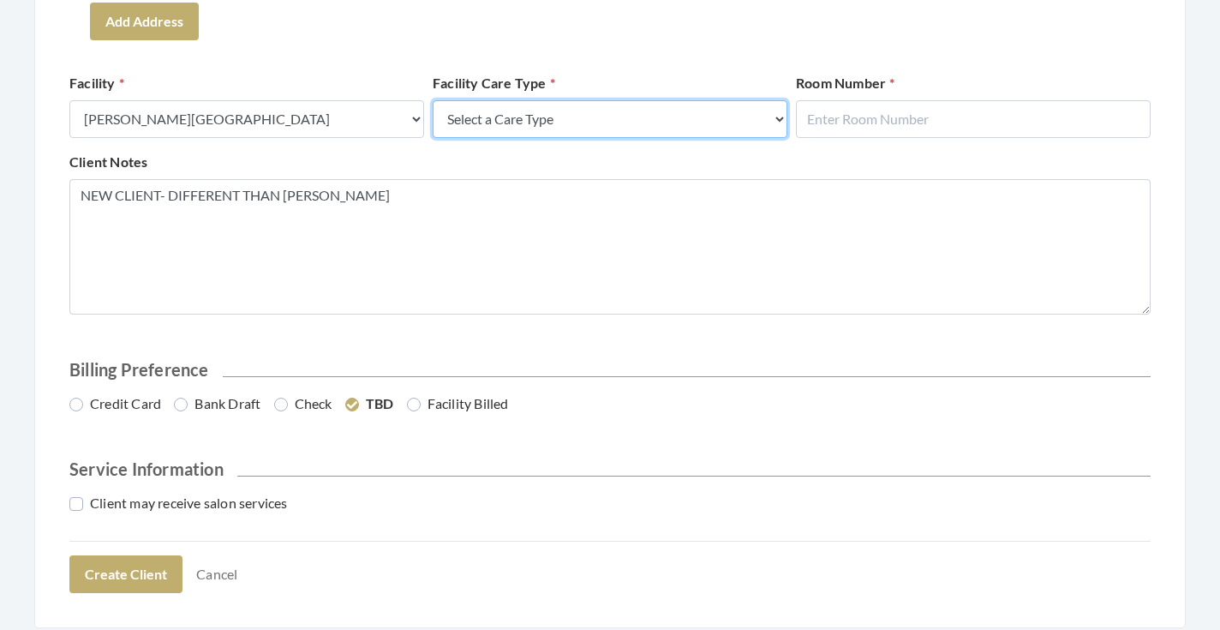
select select "4"
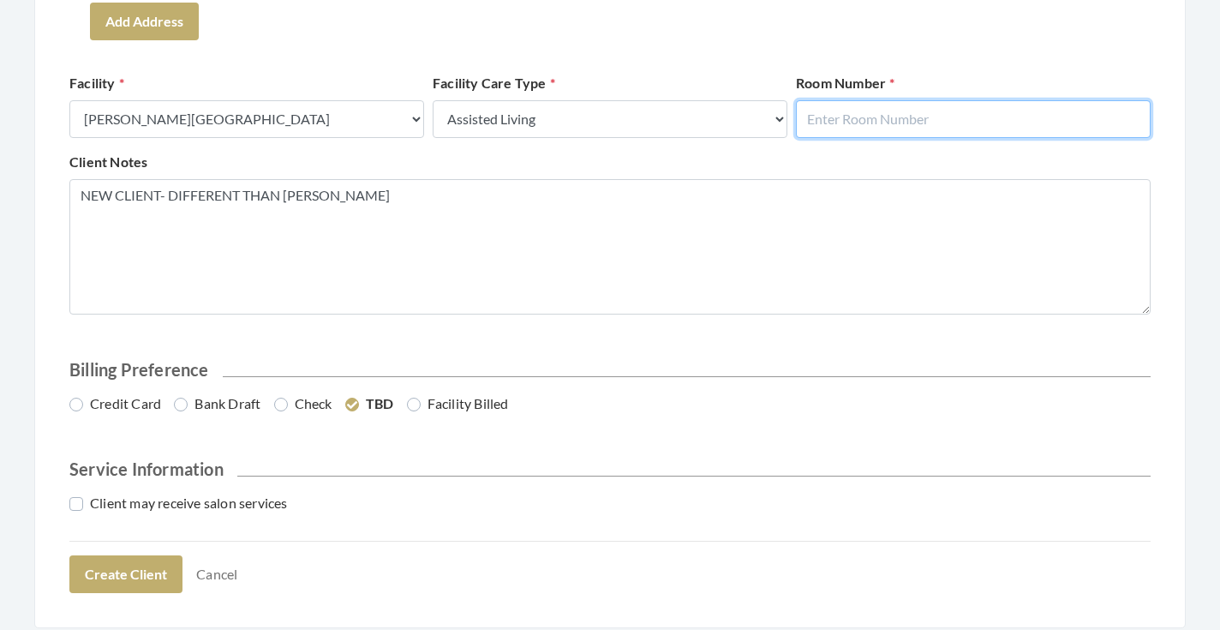
click at [827, 122] on input "text" at bounding box center [973, 119] width 355 height 38
type input "115"
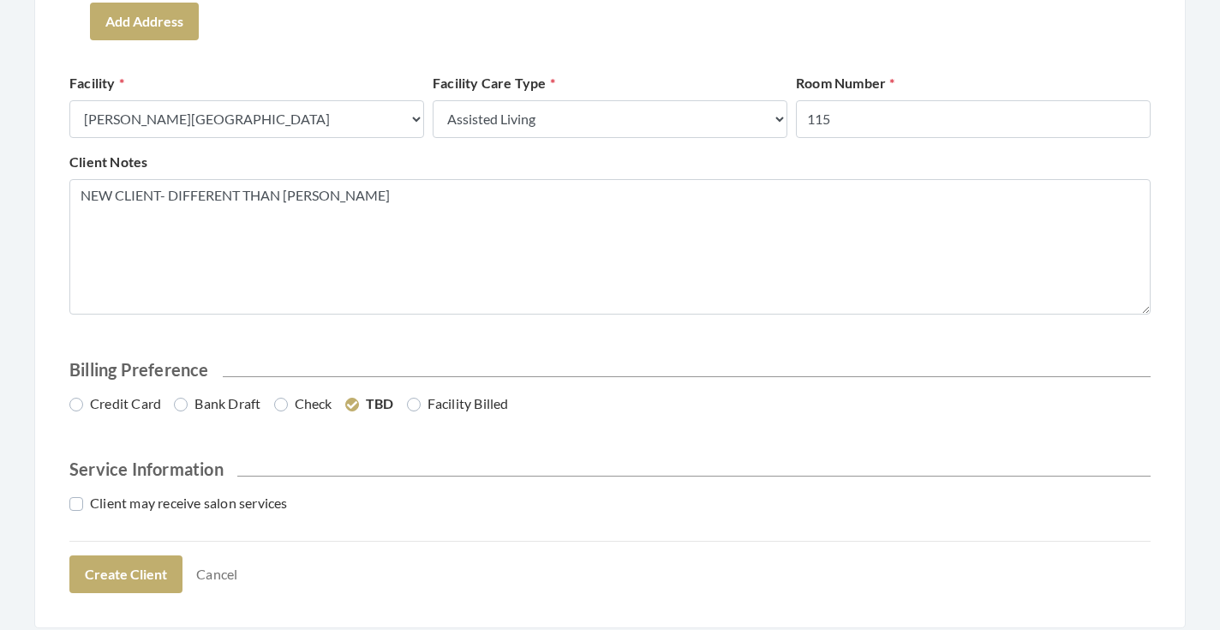
click at [942, 157] on div "Client Notes NEW CLIENT- DIFFERENT THAN RONALD SMITH" at bounding box center [610, 233] width 1090 height 163
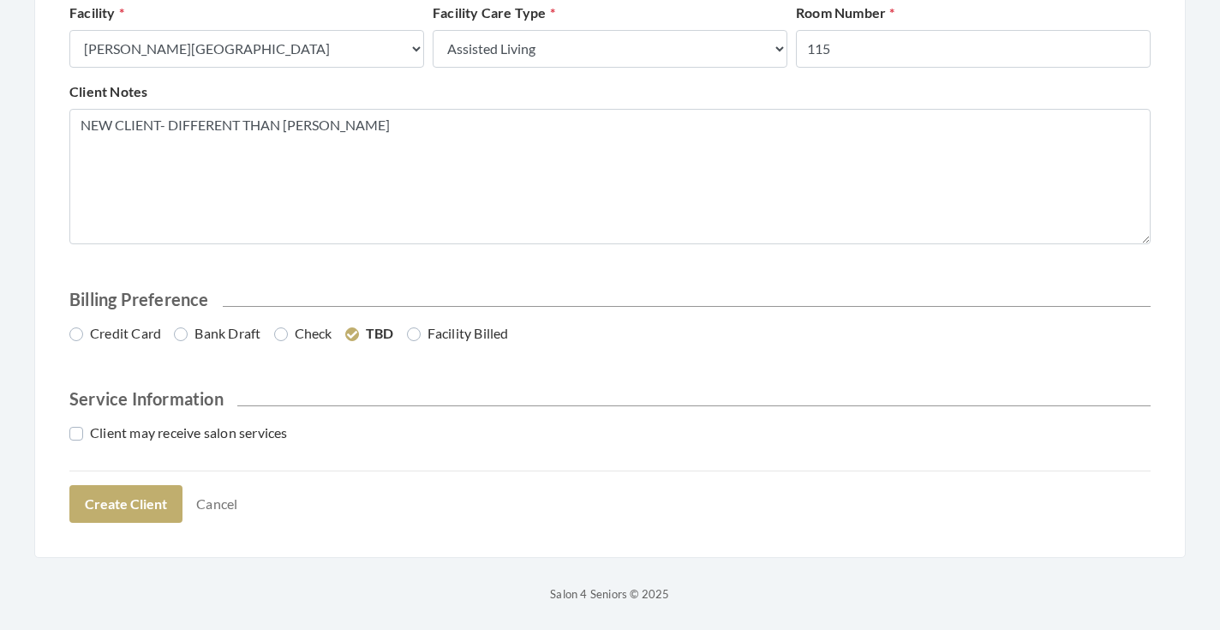
scroll to position [776, 0]
click at [143, 332] on label "Credit Card" at bounding box center [115, 334] width 92 height 21
radio input "true"
click at [230, 437] on label "Client may receive salon services" at bounding box center [178, 433] width 218 height 21
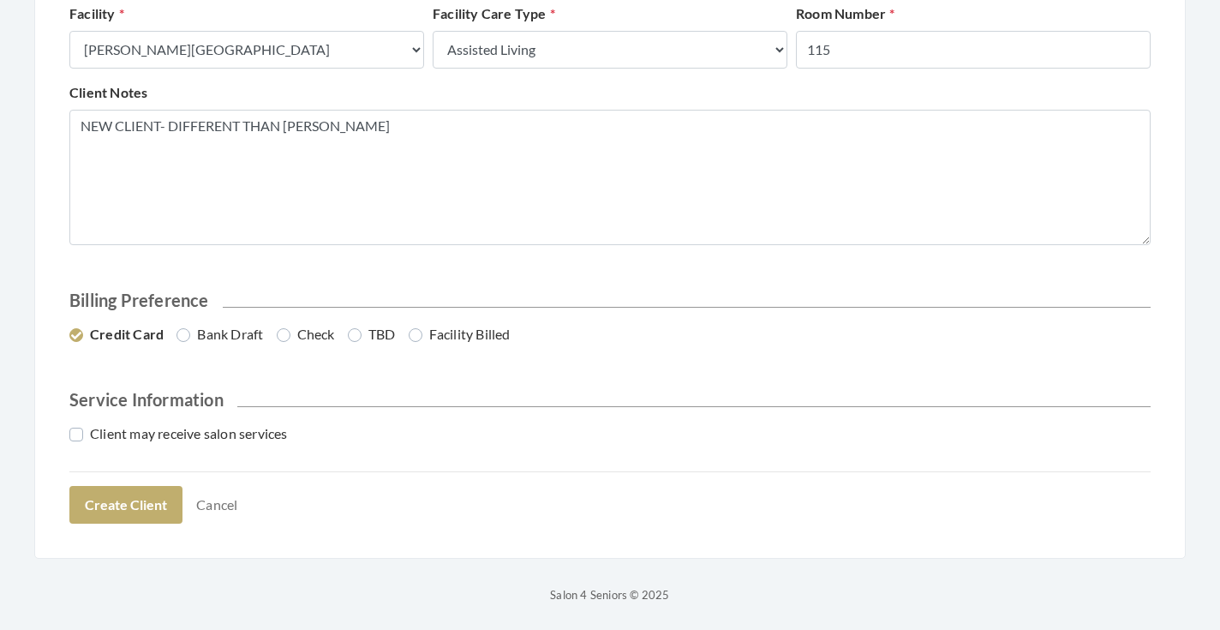
checkbox input "true"
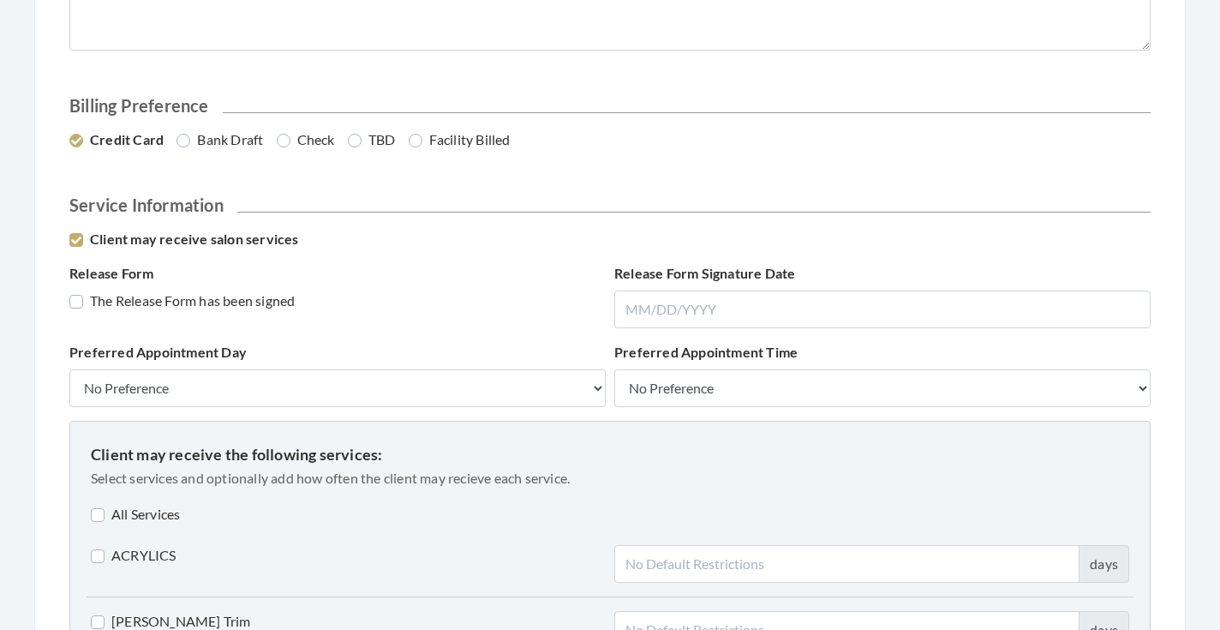
scroll to position [973, 0]
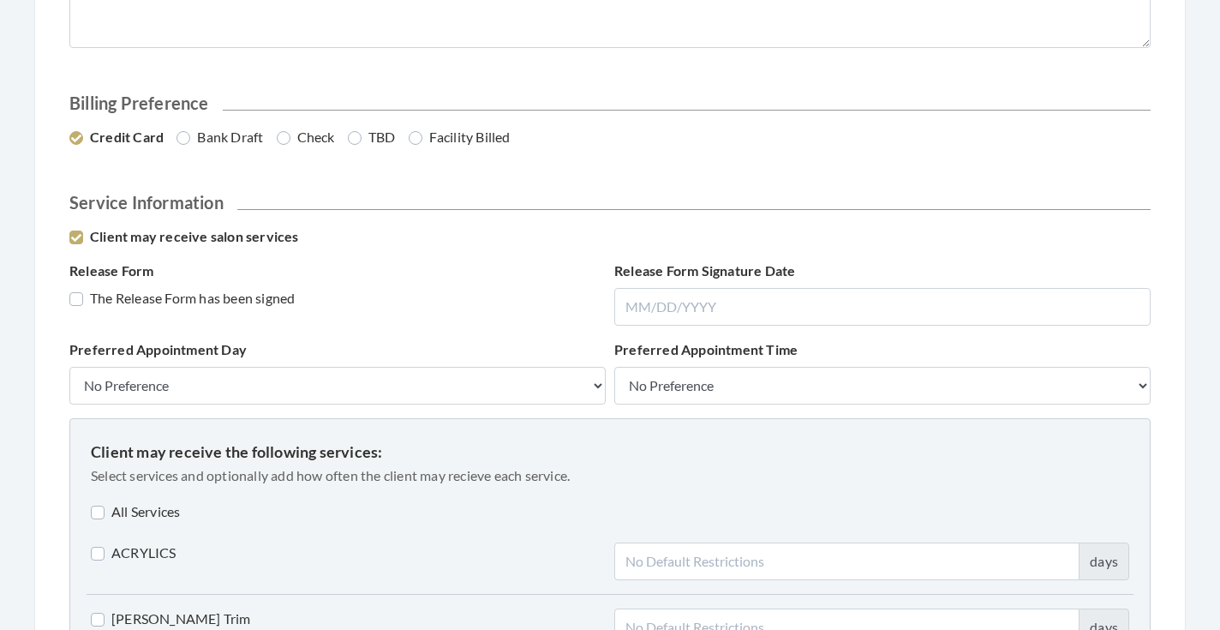
click at [242, 299] on label "The Release Form has been signed" at bounding box center [181, 298] width 225 height 21
checkbox input "true"
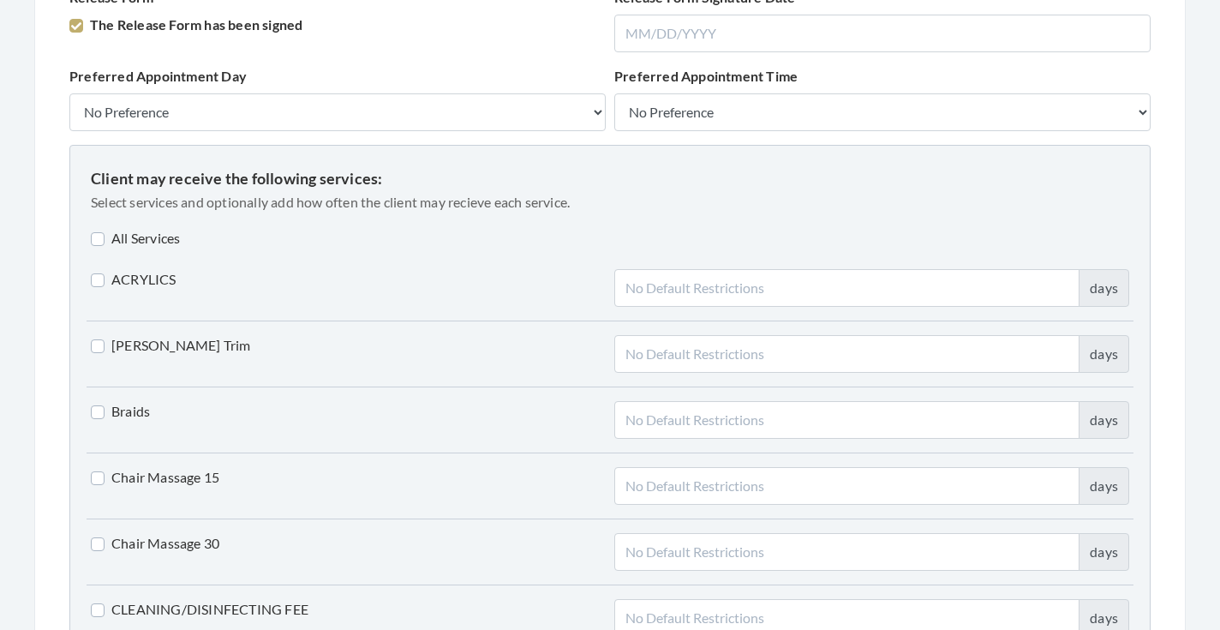
scroll to position [1250, 0]
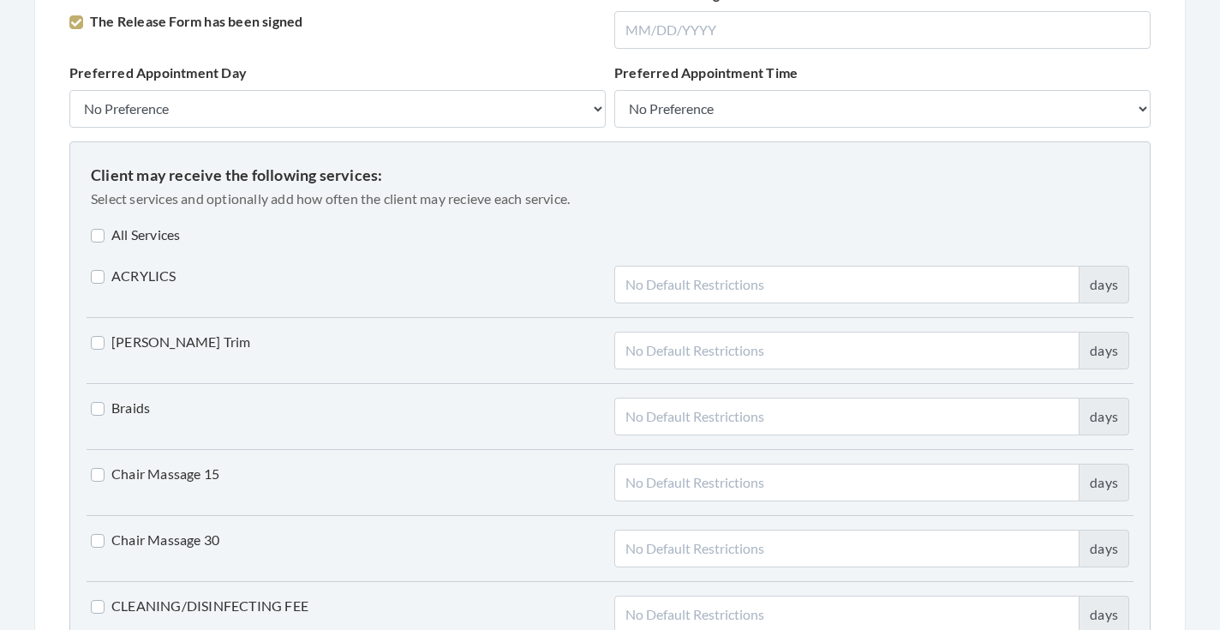
click at [150, 338] on label "Beard Trim" at bounding box center [171, 342] width 160 height 21
checkbox input "true"
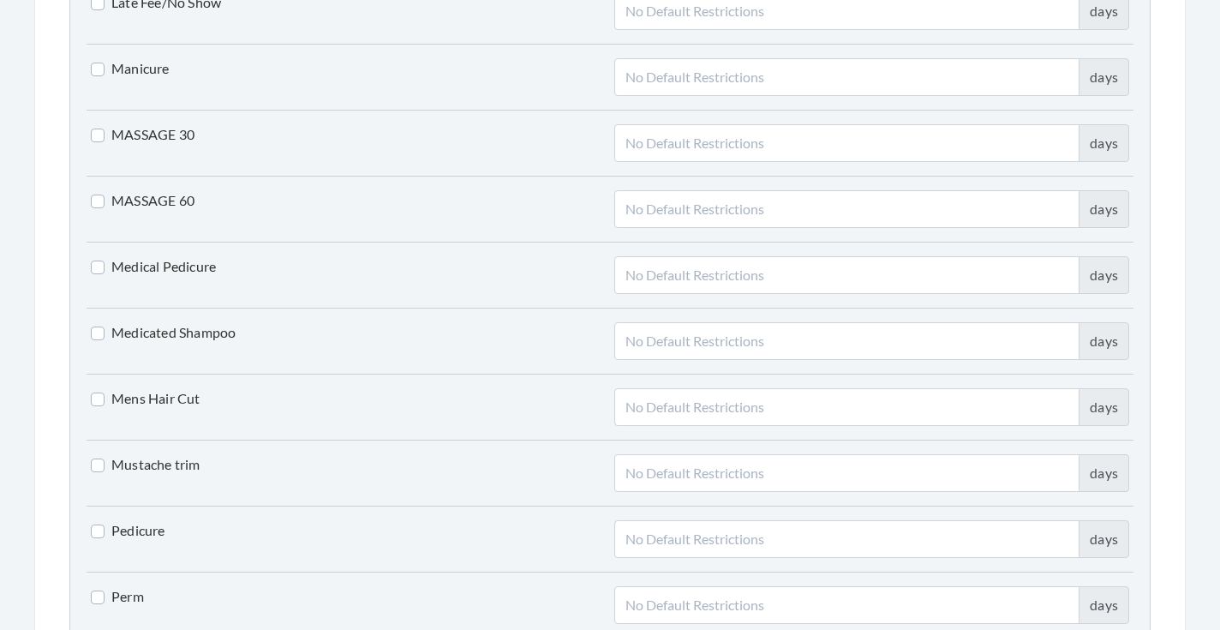
click at [171, 402] on label "Mens Hair Cut" at bounding box center [146, 398] width 110 height 21
checkbox input "true"
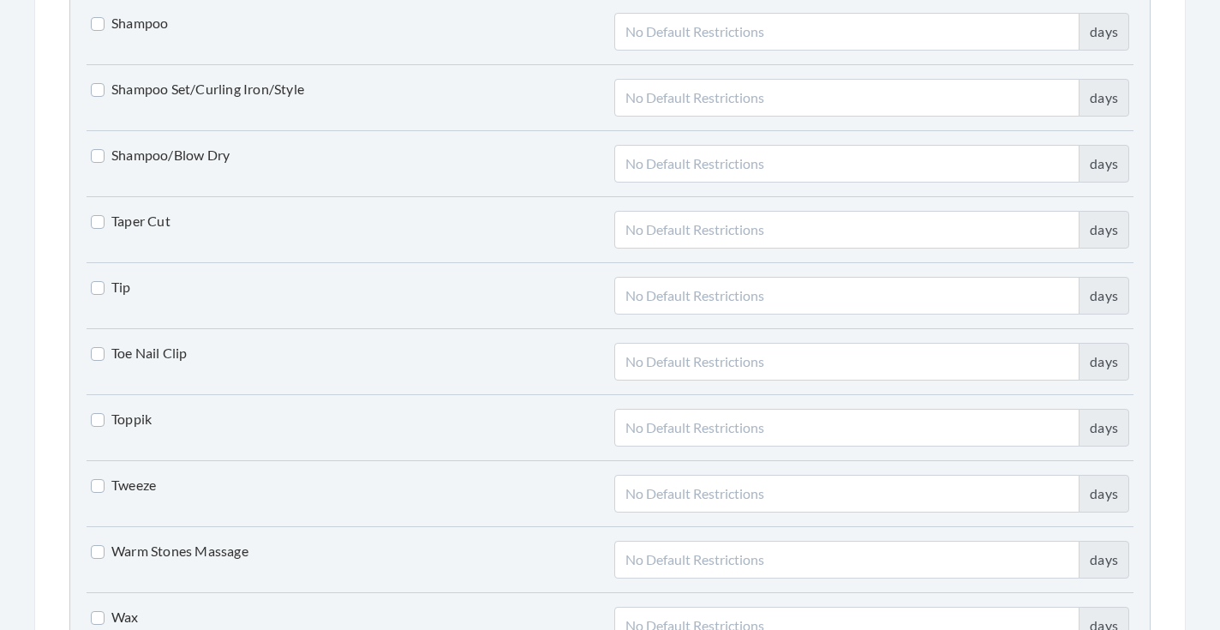
scroll to position [3943, 1]
click at [163, 344] on label "Toe Nail Clip" at bounding box center [139, 353] width 97 height 21
checkbox input "true"
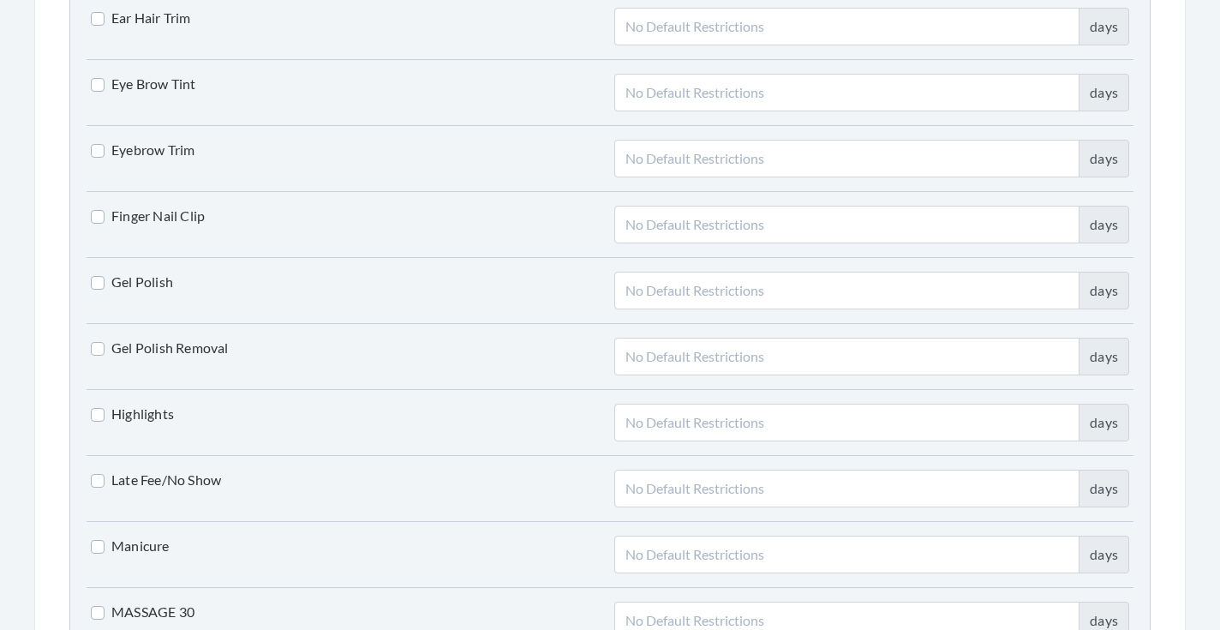
scroll to position [2359, 0]
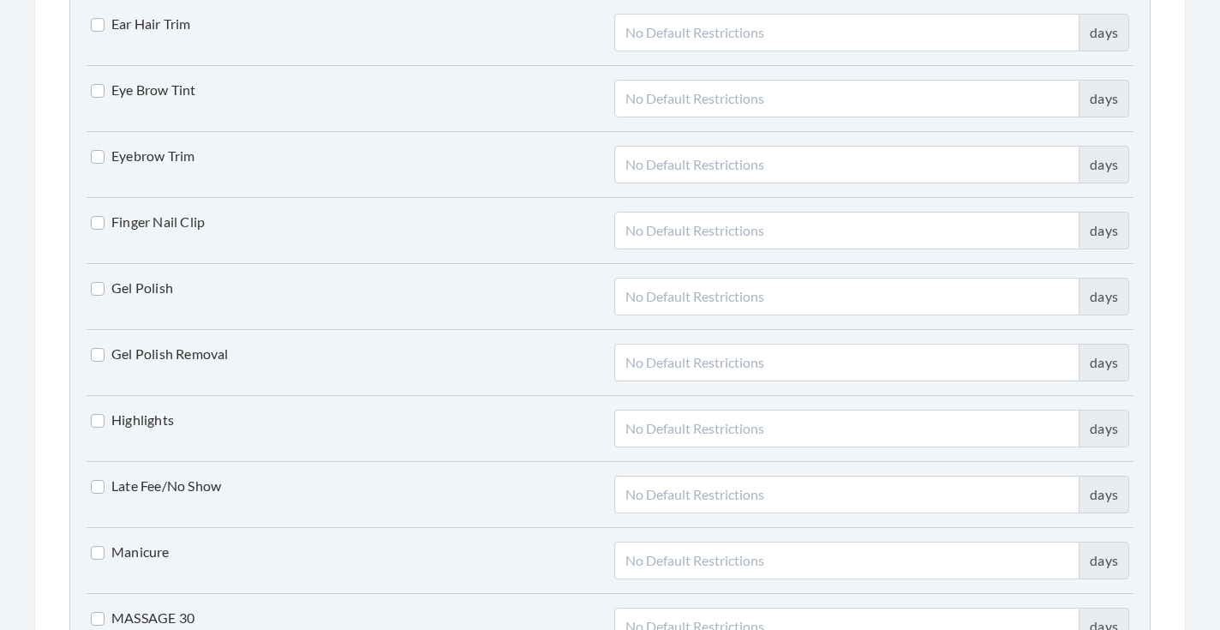
click at [146, 231] on label "Finger Nail Clip" at bounding box center [148, 222] width 114 height 21
checkbox input "true"
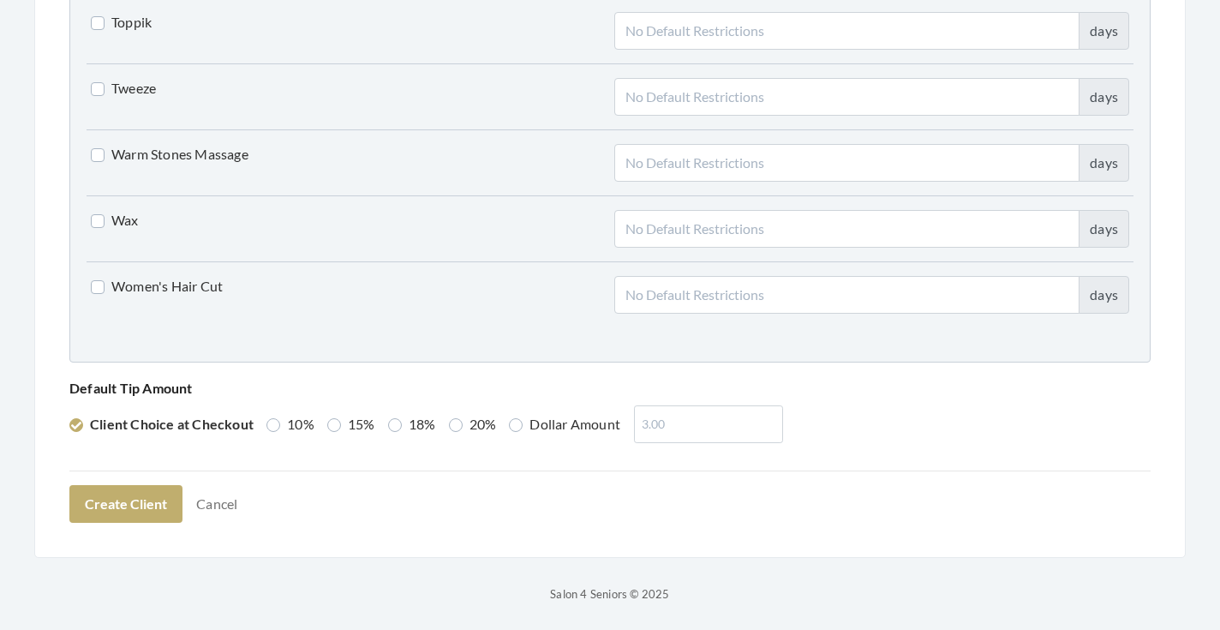
scroll to position [4339, 0]
click at [352, 427] on label "15%" at bounding box center [351, 425] width 48 height 21
radio input "true"
click at [148, 486] on button "Create Client" at bounding box center [125, 505] width 113 height 38
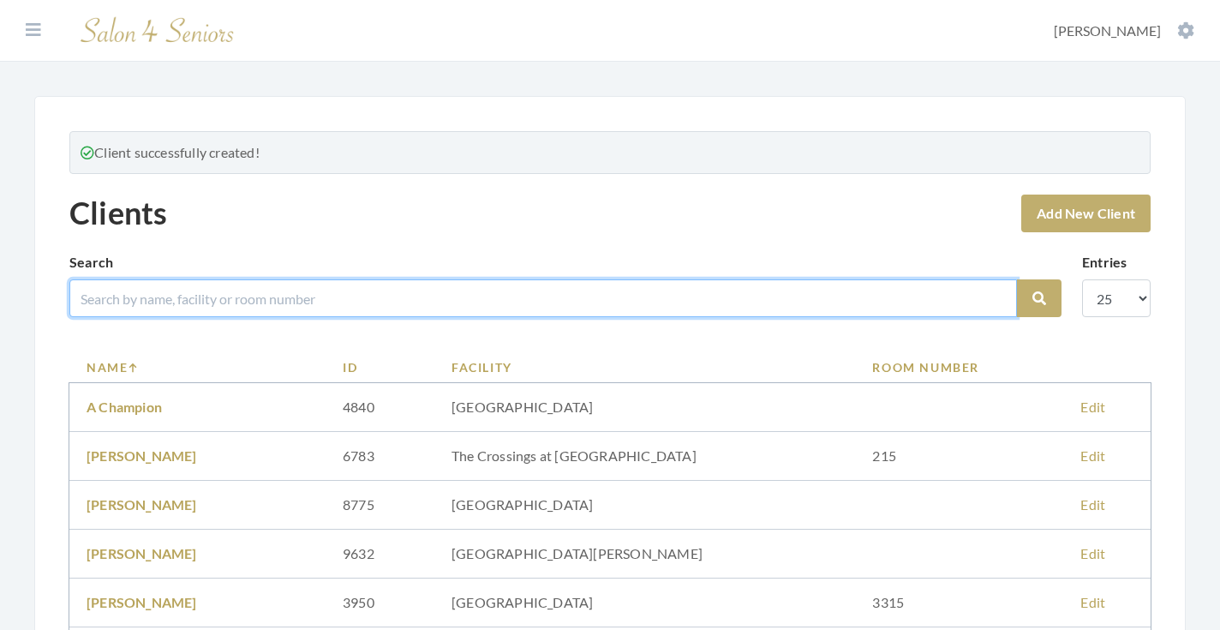
click at [422, 289] on input "search" at bounding box center [542, 298] width 947 height 38
type input "[PERSON_NAME]"
click at [1039, 298] on button "Search" at bounding box center [1039, 298] width 45 height 38
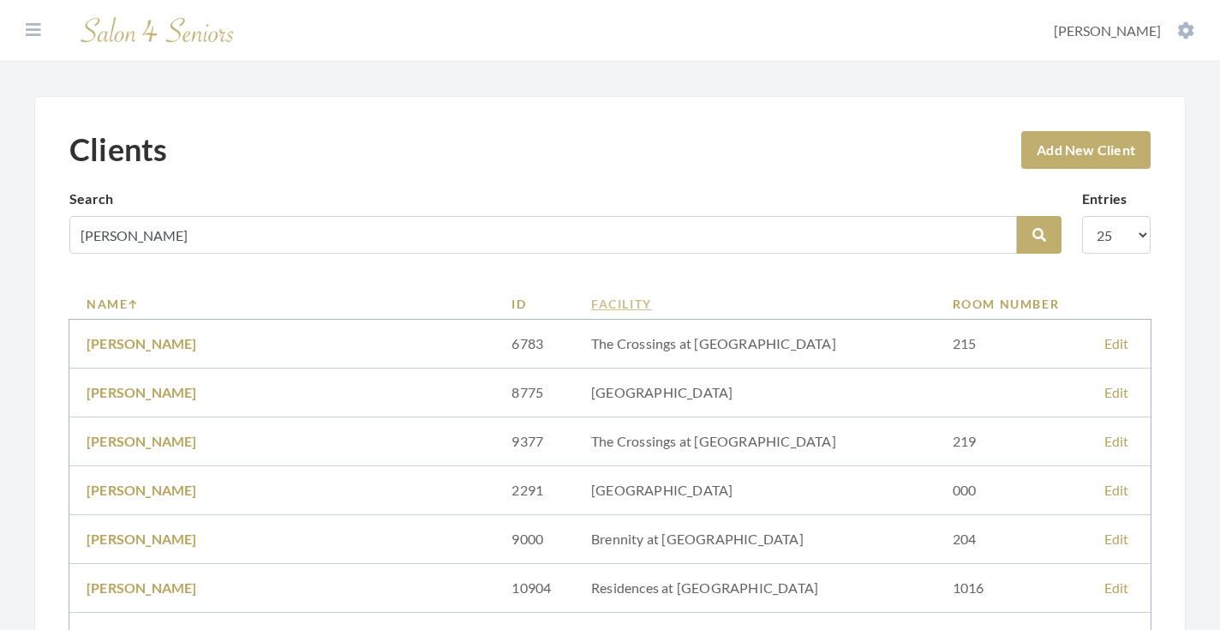
click at [594, 307] on link "Facility" at bounding box center [754, 304] width 327 height 18
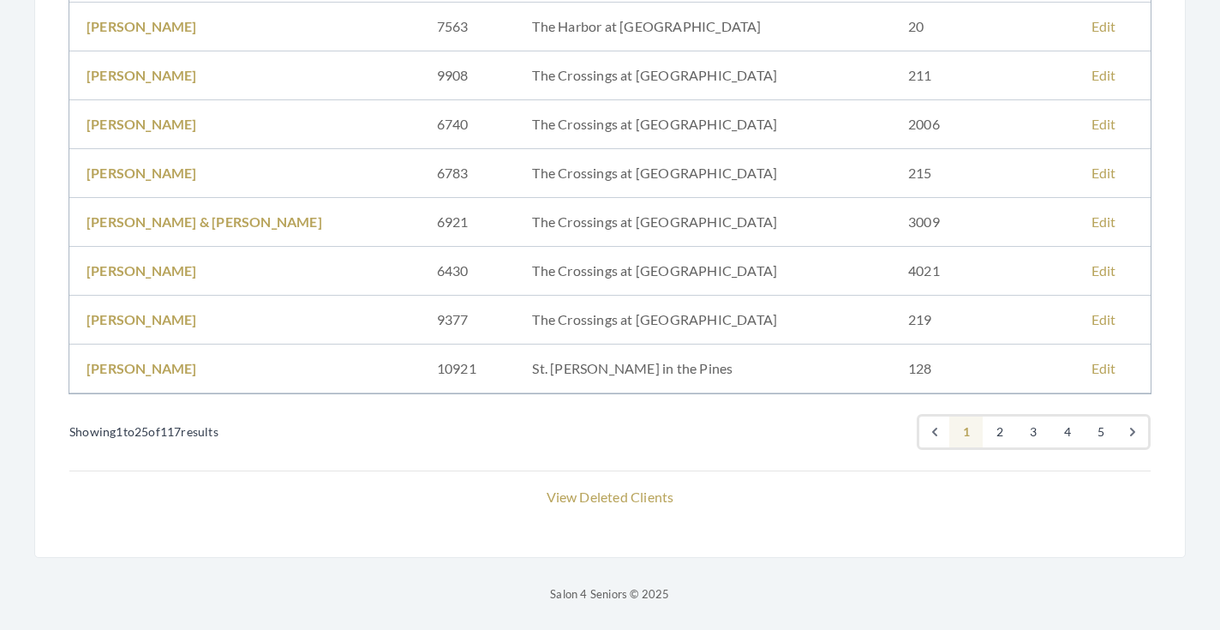
scroll to position [1147, 0]
click at [995, 421] on link "2" at bounding box center [1000, 431] width 34 height 31
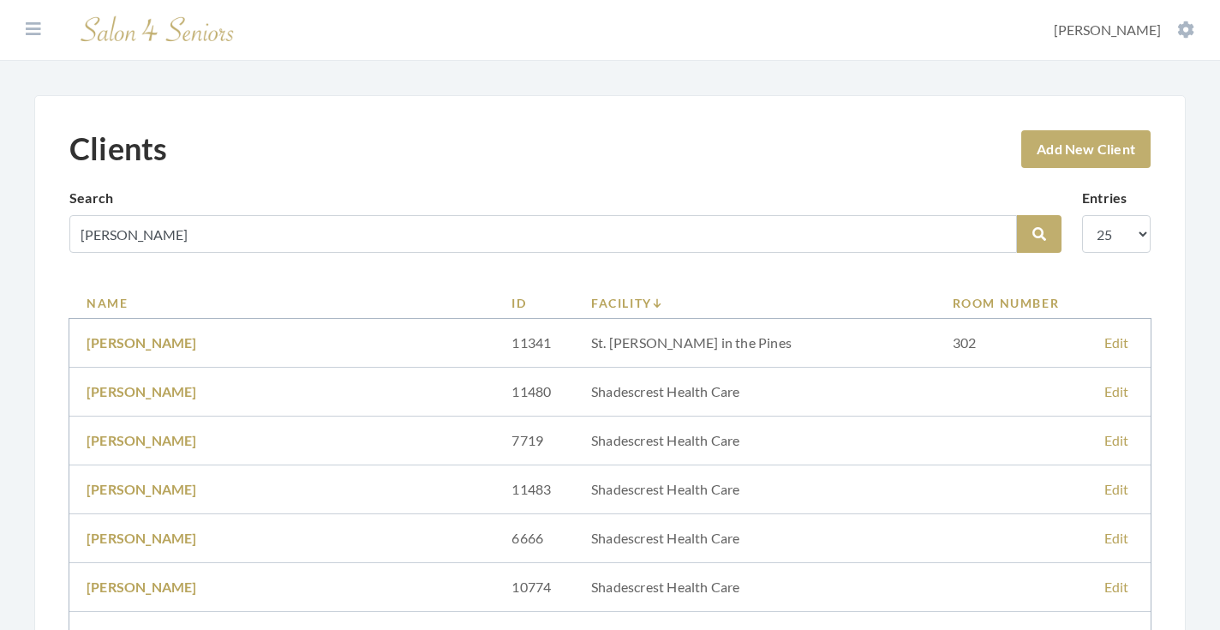
scroll to position [767, 0]
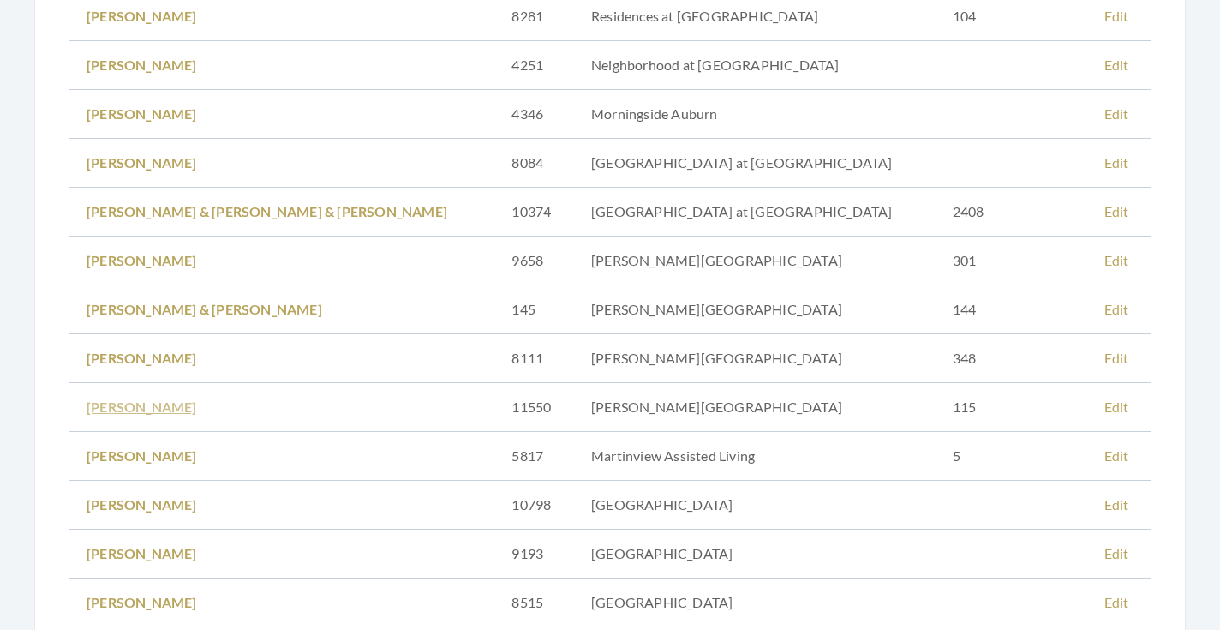
click at [156, 405] on link "[PERSON_NAME]" at bounding box center [142, 406] width 111 height 16
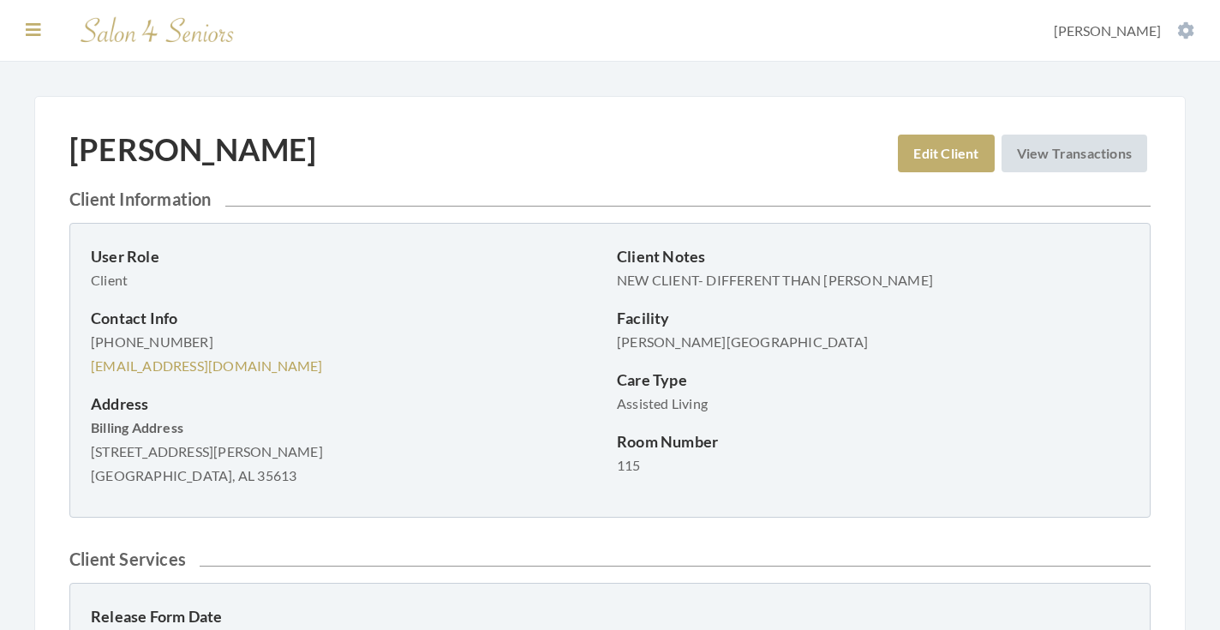
click at [43, 25] on button at bounding box center [34, 30] width 26 height 19
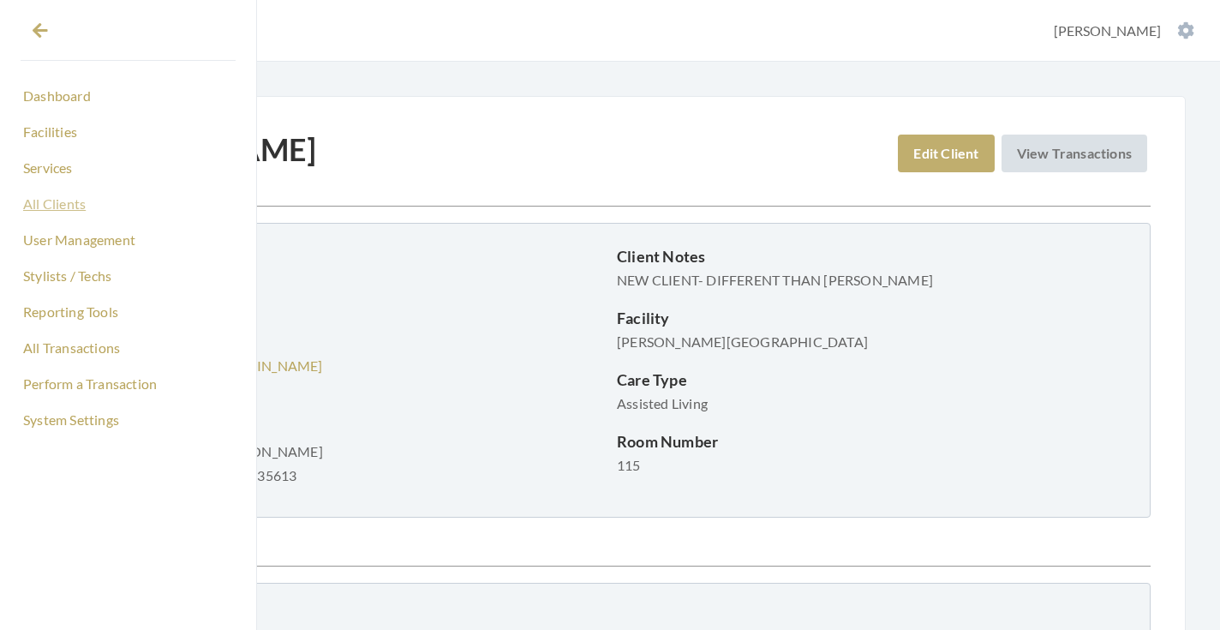
click at [66, 203] on link "All Clients" at bounding box center [128, 203] width 215 height 29
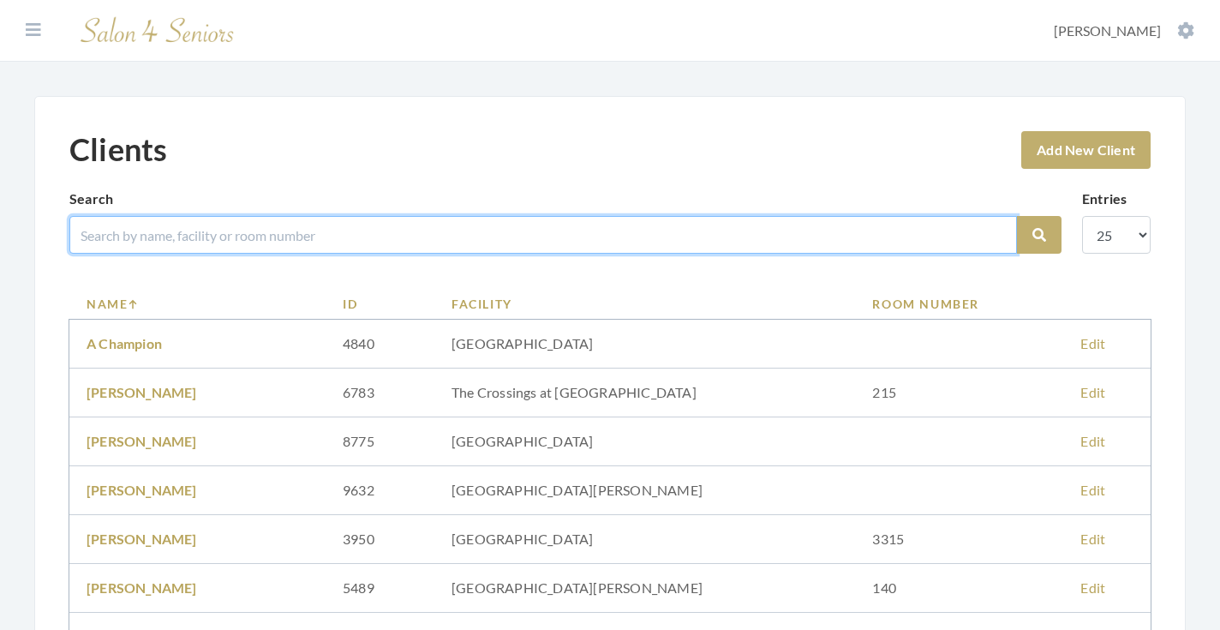
click at [185, 246] on input "search" at bounding box center [542, 235] width 947 height 38
type input "[PERSON_NAME]"
click at [1039, 235] on button "Search" at bounding box center [1039, 235] width 45 height 38
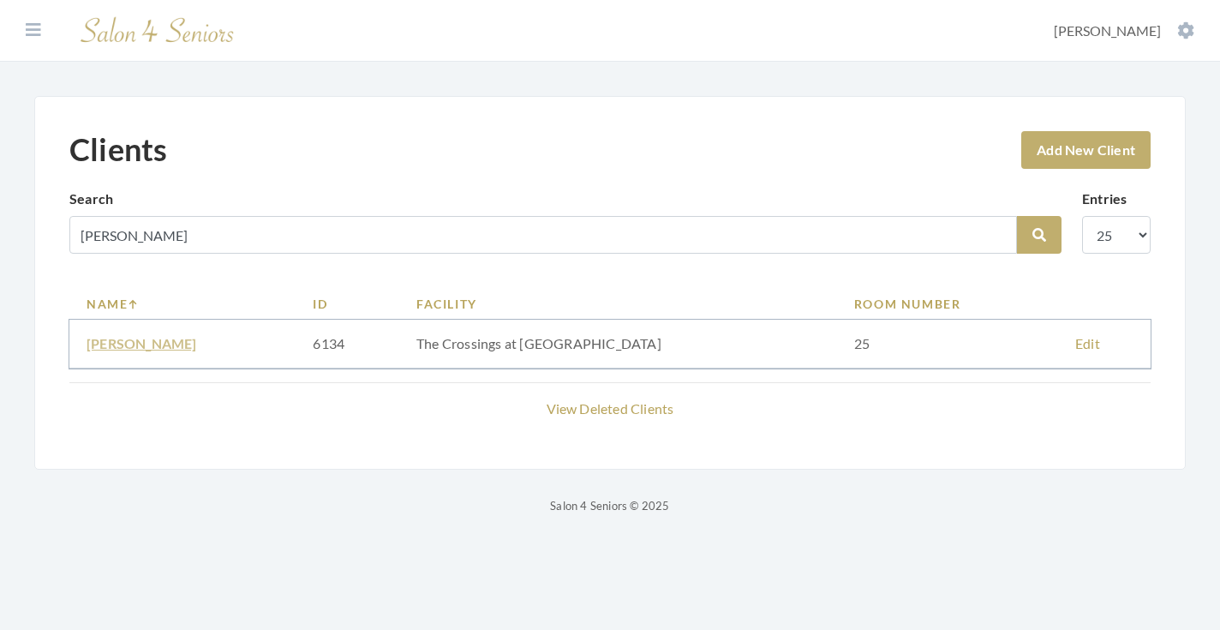
click at [176, 349] on link "MERILYN CROUCH" at bounding box center [142, 343] width 111 height 16
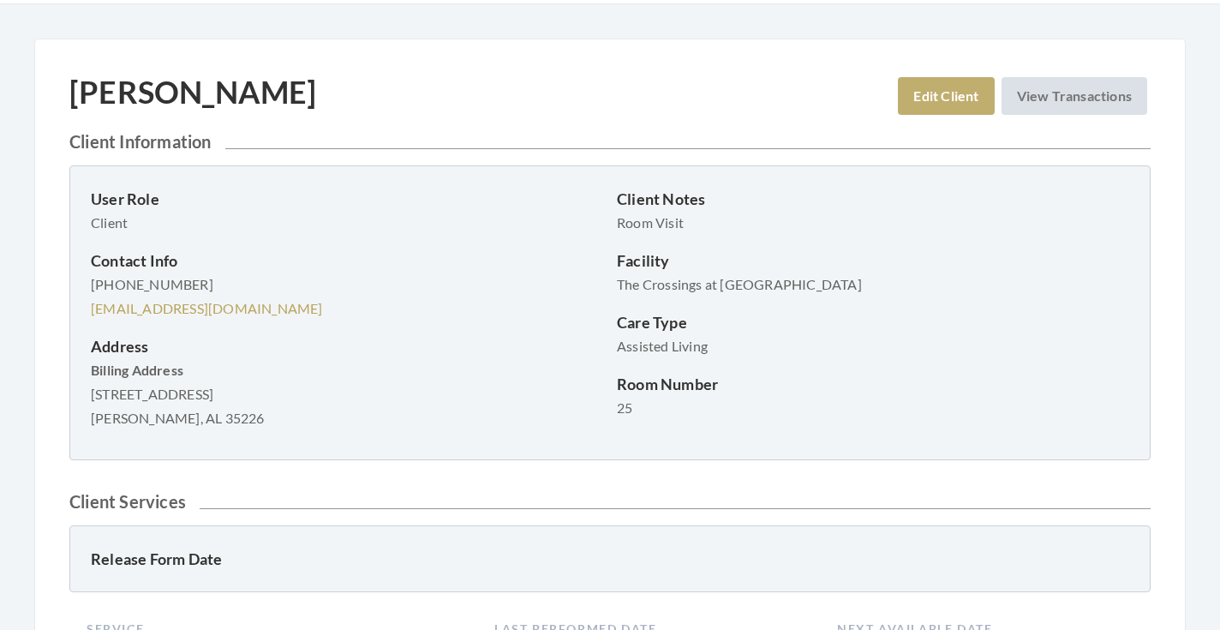
scroll to position [54, 0]
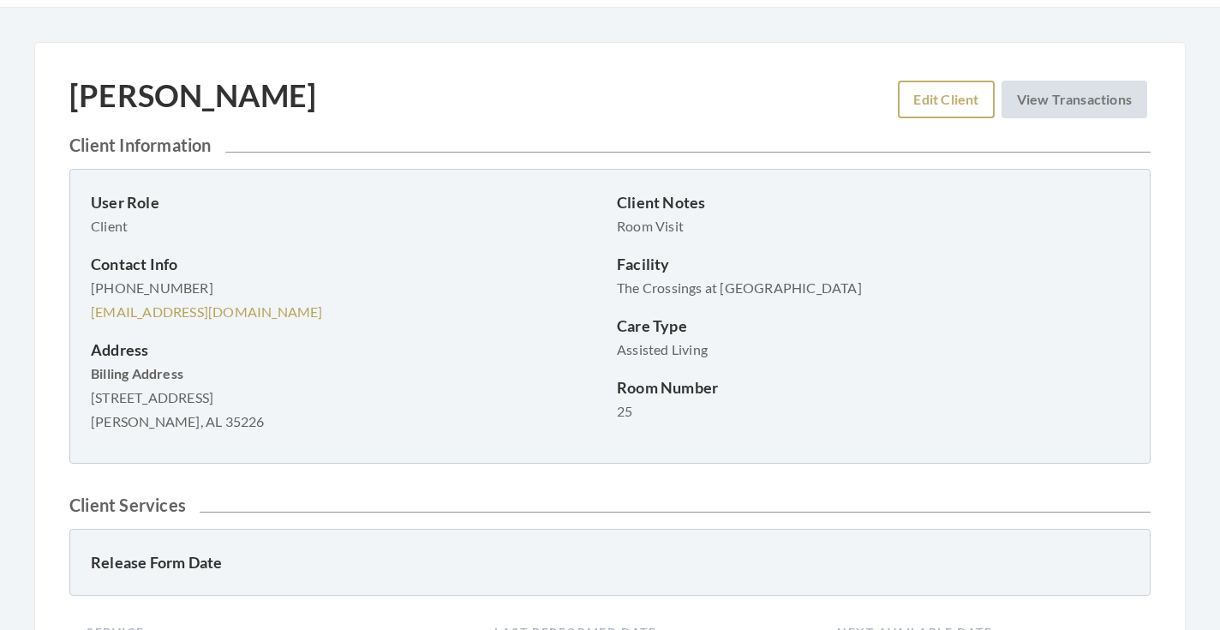
click at [933, 107] on link "Edit Client" at bounding box center [946, 100] width 96 height 38
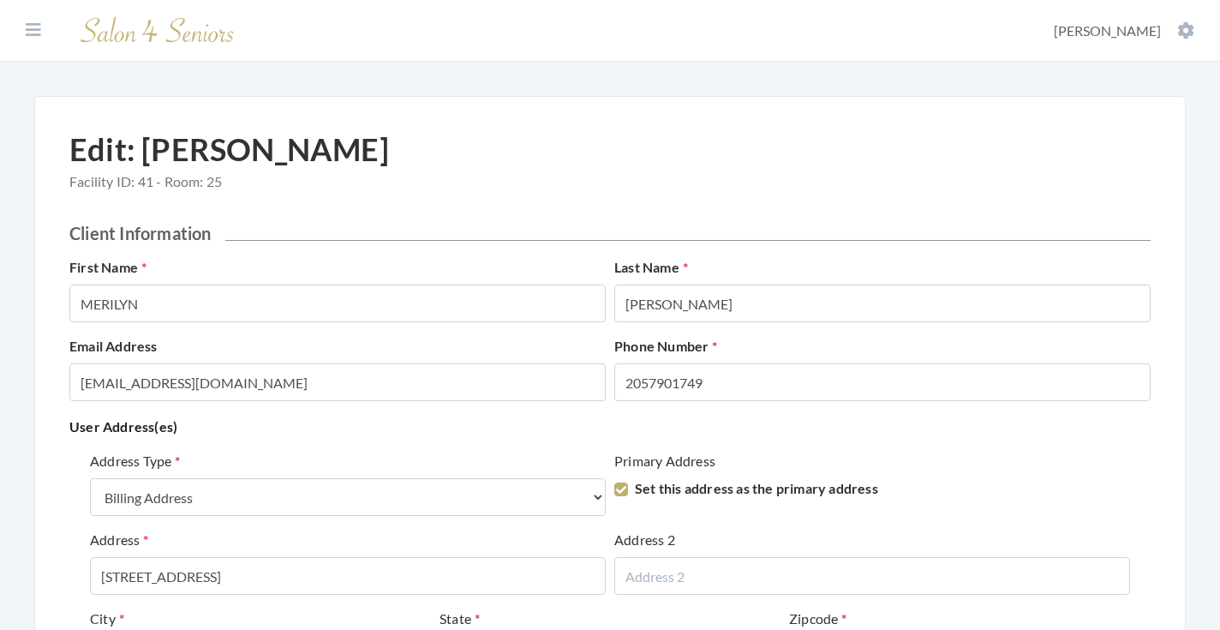
select select "billing"
select select "al"
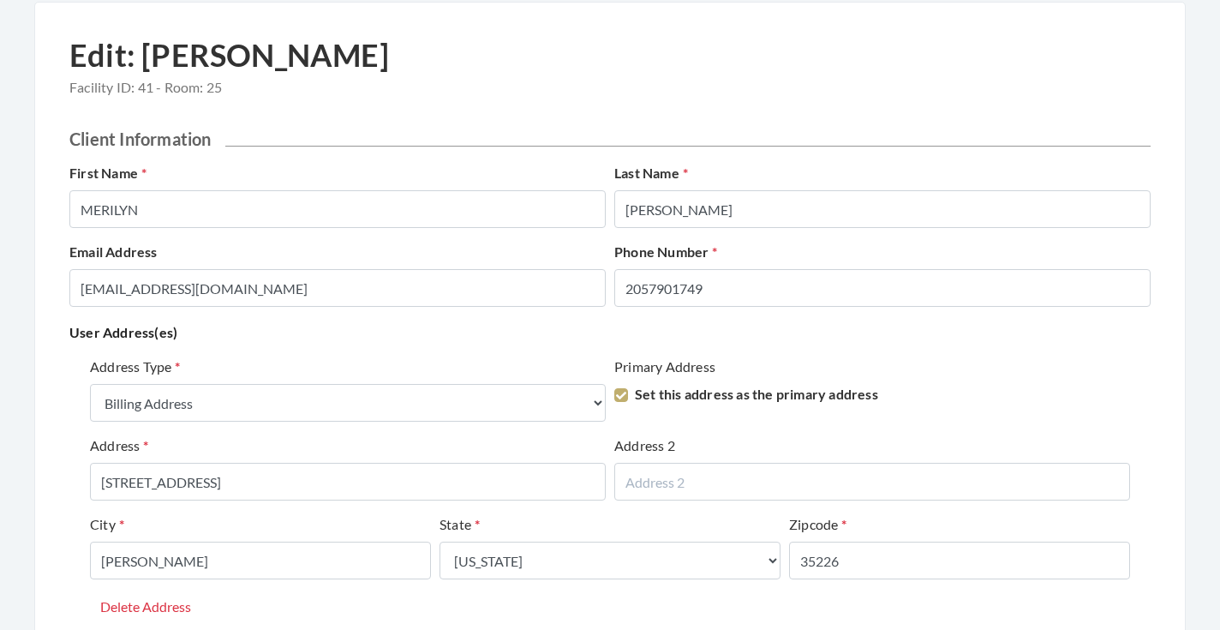
scroll to position [98, 0]
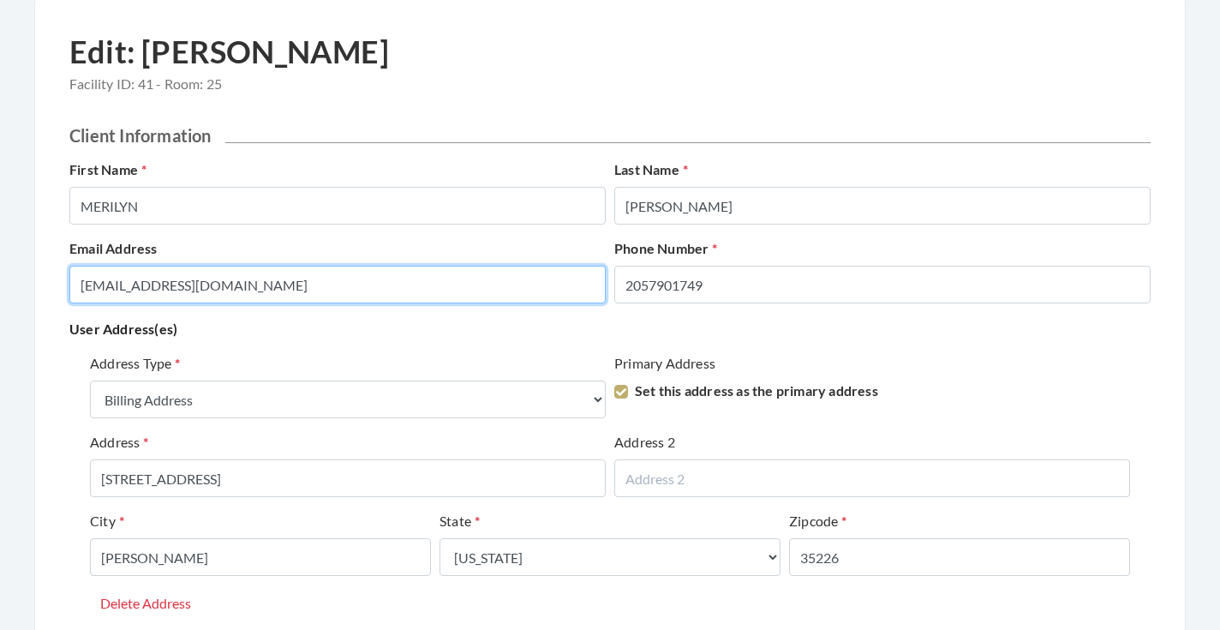
click at [269, 286] on input "[EMAIL_ADDRESS][DOMAIN_NAME]" at bounding box center [337, 285] width 536 height 38
type input "CATHYHAND123@GMAIL.COM"
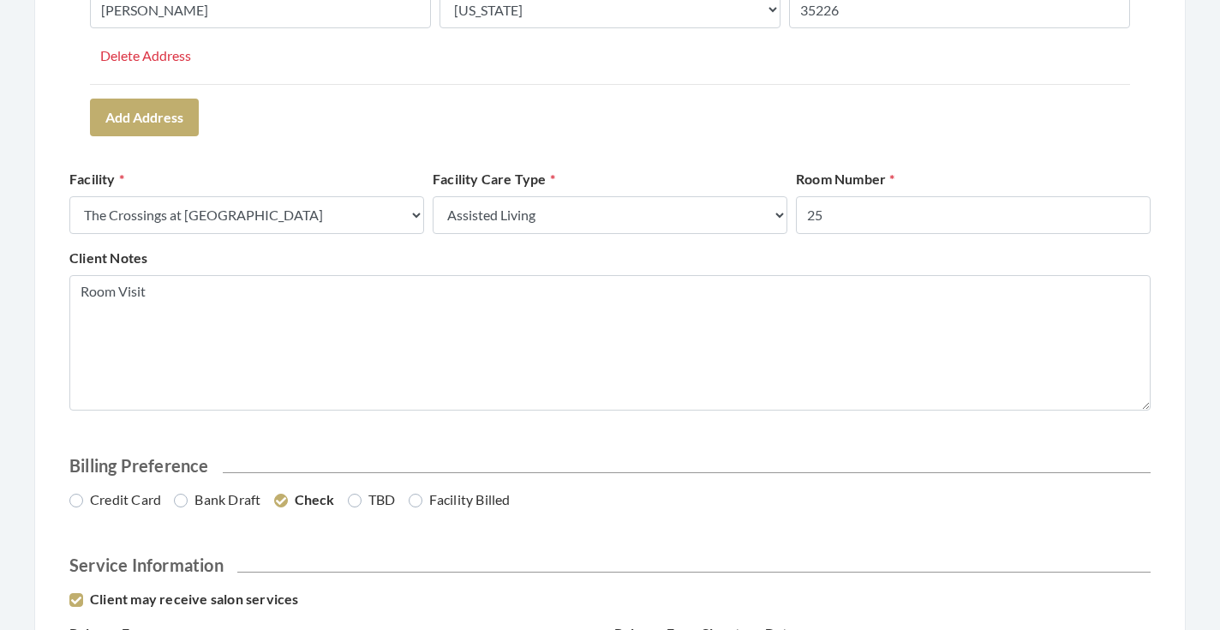
scroll to position [660, 0]
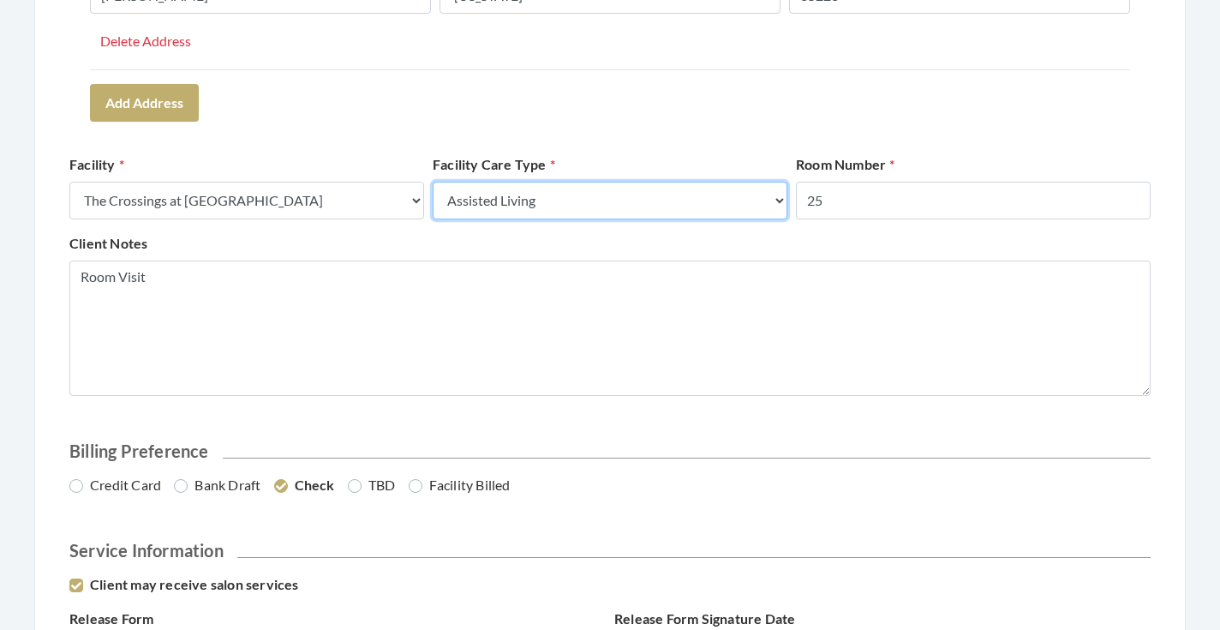
select select "3"
click at [641, 248] on div "Client Notes Room Visit" at bounding box center [610, 314] width 1090 height 163
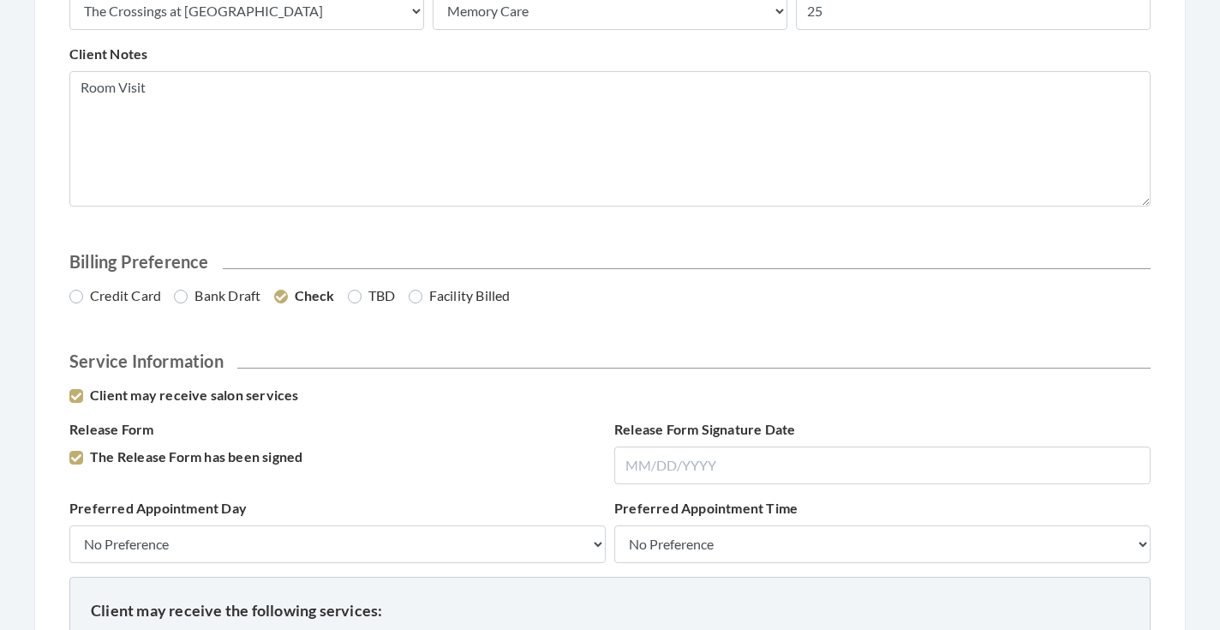
scroll to position [856, 0]
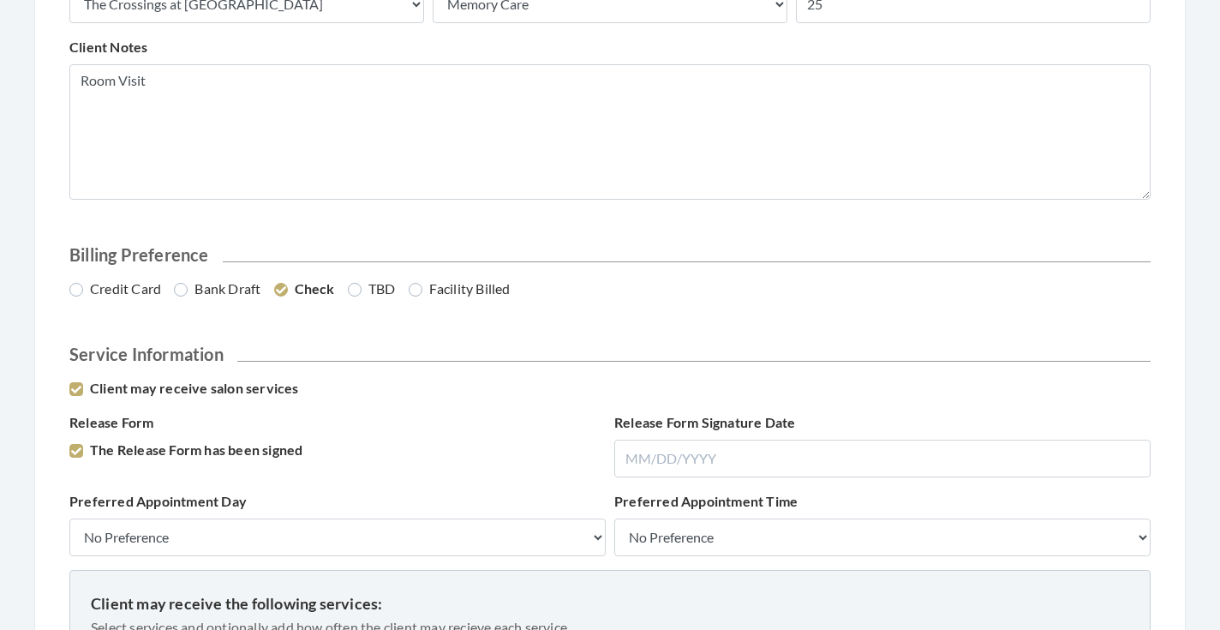
click at [130, 292] on label "Credit Card" at bounding box center [115, 288] width 92 height 21
radio input "true"
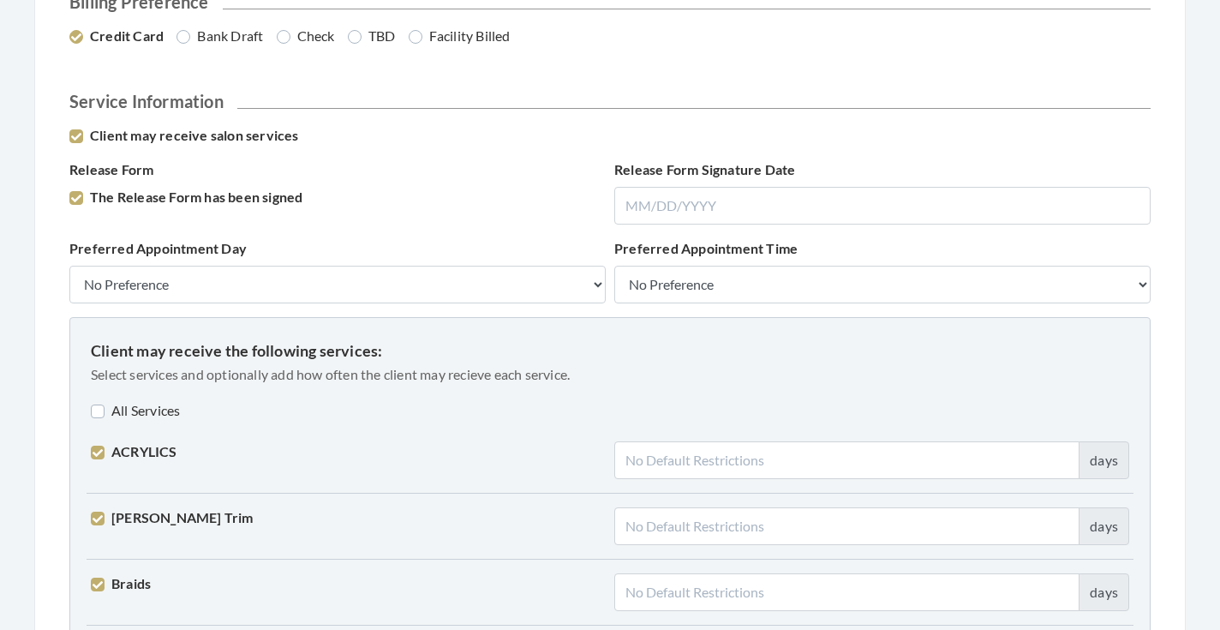
scroll to position [1116, 0]
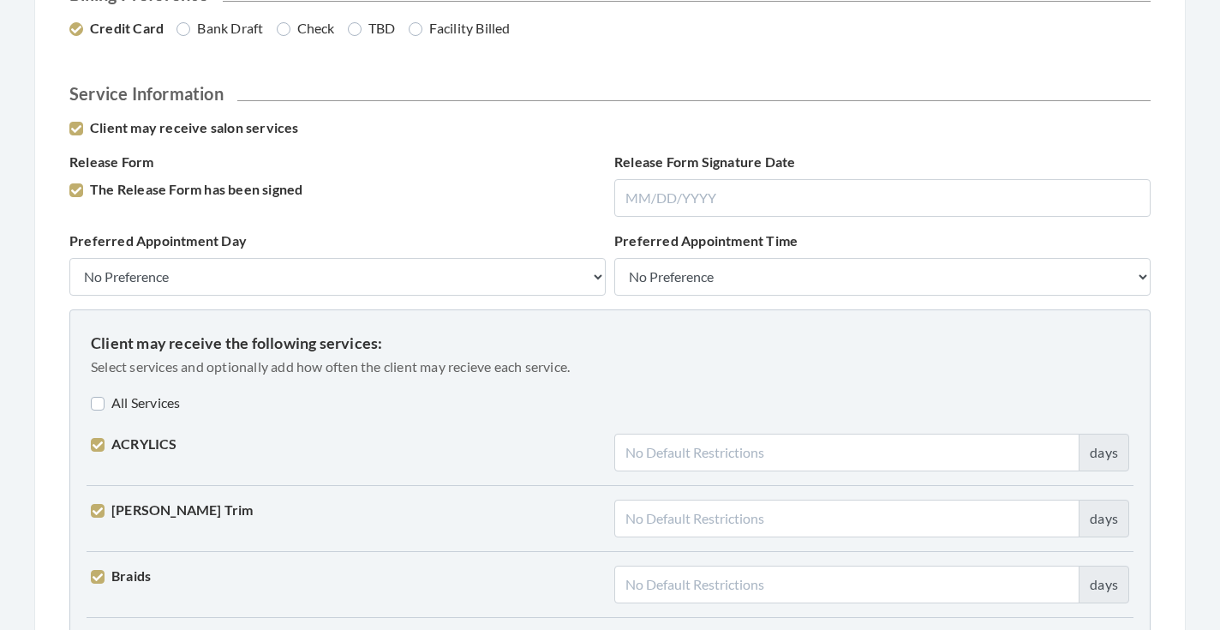
click at [160, 404] on label "All Services" at bounding box center [135, 402] width 89 height 21
checkbox input "true"
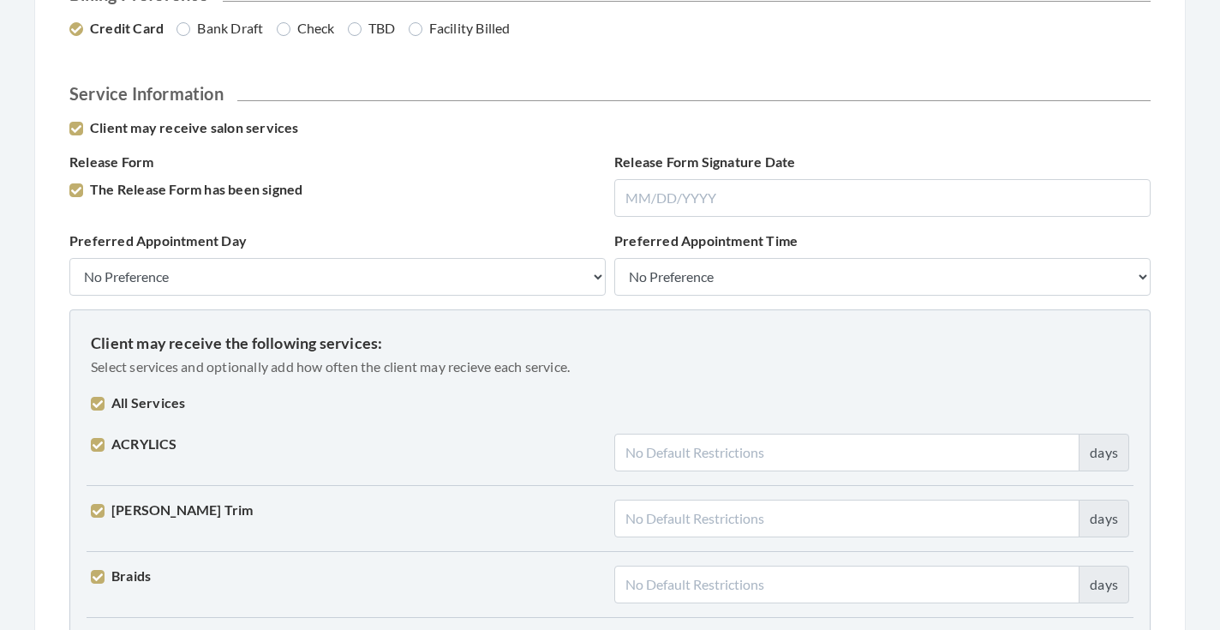
checkbox input "true"
click at [160, 404] on label "All Services" at bounding box center [138, 402] width 94 height 21
checkbox input "false"
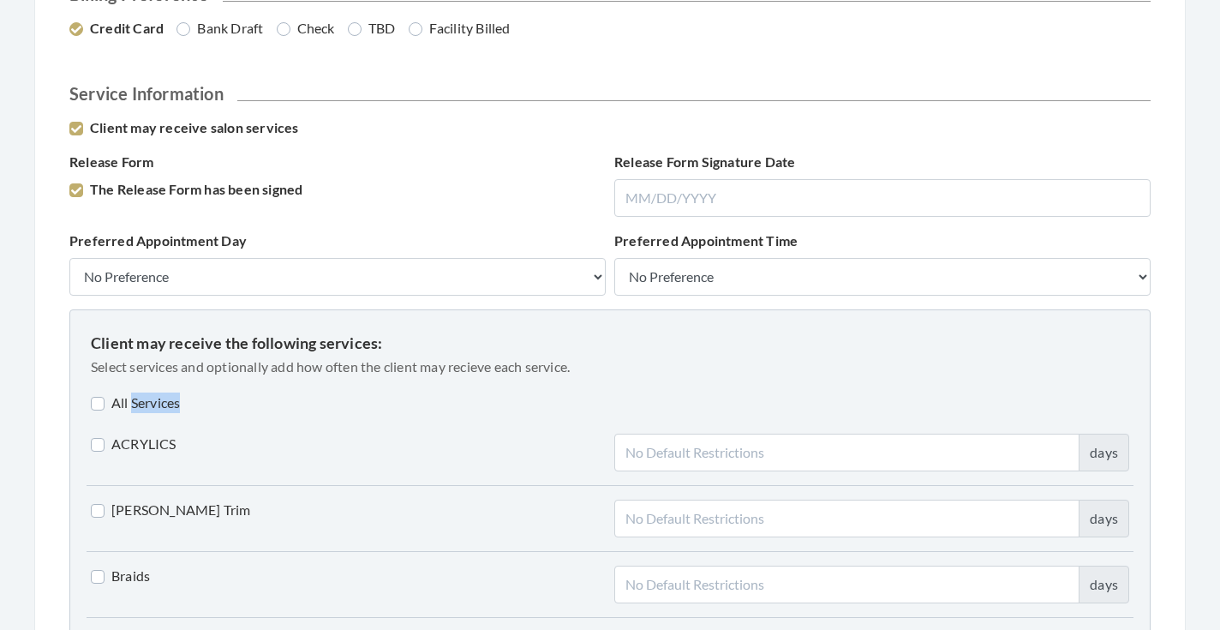
checkbox input "false"
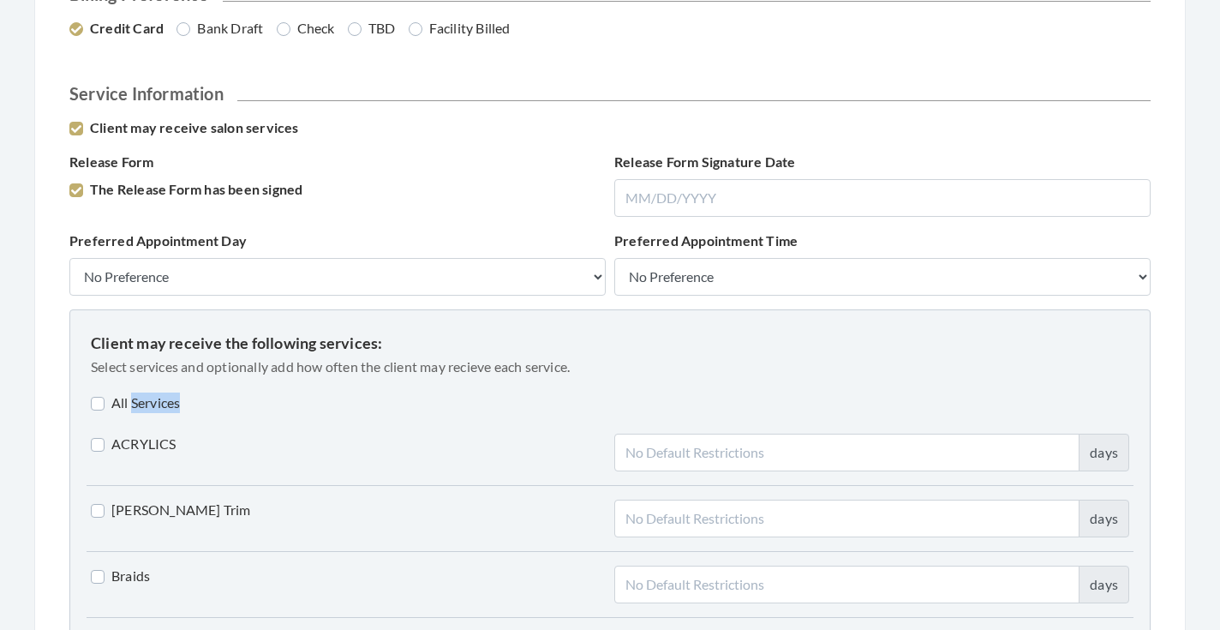
checkbox input "false"
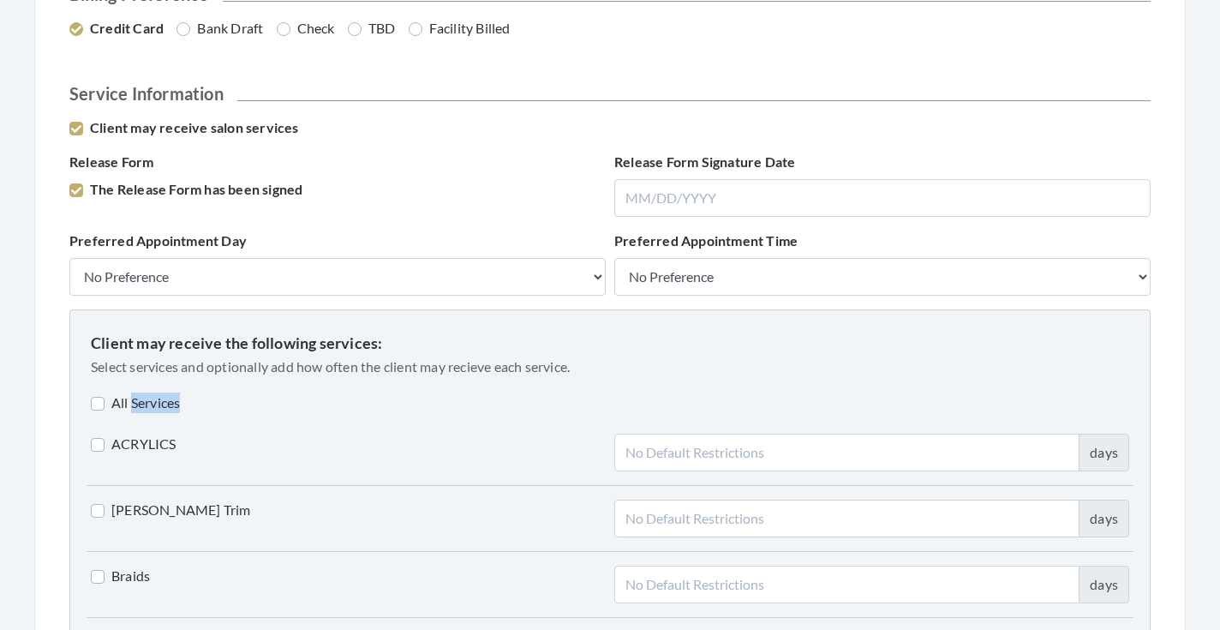
checkbox input "false"
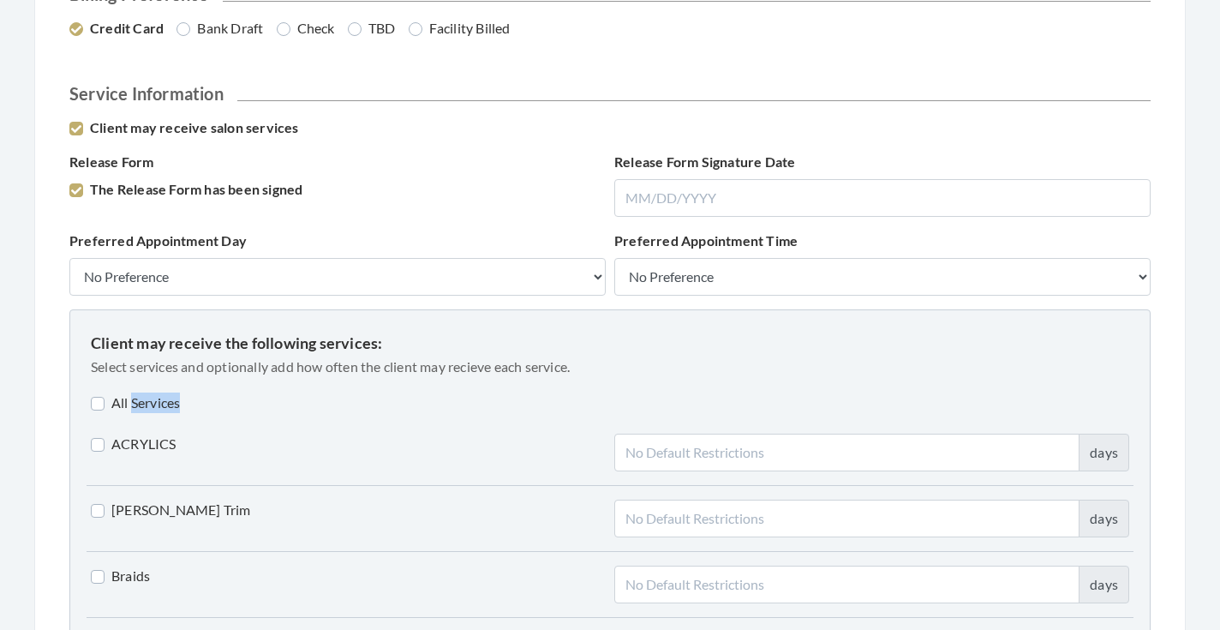
checkbox input "false"
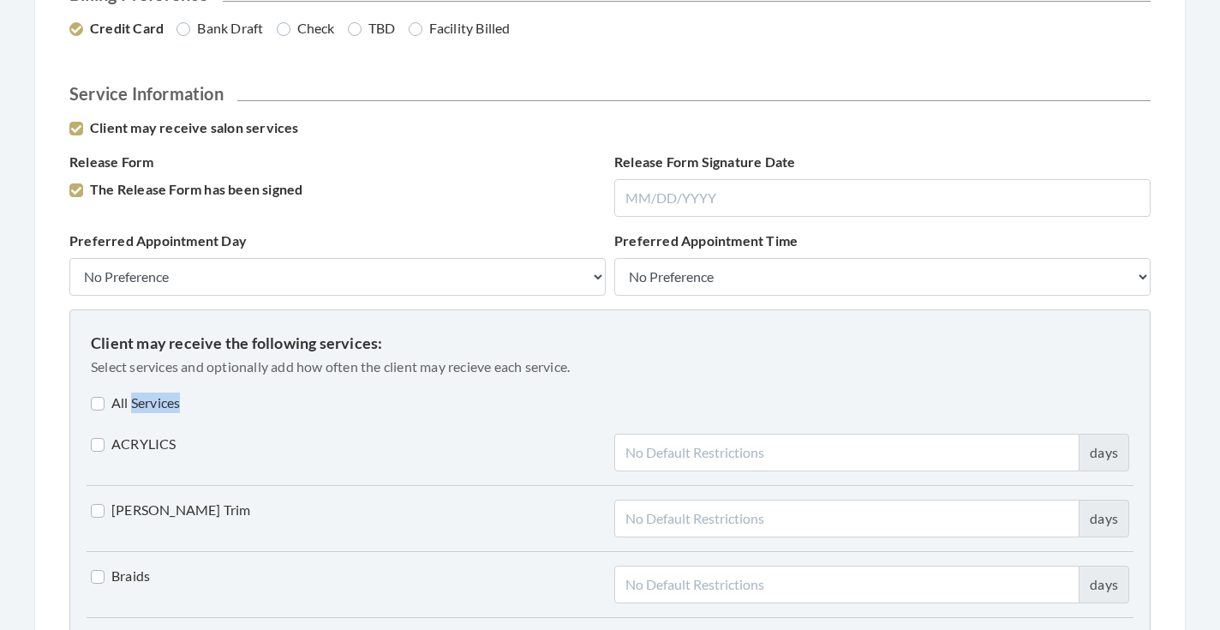
checkbox input "false"
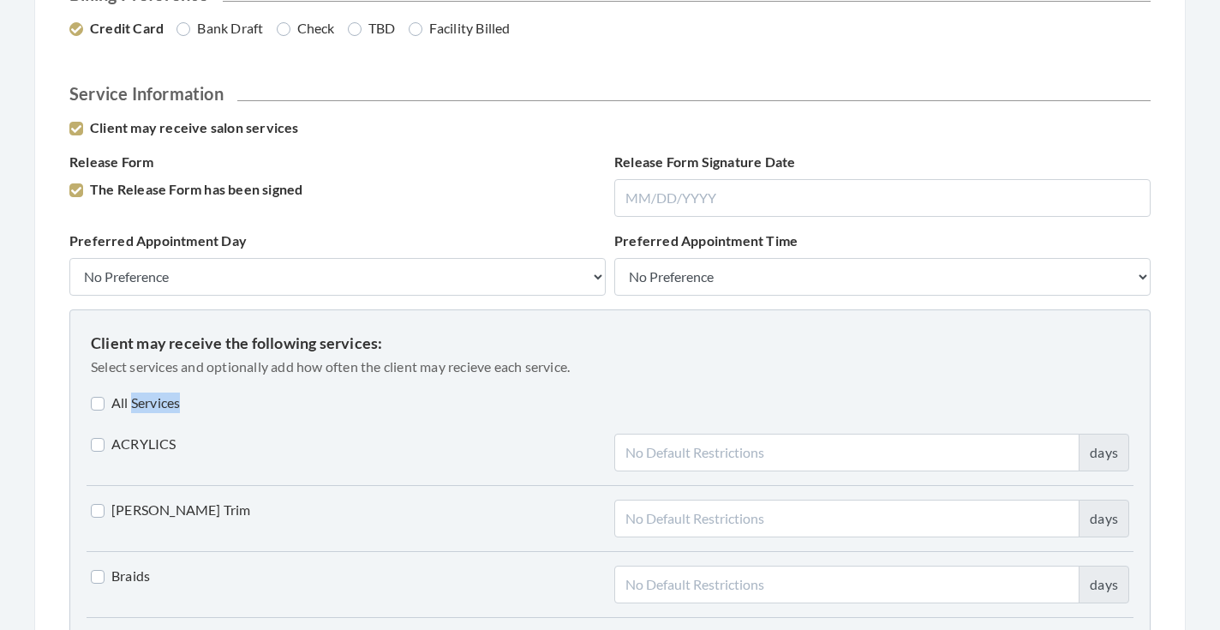
checkbox input "false"
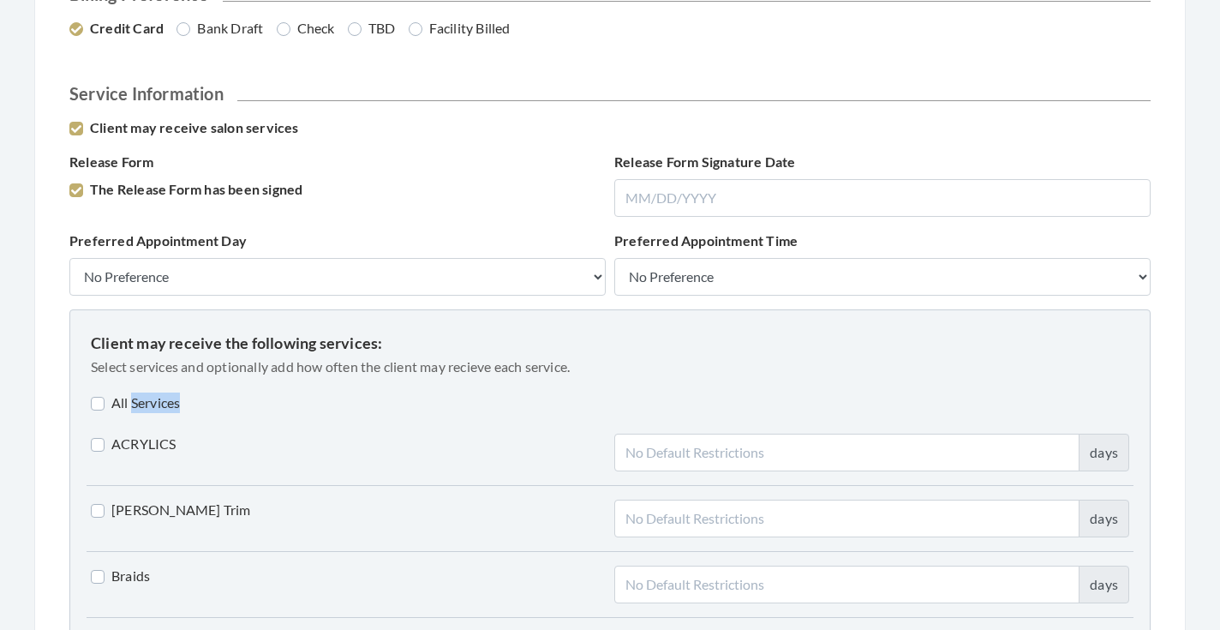
checkbox input "false"
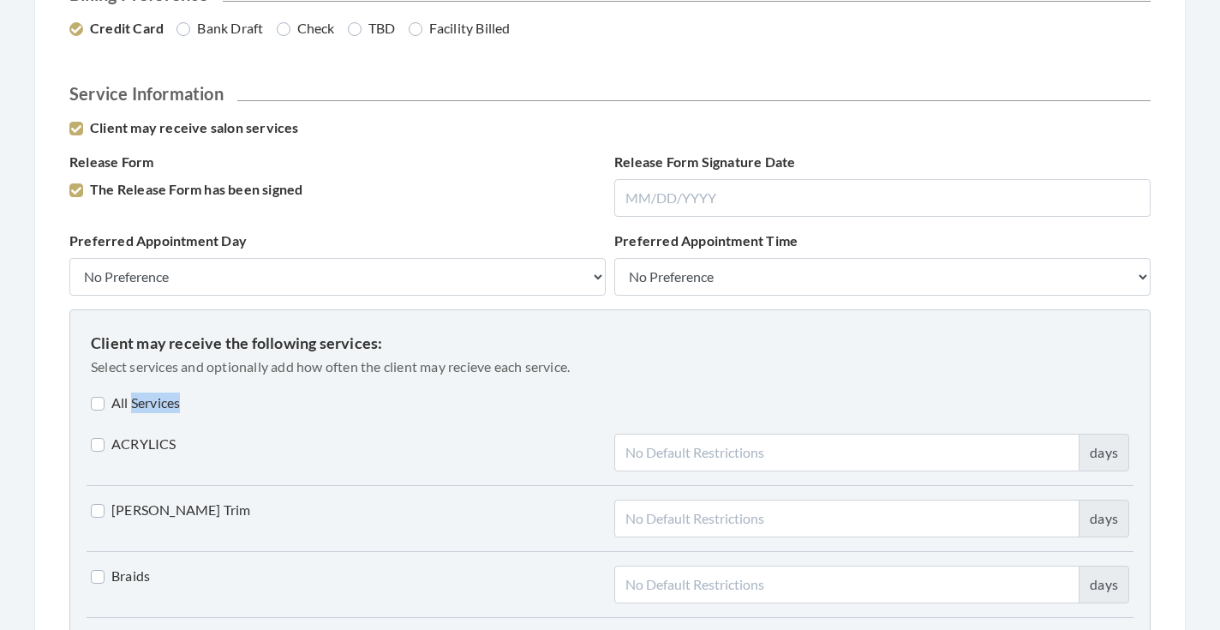
checkbox input "false"
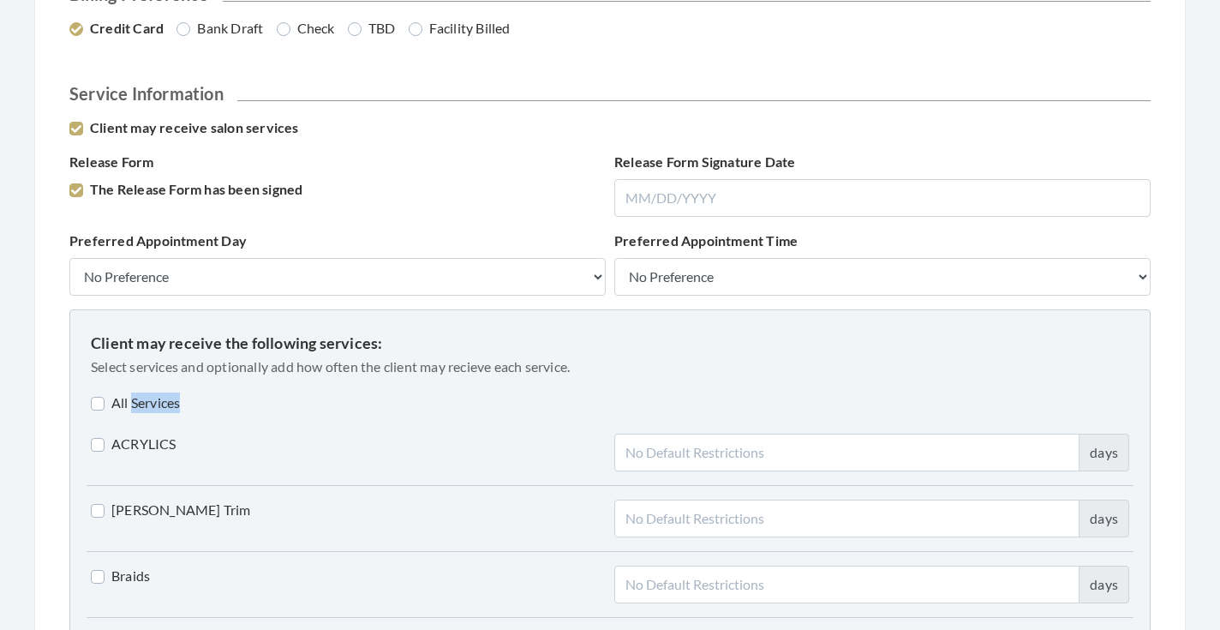
checkbox input "false"
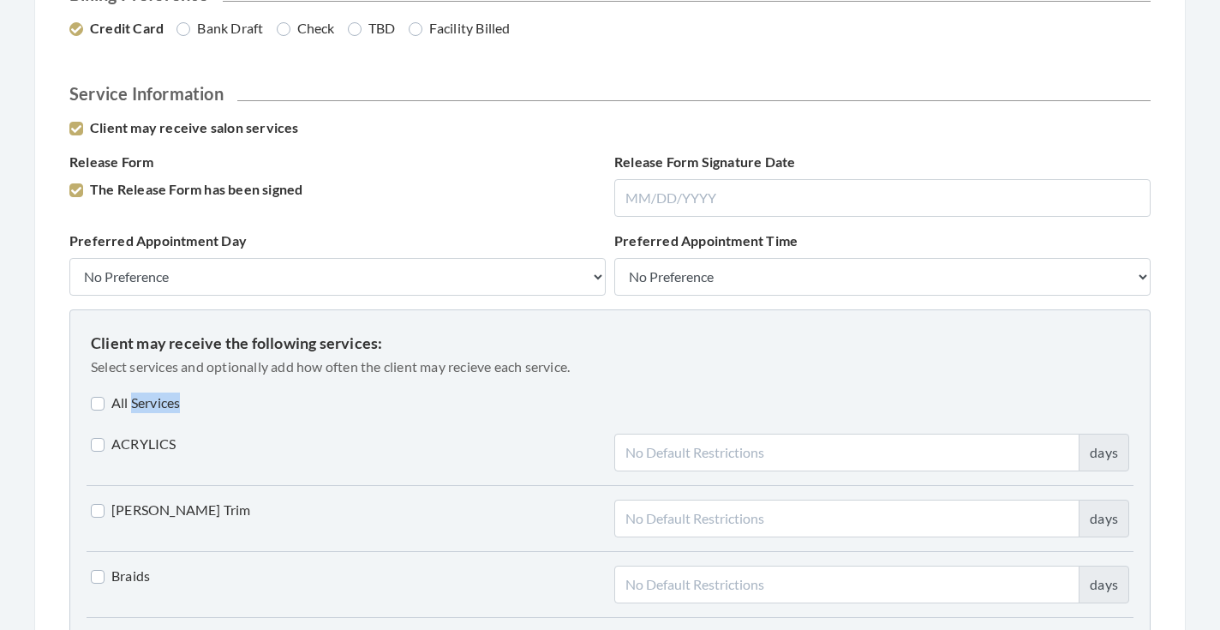
checkbox input "false"
click at [243, 400] on div "All Services" at bounding box center [610, 402] width 1047 height 21
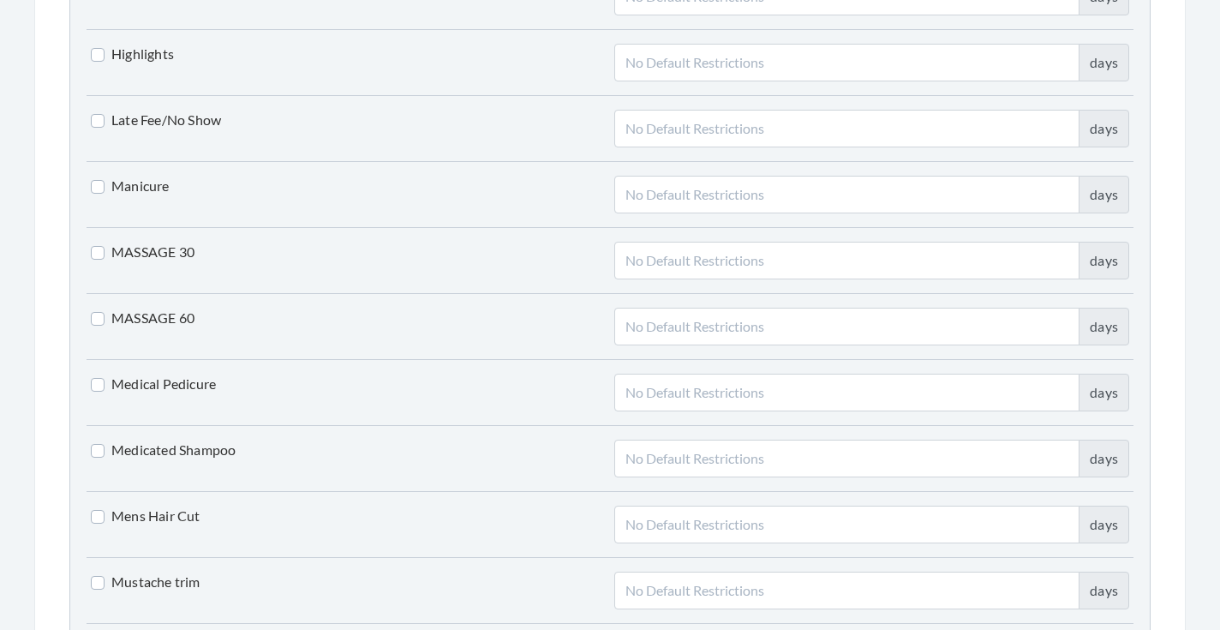
scroll to position [2760, 0]
click at [128, 181] on label "Manicure" at bounding box center [130, 185] width 79 height 21
checkbox input "true"
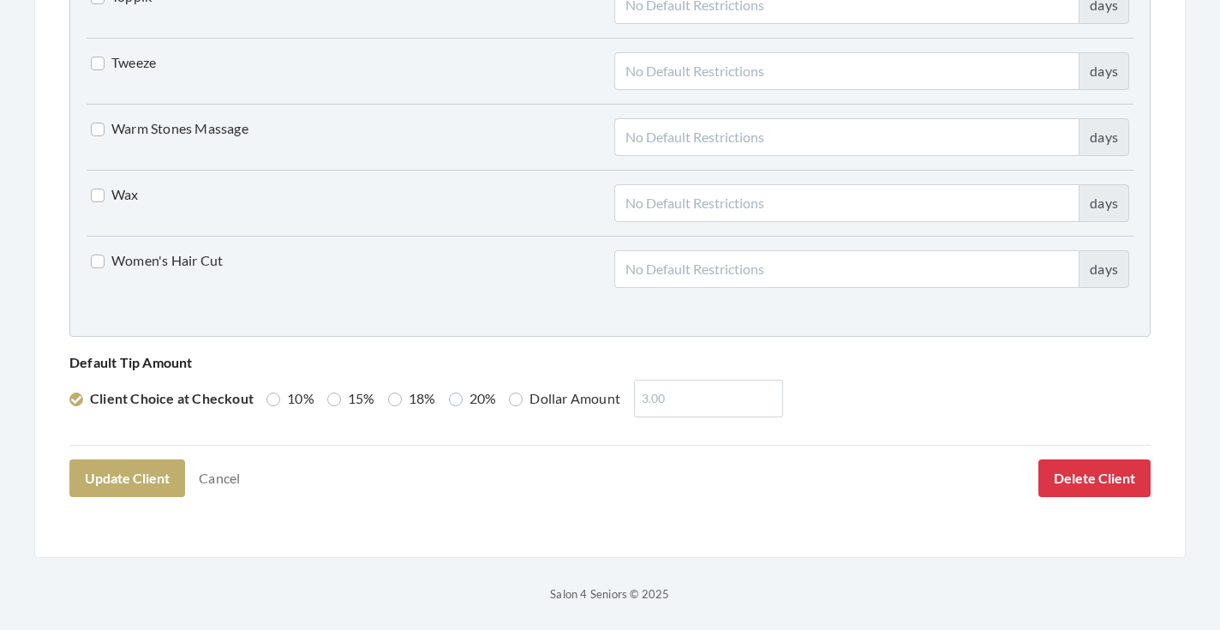
scroll to position [4399, 0]
click at [344, 401] on label "15%" at bounding box center [351, 399] width 48 height 21
radio input "true"
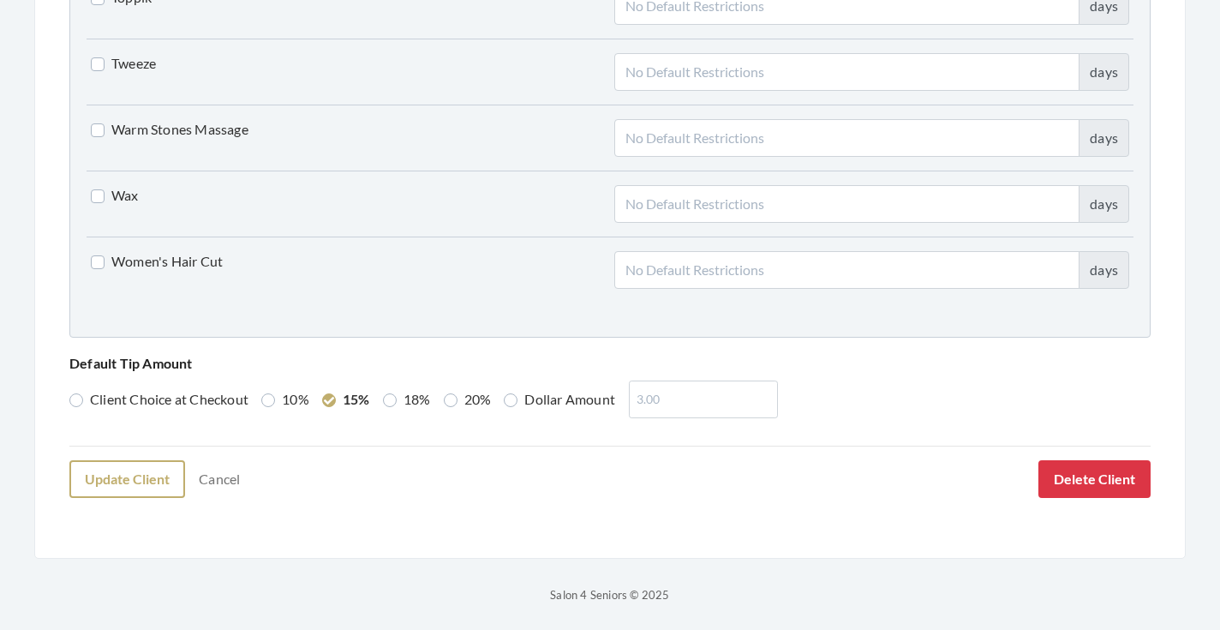
click at [127, 473] on button "Update Client" at bounding box center [127, 479] width 116 height 38
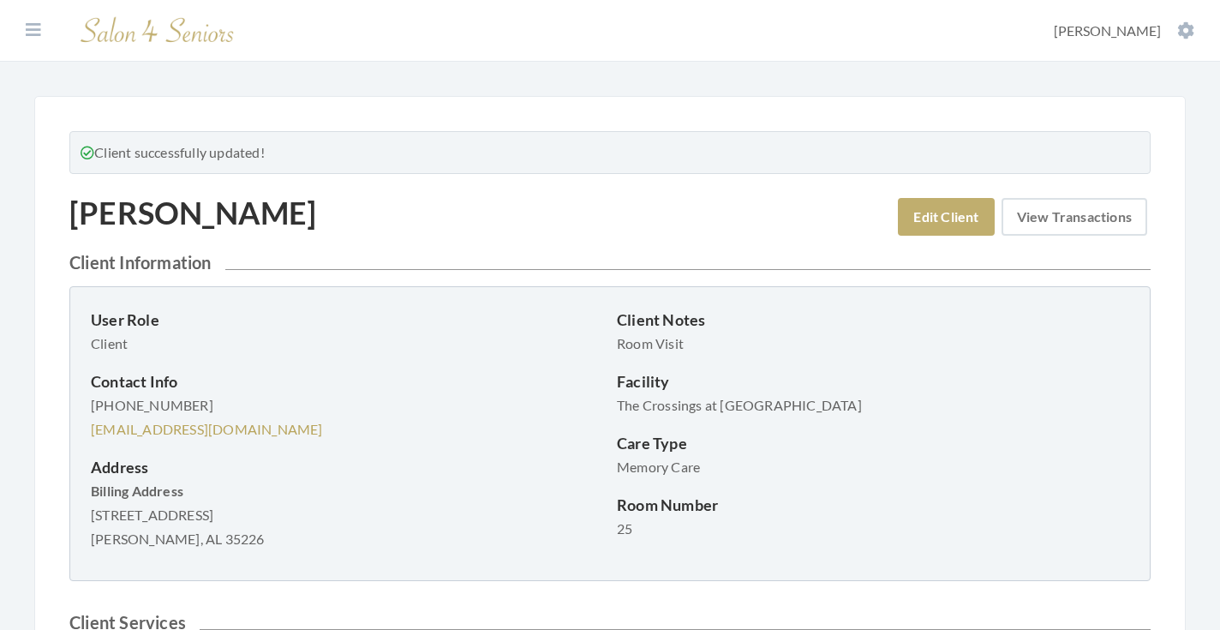
click at [1028, 215] on link "View Transactions" at bounding box center [1074, 217] width 146 height 38
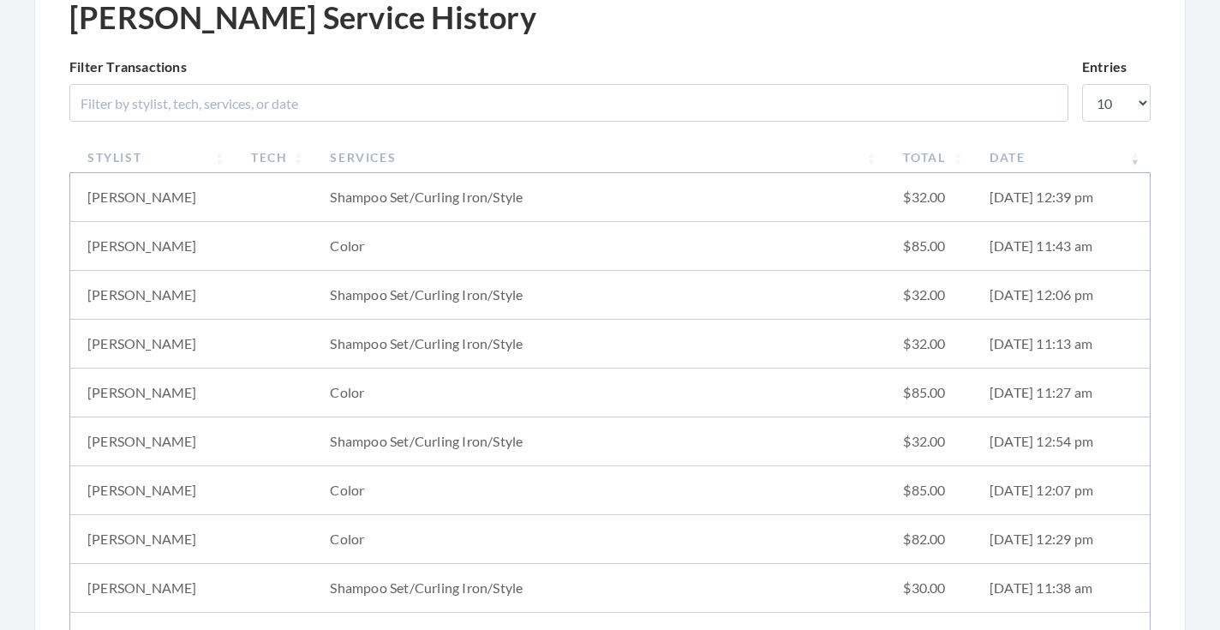
scroll to position [189, 0]
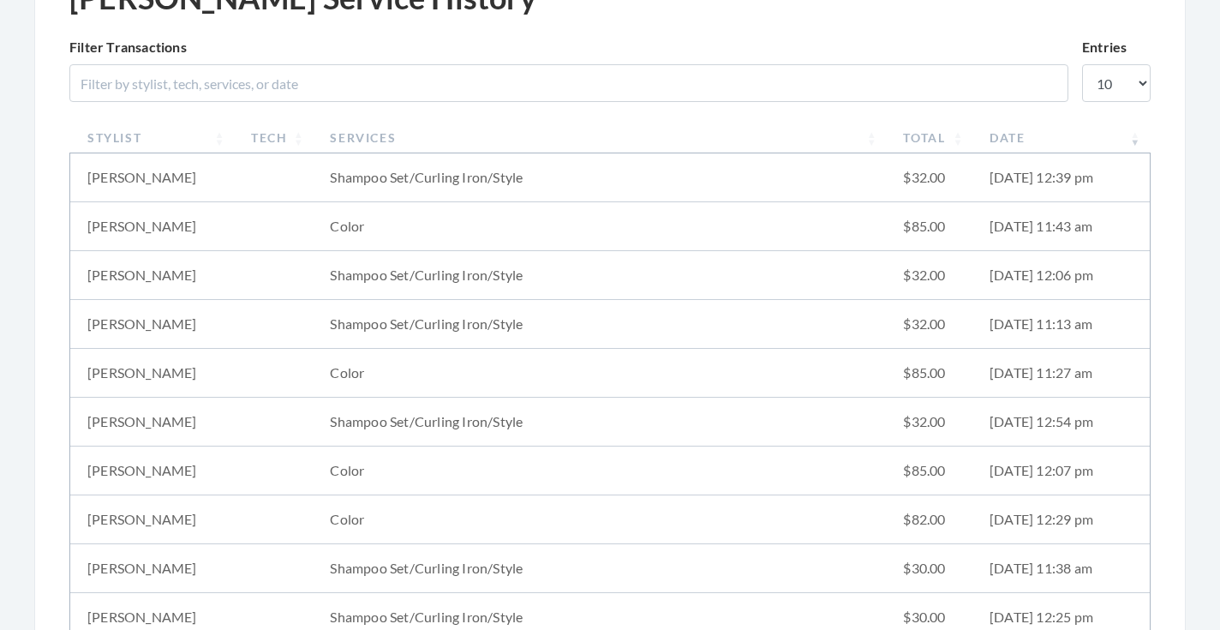
click at [1013, 137] on th "Date" at bounding box center [1060, 138] width 177 height 32
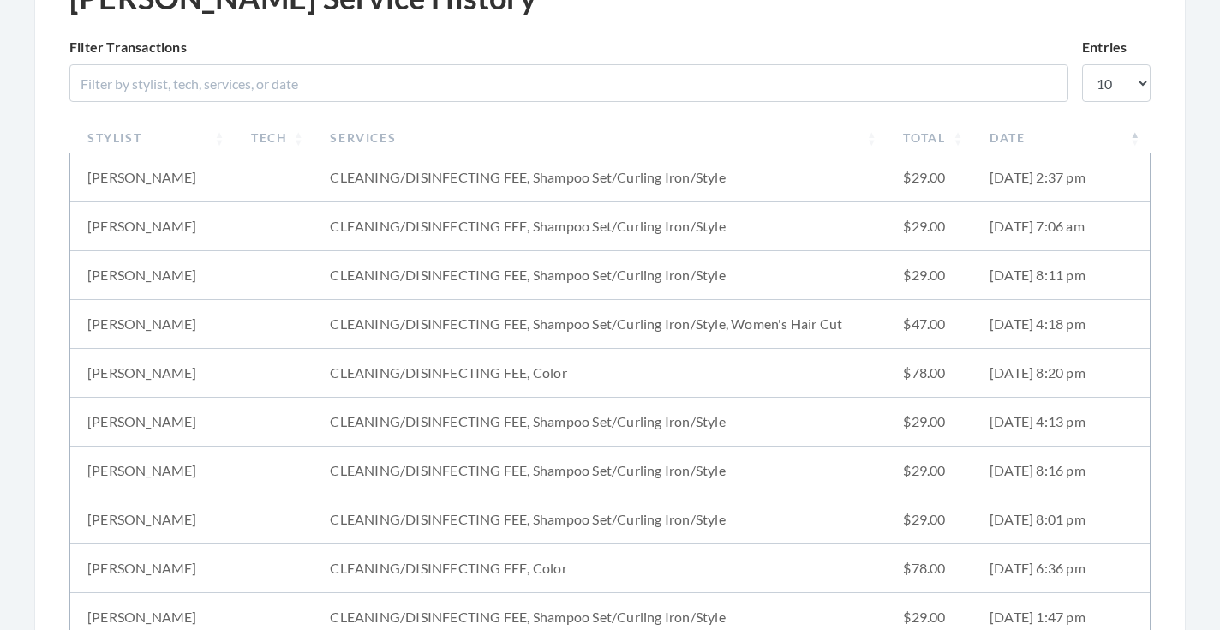
click at [1013, 137] on th "Date" at bounding box center [1060, 138] width 177 height 32
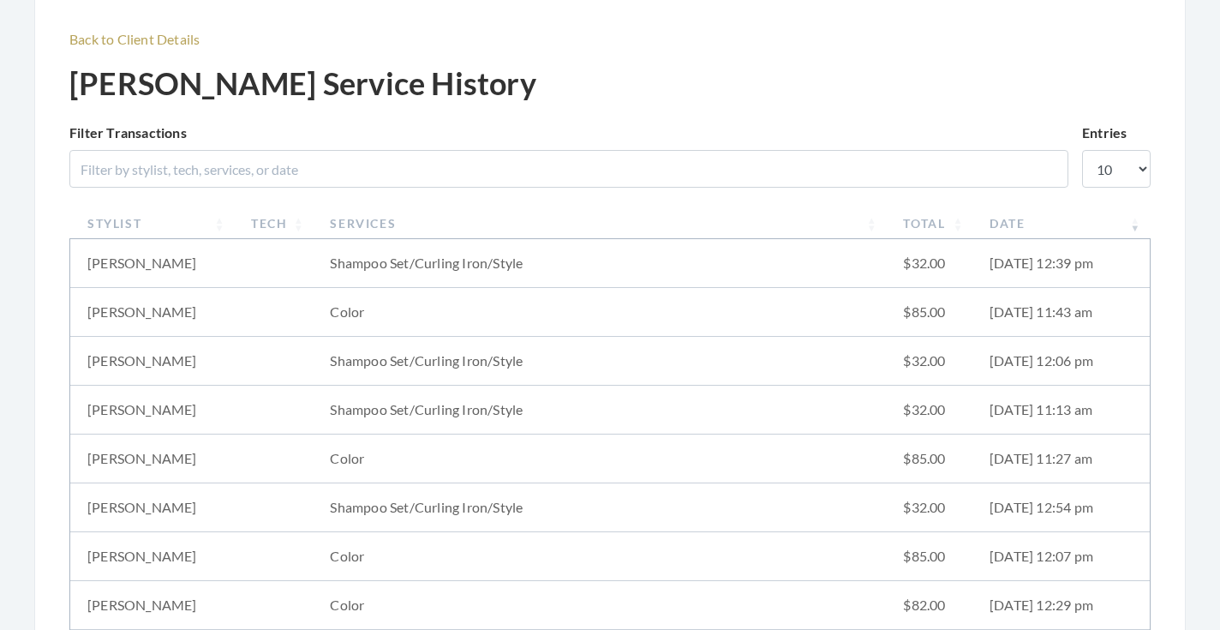
scroll to position [60, 0]
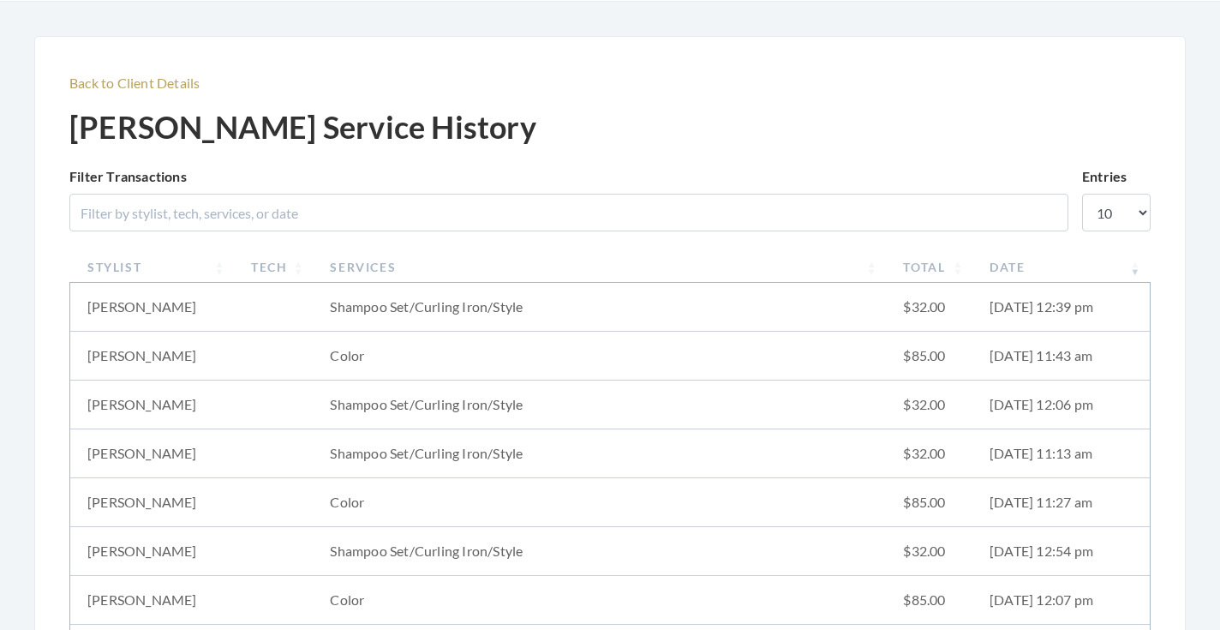
click at [177, 93] on p "Back to Client Details" at bounding box center [609, 83] width 1081 height 24
click at [175, 86] on link "Back to Client Details" at bounding box center [134, 83] width 130 height 16
